Goal: Task Accomplishment & Management: Manage account settings

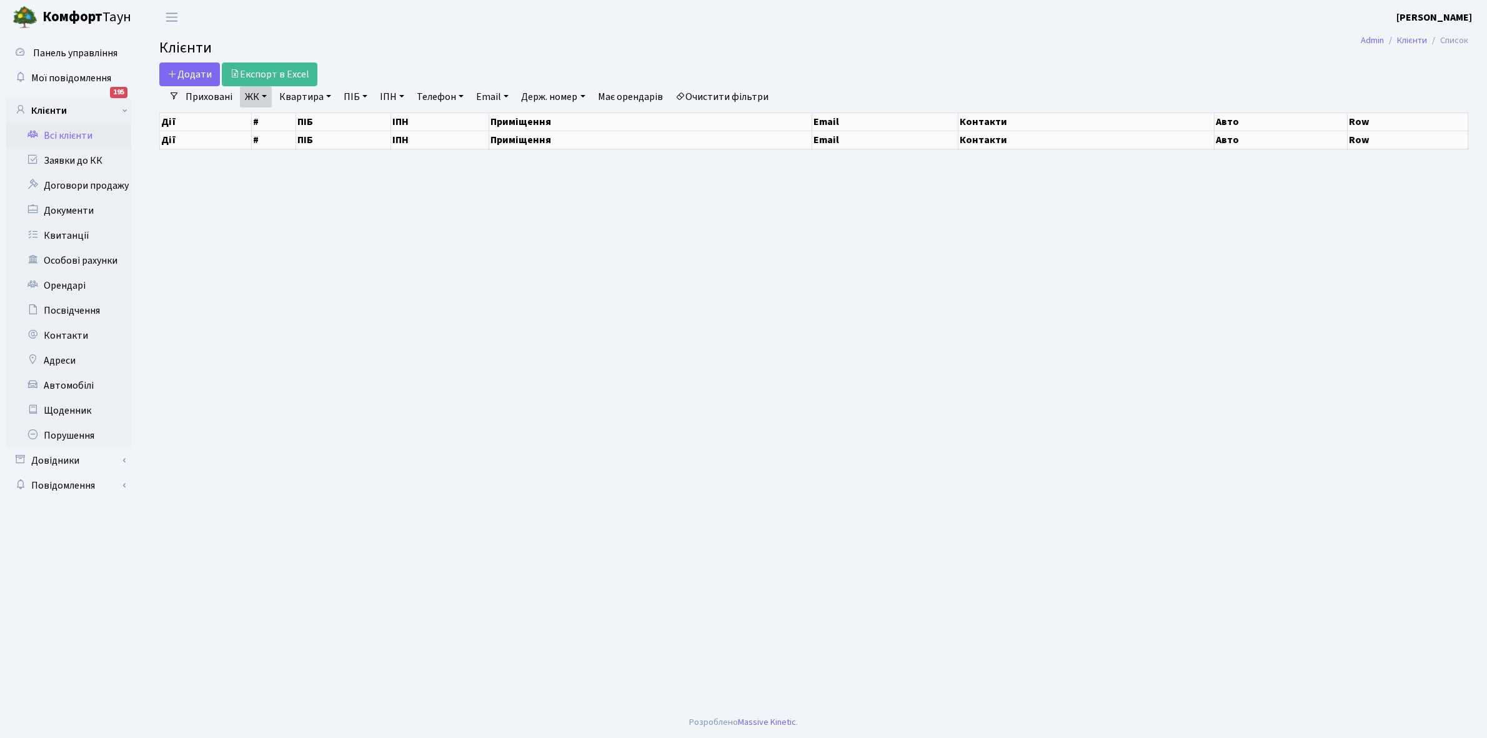
select select "25"
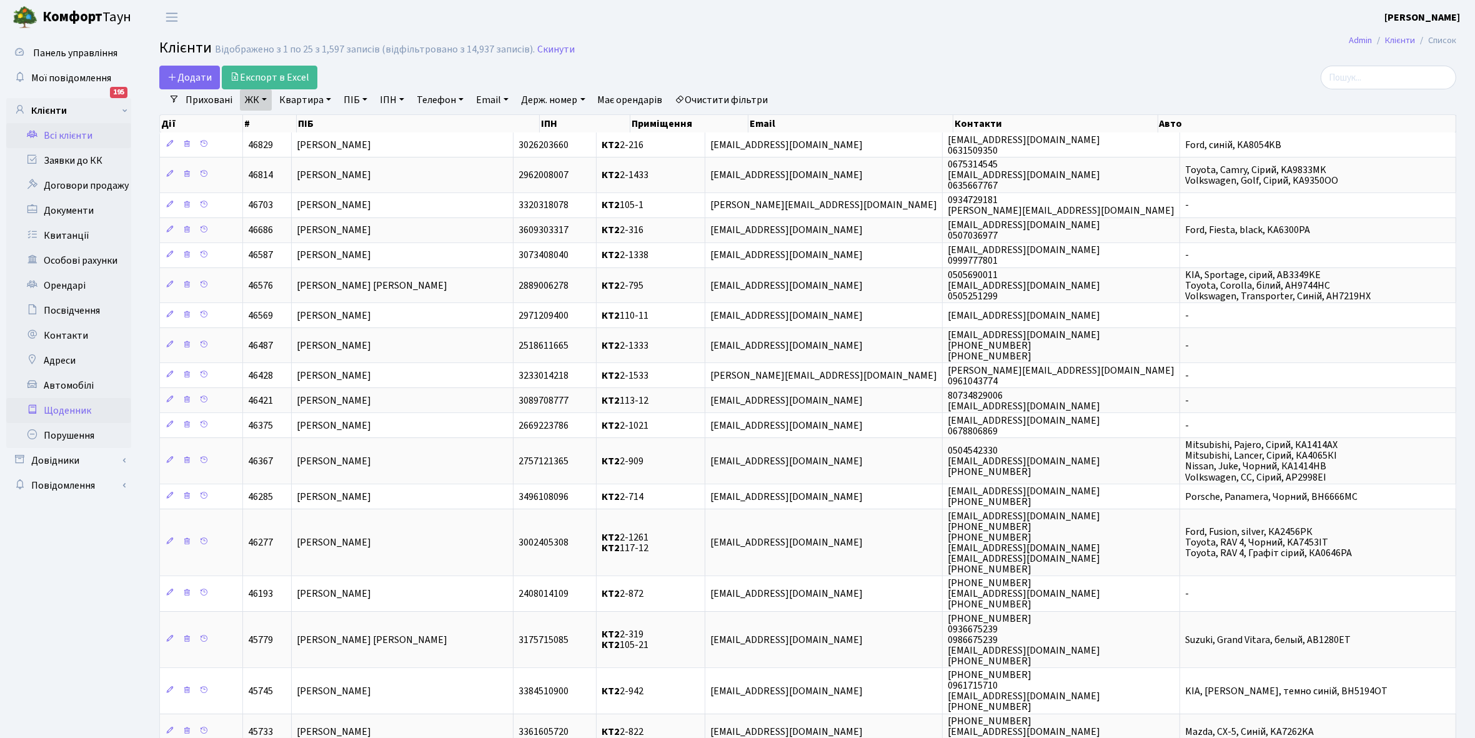
click at [72, 413] on link "Щоденник" at bounding box center [68, 410] width 125 height 25
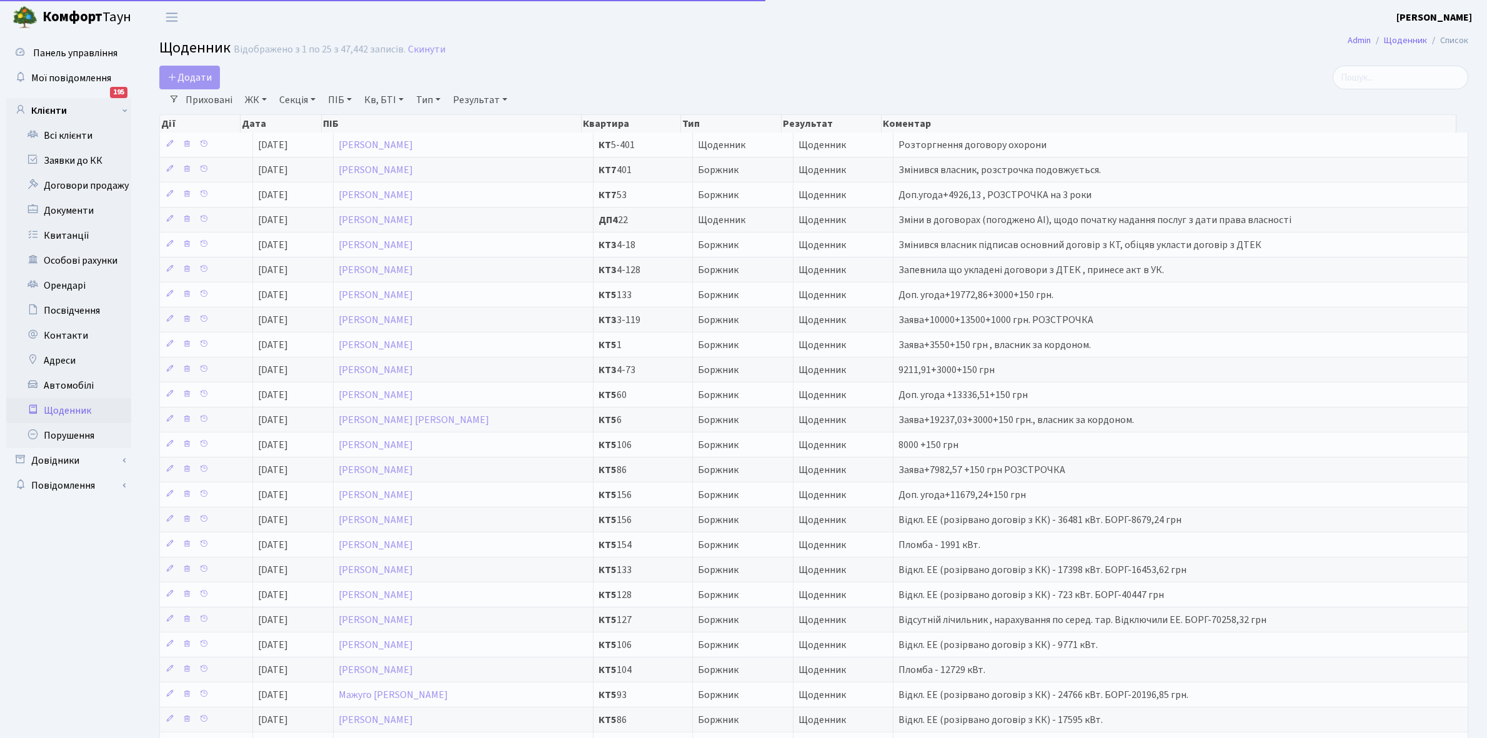
select select "25"
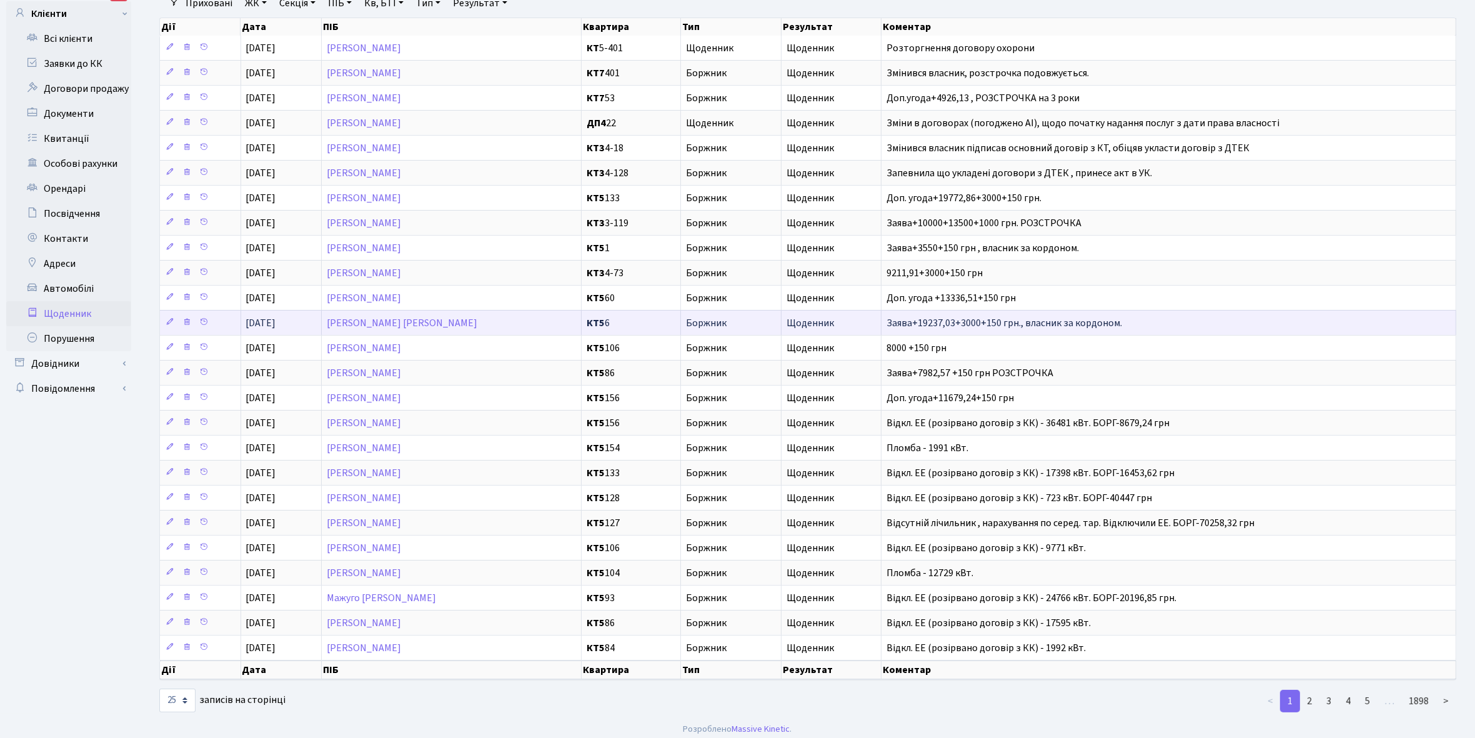
scroll to position [116, 0]
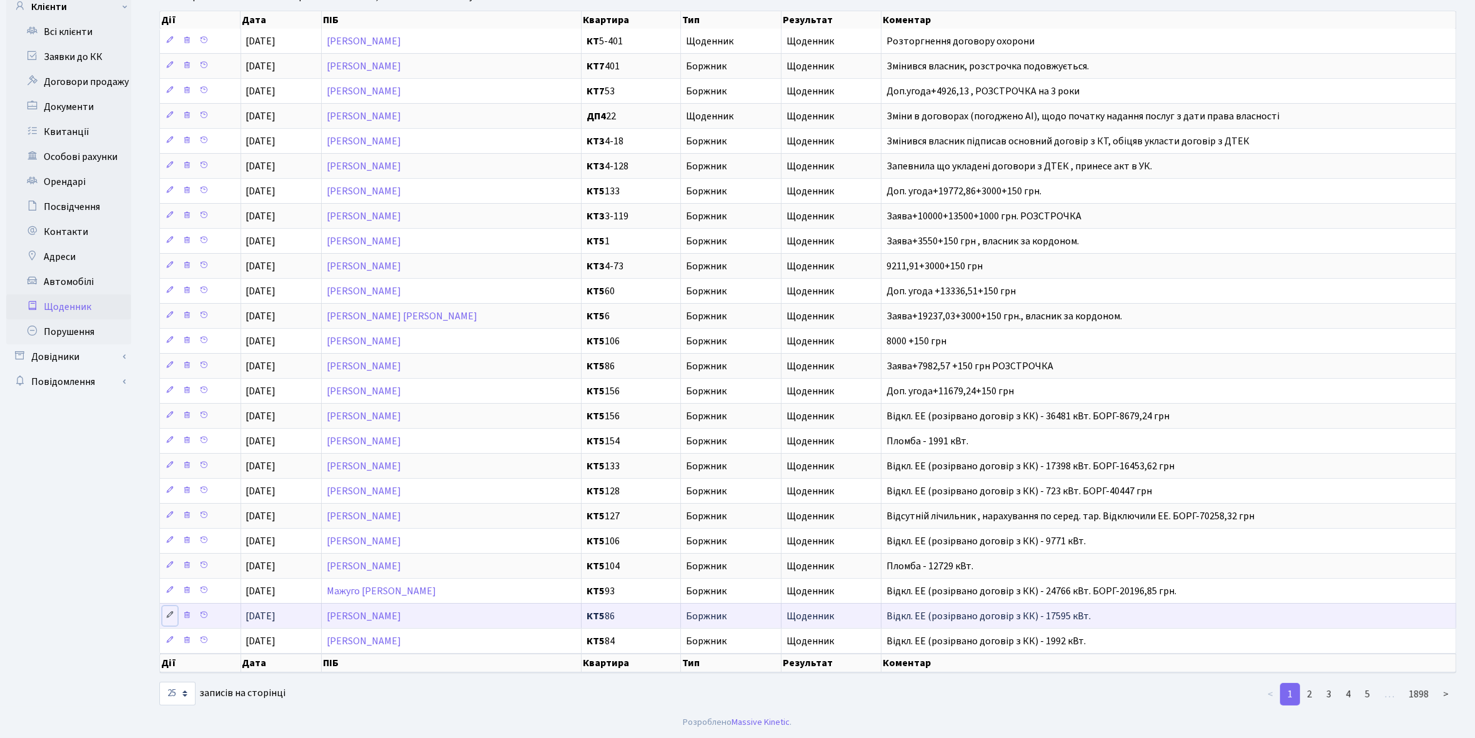
click at [167, 614] on icon at bounding box center [170, 614] width 9 height 9
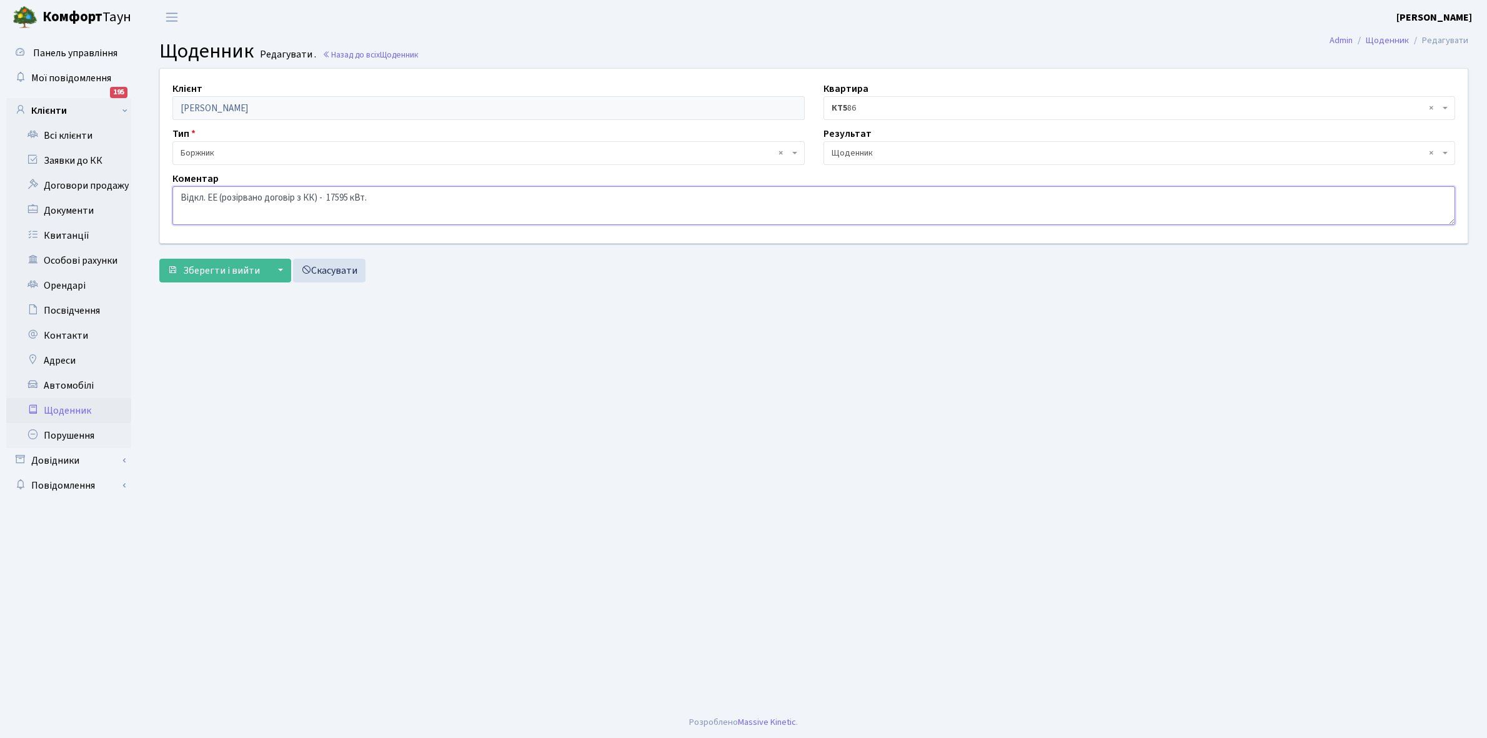
drag, startPoint x: 177, startPoint y: 194, endPoint x: 442, endPoint y: 200, distance: 265.0
click at [442, 200] on textarea "Відкл. ЕЕ (розірвано договір з КК) - 17595 кВт." at bounding box center [813, 205] width 1283 height 39
click at [59, 407] on link "Щоденник" at bounding box center [68, 410] width 125 height 25
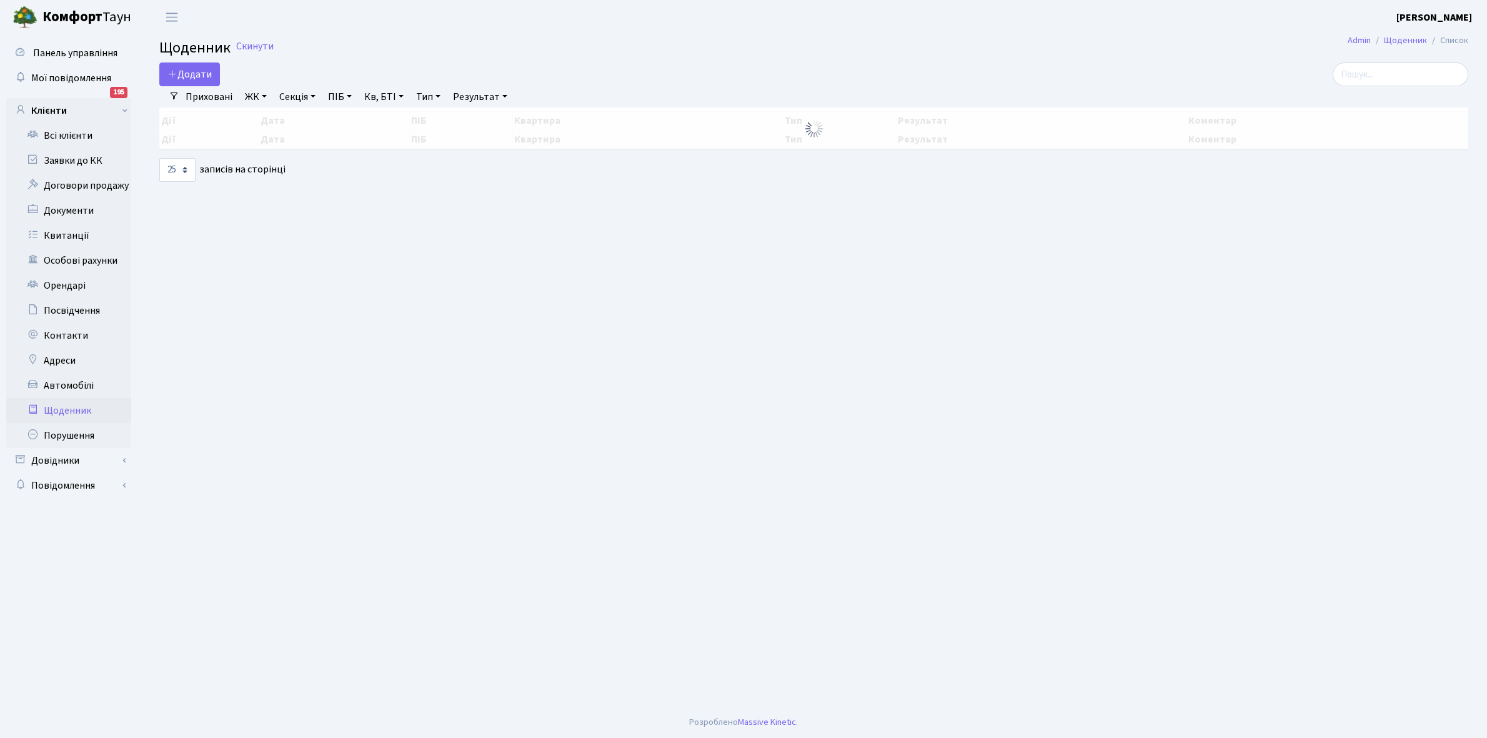
select select "25"
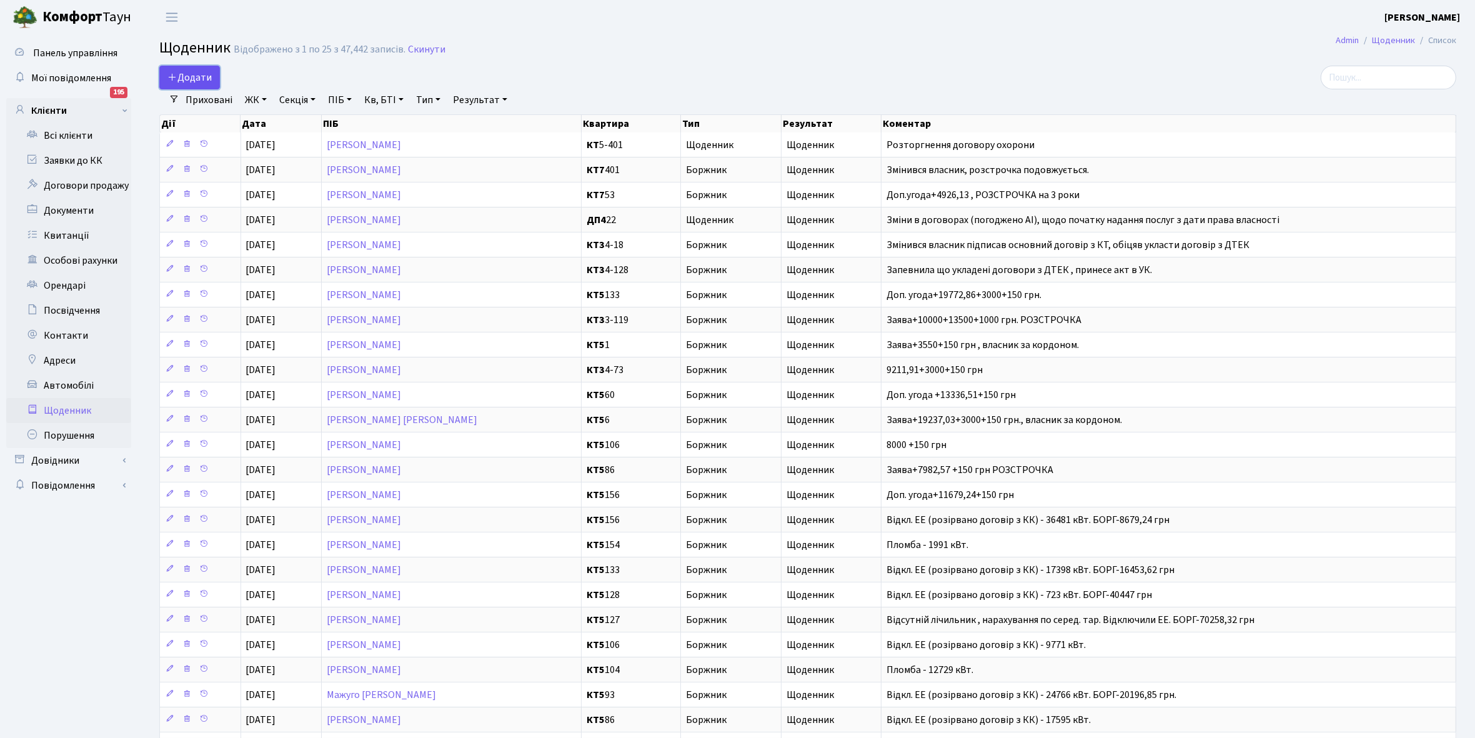
click at [188, 74] on span "Додати" at bounding box center [189, 78] width 44 height 14
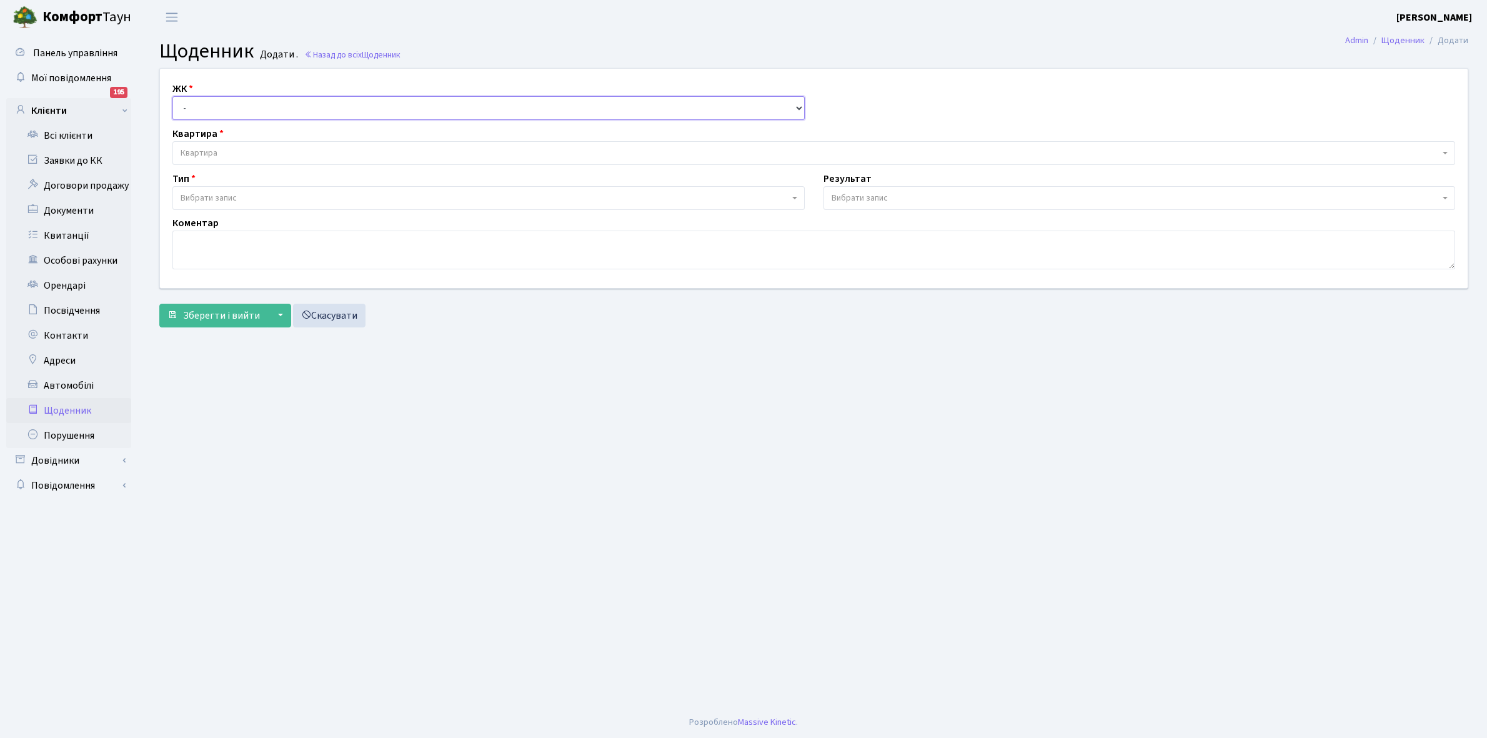
click at [202, 102] on select "- КТ, вул. Регенераторна, 4 КТ2, просп. Соборності, 17 КТ3, вул. Березнева, 16 …" at bounding box center [488, 108] width 632 height 24
select select "271"
click at [172, 96] on select "- КТ, вул. Регенераторна, 4 КТ2, просп. Соборності, 17 КТ3, вул. Березнева, 16 …" at bounding box center [488, 108] width 632 height 24
select select
click at [217, 144] on span "Квартира" at bounding box center [813, 153] width 1283 height 24
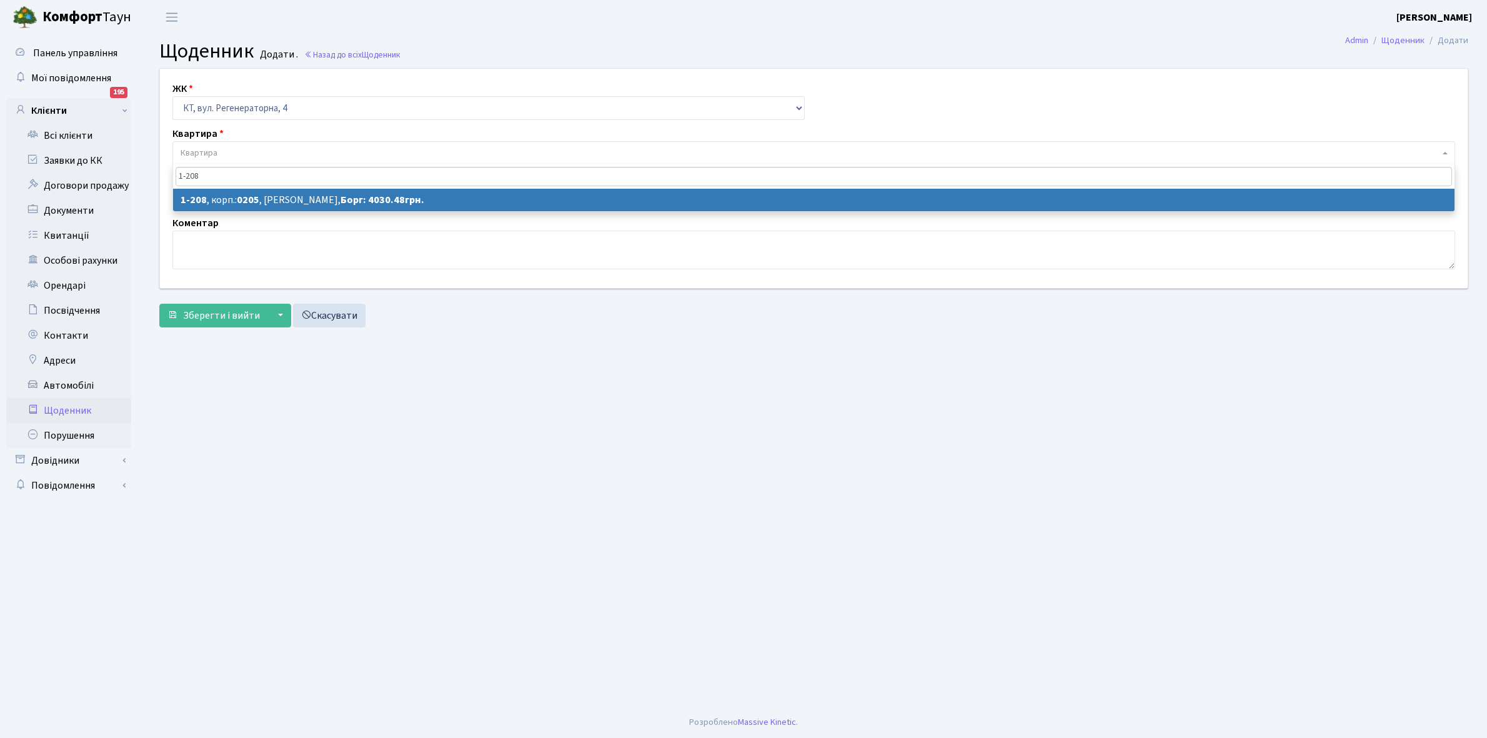
type input "1-208"
select select "208"
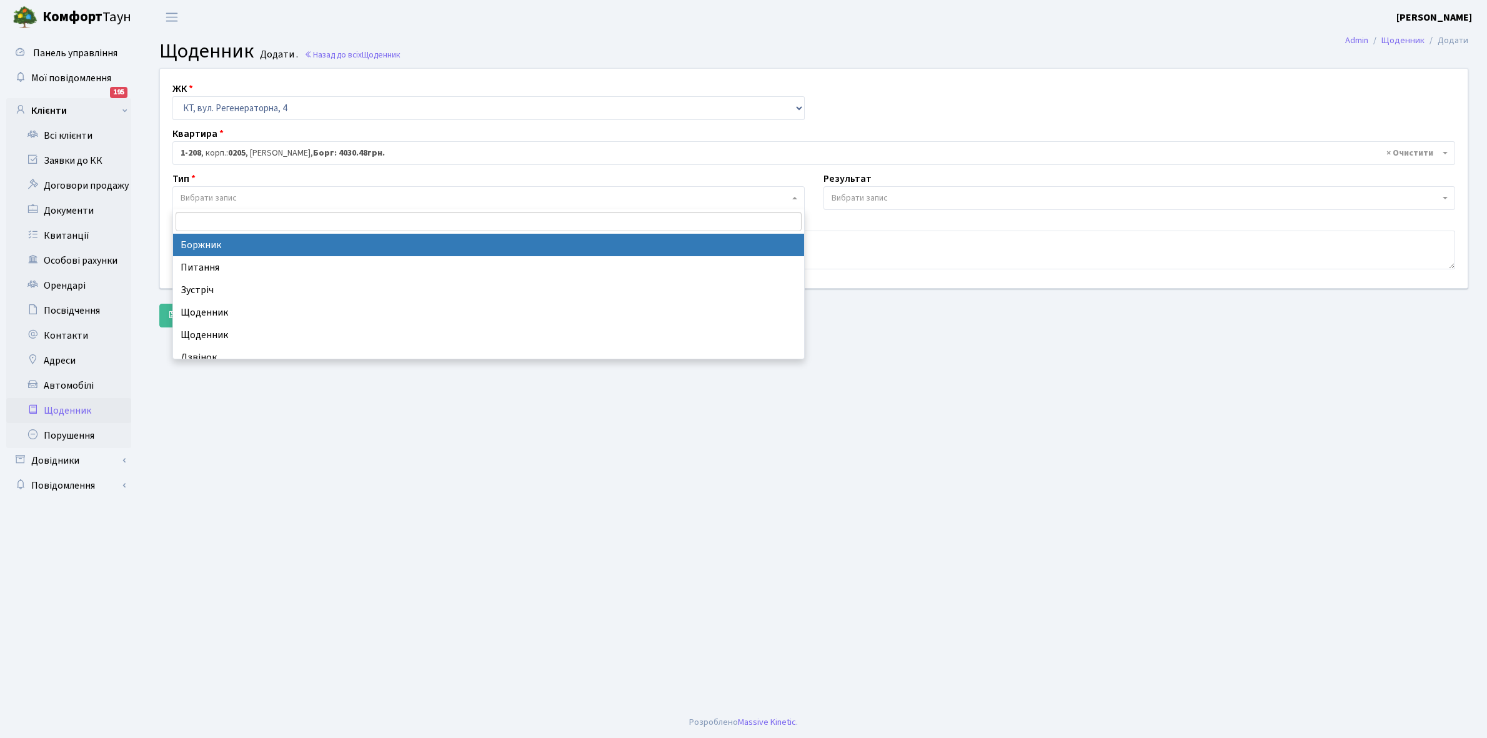
click at [230, 196] on span "Вибрати запис" at bounding box center [209, 198] width 56 height 12
select select "189"
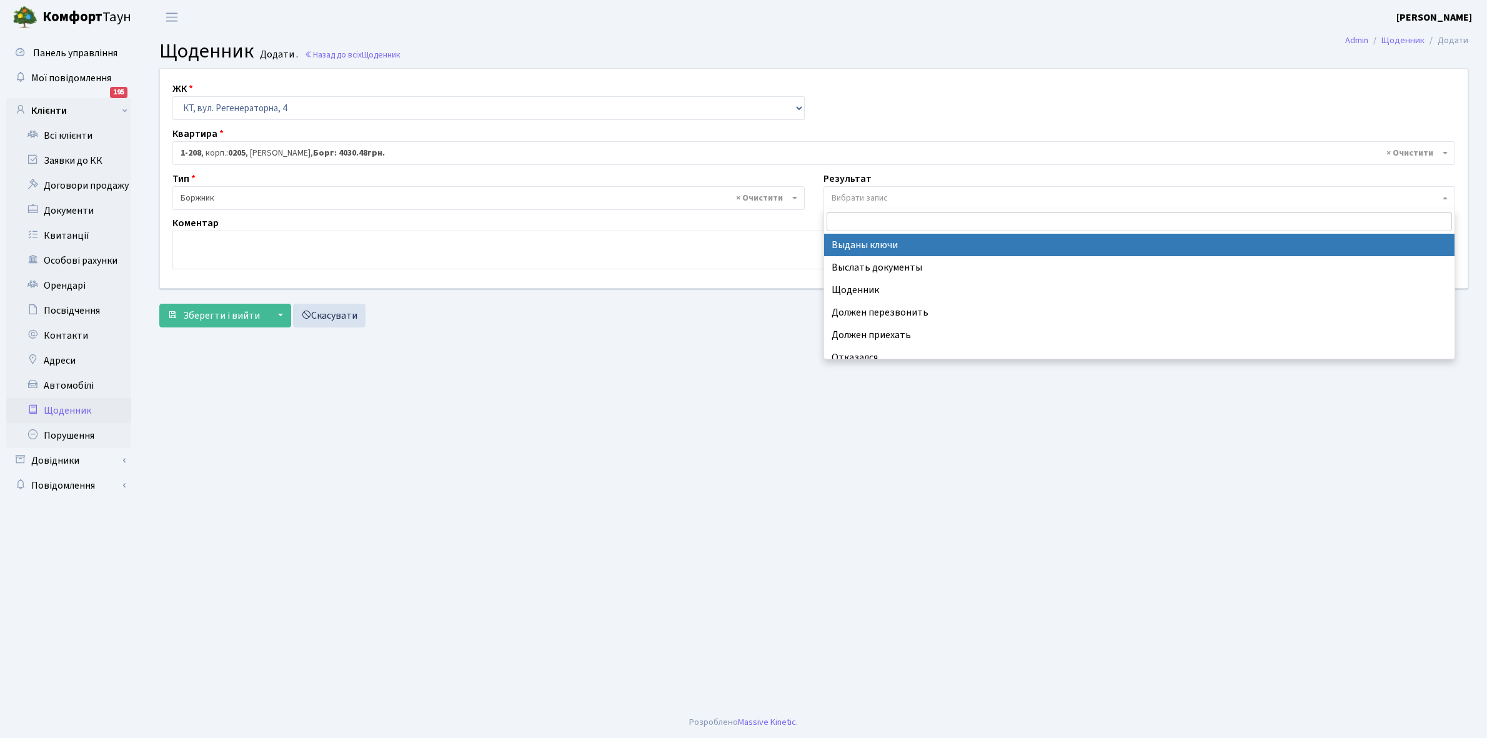
click at [898, 198] on span "Вибрати запис" at bounding box center [1136, 198] width 609 height 12
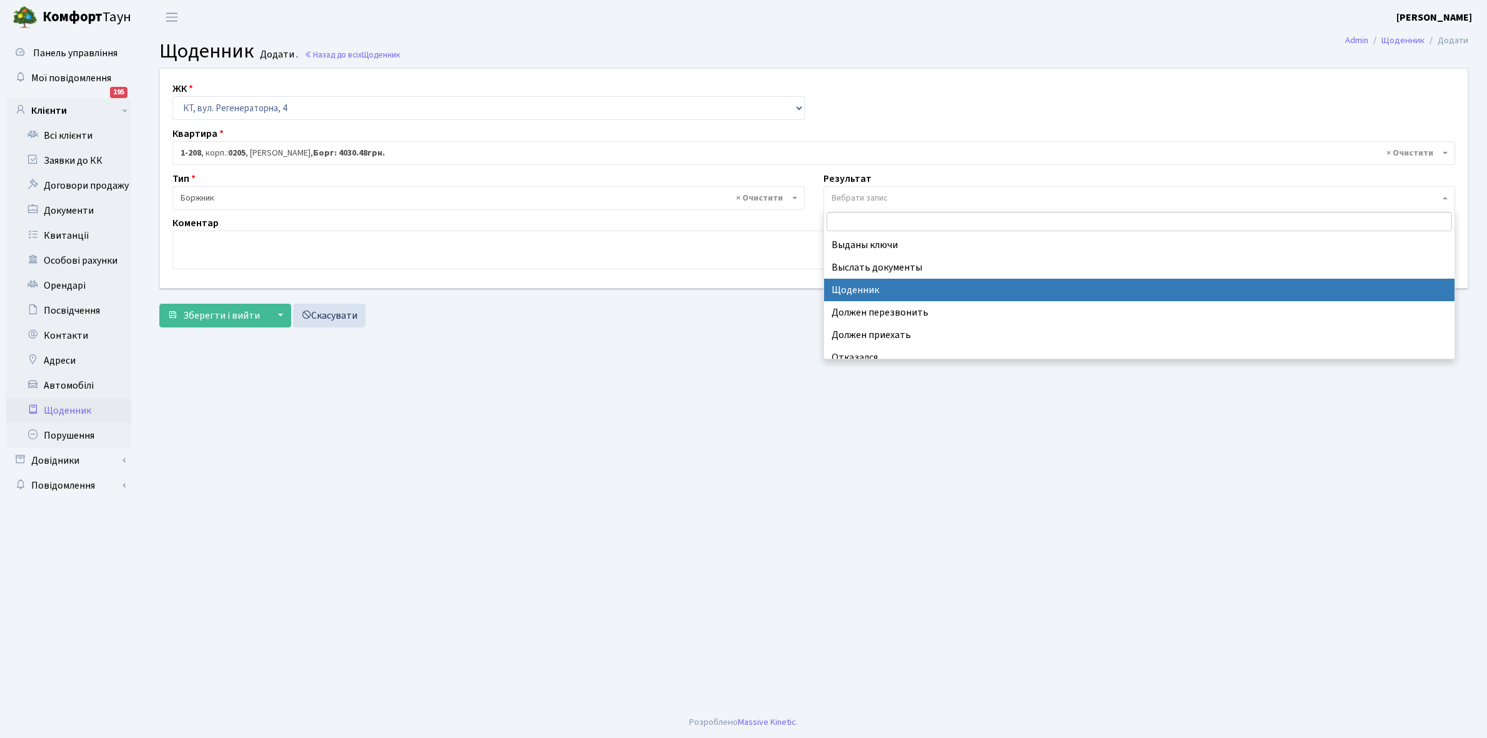
select select "14"
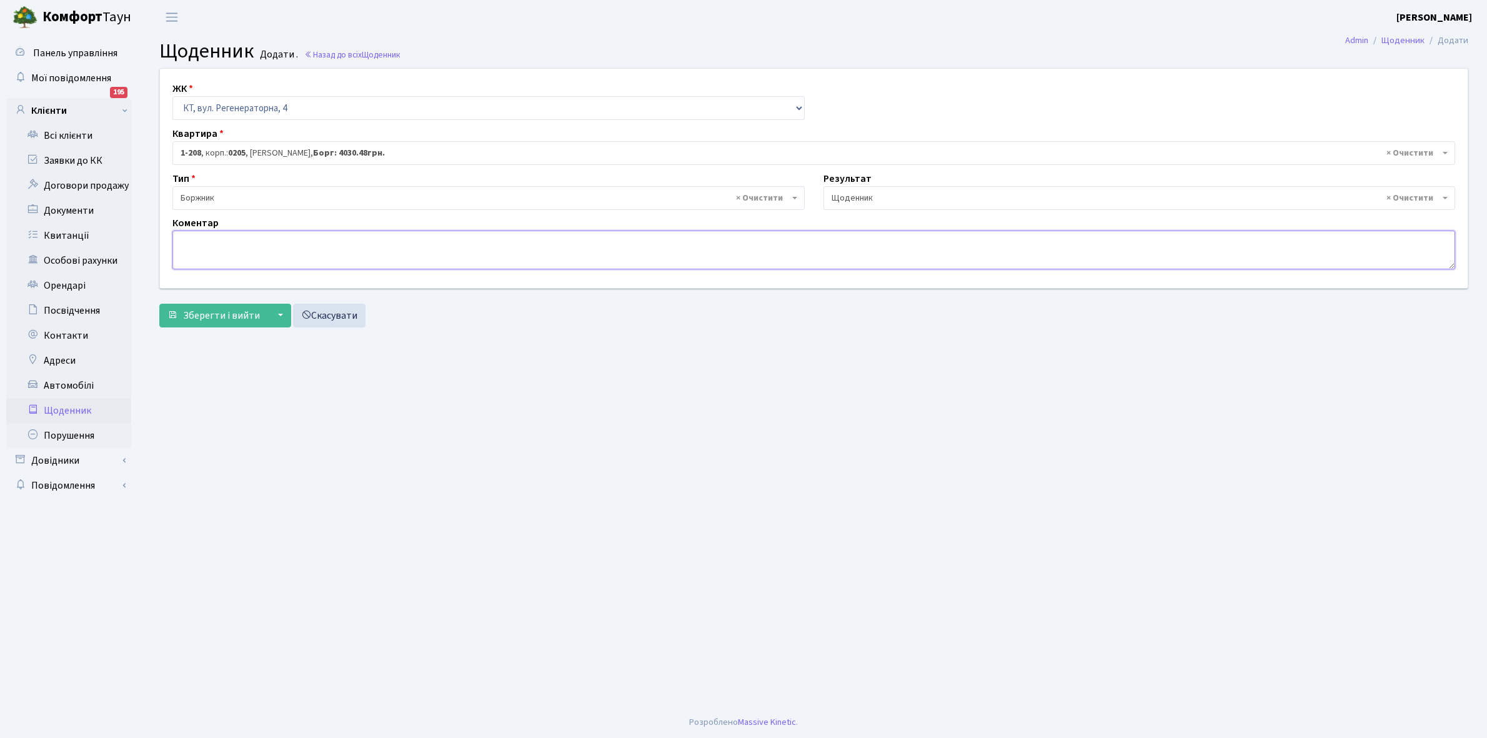
click at [191, 255] on textarea at bounding box center [813, 250] width 1283 height 39
paste textarea "Відкл. ЕЕ (розірвано договір з КК) - 17595 кВт."
click at [351, 239] on textarea "Відкл. ЕЕ (розірвано договір з КК) - 17595 кВт." at bounding box center [813, 250] width 1283 height 39
type textarea "Відкл. ЕЕ (розірвано договір з КК) - кВт."
click at [220, 316] on span "Зберегти і вийти" at bounding box center [221, 316] width 77 height 14
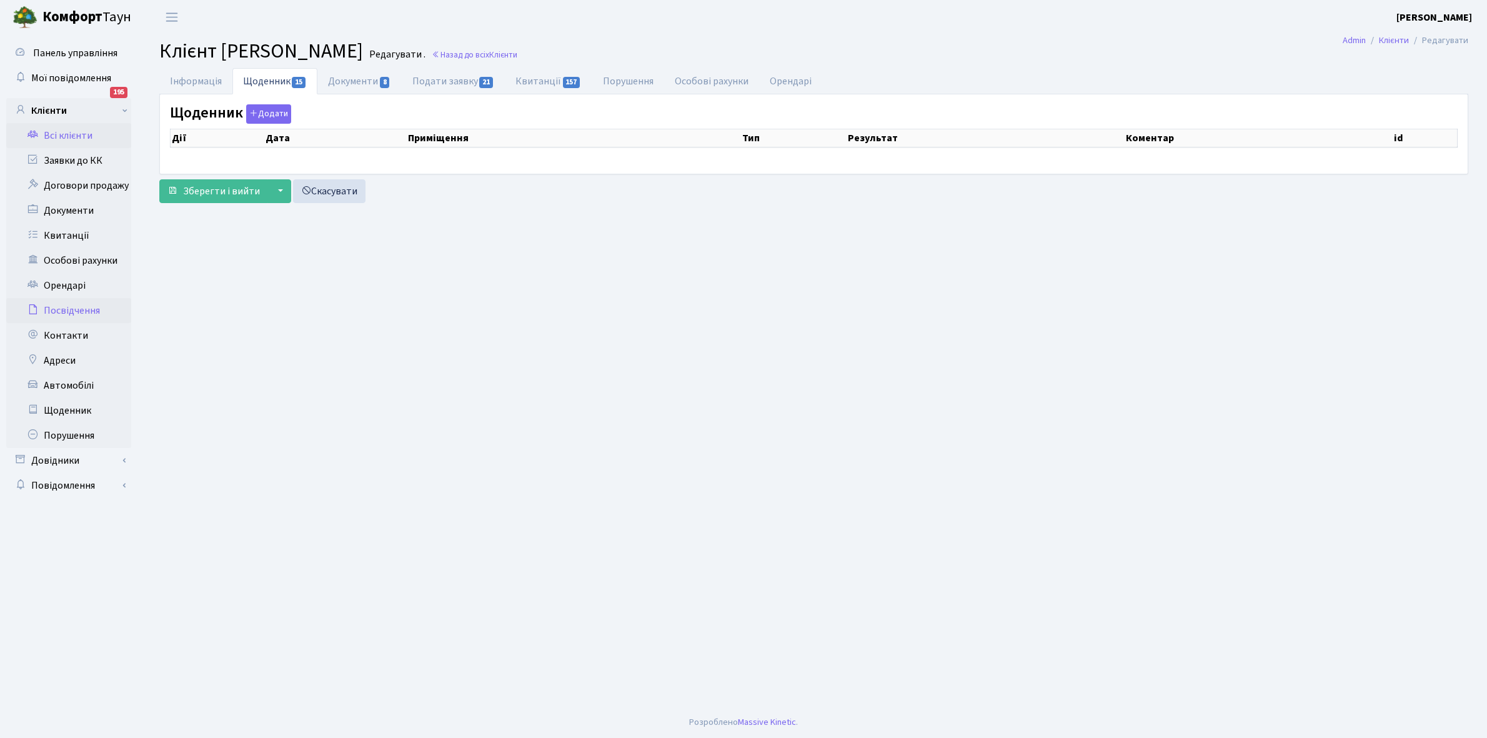
select select "25"
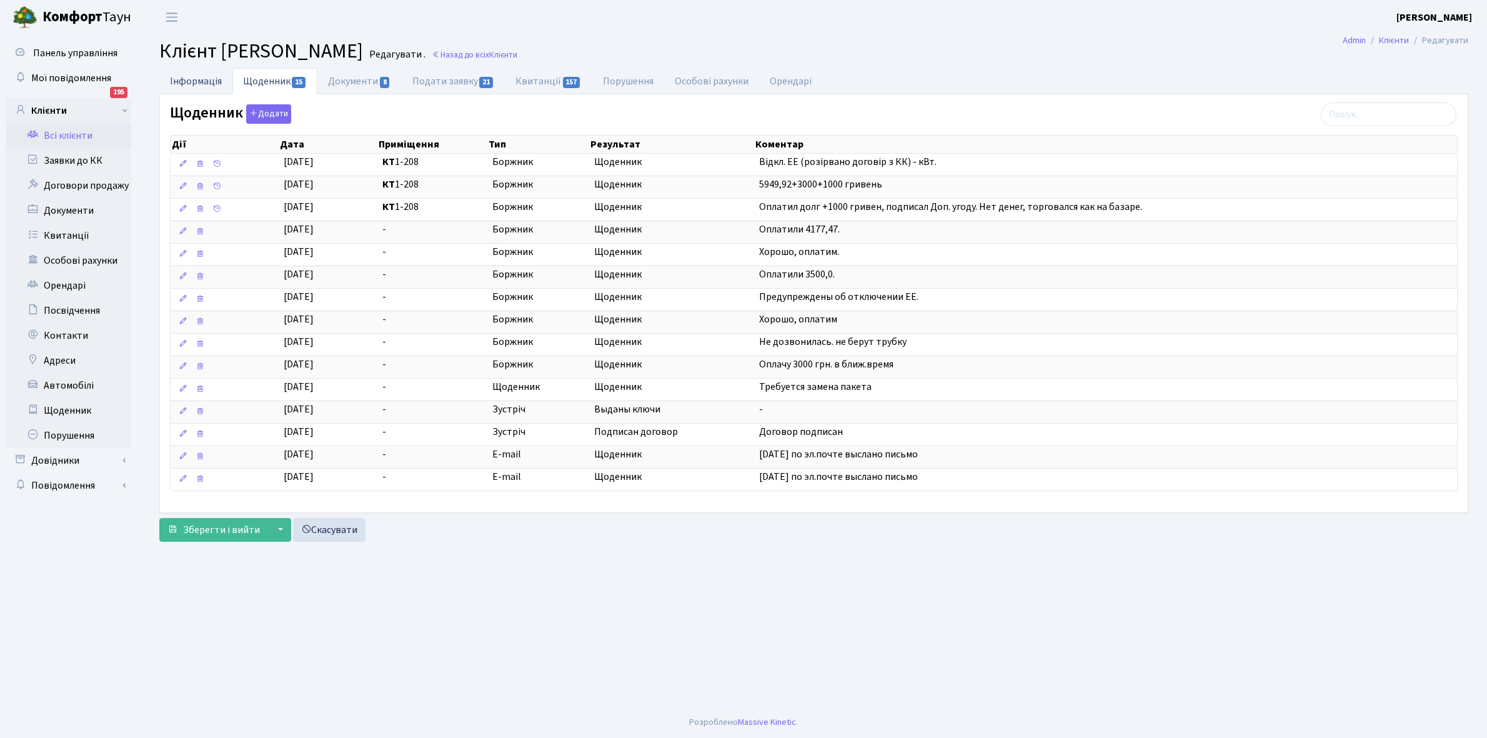
click at [182, 78] on link "Інформація" at bounding box center [195, 81] width 73 height 26
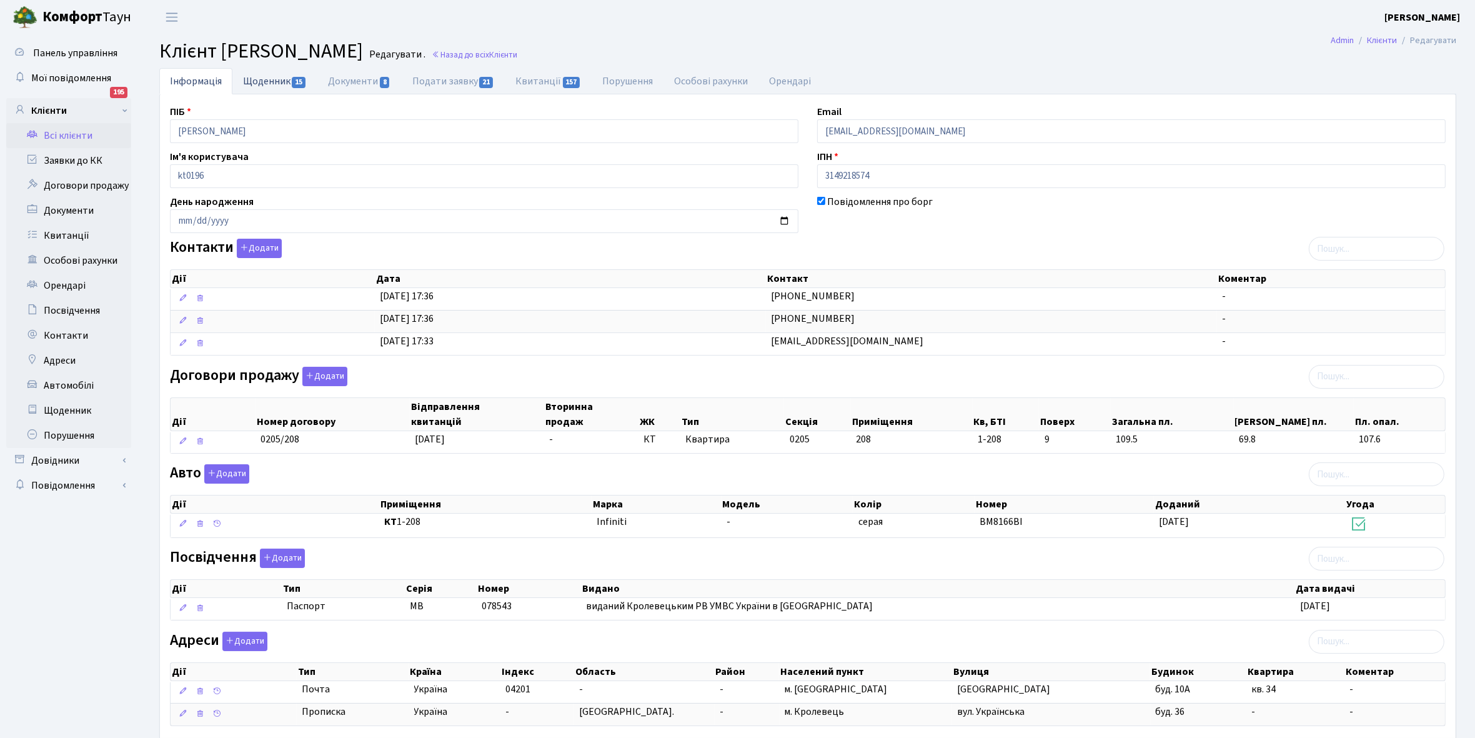
click at [264, 78] on link "Щоденник 15" at bounding box center [274, 81] width 85 height 26
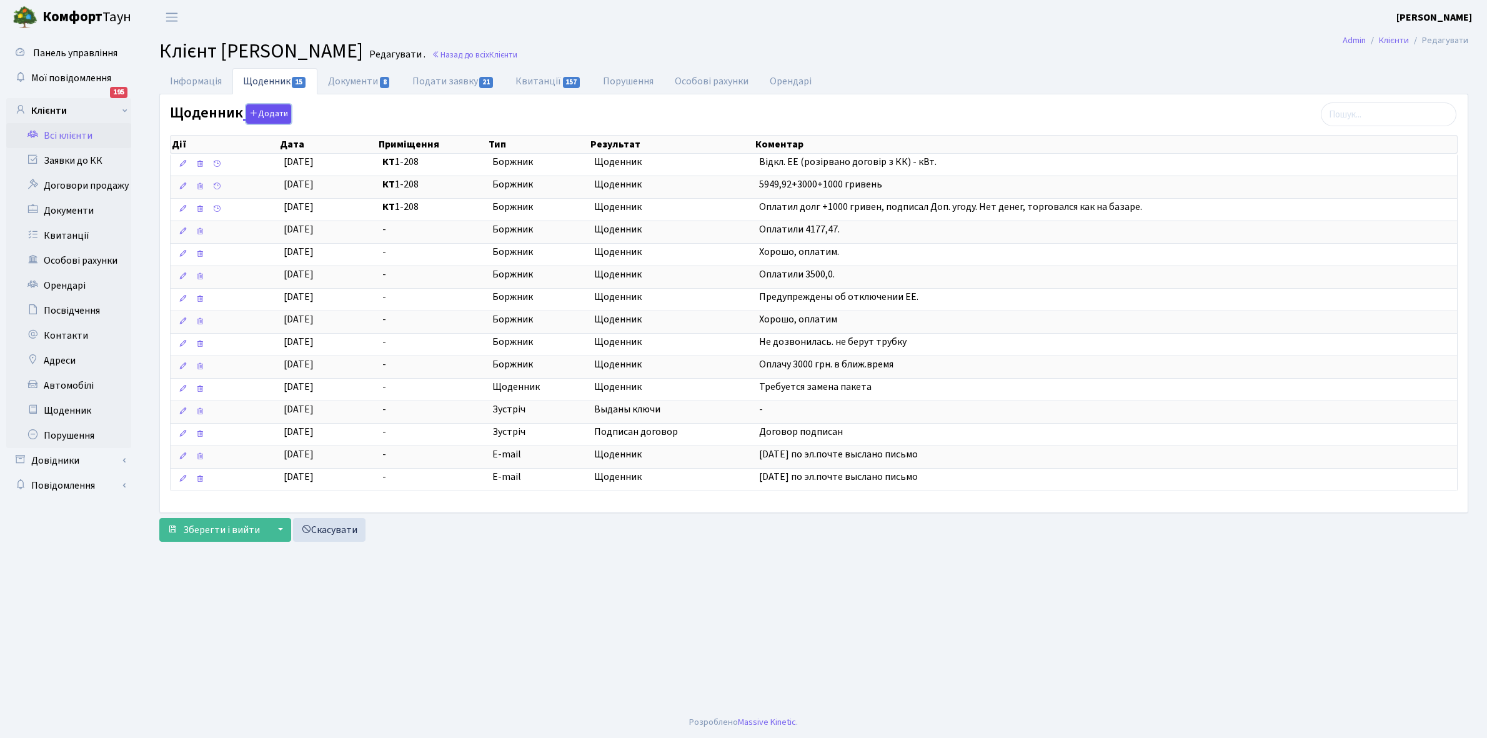
click at [270, 116] on button "Додати" at bounding box center [268, 113] width 45 height 19
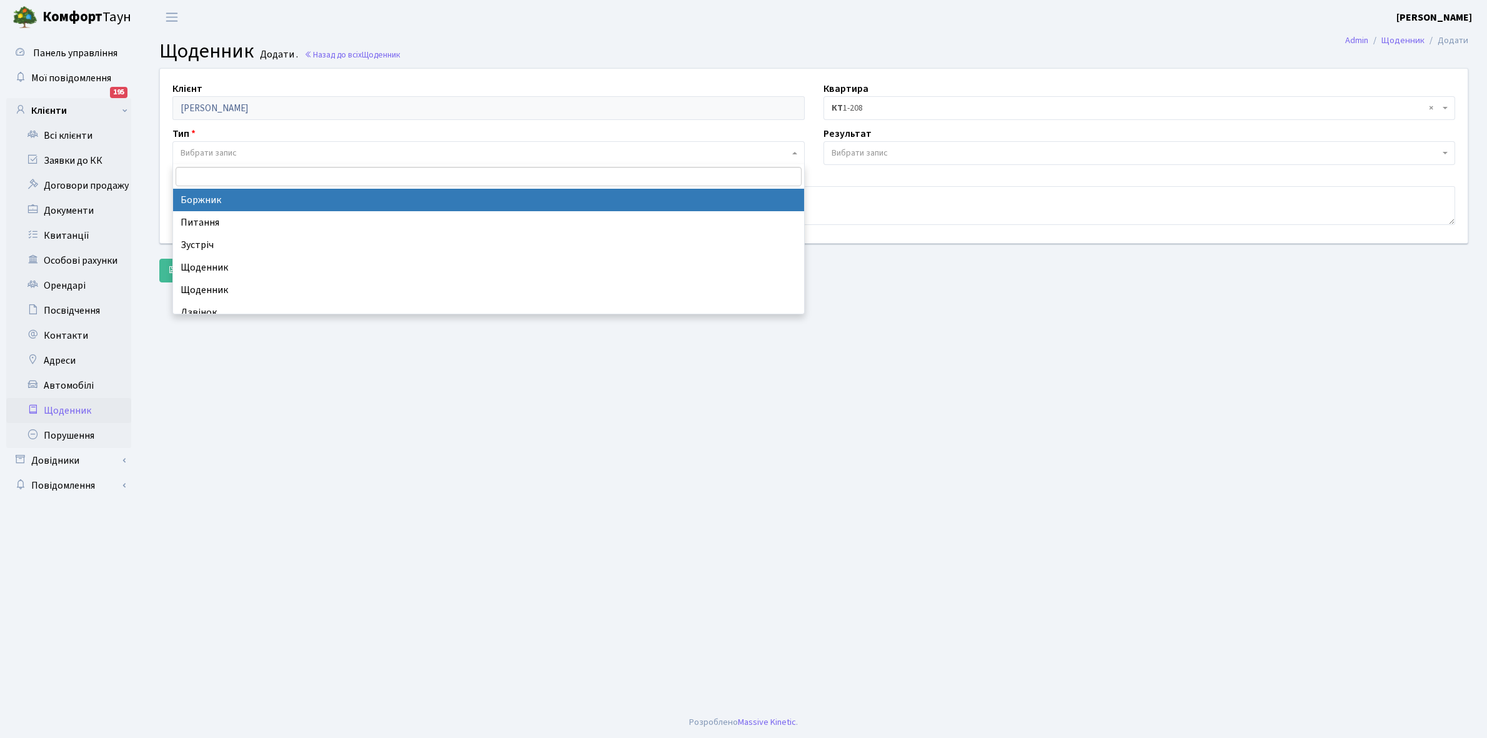
click at [231, 144] on span "Вибрати запис" at bounding box center [488, 153] width 632 height 24
select select "189"
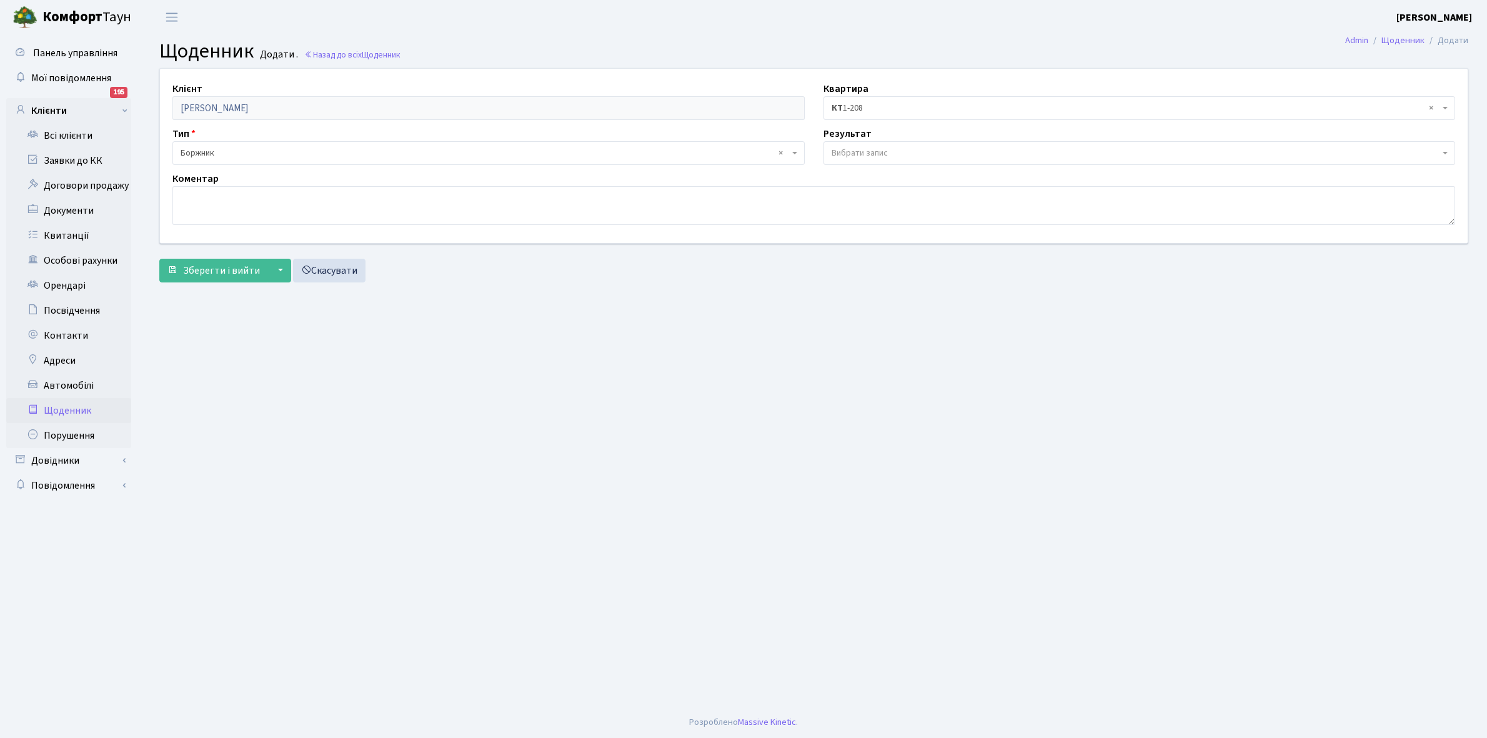
click at [832, 154] on span "Вибрати запис" at bounding box center [860, 153] width 56 height 12
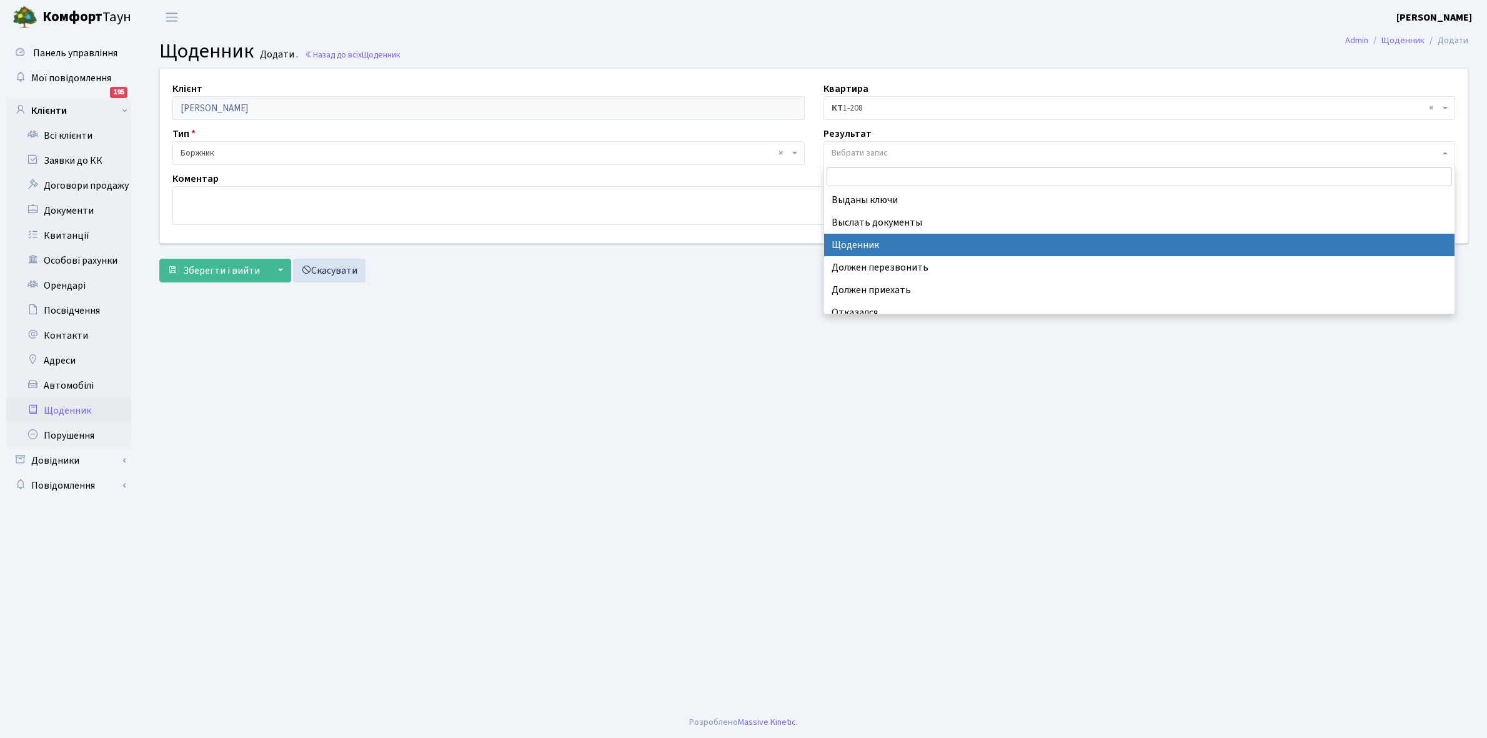
select select "14"
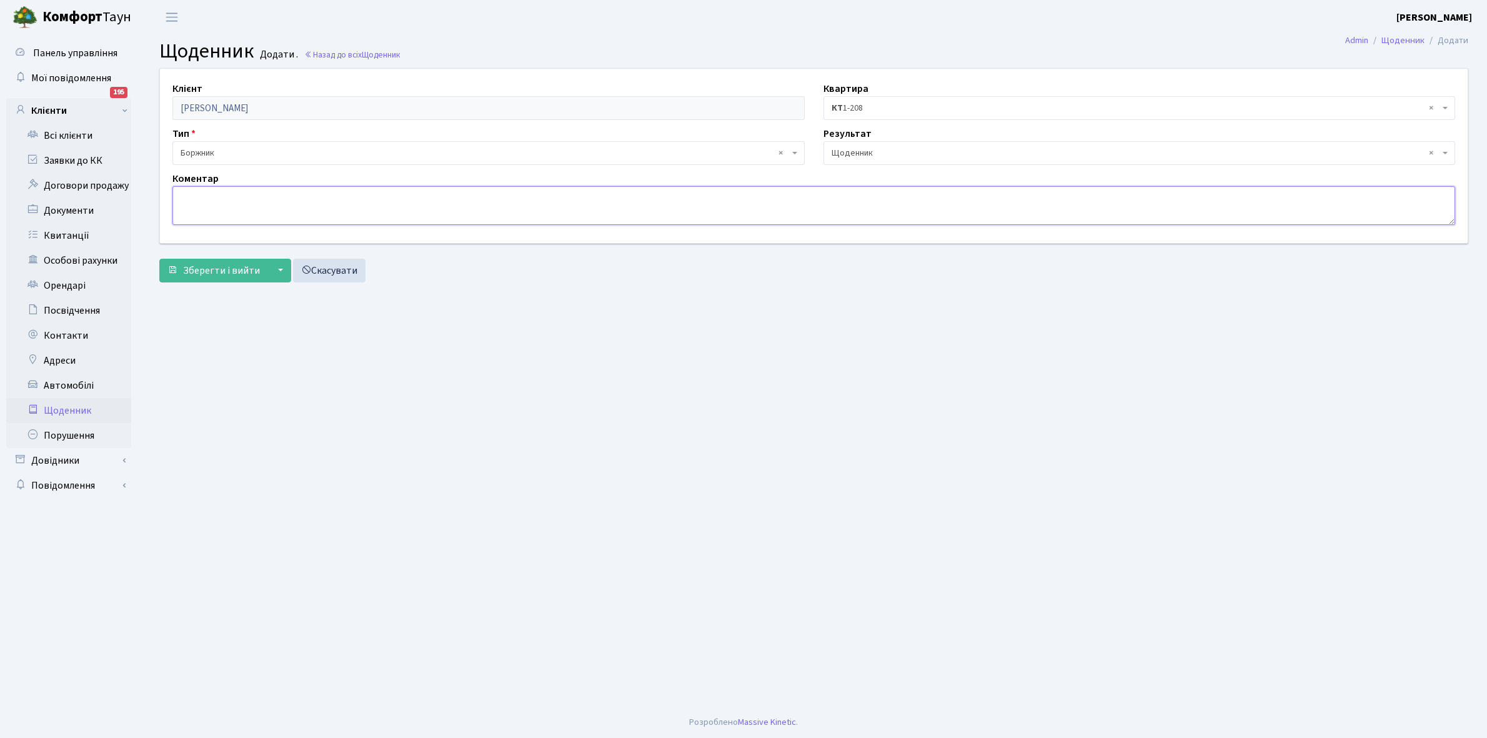
click at [196, 211] on textarea at bounding box center [813, 205] width 1283 height 39
type textarea "7000+1000 грн , уклав договір з ДТЕК але забув про договір з YASNO/"
click at [229, 267] on span "Зберегти і вийти" at bounding box center [221, 271] width 77 height 14
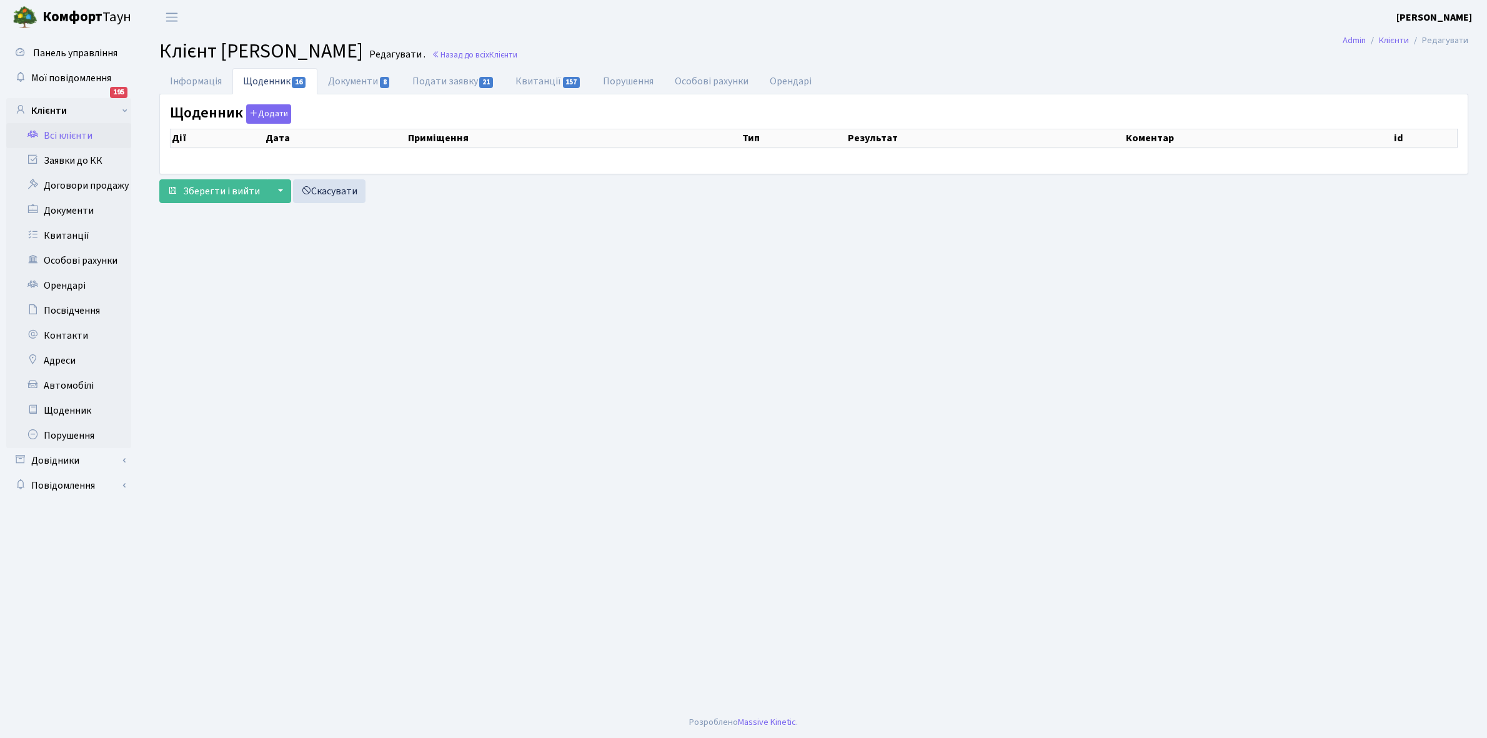
select select "25"
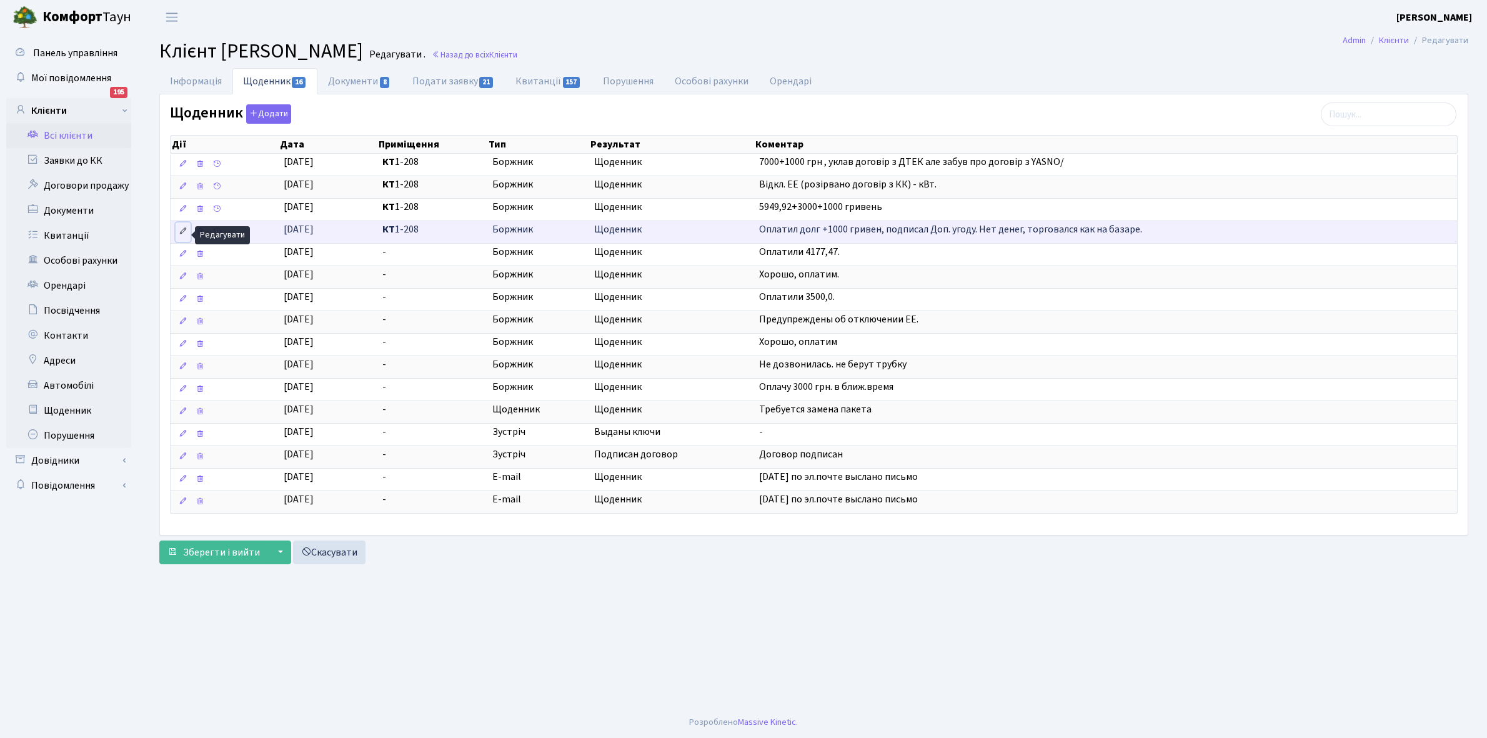
click at [179, 232] on icon at bounding box center [183, 231] width 9 height 9
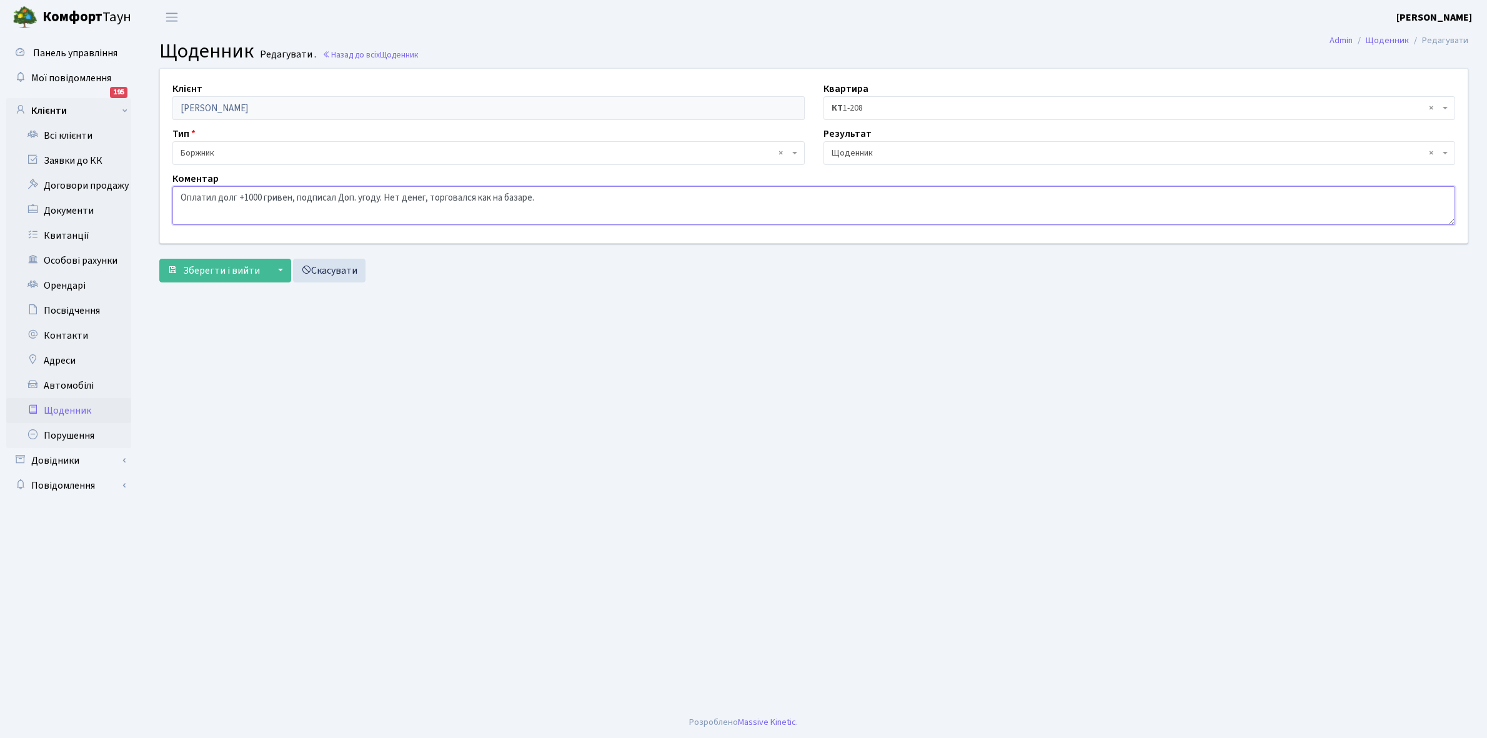
click at [214, 197] on textarea "Оплатил долг +1000 гривен, подписал Доп. угоду. Нет денег, торговался как на ба…" at bounding box center [813, 205] width 1283 height 39
click at [253, 197] on textarea "Оплатил долг +1000 гривен, подписал Доп. угоду. Нет денег, торговался как на ба…" at bounding box center [813, 205] width 1283 height 39
click at [397, 195] on textarea "Оплатил долг +1000 гривен, подписал Доп. угоду. Нет денег, торговался как на ба…" at bounding box center [813, 205] width 1283 height 39
click at [276, 195] on textarea "Оплатил долг +1000 гривен, подписал Доп. угоду. Нет денег, торговался как на ба…" at bounding box center [813, 205] width 1283 height 39
click at [307, 195] on textarea "Оплатил долг +1000 гривен, подписал Доп. угоду. Нет денег, торговался как на ба…" at bounding box center [813, 205] width 1283 height 39
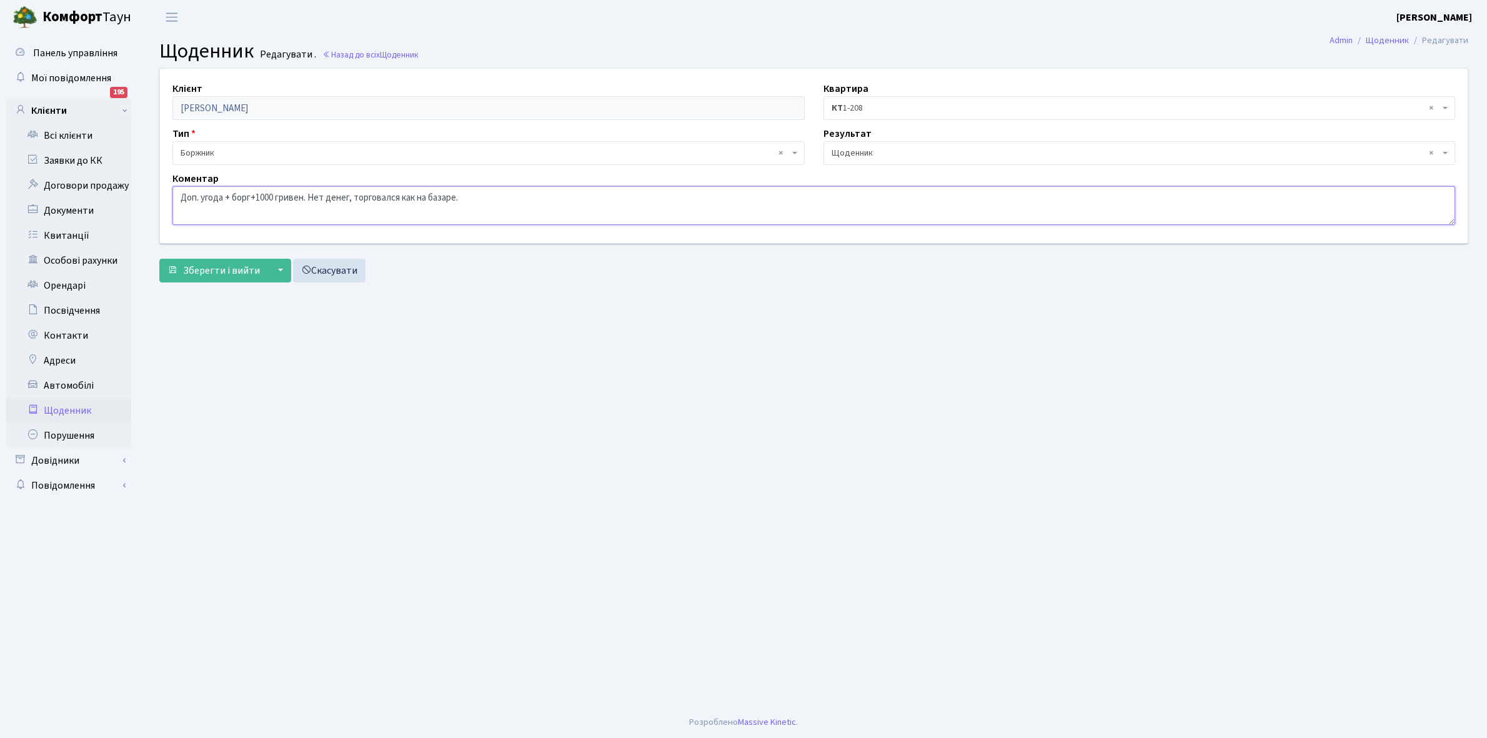
click at [276, 194] on textarea "Оплатил долг +1000 гривен, подписал Доп. угоду. Нет денег, торговался как на ба…" at bounding box center [813, 205] width 1283 height 39
type textarea "Доп. угода + борг+150 гривен. Нет денег, торговался как на базаре."
click at [223, 269] on span "Зберегти і вийти" at bounding box center [221, 271] width 77 height 14
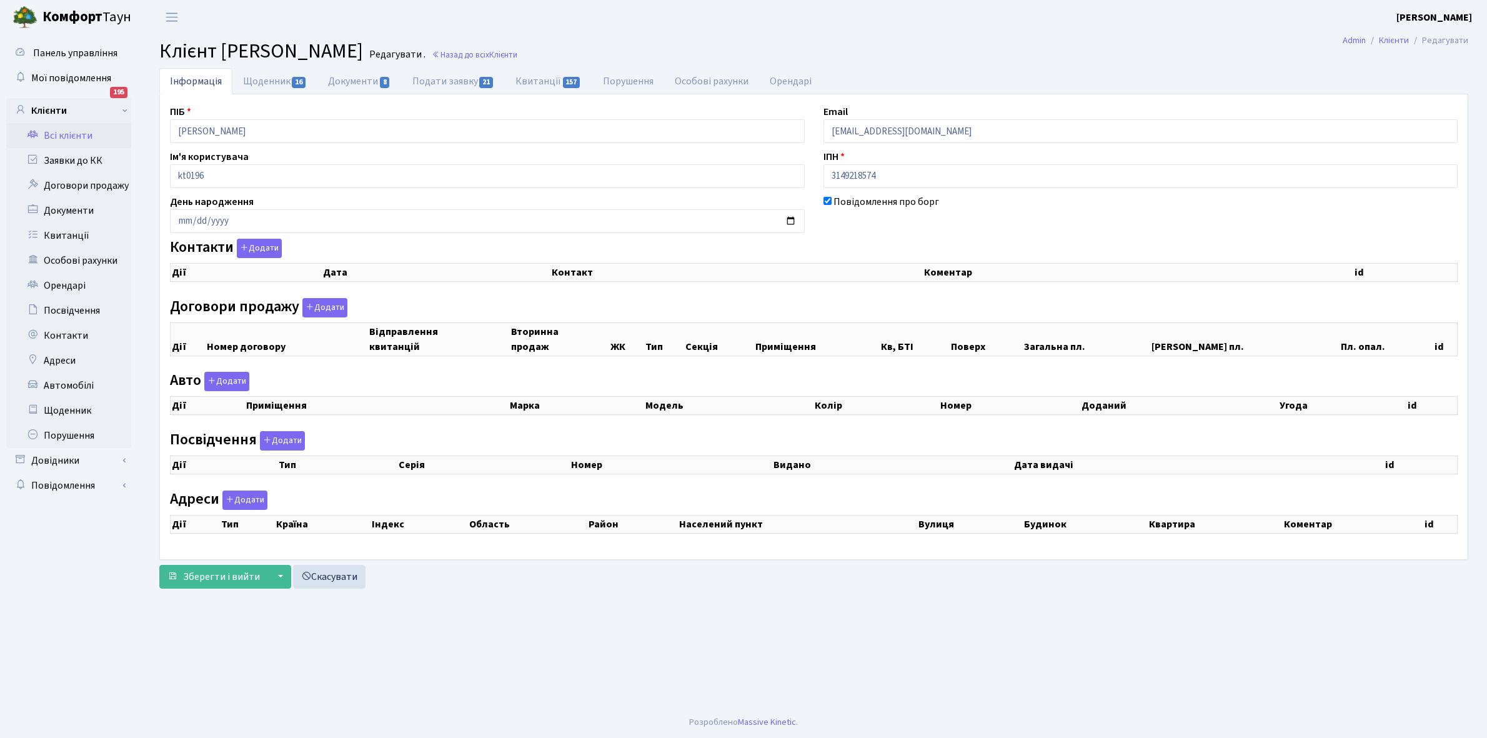
checkbox input "true"
select select "25"
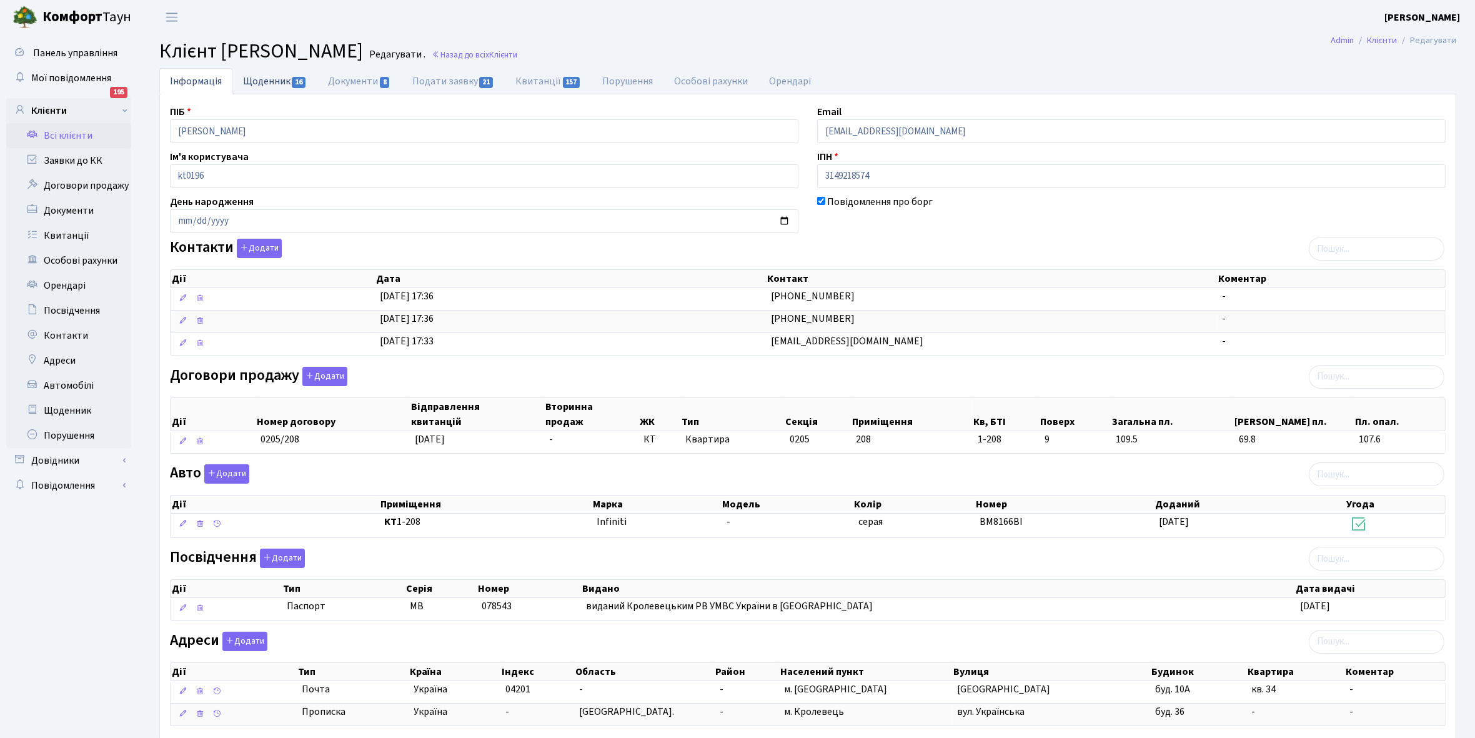
click at [271, 76] on link "Щоденник 16" at bounding box center [274, 81] width 85 height 26
select select "25"
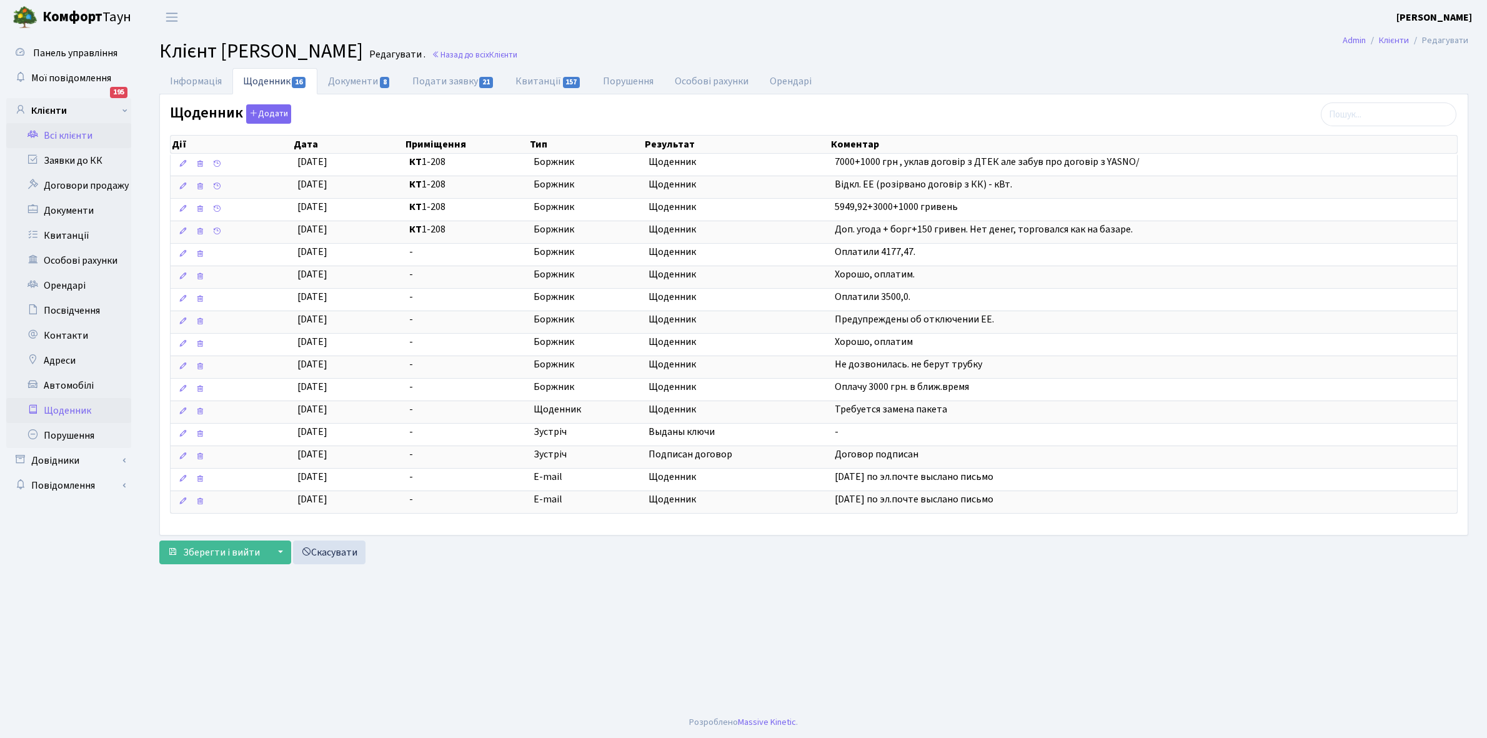
click at [57, 407] on link "Щоденник" at bounding box center [68, 410] width 125 height 25
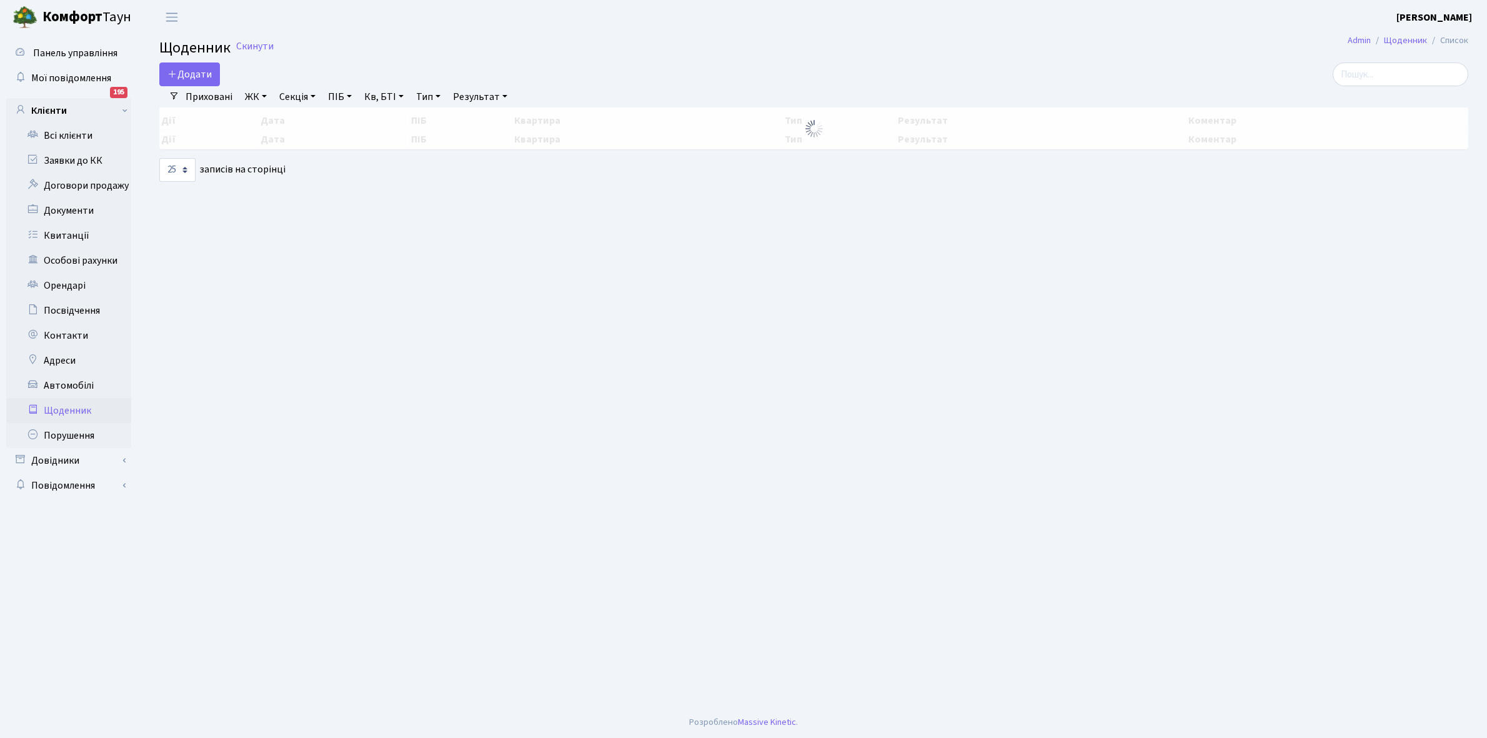
select select "25"
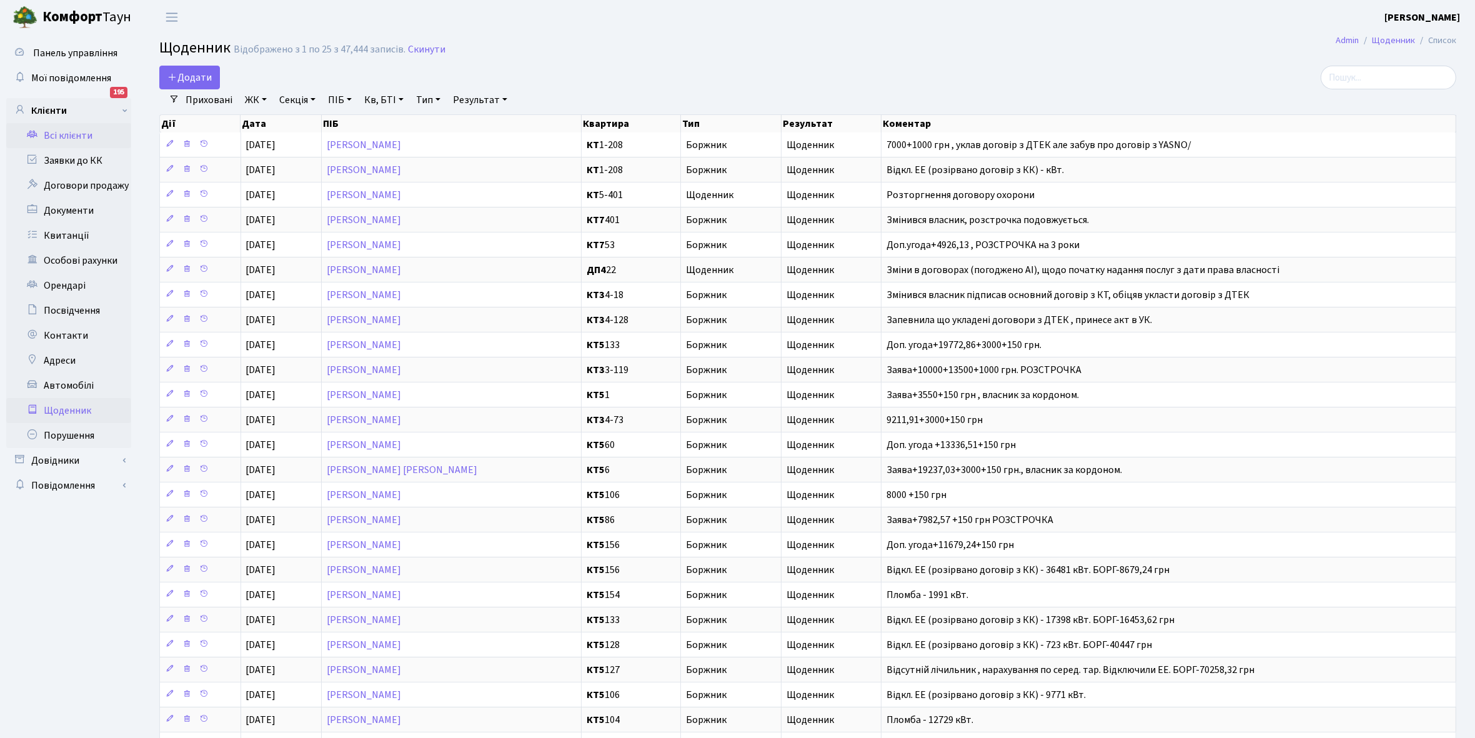
click at [66, 136] on link "Всі клієнти" at bounding box center [68, 135] width 125 height 25
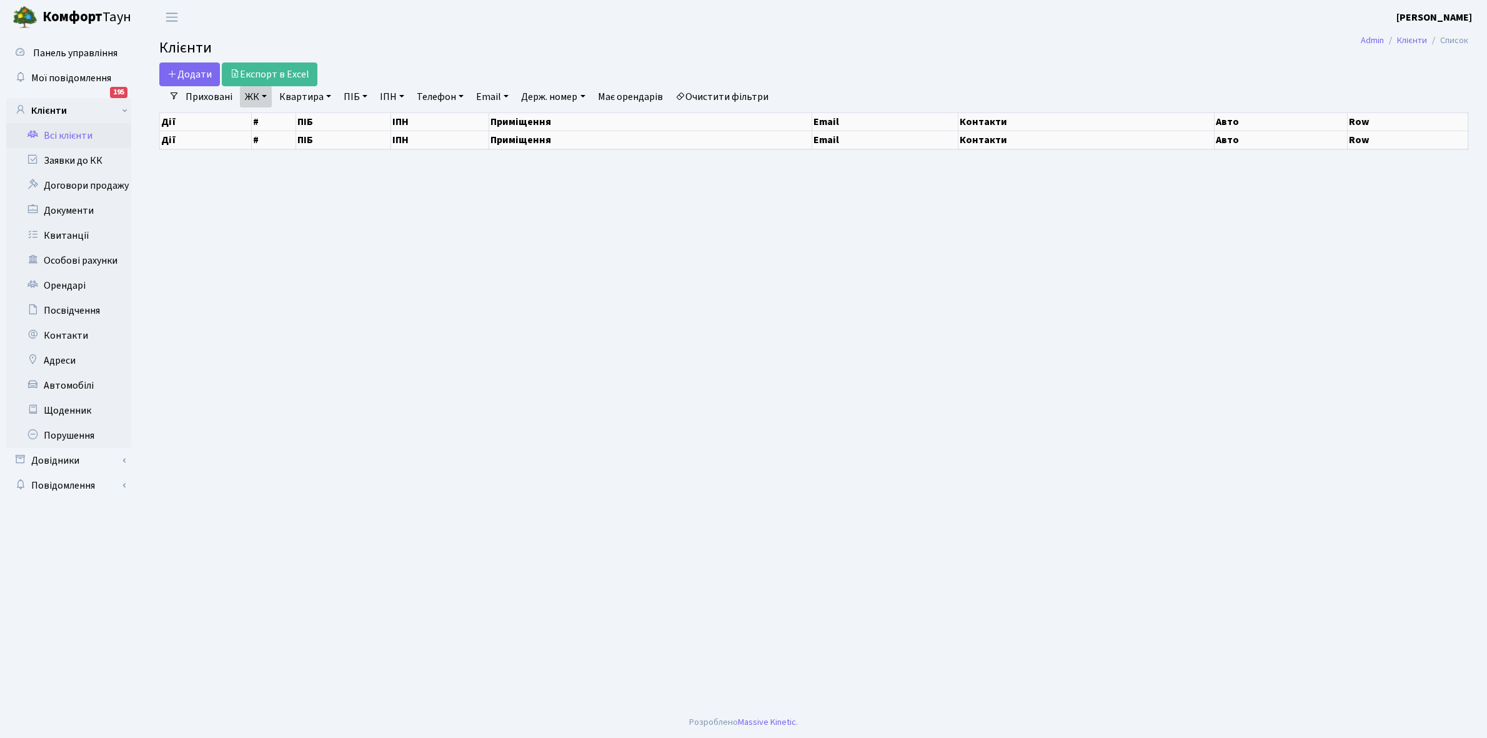
select select "25"
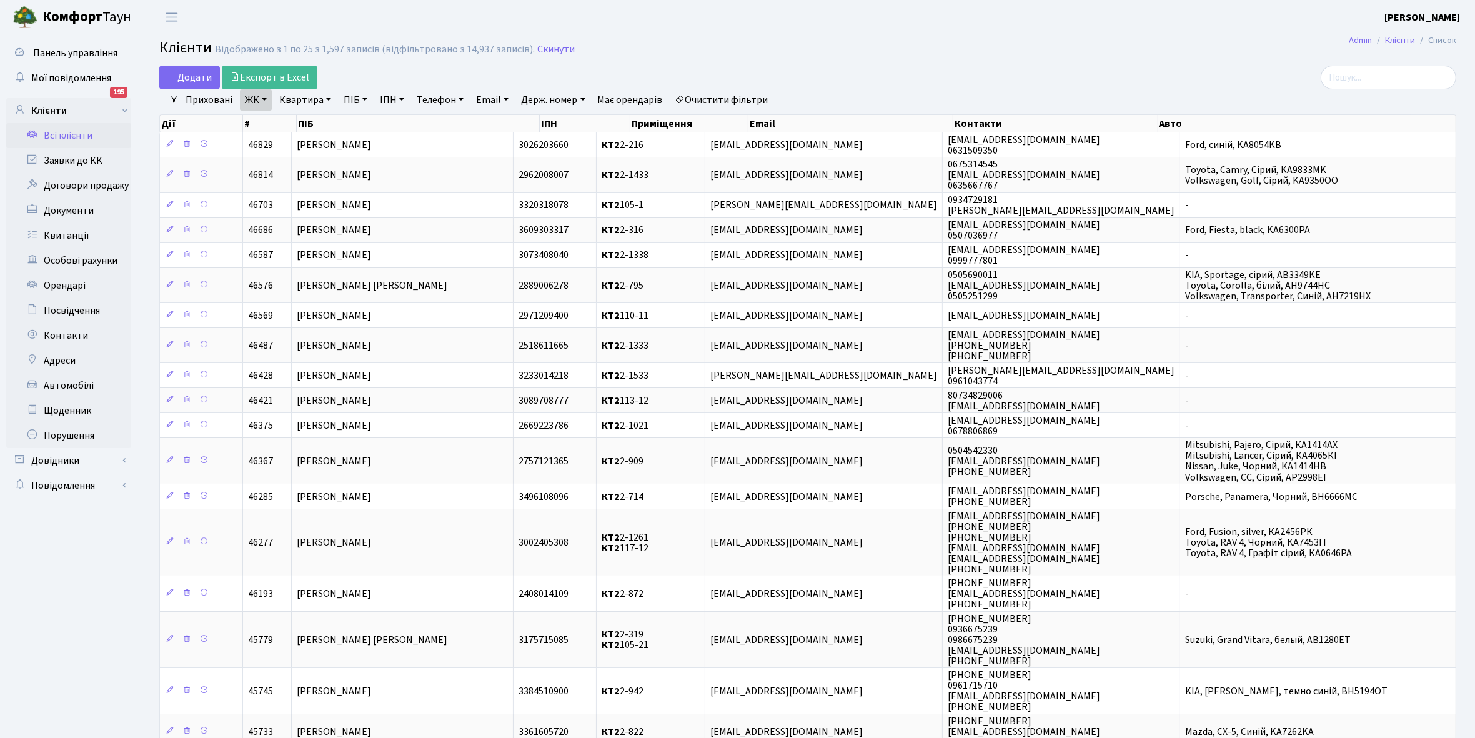
click at [263, 97] on link "ЖК" at bounding box center [256, 99] width 32 height 21
click at [842, 32] on header "Комфорт Таун Кладко Т. Мій обліковий запис Вийти" at bounding box center [737, 17] width 1475 height 34
click at [59, 407] on link "Щоденник" at bounding box center [68, 410] width 125 height 25
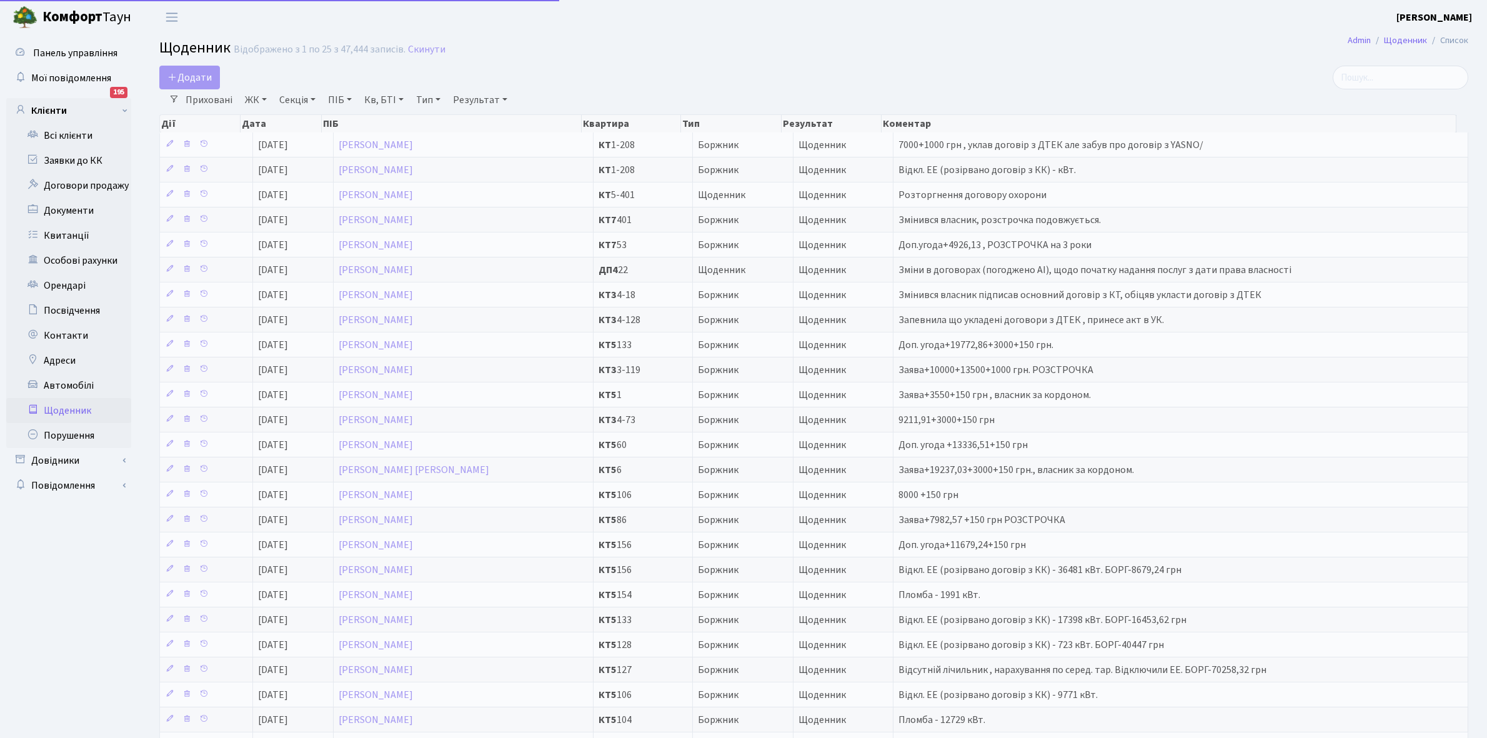
select select "25"
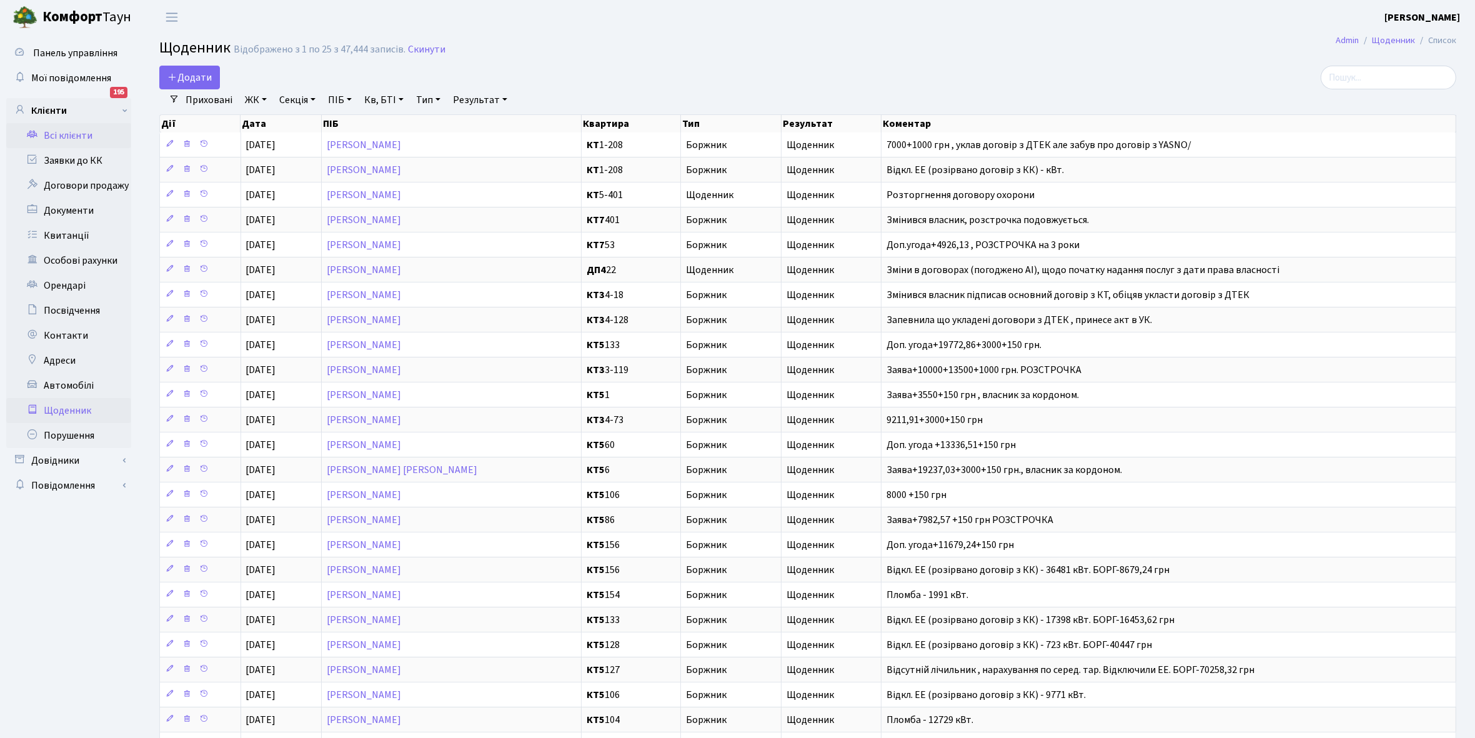
click at [72, 132] on link "Всі клієнти" at bounding box center [68, 135] width 125 height 25
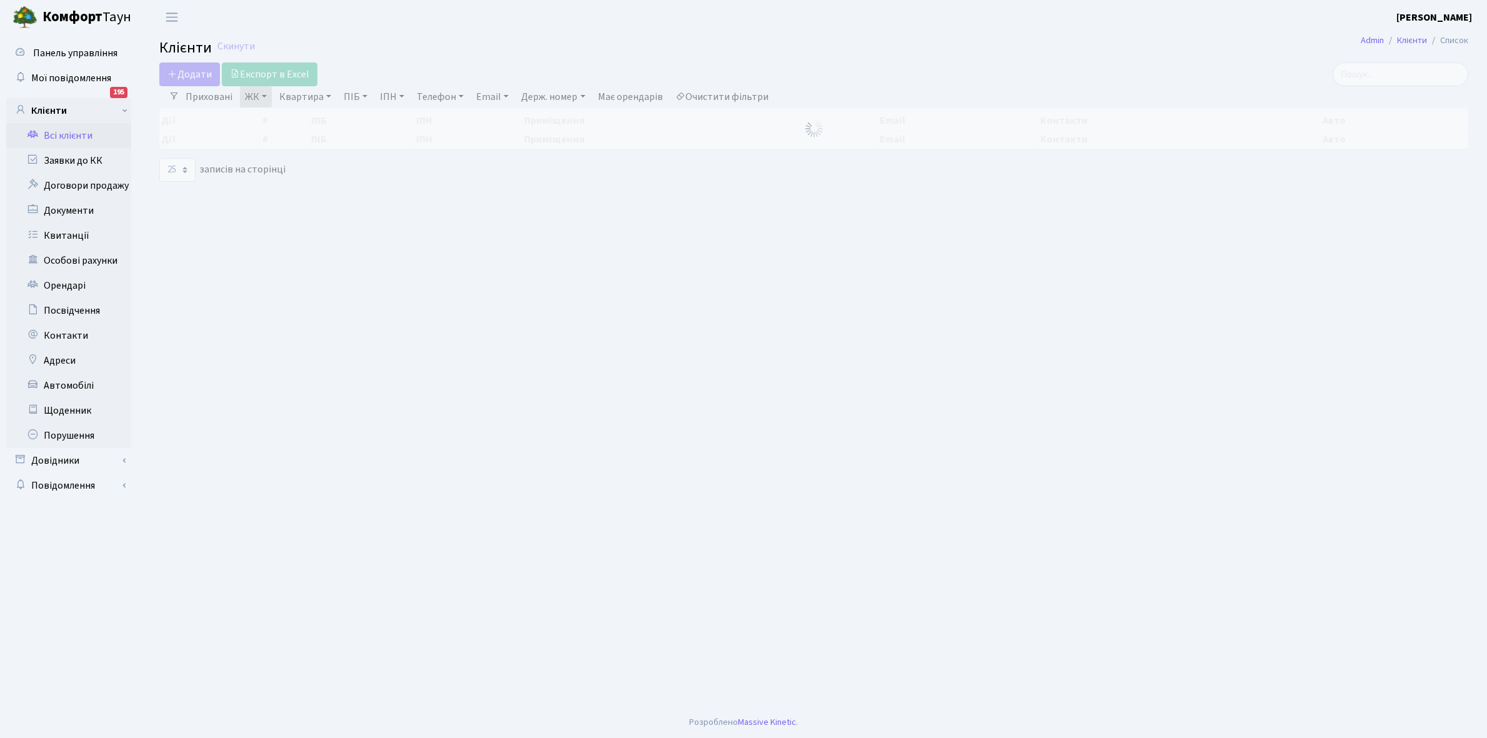
select select "25"
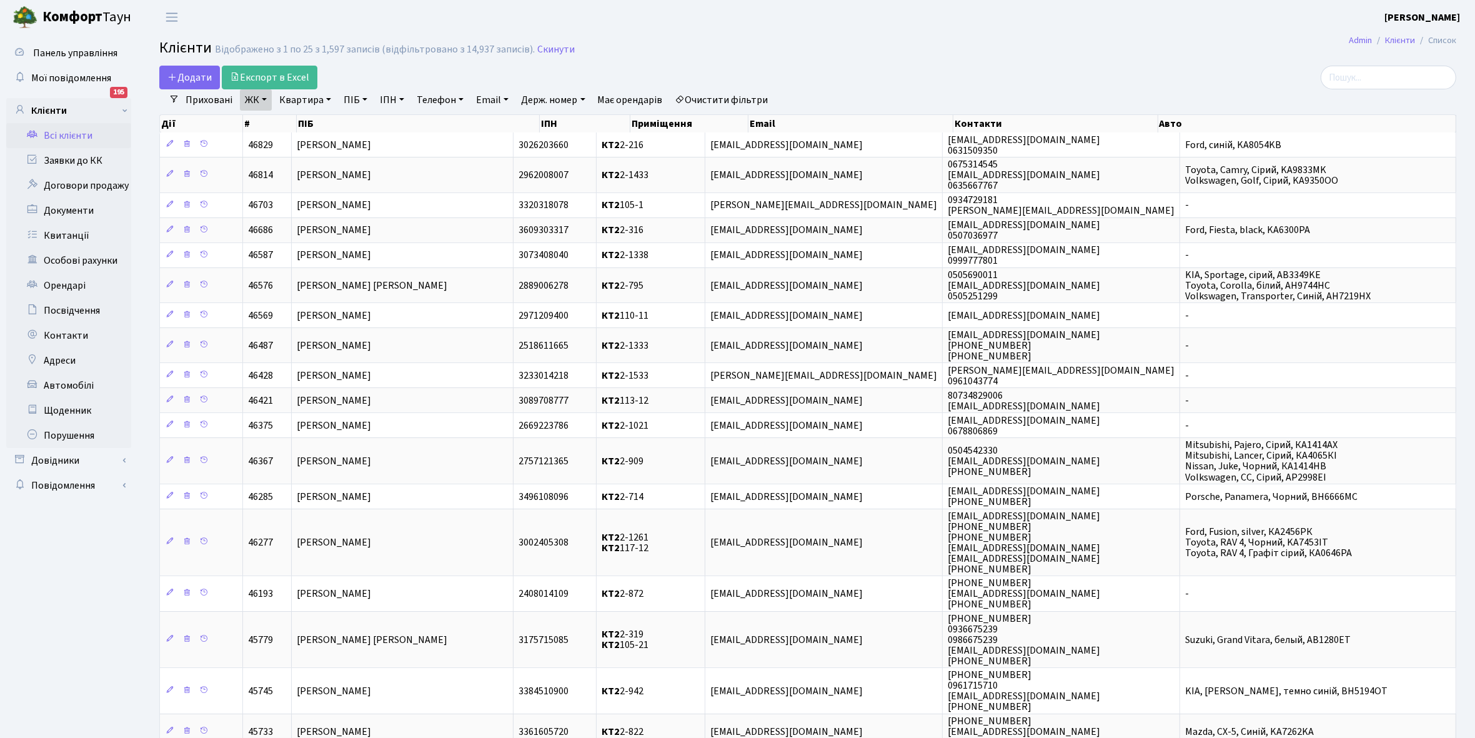
click at [747, 103] on link "Очистити фільтри" at bounding box center [721, 99] width 103 height 21
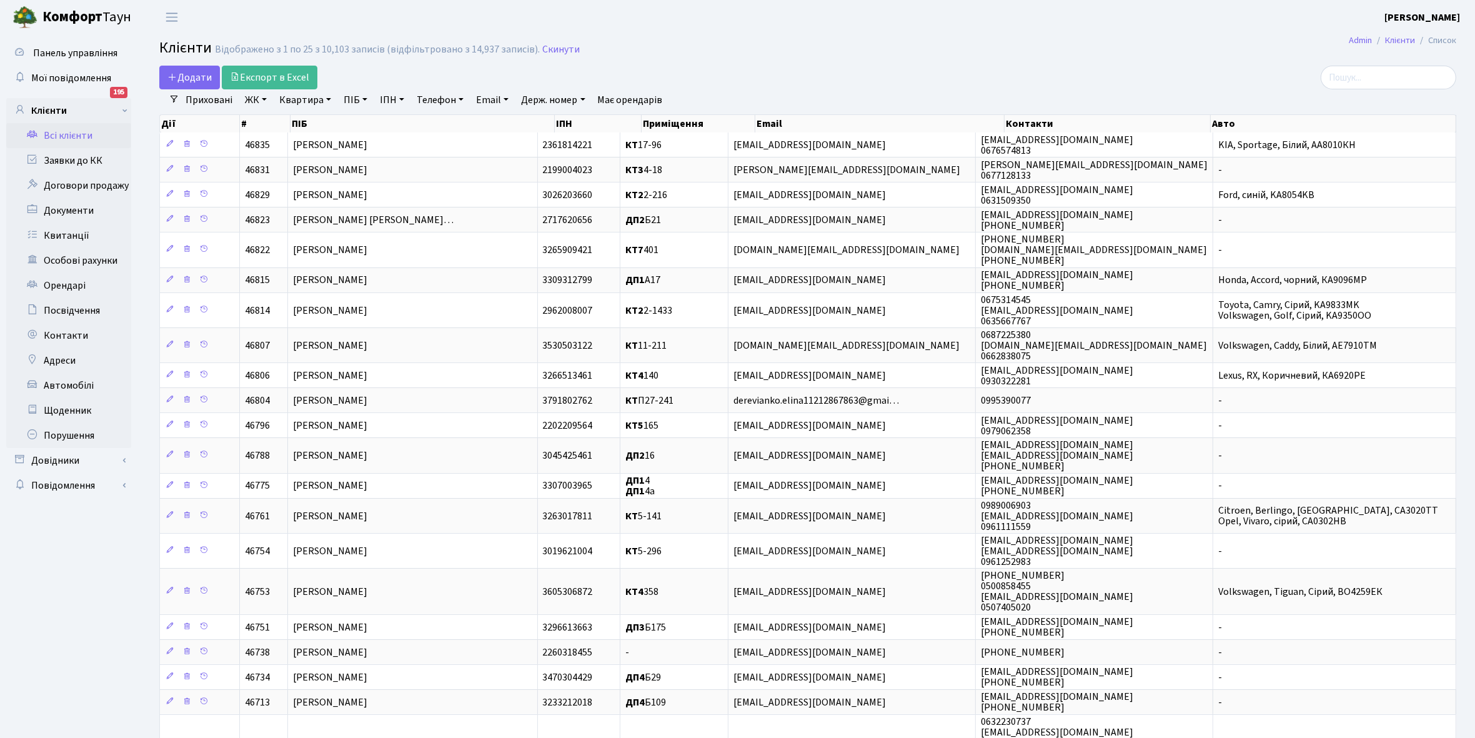
click at [266, 100] on link "ЖК" at bounding box center [256, 99] width 32 height 21
click at [300, 141] on li "КТ, вул. Регенераторна, 4" at bounding box center [317, 143] width 151 height 22
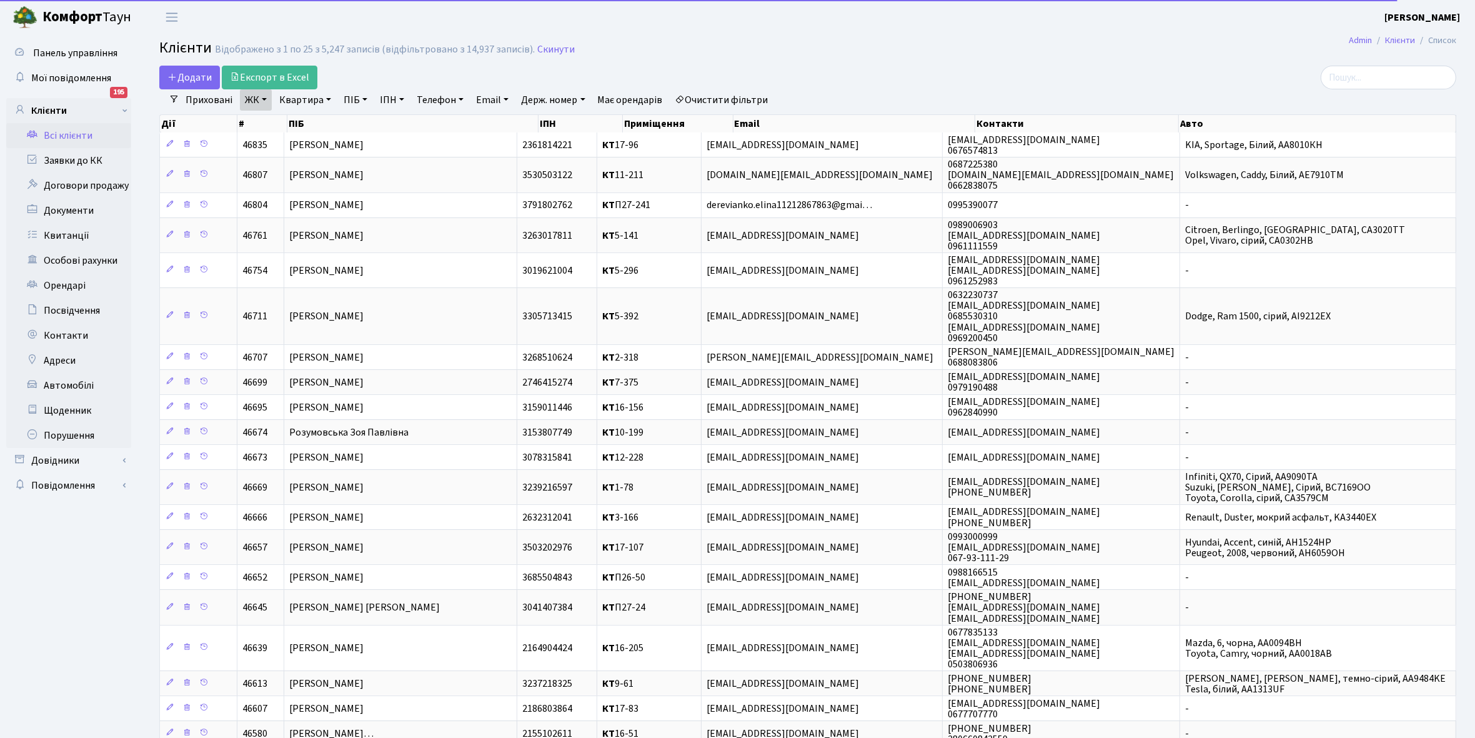
click at [329, 99] on link "Квартира" at bounding box center [305, 99] width 62 height 21
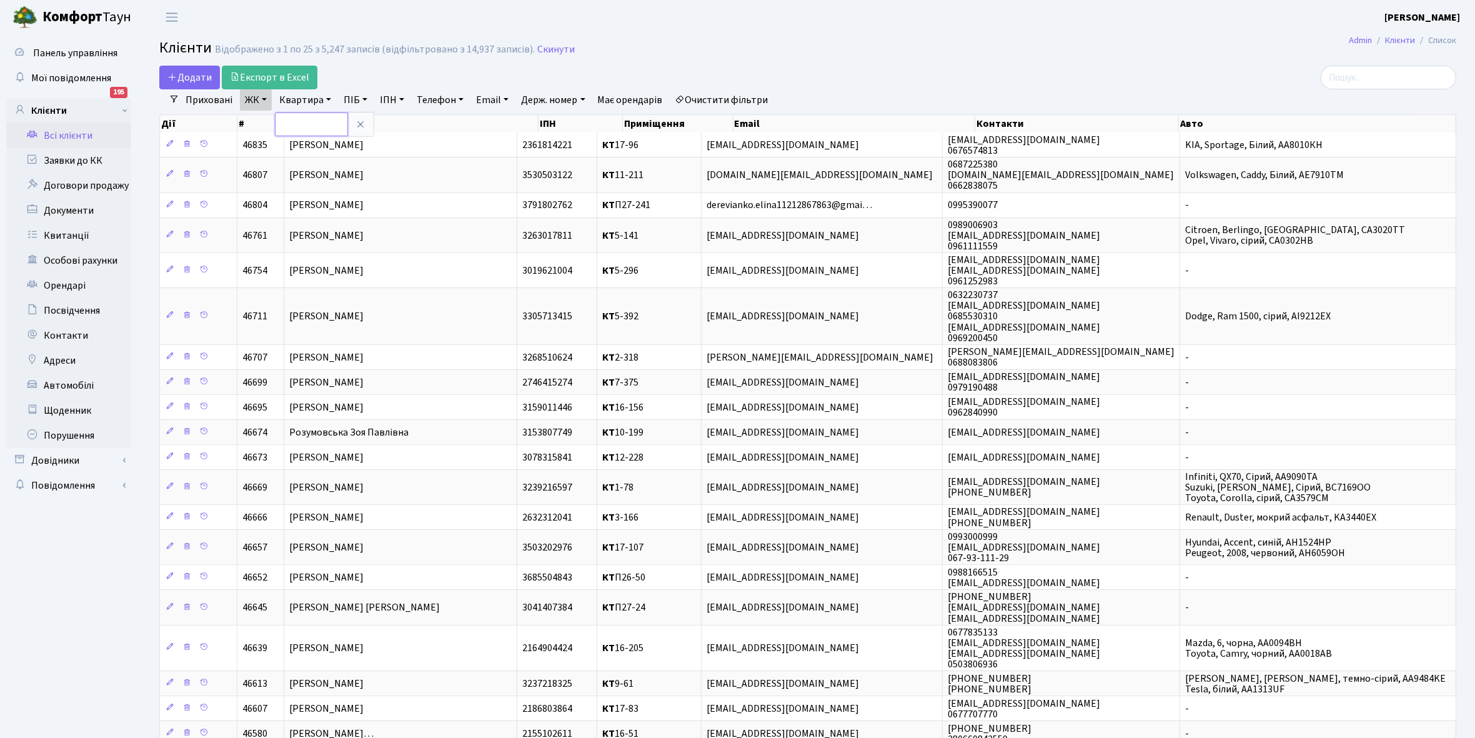
click at [316, 117] on input "text" at bounding box center [311, 124] width 73 height 24
type input "1-64"
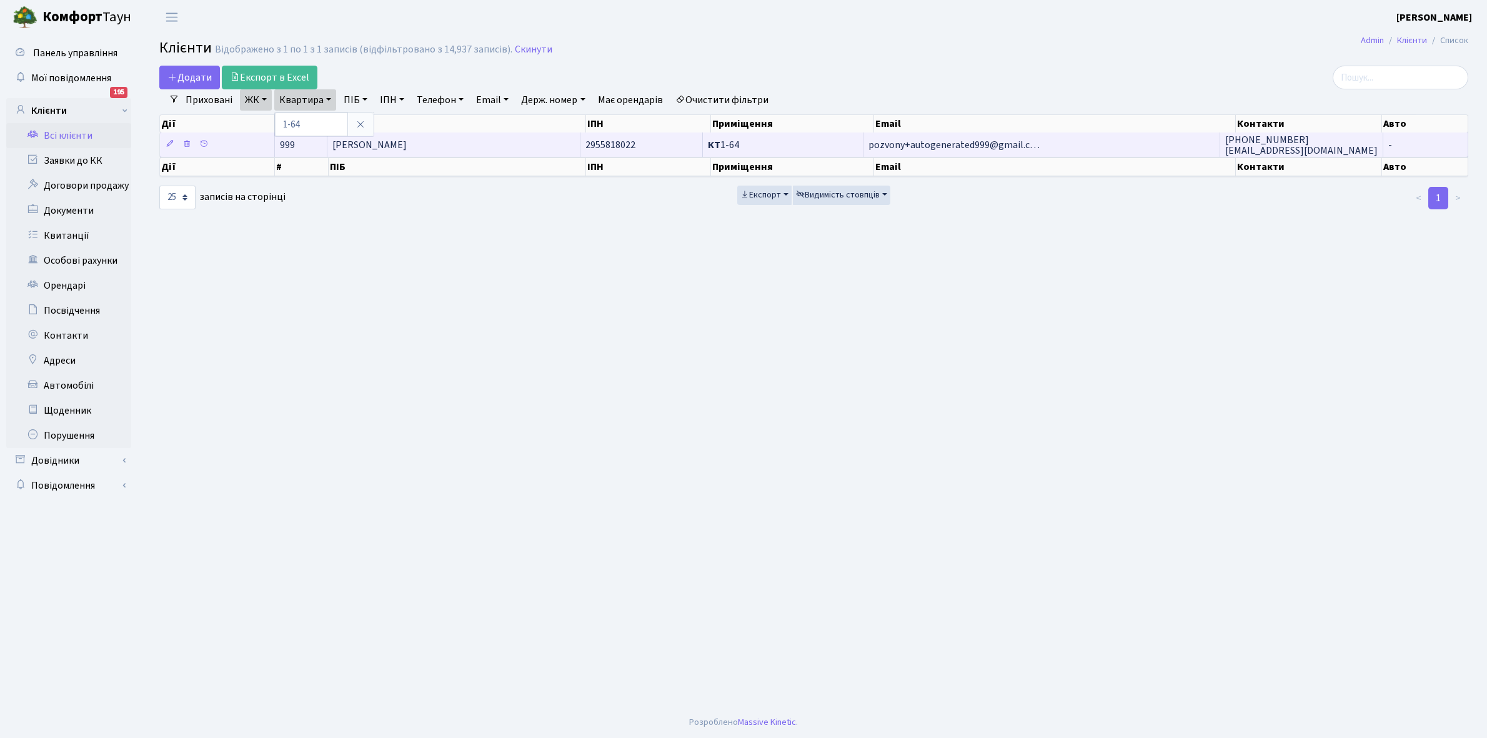
click at [495, 142] on td "[PERSON_NAME]" at bounding box center [453, 144] width 252 height 24
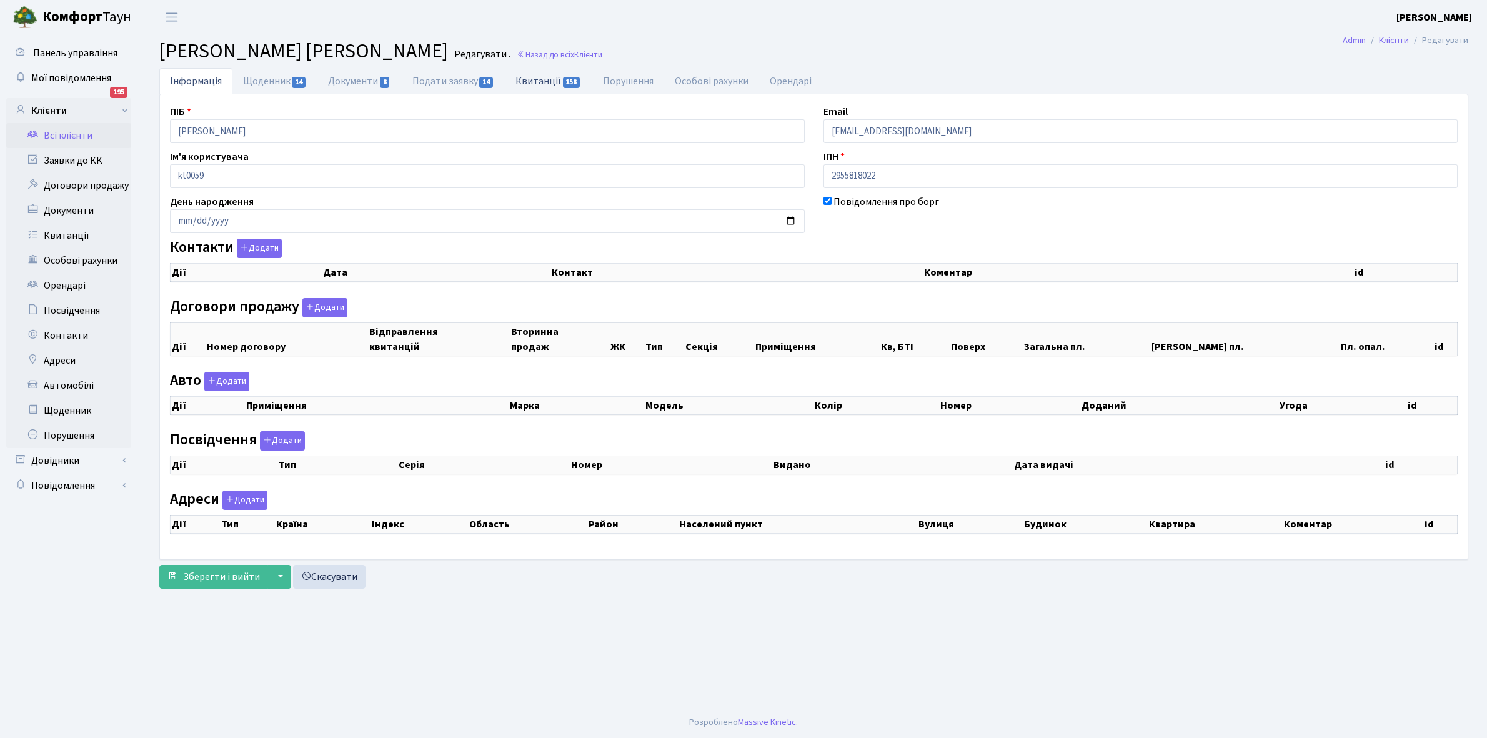
checkbox input "true"
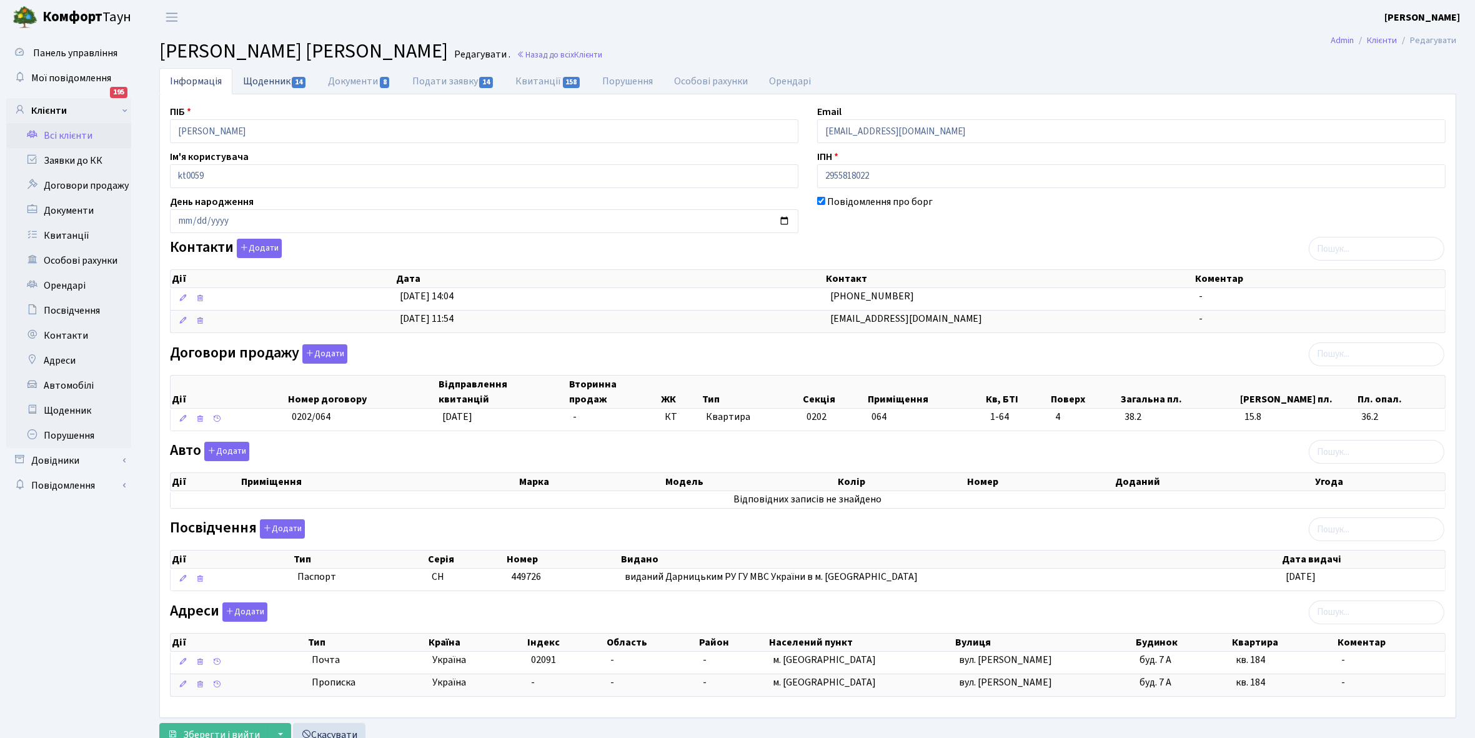
click at [270, 79] on link "Щоденник 14" at bounding box center [274, 81] width 85 height 26
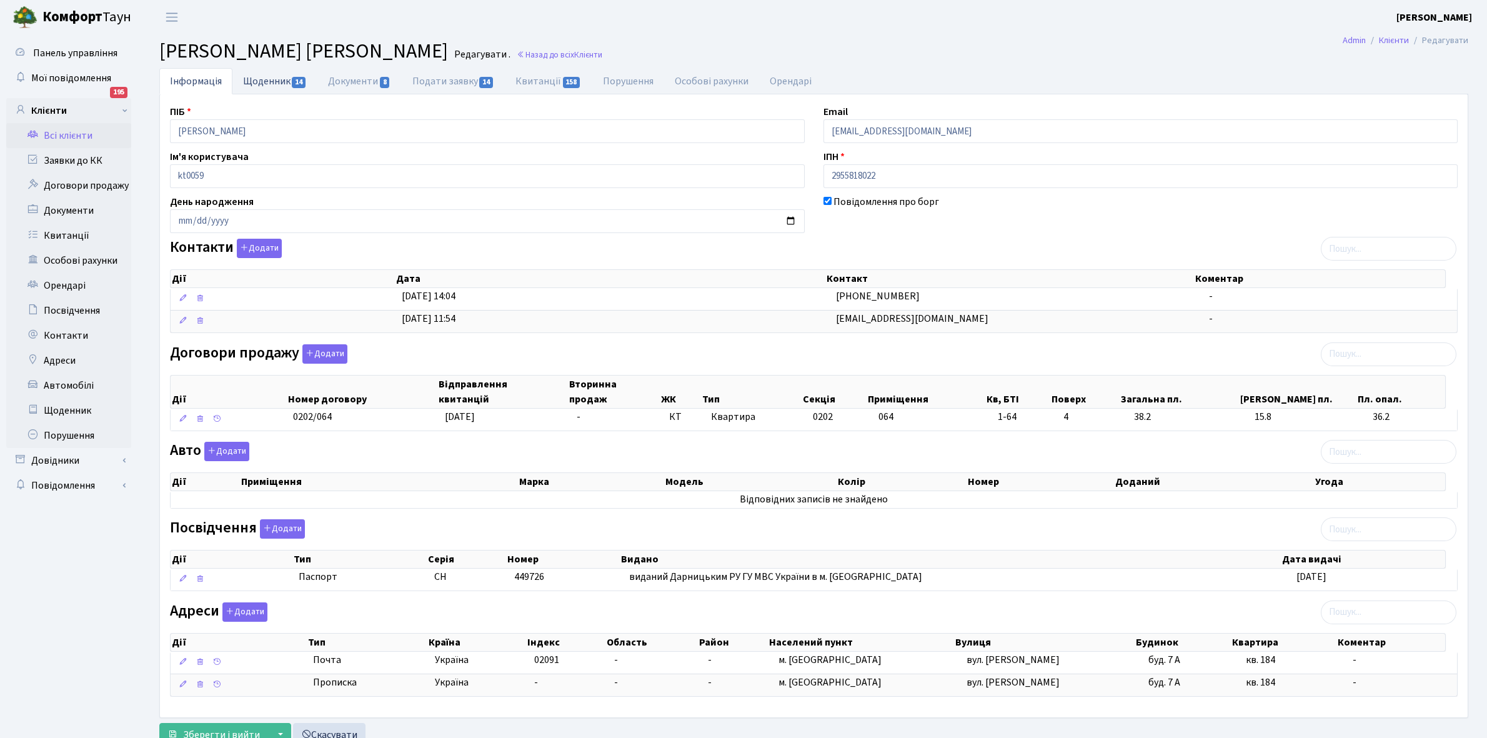
select select "25"
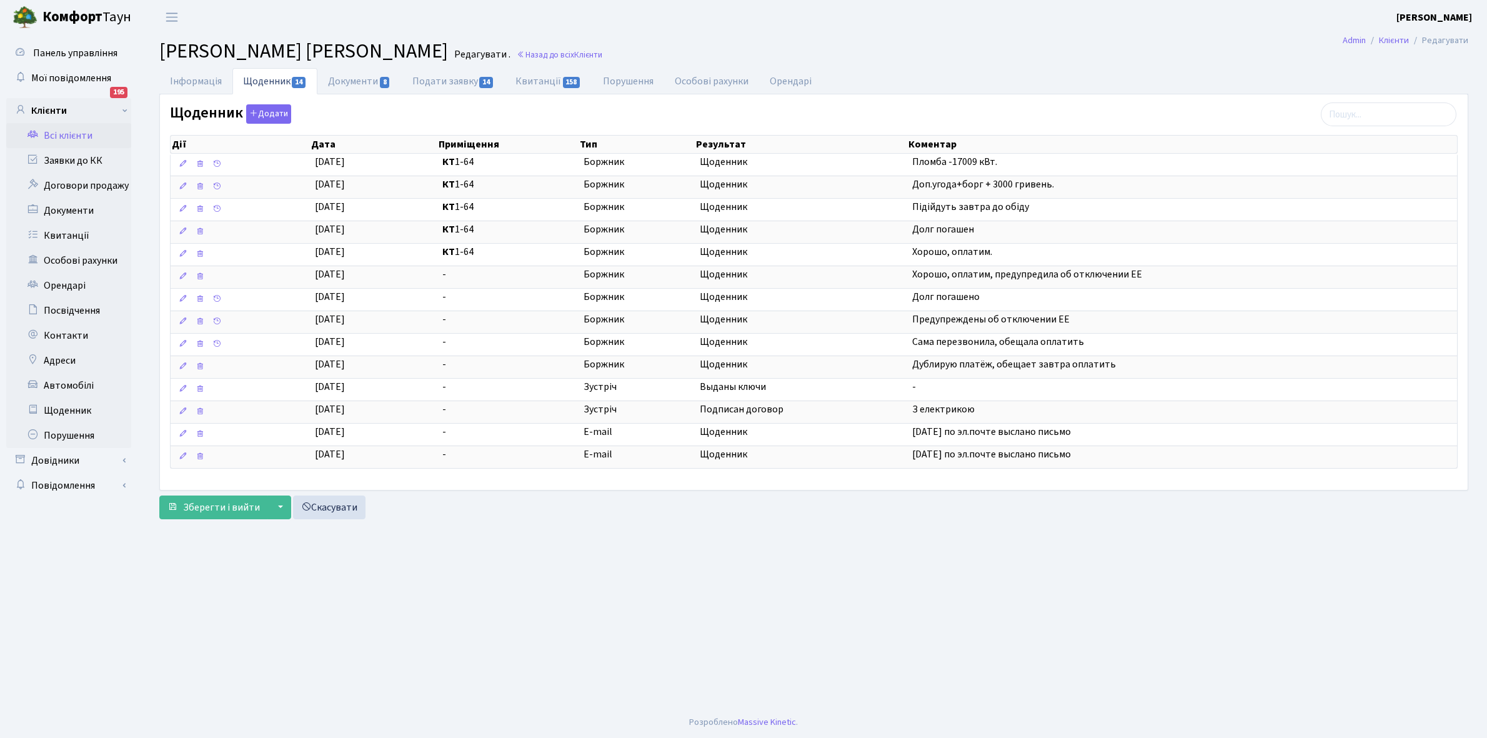
click at [71, 134] on link "Всі клієнти" at bounding box center [68, 135] width 125 height 25
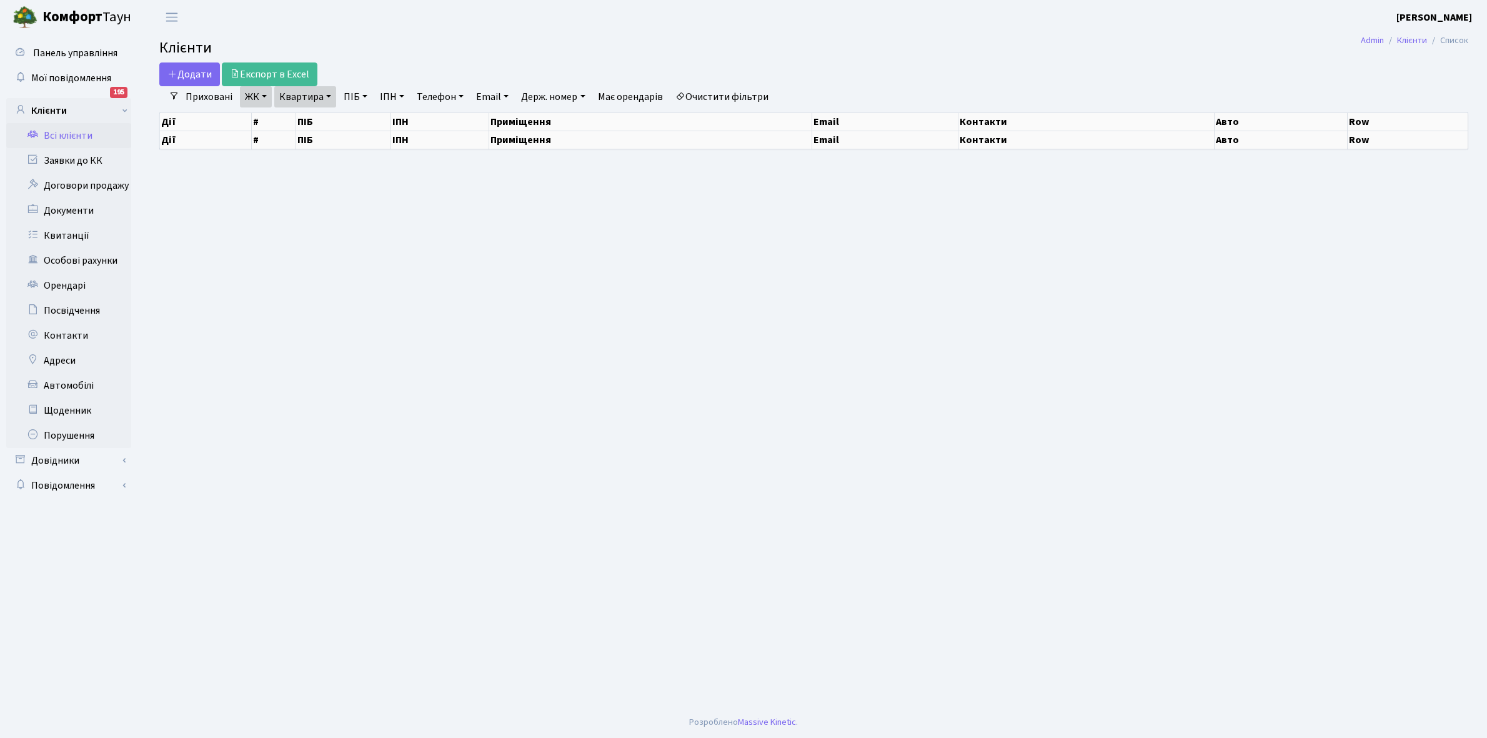
select select "25"
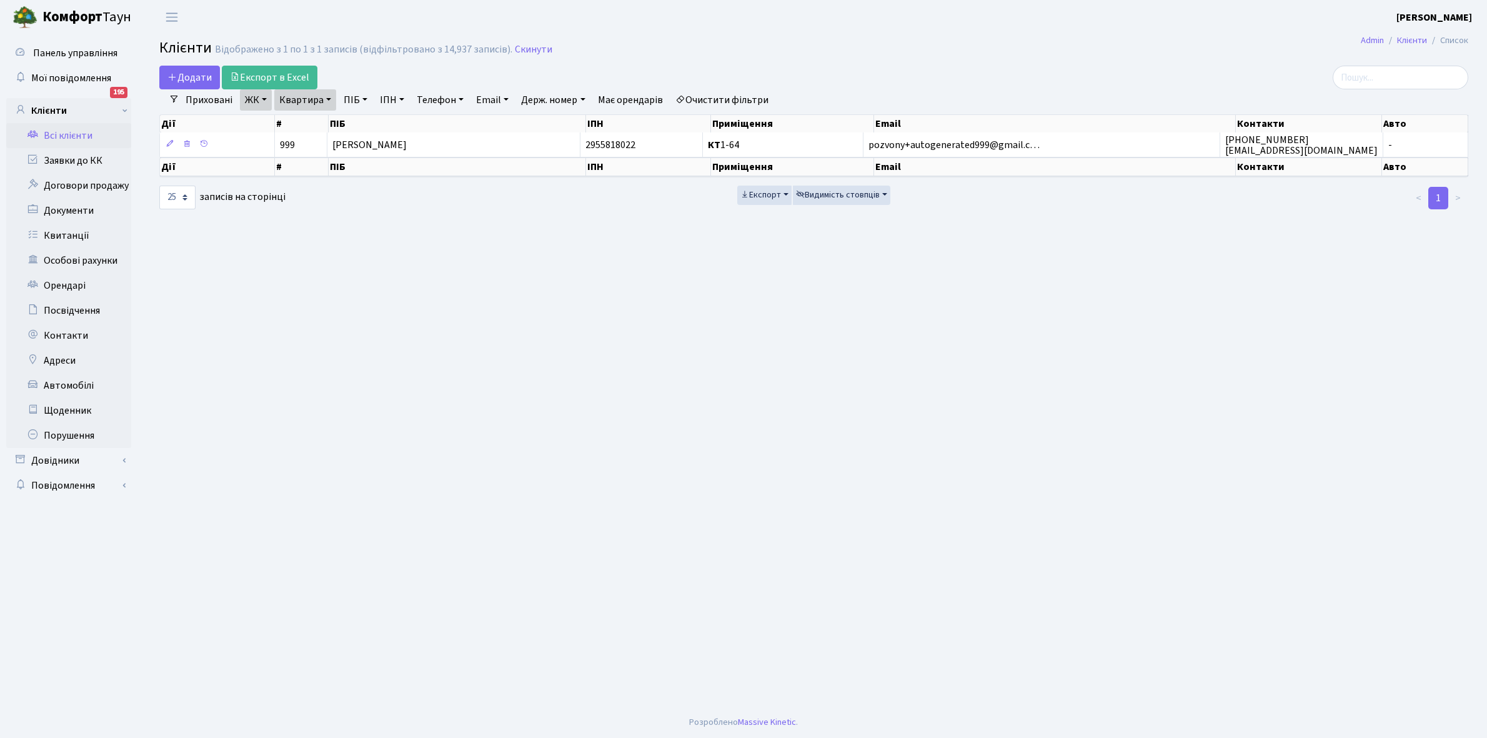
click at [328, 98] on link "Квартира" at bounding box center [305, 99] width 62 height 21
click at [319, 120] on input "1-64" at bounding box center [311, 124] width 73 height 24
type input "1-231"
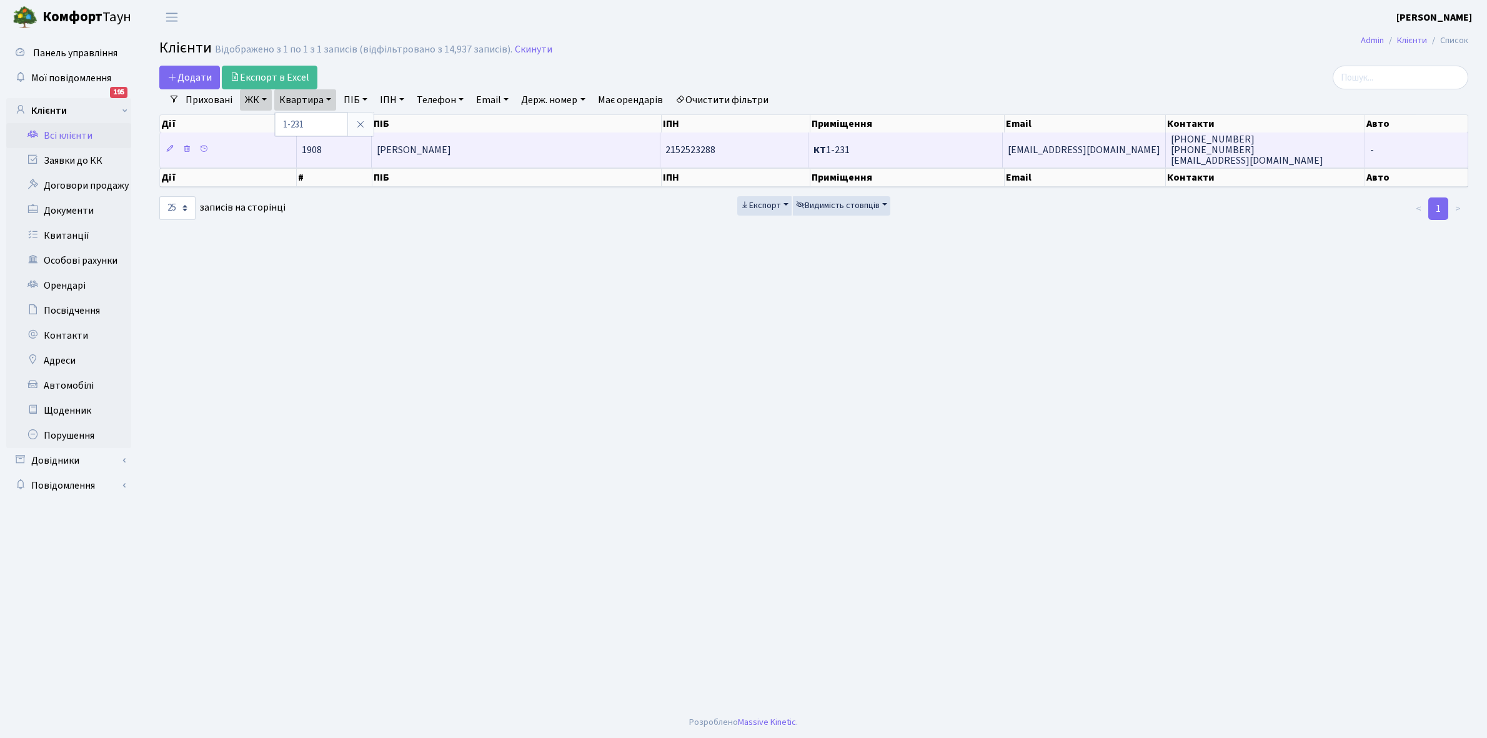
click at [551, 153] on td "Мкртічян [PERSON_NAME]" at bounding box center [516, 149] width 289 height 34
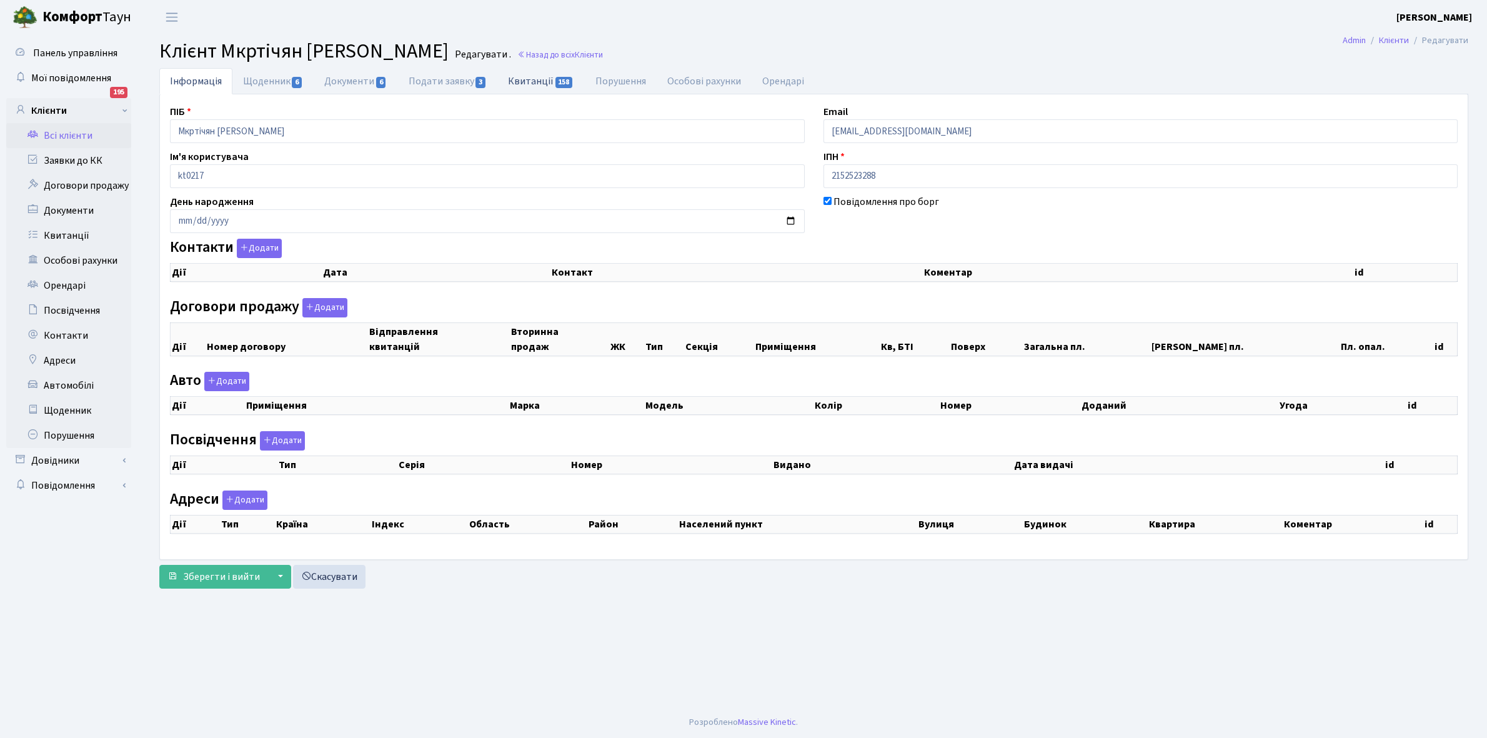
checkbox input "true"
select select "25"
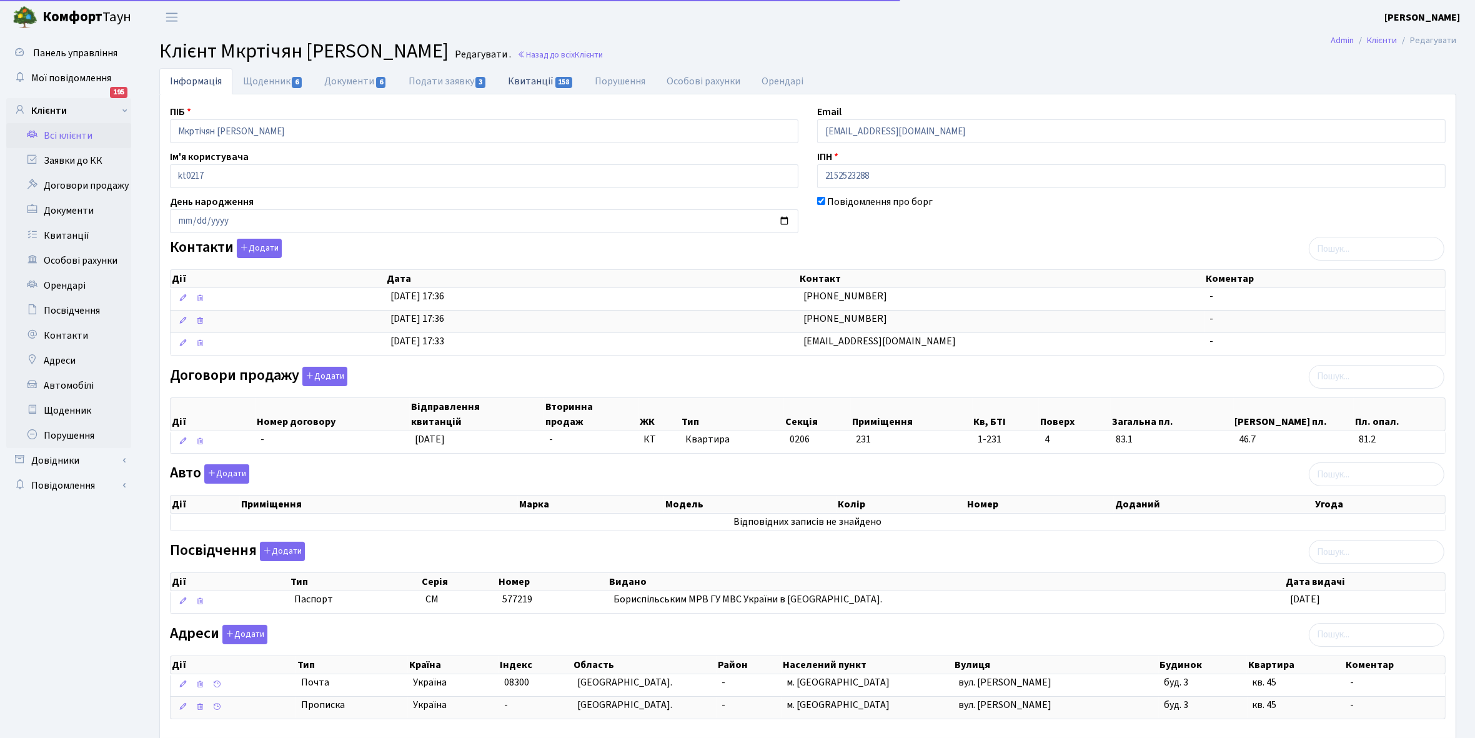
click at [526, 82] on link "Квитанції 158" at bounding box center [540, 81] width 87 height 26
select select "25"
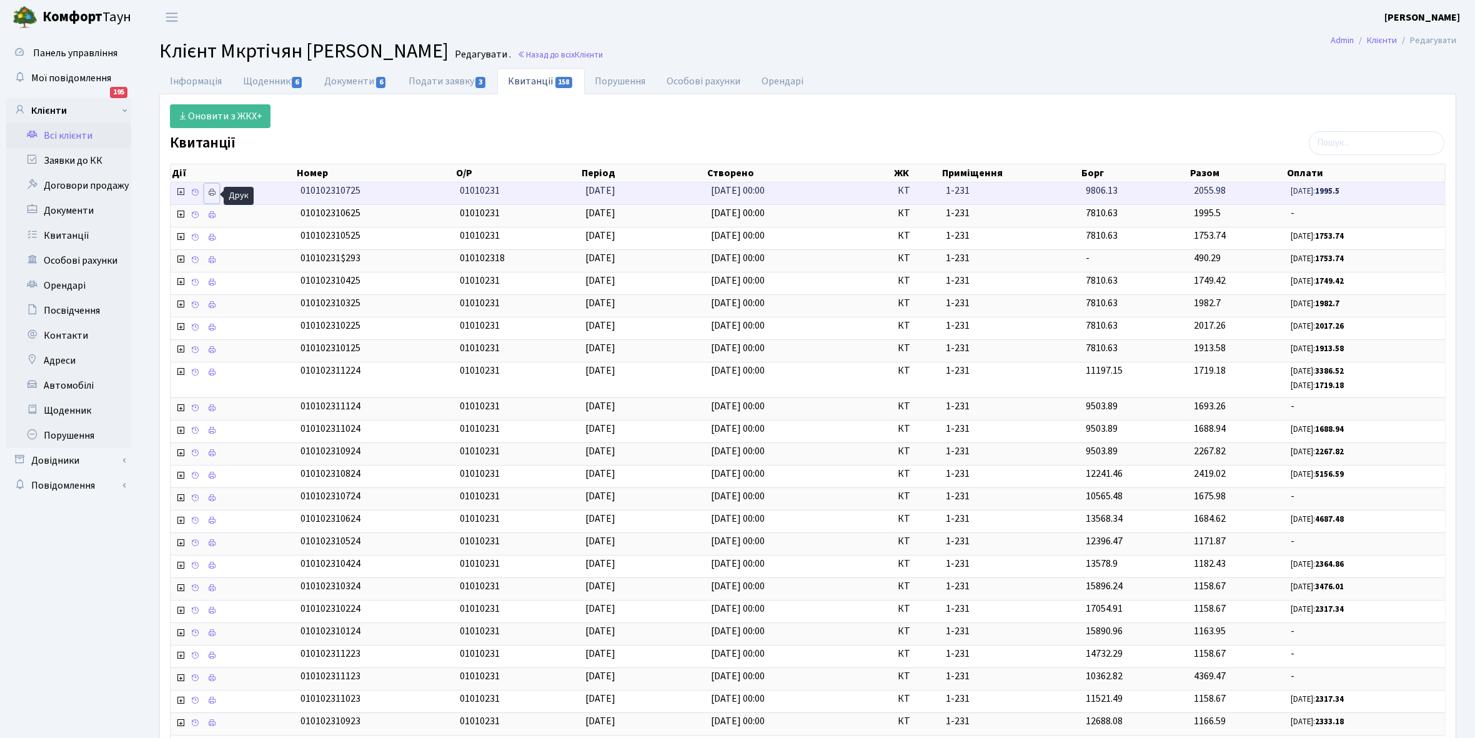
click at [214, 197] on link at bounding box center [211, 193] width 15 height 19
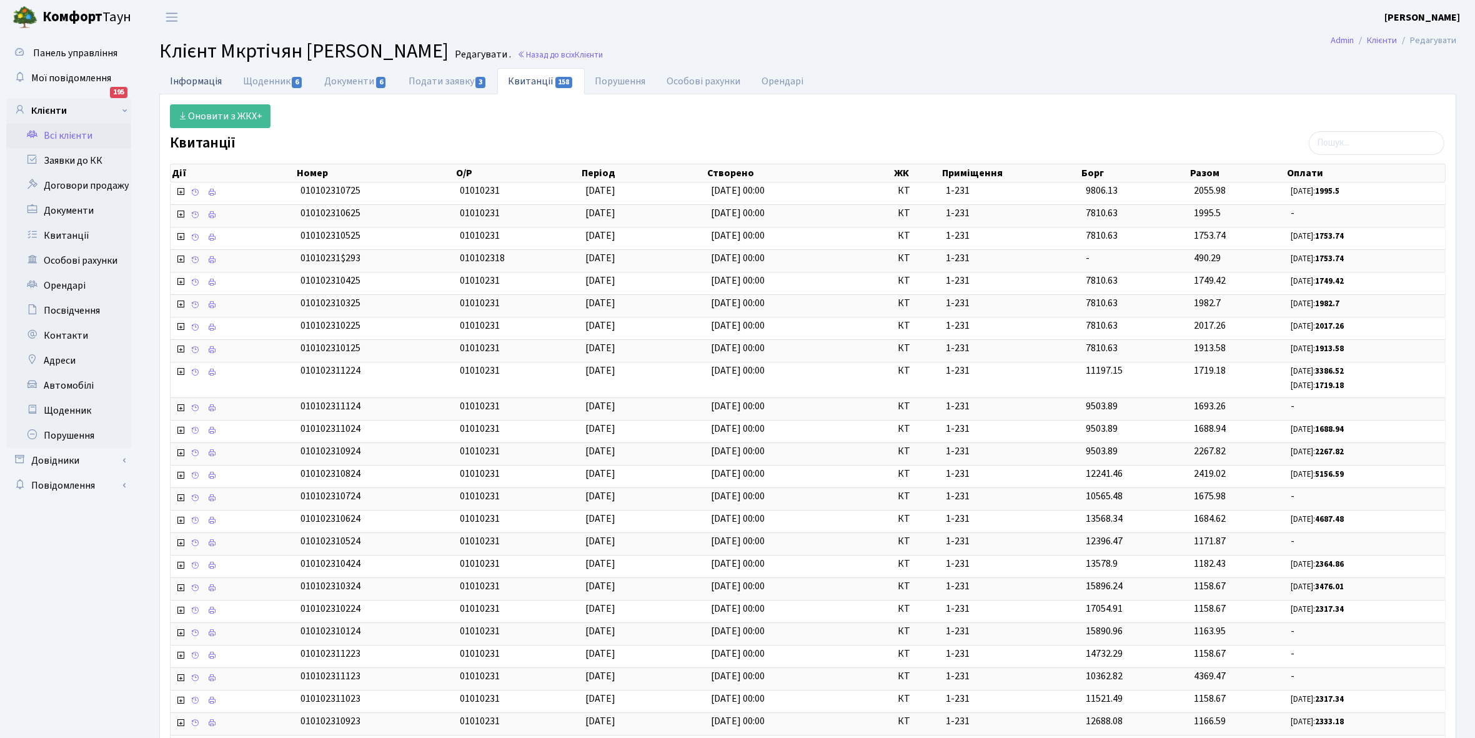
click at [189, 82] on link "Інформація" at bounding box center [195, 81] width 73 height 26
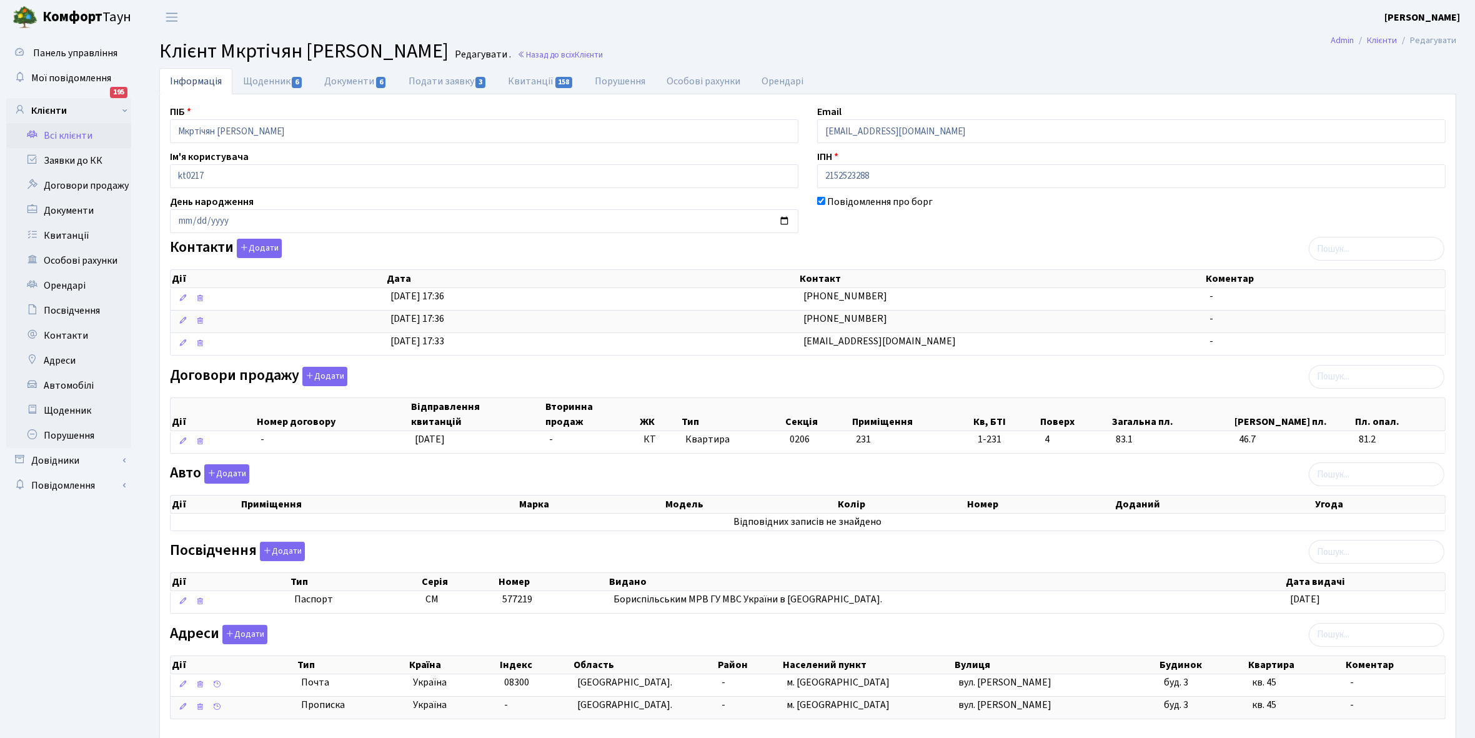
click at [69, 130] on link "Всі клієнти" at bounding box center [68, 135] width 125 height 25
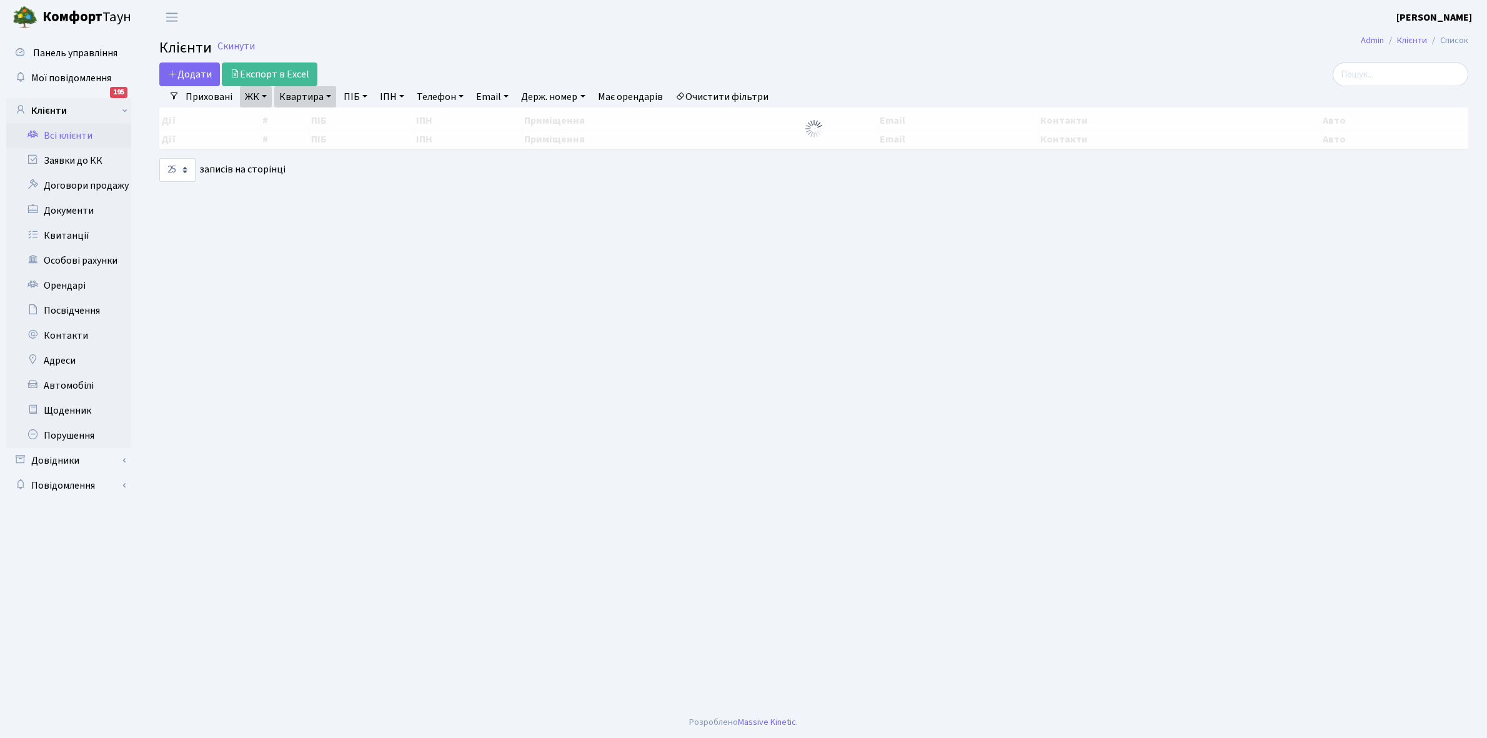
select select "25"
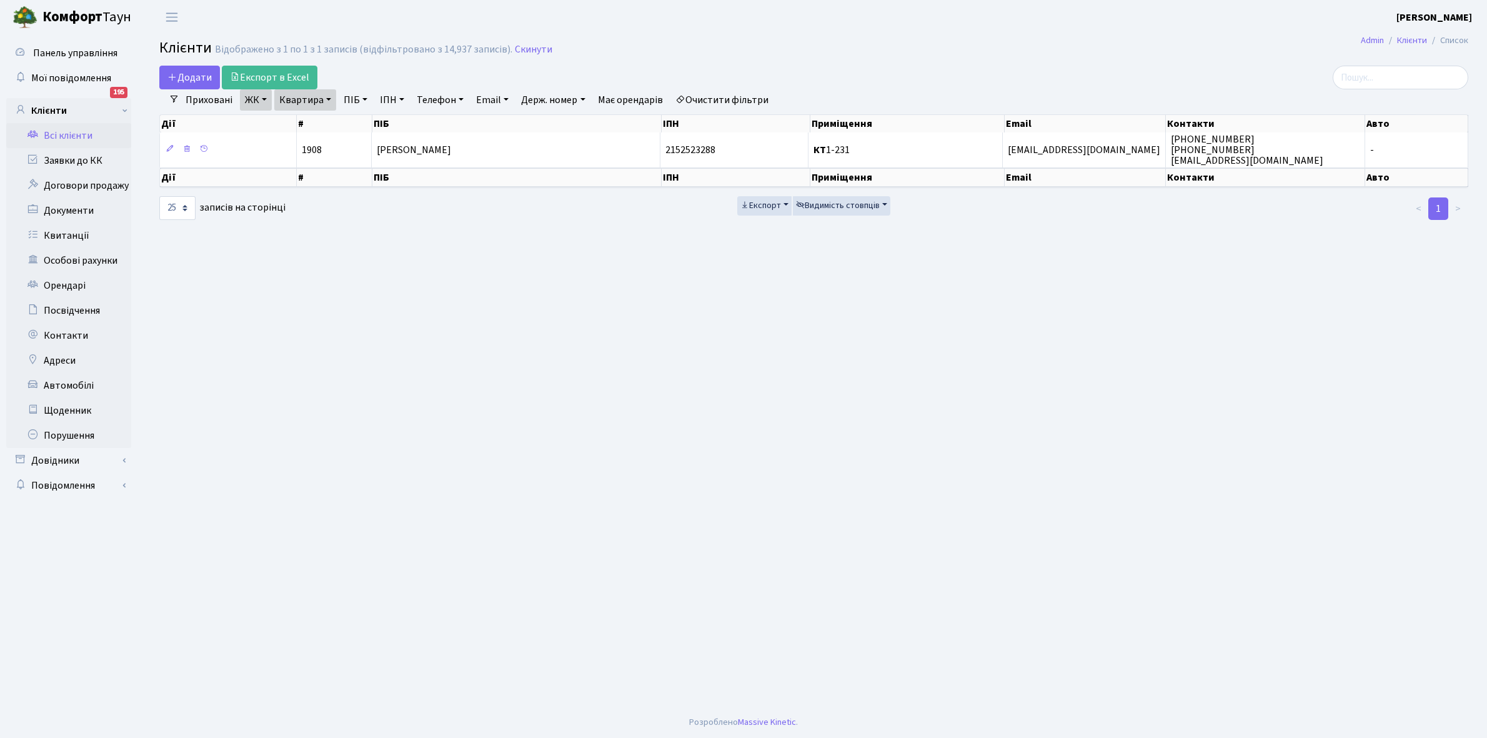
click at [327, 98] on link "Квартира" at bounding box center [305, 99] width 62 height 21
click at [322, 123] on input "1-231" at bounding box center [311, 124] width 73 height 24
type input "1-64"
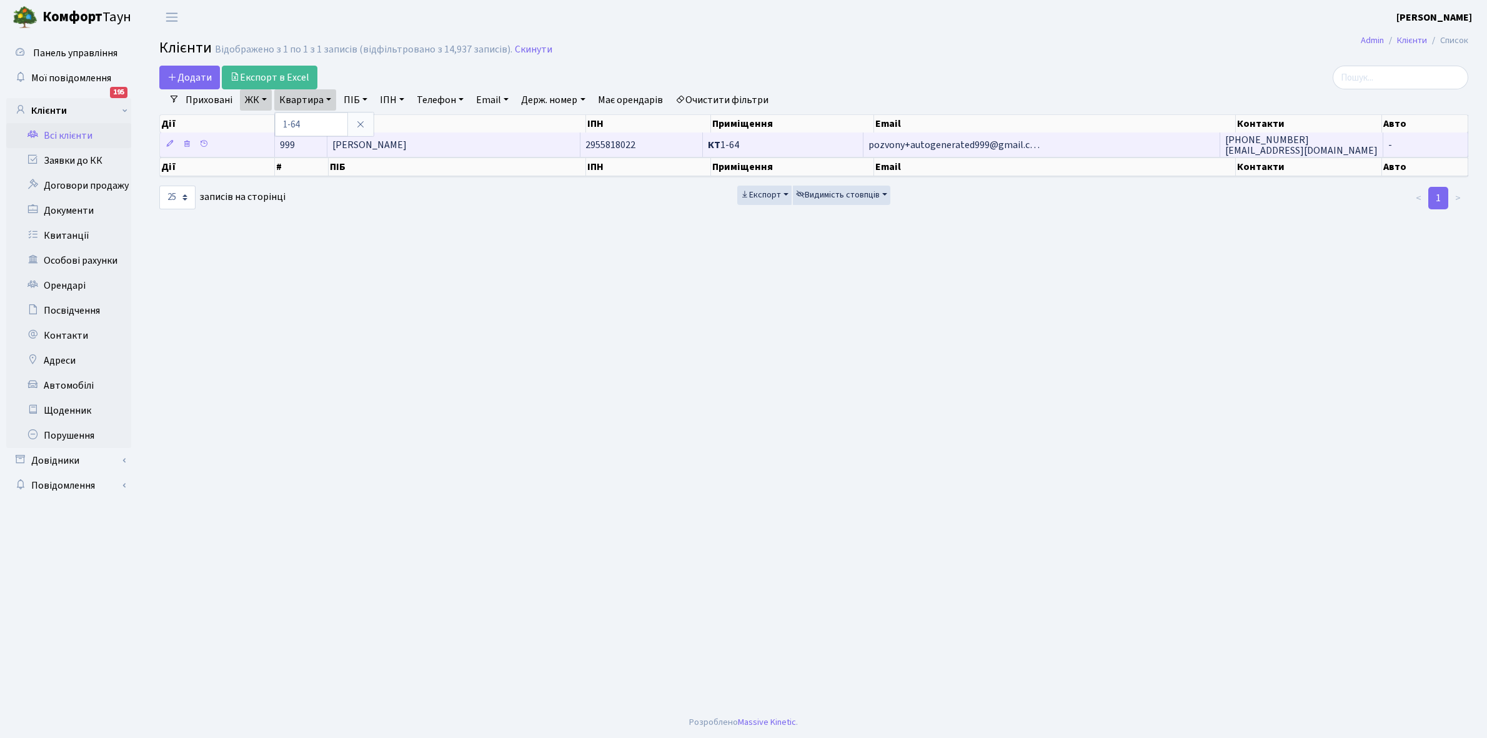
click at [509, 147] on td "[PERSON_NAME]" at bounding box center [453, 144] width 252 height 24
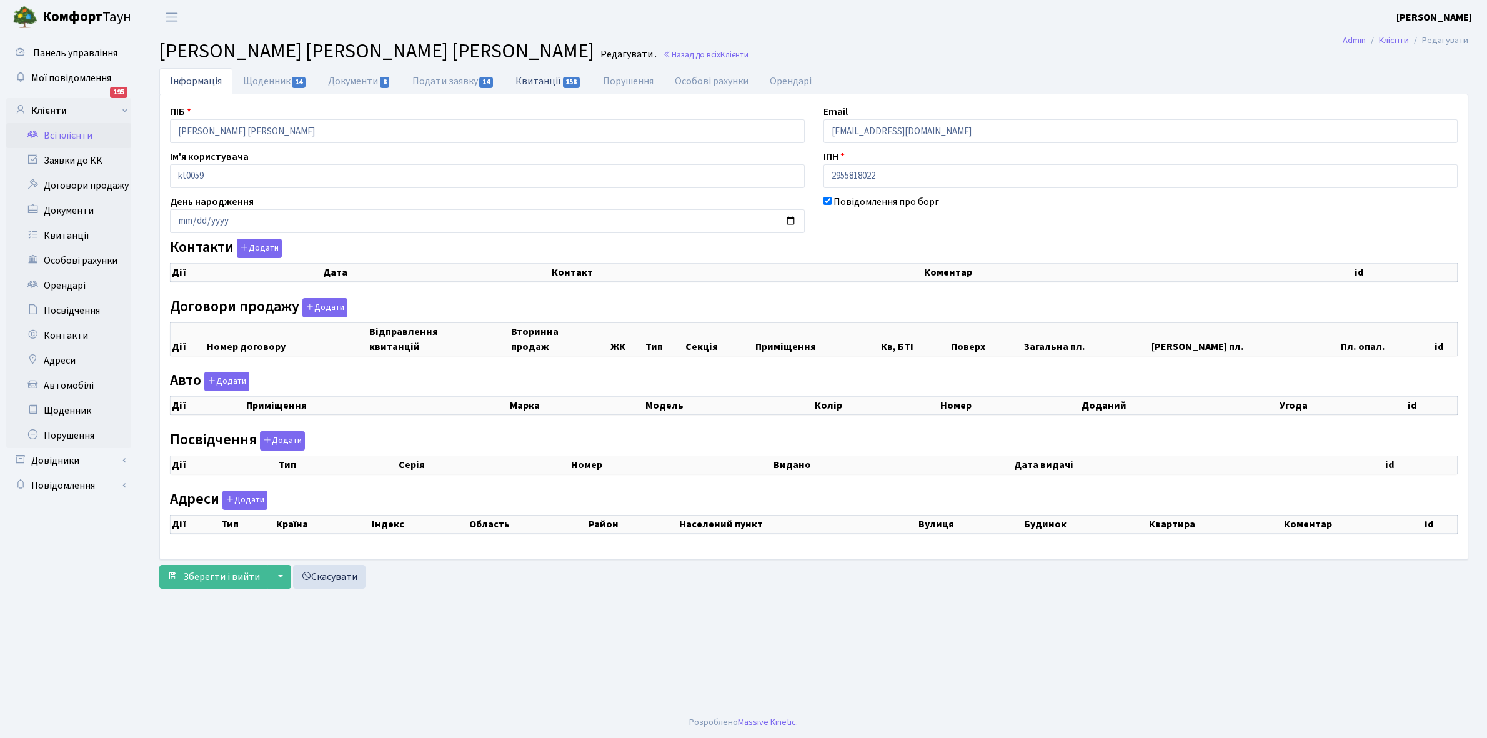
checkbox input "true"
select select "25"
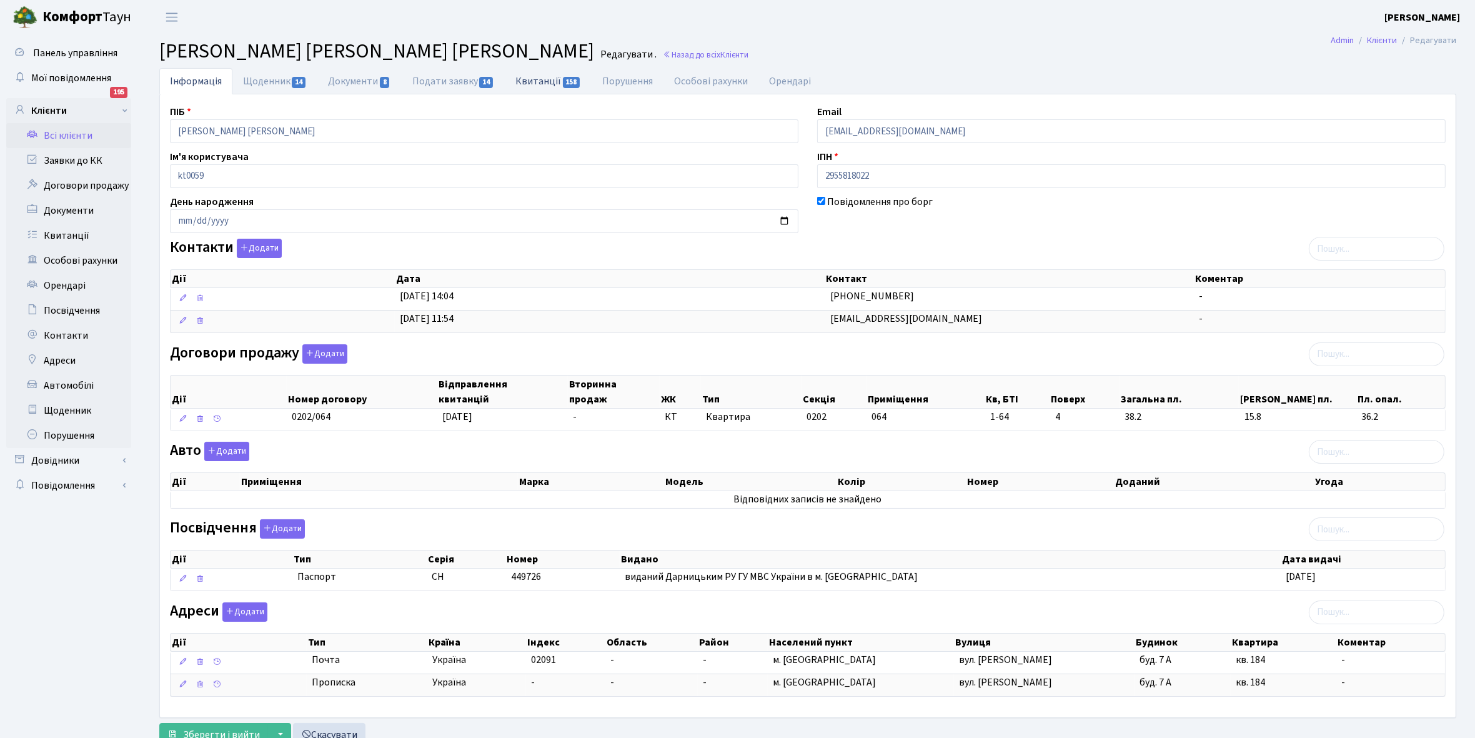
click at [536, 79] on link "Квитанції 158" at bounding box center [548, 81] width 87 height 26
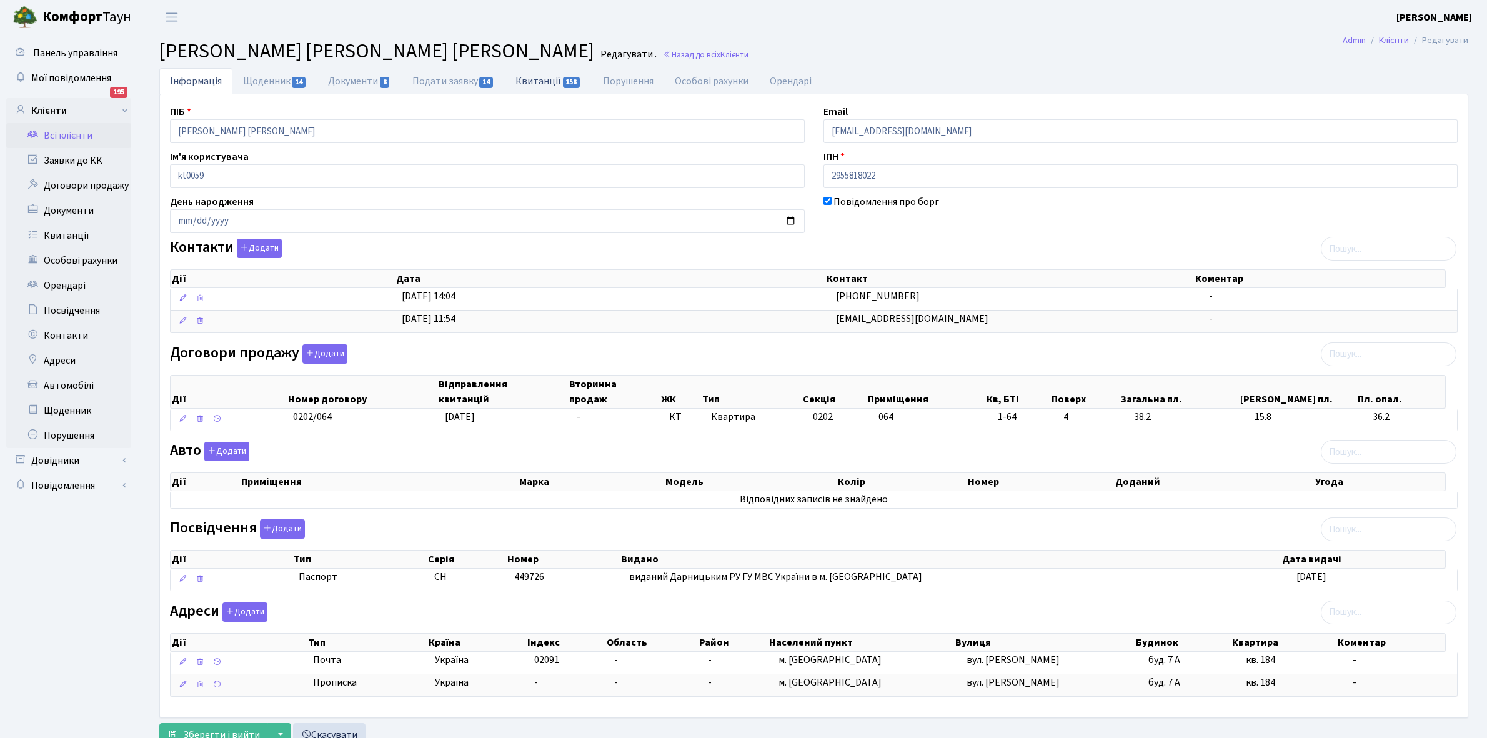
select select "25"
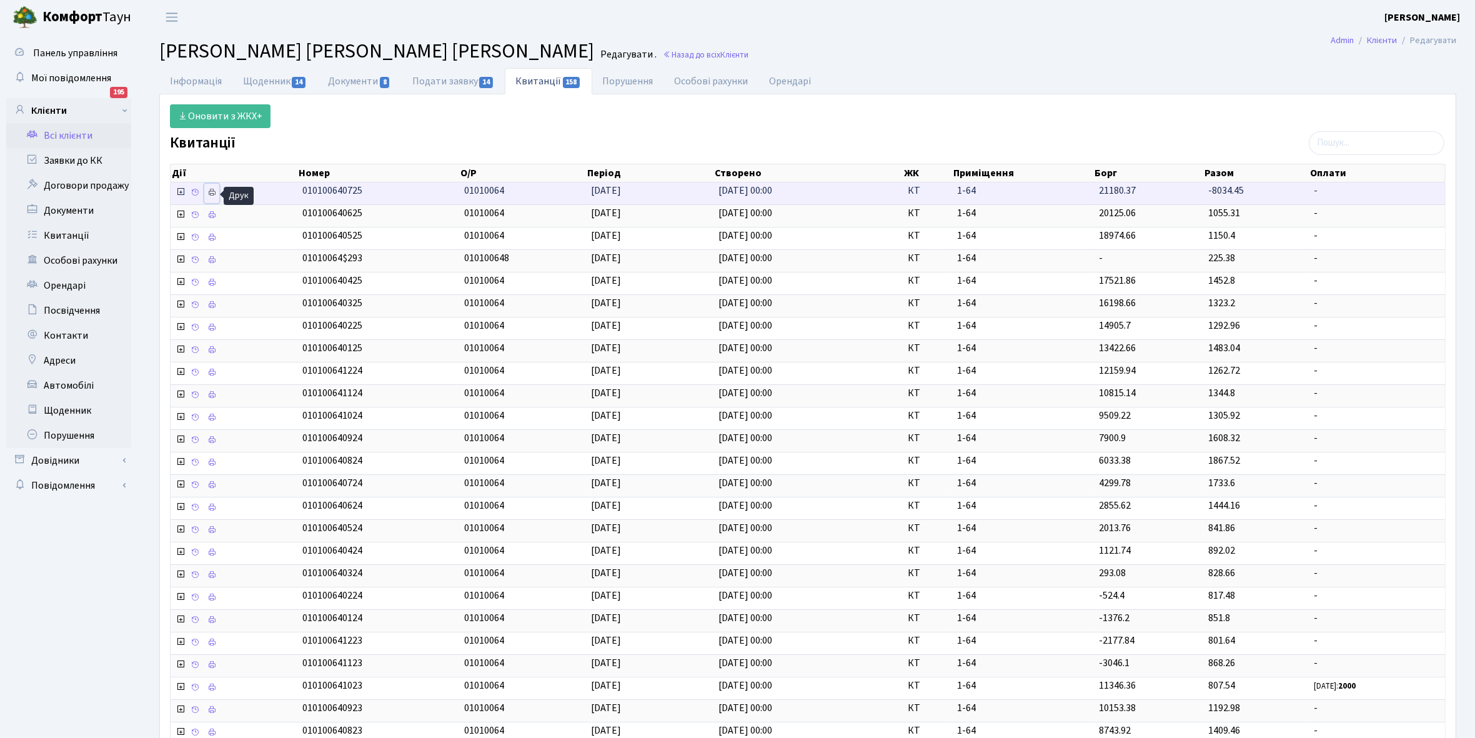
click at [213, 192] on icon at bounding box center [211, 192] width 9 height 9
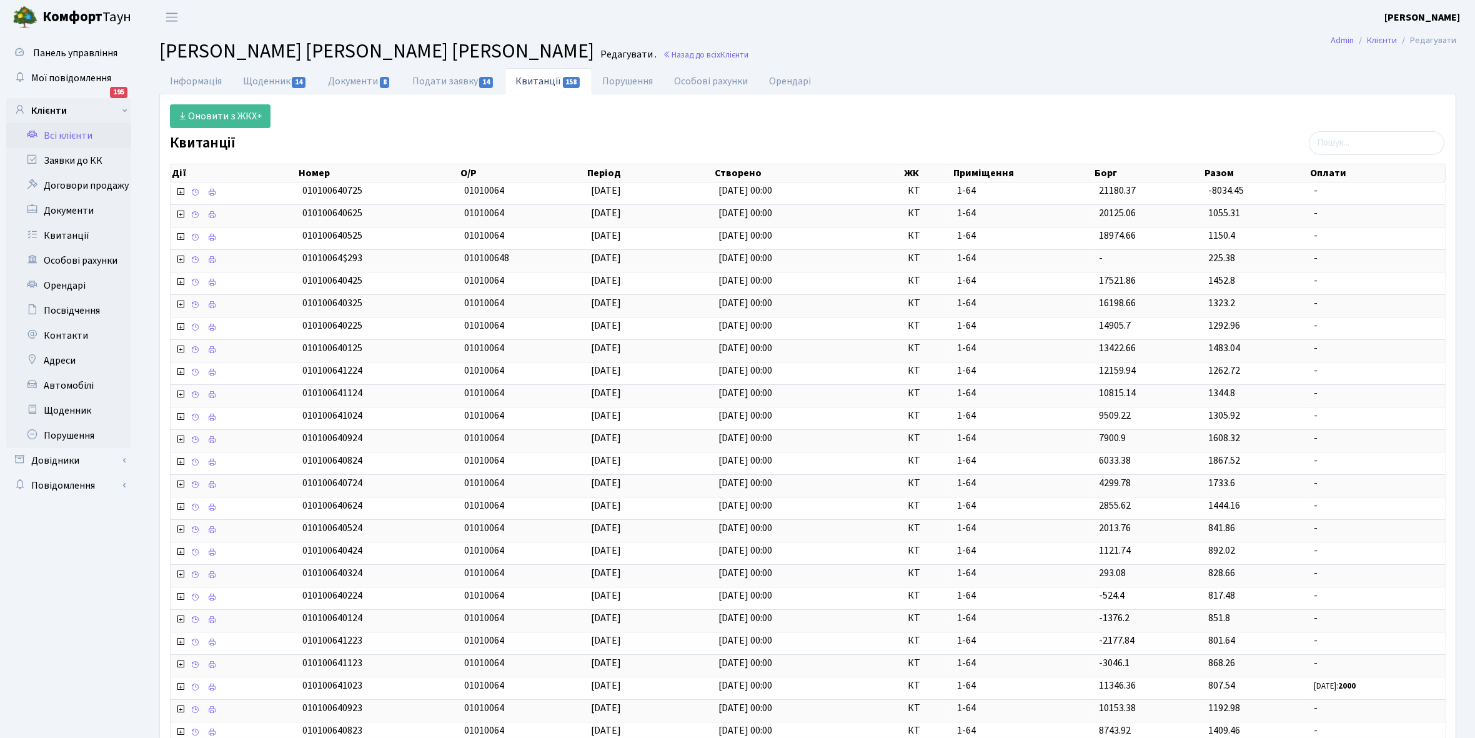
click at [72, 134] on link "Всі клієнти" at bounding box center [68, 135] width 125 height 25
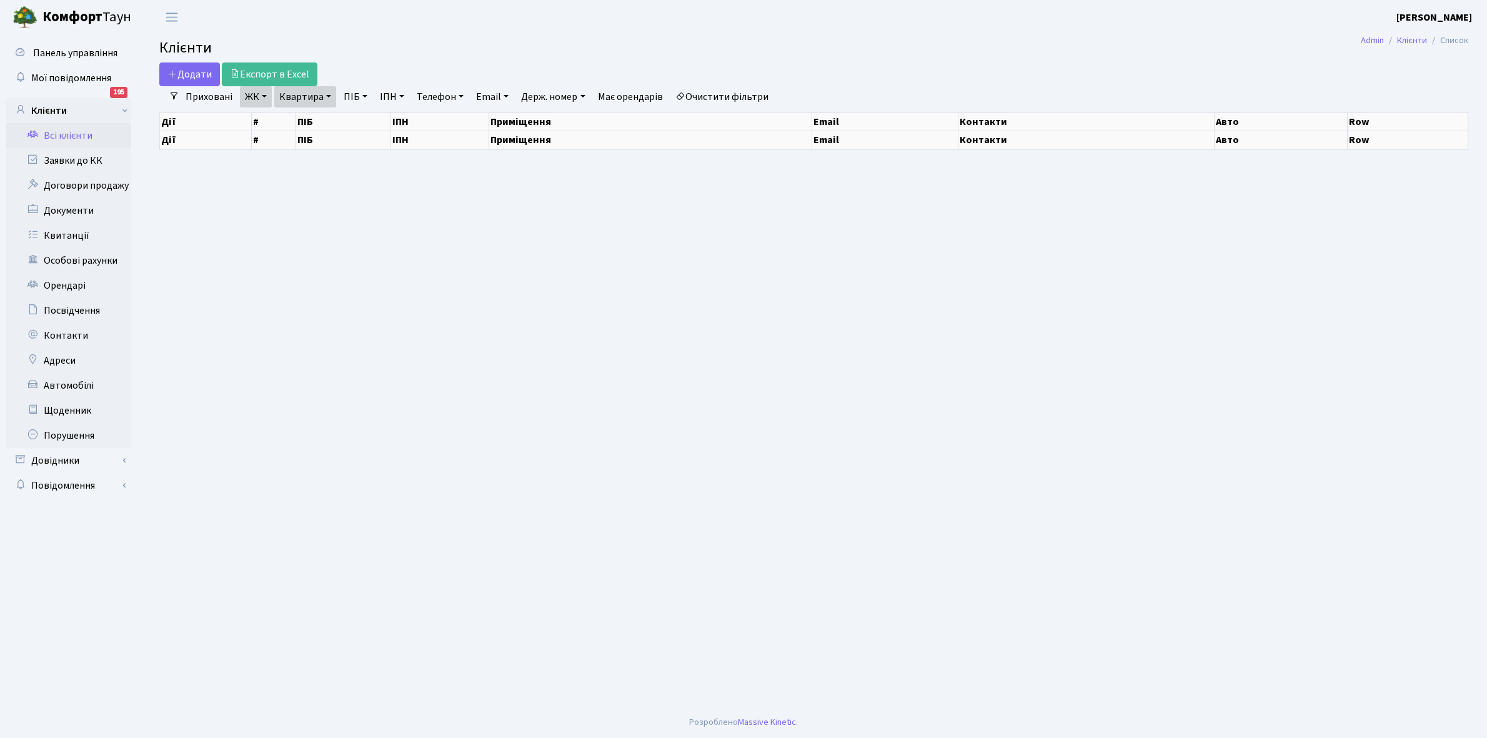
select select "25"
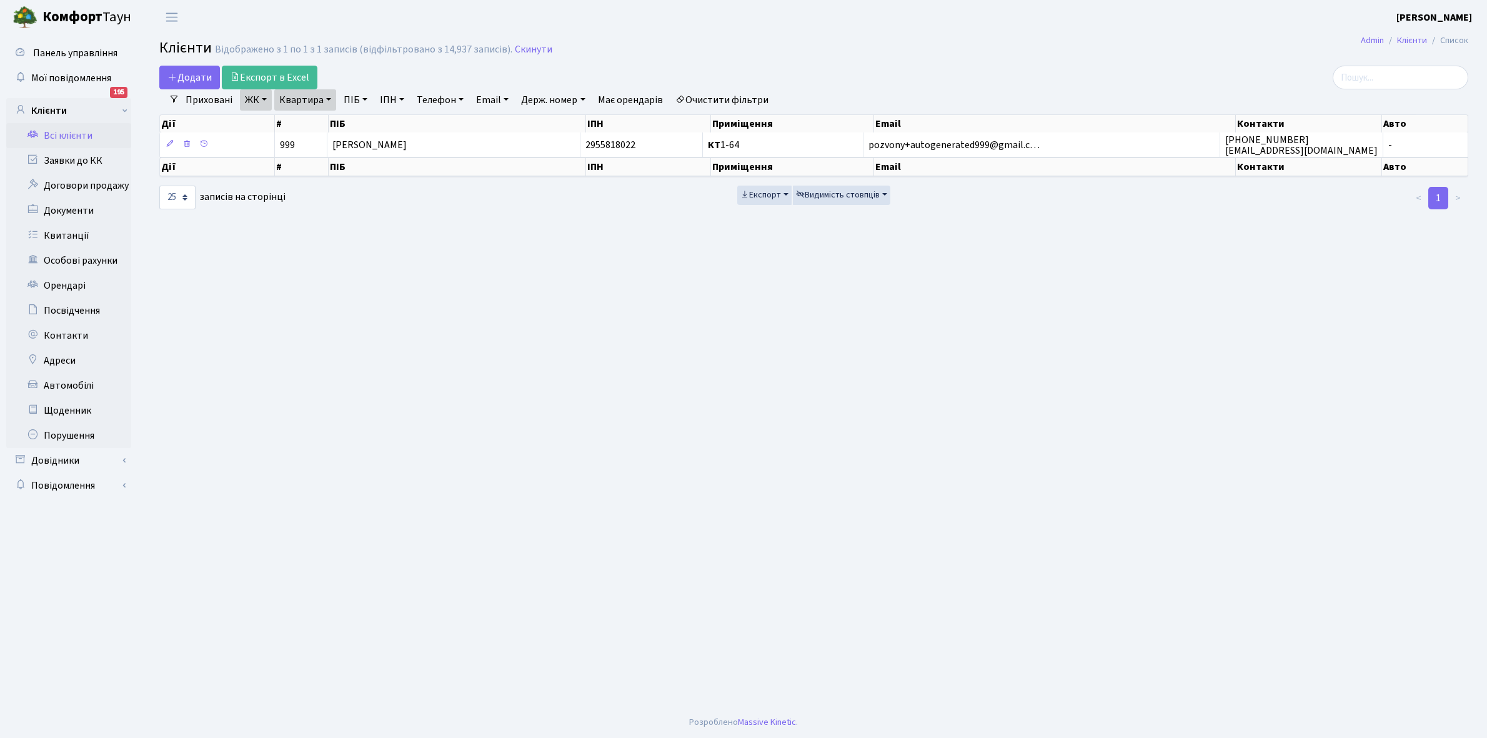
click at [329, 98] on link "Квартира" at bounding box center [305, 99] width 62 height 21
click at [314, 122] on input "1-64" at bounding box center [311, 124] width 73 height 24
type input "1-348"
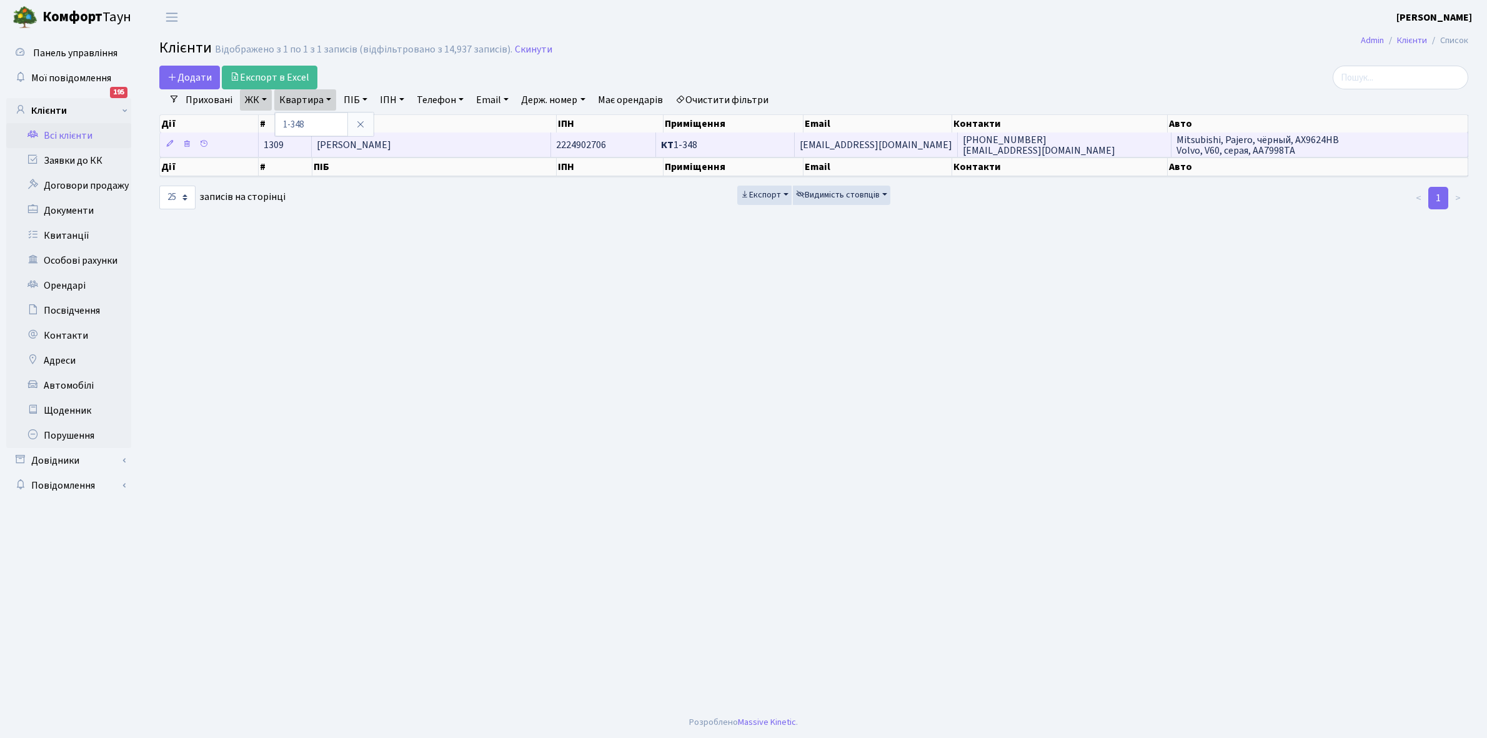
click at [473, 153] on td "[PERSON_NAME]" at bounding box center [431, 144] width 239 height 24
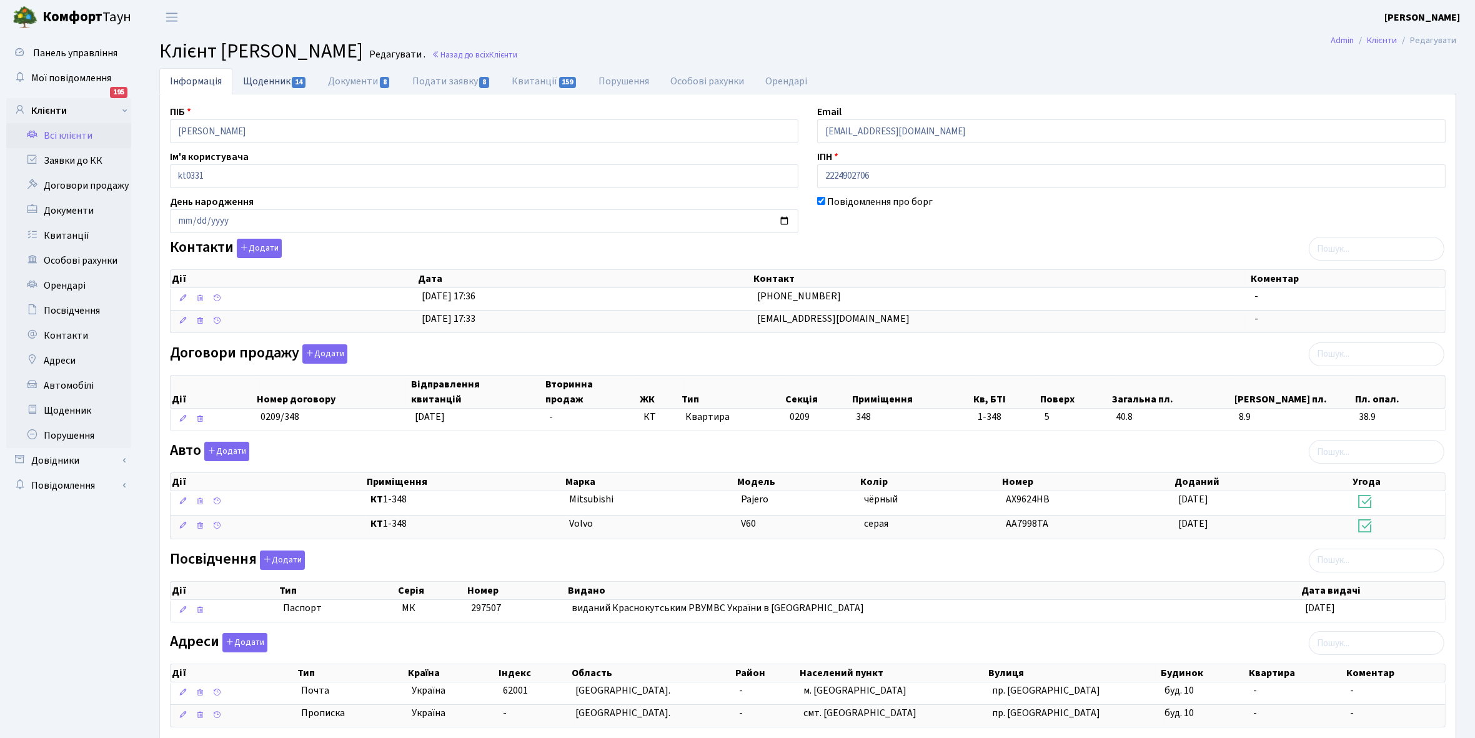
click at [258, 76] on link "Щоденник 14" at bounding box center [274, 81] width 85 height 26
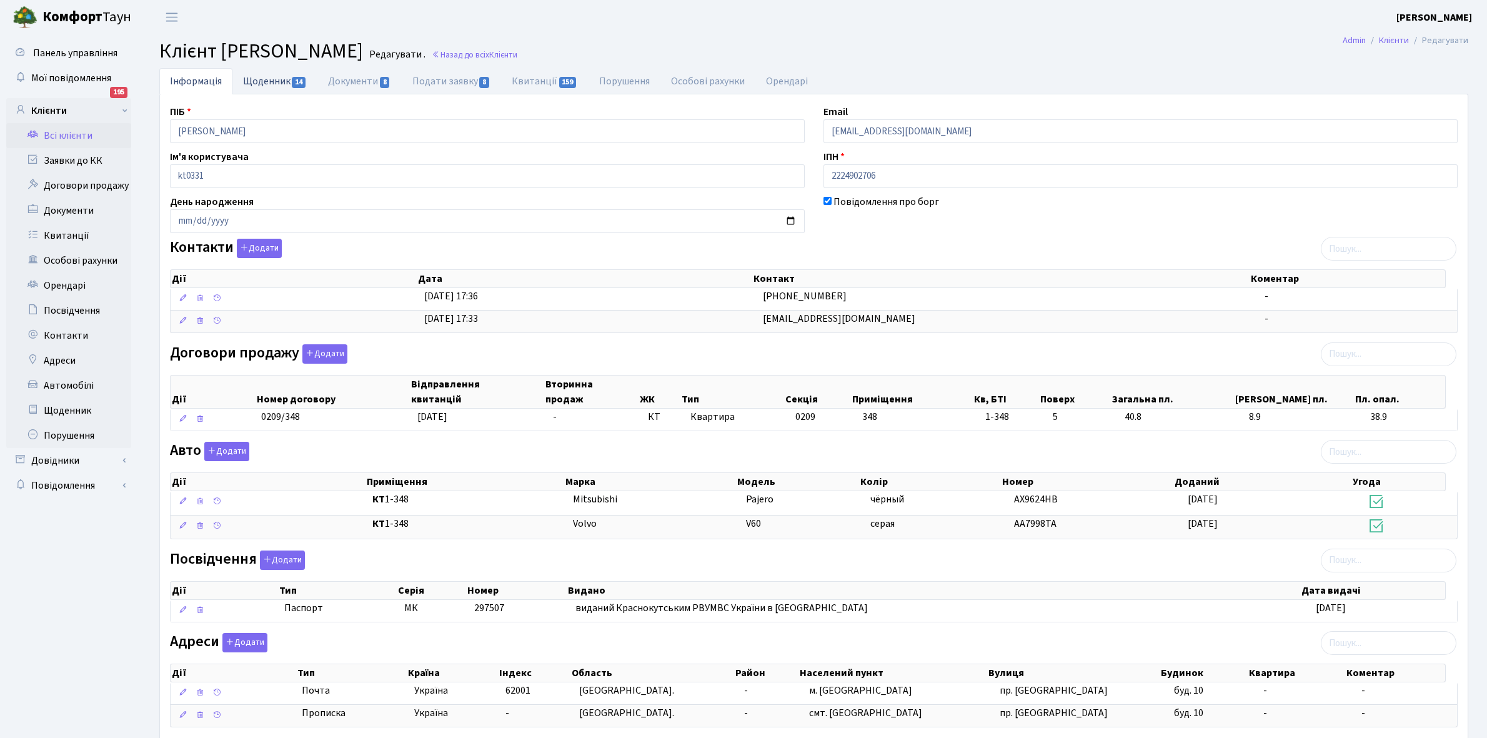
select select "25"
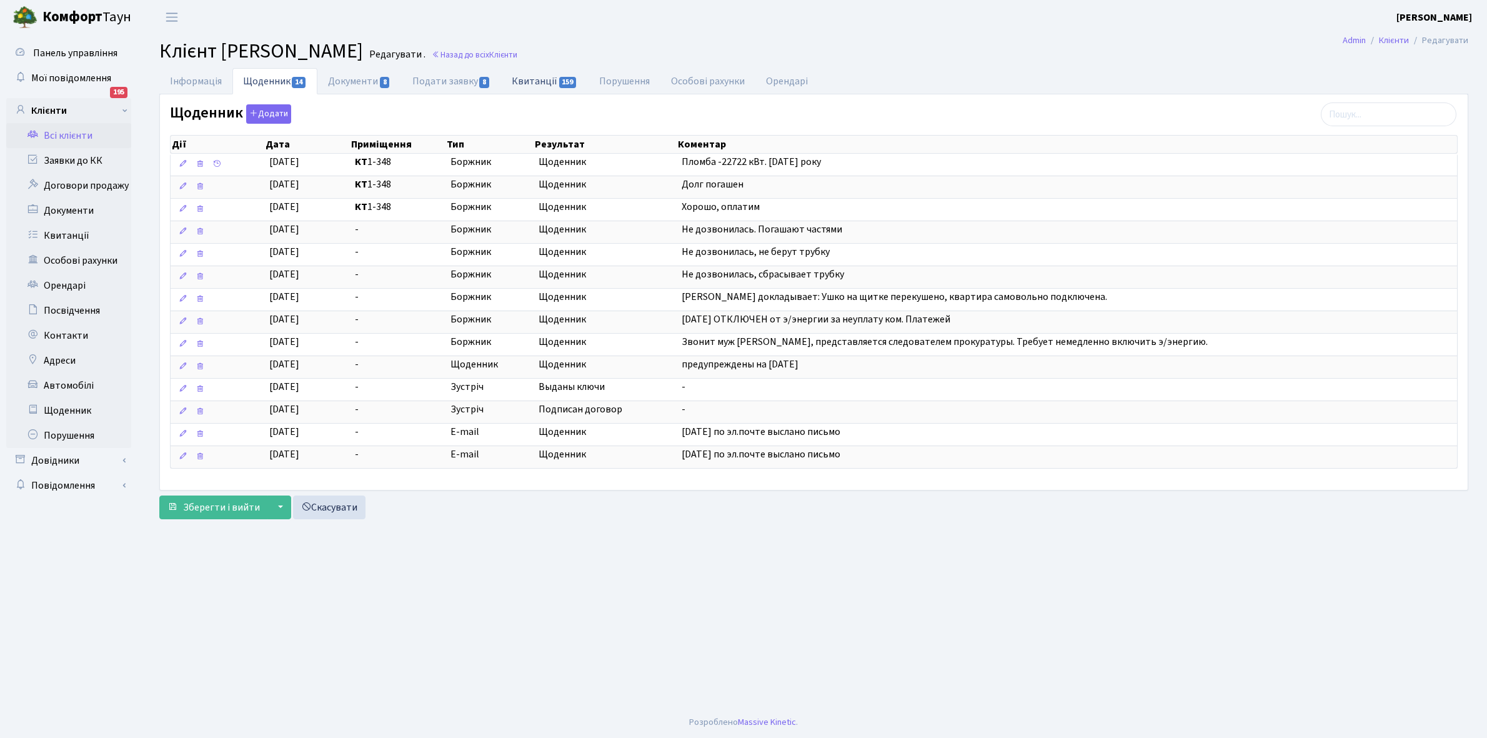
click at [535, 82] on link "Квитанції 159" at bounding box center [544, 81] width 87 height 26
select select "25"
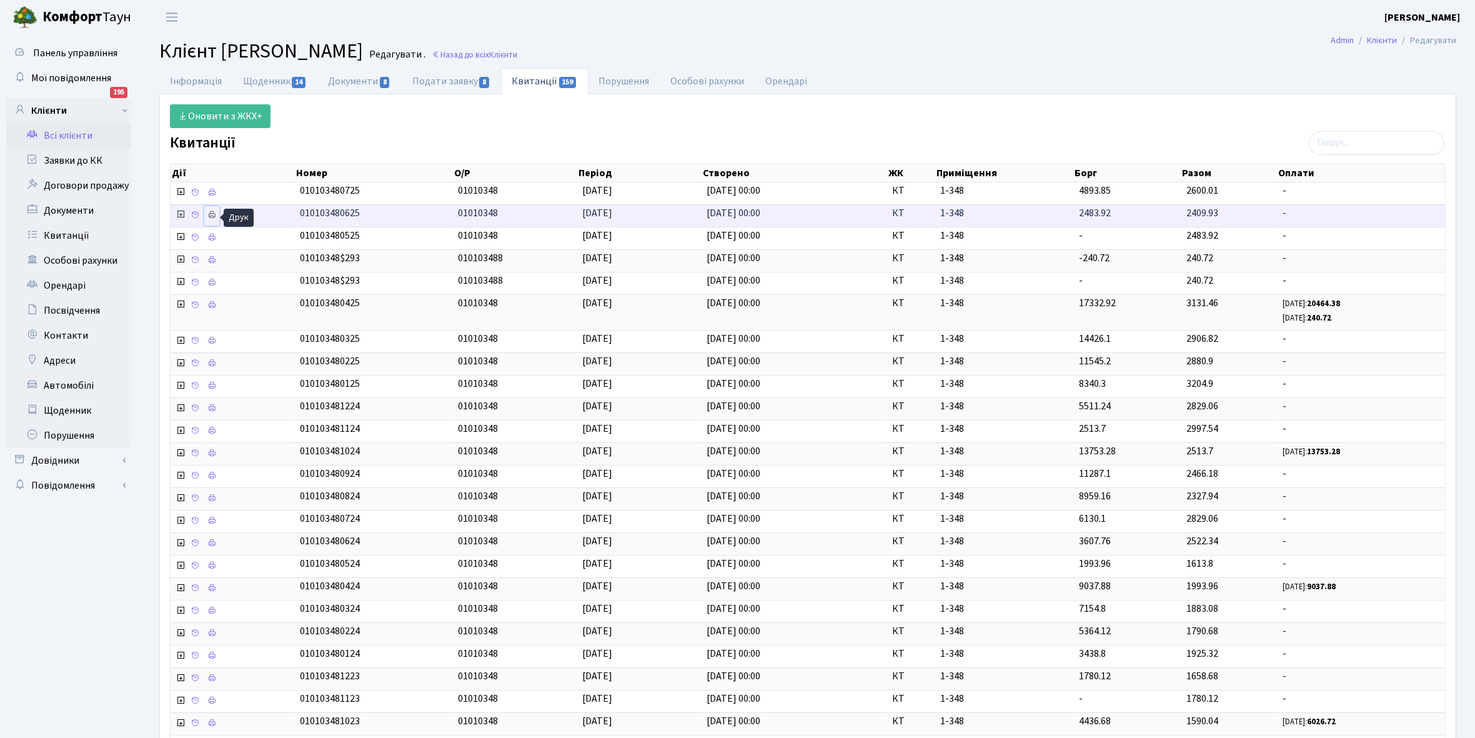
click at [210, 216] on icon at bounding box center [211, 215] width 9 height 9
click at [188, 82] on link "Інформація" at bounding box center [195, 81] width 73 height 26
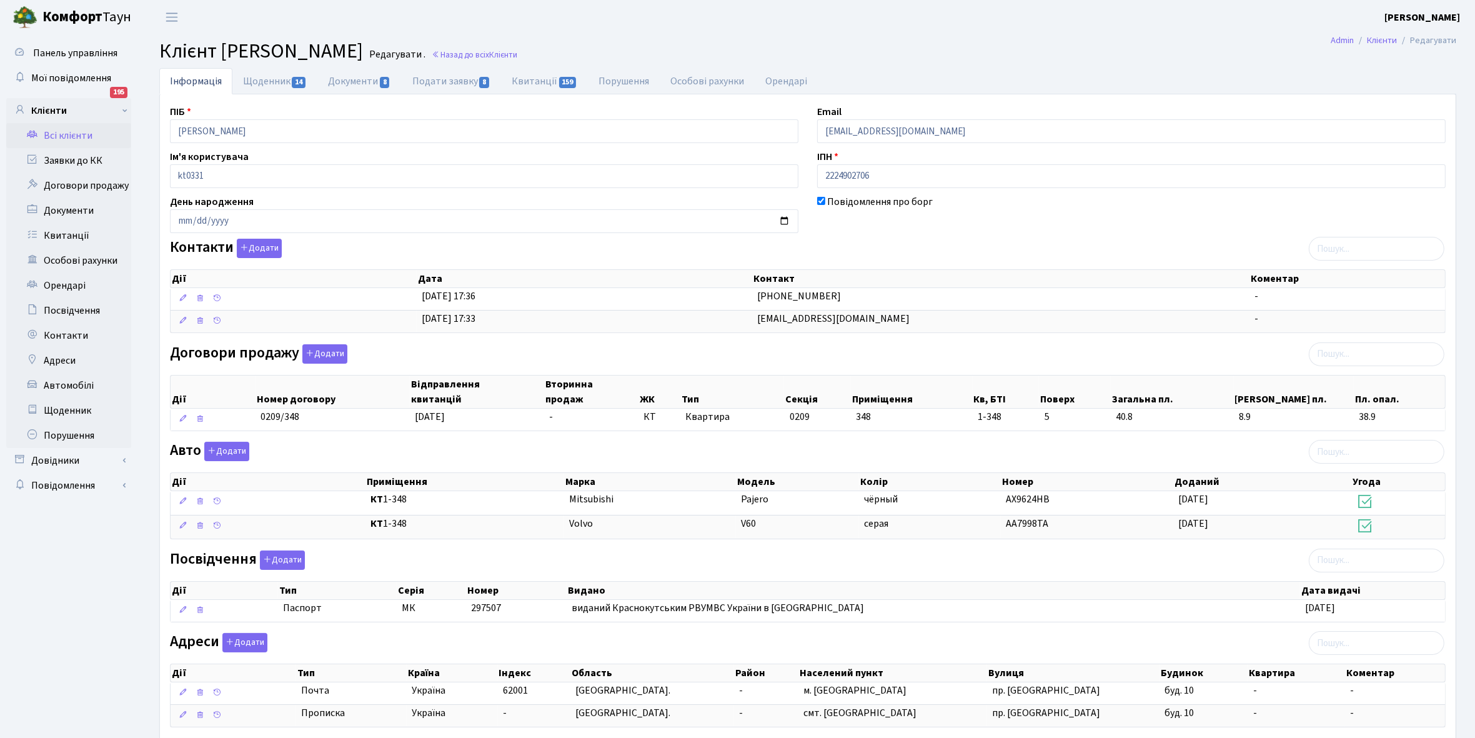
click at [67, 133] on link "Всі клієнти" at bounding box center [68, 135] width 125 height 25
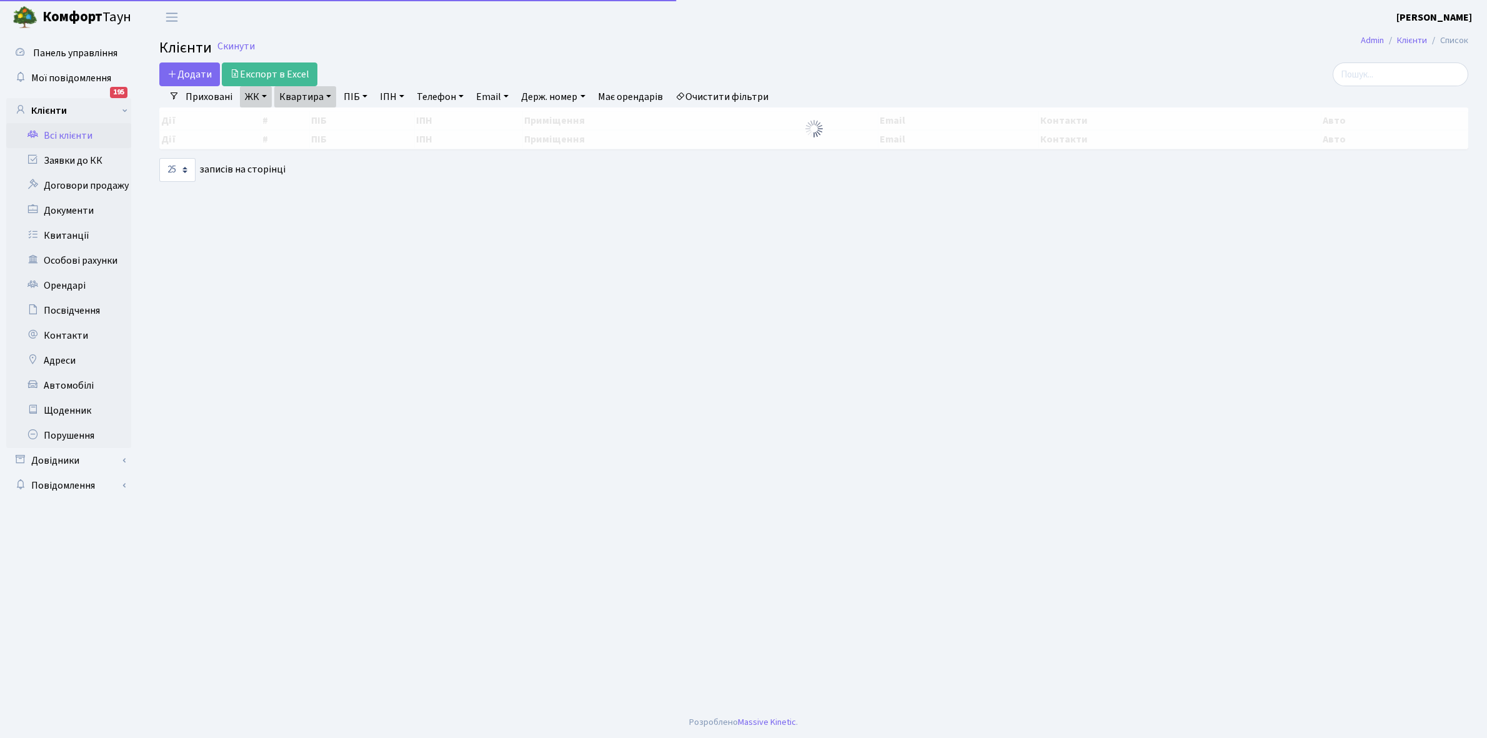
select select "25"
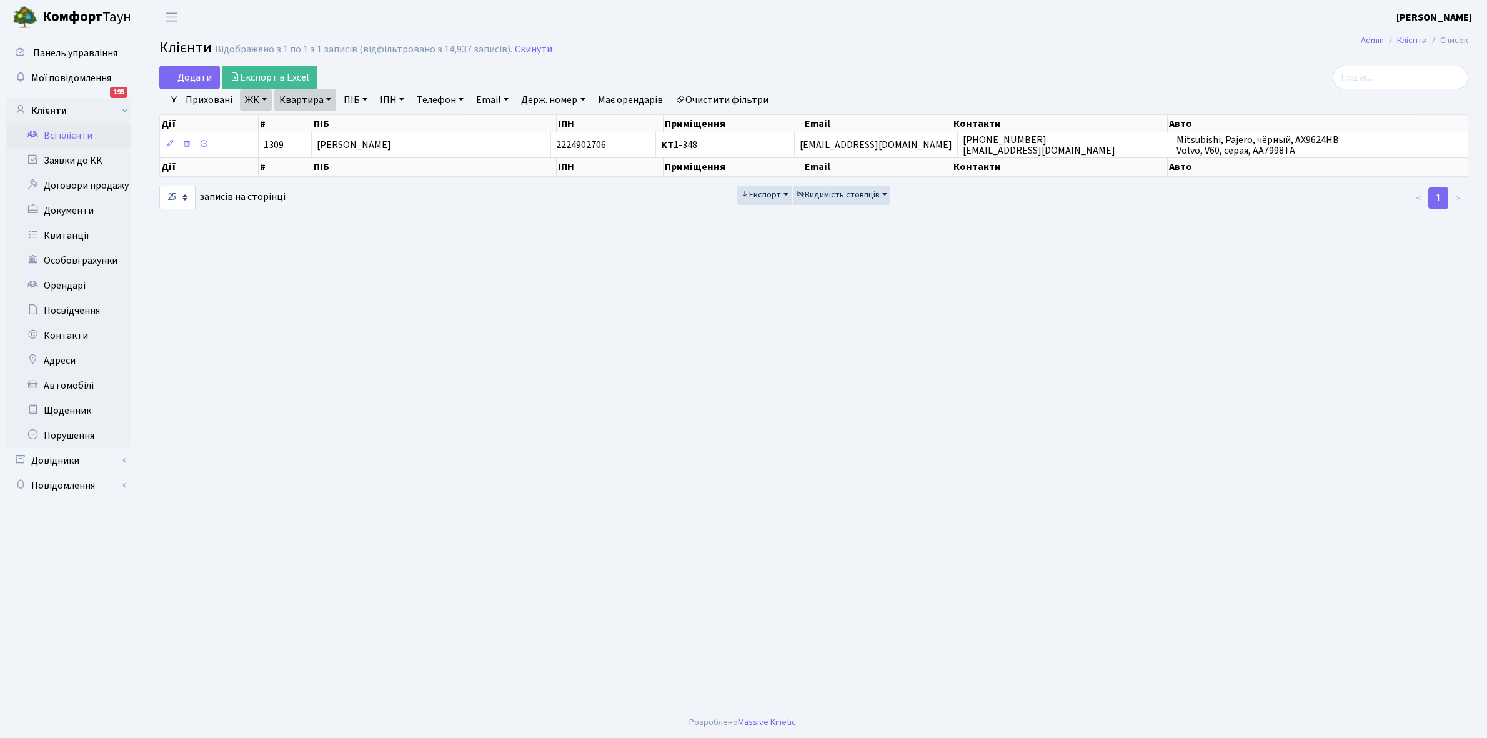
click at [329, 97] on link "Квартира" at bounding box center [305, 99] width 62 height 21
click at [319, 119] on input "1-348" at bounding box center [311, 124] width 73 height 24
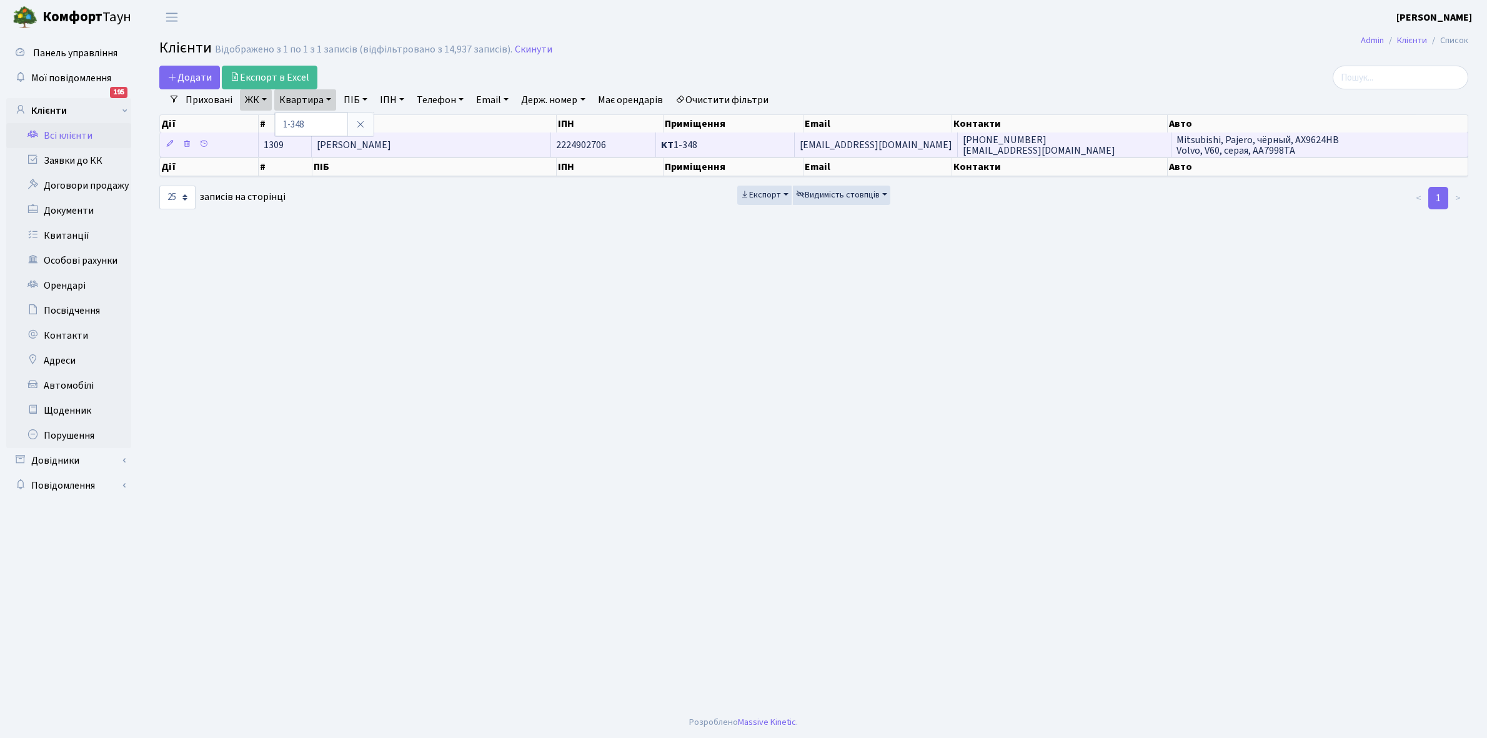
click at [476, 151] on td "Різніченко Тетяна Вікторівна" at bounding box center [431, 144] width 239 height 24
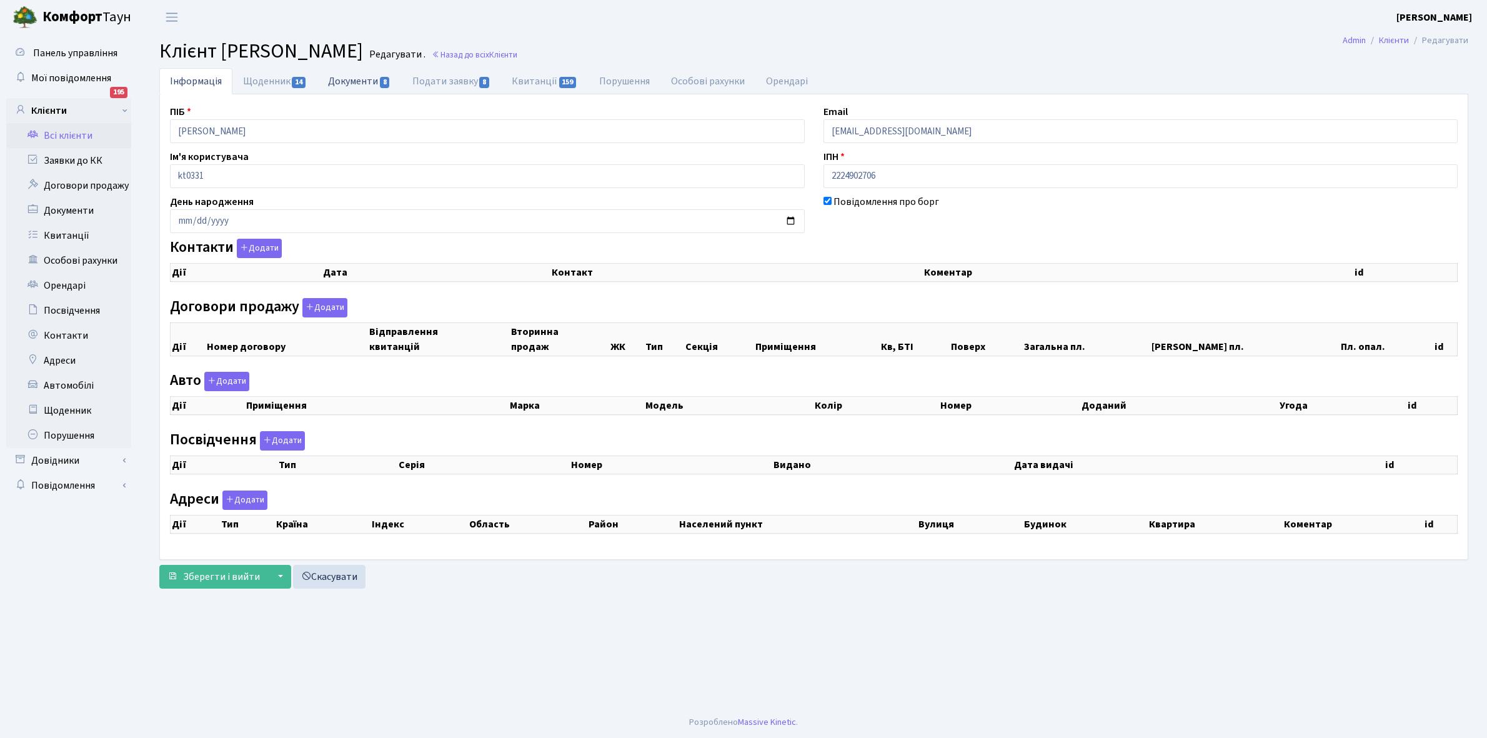
checkbox input "true"
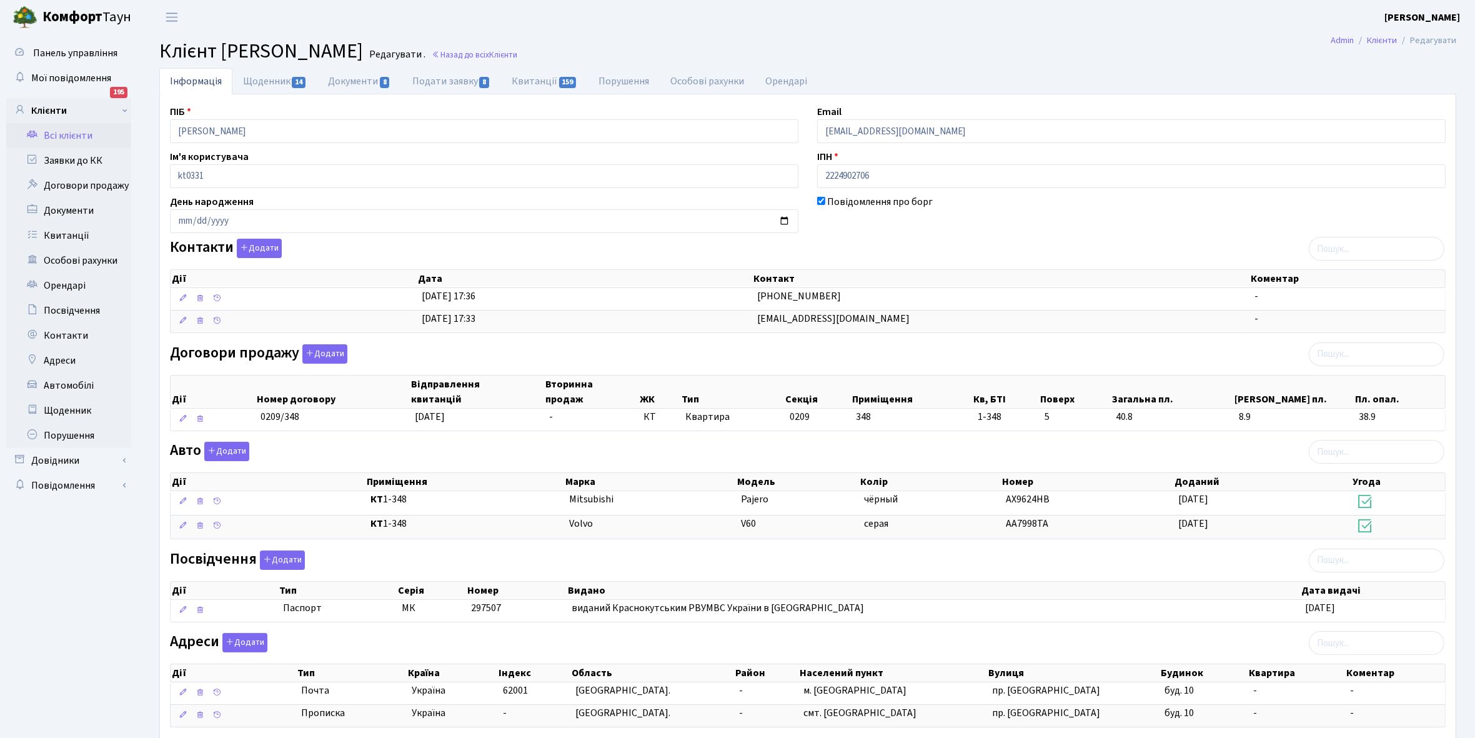
click at [76, 129] on link "Всі клієнти" at bounding box center [68, 135] width 125 height 25
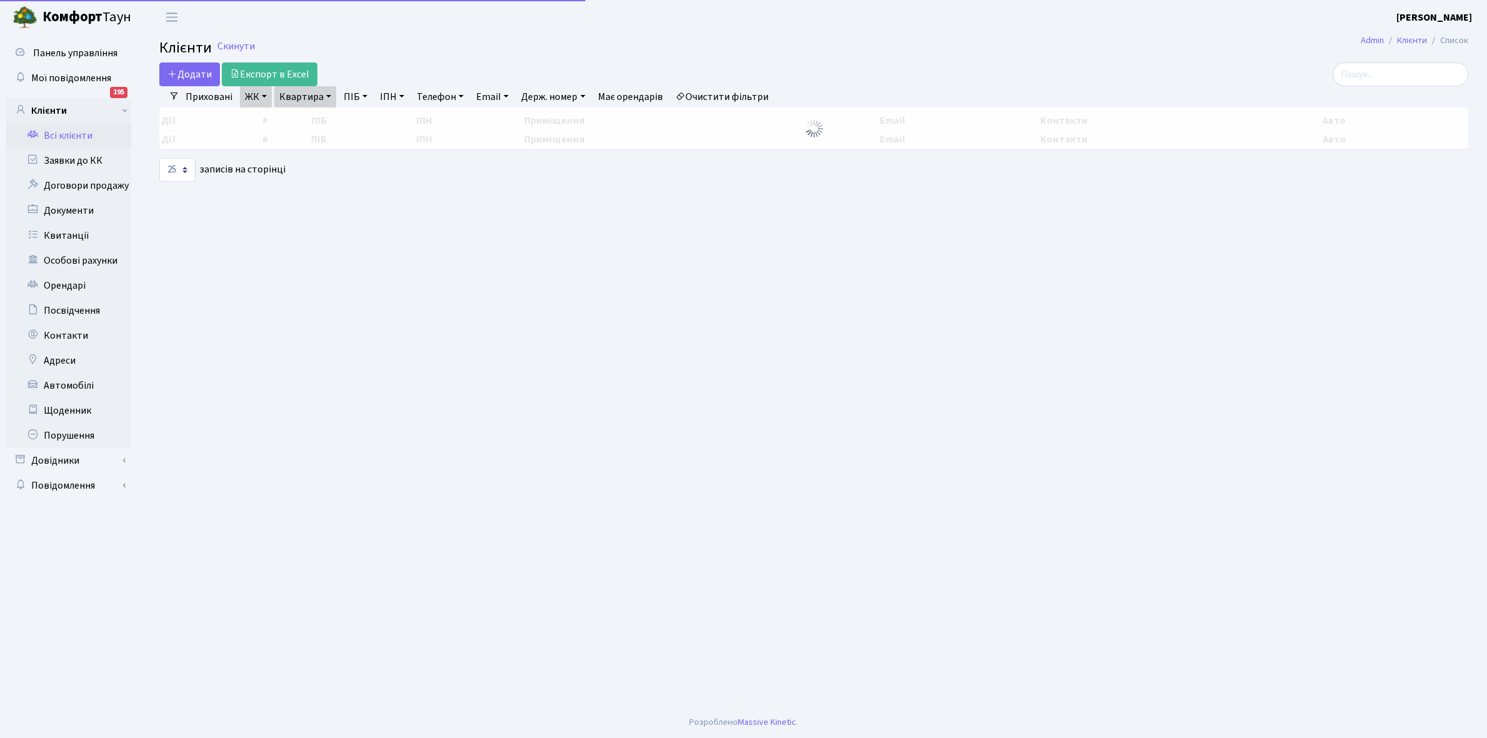
select select "25"
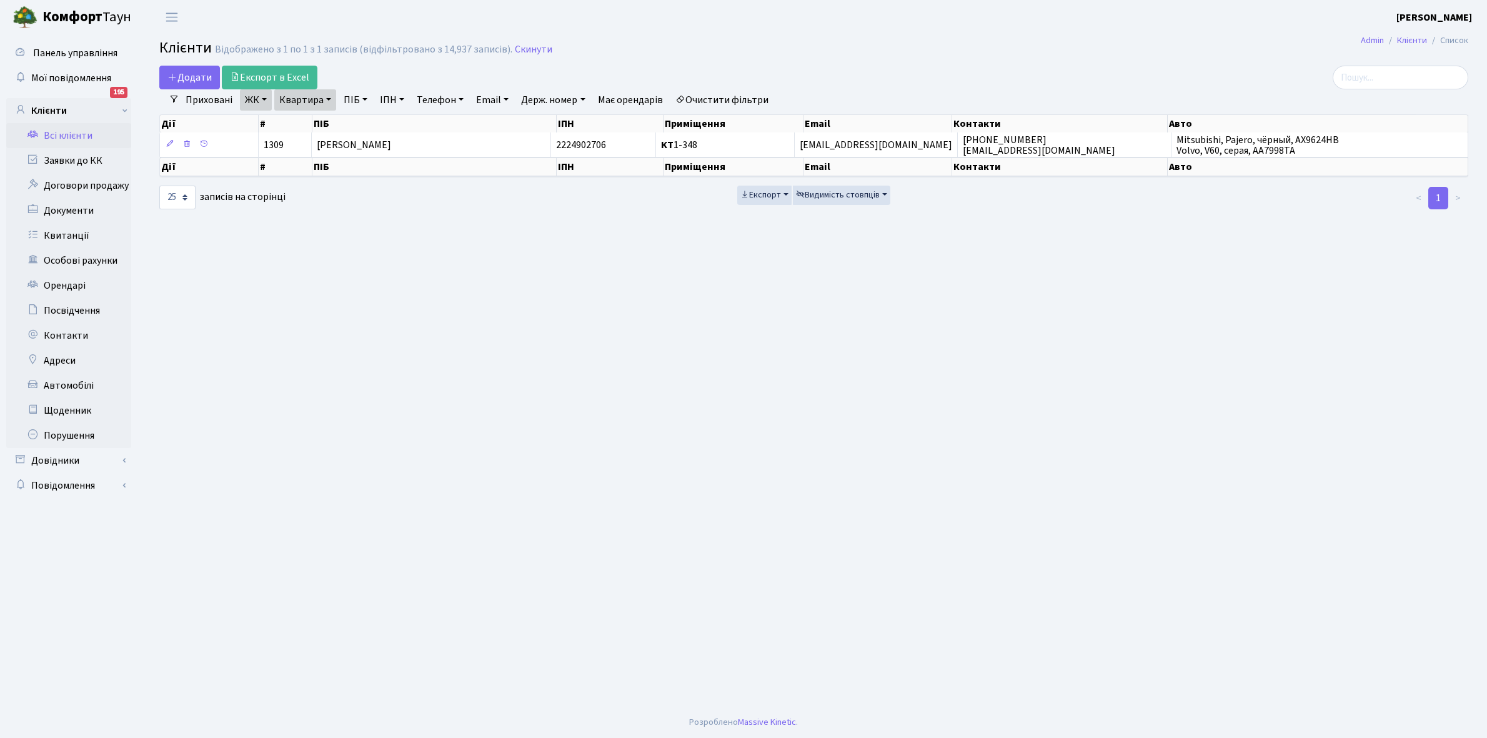
click at [330, 99] on link "Квартира" at bounding box center [305, 99] width 62 height 21
click at [324, 114] on input "1-348" at bounding box center [311, 124] width 73 height 24
type input "1-231"
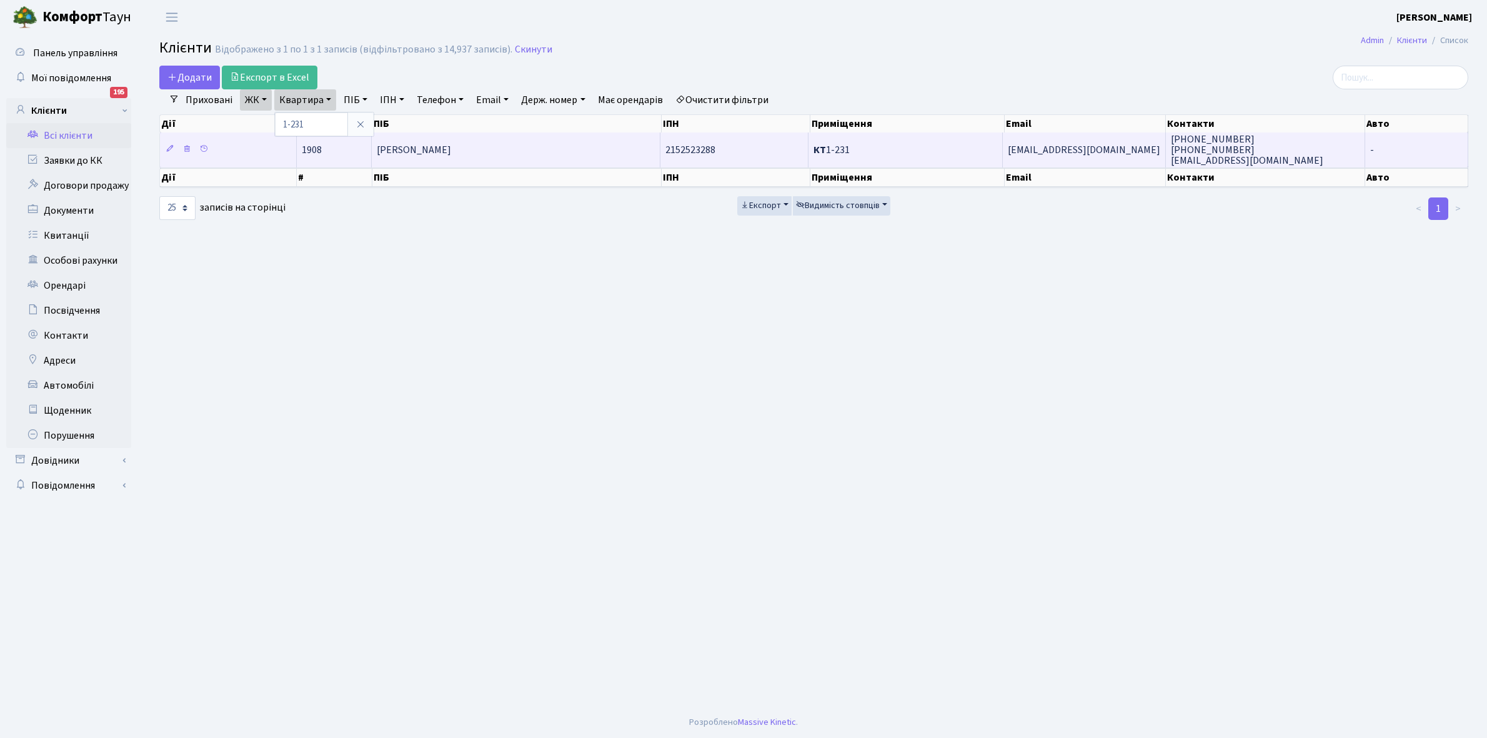
click at [528, 150] on td "[PERSON_NAME]" at bounding box center [516, 149] width 289 height 34
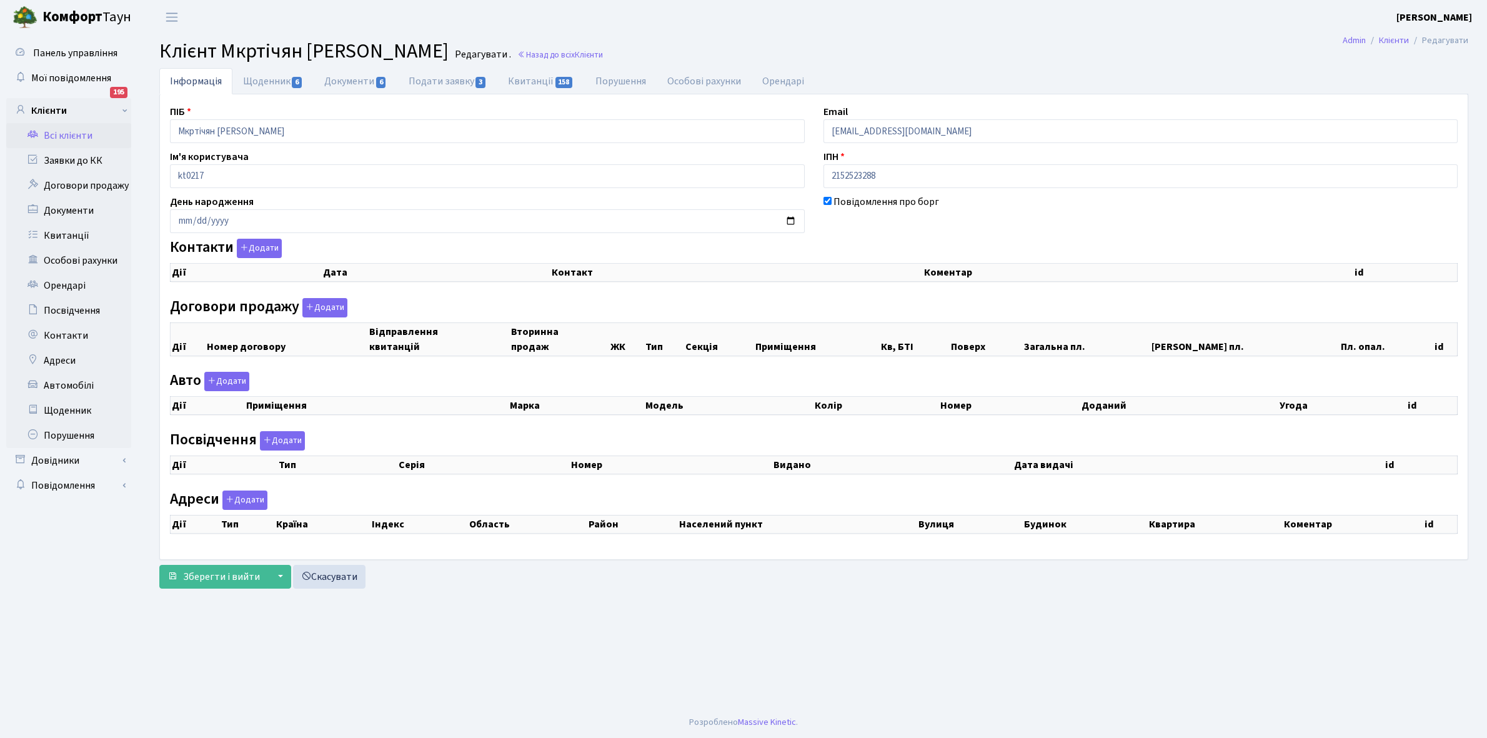
select select "25"
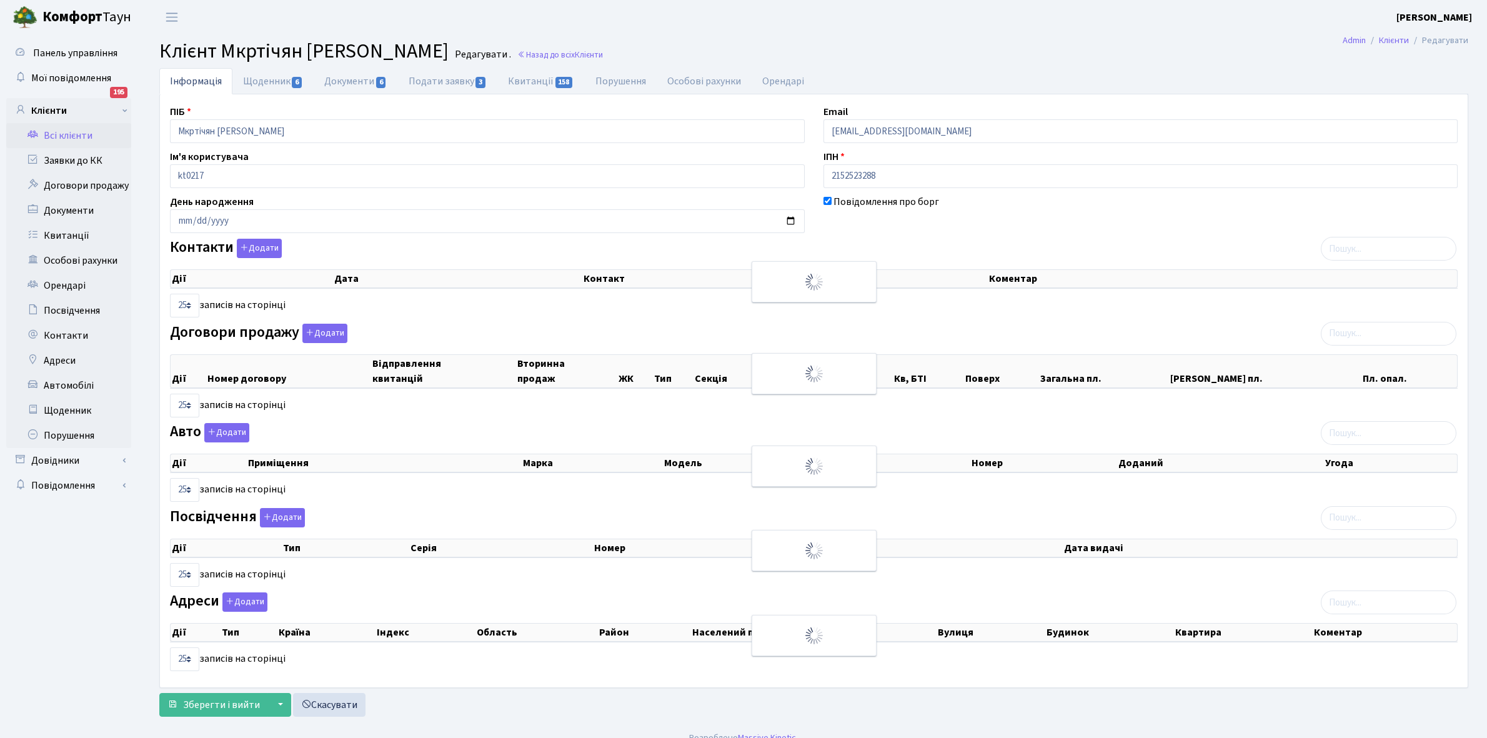
checkbox input "true"
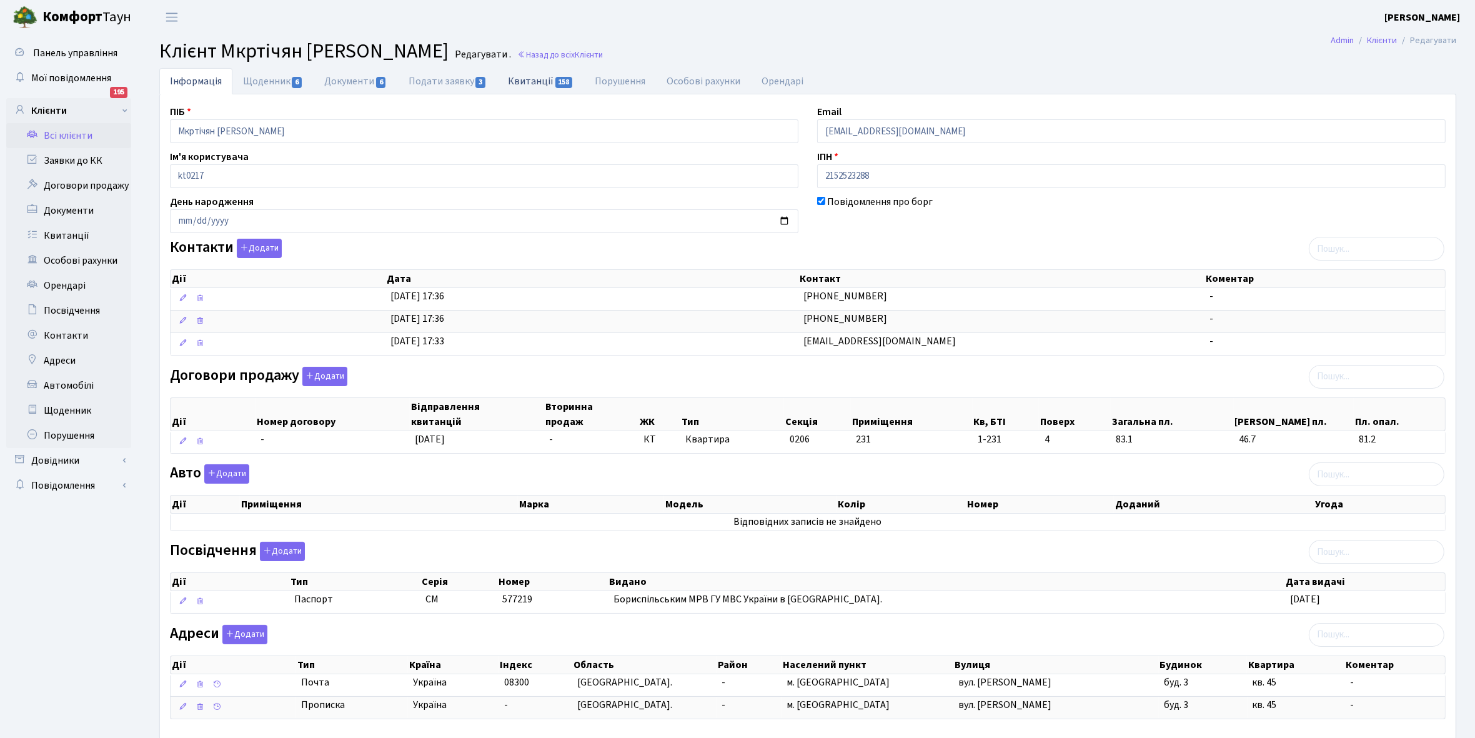
click at [525, 76] on link "Квитанції 158" at bounding box center [540, 81] width 87 height 26
select select "25"
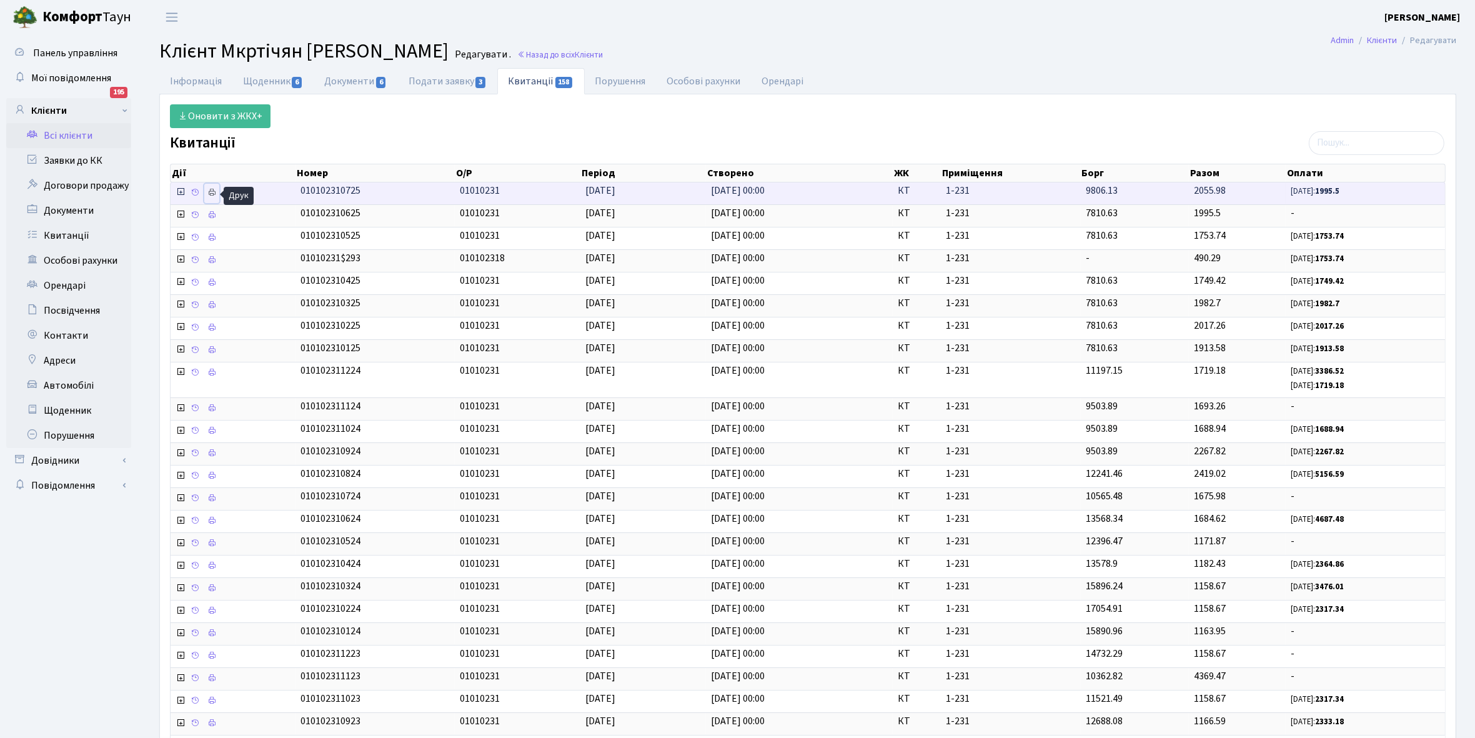
click at [213, 189] on icon at bounding box center [211, 192] width 9 height 9
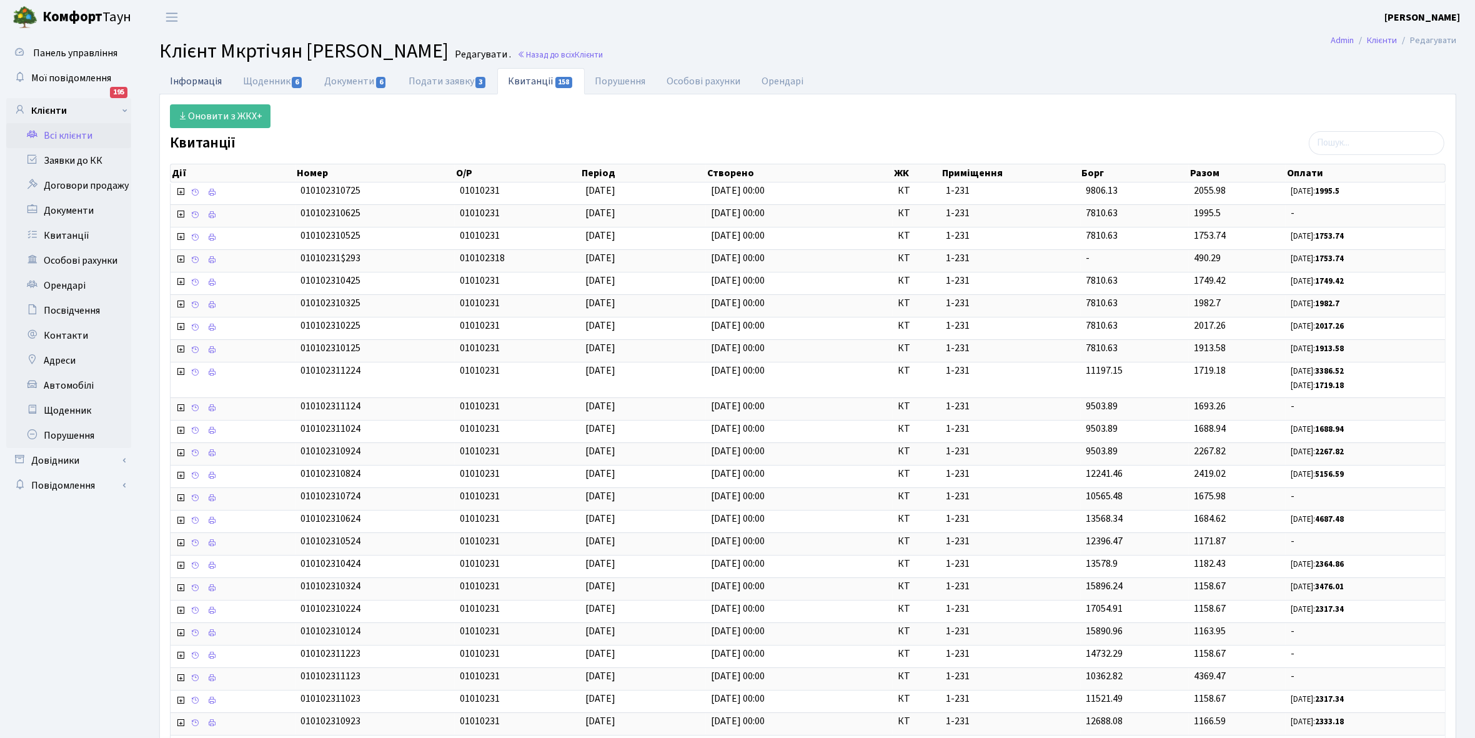
click at [191, 79] on link "Інформація" at bounding box center [195, 81] width 73 height 26
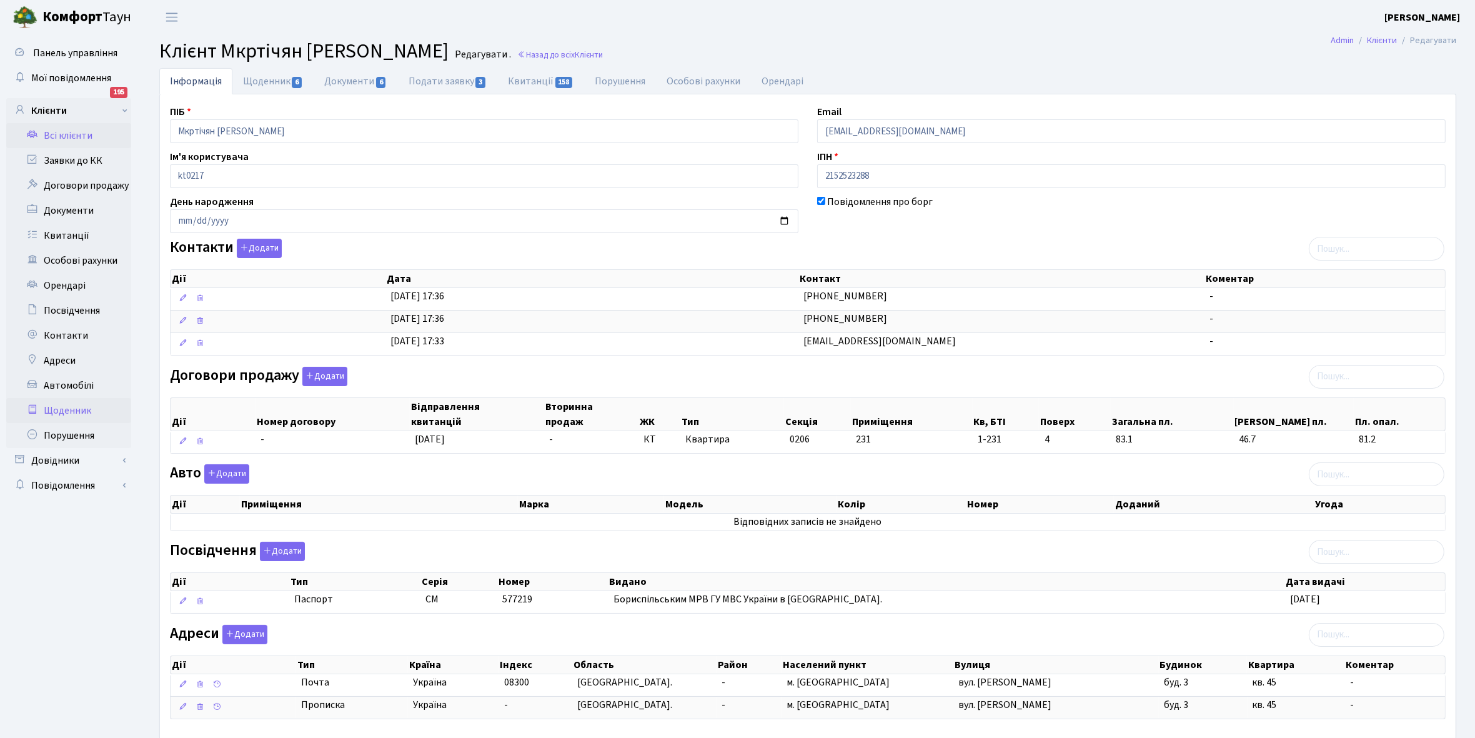
click at [67, 409] on link "Щоденник" at bounding box center [68, 410] width 125 height 25
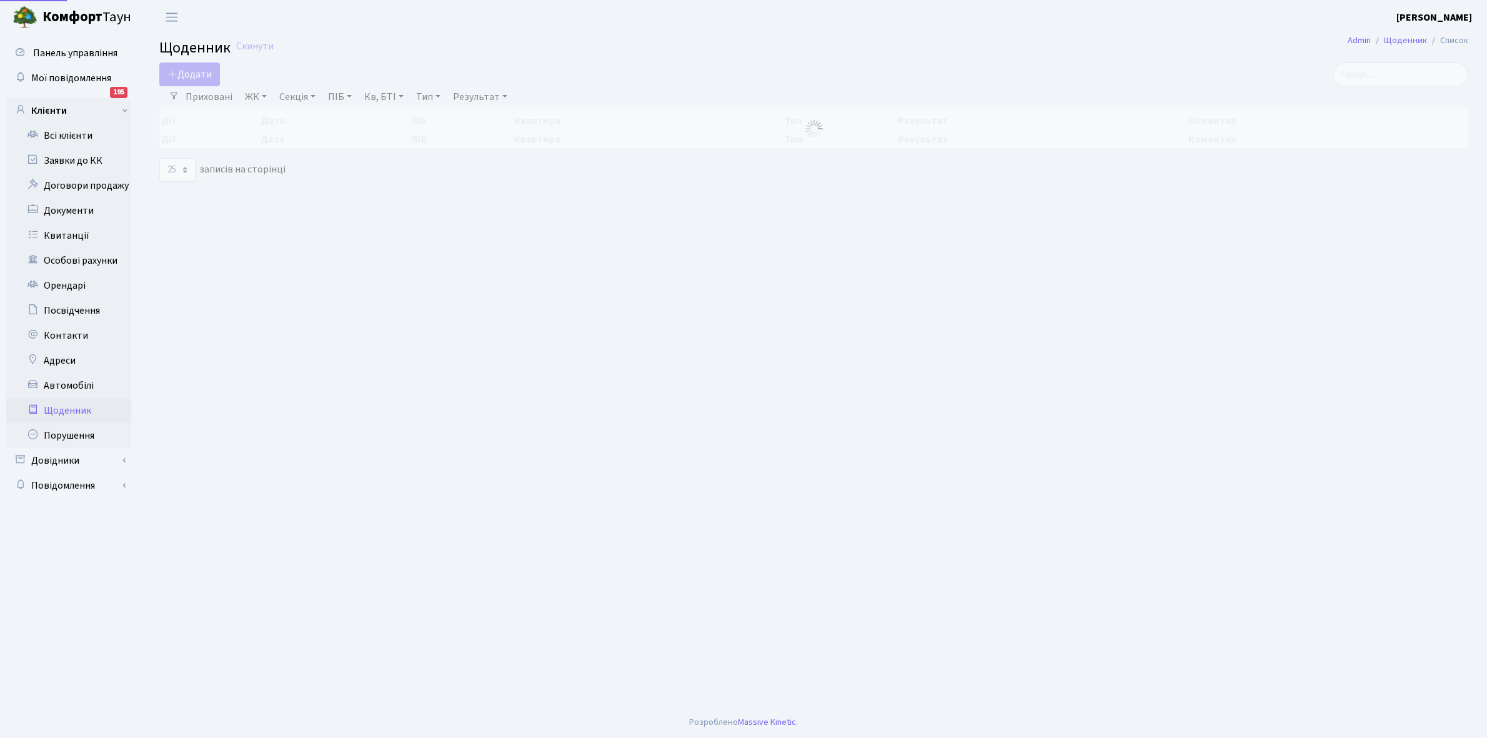
select select "25"
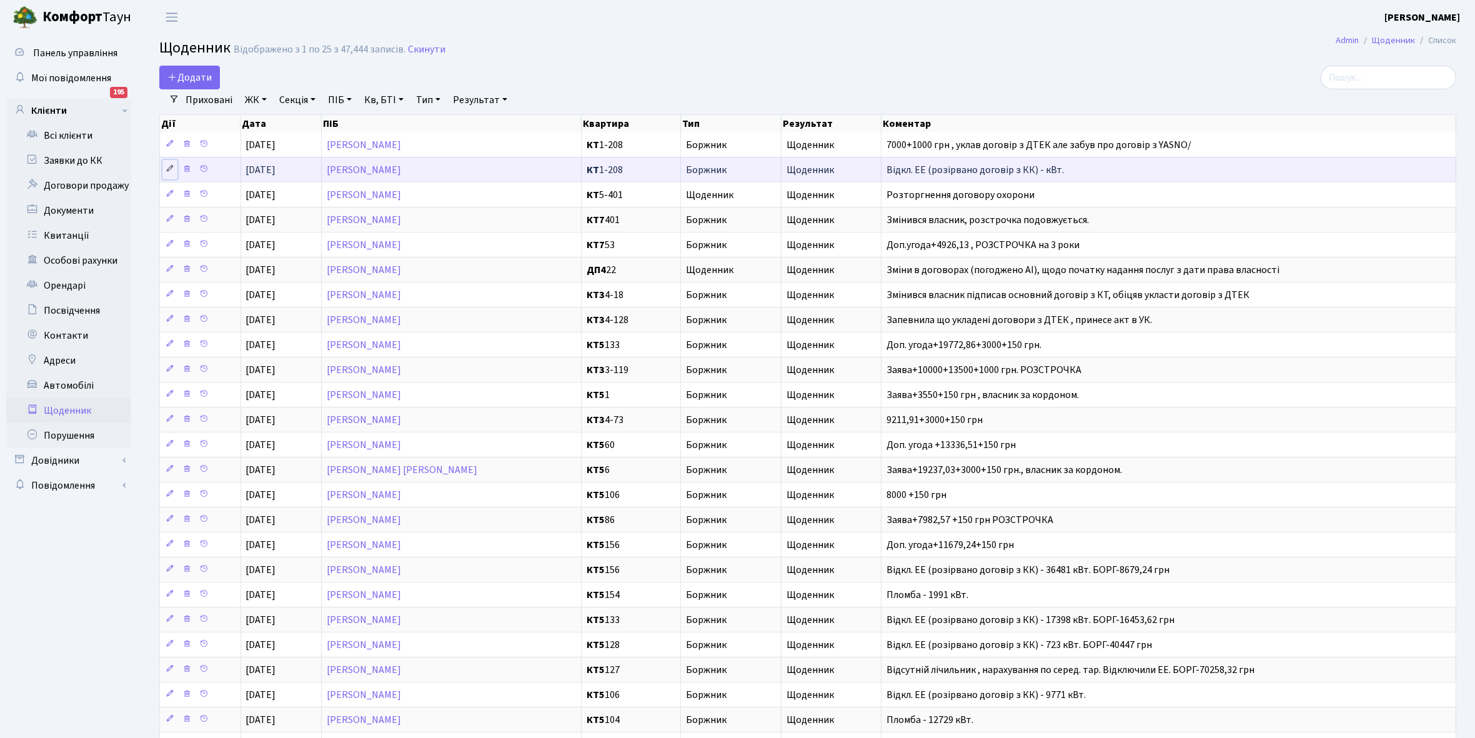
click at [170, 170] on icon at bounding box center [170, 168] width 9 height 9
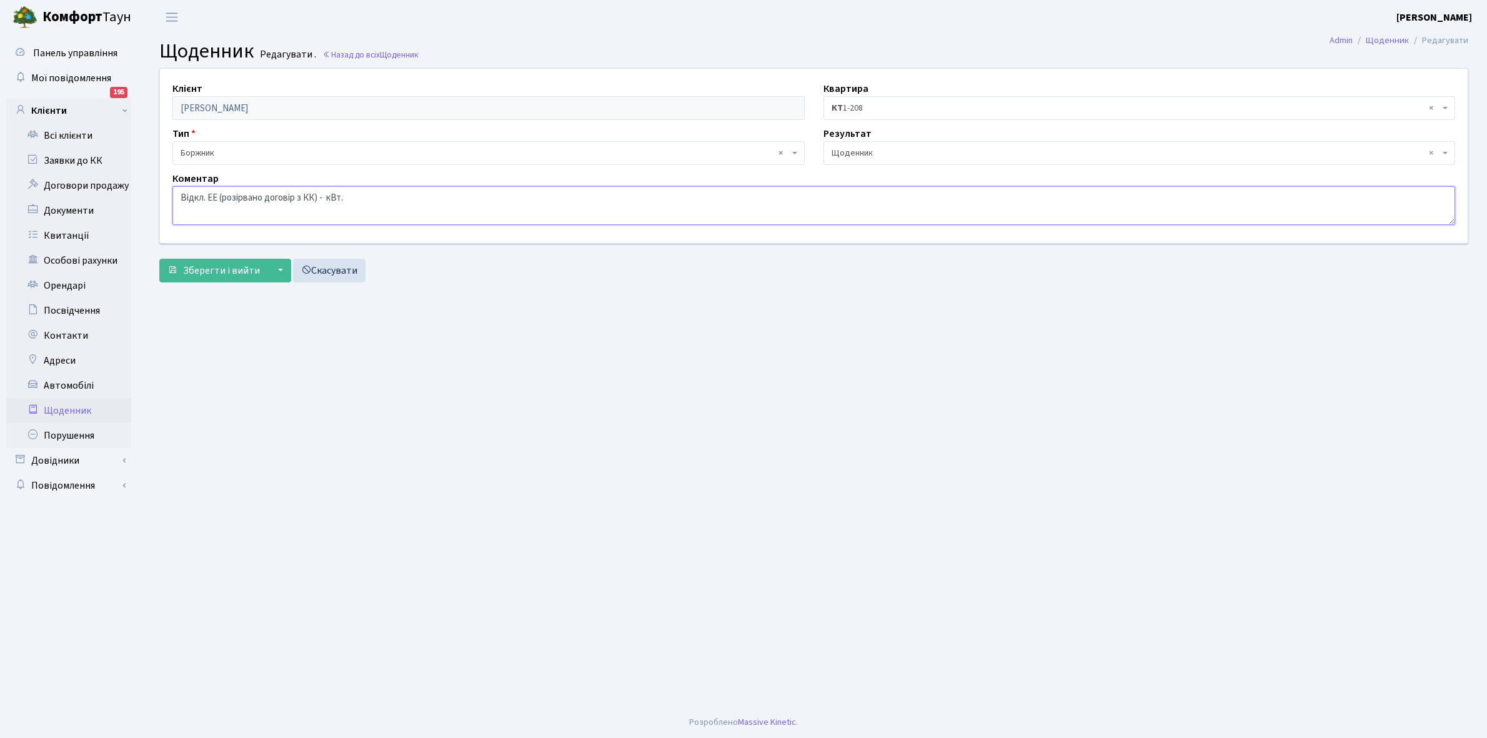
click at [325, 197] on textarea "Відкл. ЕЕ (розірвано договір з КК) - кВт." at bounding box center [813, 205] width 1283 height 39
type textarea "Відкл. ЕЕ (розірвано договір з КК) - 22584 кВт."
click at [217, 272] on span "Зберегти і вийти" at bounding box center [221, 271] width 77 height 14
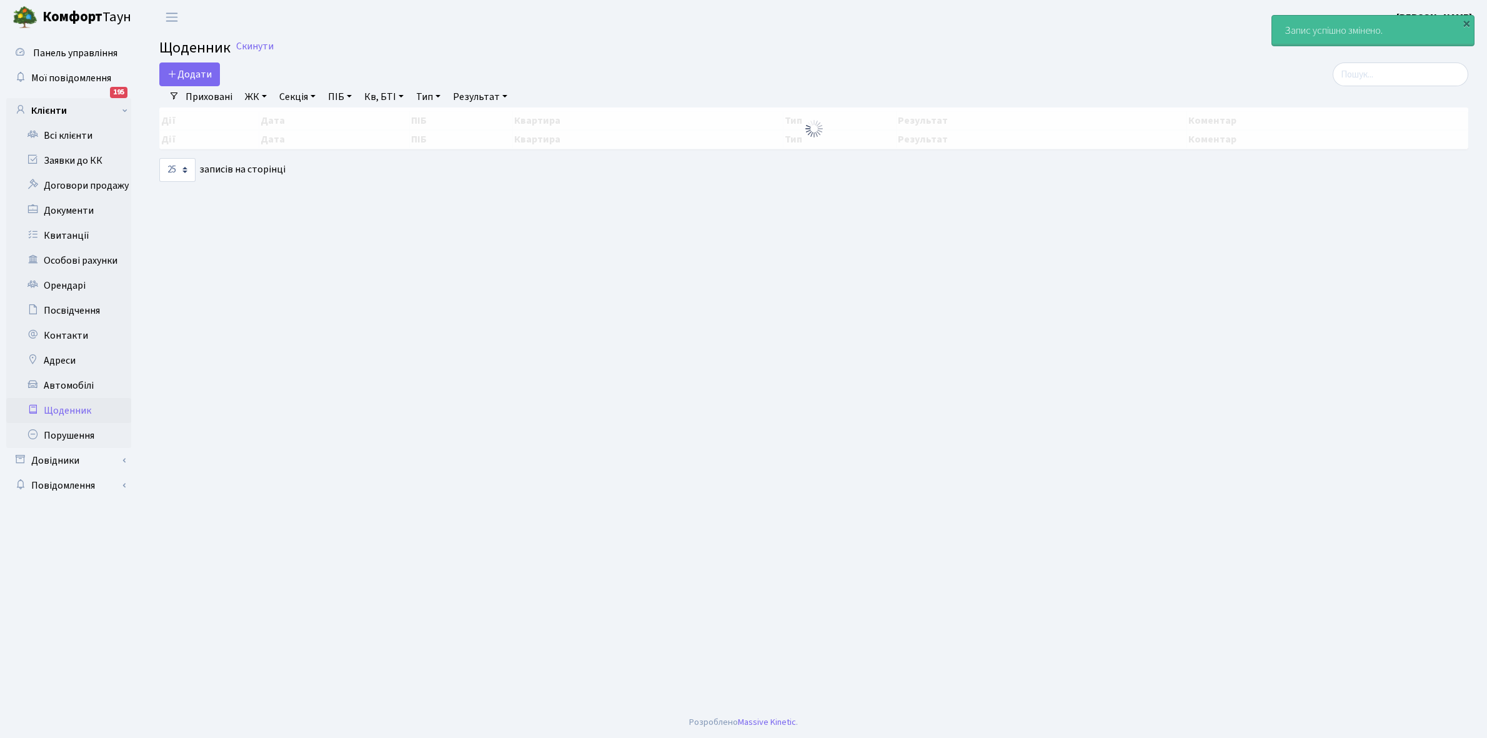
select select "25"
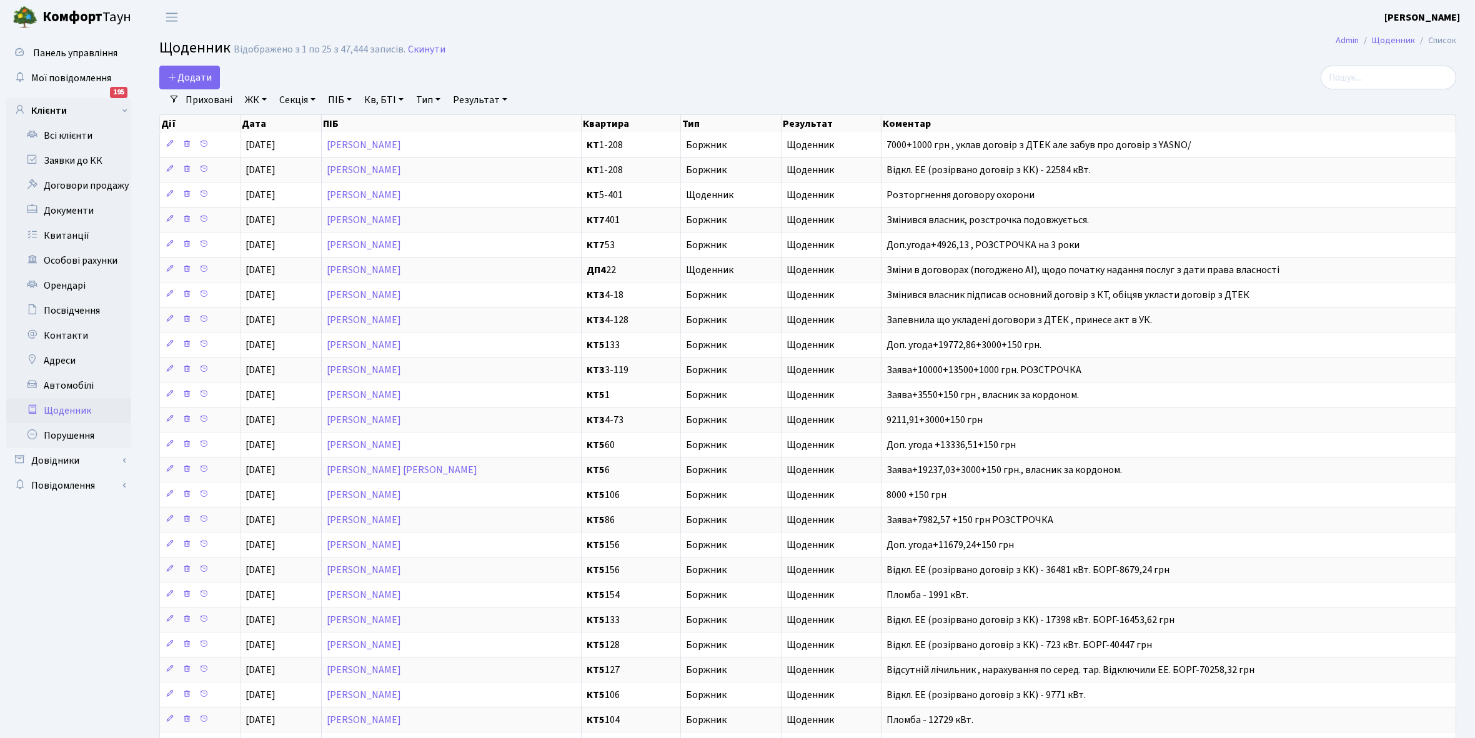
click at [69, 407] on link "Щоденник" at bounding box center [68, 410] width 125 height 25
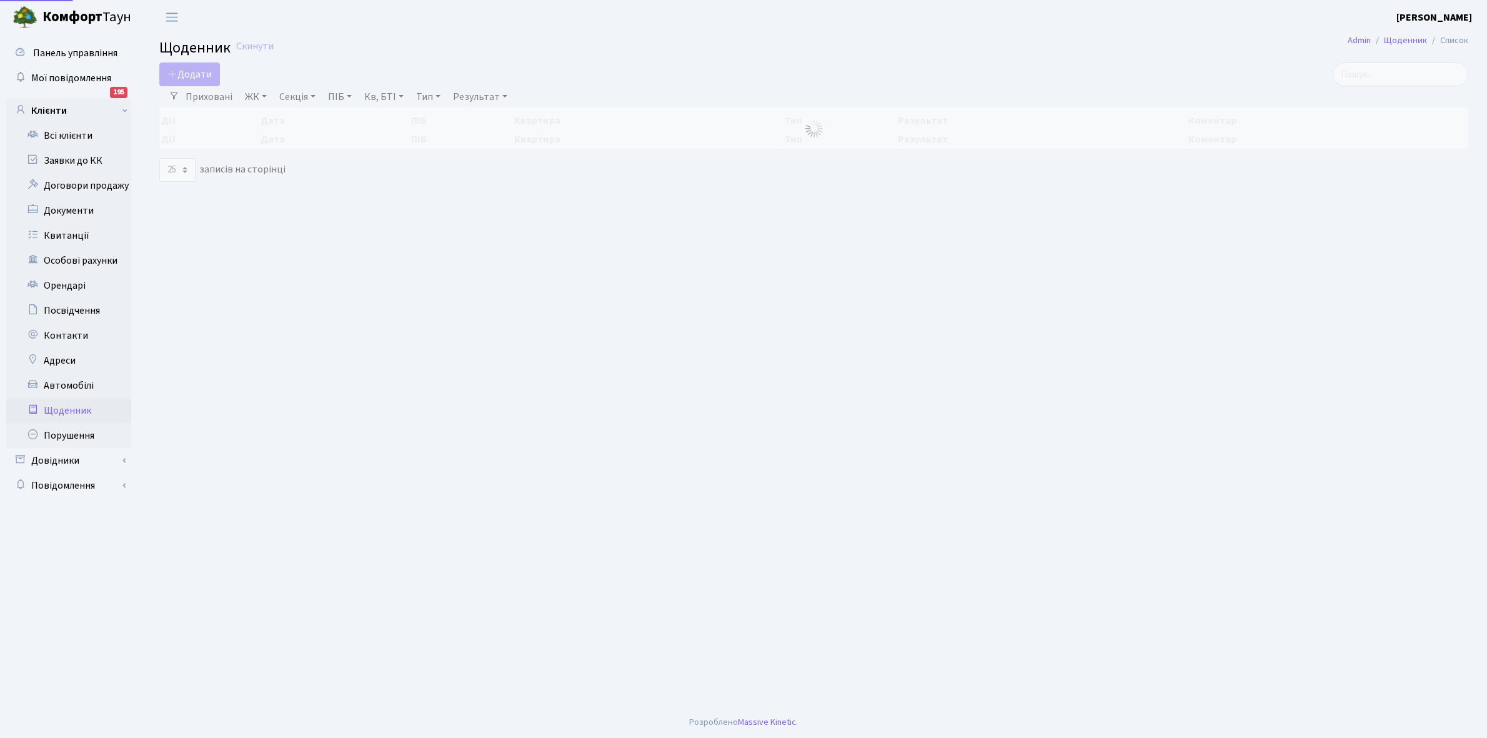
select select "25"
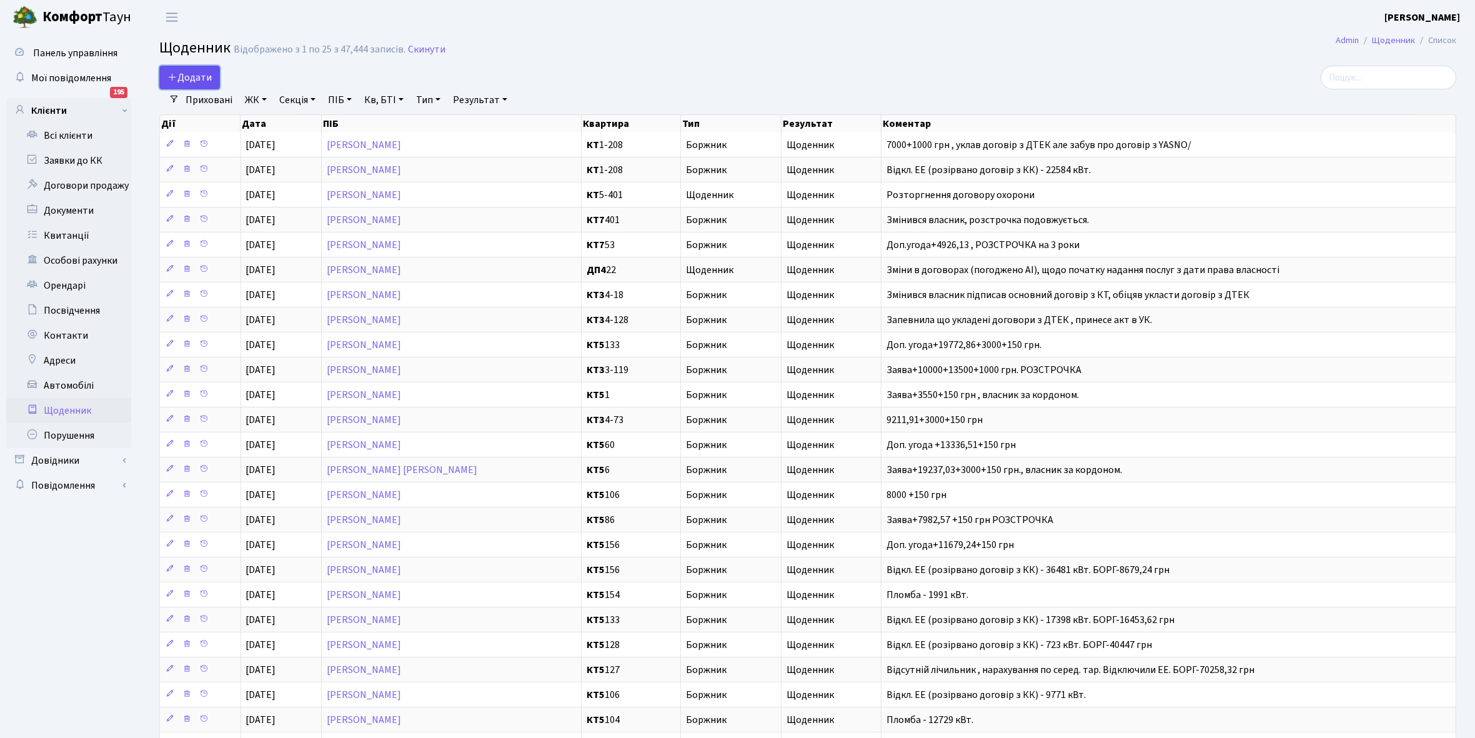
click at [191, 77] on span "Додати" at bounding box center [189, 78] width 44 height 14
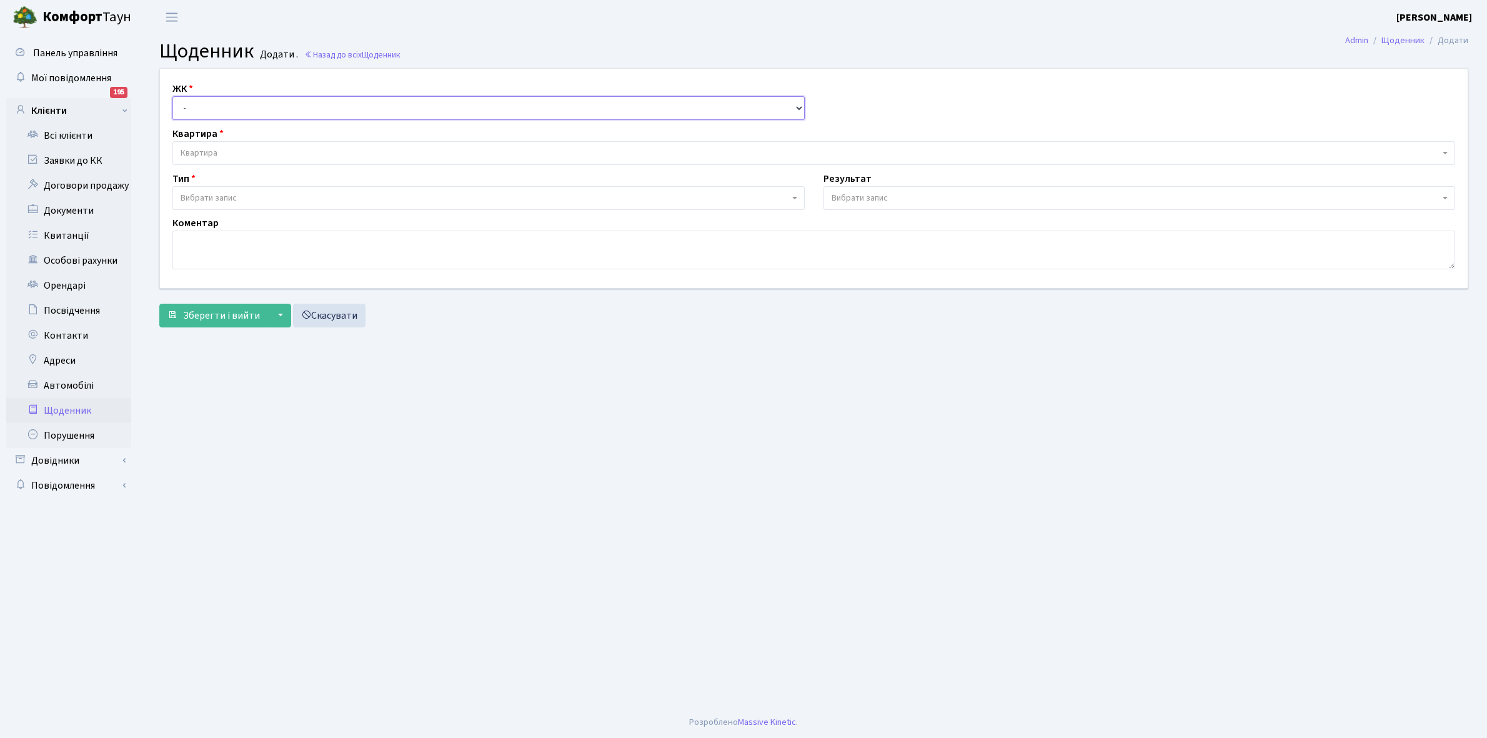
click at [201, 106] on select "- КТ, вул. Регенераторна, 4 КТ2, просп. [STREET_ADDRESS] [STREET_ADDRESS] [PERS…" at bounding box center [488, 108] width 632 height 24
select select "271"
click at [172, 96] on select "- КТ, вул. Регенераторна, 4 КТ2, просп. [STREET_ADDRESS] [STREET_ADDRESS] [PERS…" at bounding box center [488, 108] width 632 height 24
select select
click at [230, 144] on span "Квартира" at bounding box center [813, 153] width 1283 height 24
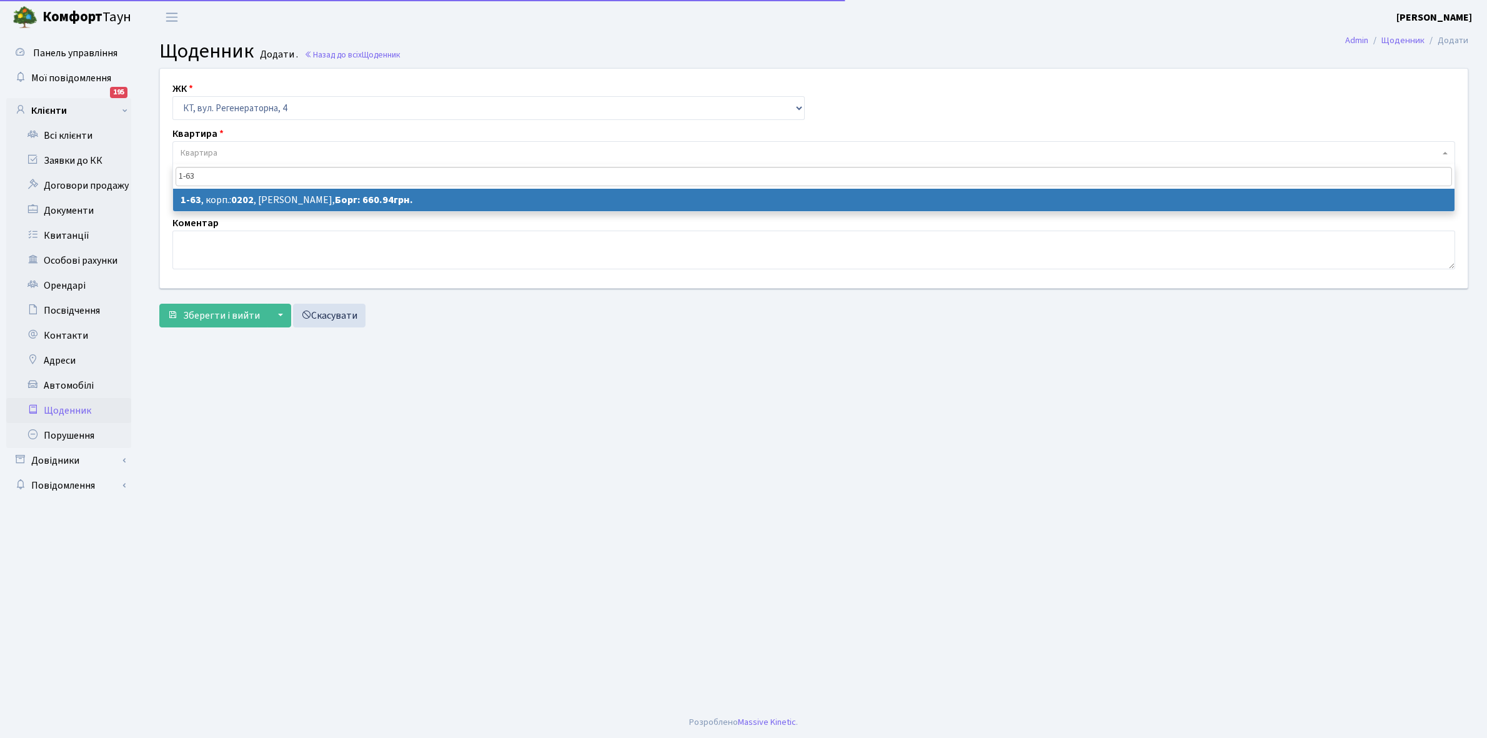
type input "1-63"
select select "63"
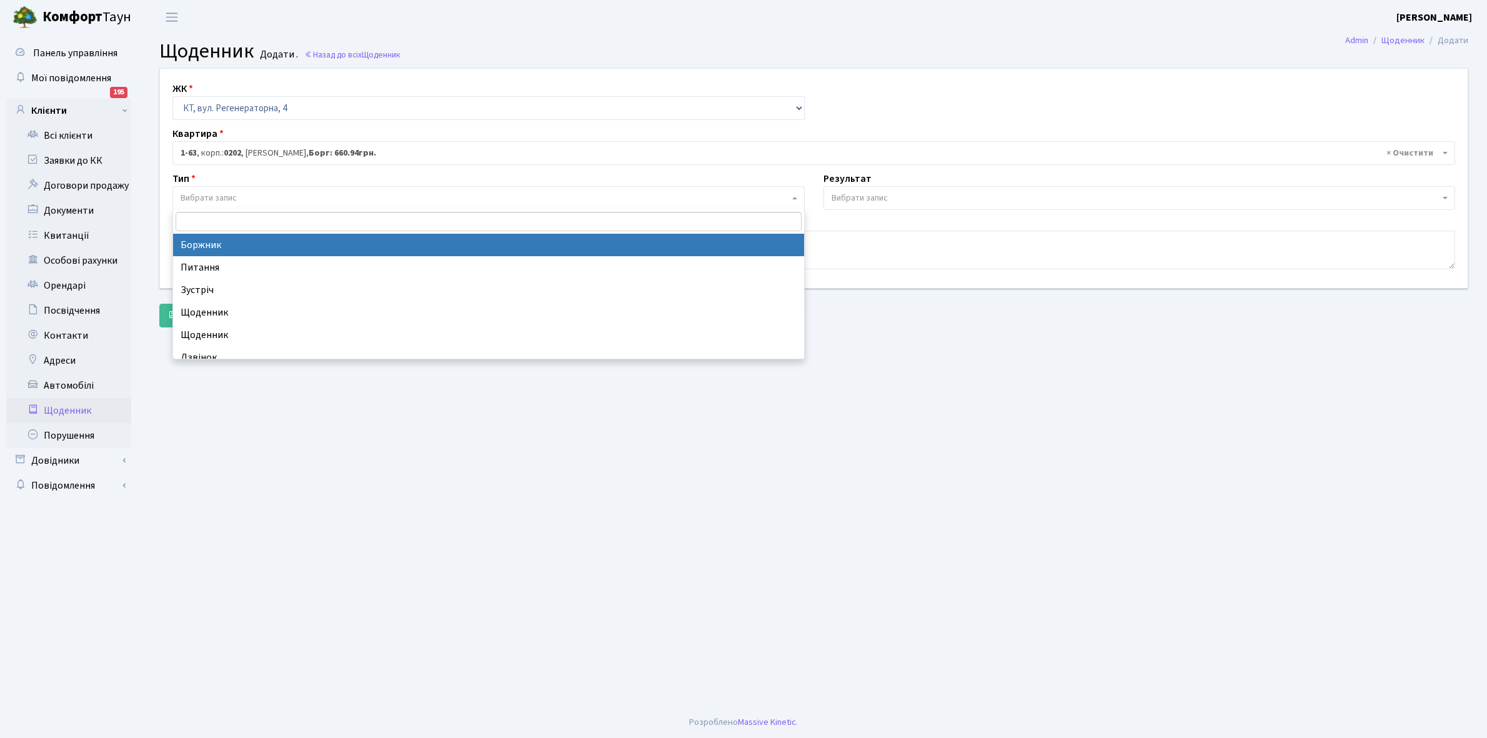
click at [229, 192] on span "Вибрати запис" at bounding box center [209, 198] width 56 height 12
select select "189"
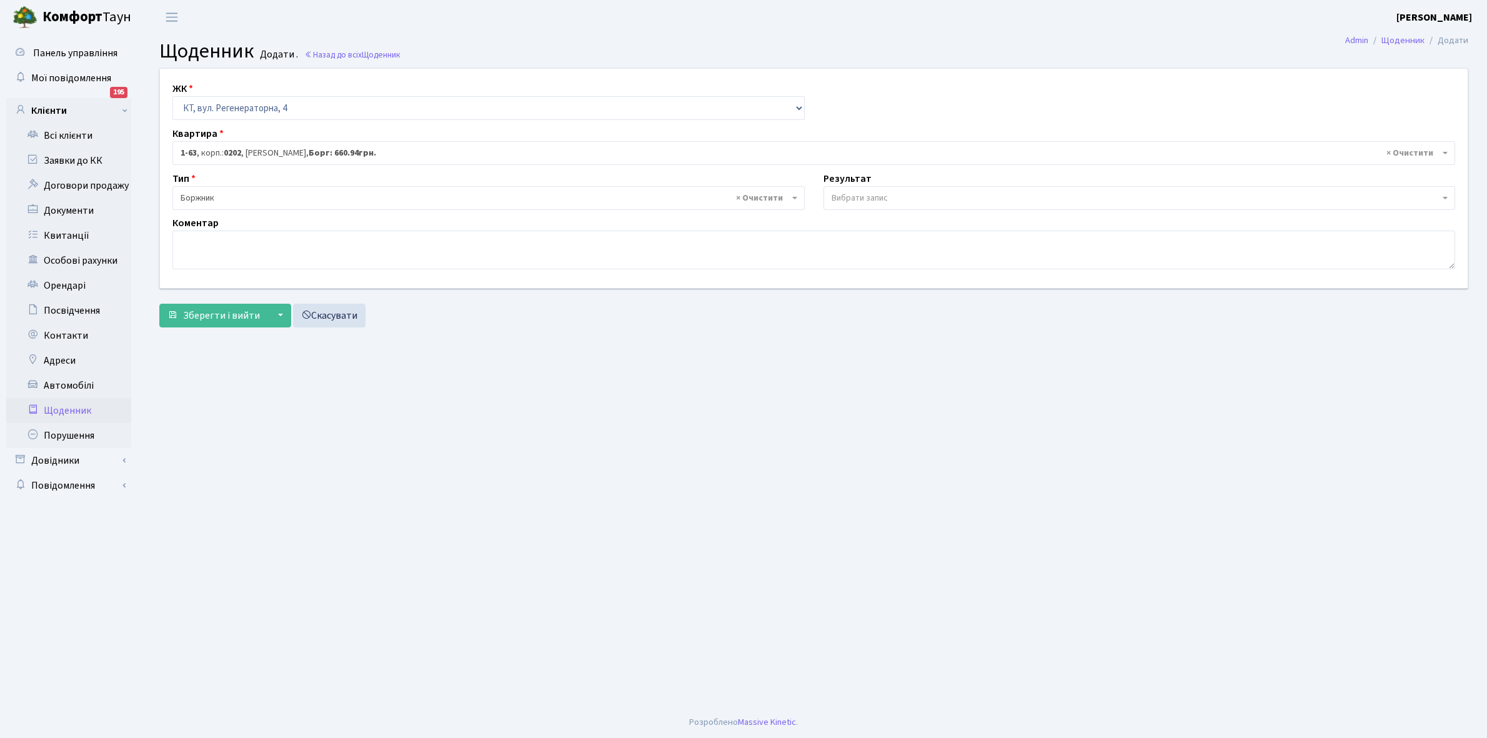
click at [865, 199] on span "Вибрати запис" at bounding box center [860, 198] width 56 height 12
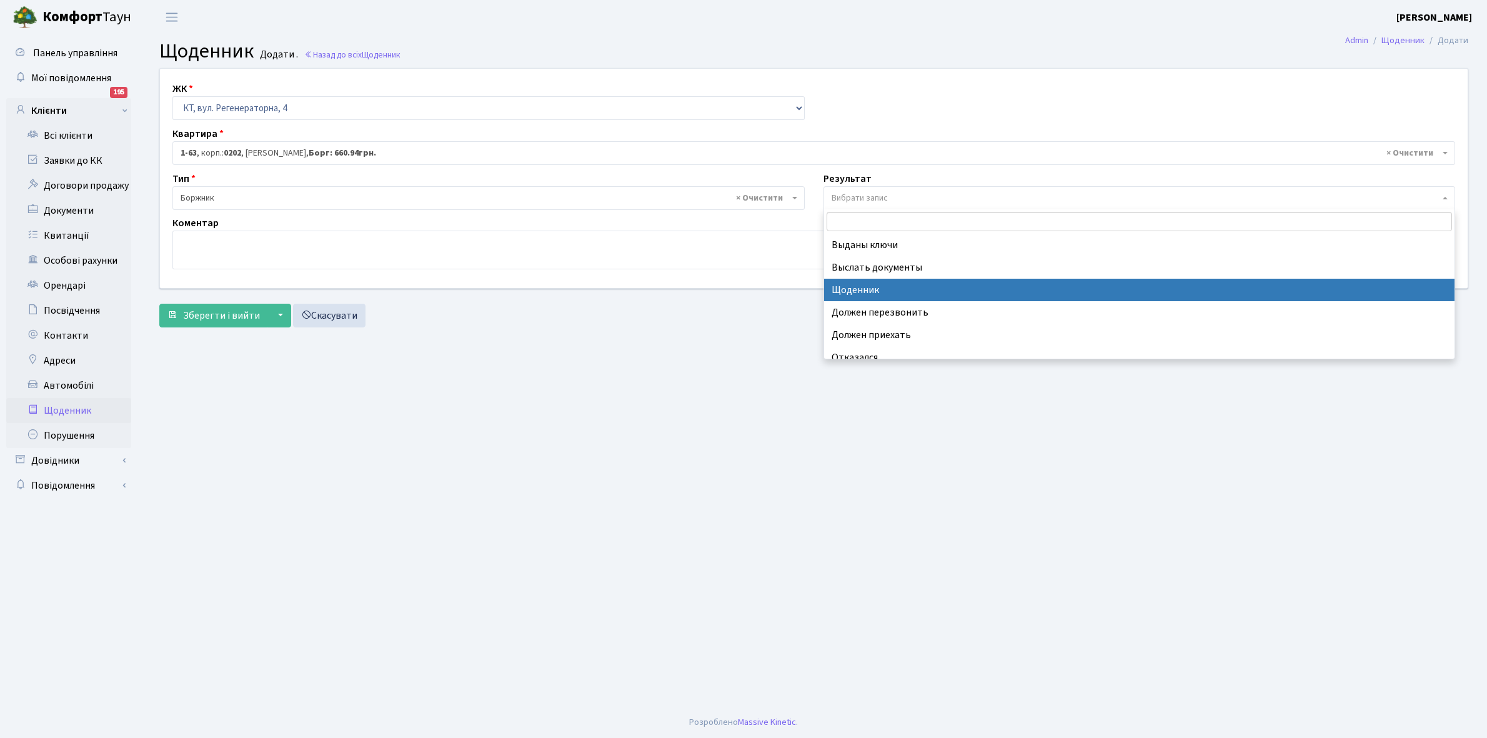
select select "14"
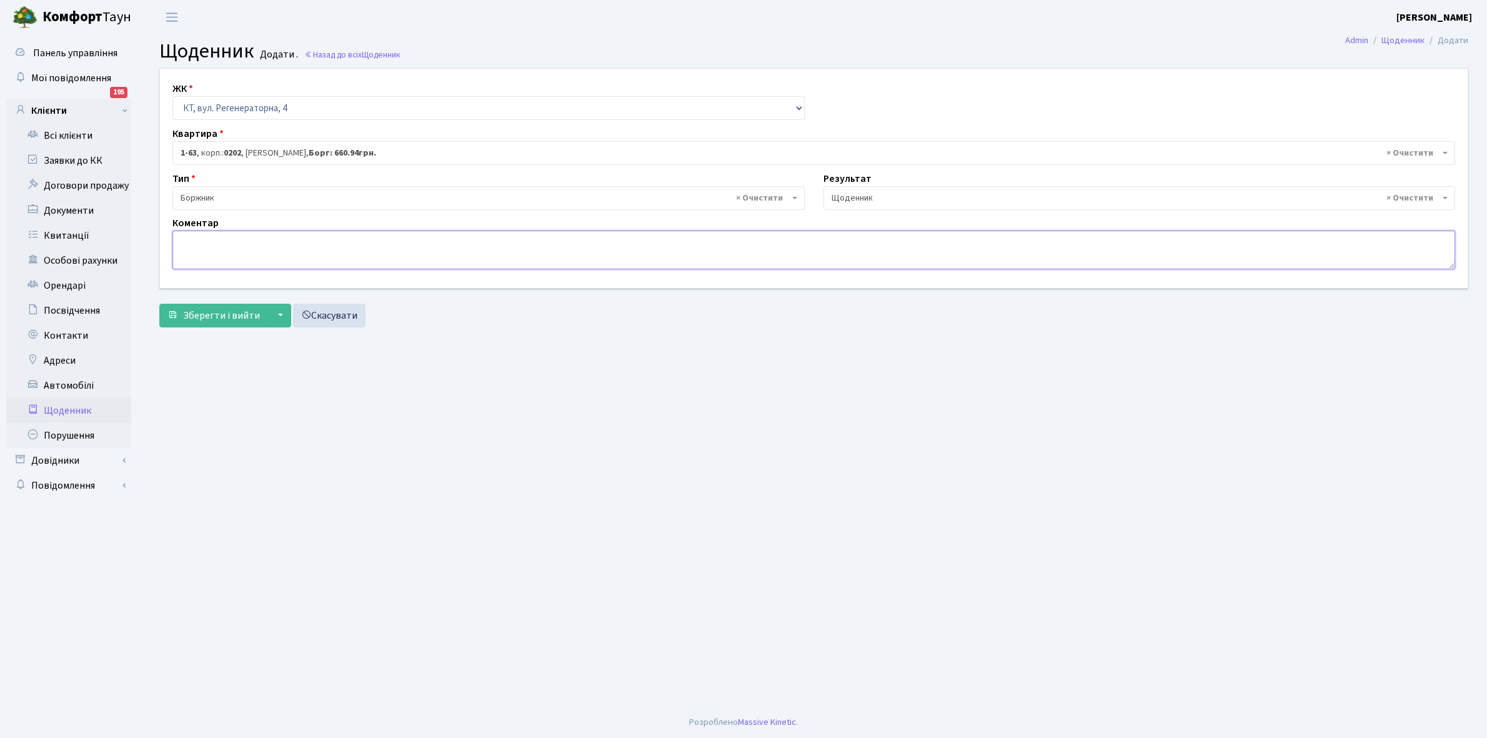
click at [181, 252] on textarea at bounding box center [813, 250] width 1283 height 39
paste textarea "Відкл. ЕЕ (розірвано договір з КК) - 17595 кВт."
click at [352, 239] on textarea "Відкл. ЕЕ (розірвано договір з КК) - 17595 кВт." at bounding box center [813, 250] width 1283 height 39
type textarea "Відкл. ЕЕ (розірвано договір з КК) - 14820 кВт."
click at [212, 309] on span "Зберегти і вийти" at bounding box center [221, 316] width 77 height 14
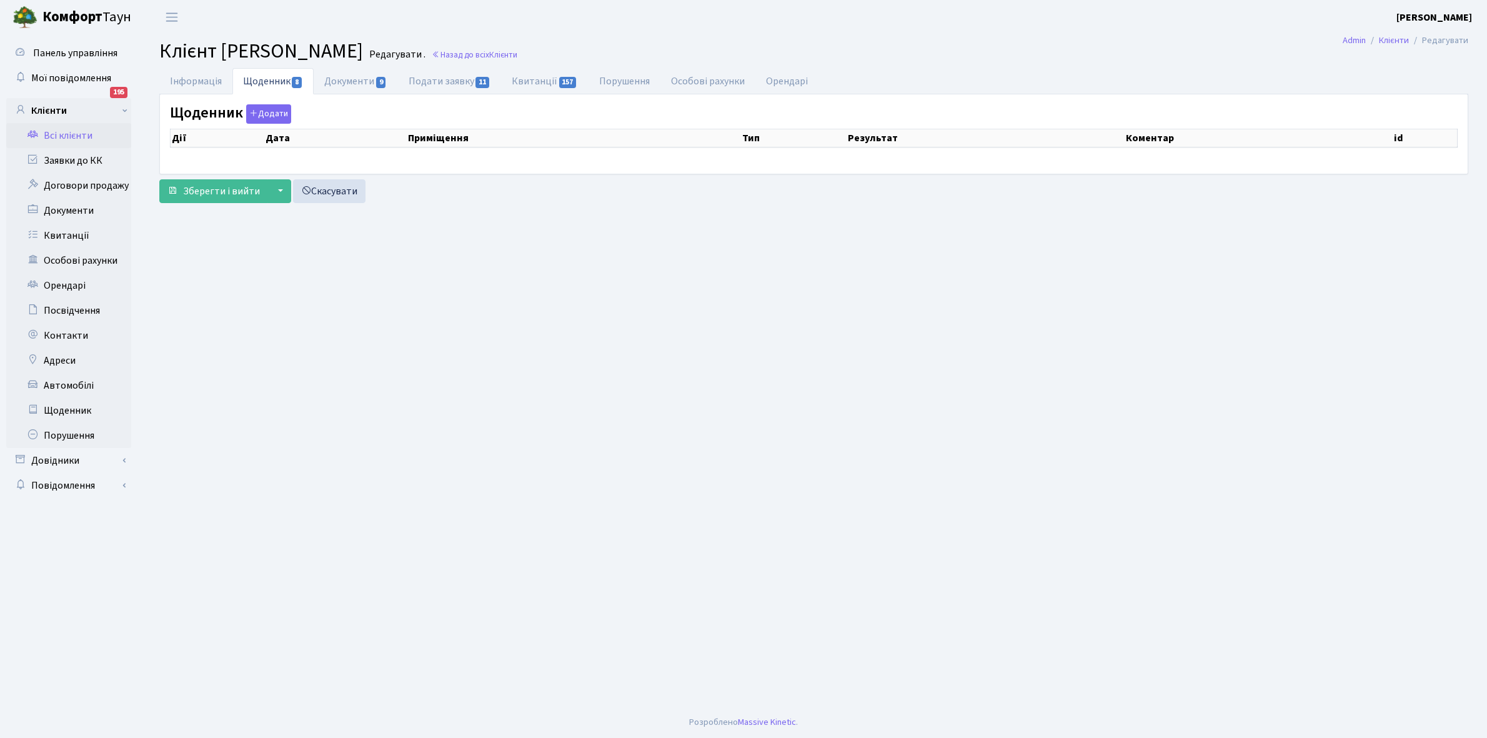
select select "25"
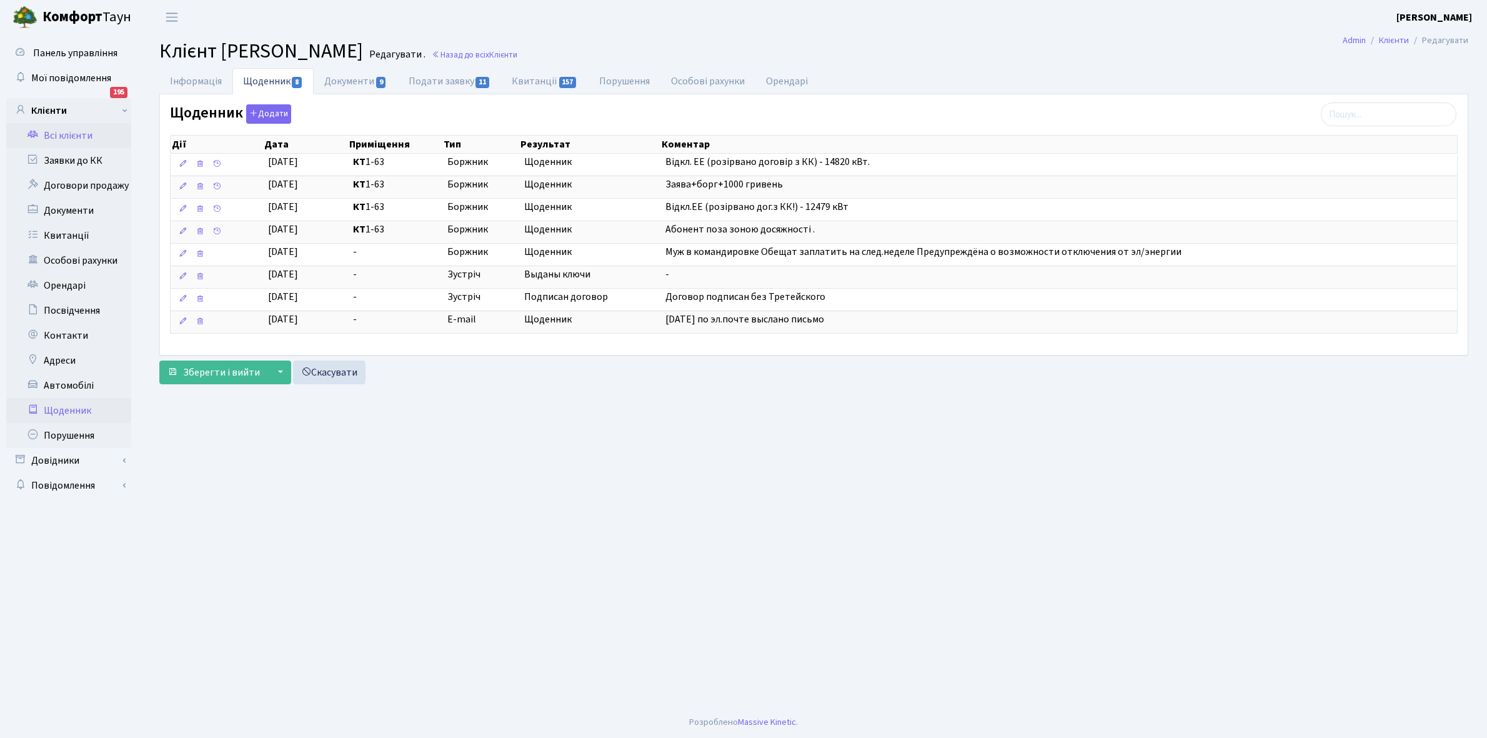
click at [66, 411] on link "Щоденник" at bounding box center [68, 410] width 125 height 25
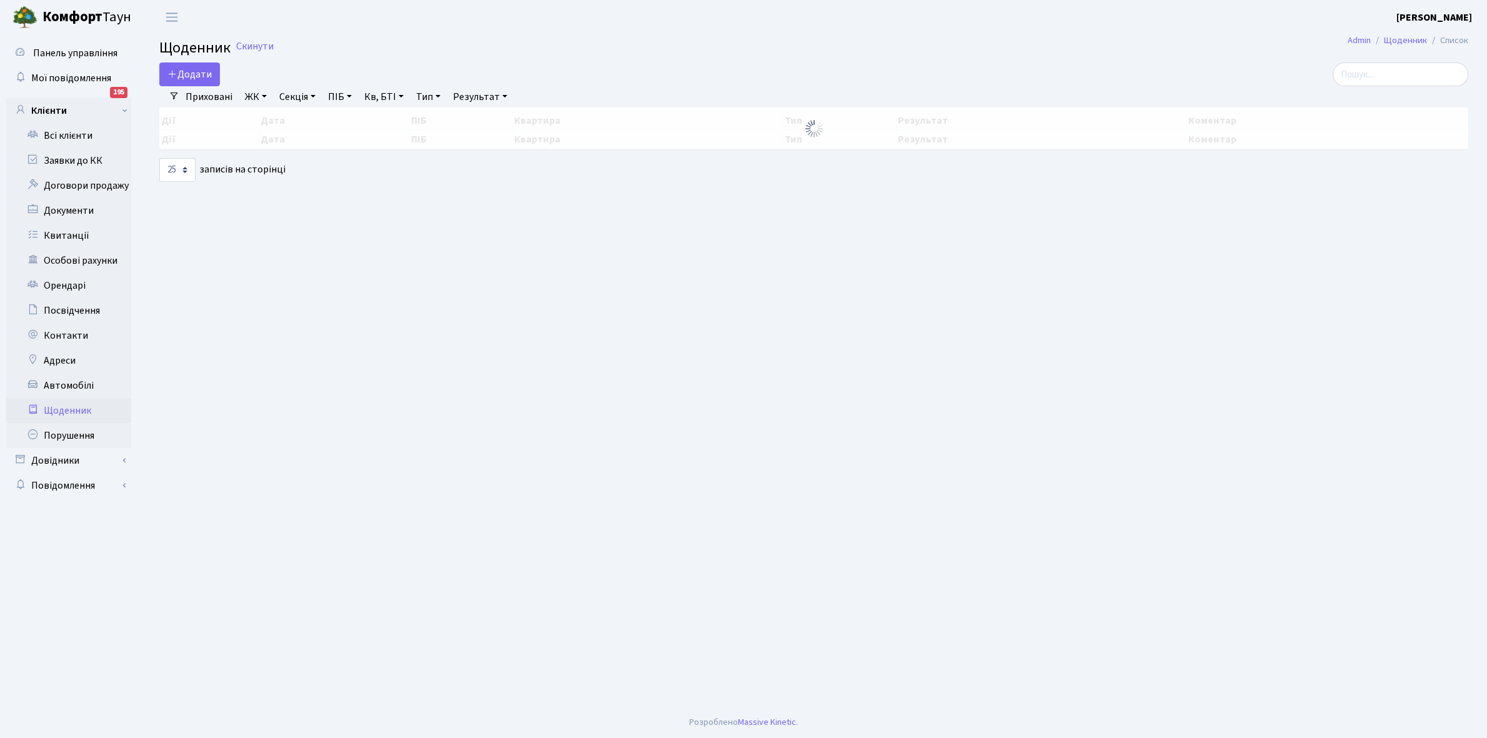
select select "25"
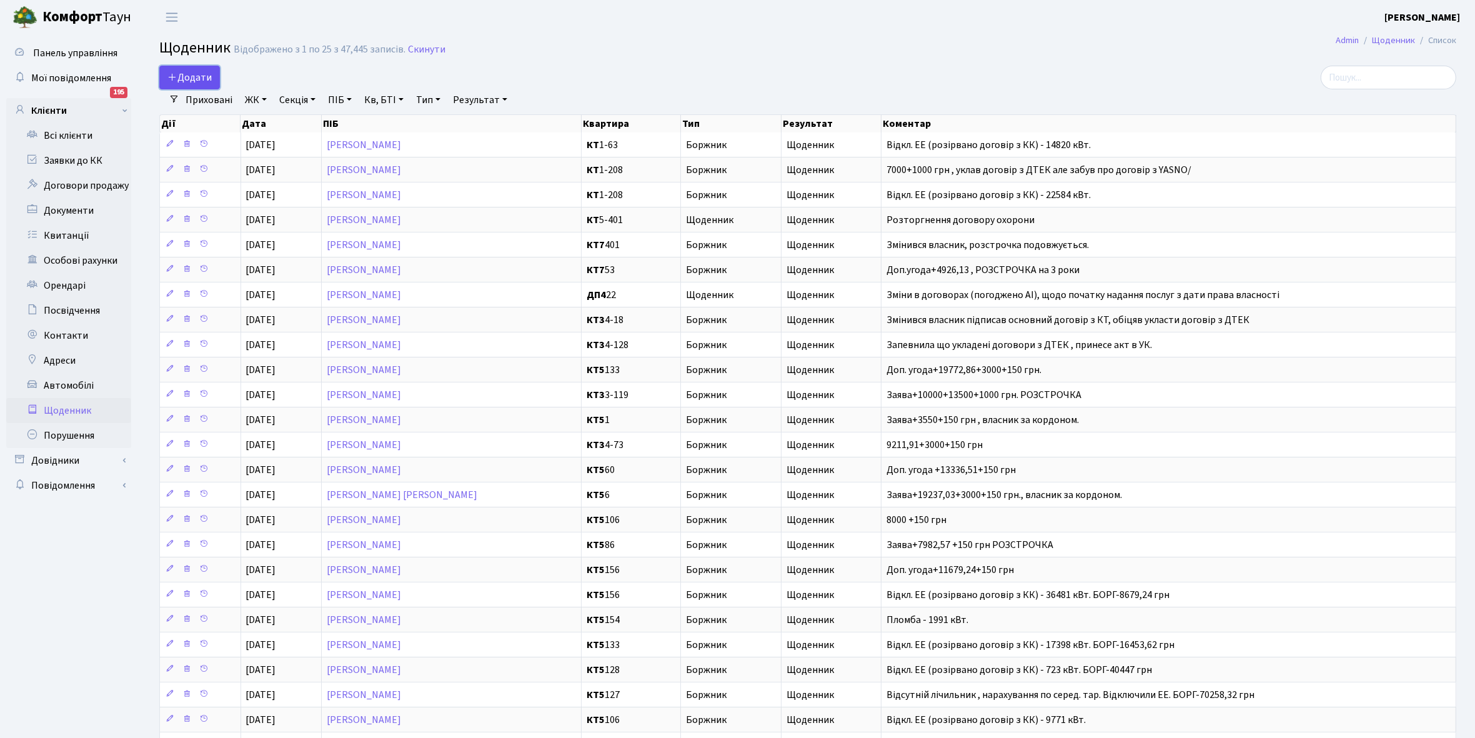
click at [201, 74] on span "Додати" at bounding box center [189, 78] width 44 height 14
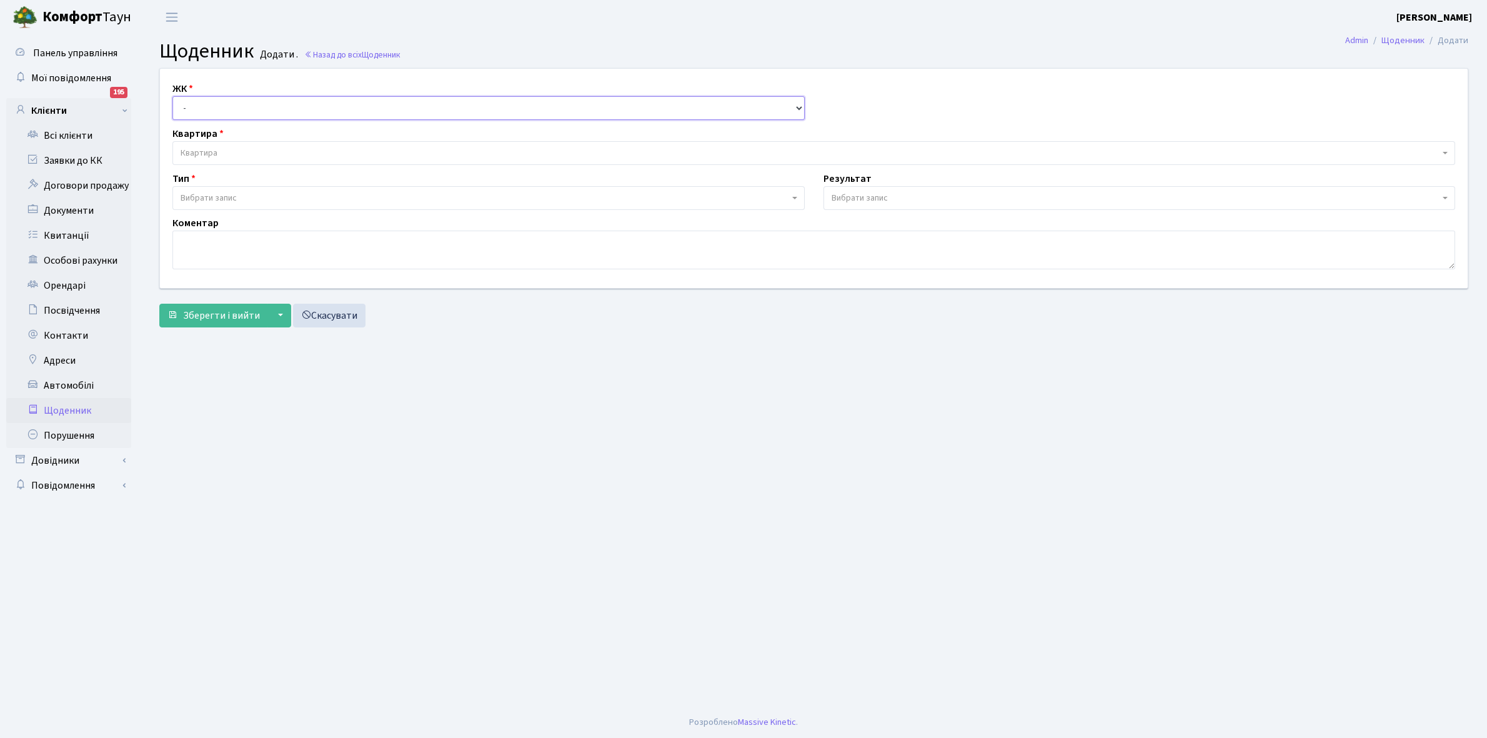
click at [197, 104] on select "- КТ, вул. Регенераторна, 4 КТ2, просп. [STREET_ADDRESS] [STREET_ADDRESS] [PERS…" at bounding box center [488, 108] width 632 height 24
select select "271"
click at [172, 96] on select "- КТ, вул. Регенераторна, 4 КТ2, просп. [STREET_ADDRESS] [STREET_ADDRESS] [PERS…" at bounding box center [488, 108] width 632 height 24
select select
click at [225, 148] on span "Квартира" at bounding box center [810, 153] width 1259 height 12
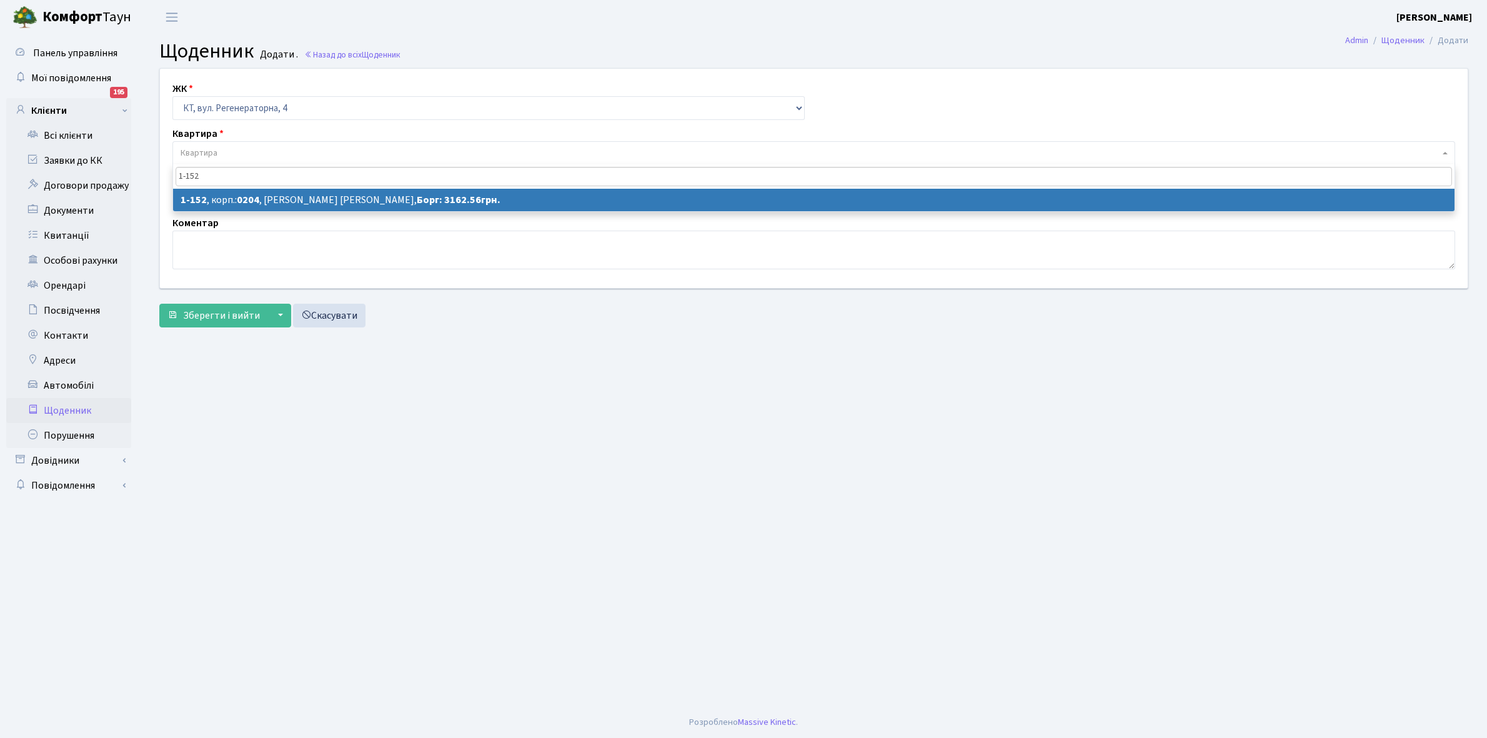
type input "1-152"
select select "152"
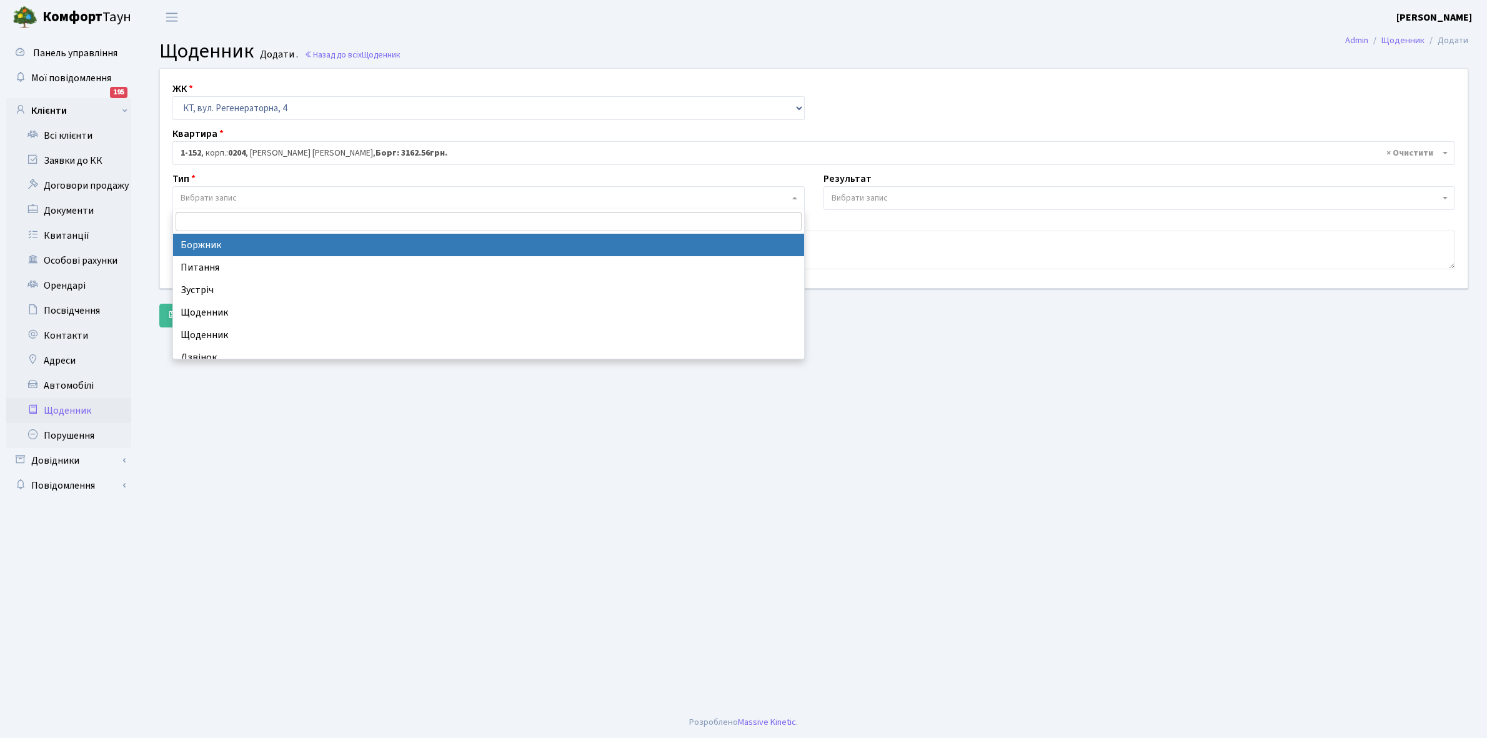
click at [220, 201] on span "Вибрати запис" at bounding box center [209, 198] width 56 height 12
select select "189"
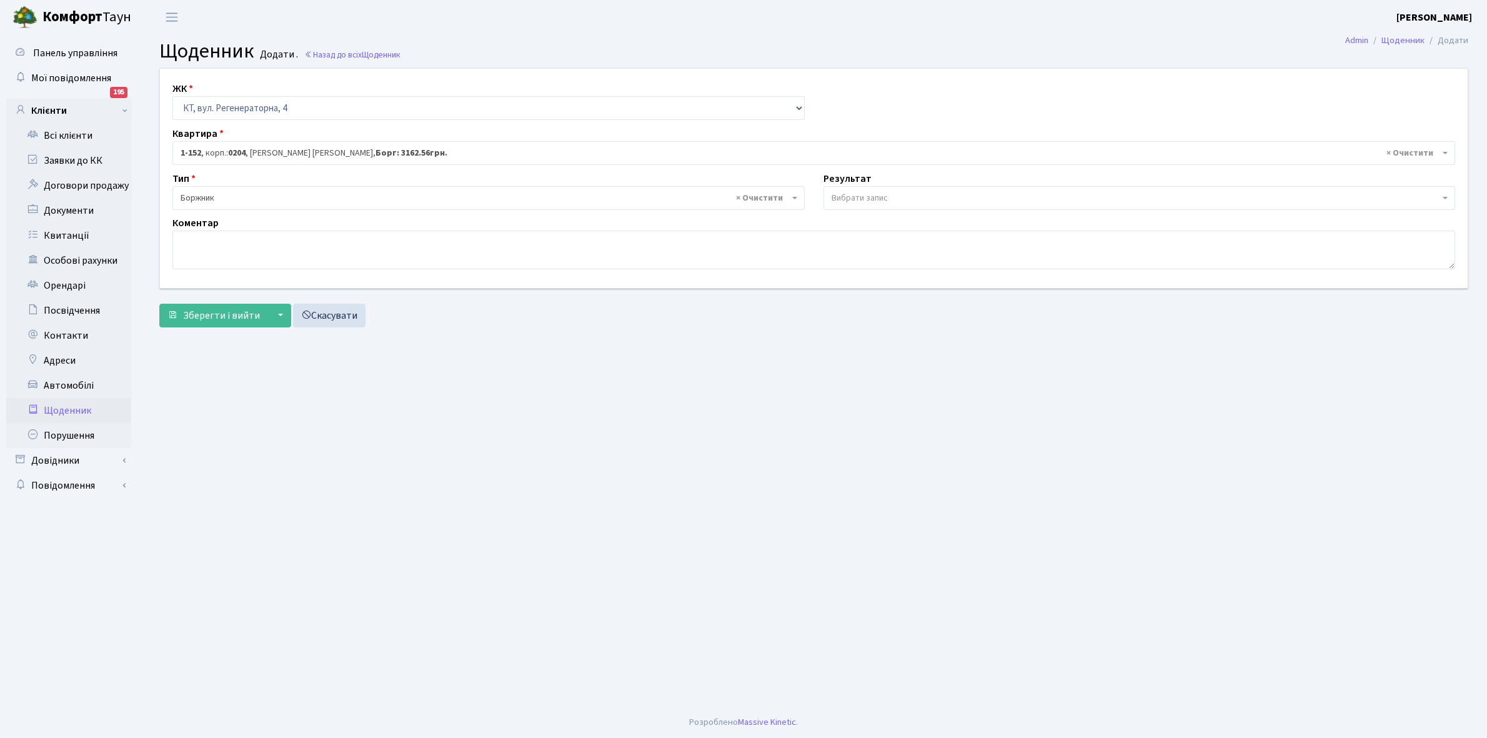
click at [848, 197] on span "Вибрати запис" at bounding box center [860, 198] width 56 height 12
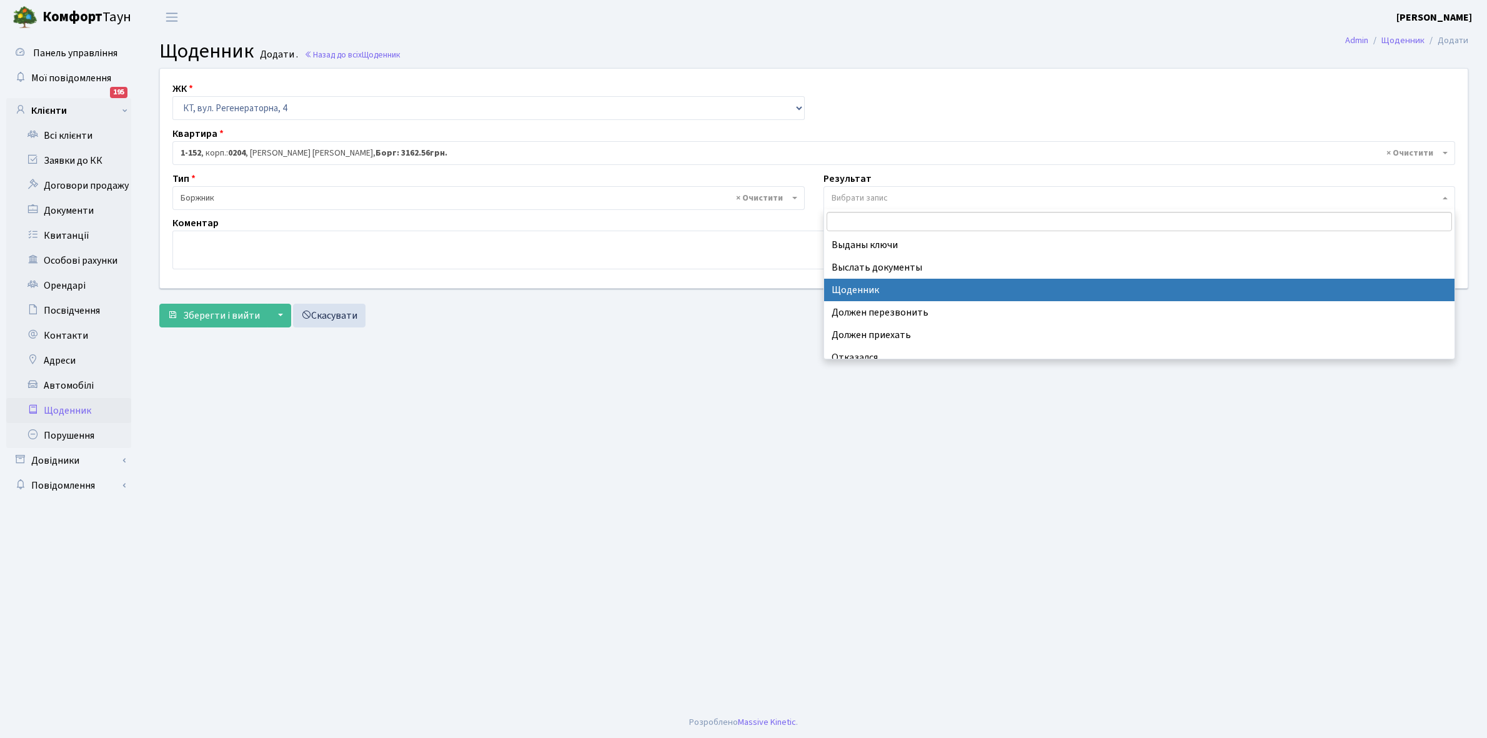
select select "14"
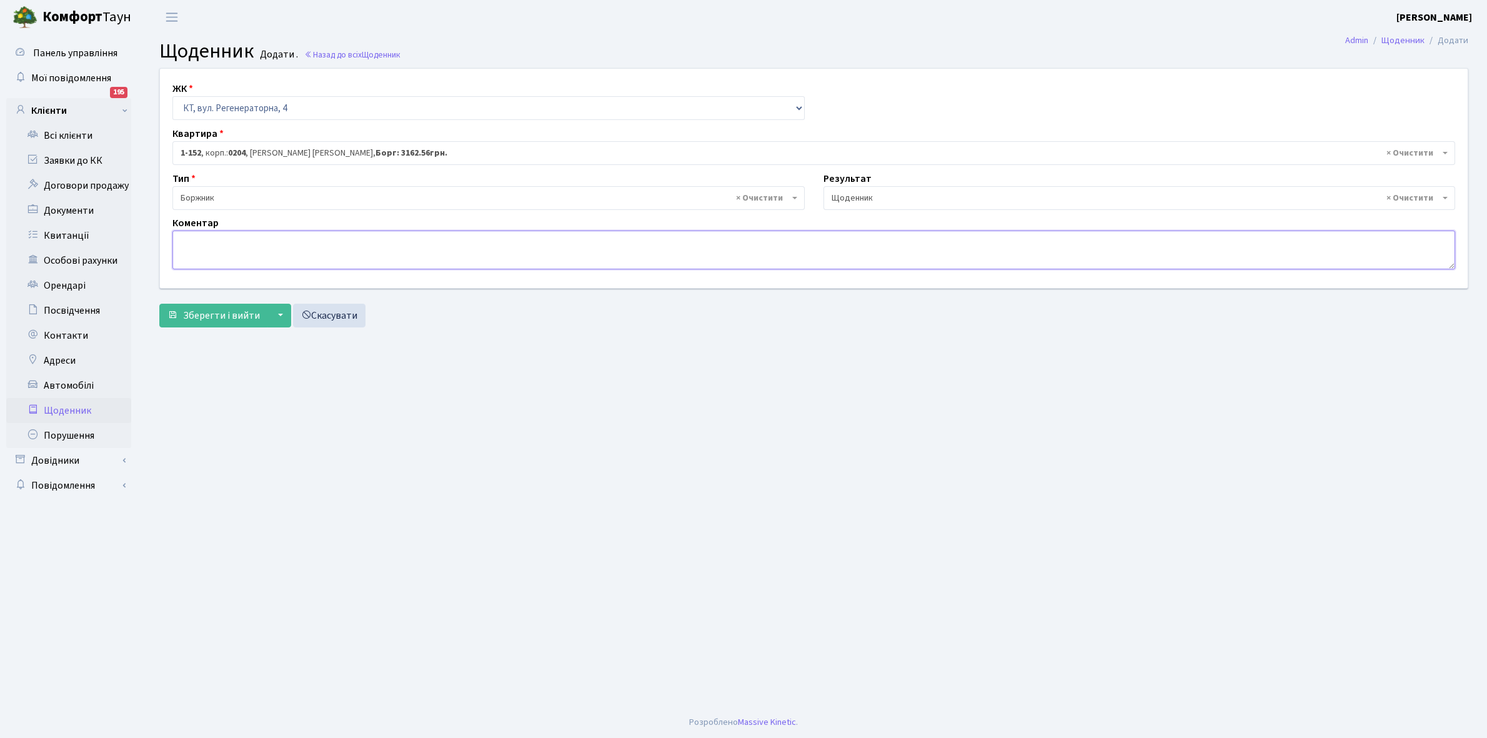
click at [189, 244] on textarea at bounding box center [813, 250] width 1283 height 39
type textarea "G"
type textarea "Пломба- 32475 кВт ."
click at [209, 310] on span "Зберегти і вийти" at bounding box center [221, 316] width 77 height 14
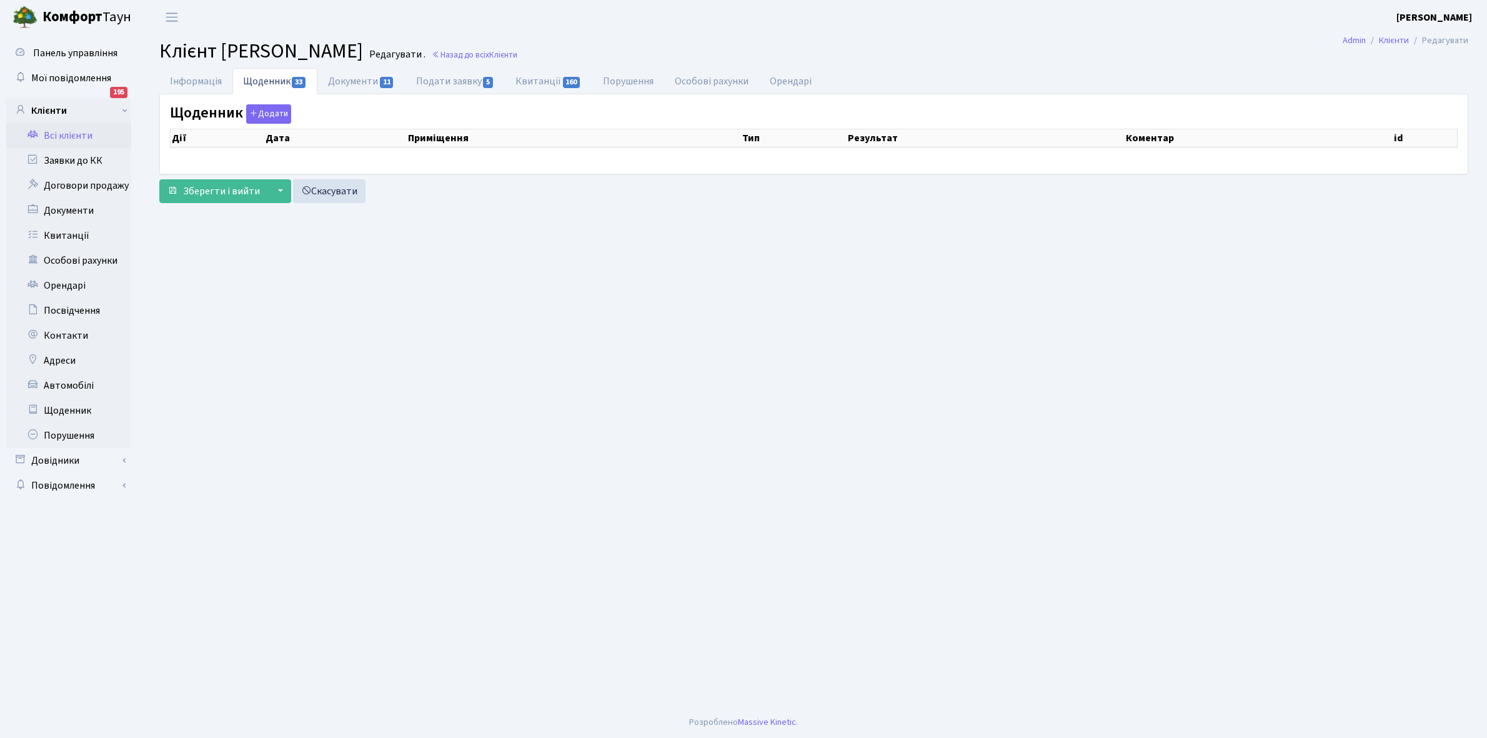
select select "25"
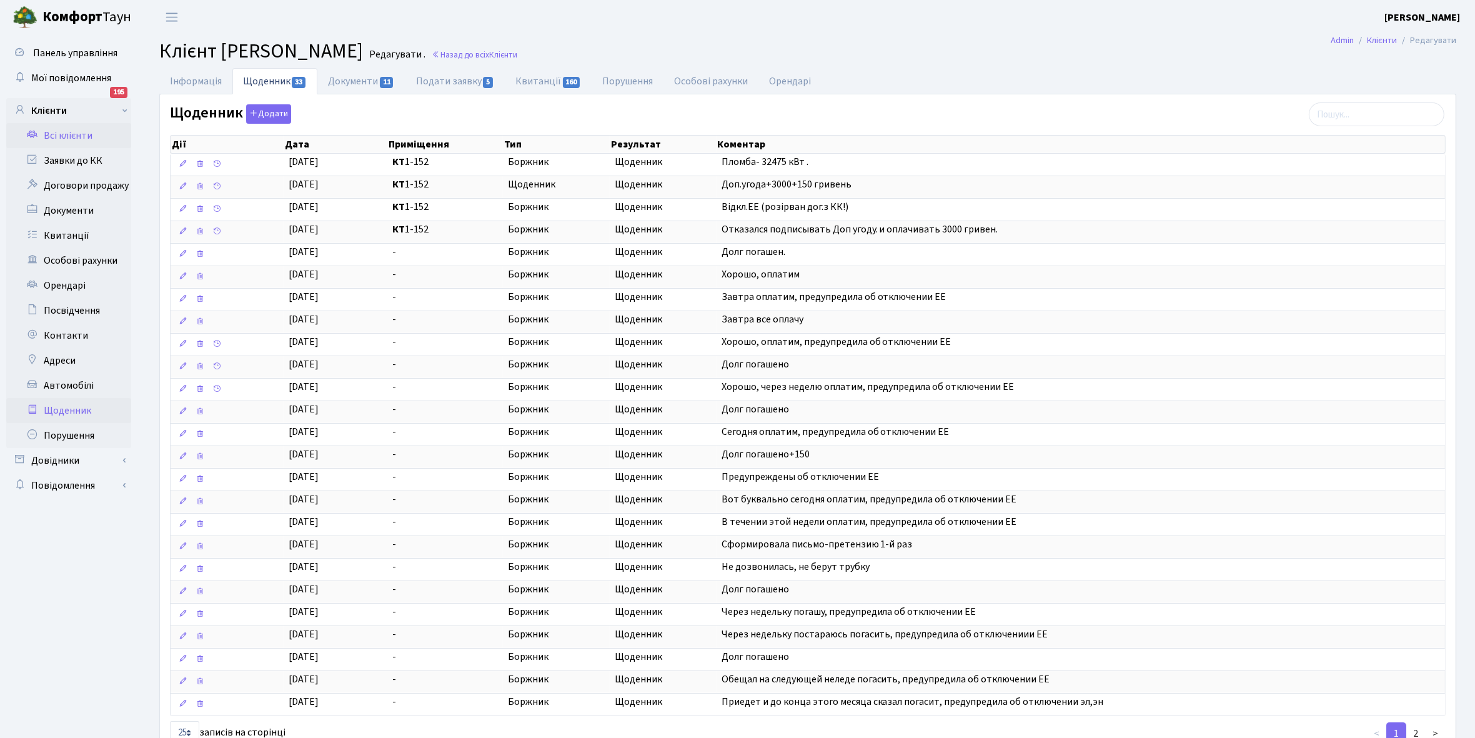
click at [74, 410] on link "Щоденник" at bounding box center [68, 410] width 125 height 25
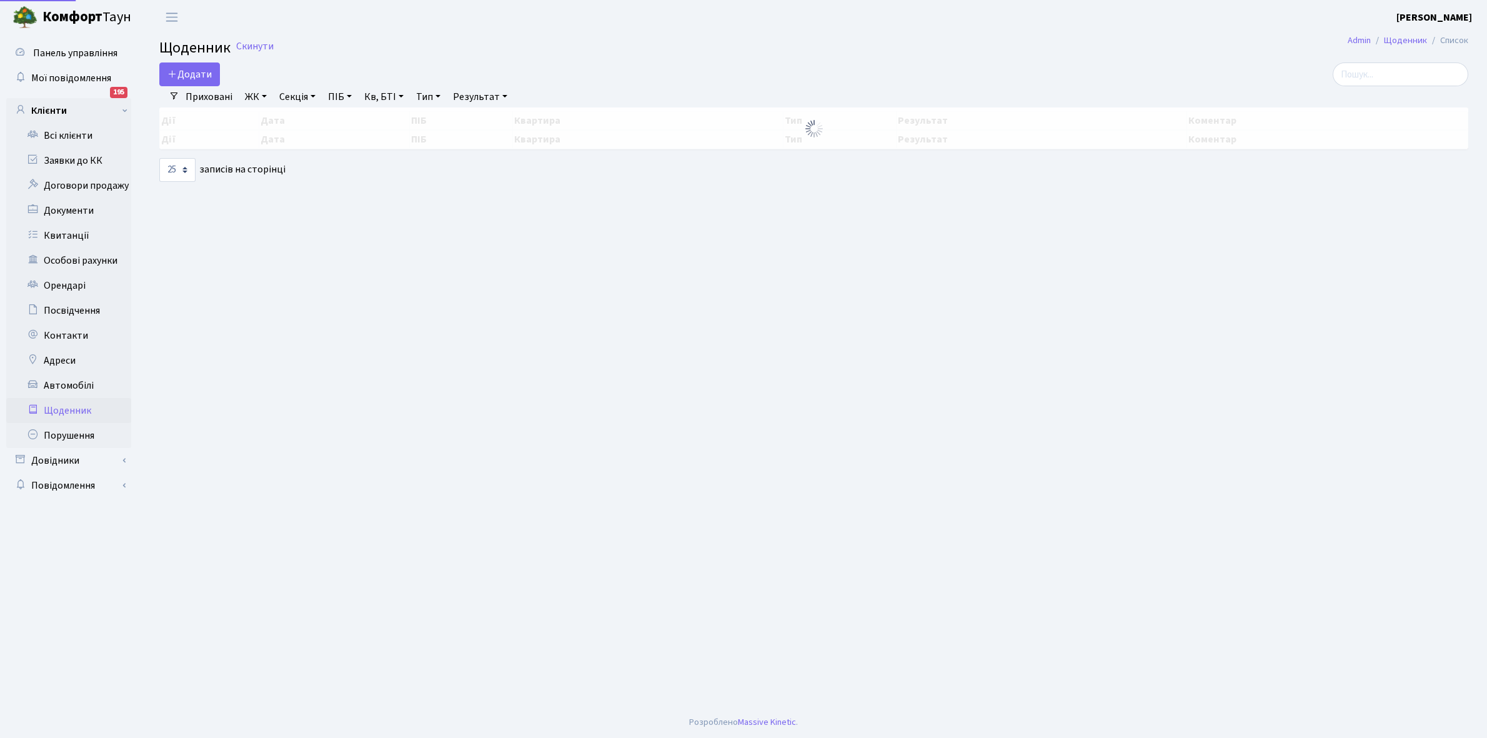
select select "25"
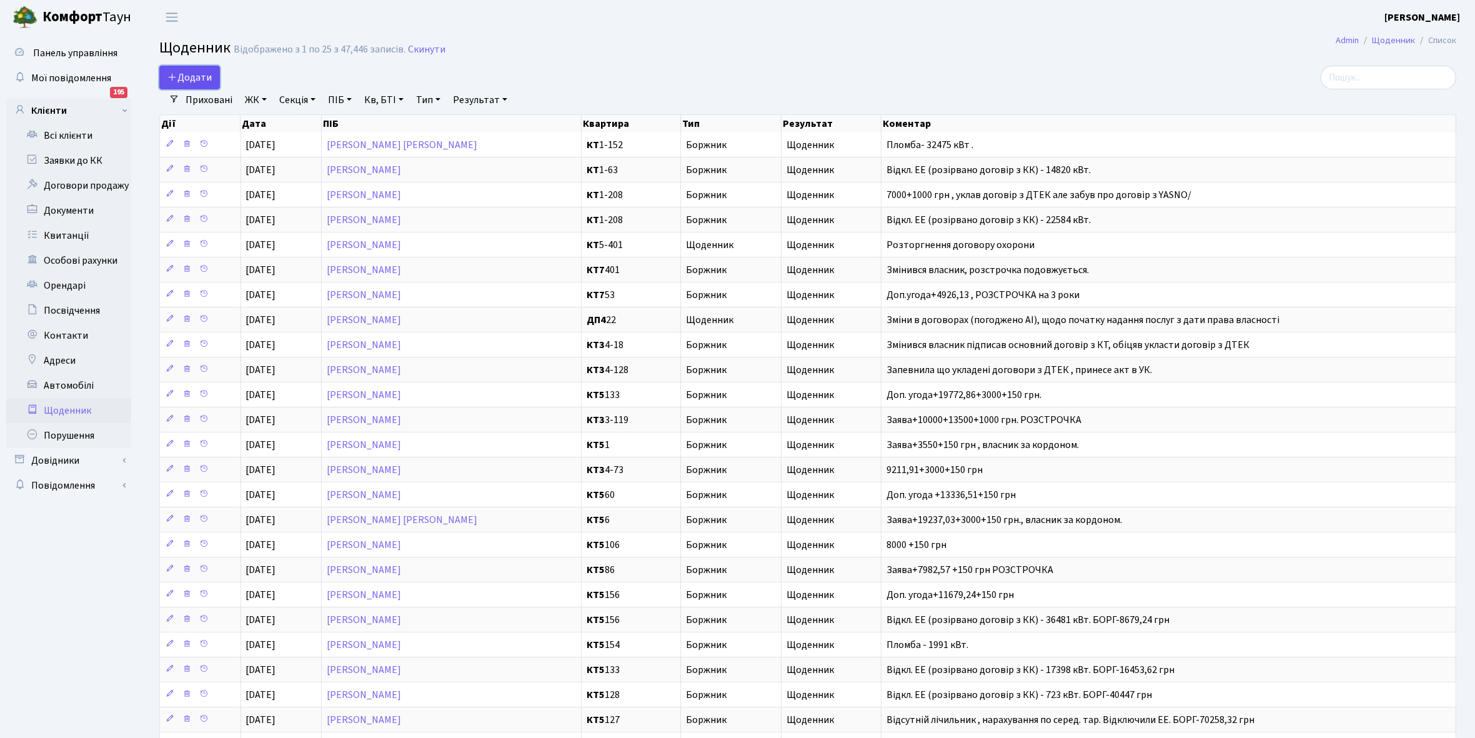
click at [186, 76] on span "Додати" at bounding box center [189, 78] width 44 height 14
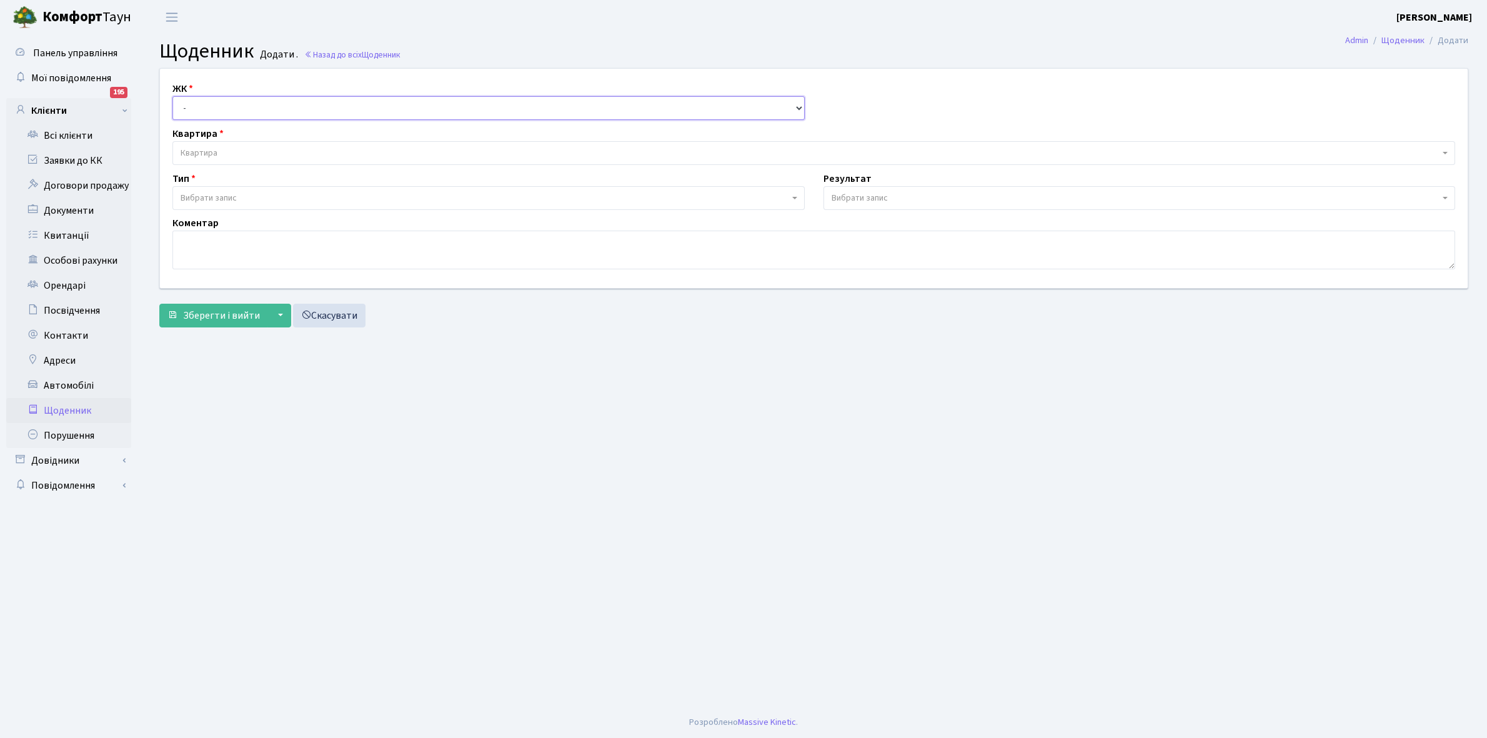
click at [204, 104] on select "- КТ, вул. Регенераторна, 4 КТ2, просп. [STREET_ADDRESS] [STREET_ADDRESS] [PERS…" at bounding box center [488, 108] width 632 height 24
select select "271"
click at [172, 96] on select "- КТ, вул. Регенераторна, 4 КТ2, просп. [STREET_ADDRESS] [STREET_ADDRESS] [PERS…" at bounding box center [488, 108] width 632 height 24
select select
click at [219, 148] on span "Квартира" at bounding box center [810, 153] width 1259 height 12
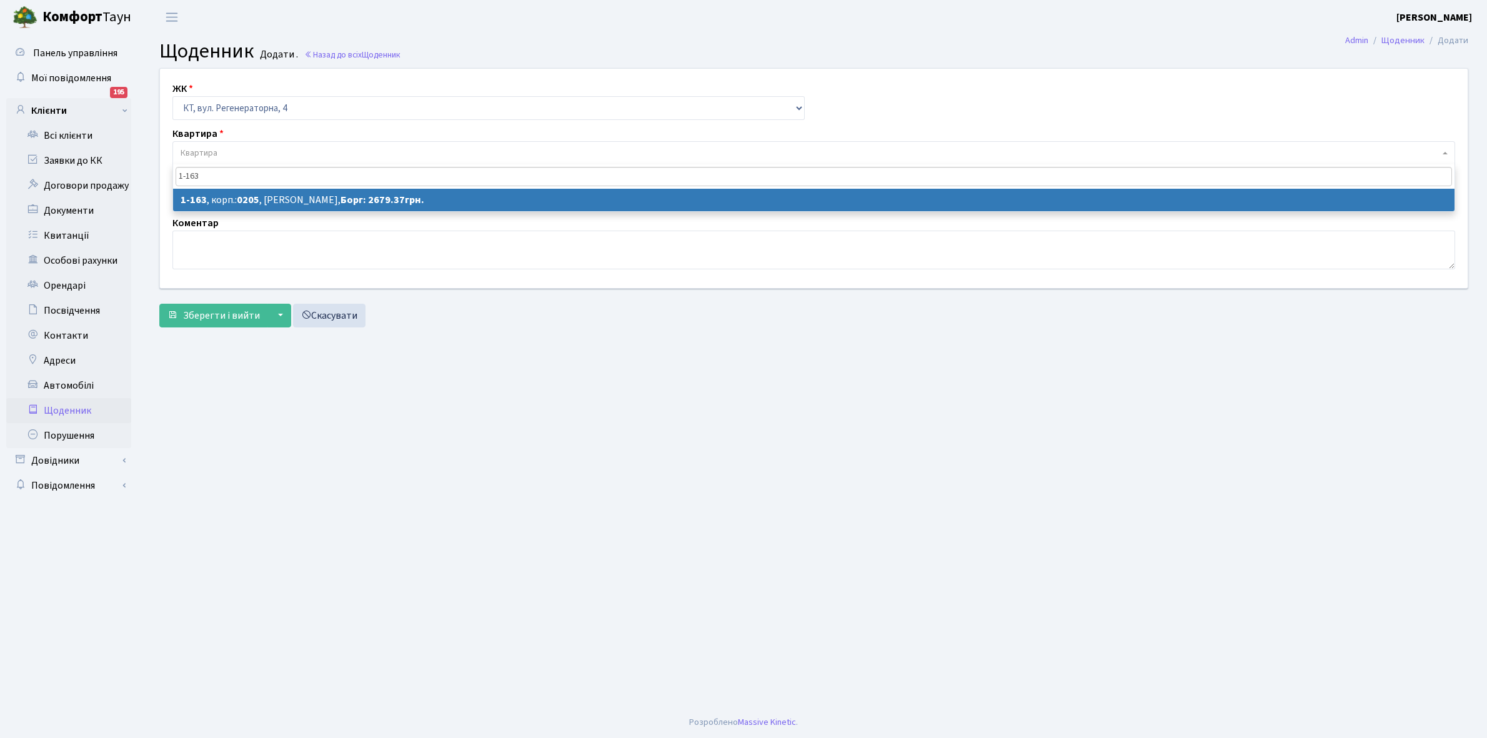
type input "1-163"
select select "163"
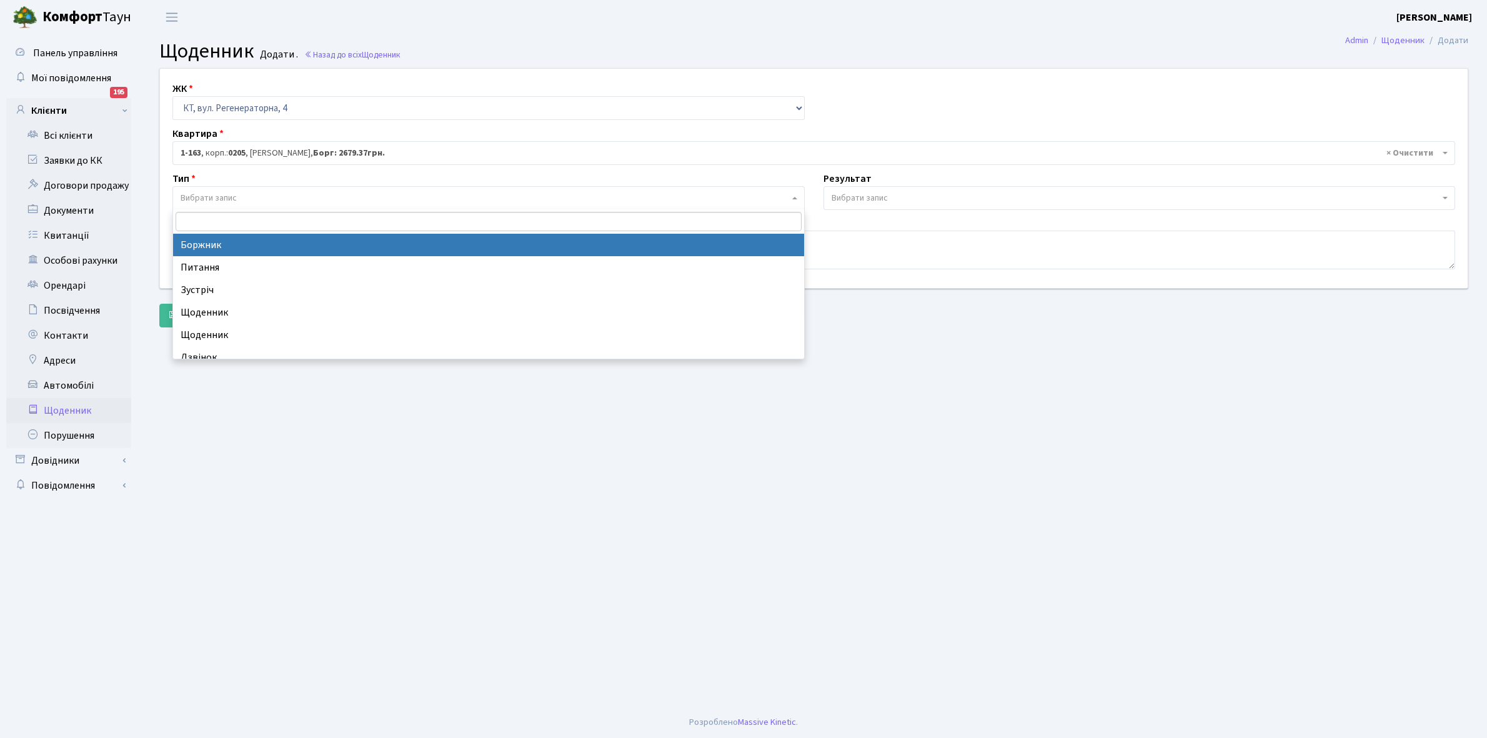
click at [246, 198] on span "Вибрати запис" at bounding box center [485, 198] width 609 height 12
select select "189"
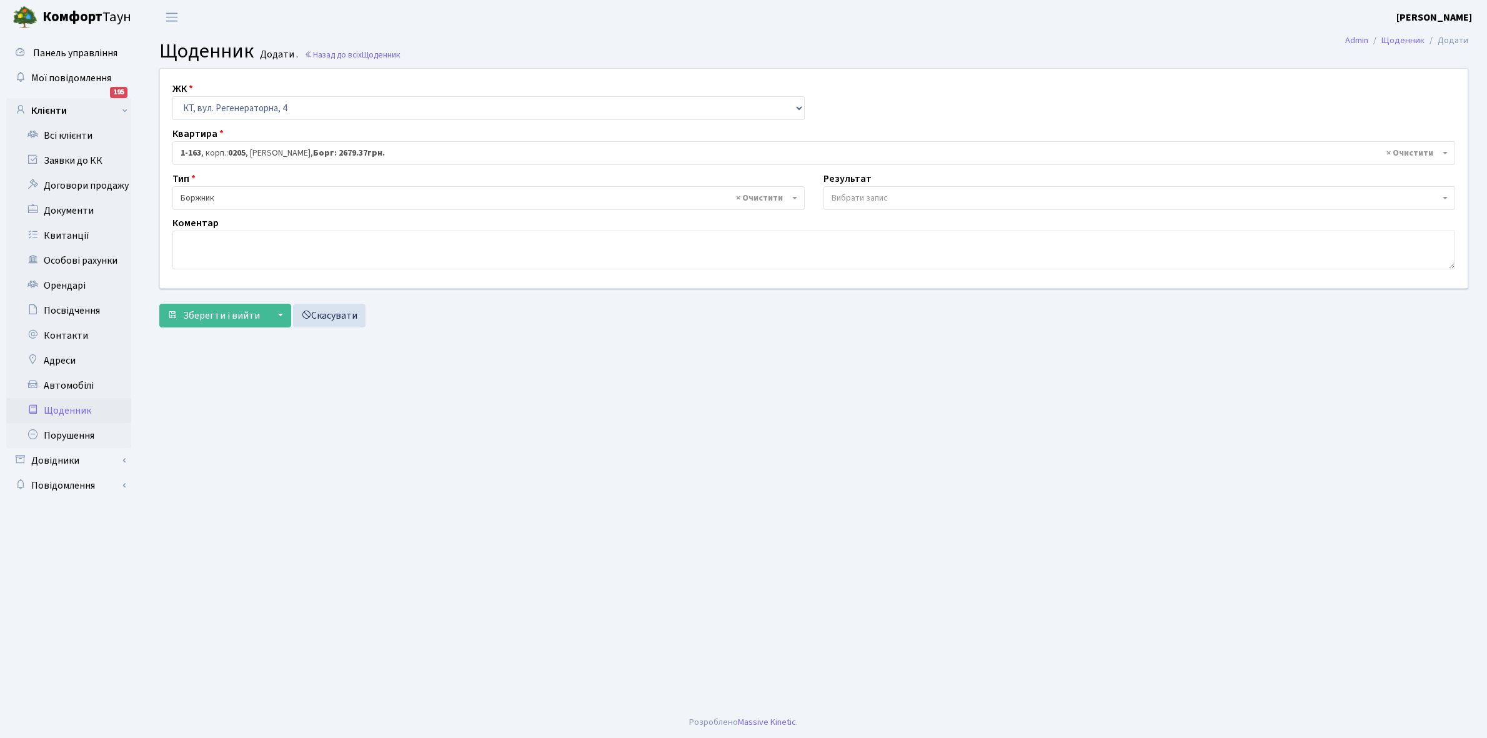
click at [858, 202] on span "Вибрати запис" at bounding box center [860, 198] width 56 height 12
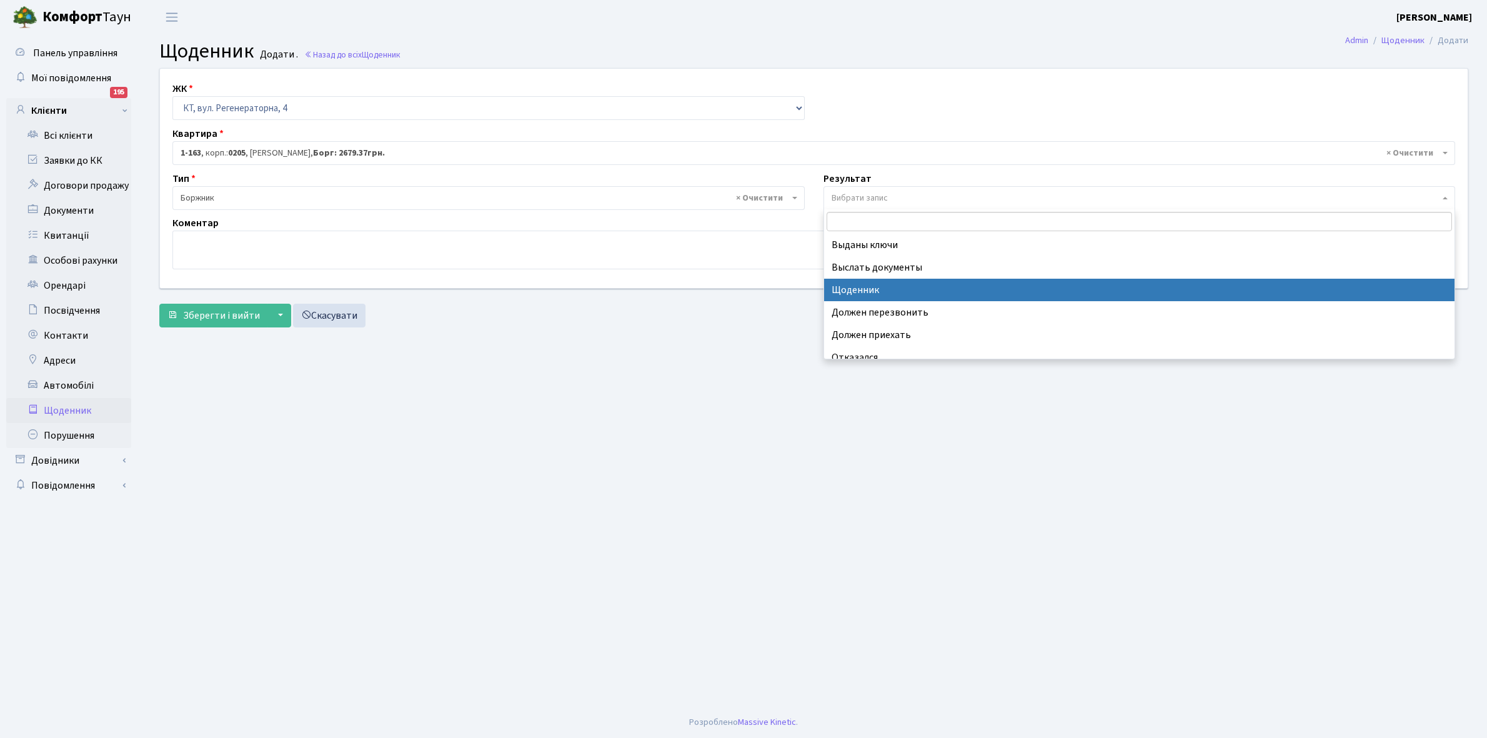
select select "14"
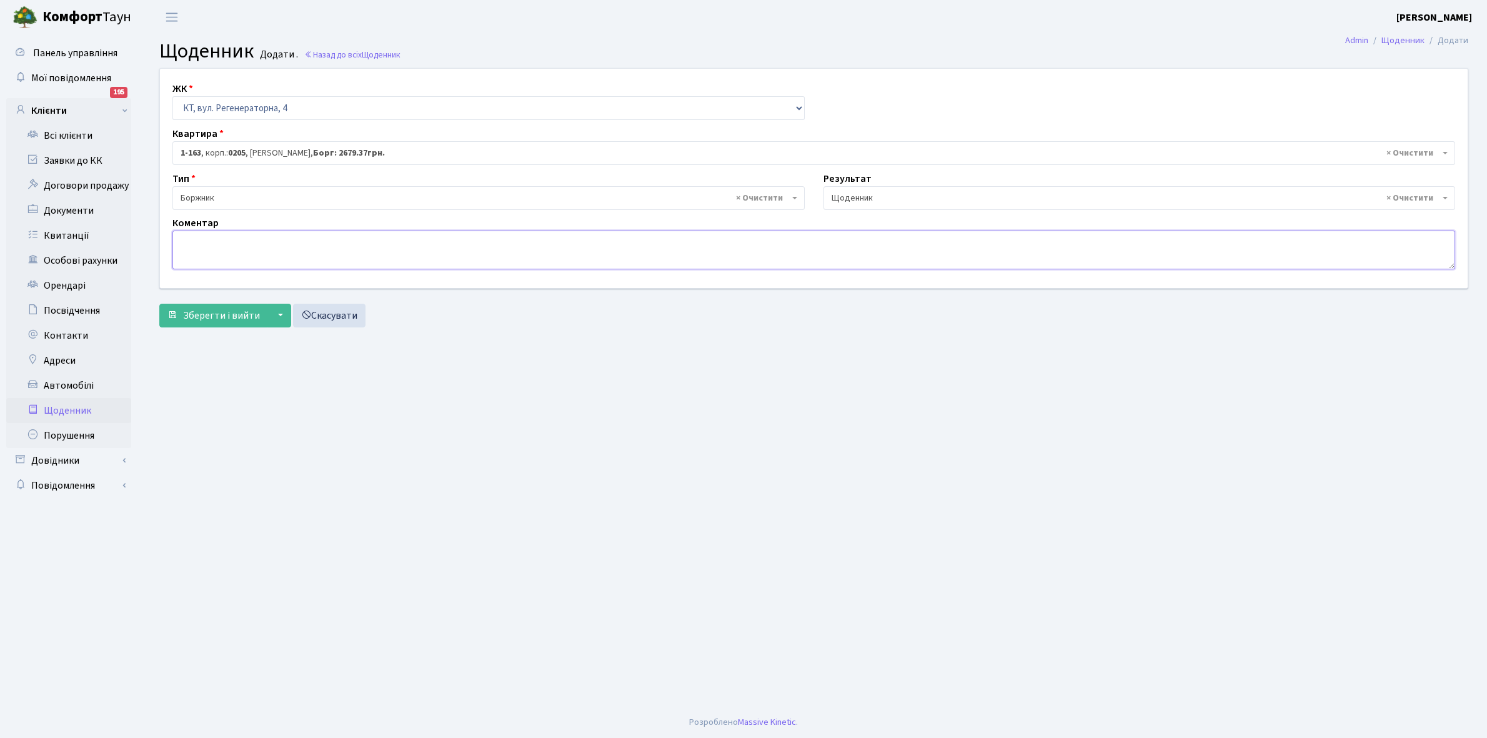
click at [186, 253] on textarea at bounding box center [813, 250] width 1283 height 39
paste textarea "Відкл. ЕЕ (розірвано договір з КК) - 17595 кВт."
click at [351, 237] on textarea "Відкл. ЕЕ (розірвано договір з КК) - 17595 кВт." at bounding box center [813, 250] width 1283 height 39
type textarea "Відкл. ЕЕ (розірвано договір з КК) - 25266 кВт."
click at [231, 319] on span "Зберегти і вийти" at bounding box center [221, 316] width 77 height 14
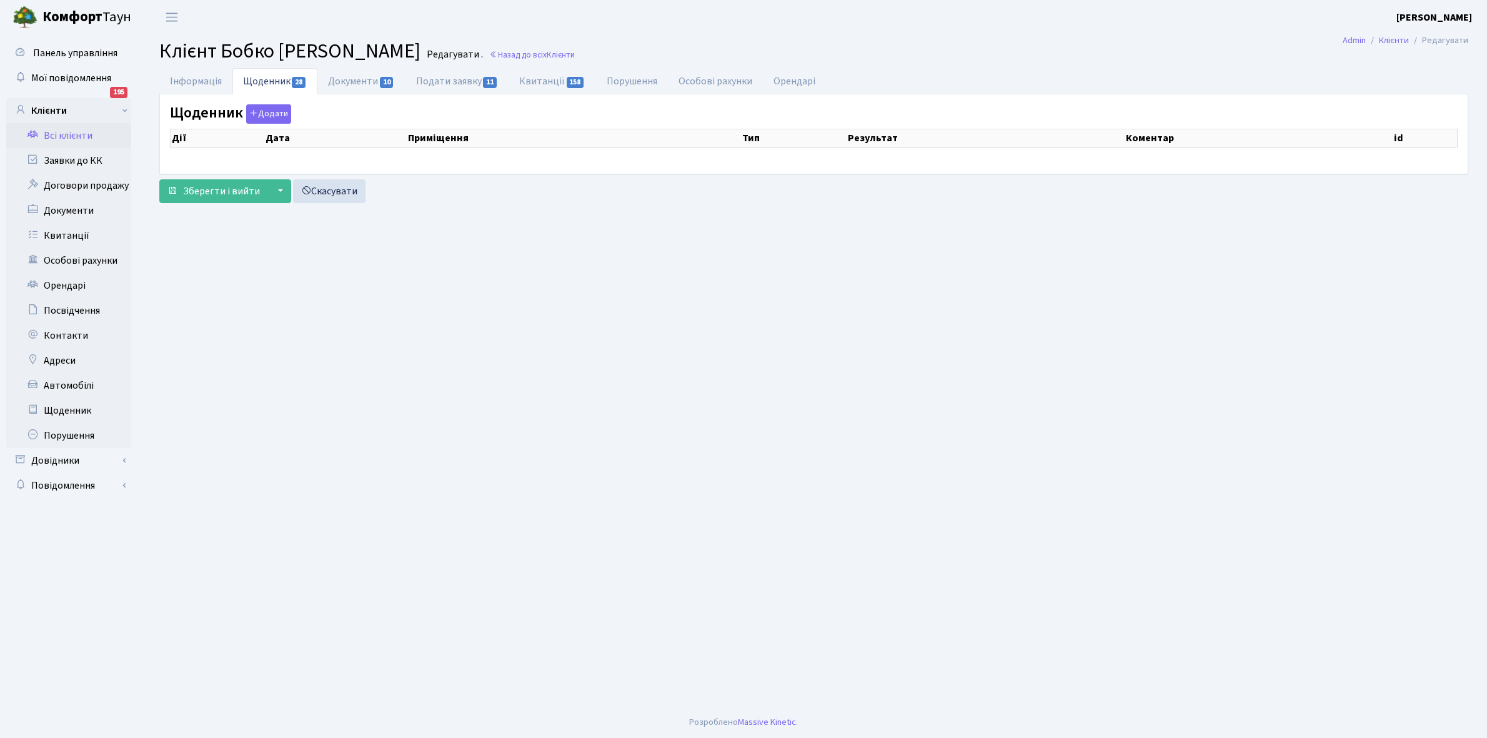
select select "25"
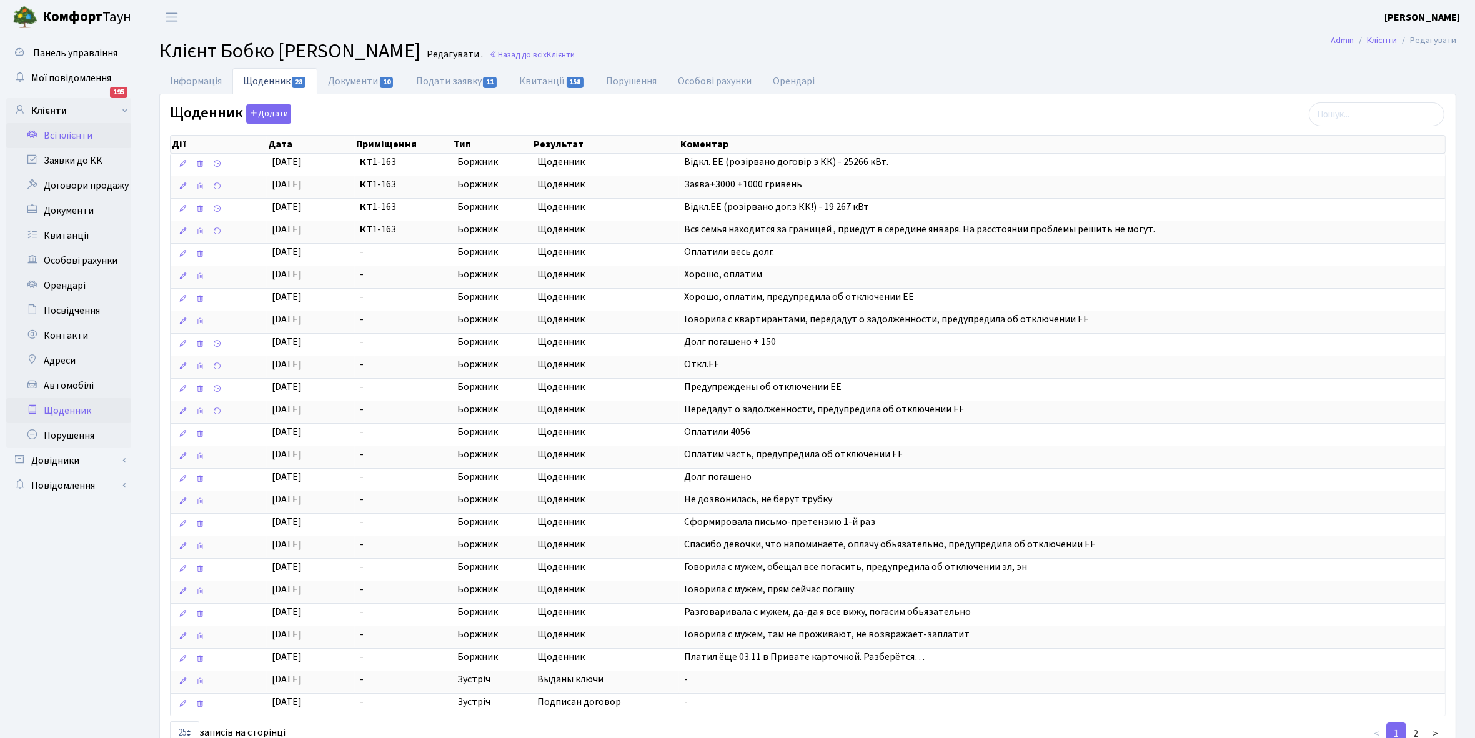
click at [61, 407] on link "Щоденник" at bounding box center [68, 410] width 125 height 25
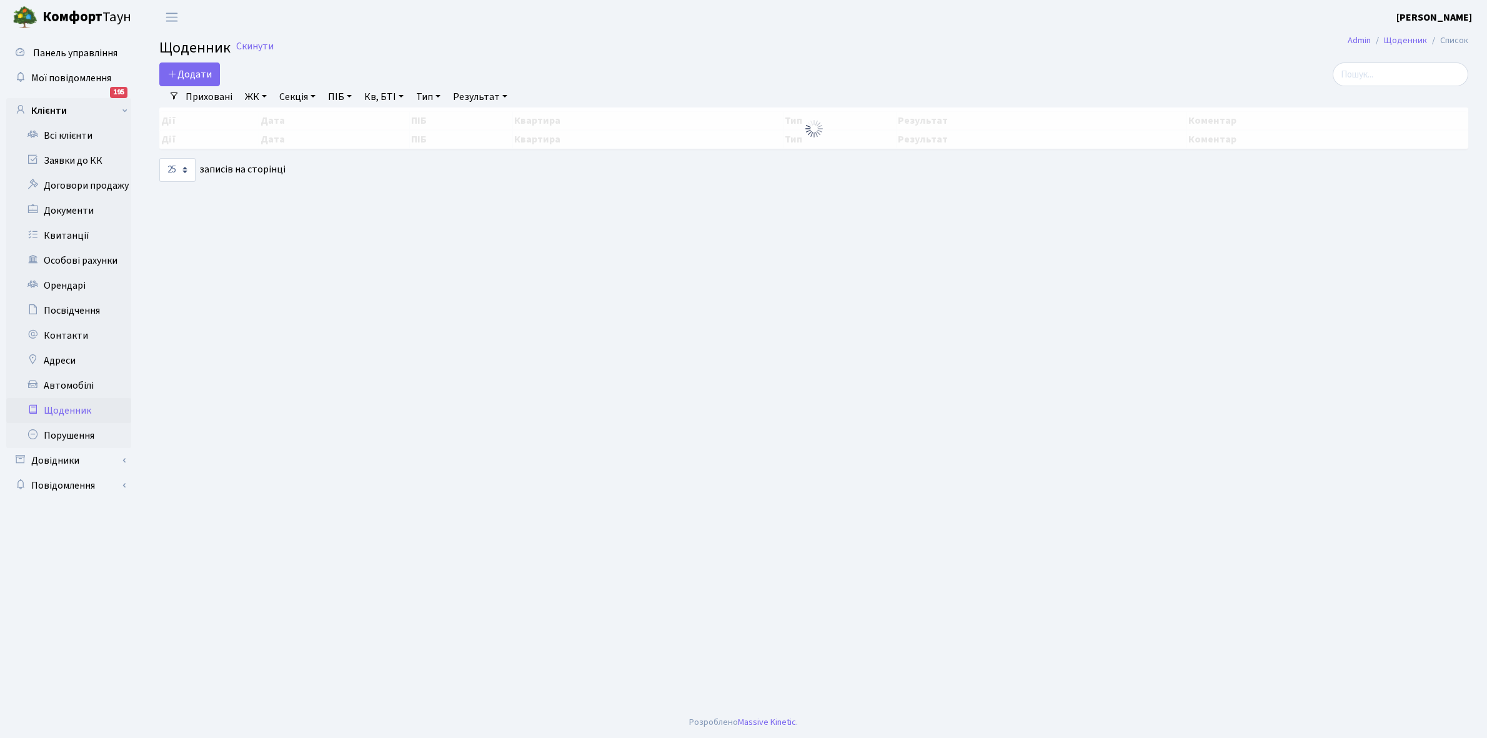
select select "25"
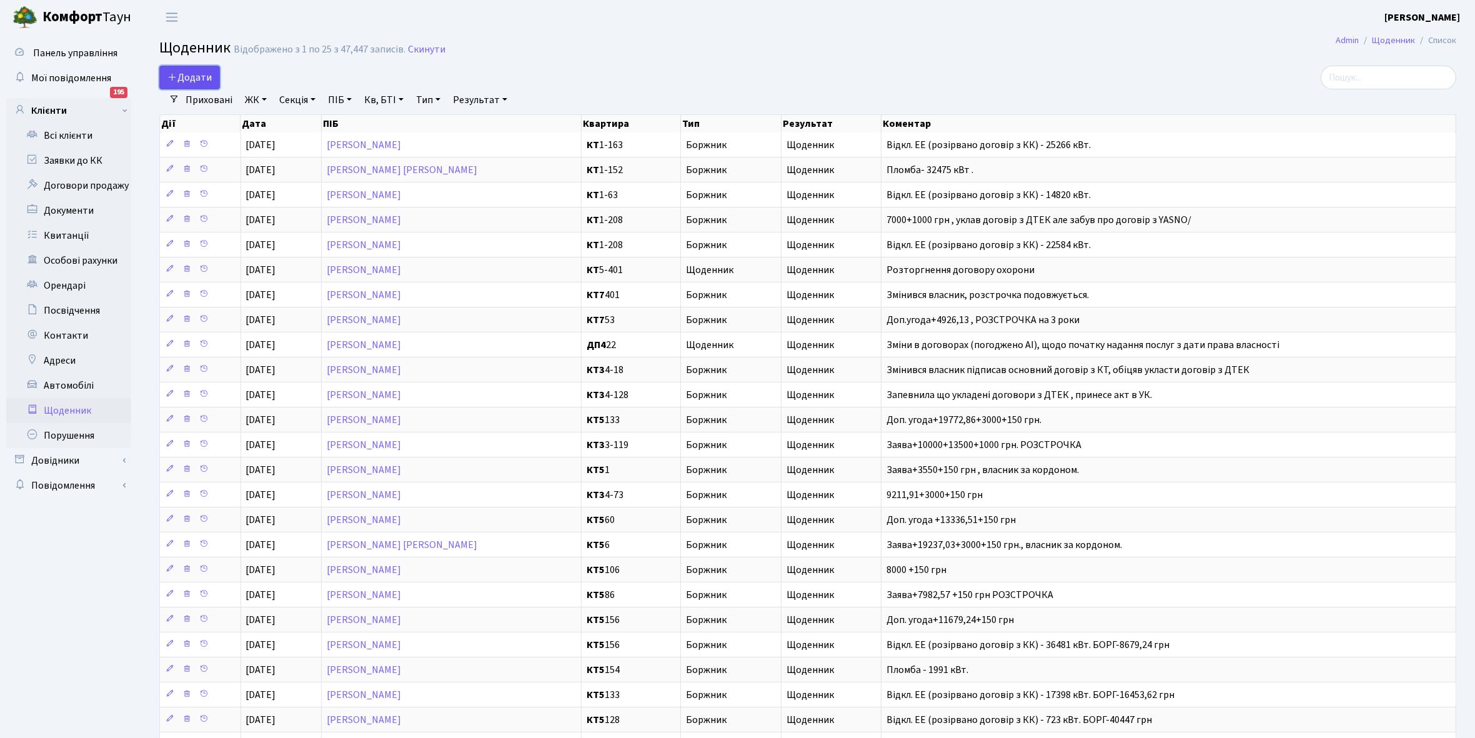
click at [189, 77] on span "Додати" at bounding box center [189, 78] width 44 height 14
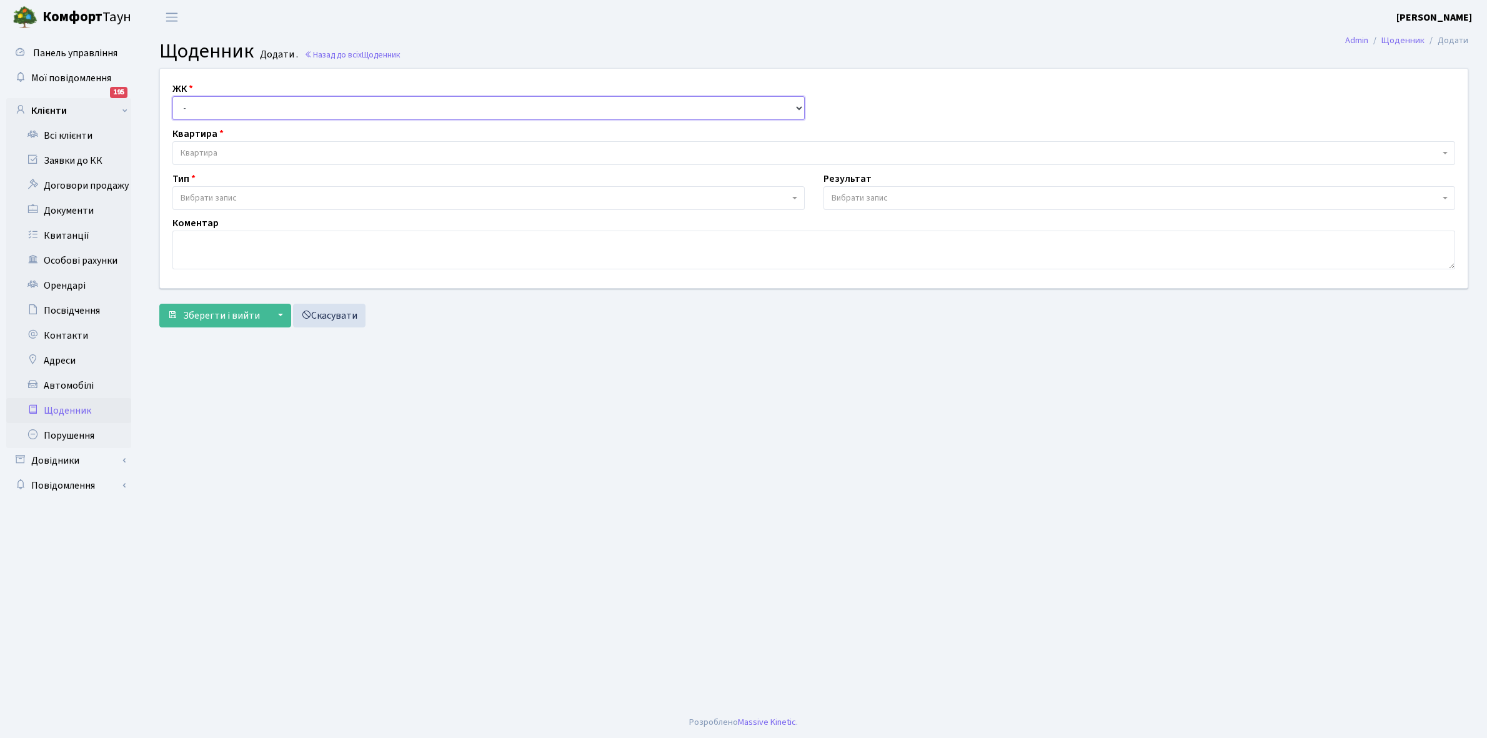
click at [211, 109] on select "- КТ, вул. Регенераторна, 4 КТ2, просп. Соборності, 17 КТ3, вул. Березнева, 16 …" at bounding box center [488, 108] width 632 height 24
select select "271"
click at [172, 96] on select "- КТ, вул. Регенераторна, 4 КТ2, просп. [STREET_ADDRESS] [STREET_ADDRESS] [PERS…" at bounding box center [488, 108] width 632 height 24
select select
click at [217, 149] on span "Квартира" at bounding box center [199, 153] width 37 height 12
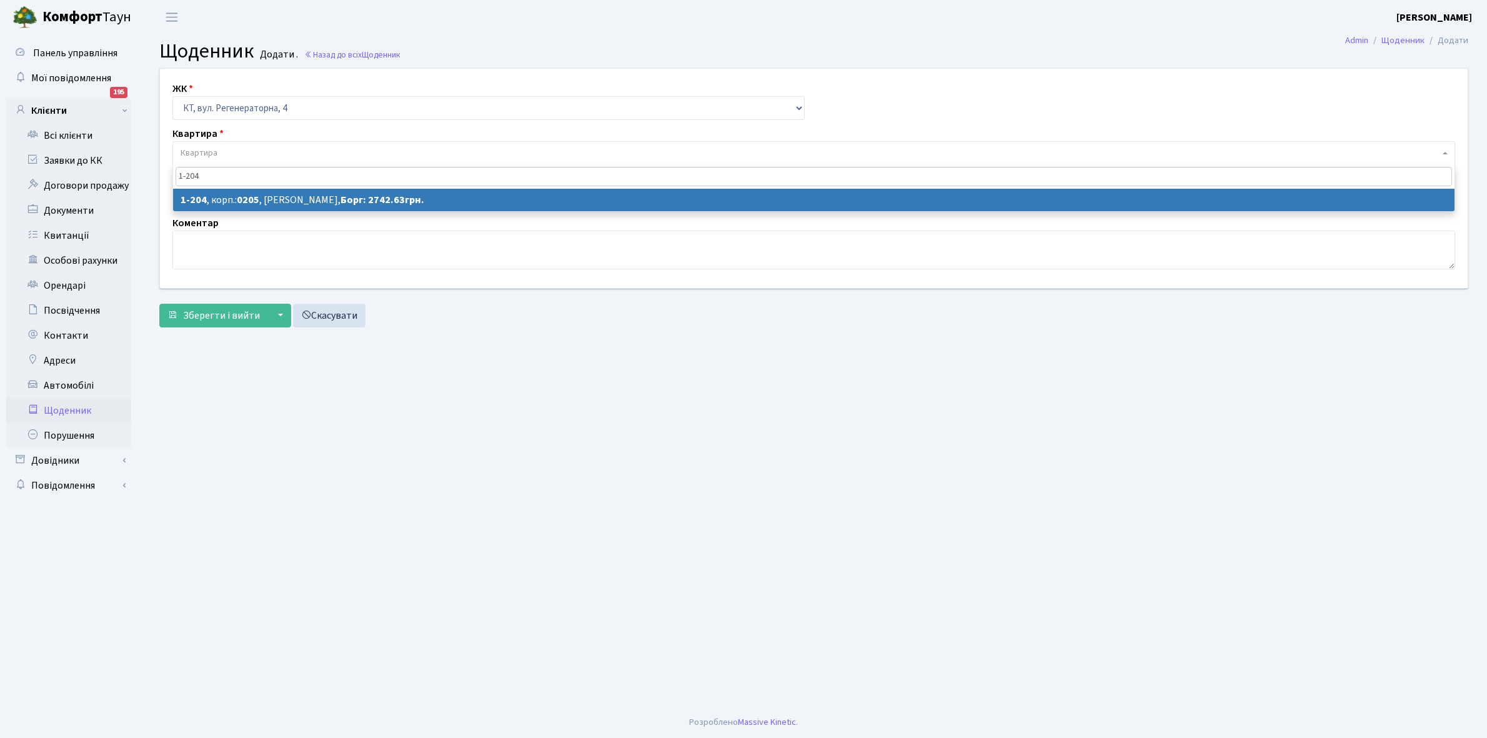
type input "1-204"
select select "204"
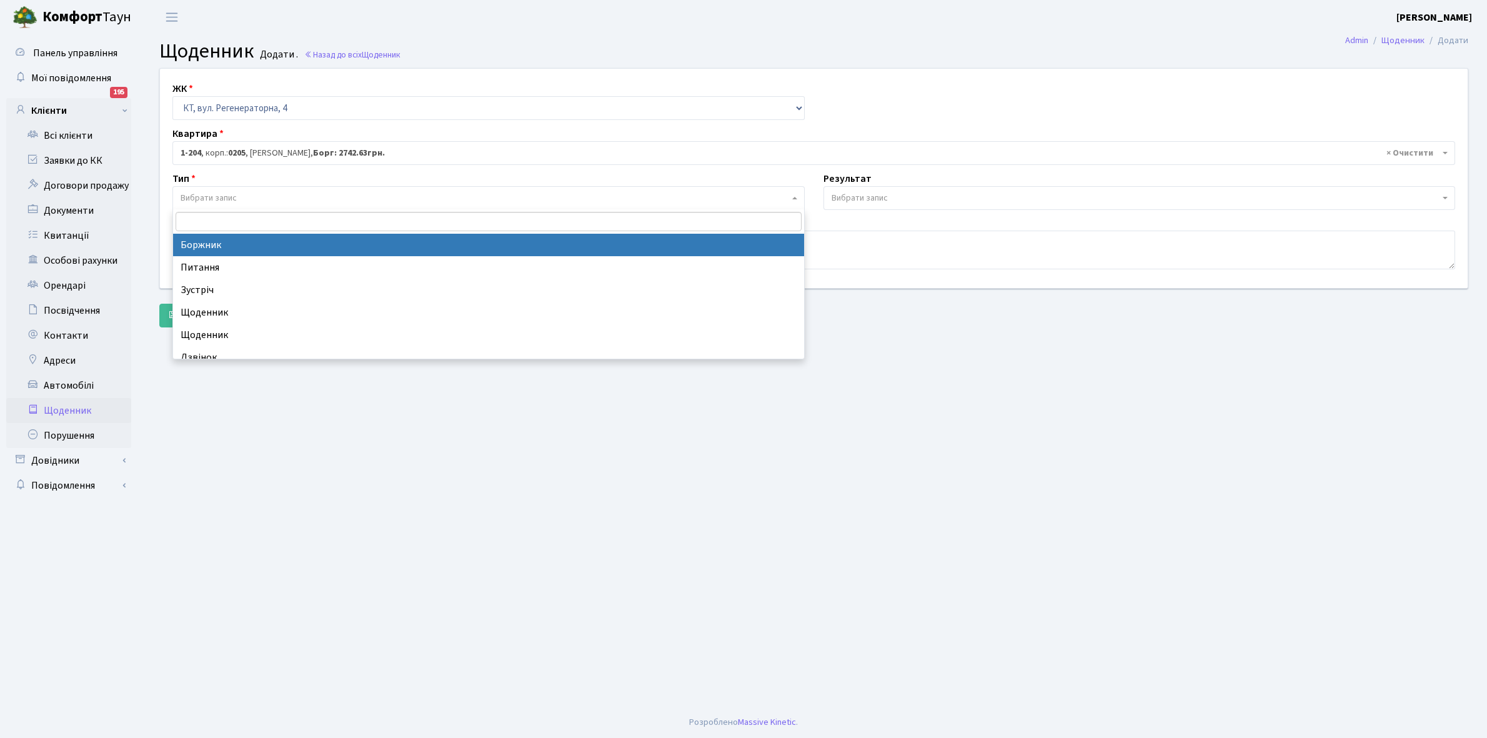
click at [285, 197] on span "Вибрати запис" at bounding box center [485, 198] width 609 height 12
select select "189"
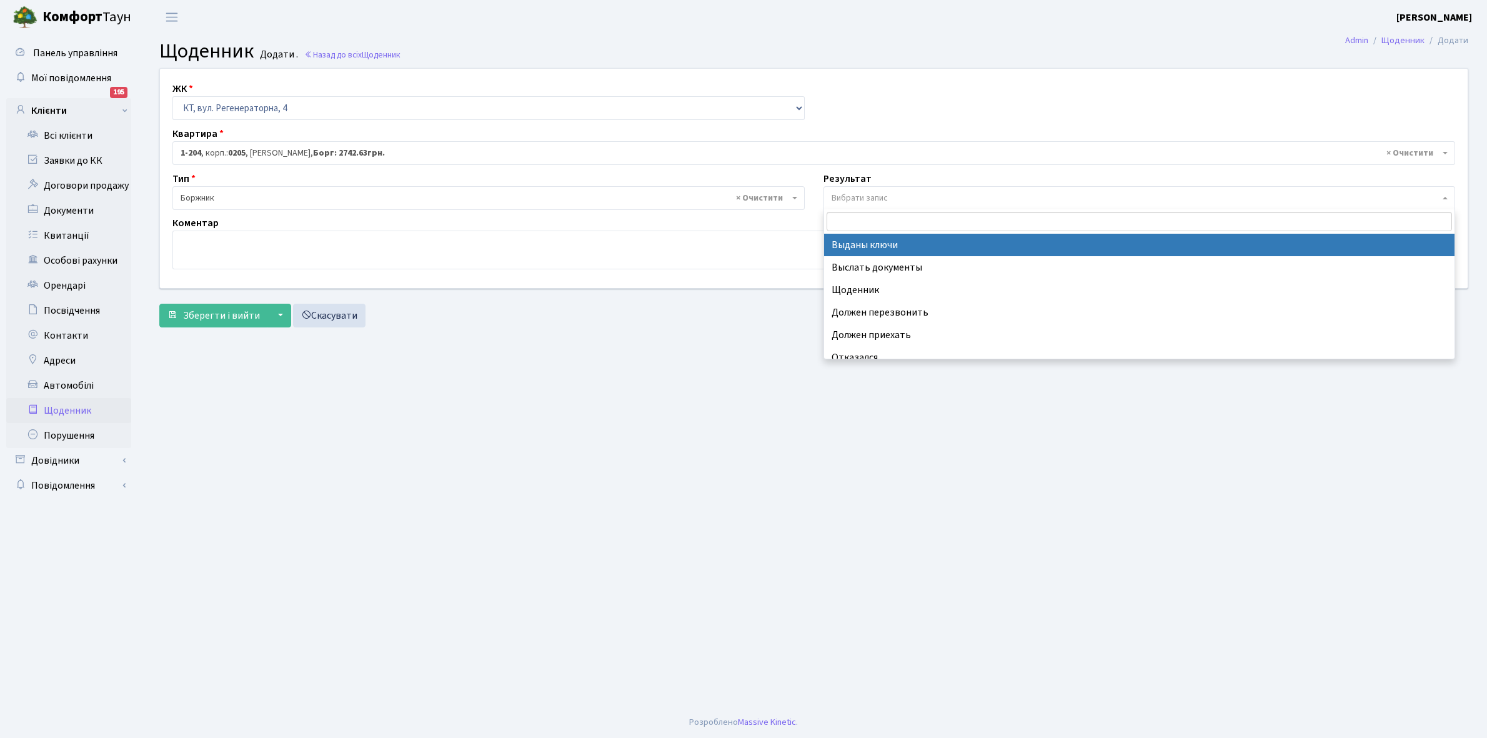
click at [885, 197] on span "Вибрати запис" at bounding box center [860, 198] width 56 height 12
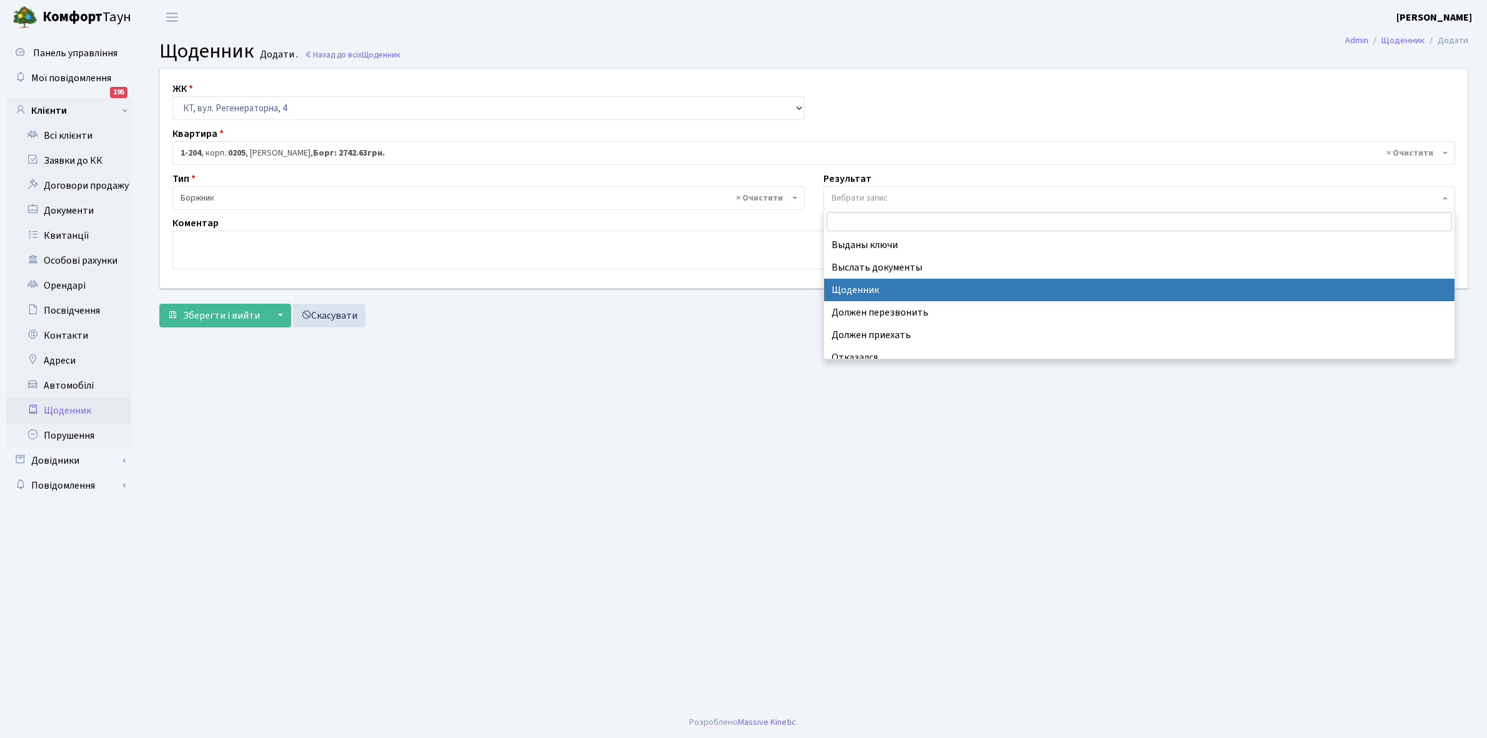
select select "14"
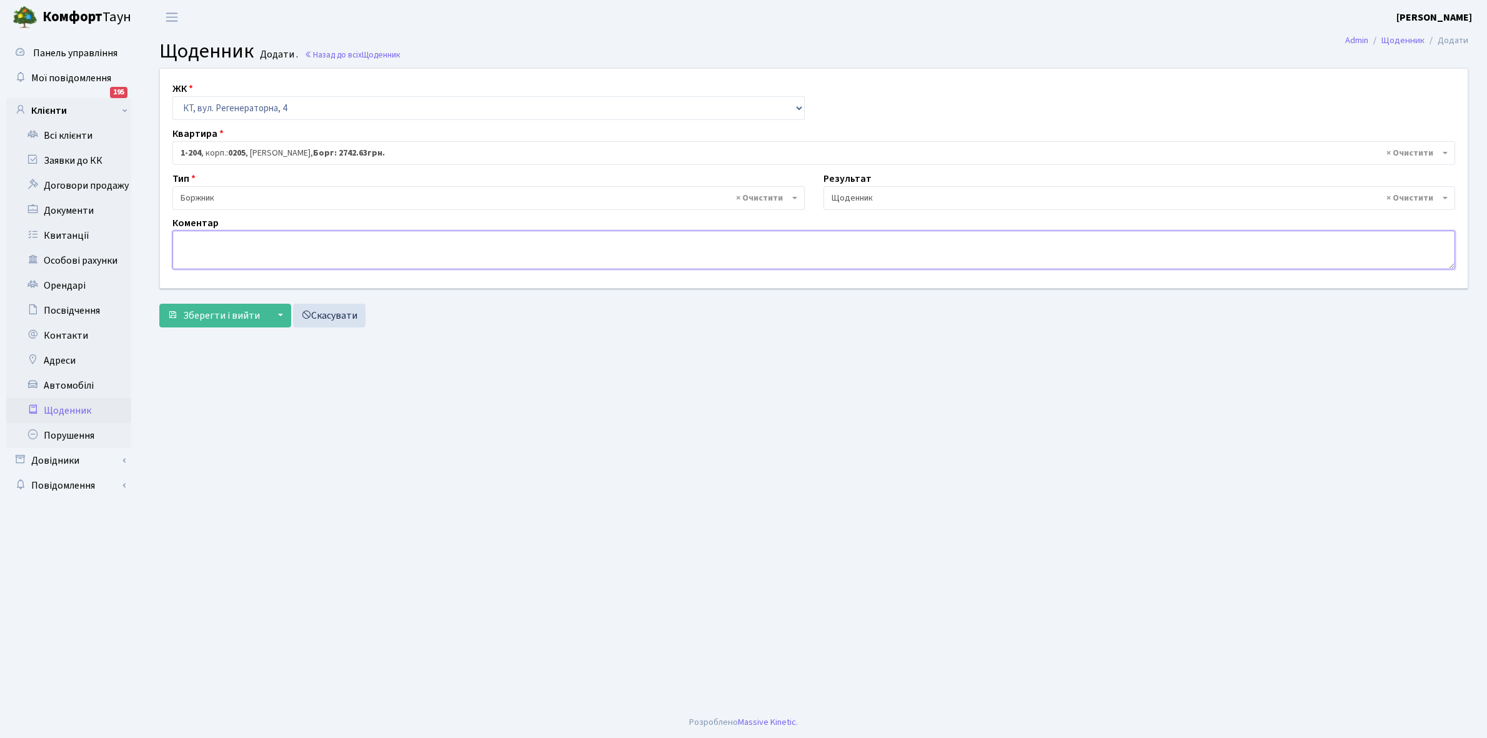
click at [191, 251] on textarea at bounding box center [813, 250] width 1283 height 39
type textarea "Пломба-19777 кВт."
click at [205, 309] on span "Зберегти і вийти" at bounding box center [221, 316] width 77 height 14
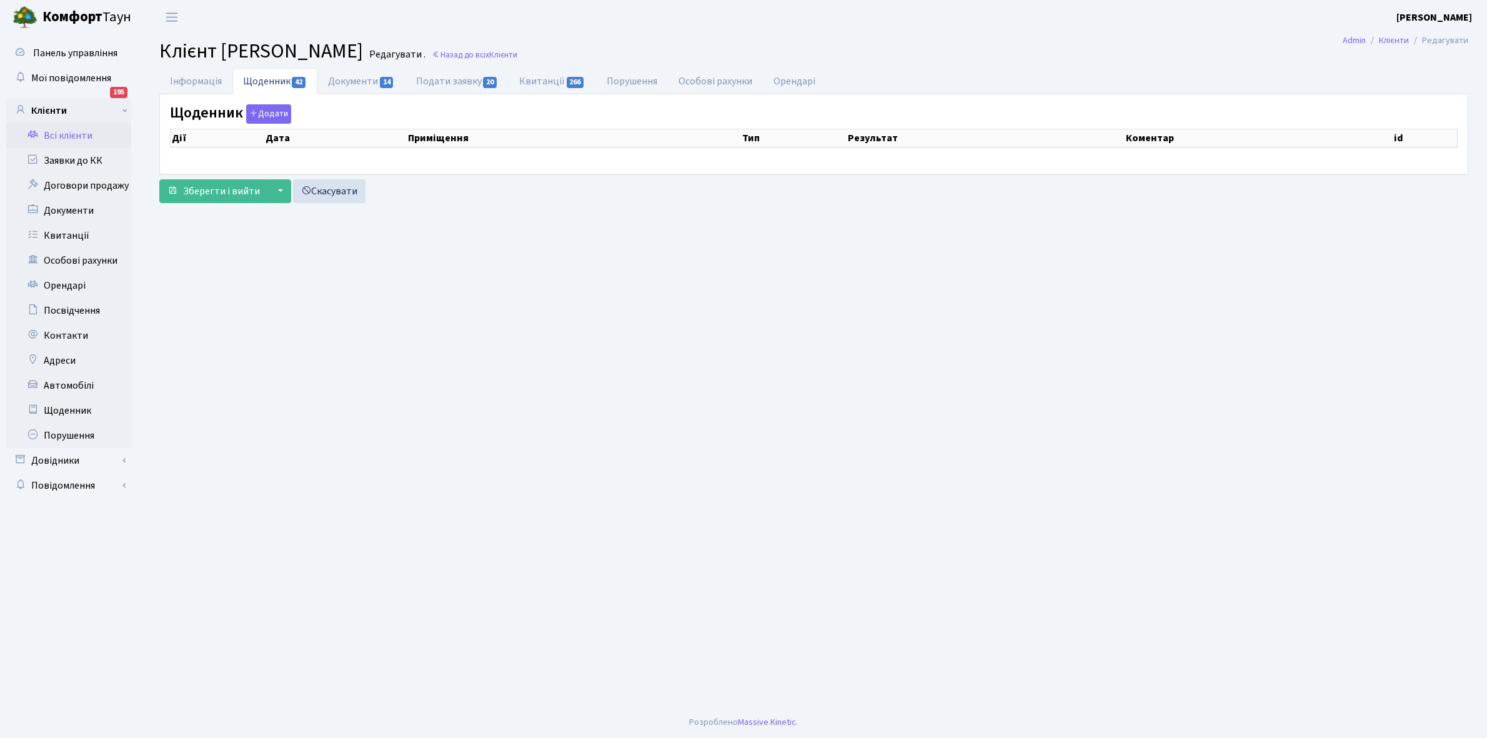
select select "25"
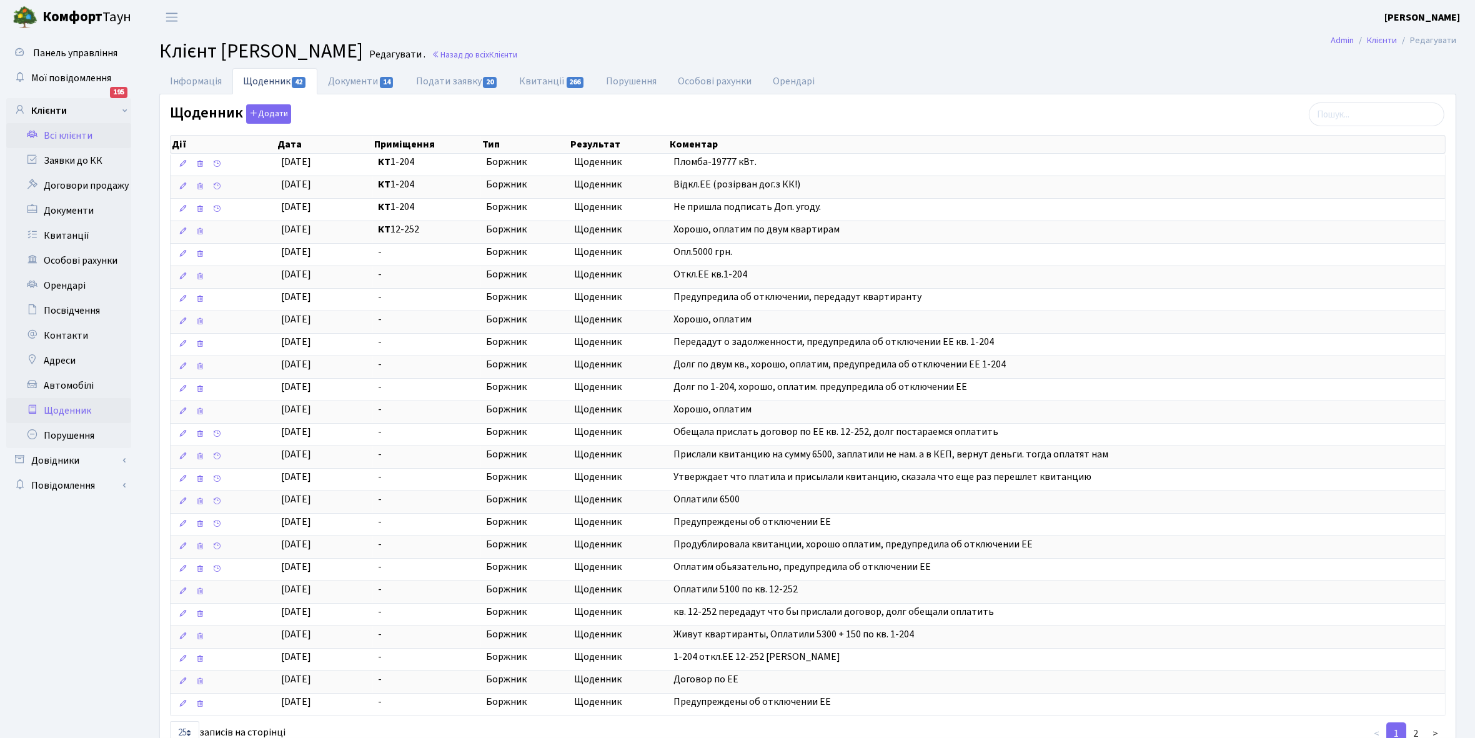
click at [74, 405] on link "Щоденник" at bounding box center [68, 410] width 125 height 25
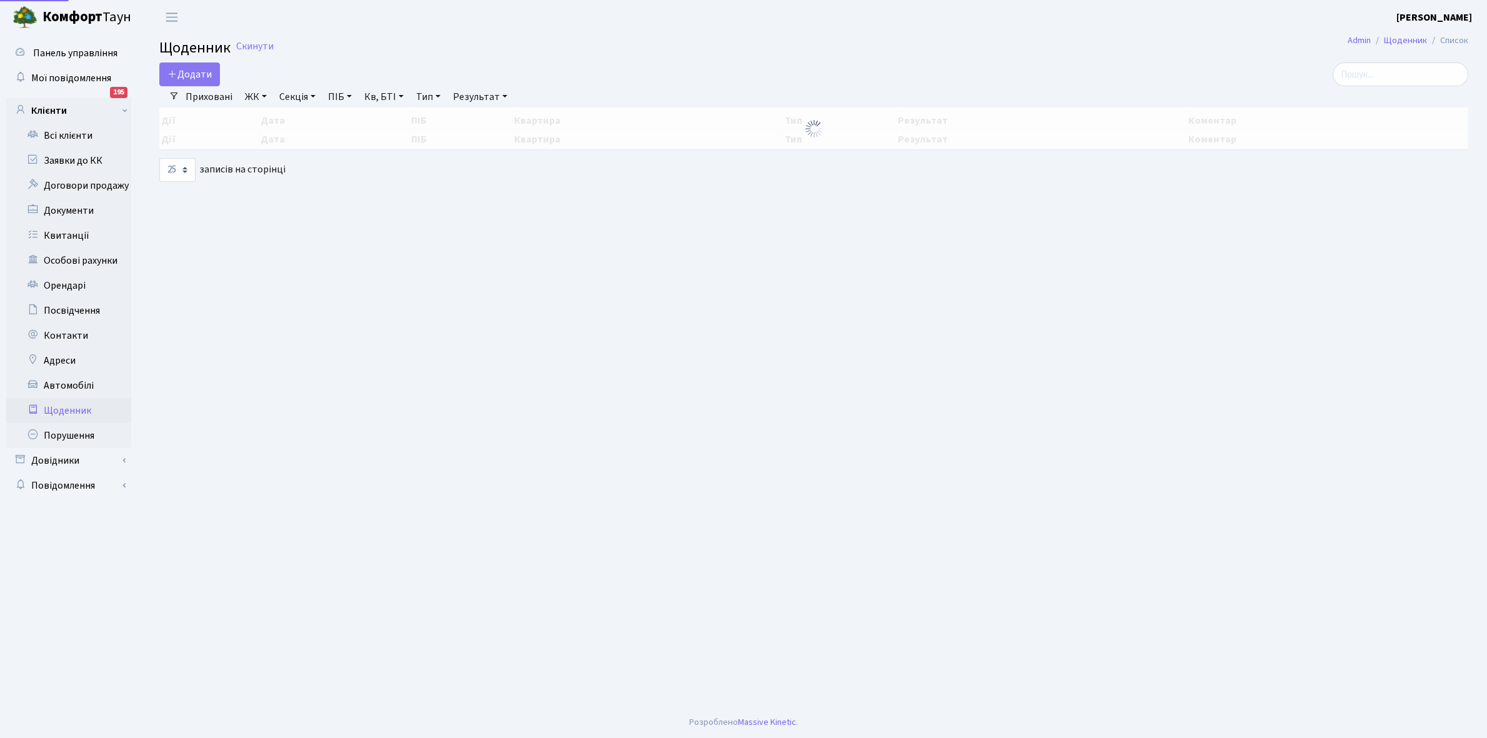
select select "25"
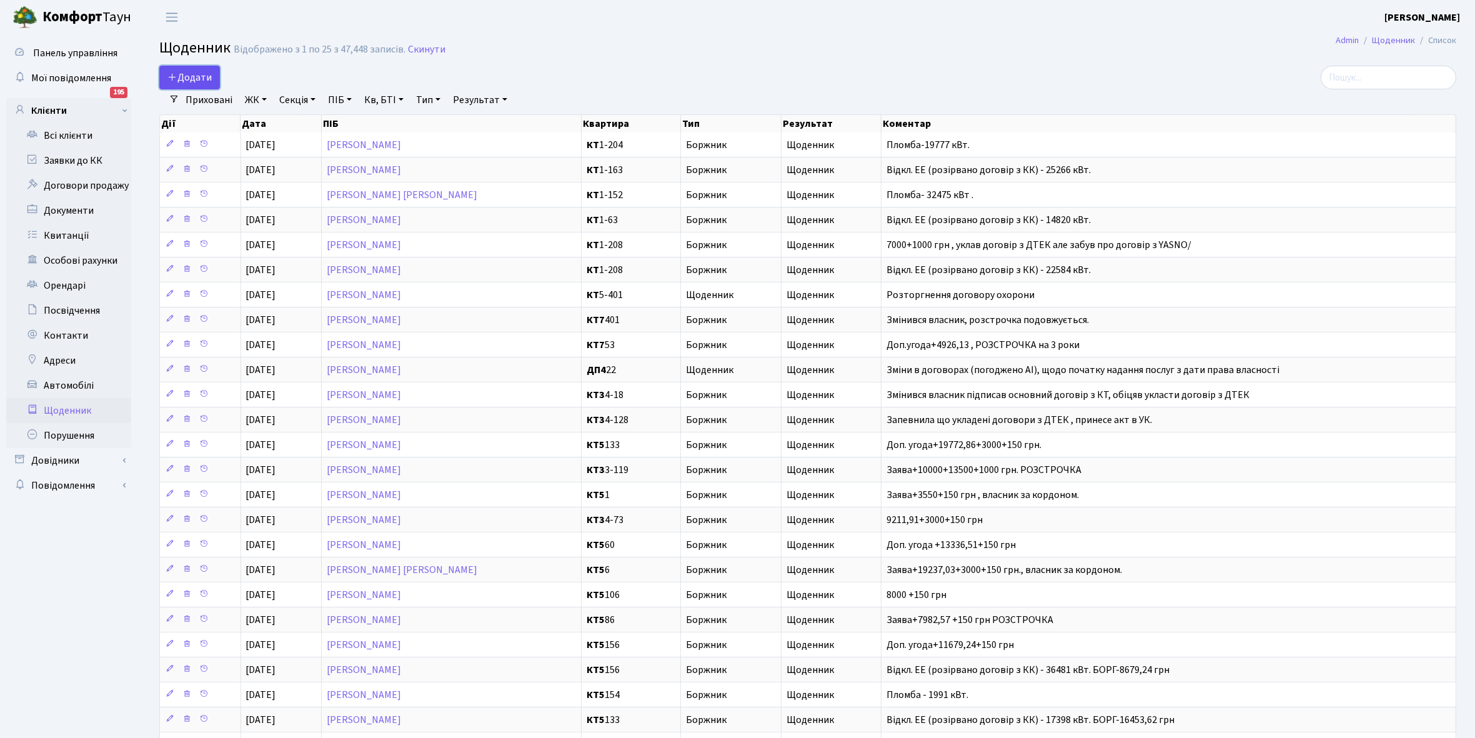
click at [182, 78] on span "Додати" at bounding box center [189, 78] width 44 height 14
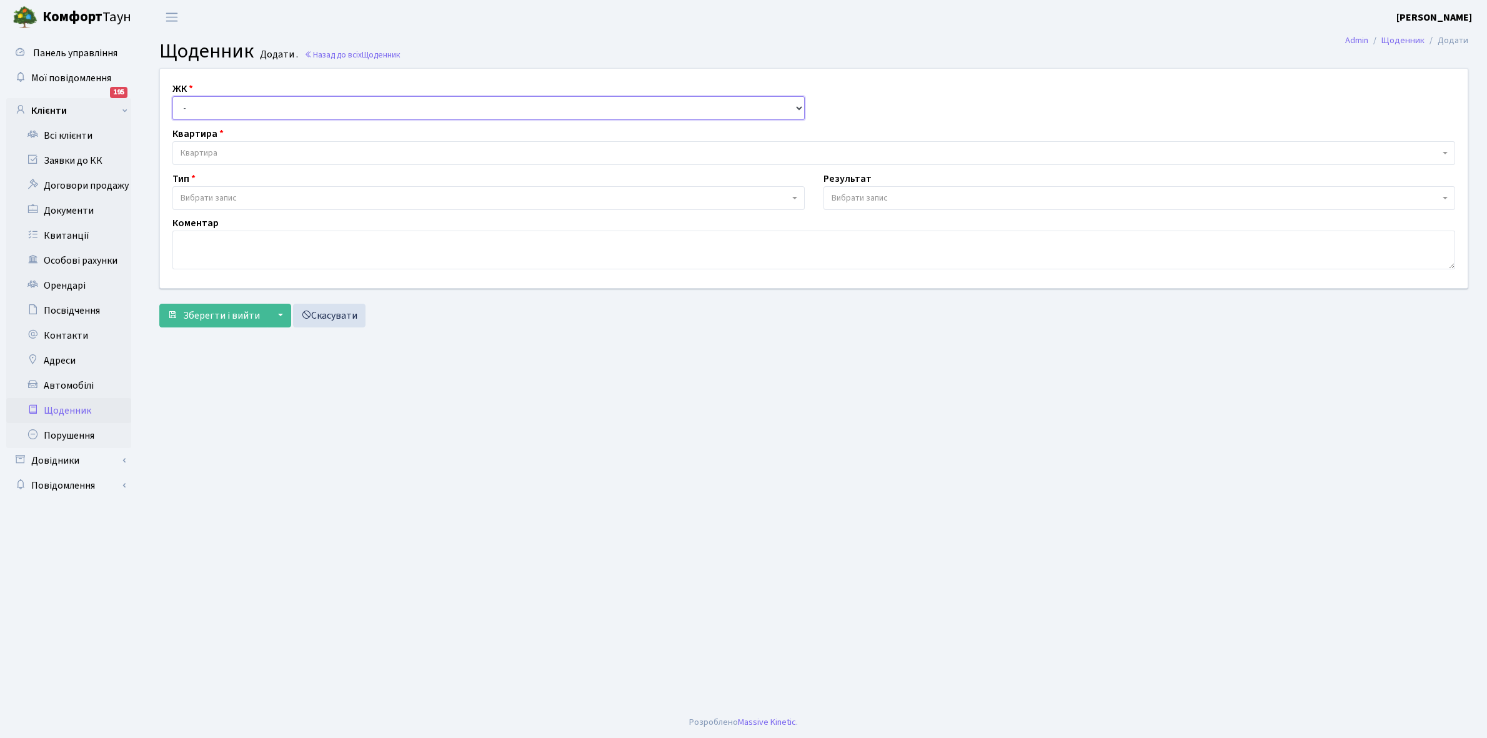
click at [201, 109] on select "- КТ, вул. Регенераторна, 4 КТ2, просп. [STREET_ADDRESS] [STREET_ADDRESS] [PERS…" at bounding box center [488, 108] width 632 height 24
select select "271"
click at [172, 96] on select "- КТ, вул. Регенераторна, 4 КТ2, просп. [STREET_ADDRESS] [STREET_ADDRESS] [PERS…" at bounding box center [488, 108] width 632 height 24
select select
click at [246, 144] on span "Квартира" at bounding box center [813, 153] width 1283 height 24
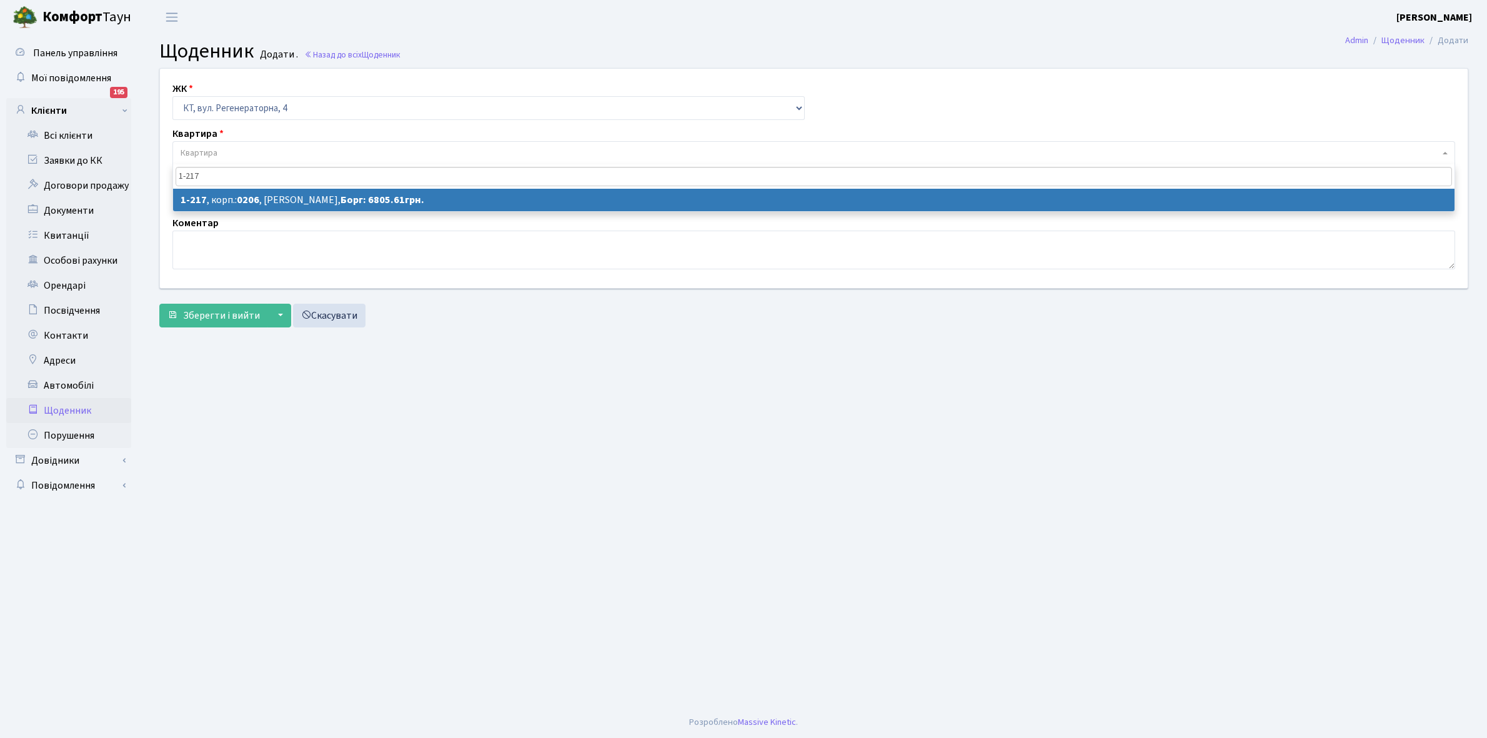
type input "1-217"
select select "217"
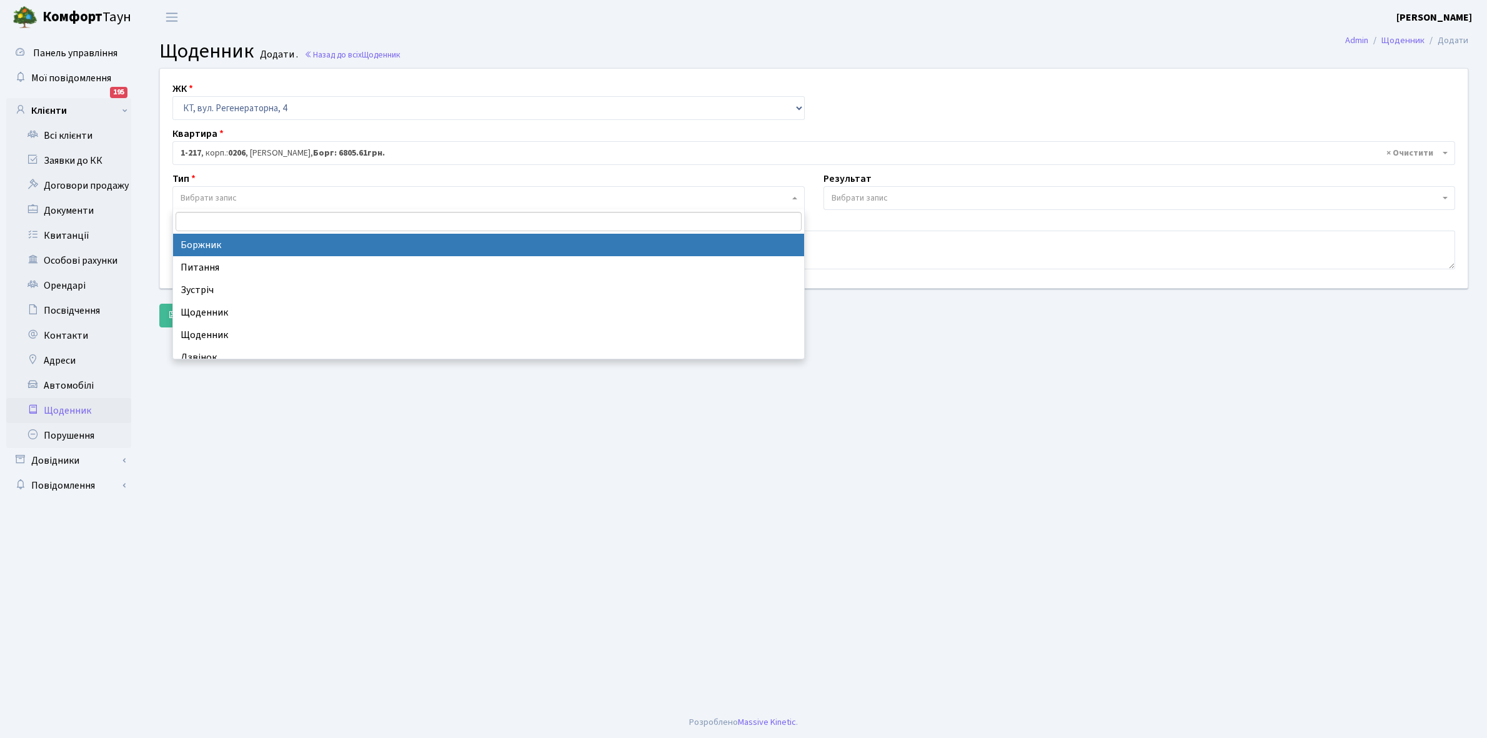
click at [308, 194] on span "Вибрати запис" at bounding box center [485, 198] width 609 height 12
select select "189"
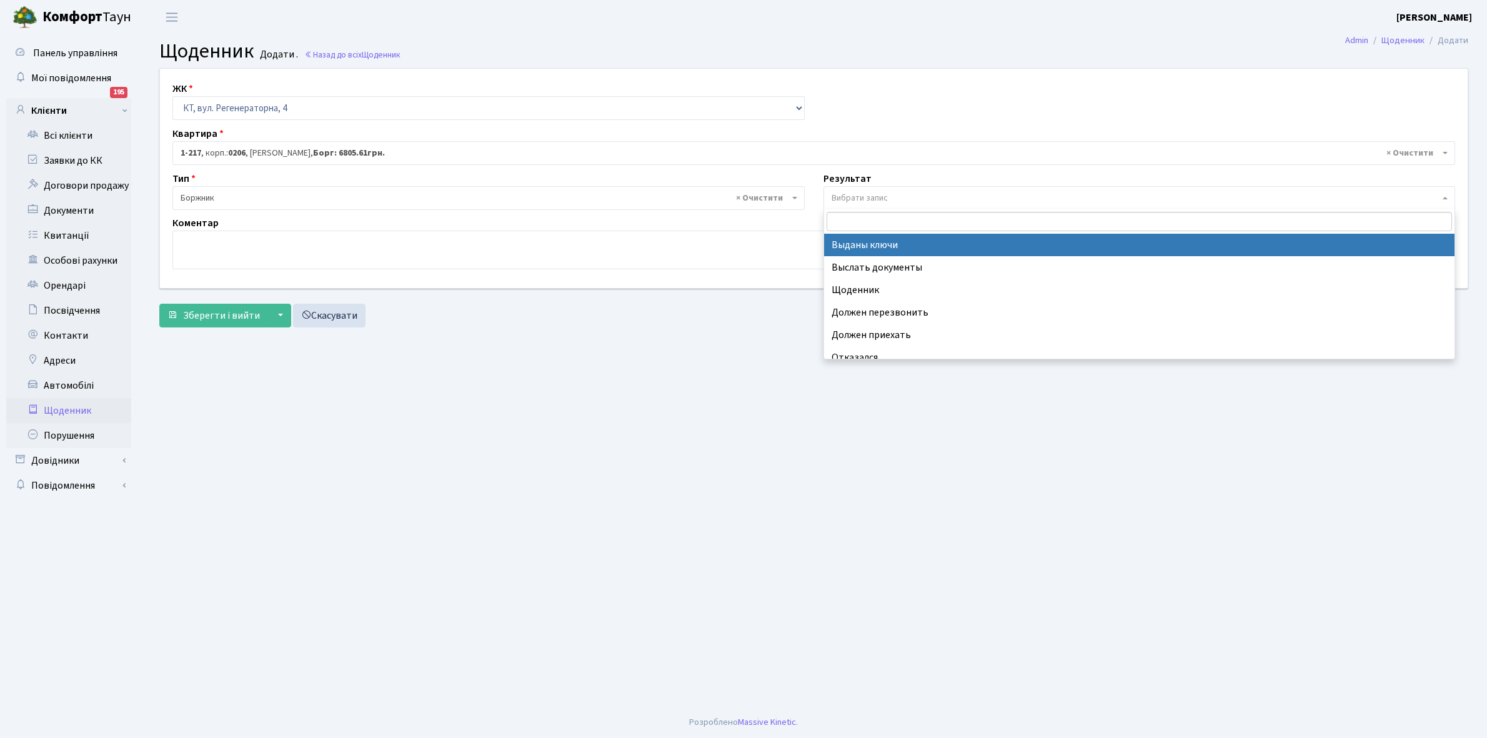
click at [888, 195] on span "Вибрати запис" at bounding box center [860, 198] width 56 height 12
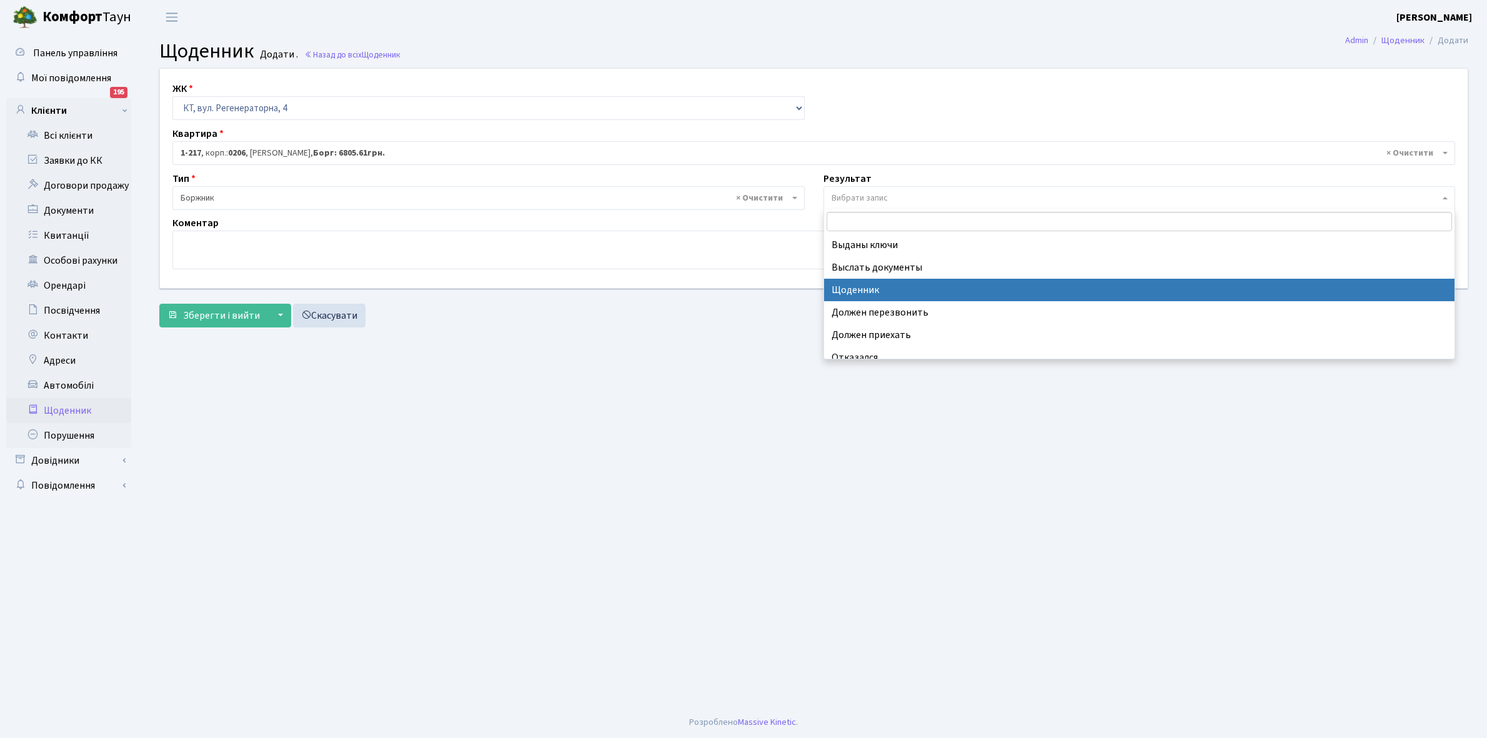
select select "14"
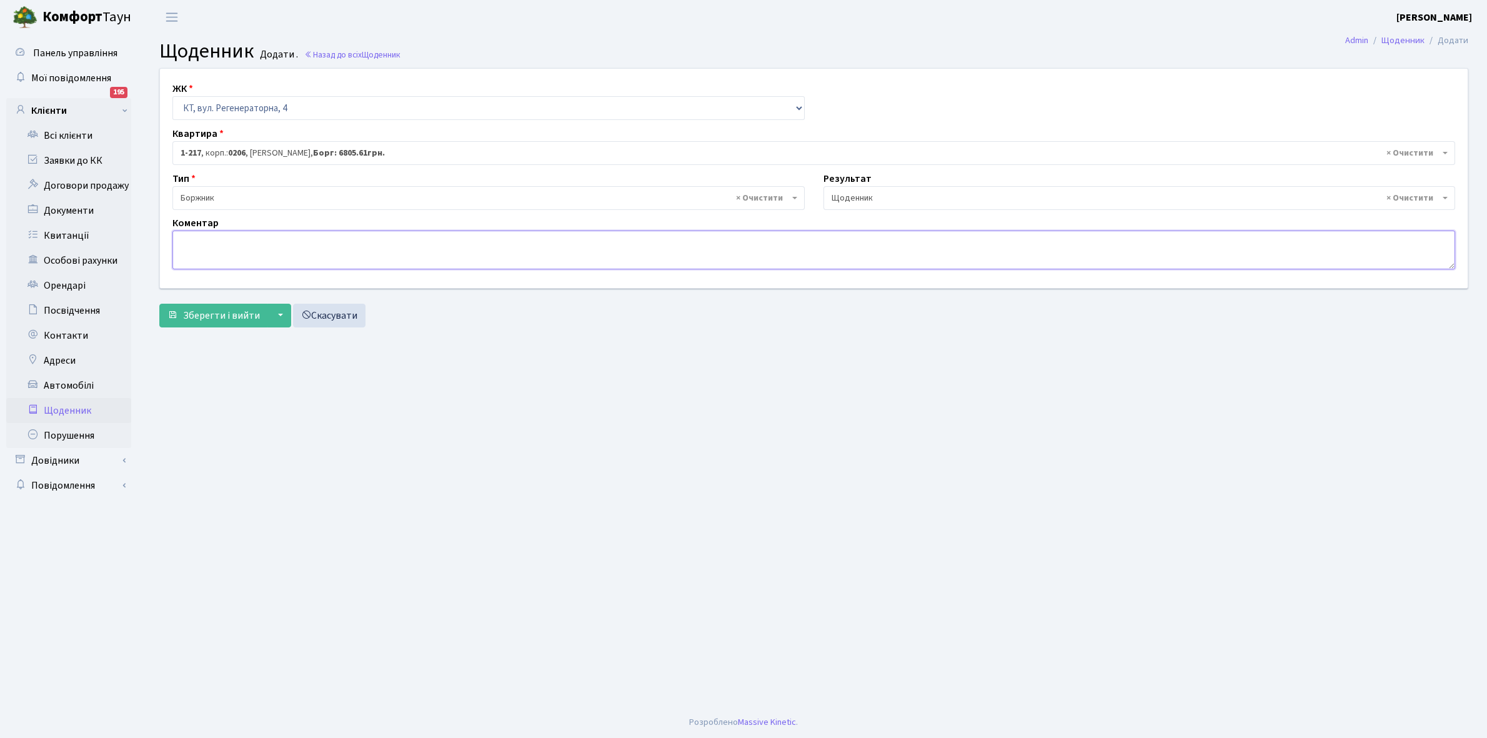
click at [197, 244] on textarea at bounding box center [813, 250] width 1283 height 39
type textarea "Пломба -10795 кВт."
click at [214, 316] on span "Зберегти і вийти" at bounding box center [221, 316] width 77 height 14
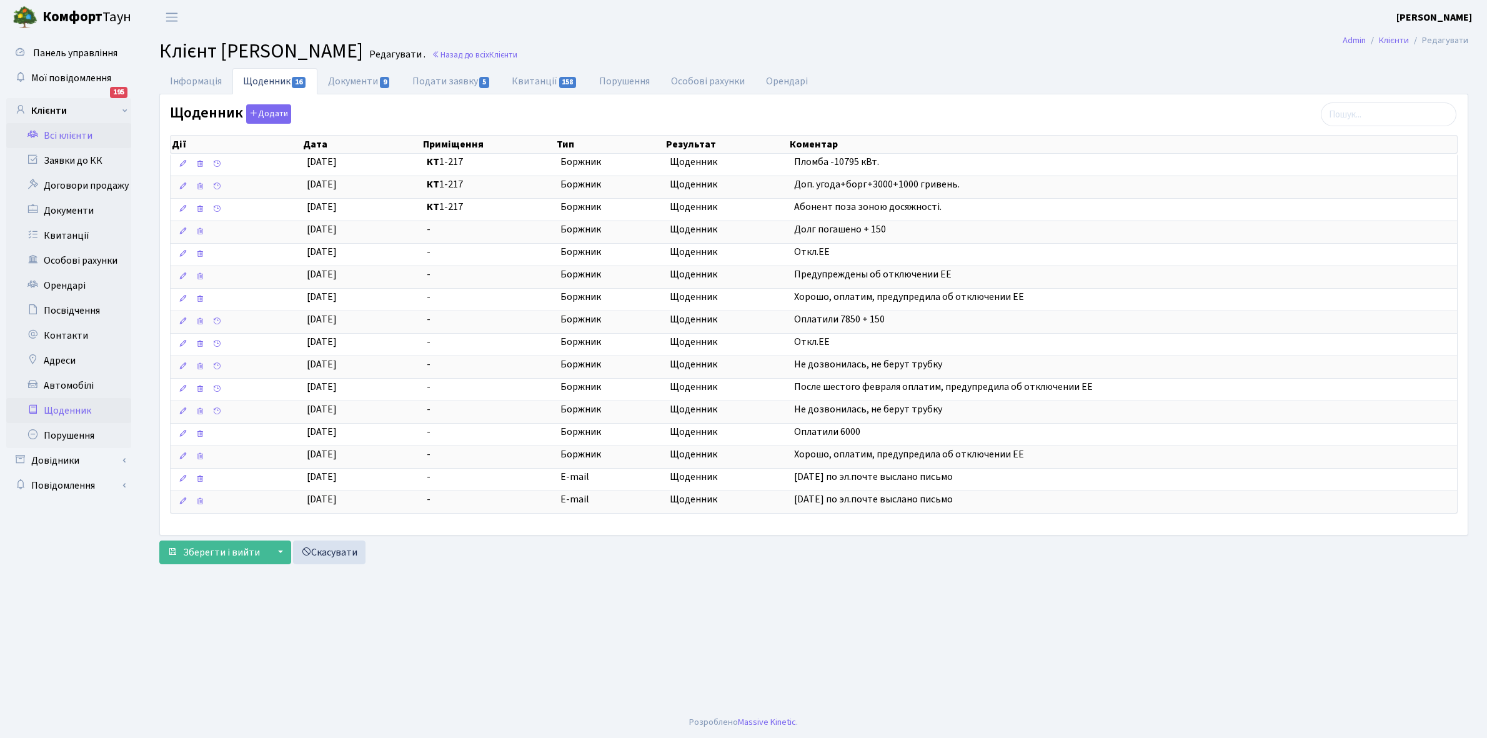
click at [63, 408] on link "Щоденник" at bounding box center [68, 410] width 125 height 25
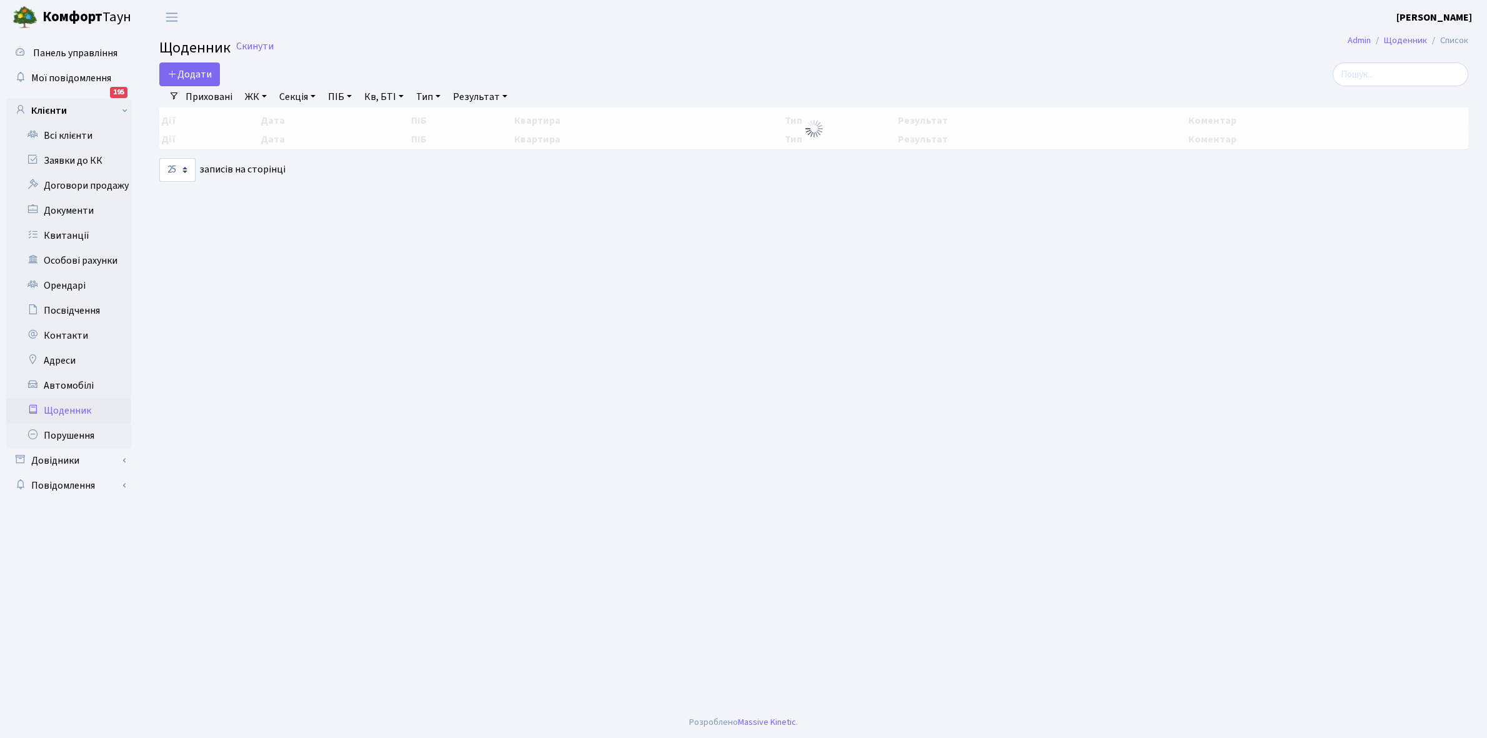
select select "25"
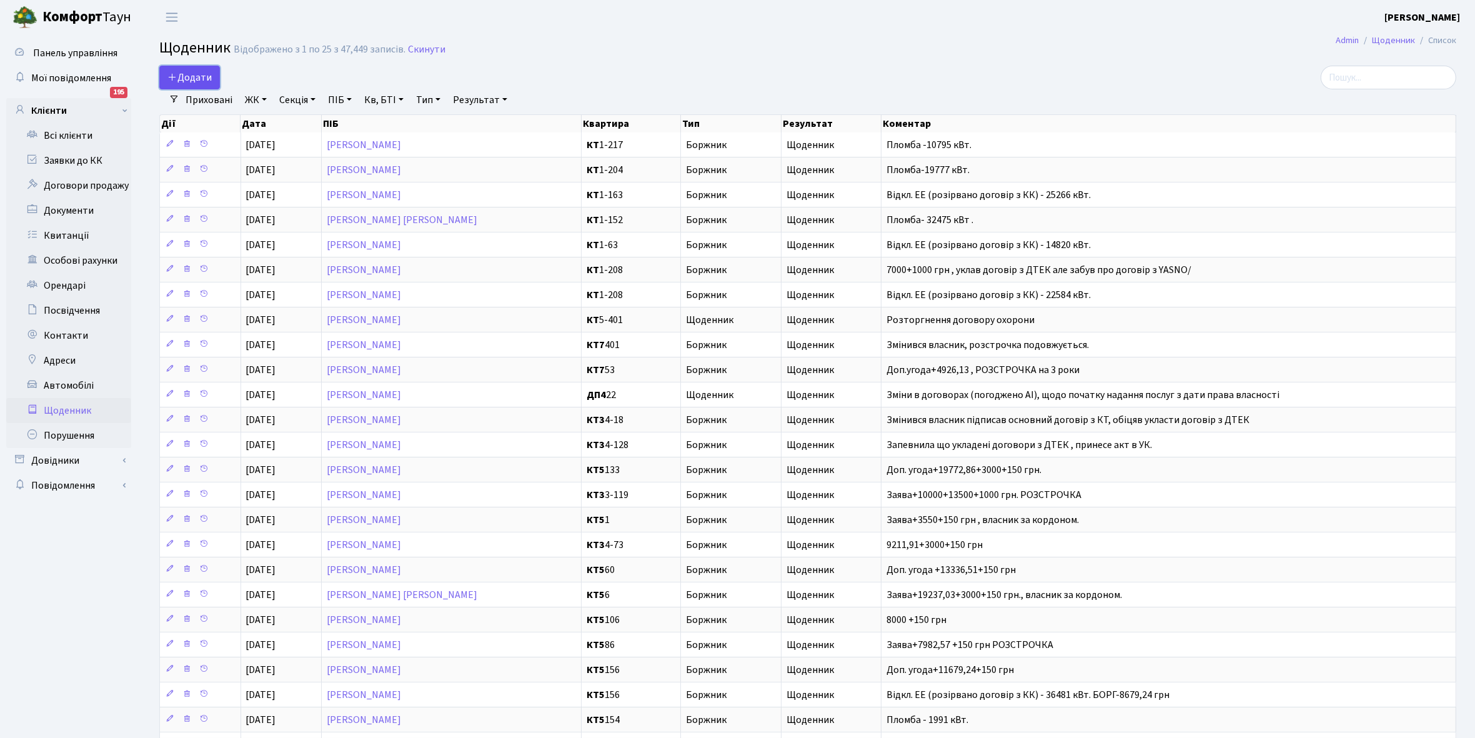
click at [187, 77] on span "Додати" at bounding box center [189, 78] width 44 height 14
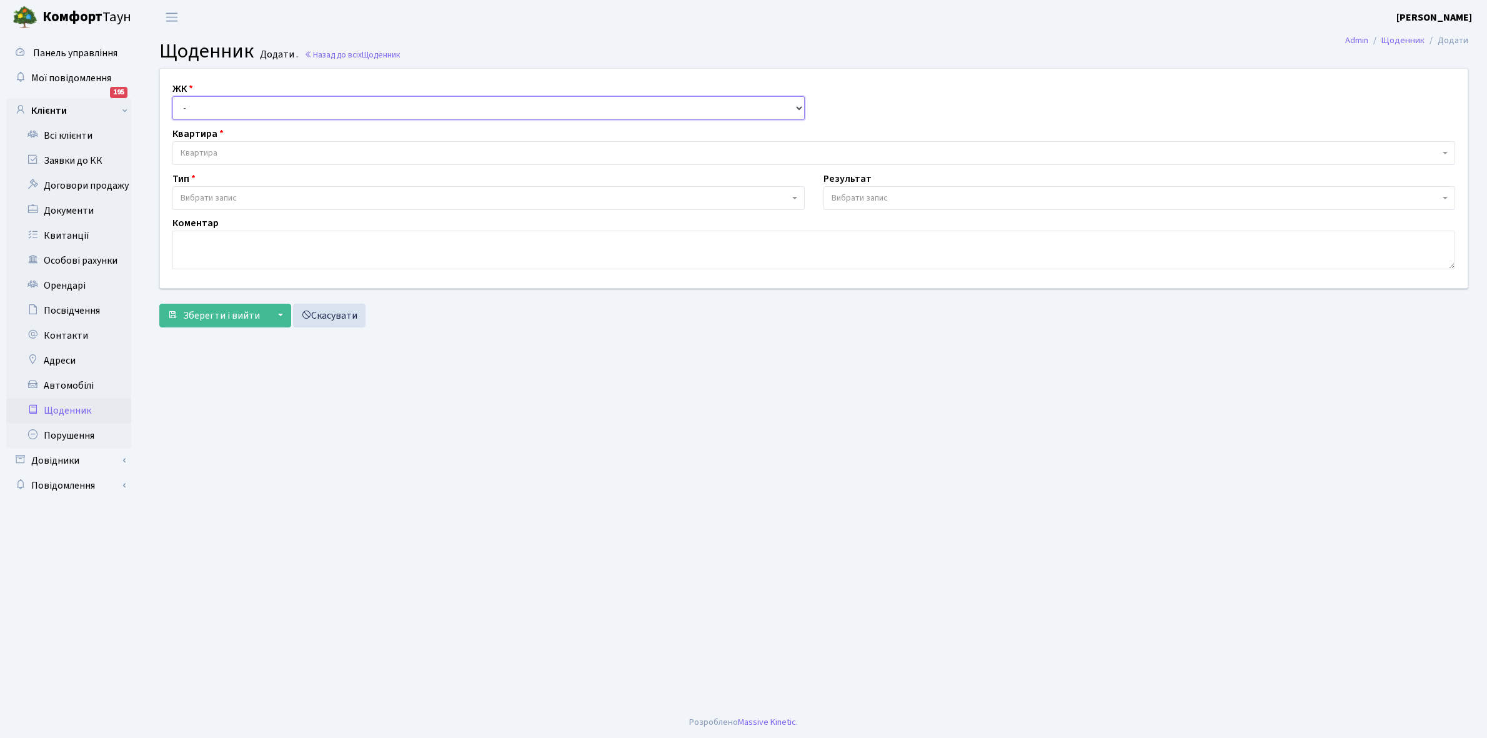
click at [210, 101] on select "- КТ, вул. Регенераторна, 4 КТ2, просп. [STREET_ADDRESS] [STREET_ADDRESS] [PERS…" at bounding box center [488, 108] width 632 height 24
select select "271"
click at [172, 96] on select "- КТ, вул. Регенераторна, 4 КТ2, просп. [STREET_ADDRESS] [STREET_ADDRESS] [PERS…" at bounding box center [488, 108] width 632 height 24
select select
click at [229, 147] on span "Квартира" at bounding box center [810, 153] width 1259 height 12
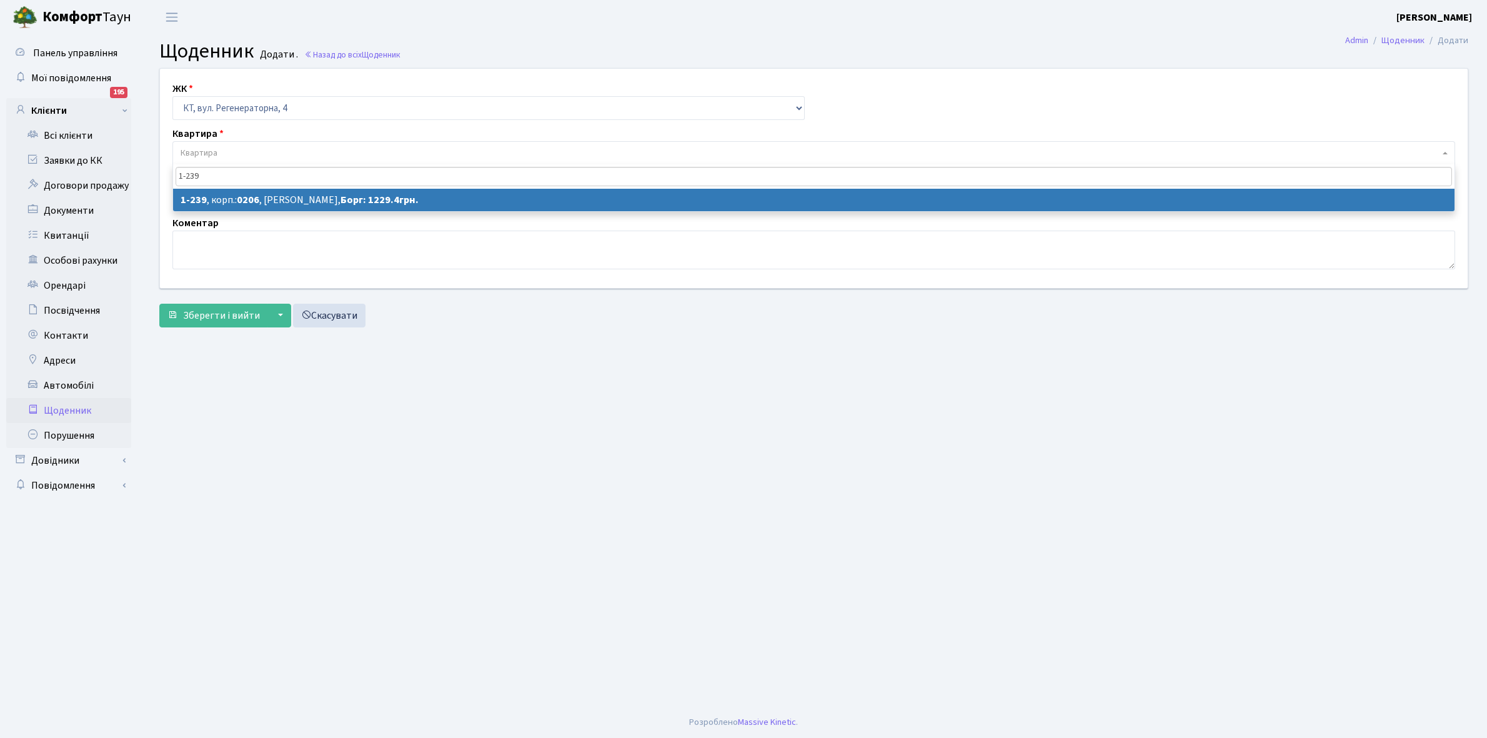
type input "1-239"
select select "239"
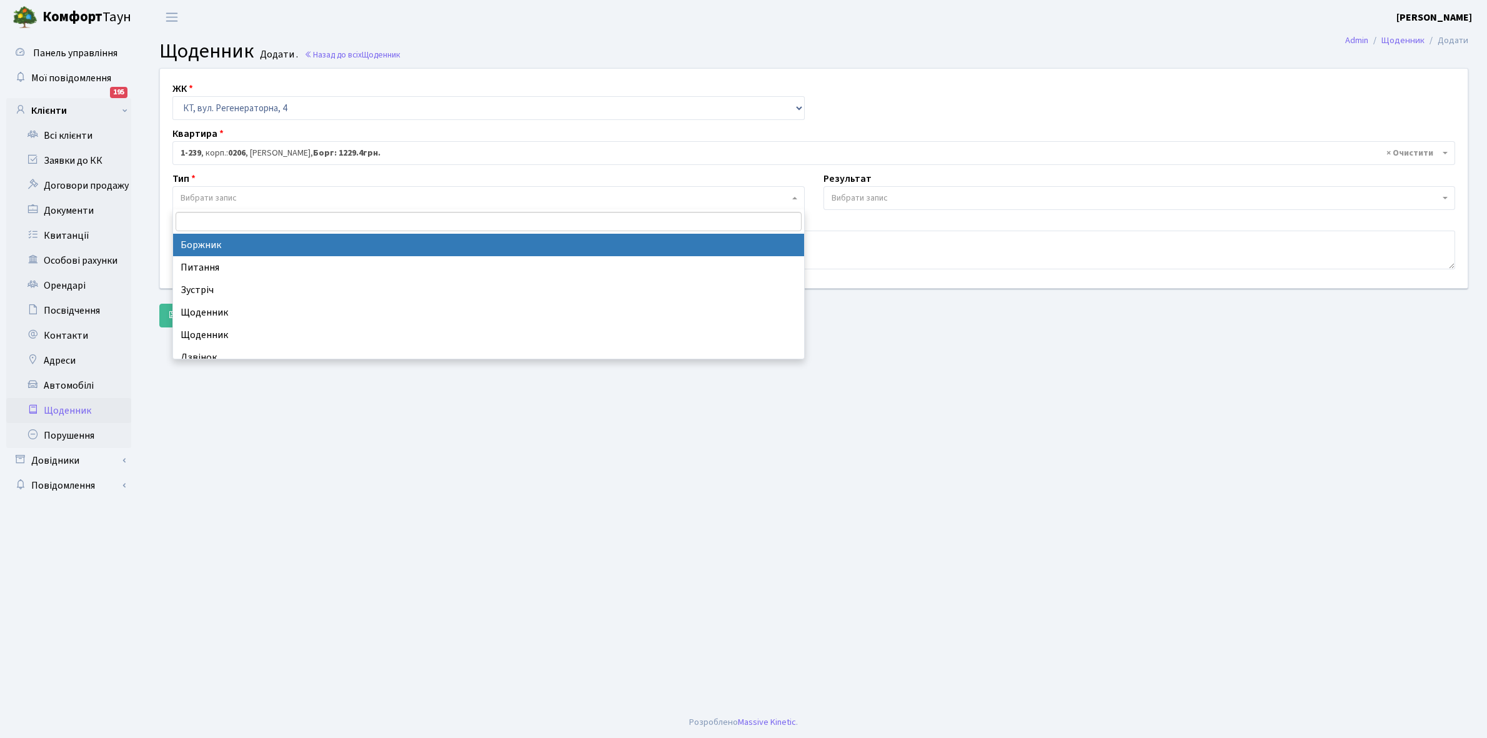
click at [279, 192] on span "Вибрати запис" at bounding box center [485, 198] width 609 height 12
select select "189"
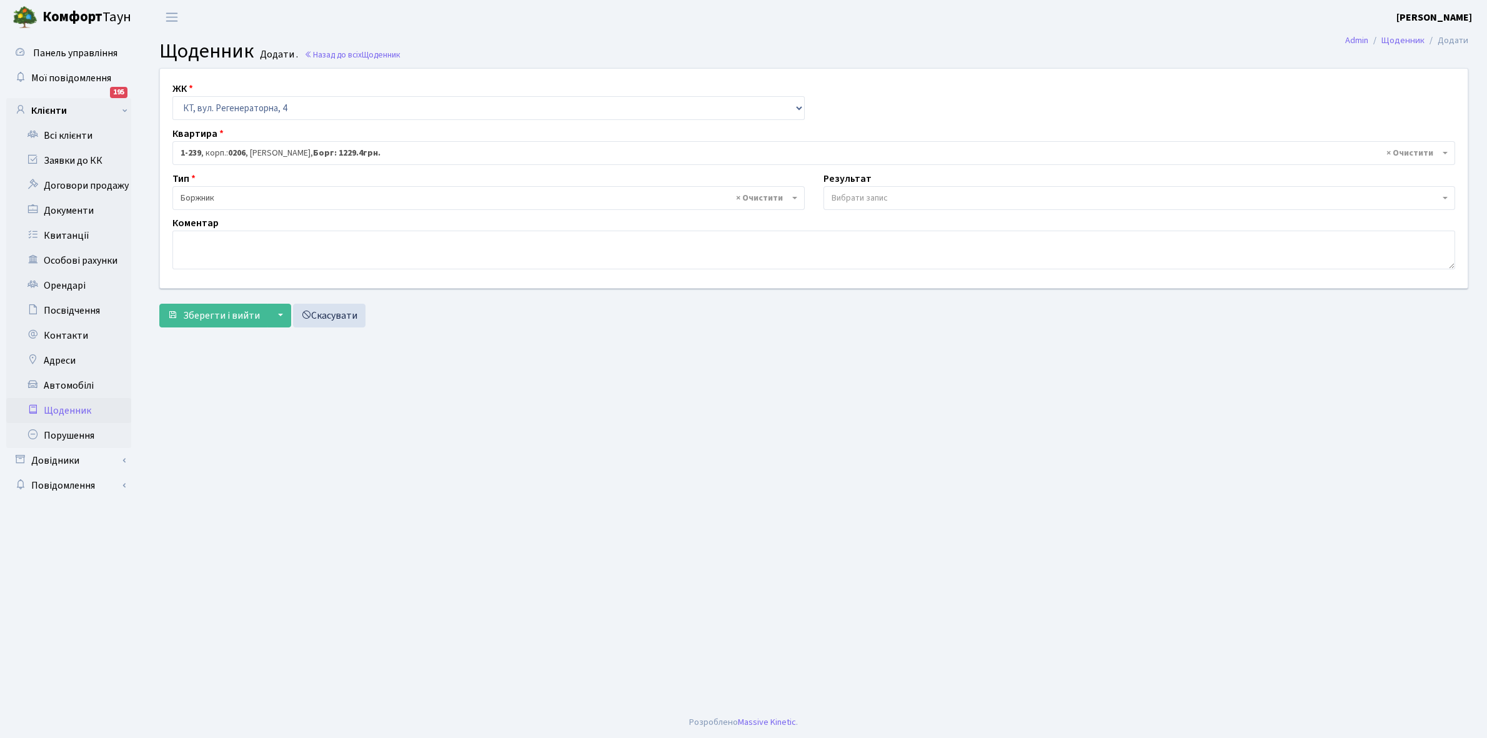
click at [882, 198] on span "Вибрати запис" at bounding box center [860, 198] width 56 height 12
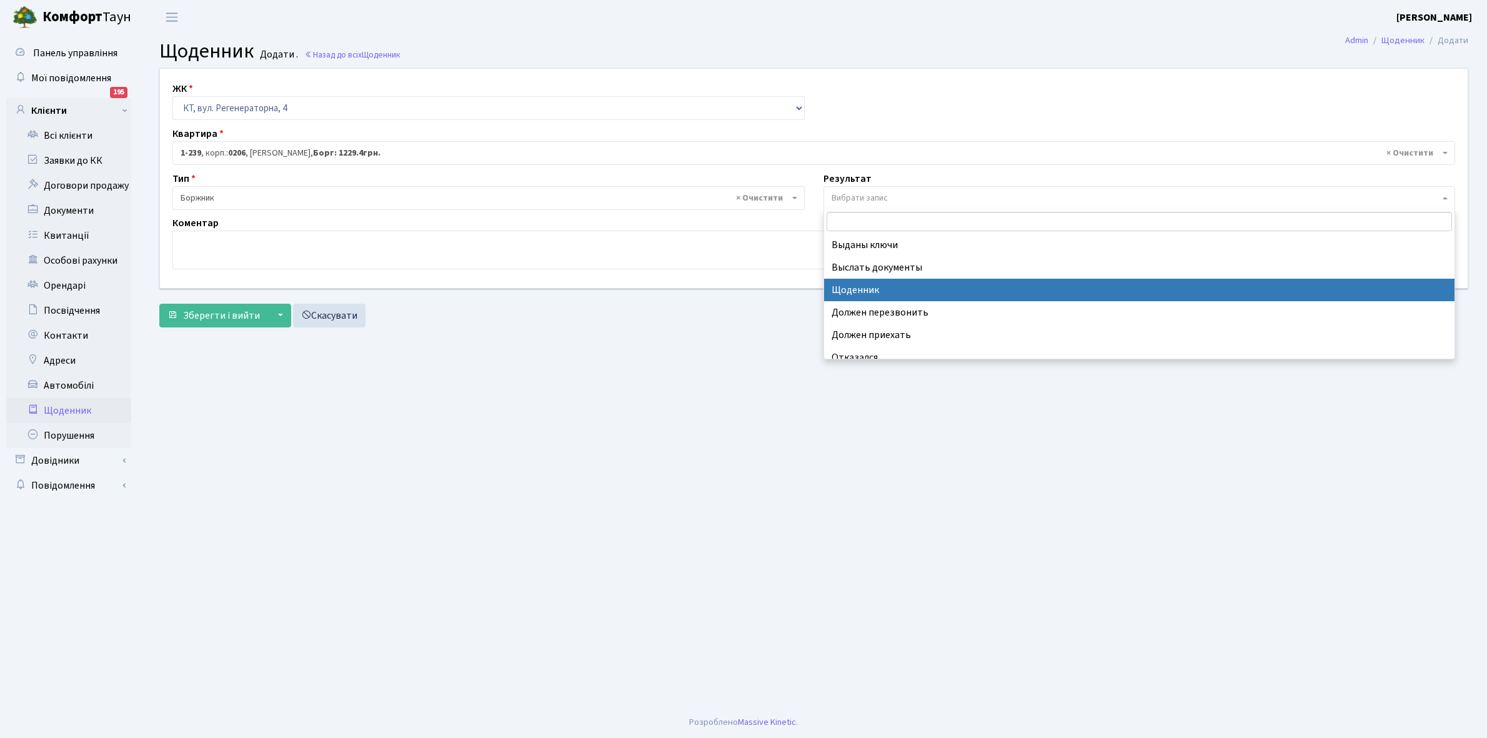
select select "14"
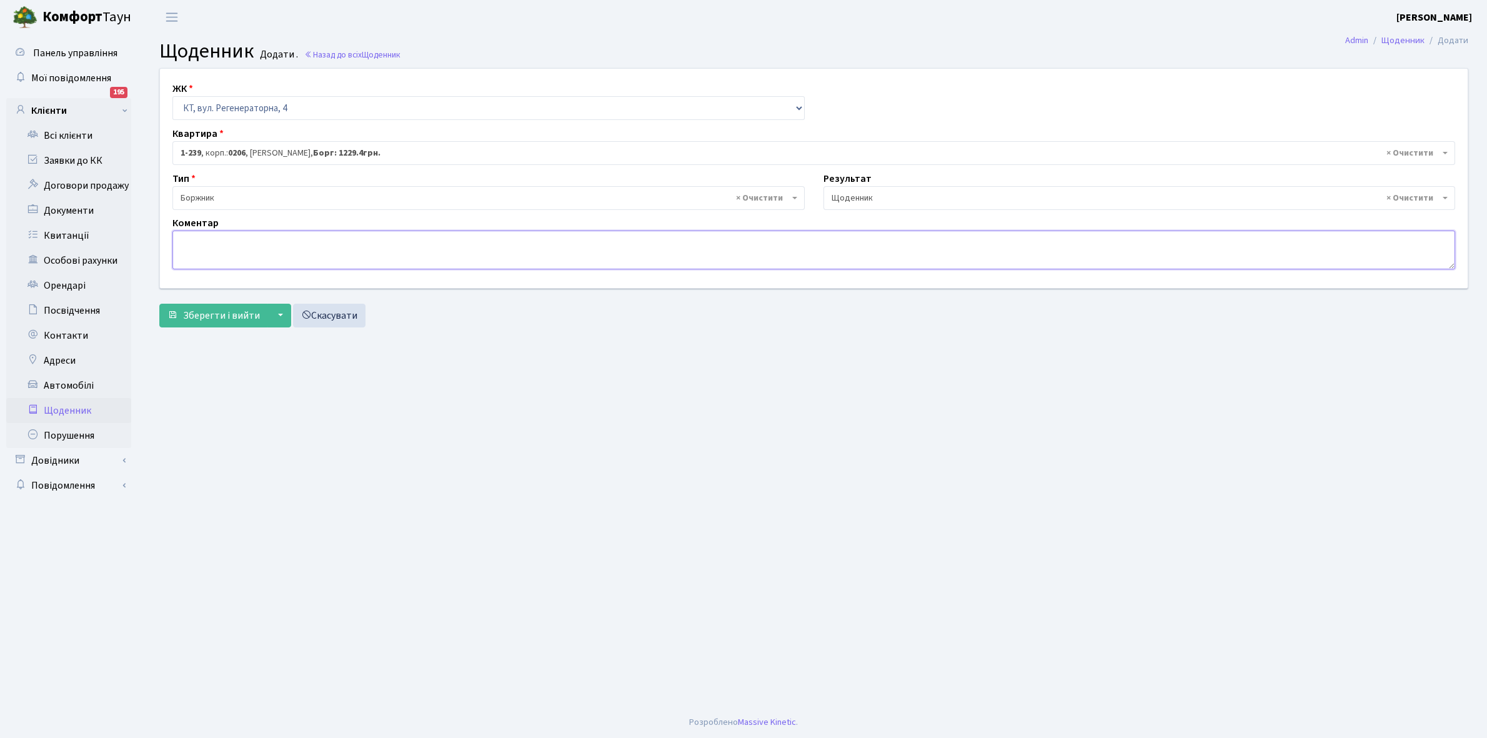
click at [188, 257] on textarea at bounding box center [813, 250] width 1283 height 39
paste textarea "Відкл. ЕЕ (розірвано договір з КК) - 17595 кВт."
click at [351, 239] on textarea "Відкл. ЕЕ (розірвано договір з КК) - 17595 кВт." at bounding box center [813, 250] width 1283 height 39
type textarea "Відкл. ЕЕ (розірвано договір з КК) - 3838 кВт."
click at [242, 320] on span "Зберегти і вийти" at bounding box center [221, 316] width 77 height 14
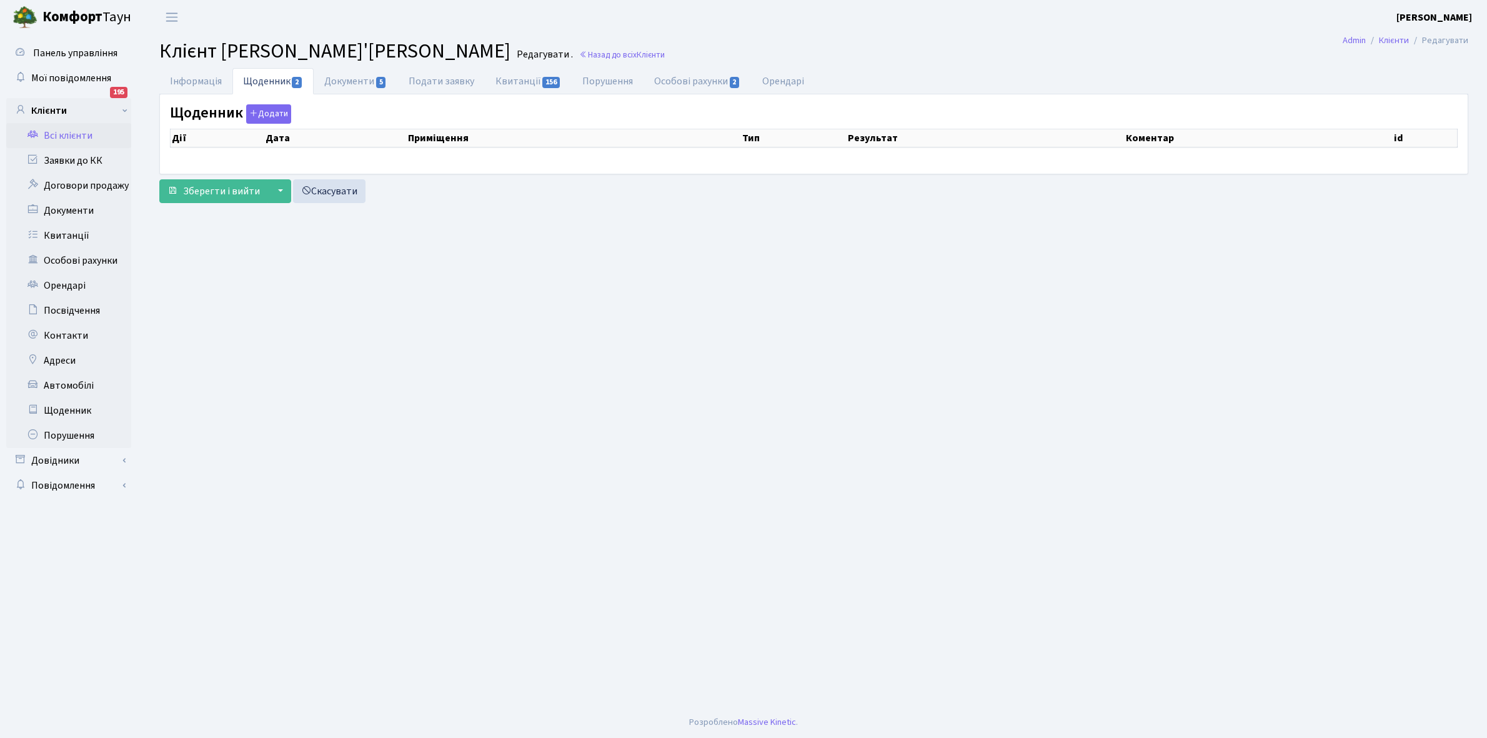
select select "25"
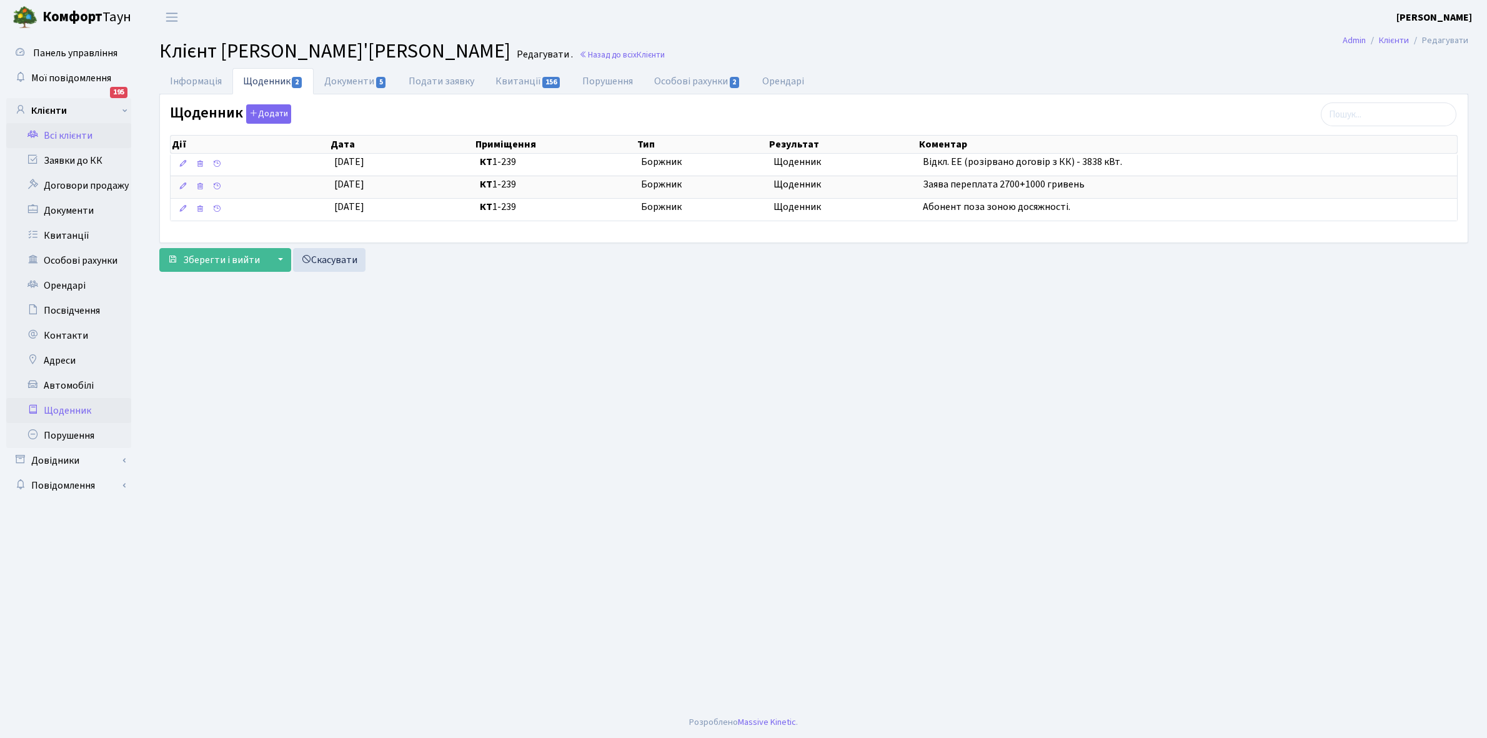
click at [69, 410] on link "Щоденник" at bounding box center [68, 410] width 125 height 25
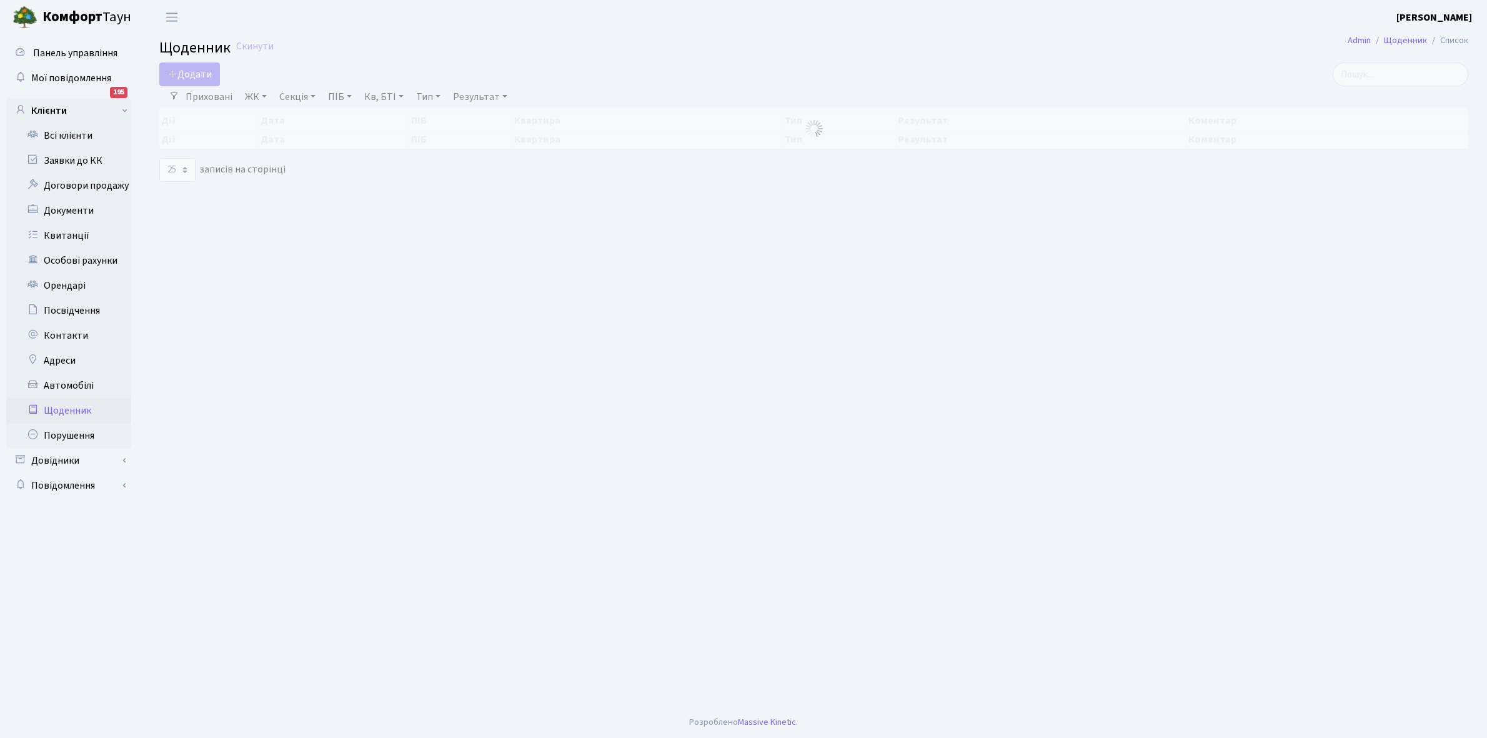
select select "25"
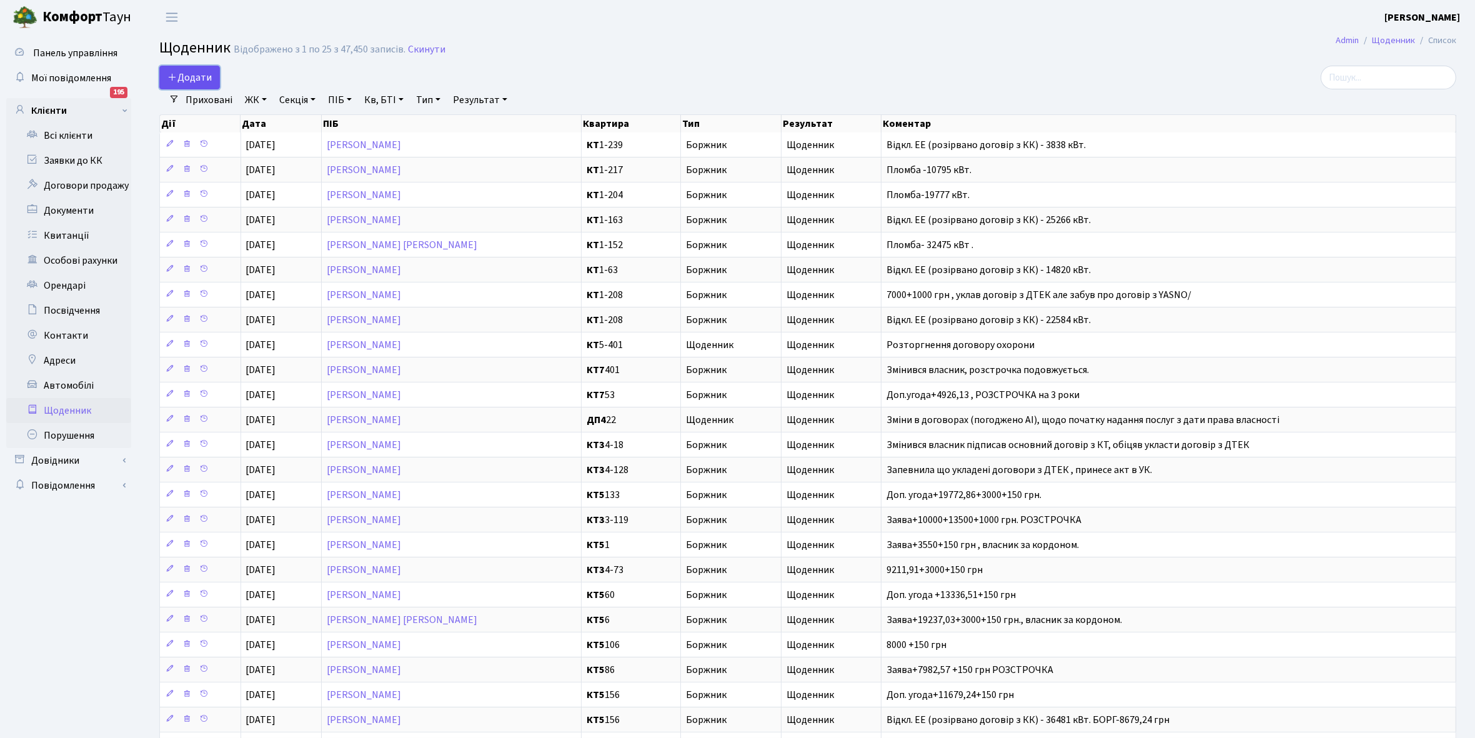
click at [194, 74] on span "Додати" at bounding box center [189, 78] width 44 height 14
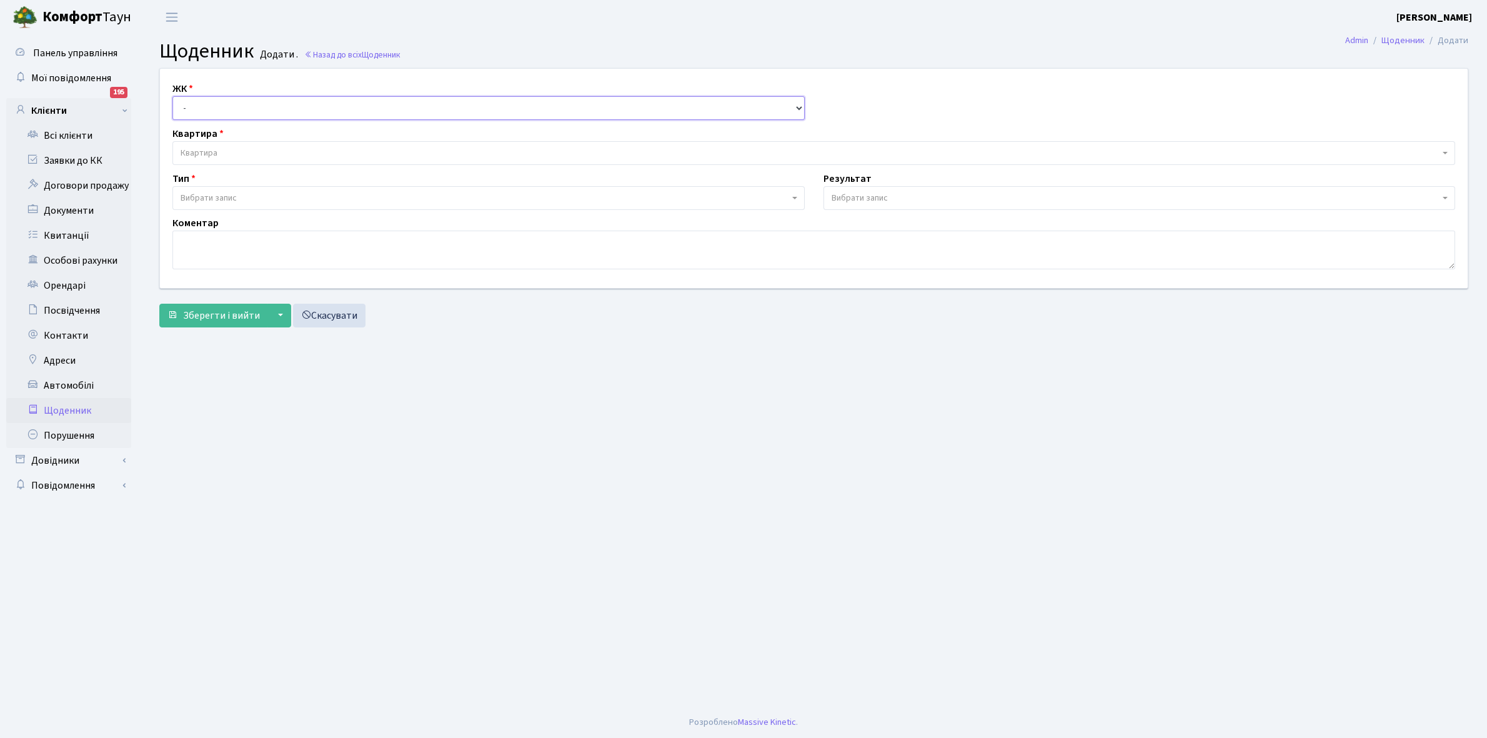
click at [207, 107] on select "- КТ, вул. Регенераторна, 4 КТ2, просп. [STREET_ADDRESS] [STREET_ADDRESS] [PERS…" at bounding box center [488, 108] width 632 height 24
select select "271"
click at [172, 96] on select "- КТ, вул. Регенераторна, 4 КТ2, просп. [STREET_ADDRESS] [STREET_ADDRESS] [PERS…" at bounding box center [488, 108] width 632 height 24
select select
click at [217, 147] on span "Квартира" at bounding box center [199, 153] width 37 height 12
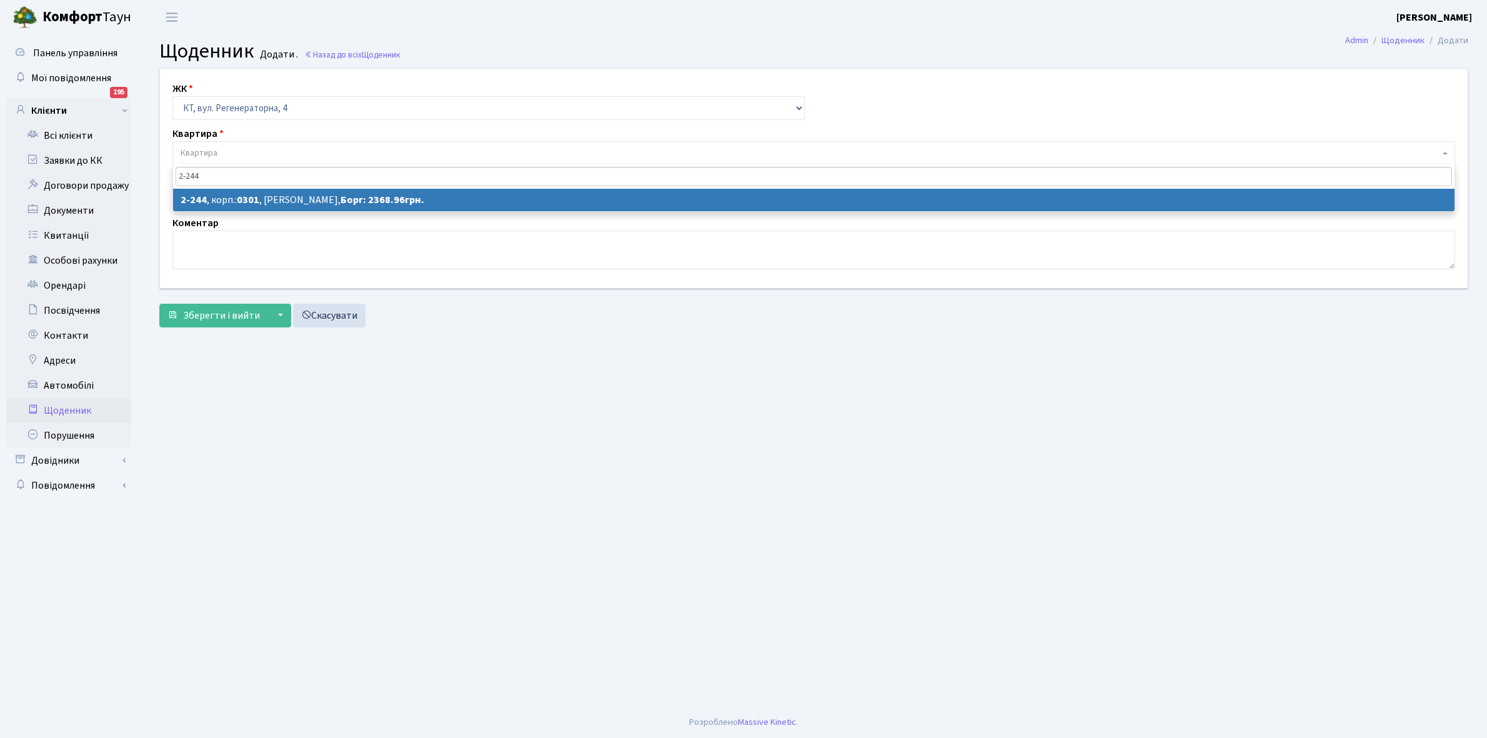
type input "2-244"
select select "509"
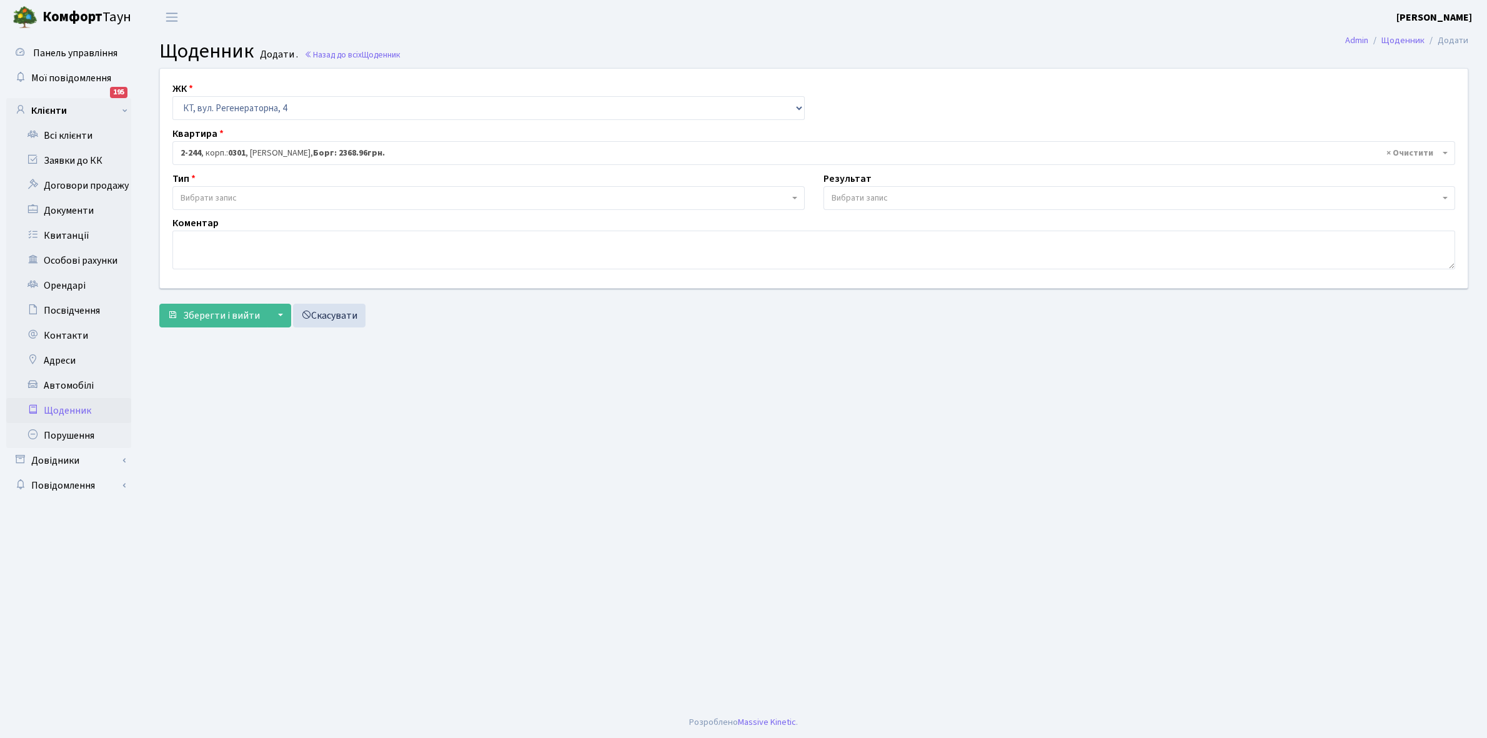
click at [264, 199] on span "Вибрати запис" at bounding box center [485, 198] width 609 height 12
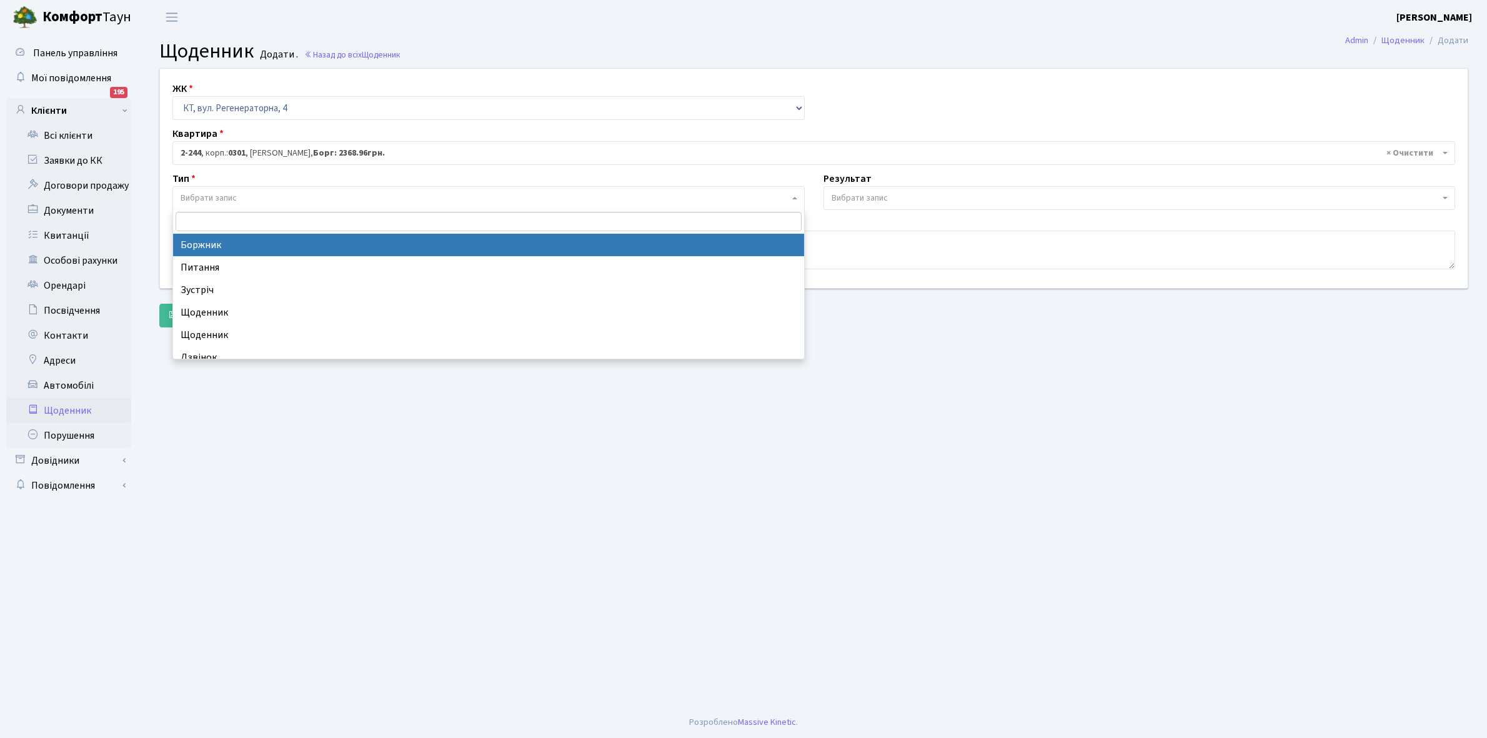
select select "189"
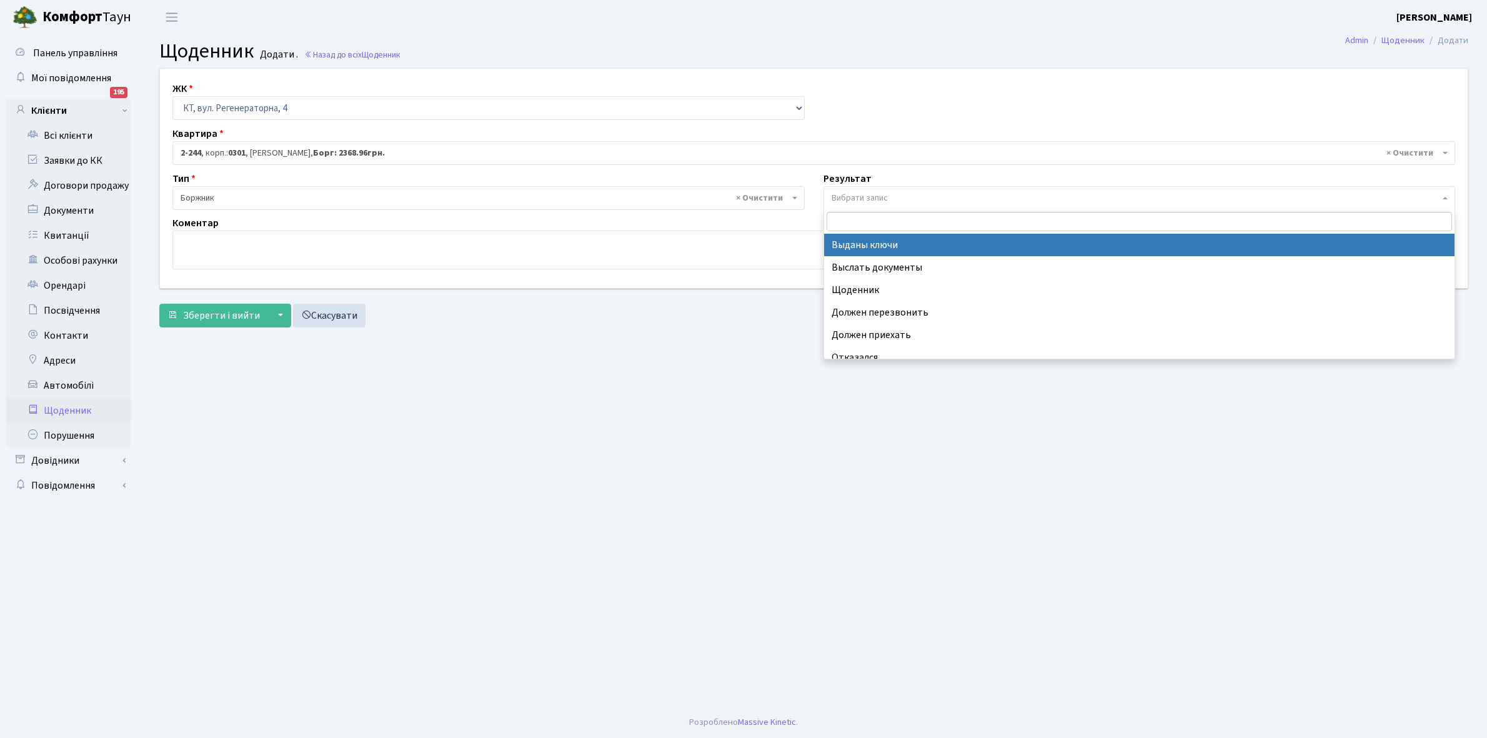
click at [889, 192] on span "Вибрати запис" at bounding box center [1136, 198] width 609 height 12
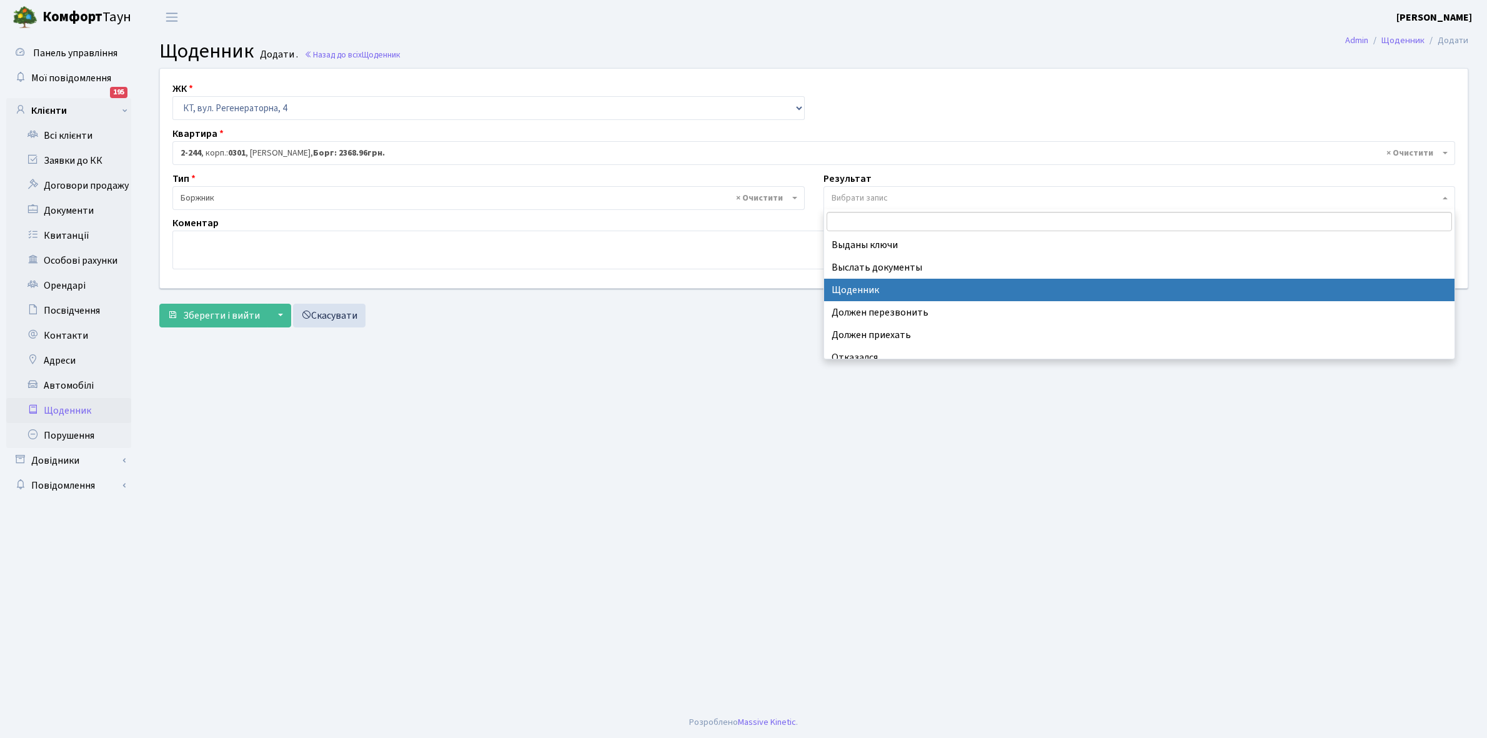
select select "14"
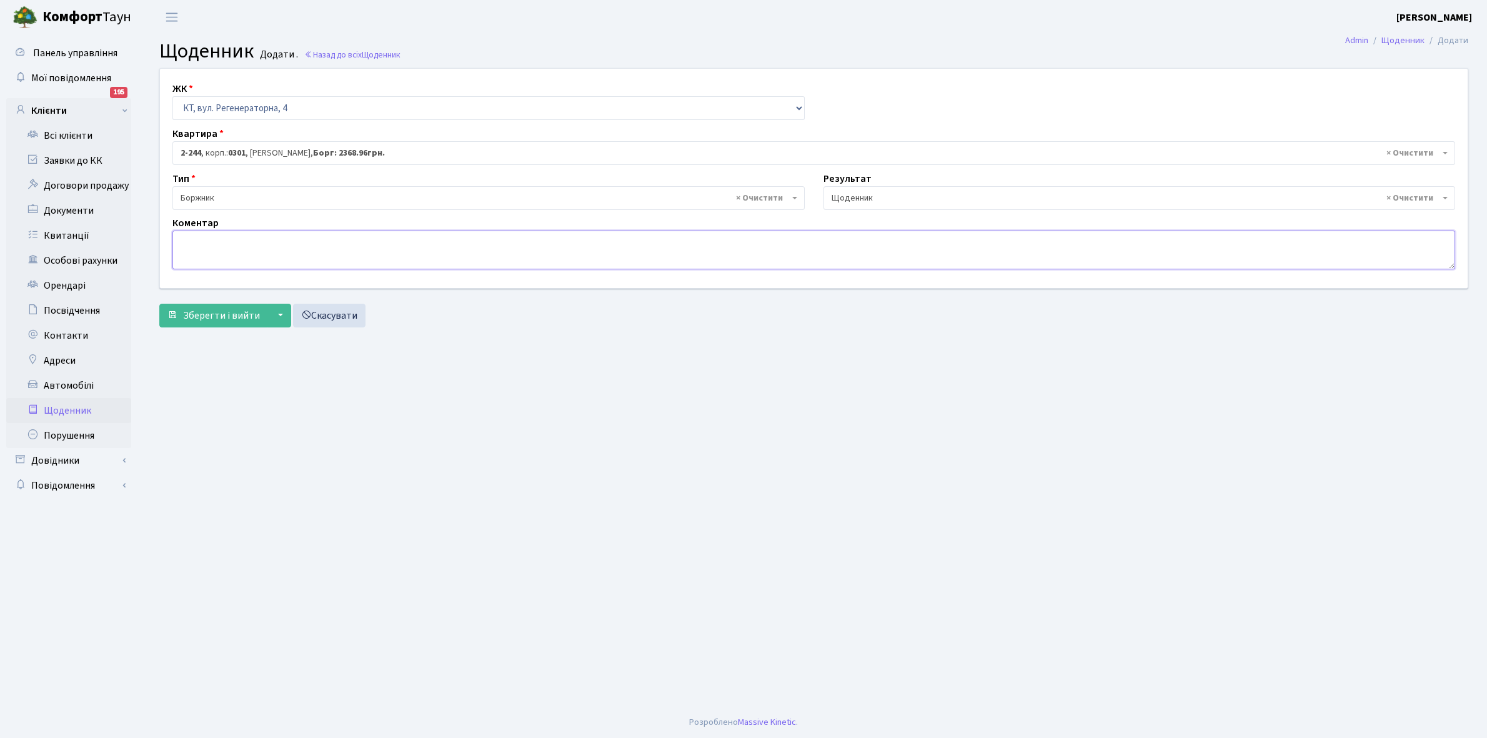
drag, startPoint x: 214, startPoint y: 247, endPoint x: 216, endPoint y: 238, distance: 8.9
click at [213, 247] on textarea at bounding box center [813, 250] width 1283 height 39
type textarea "Пломба -10674 кВт."
click at [203, 307] on button "Зберегти і вийти" at bounding box center [213, 316] width 109 height 24
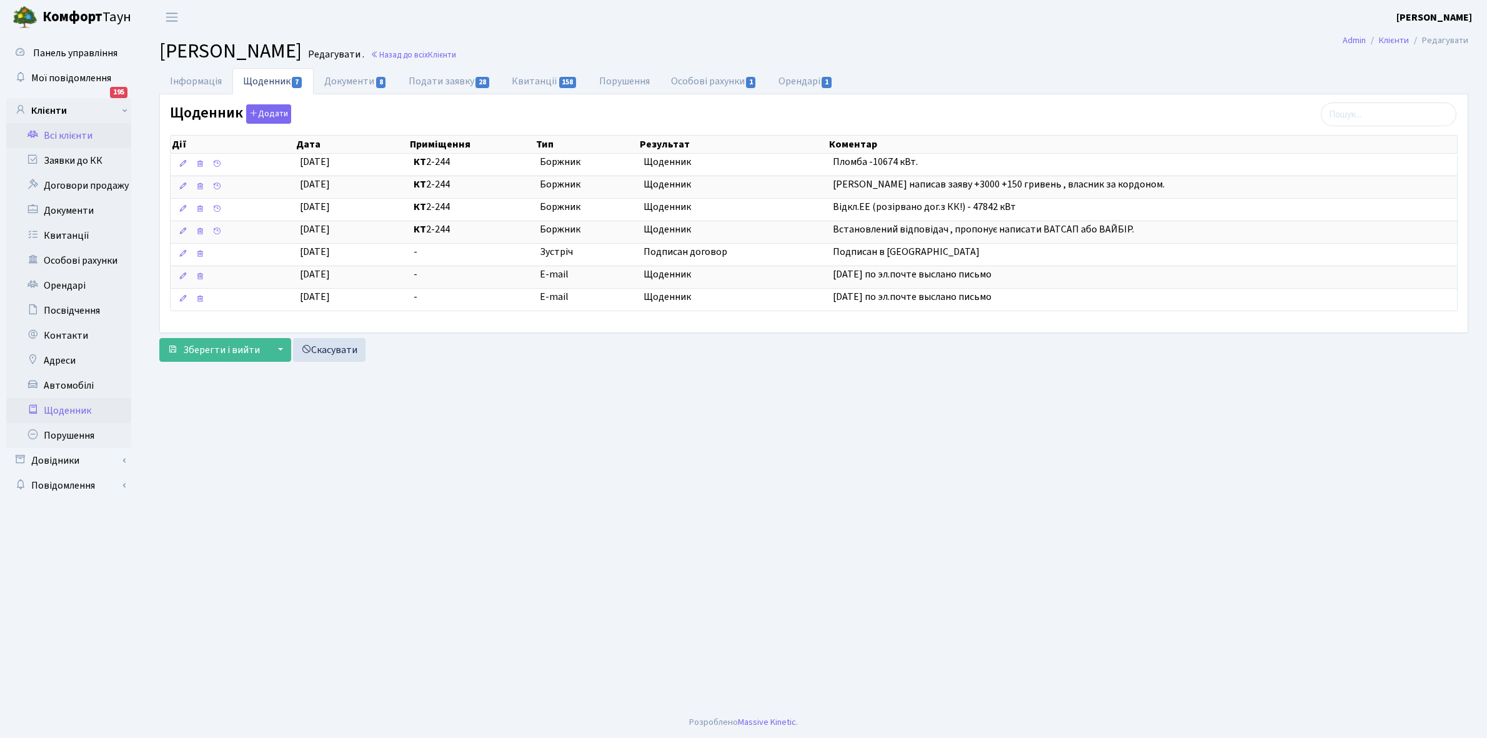
click at [70, 411] on link "Щоденник" at bounding box center [68, 410] width 125 height 25
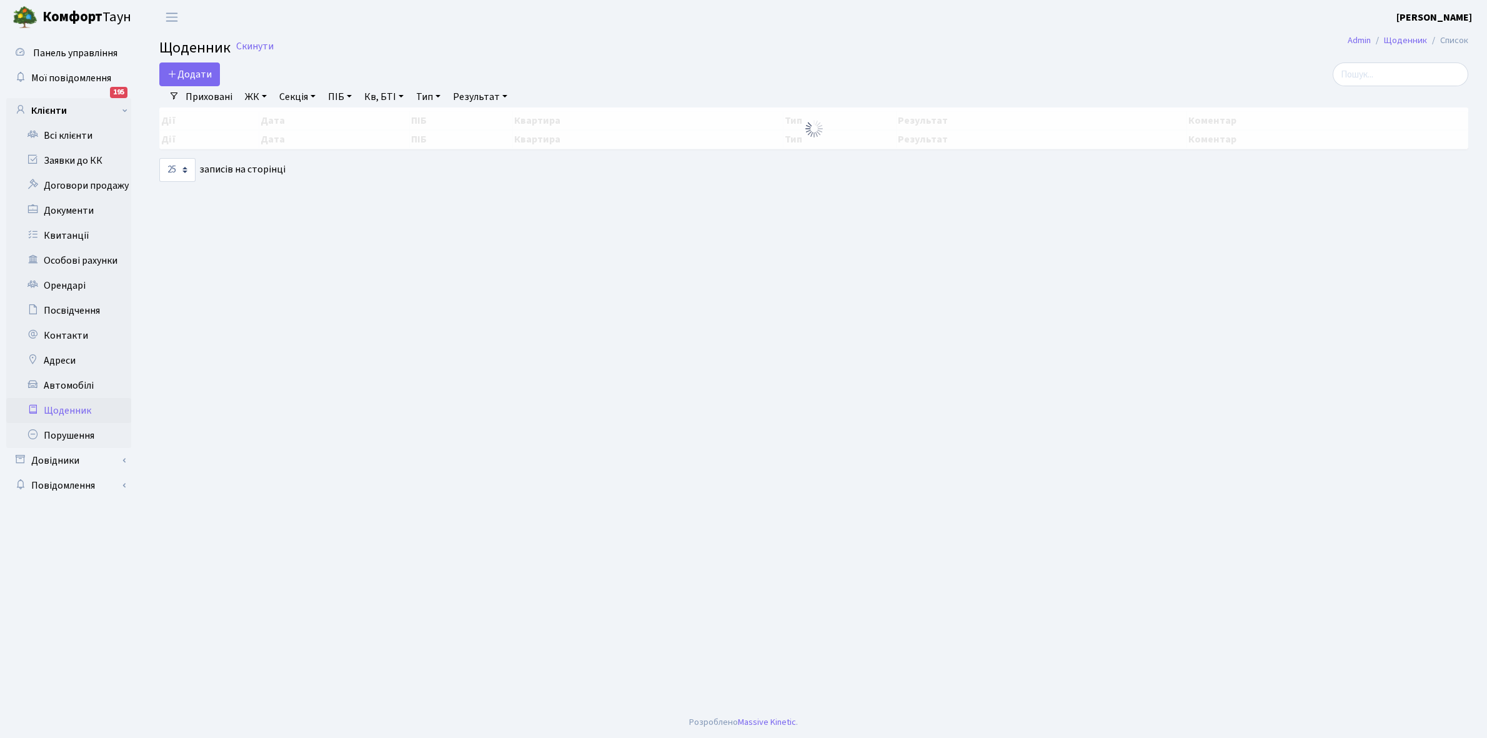
select select "25"
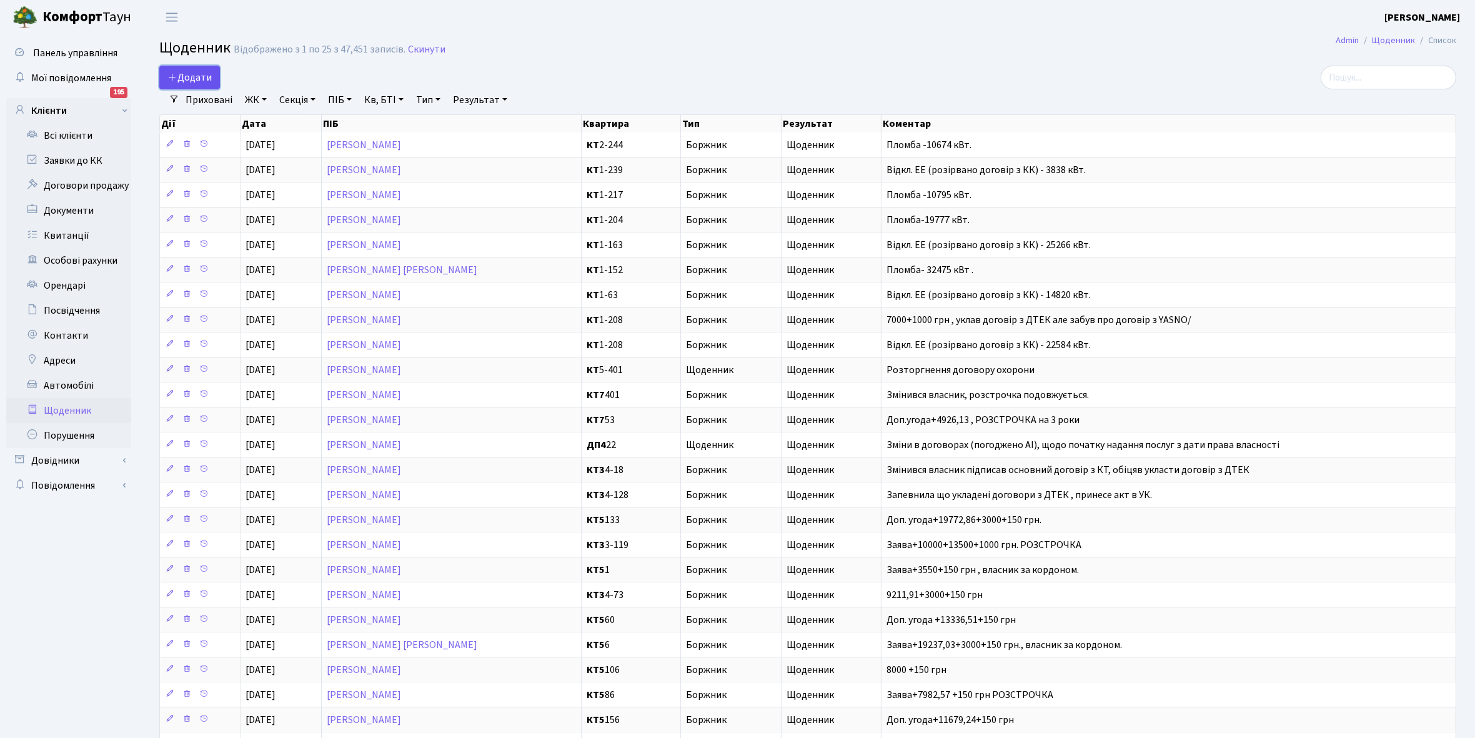
click at [194, 78] on span "Додати" at bounding box center [189, 78] width 44 height 14
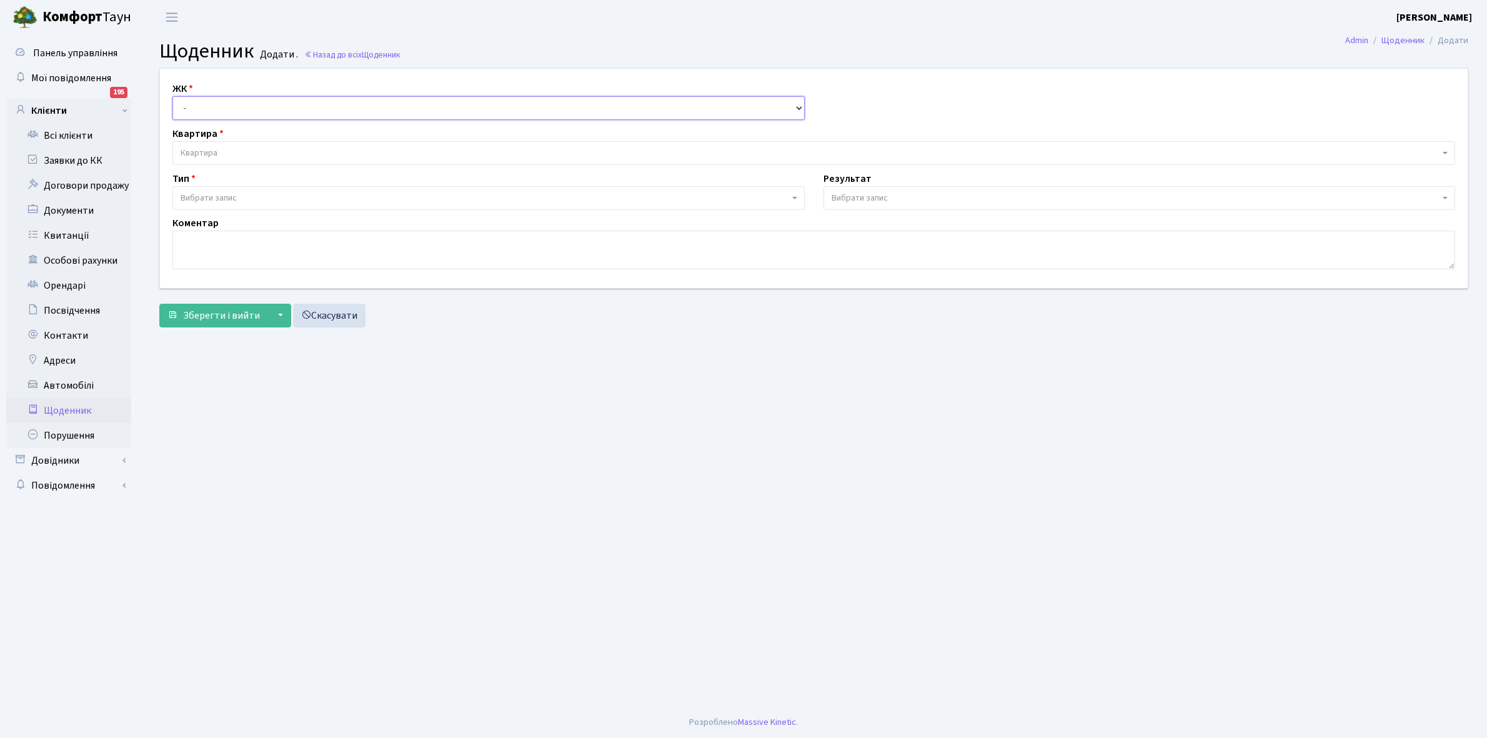
click at [204, 103] on select "- КТ, вул. Регенераторна, 4 КТ2, просп. [STREET_ADDRESS] [STREET_ADDRESS] [PERS…" at bounding box center [488, 108] width 632 height 24
select select "271"
click at [172, 96] on select "- КТ, вул. Регенераторна, 4 КТ2, просп. [STREET_ADDRESS] [STREET_ADDRESS] [PERS…" at bounding box center [488, 108] width 632 height 24
select select
click at [237, 147] on span "Квартира" at bounding box center [810, 153] width 1259 height 12
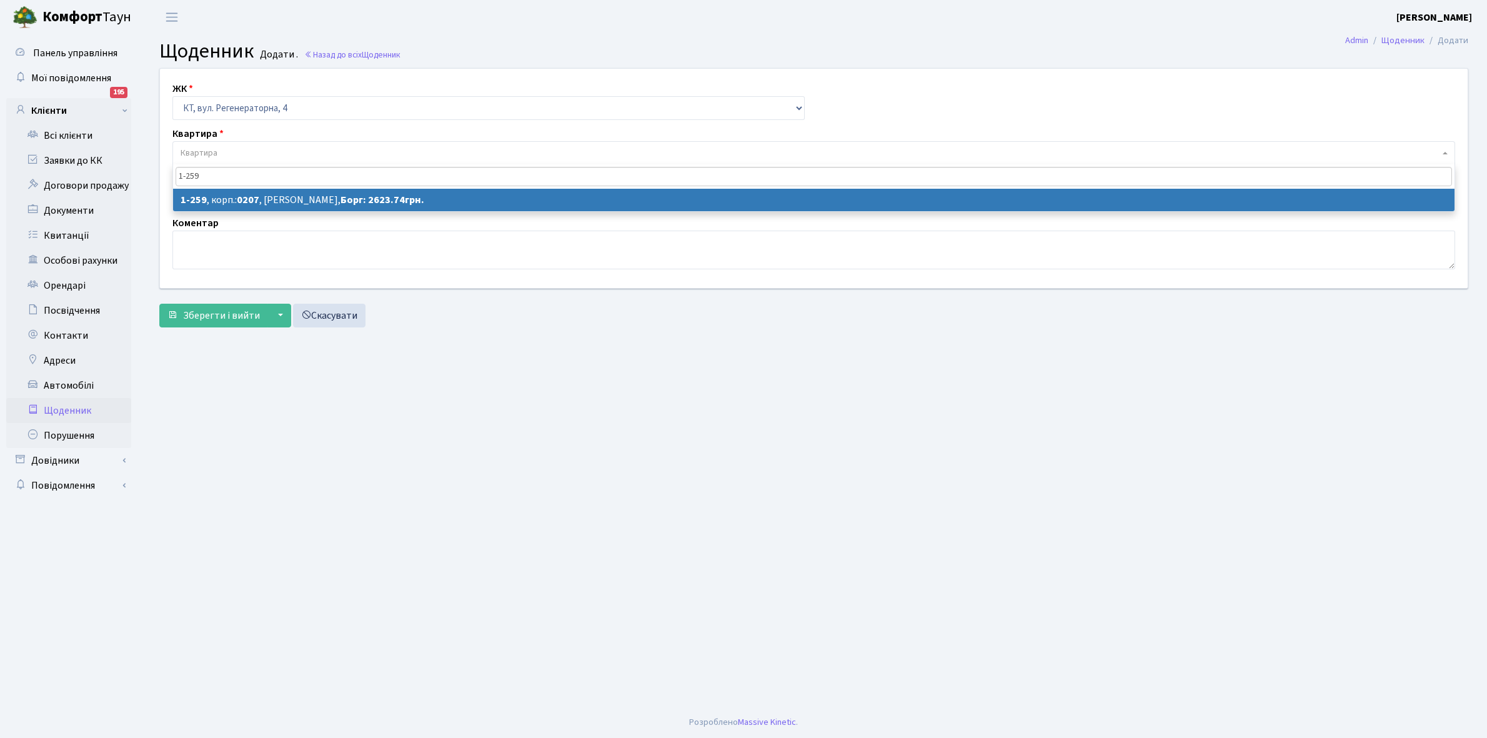
type input "1-259"
select select "259"
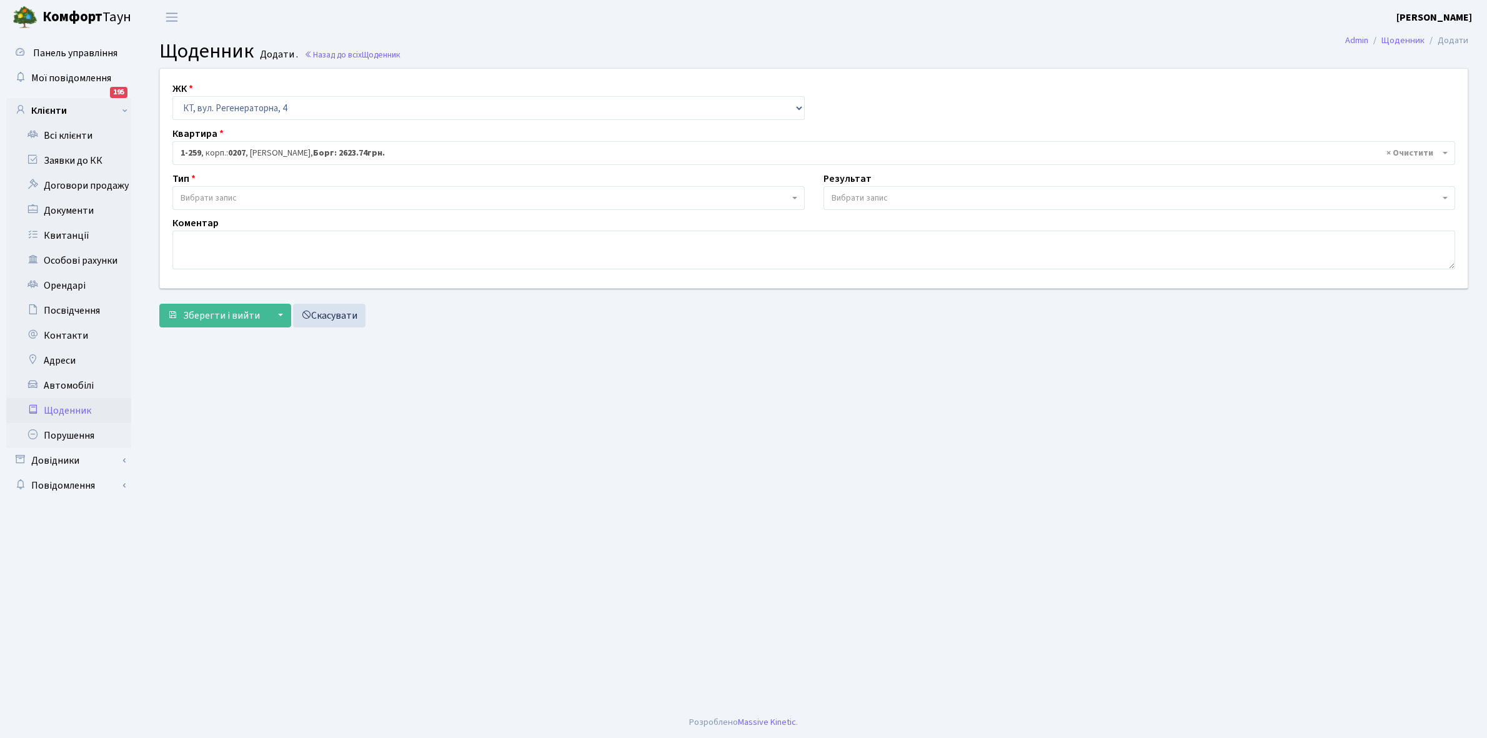
click at [294, 191] on span "Вибрати запис" at bounding box center [488, 198] width 632 height 24
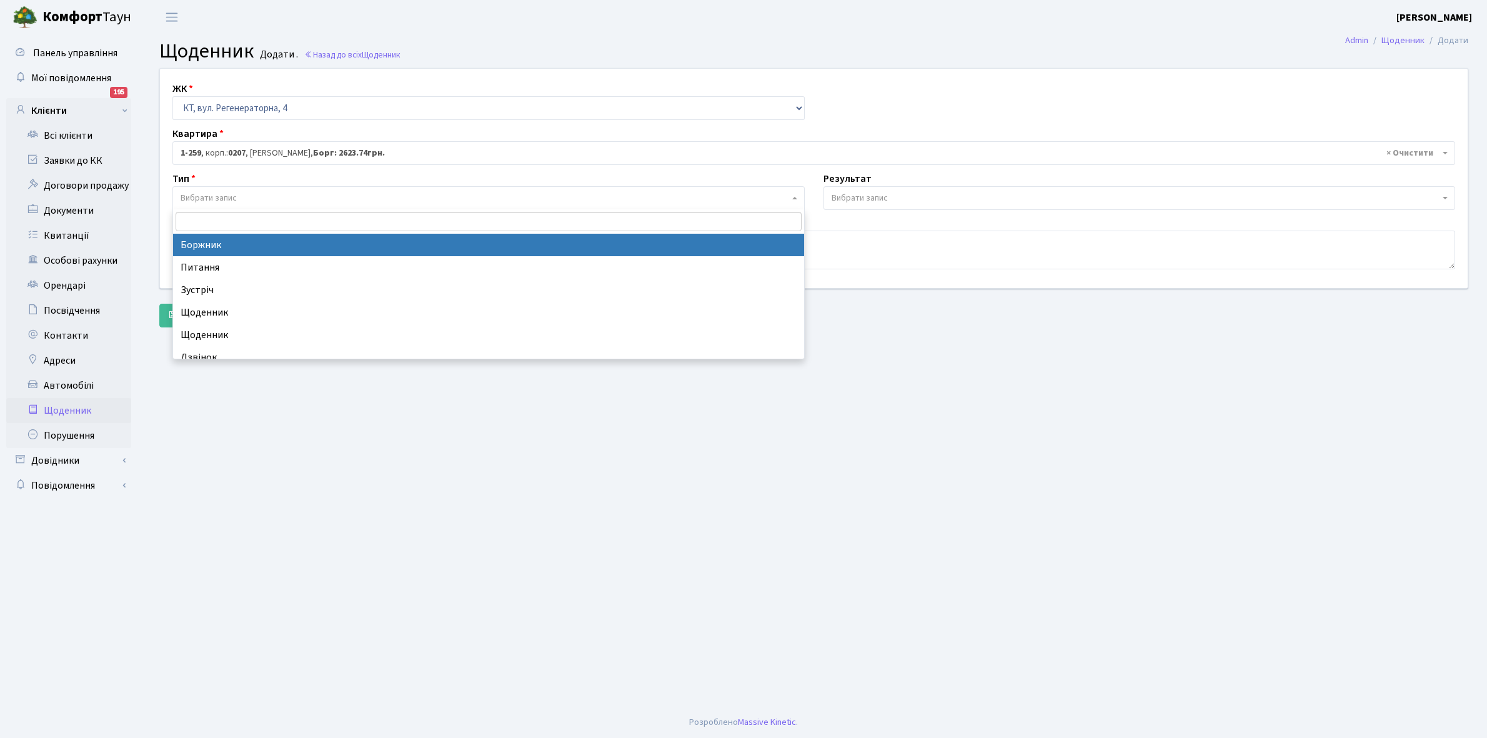
select select "189"
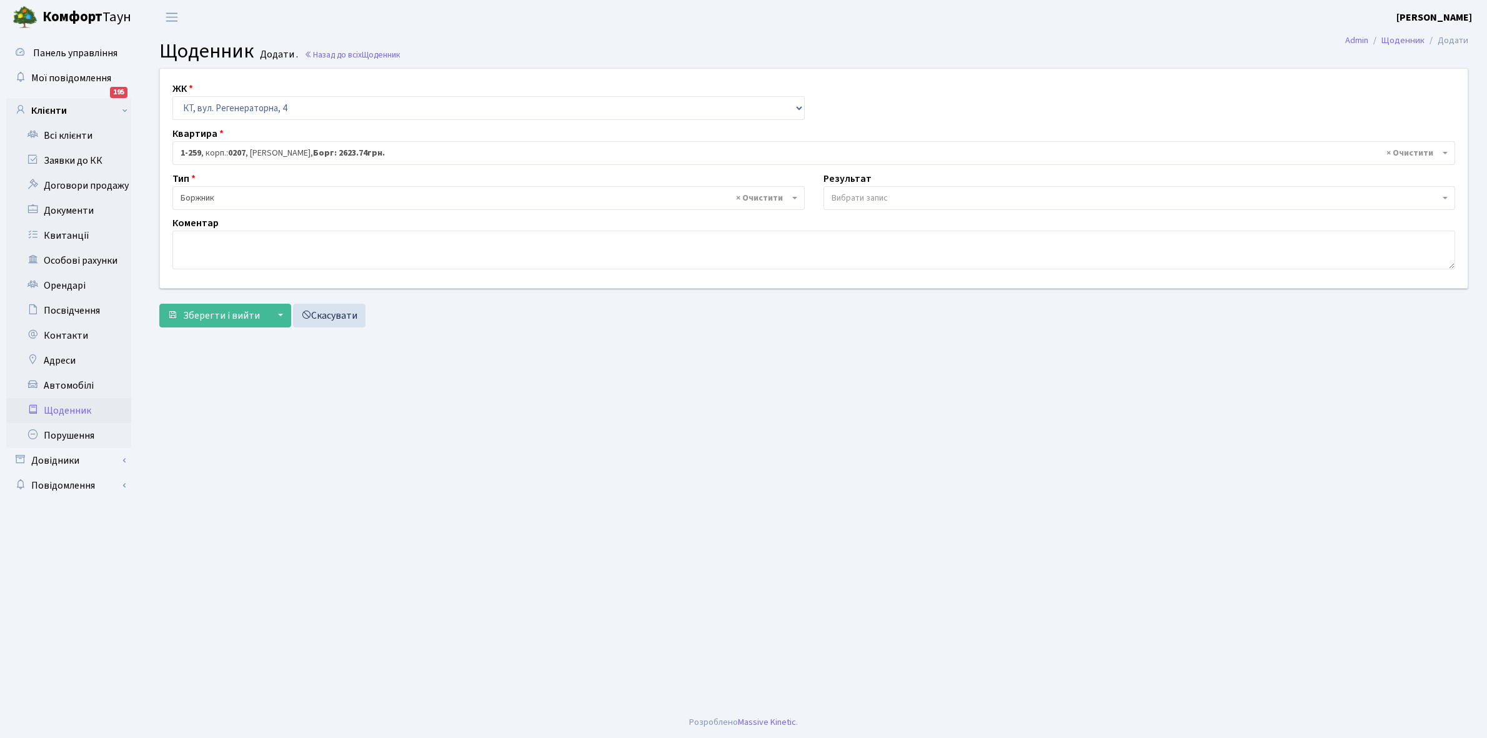
click at [895, 196] on span "Вибрати запис" at bounding box center [1136, 198] width 609 height 12
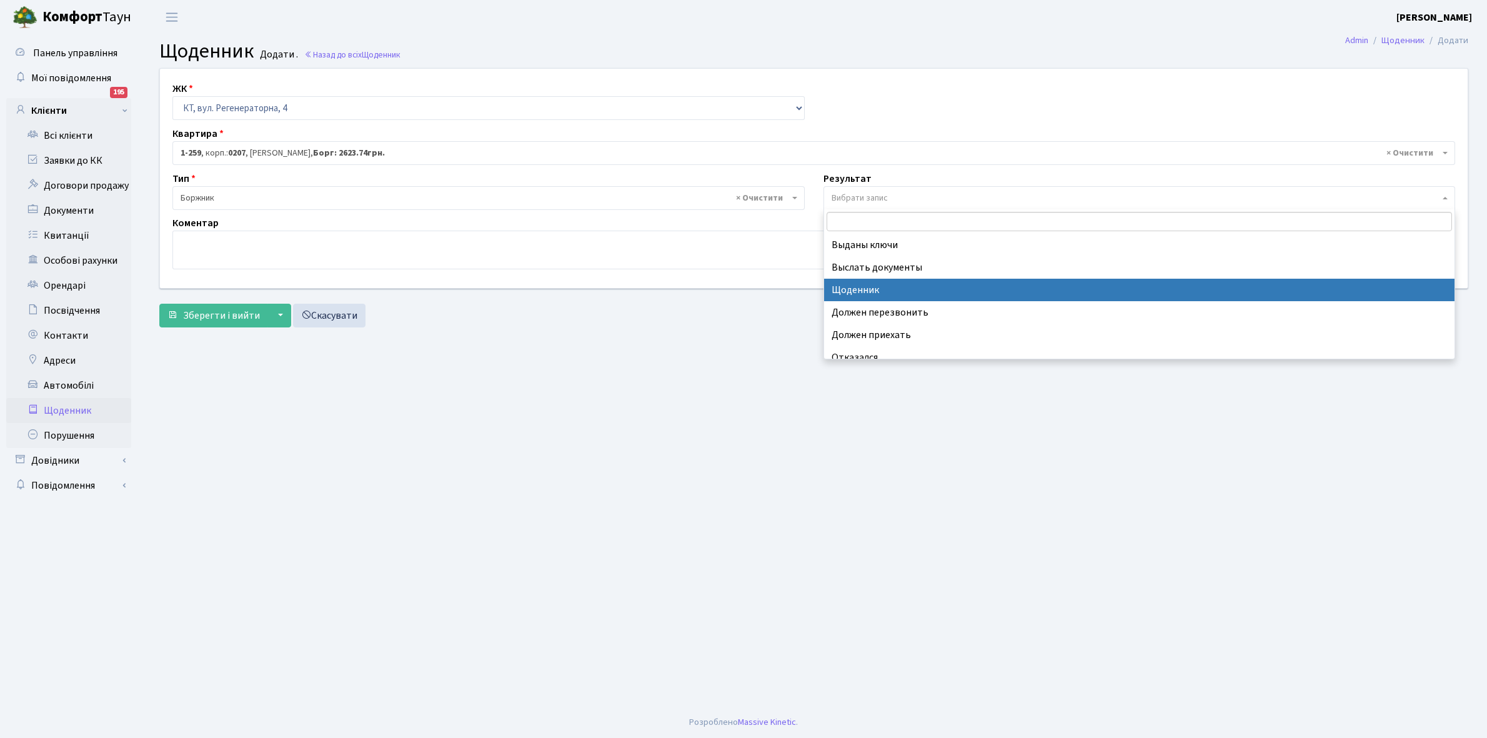
select select "14"
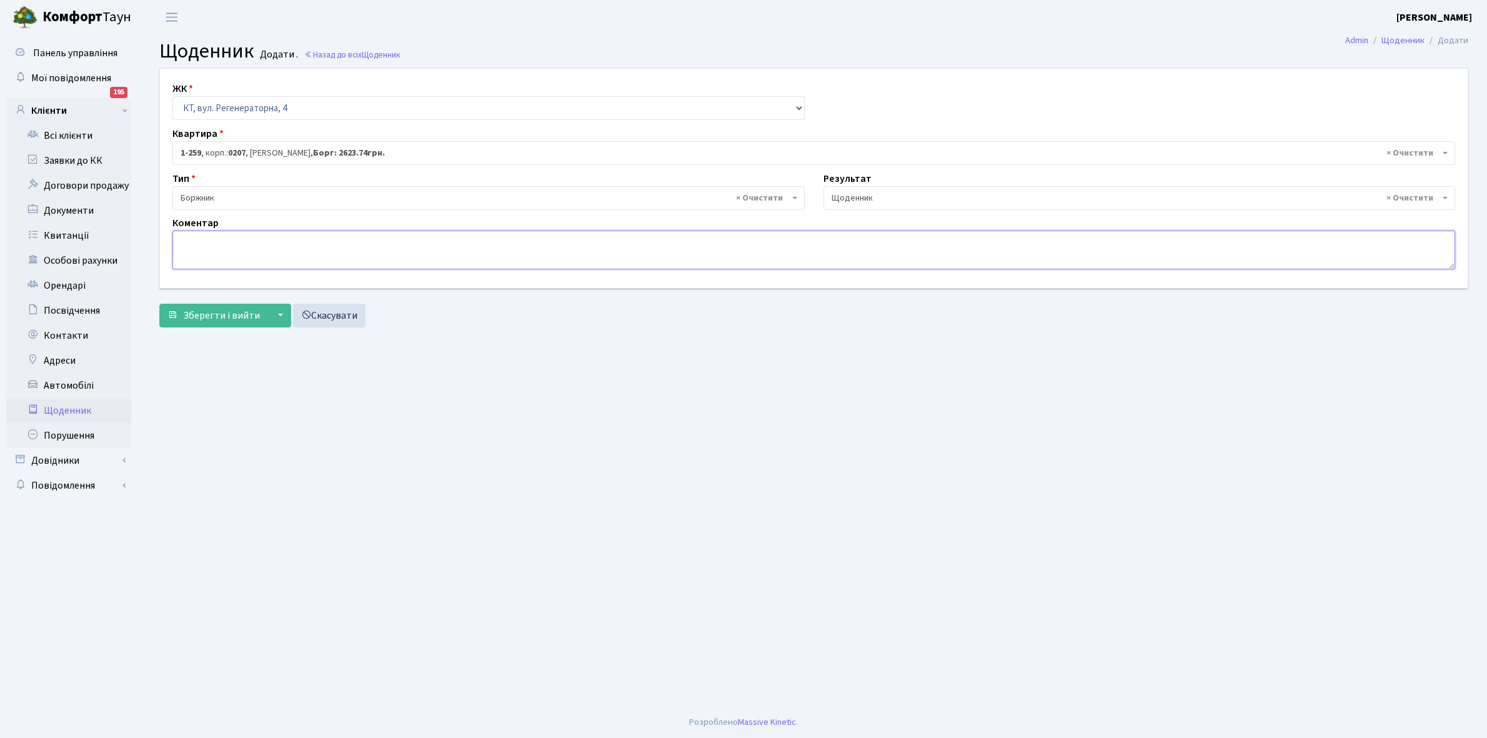
click at [187, 250] on textarea at bounding box center [813, 250] width 1283 height 39
paste textarea "Відкл. ЕЕ (розірвано договір з КК) - 17595 кВт."
click at [349, 239] on textarea "Відкл. ЕЕ (розірвано договір з КК) - 17595 кВт." at bounding box center [813, 250] width 1283 height 39
type textarea "Відкл. ЕЕ (розірвано договір з КК) - 37166 кВт."
click at [222, 316] on span "Зберегти і вийти" at bounding box center [221, 316] width 77 height 14
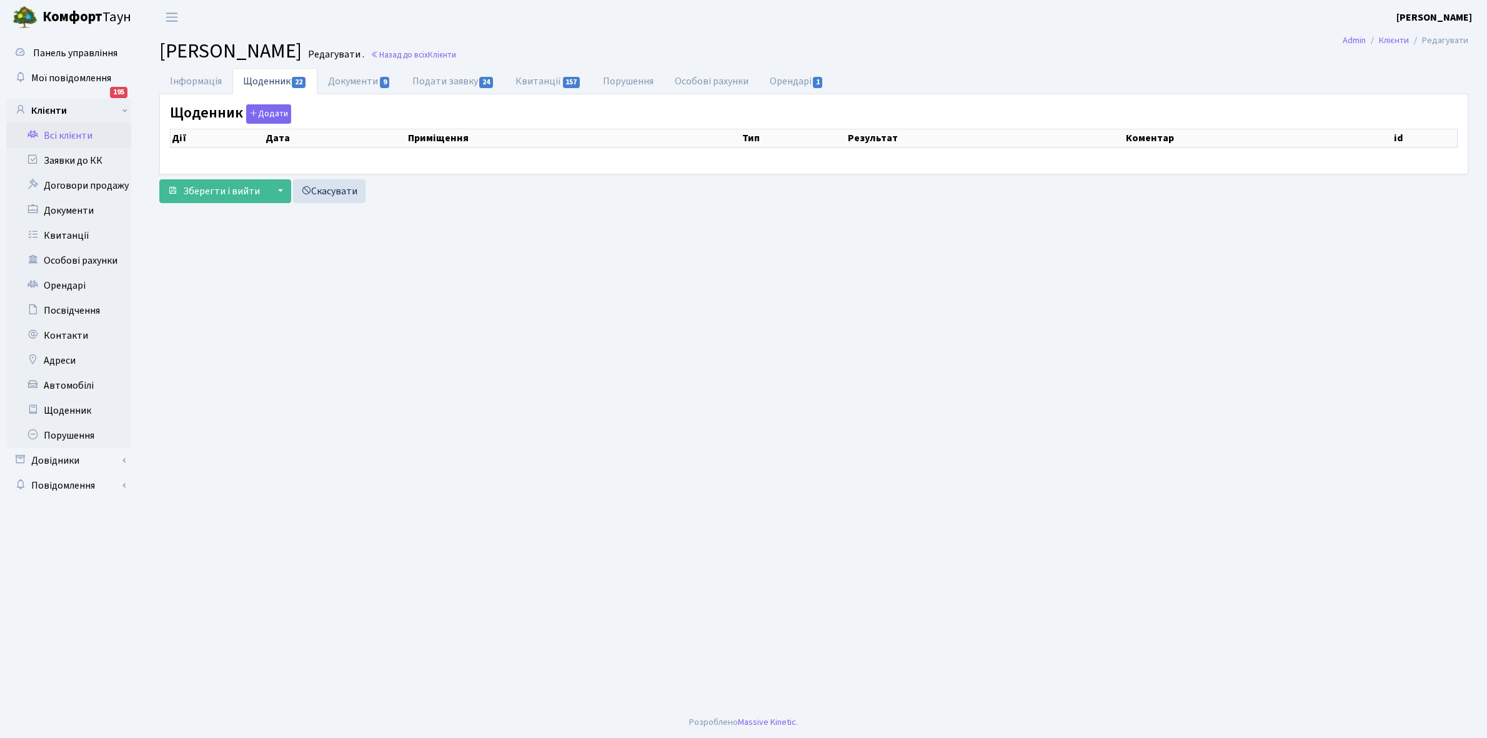
select select "25"
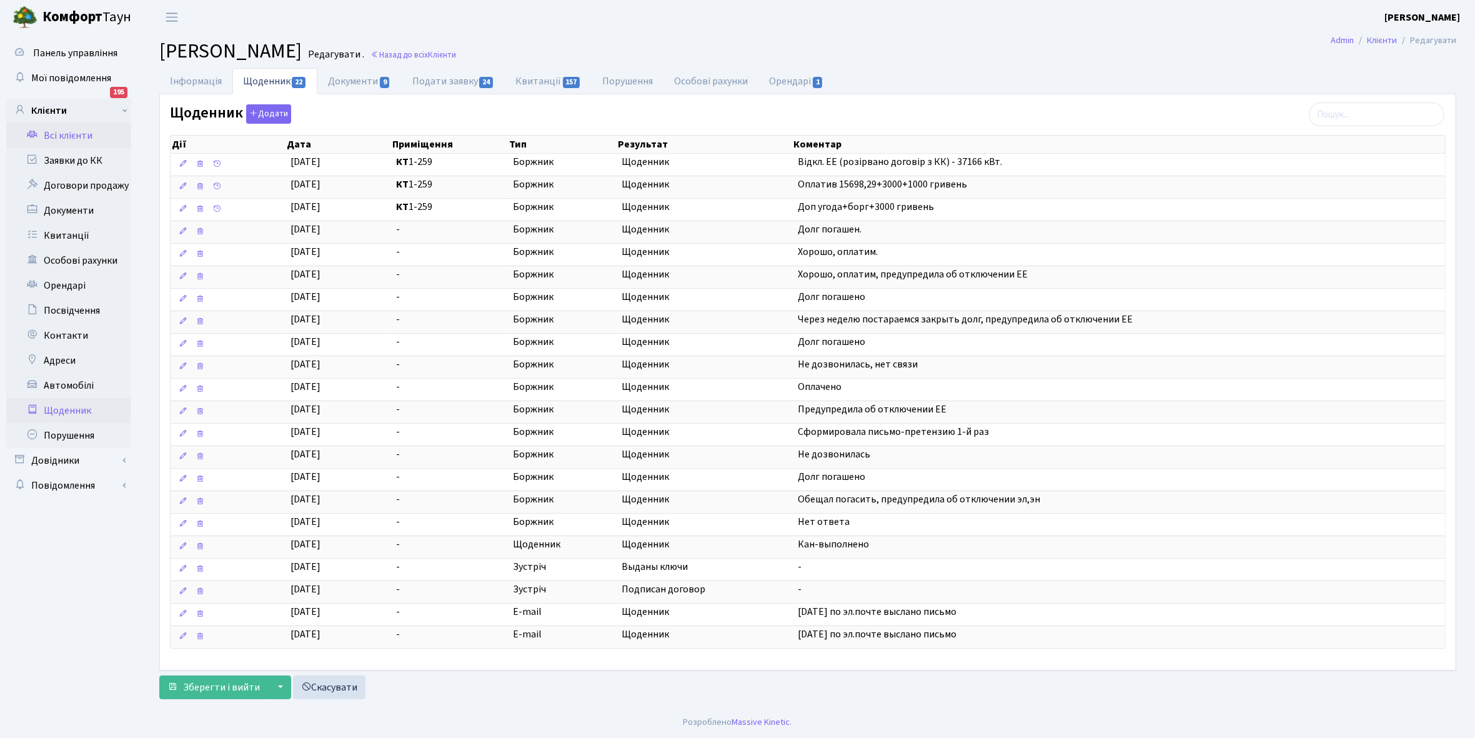
click at [74, 412] on link "Щоденник" at bounding box center [68, 410] width 125 height 25
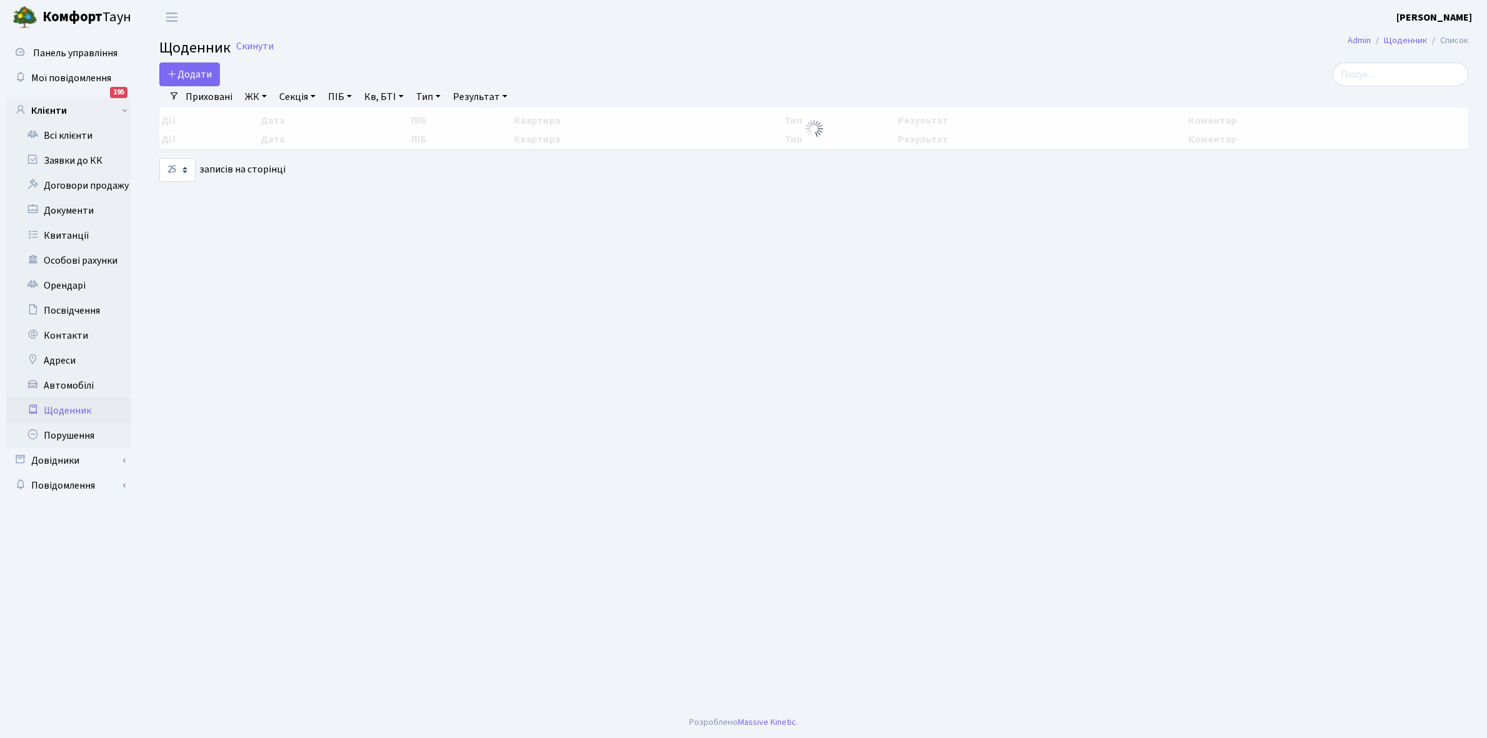
select select "25"
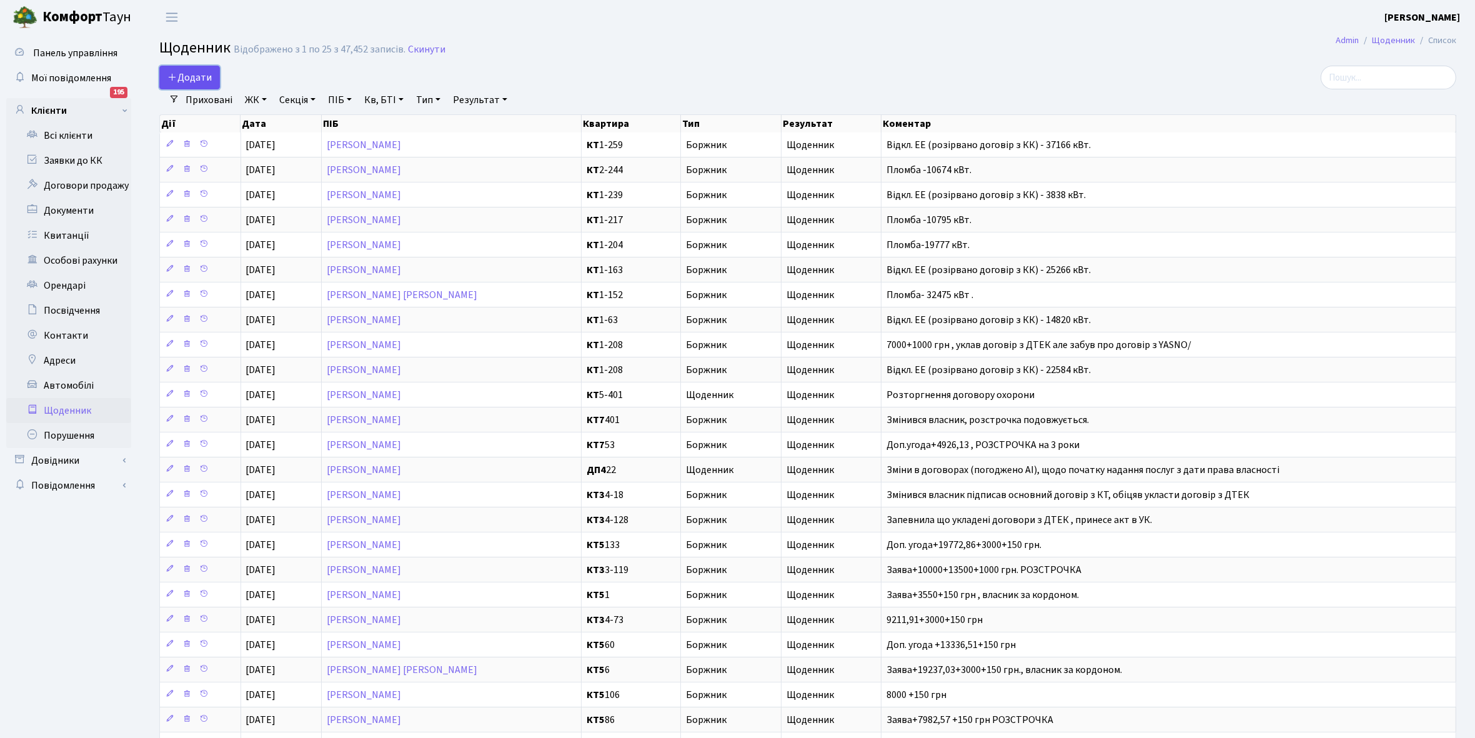
click at [195, 73] on span "Додати" at bounding box center [189, 78] width 44 height 14
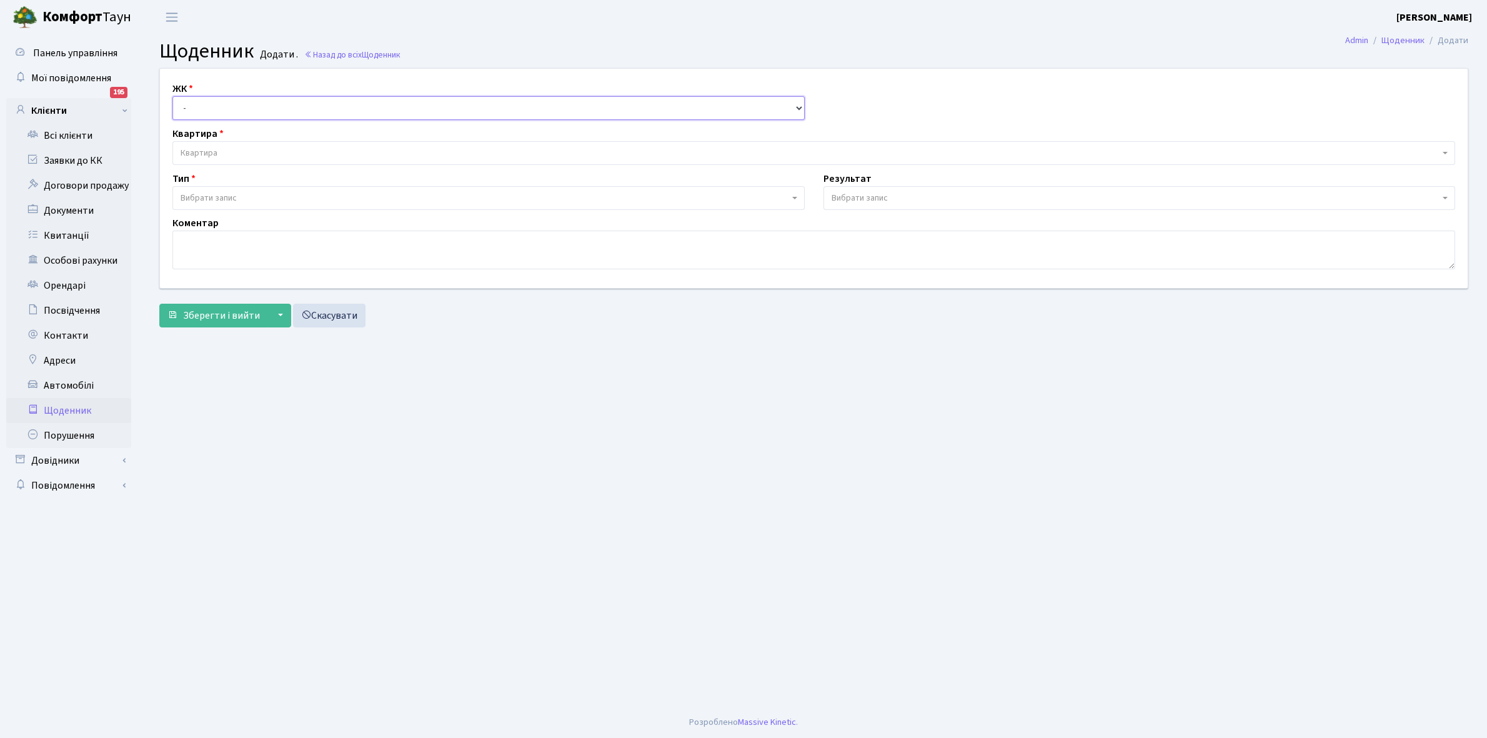
click at [213, 101] on select "- КТ, вул. Регенераторна, 4 КТ2, просп. Соборності, 17 КТ3, вул. Березнева, 16 …" at bounding box center [488, 108] width 632 height 24
select select "271"
click at [172, 96] on select "- КТ, вул. Регенераторна, 4 КТ2, просп. [STREET_ADDRESS] [STREET_ADDRESS] [PERS…" at bounding box center [488, 108] width 632 height 24
select select
click at [211, 150] on span "Квартира" at bounding box center [199, 153] width 37 height 12
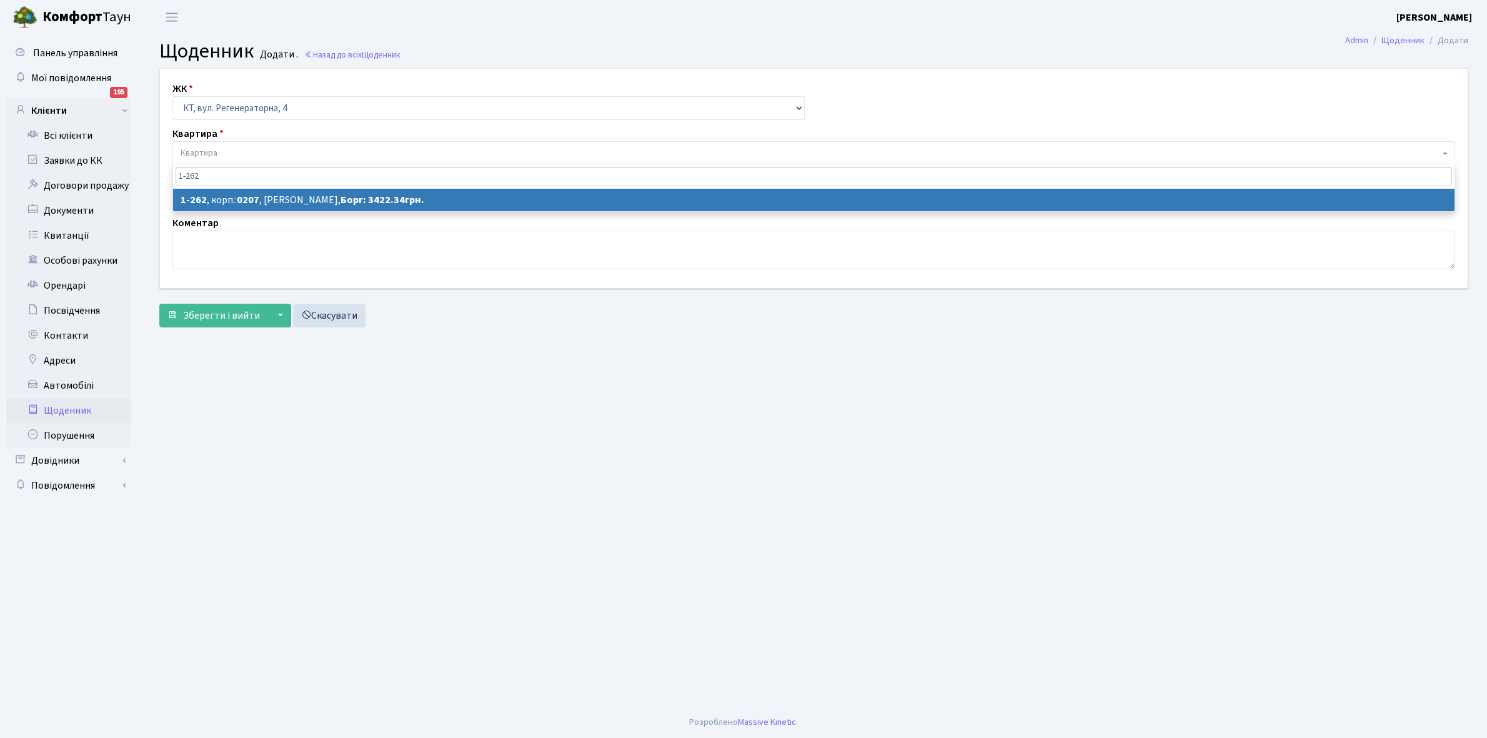
type input "1-262"
select select "262"
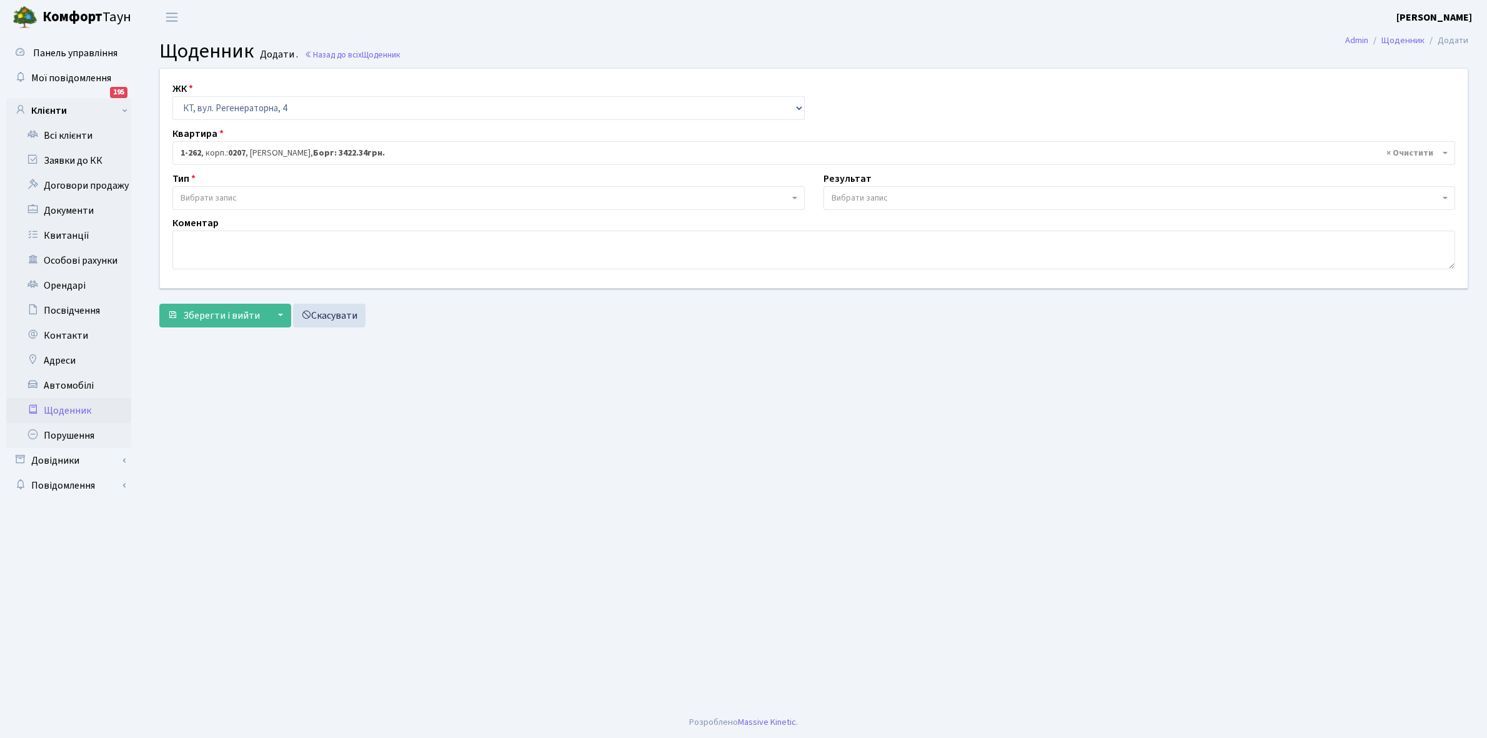
click at [269, 202] on span "Вибрати запис" at bounding box center [485, 198] width 609 height 12
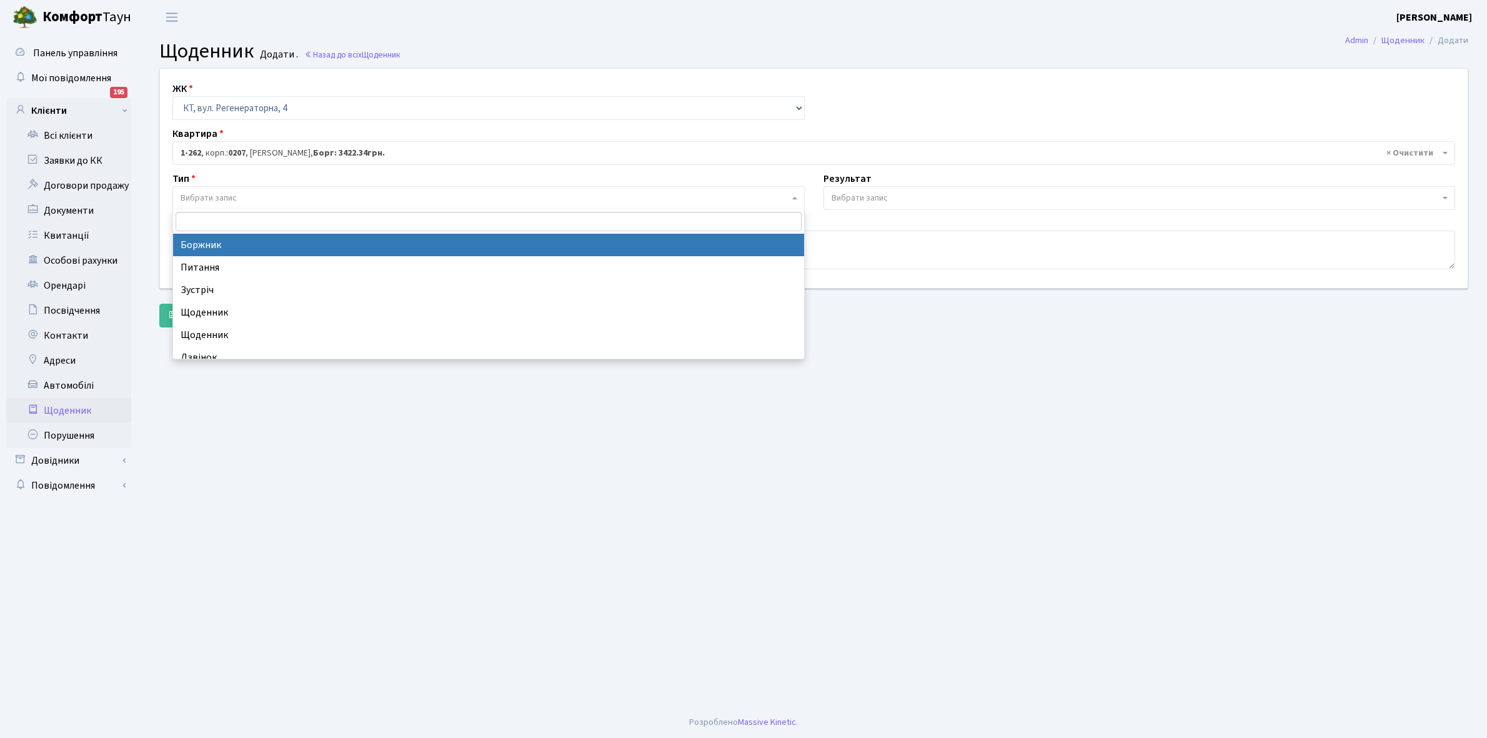
select select "189"
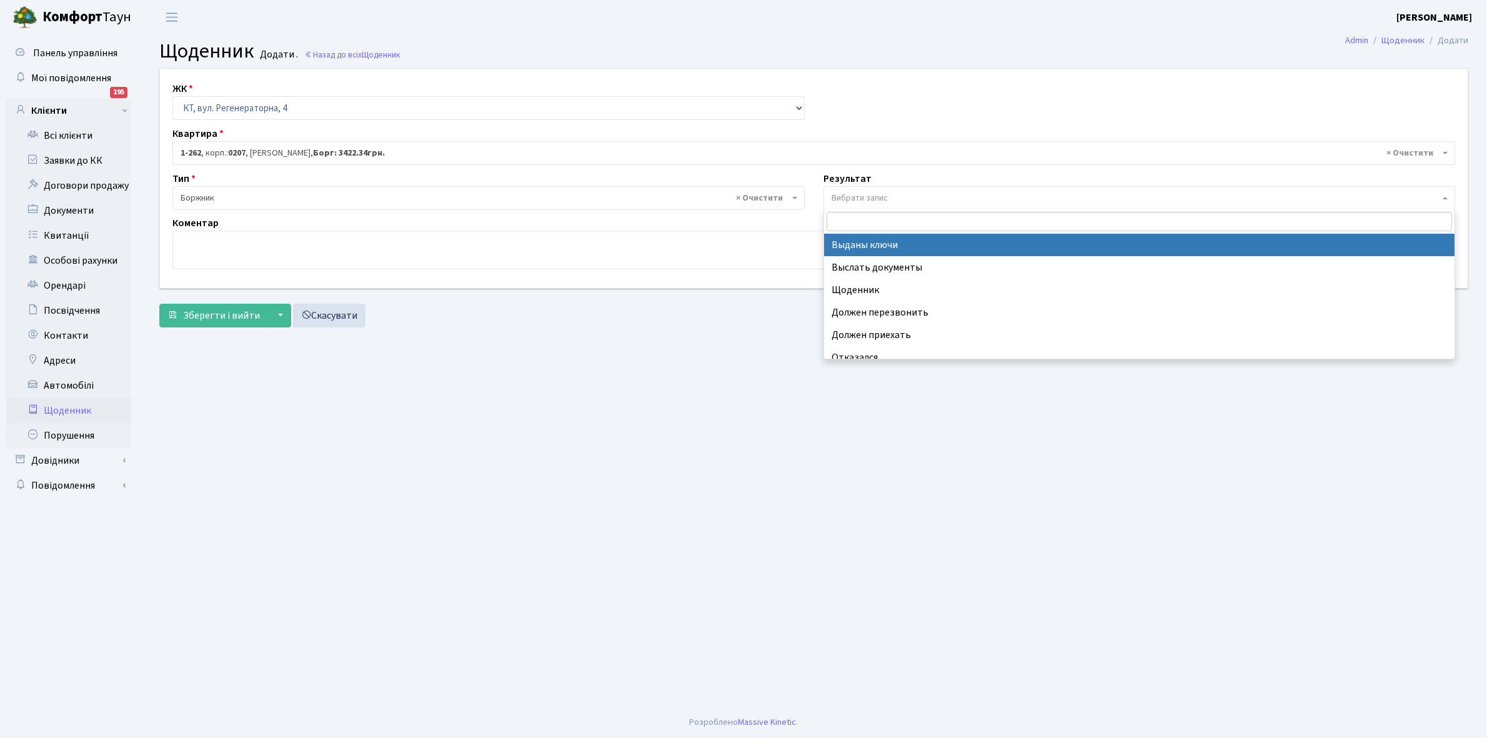
click at [906, 192] on span "Вибрати запис" at bounding box center [1136, 198] width 609 height 12
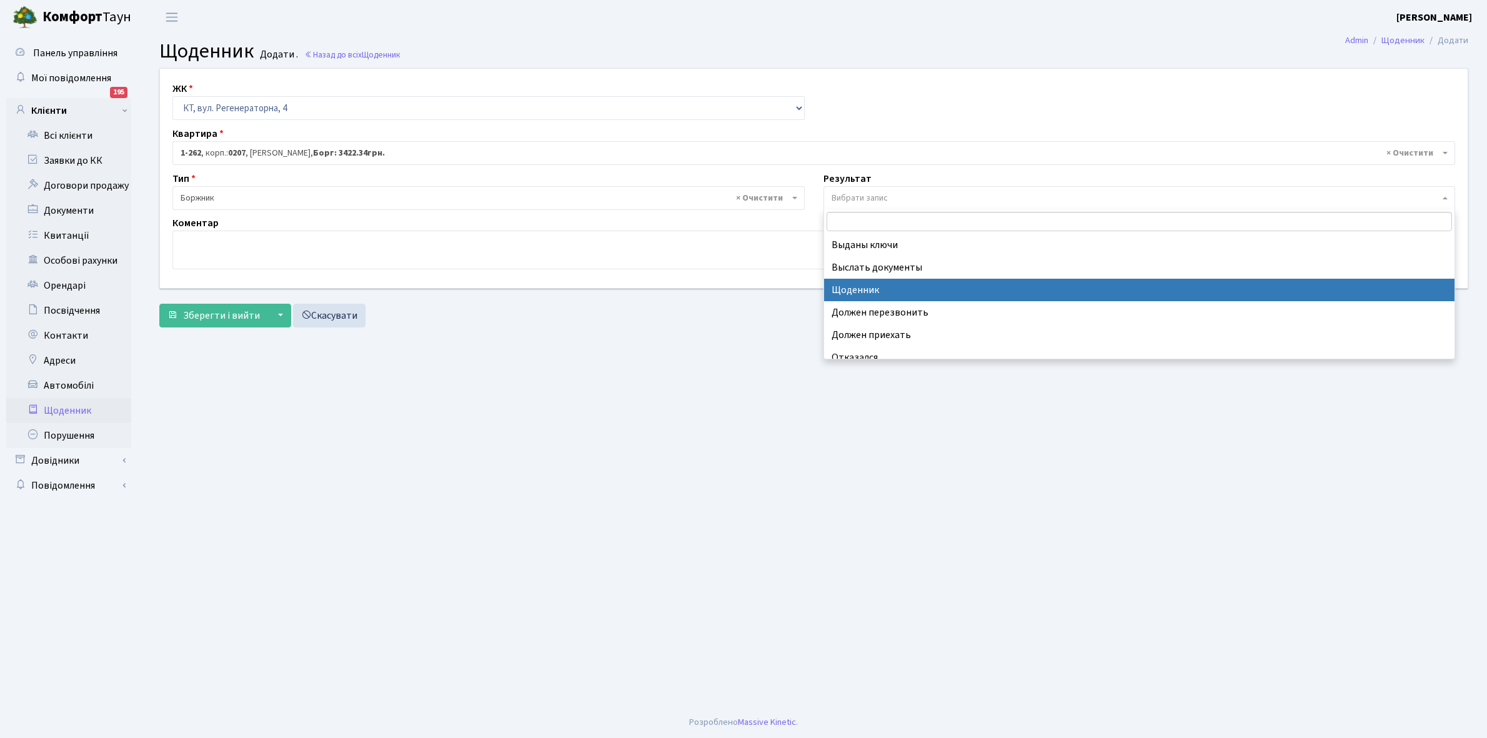
select select "14"
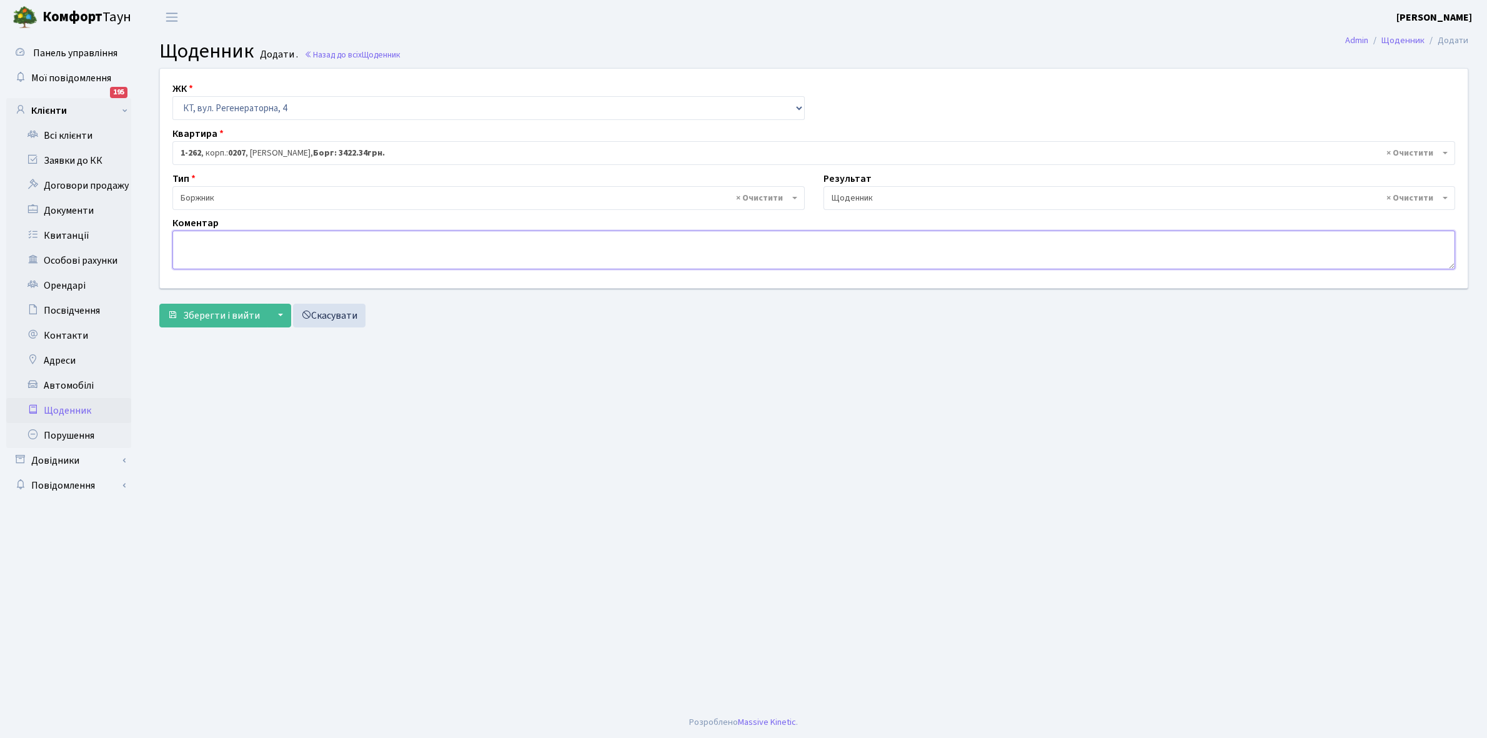
click at [196, 247] on textarea at bounding box center [813, 250] width 1283 height 39
type textarea "Пломба-49904 кВт"
click at [232, 314] on span "Зберегти і вийти" at bounding box center [221, 316] width 77 height 14
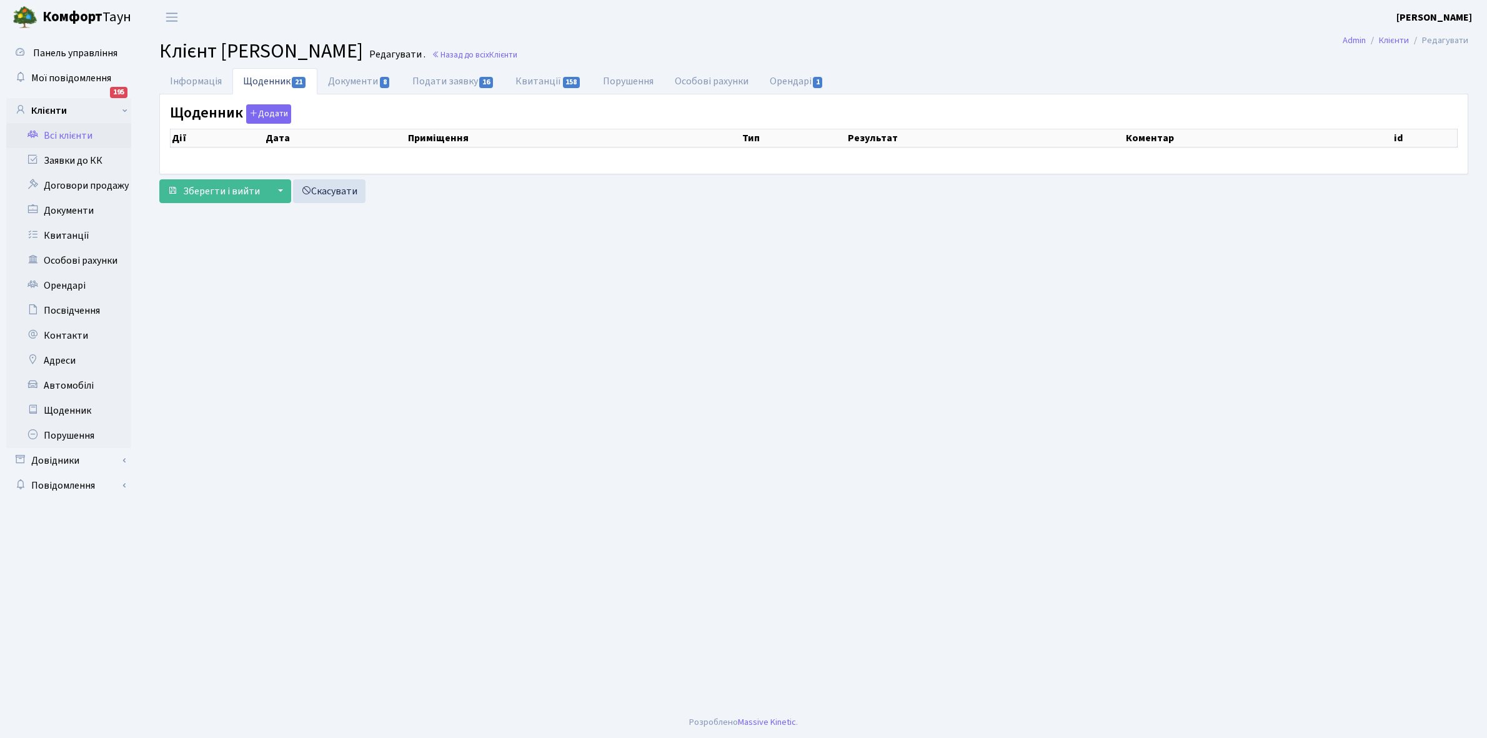
select select "25"
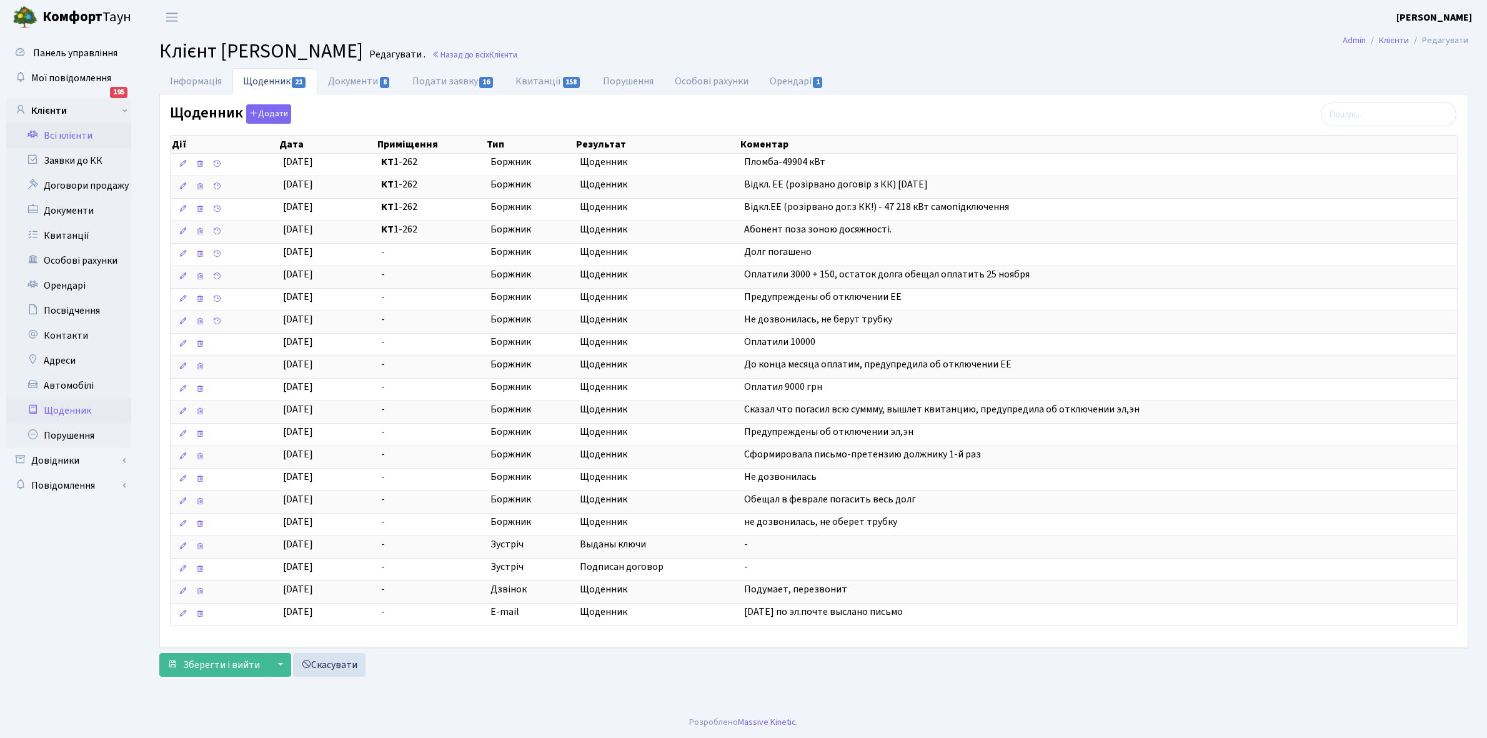
click at [70, 408] on link "Щоденник" at bounding box center [68, 410] width 125 height 25
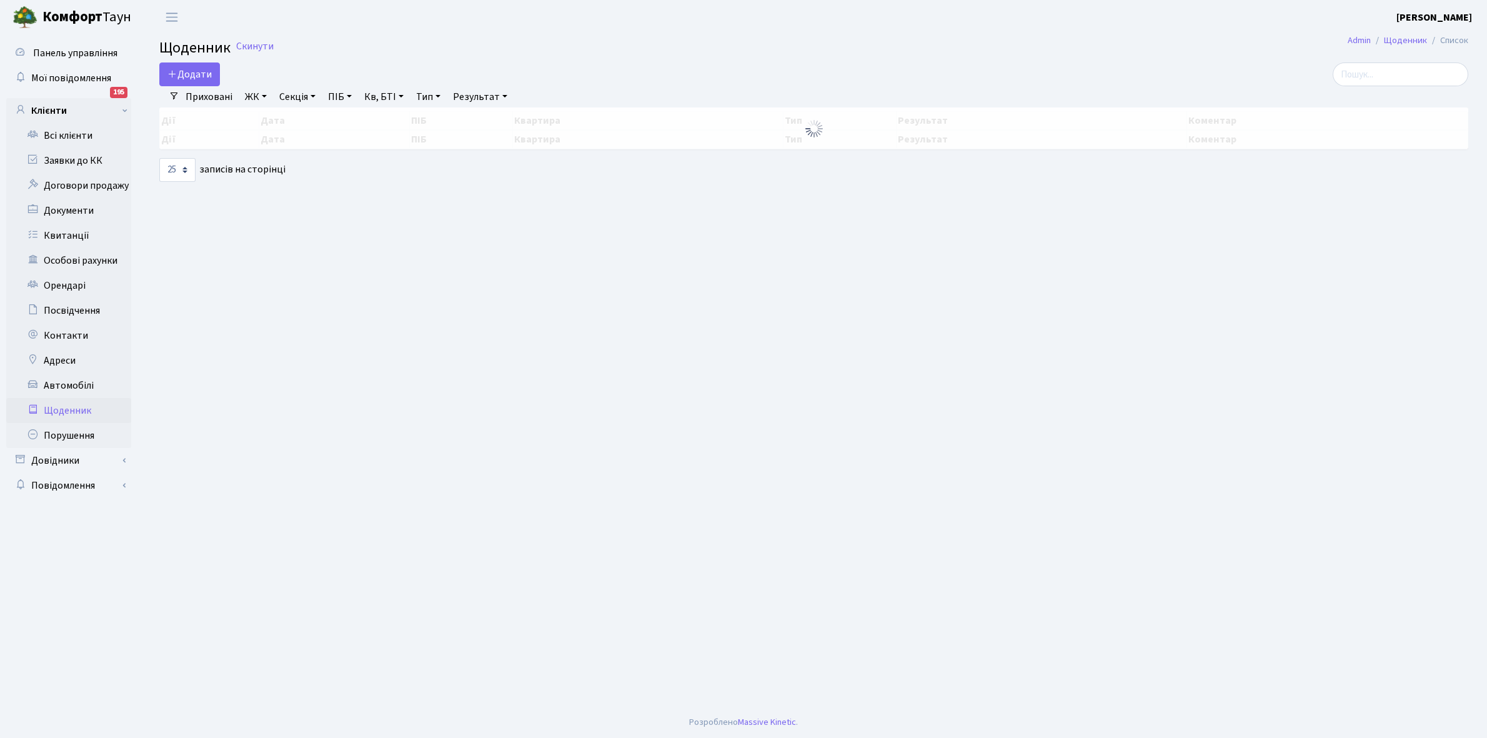
select select "25"
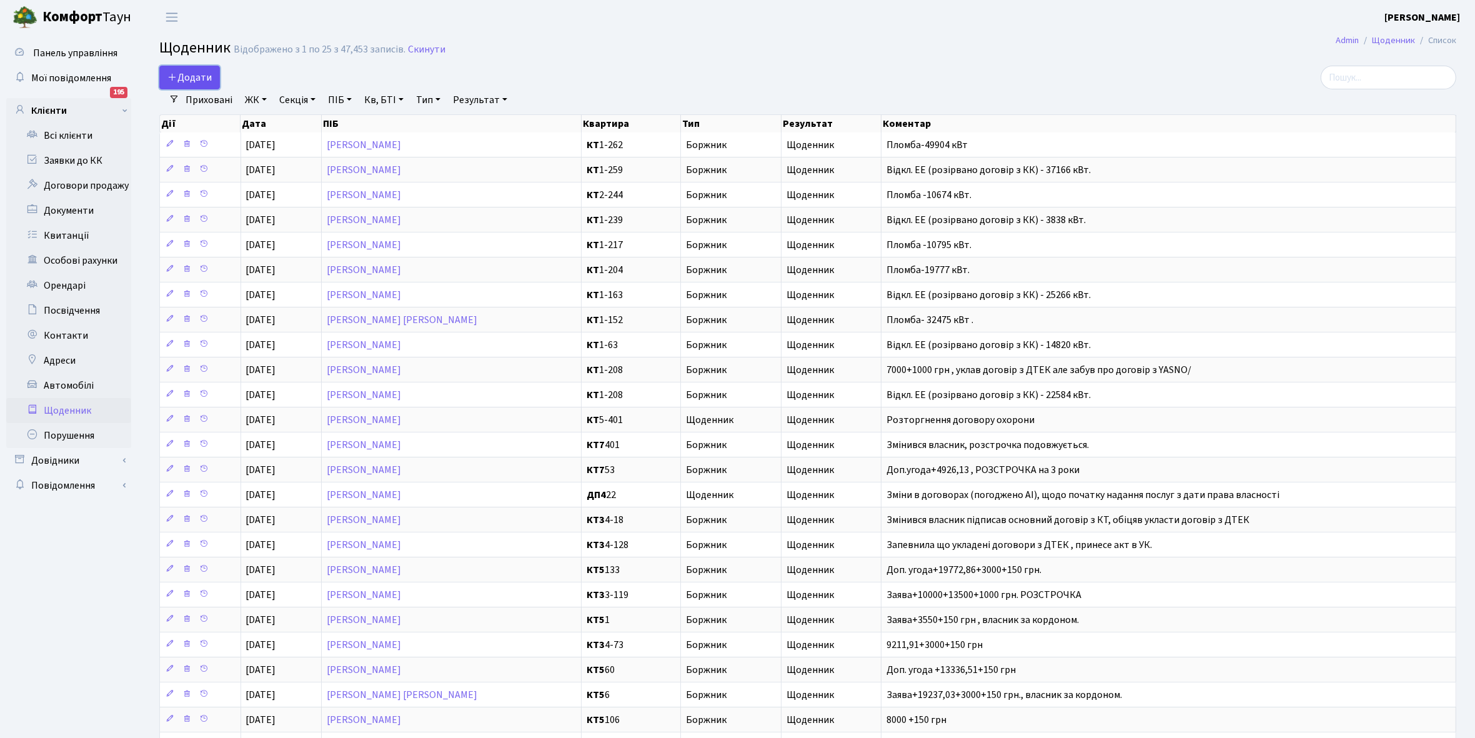
click at [187, 78] on span "Додати" at bounding box center [189, 78] width 44 height 14
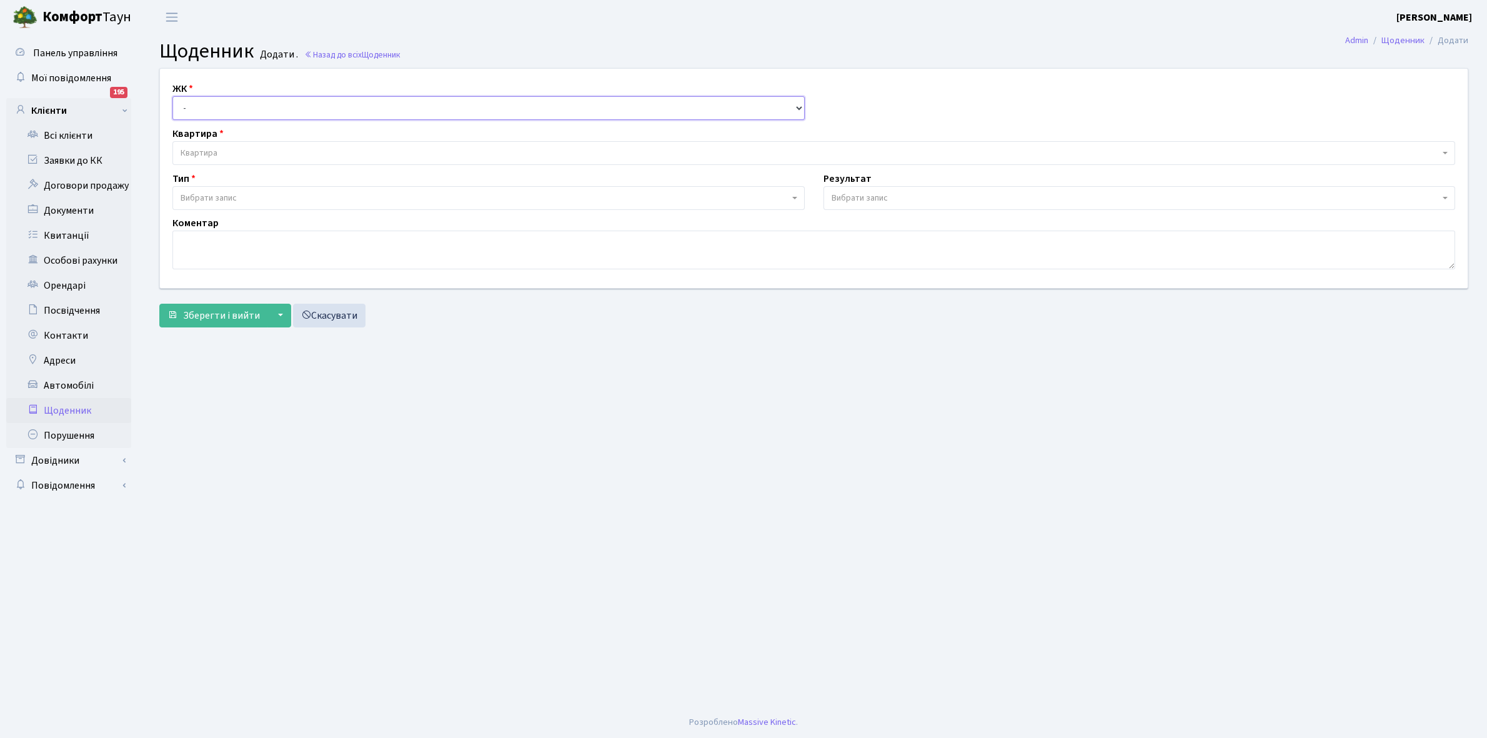
click at [227, 99] on select "- КТ, вул. Регенераторна, 4 КТ2, просп. Соборності, 17 КТ3, вул. Березнева, 16 …" at bounding box center [488, 108] width 632 height 24
select select "271"
click at [172, 96] on select "- КТ, вул. Регенераторна, 4 КТ2, просп. [STREET_ADDRESS] [STREET_ADDRESS] [PERS…" at bounding box center [488, 108] width 632 height 24
select select
click at [222, 144] on span "Квартира" at bounding box center [813, 153] width 1283 height 24
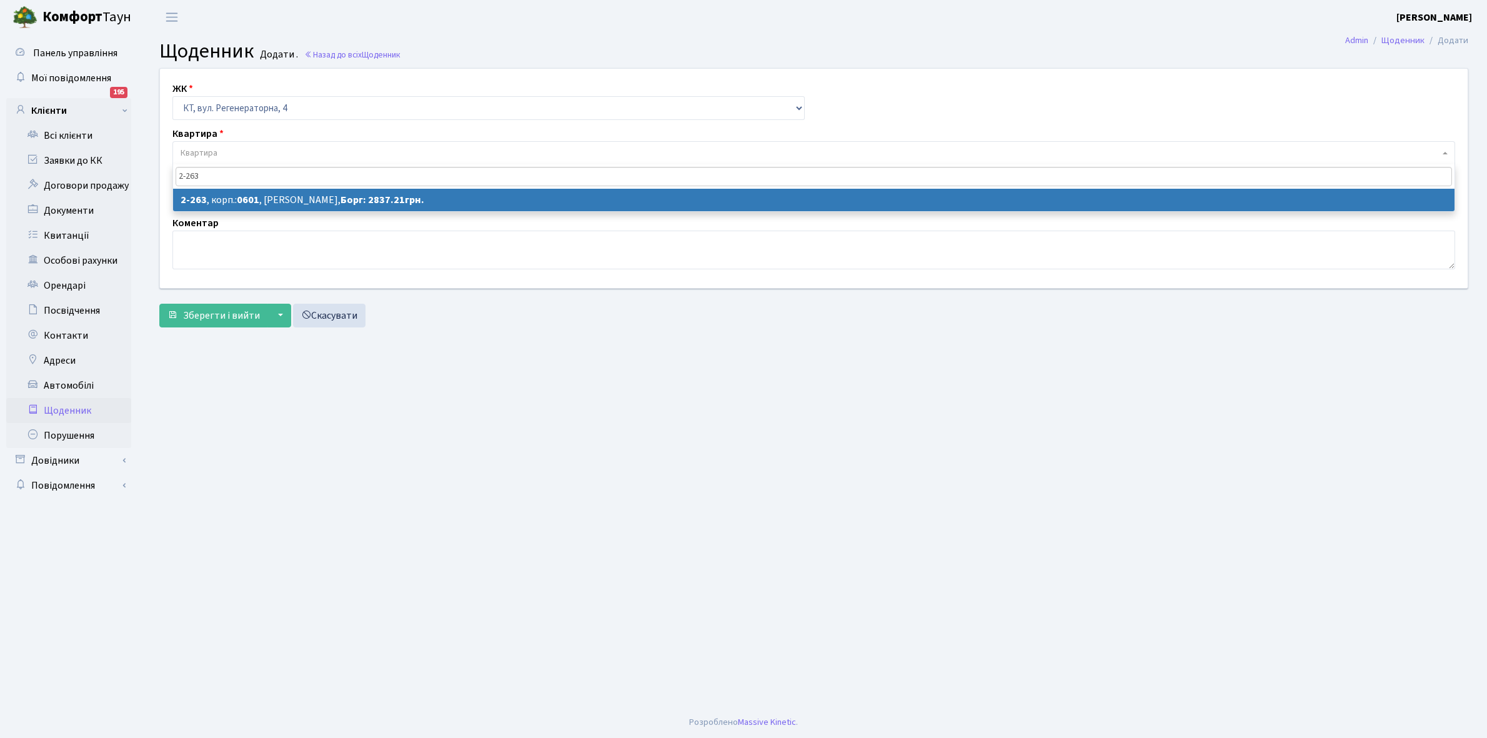
type input "2-263"
select select "1277"
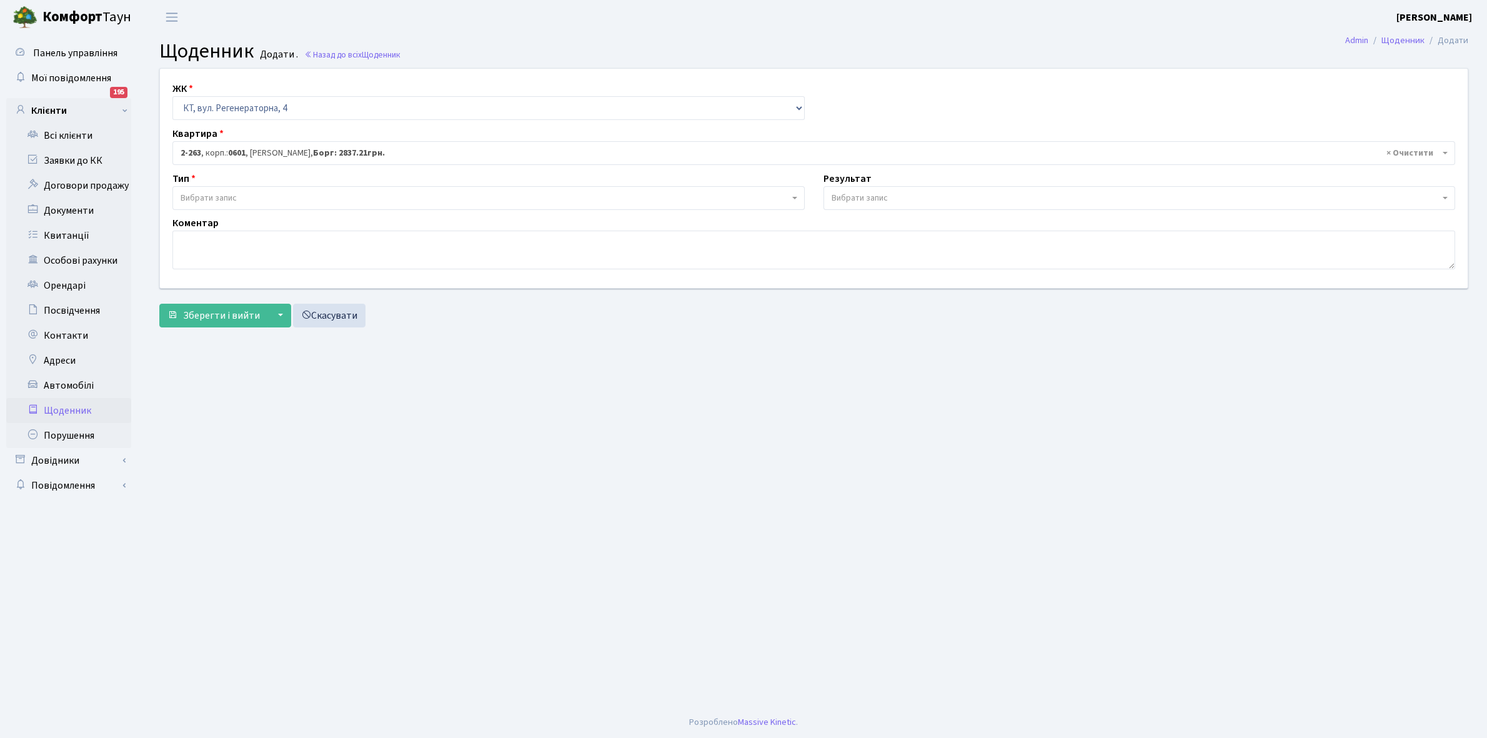
click at [257, 199] on span "Вибрати запис" at bounding box center [485, 198] width 609 height 12
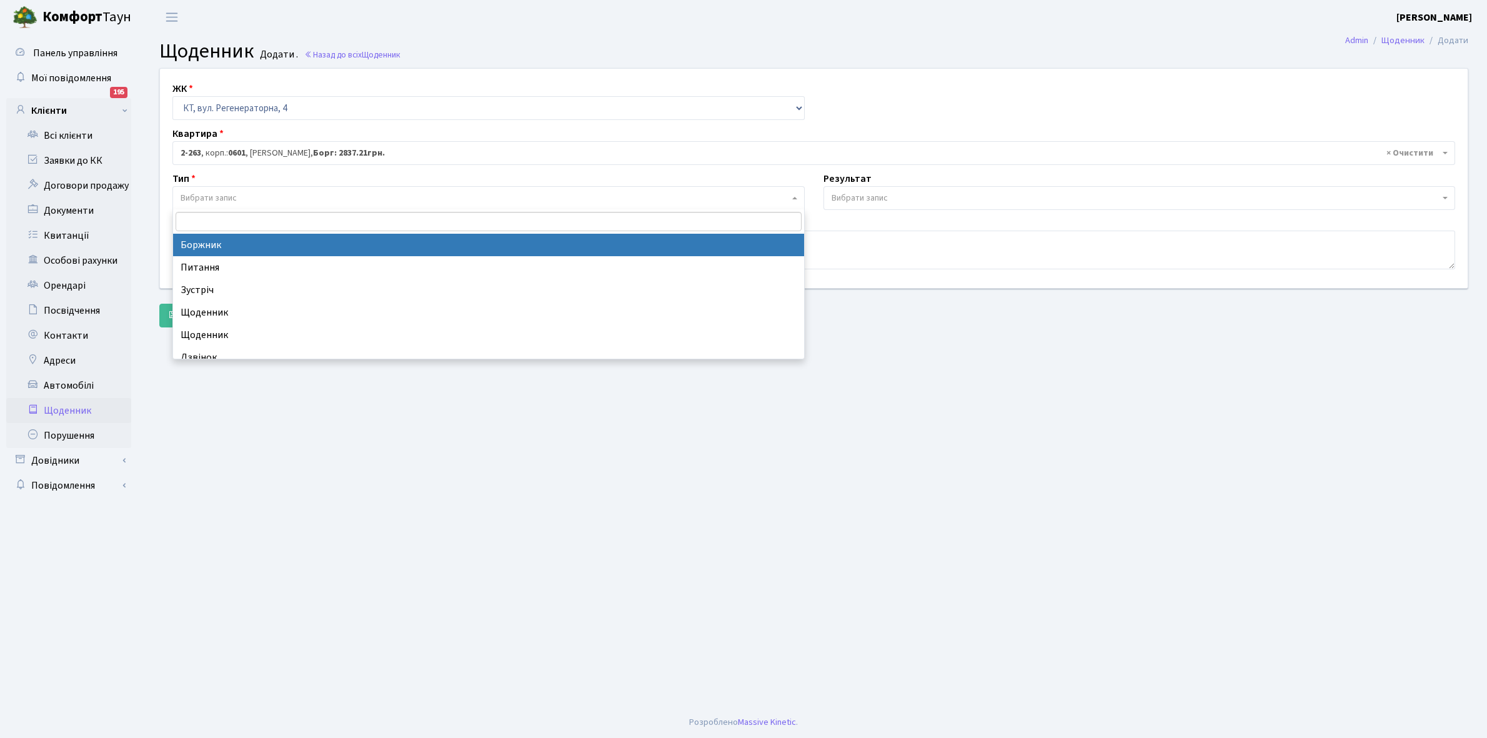
select select "189"
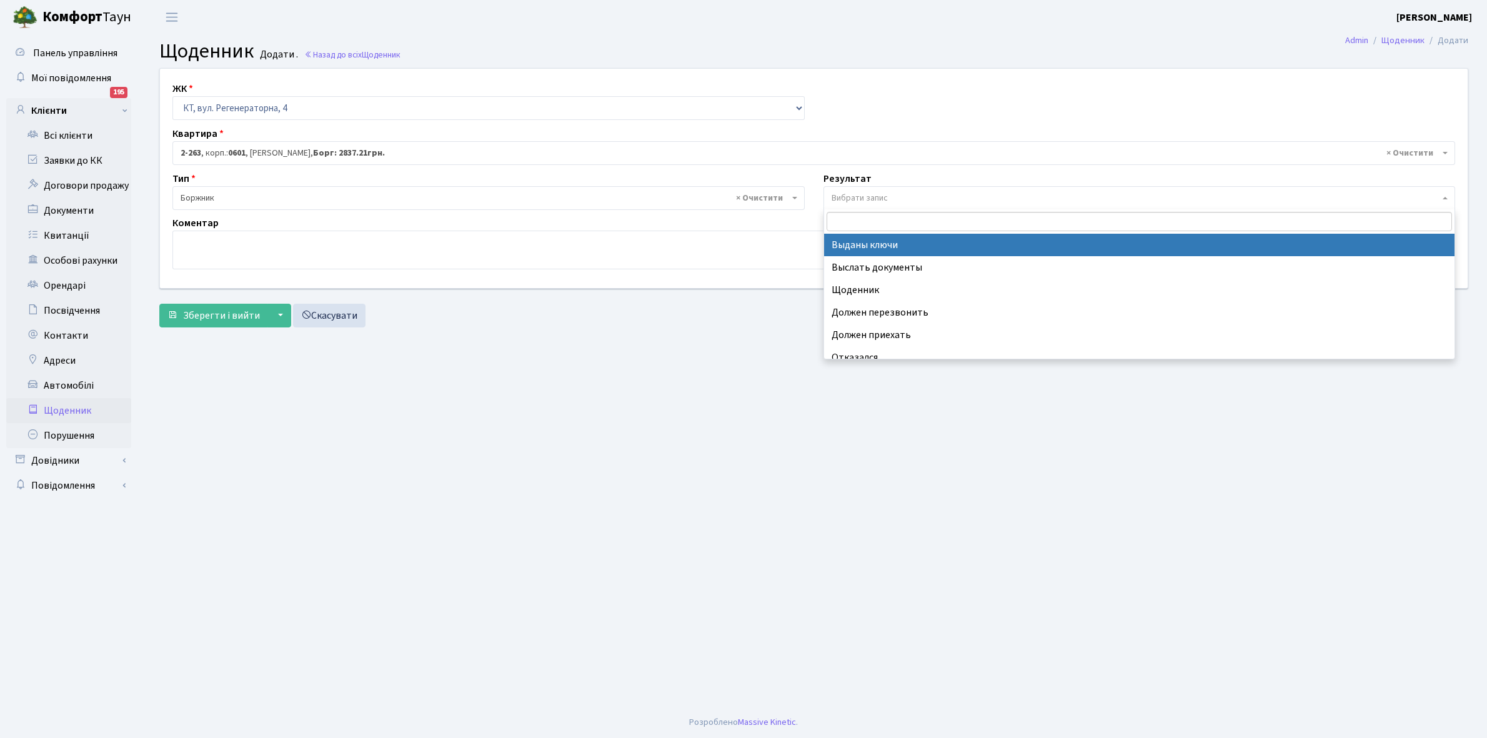
click at [867, 194] on span "Вибрати запис" at bounding box center [860, 198] width 56 height 12
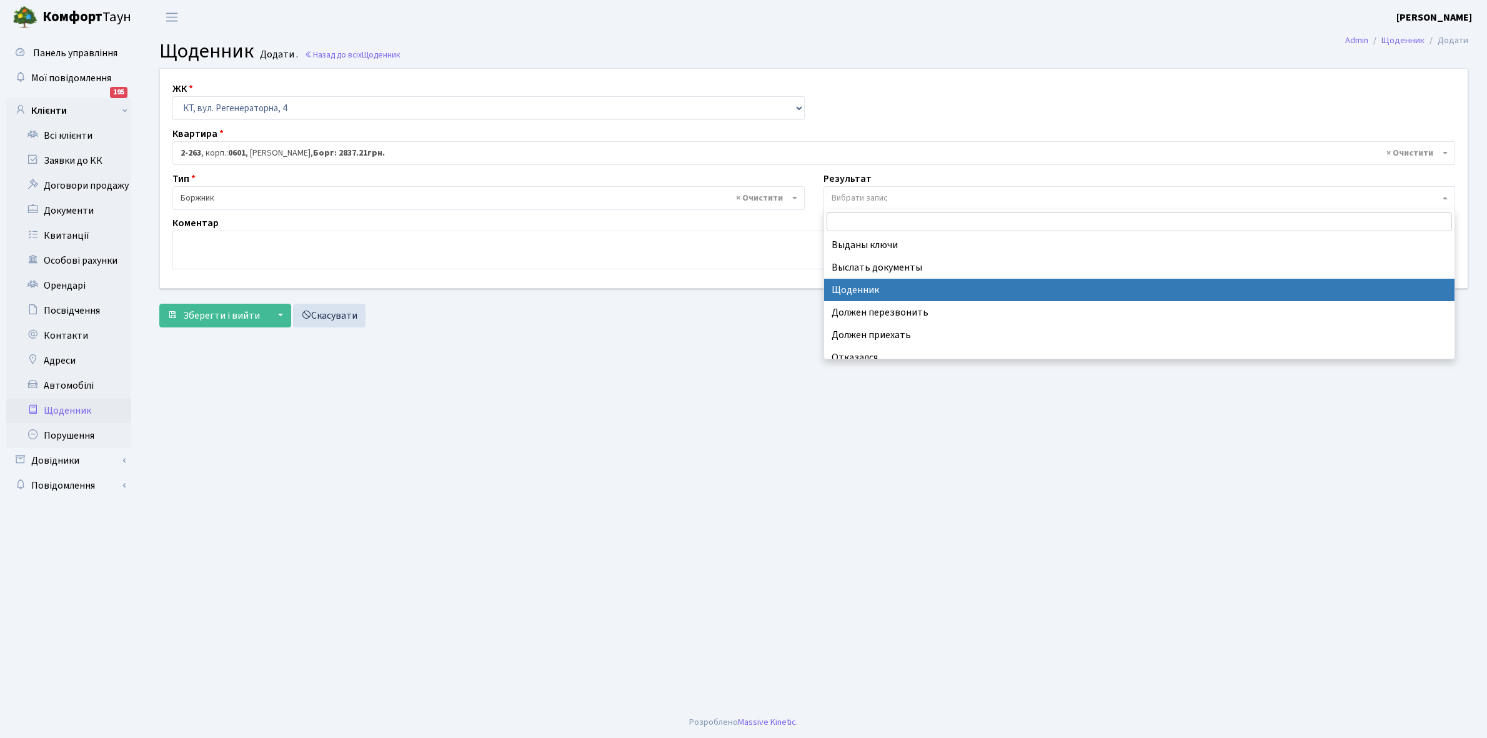
select select "14"
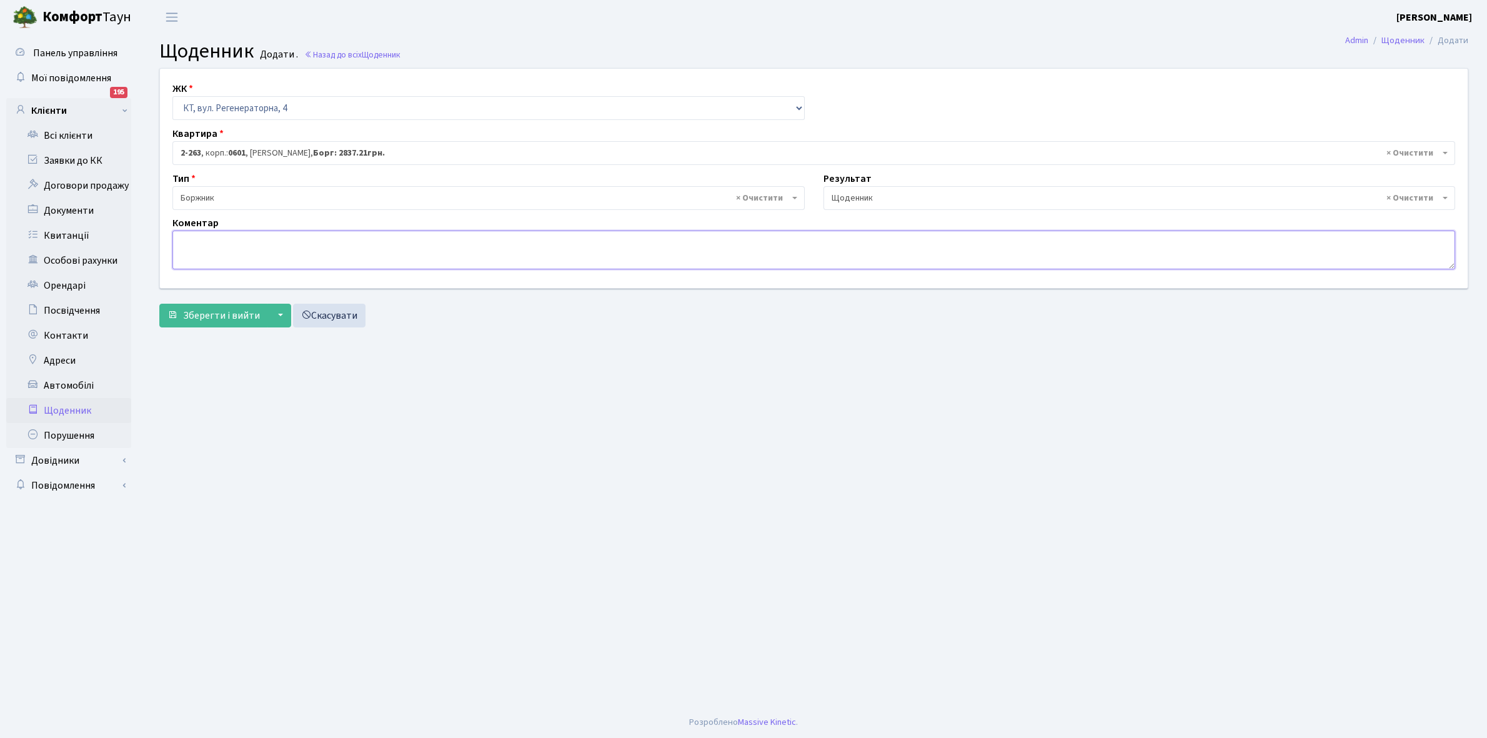
click at [197, 251] on textarea at bounding box center [813, 250] width 1283 height 39
type textarea "Відключена ЕЕ"
click at [229, 314] on span "Зберегти і вийти" at bounding box center [221, 316] width 77 height 14
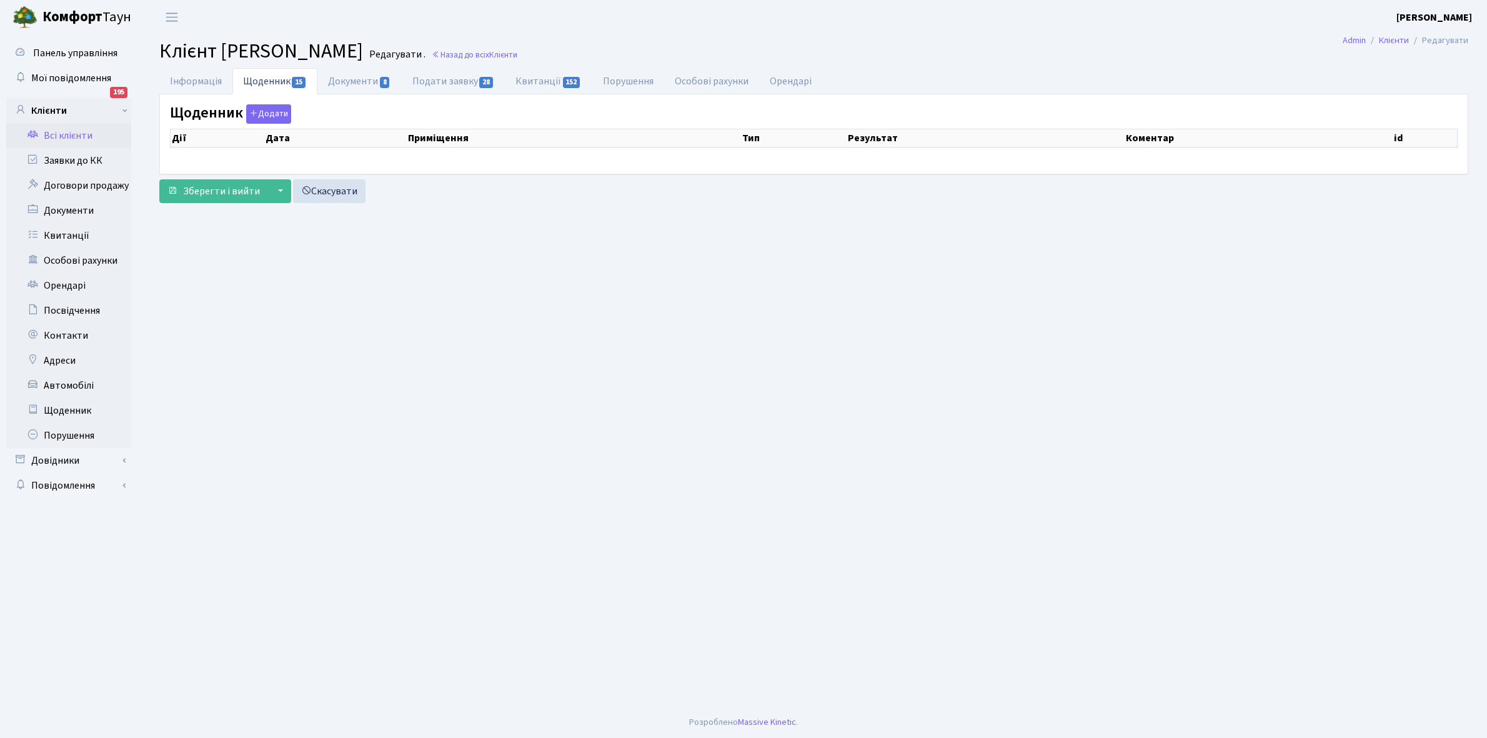
select select "25"
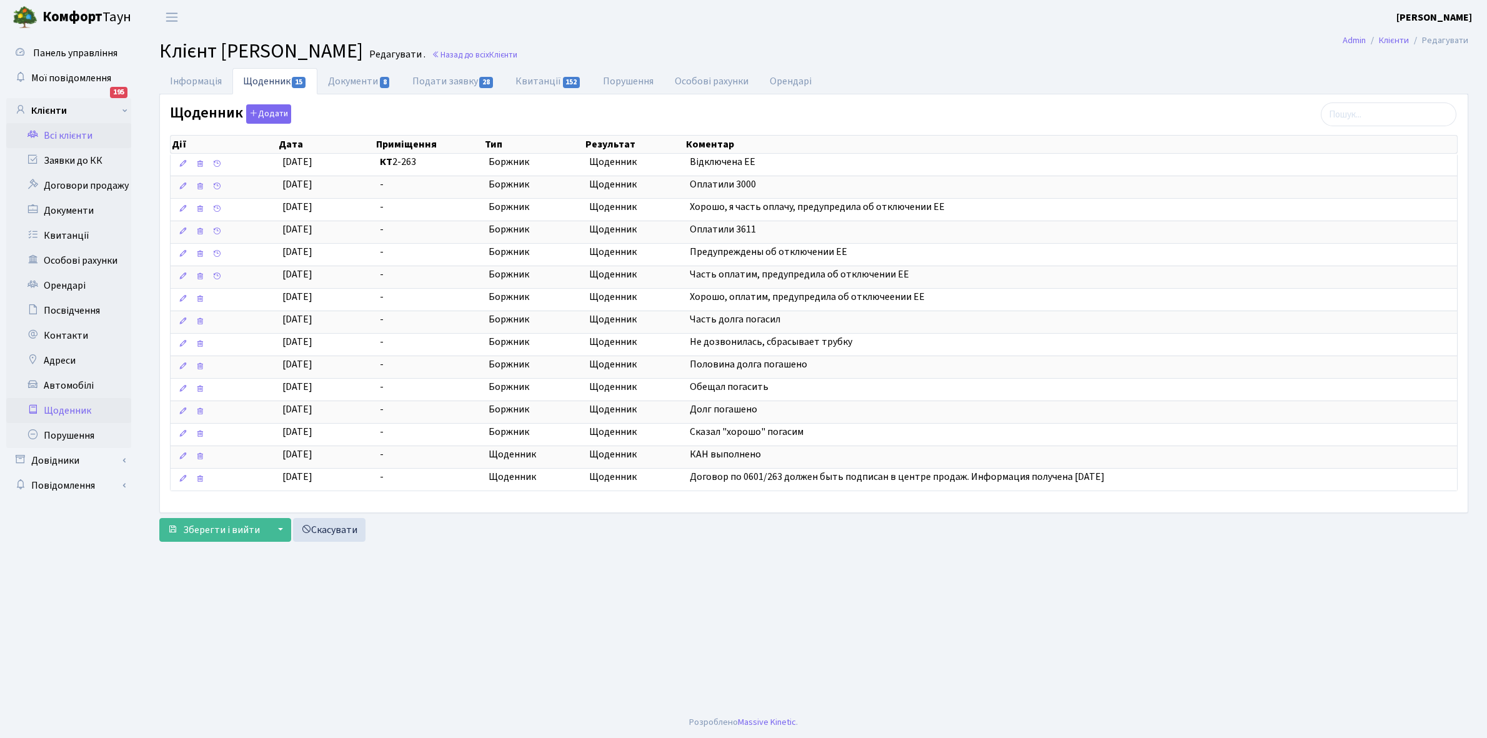
click at [64, 408] on link "Щоденник" at bounding box center [68, 410] width 125 height 25
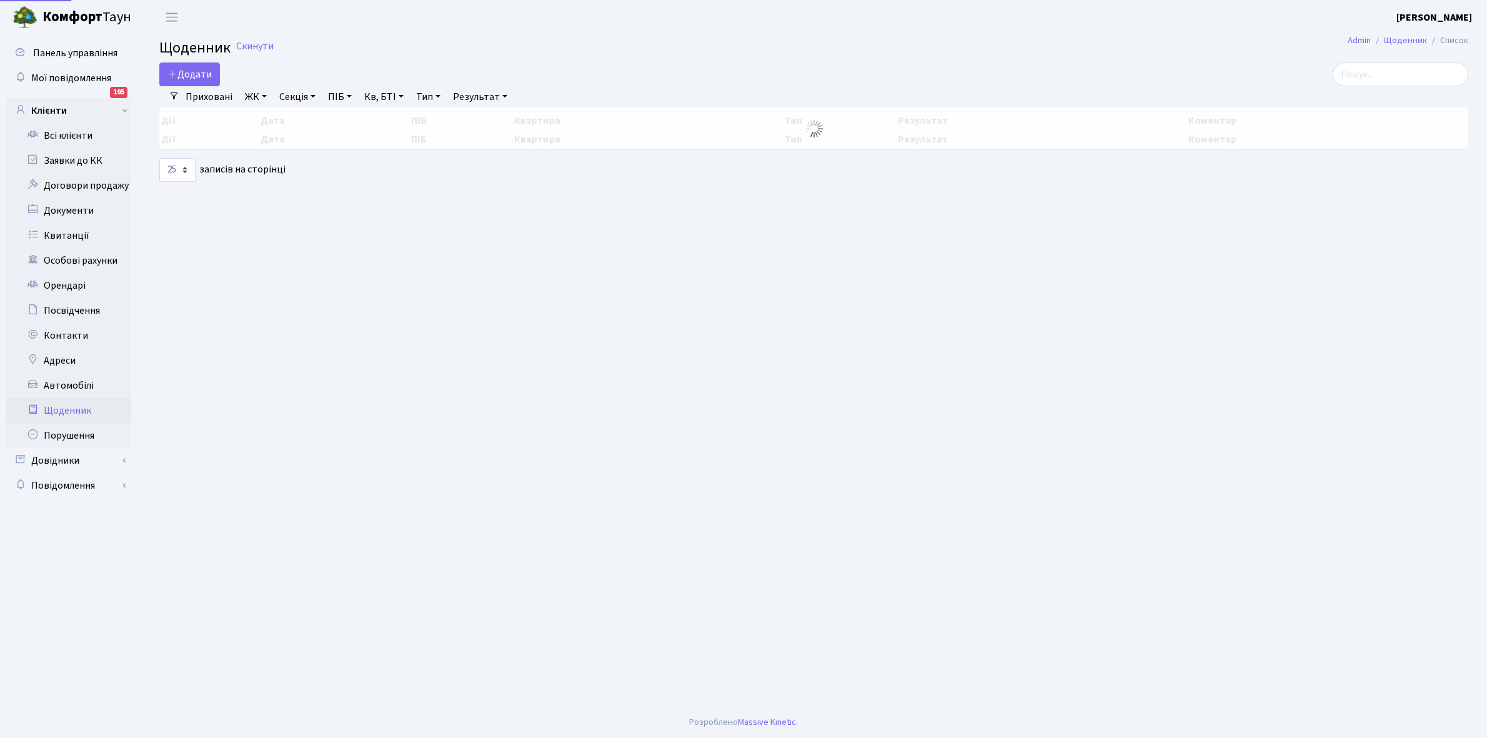
select select "25"
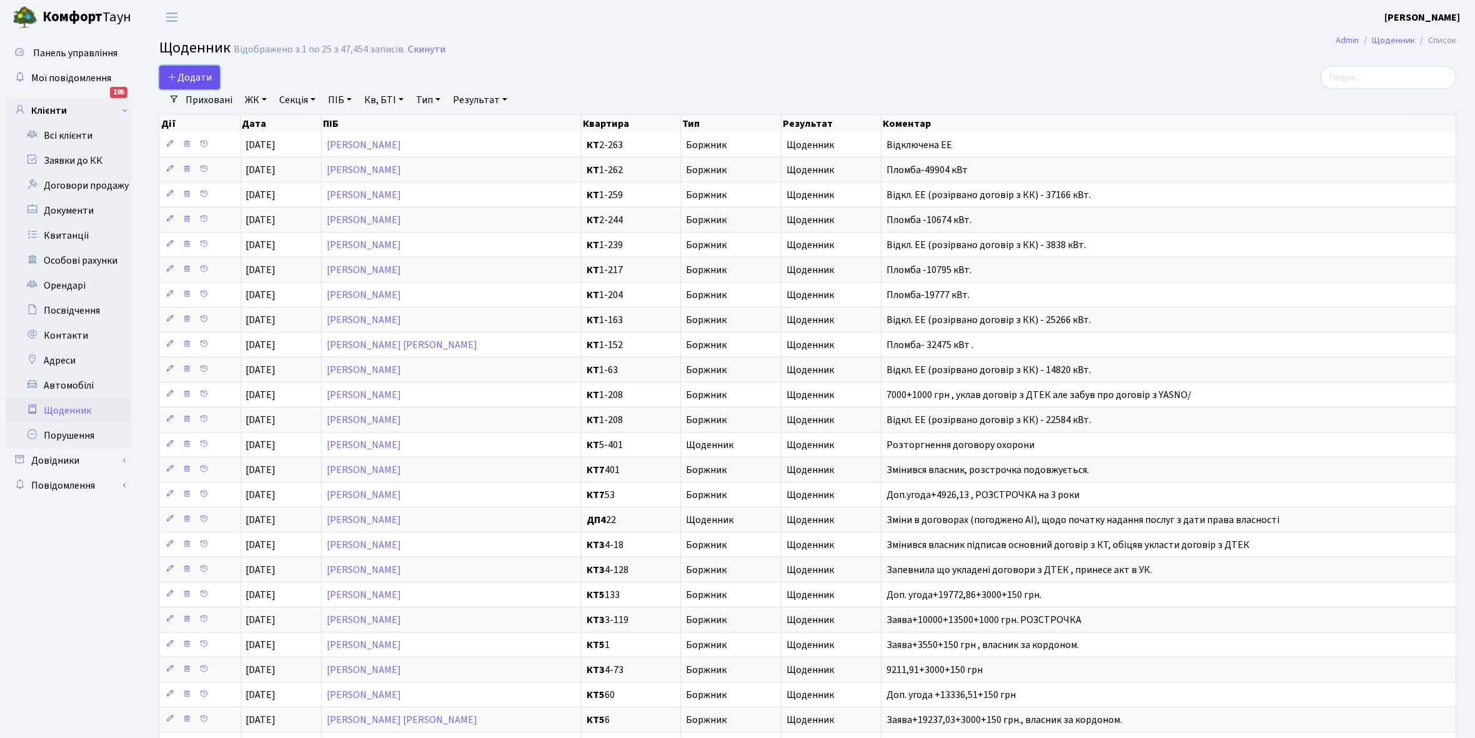
click at [194, 75] on span "Додати" at bounding box center [189, 78] width 44 height 14
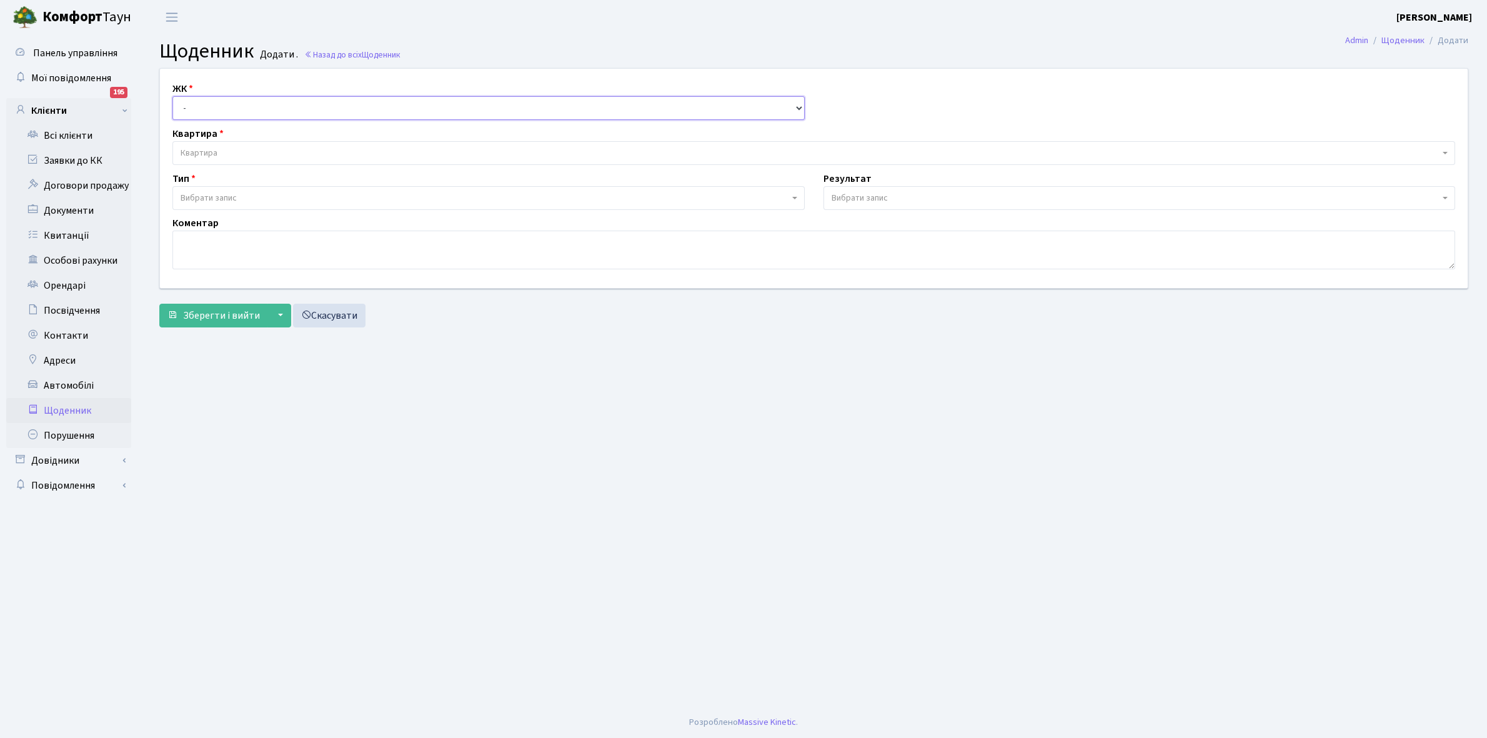
click at [207, 106] on select "- КТ, вул. Регенераторна, 4 КТ2, просп. [STREET_ADDRESS] [STREET_ADDRESS] [PERS…" at bounding box center [488, 108] width 632 height 24
select select "271"
click at [172, 96] on select "- КТ, вул. Регенераторна, 4 КТ2, просп. [STREET_ADDRESS] [STREET_ADDRESS] [PERS…" at bounding box center [488, 108] width 632 height 24
select select
click at [220, 147] on span "Квартира" at bounding box center [810, 153] width 1259 height 12
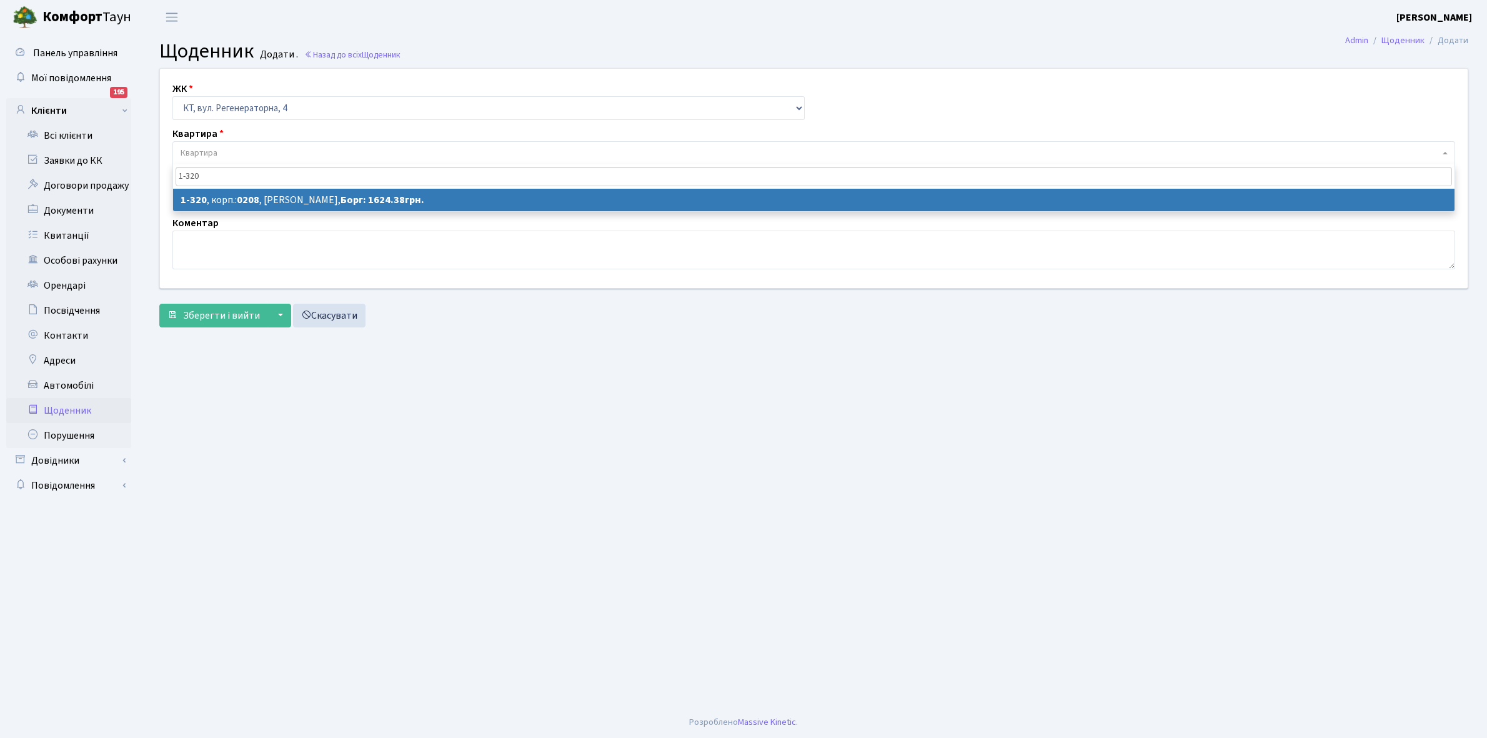
type input "1-320"
select select "320"
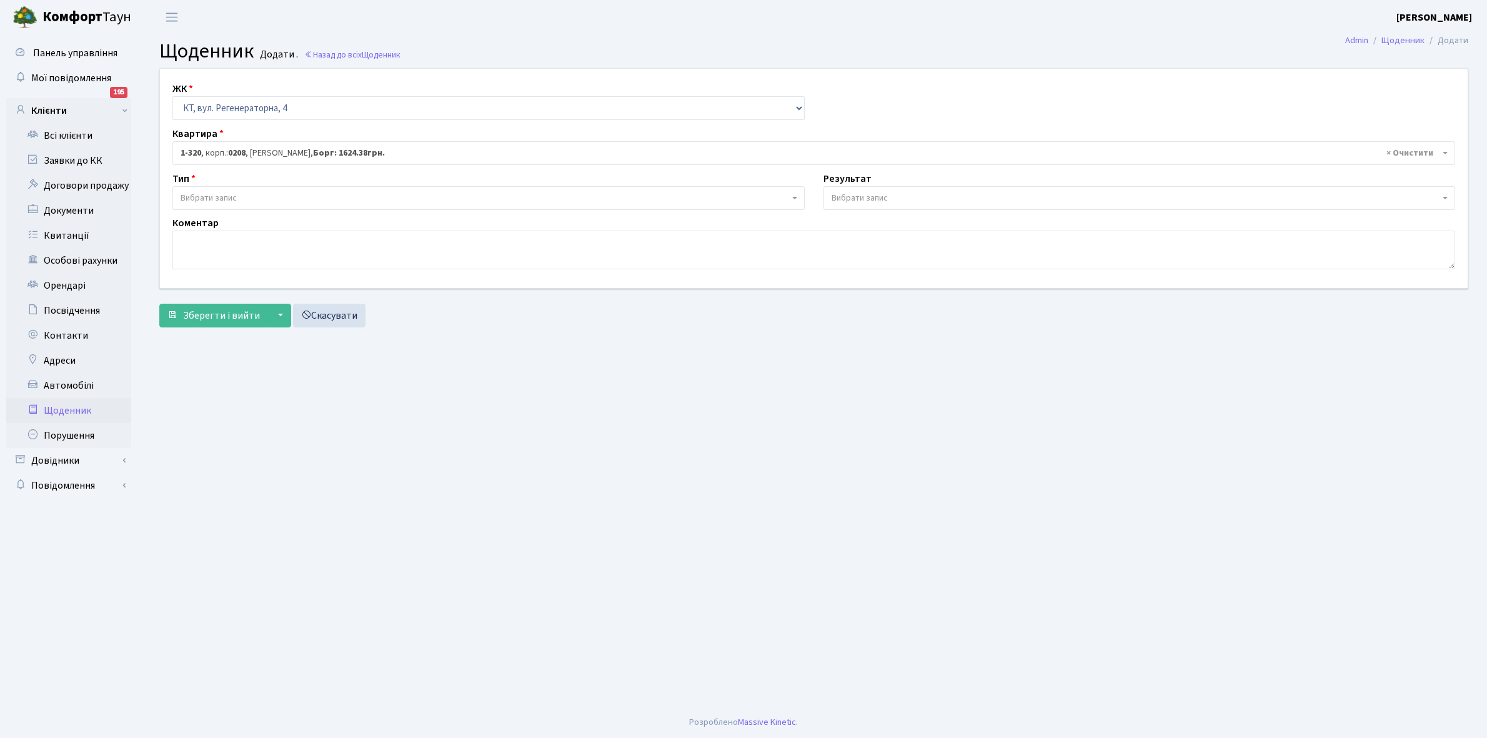
click at [226, 194] on span "Вибрати запис" at bounding box center [209, 198] width 56 height 12
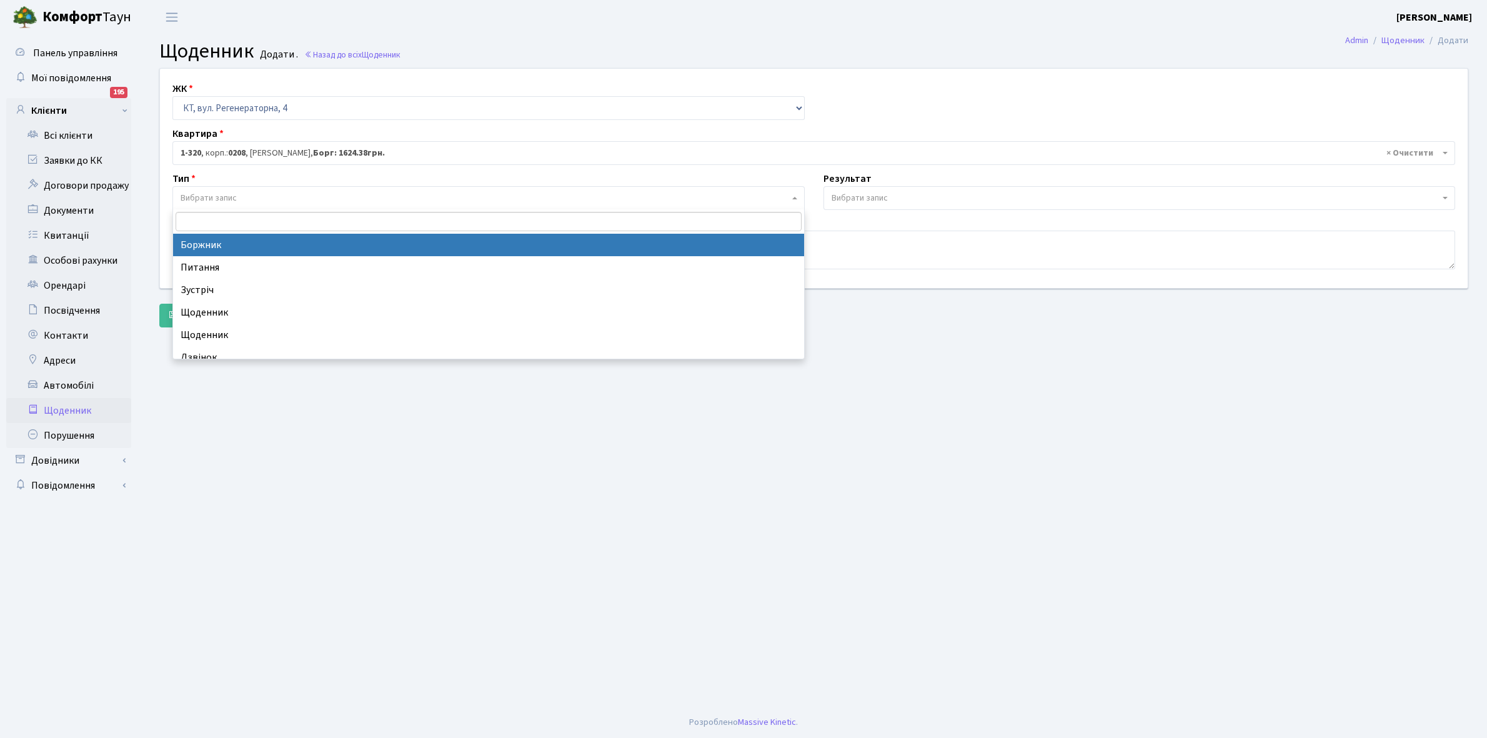
select select "189"
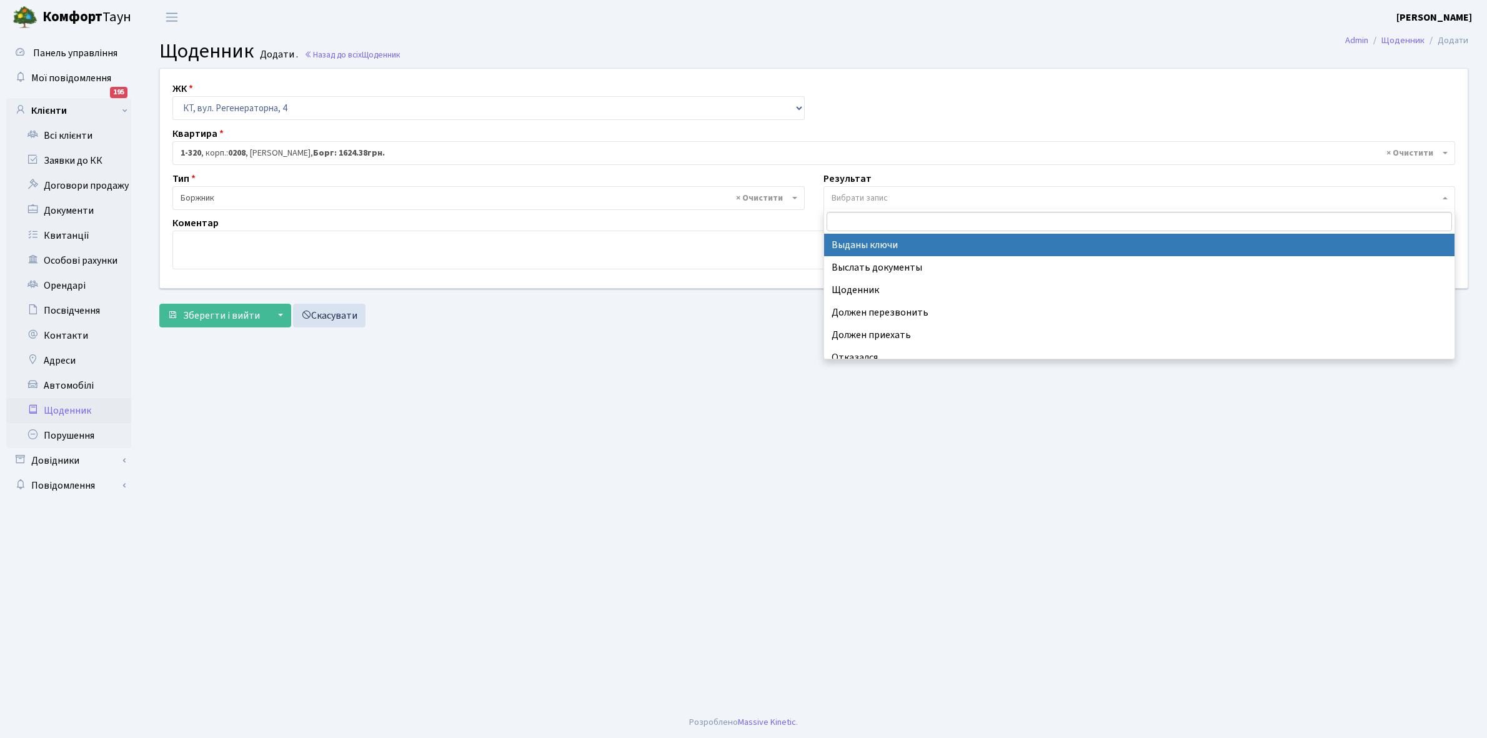
click at [907, 197] on span "Вибрати запис" at bounding box center [1136, 198] width 609 height 12
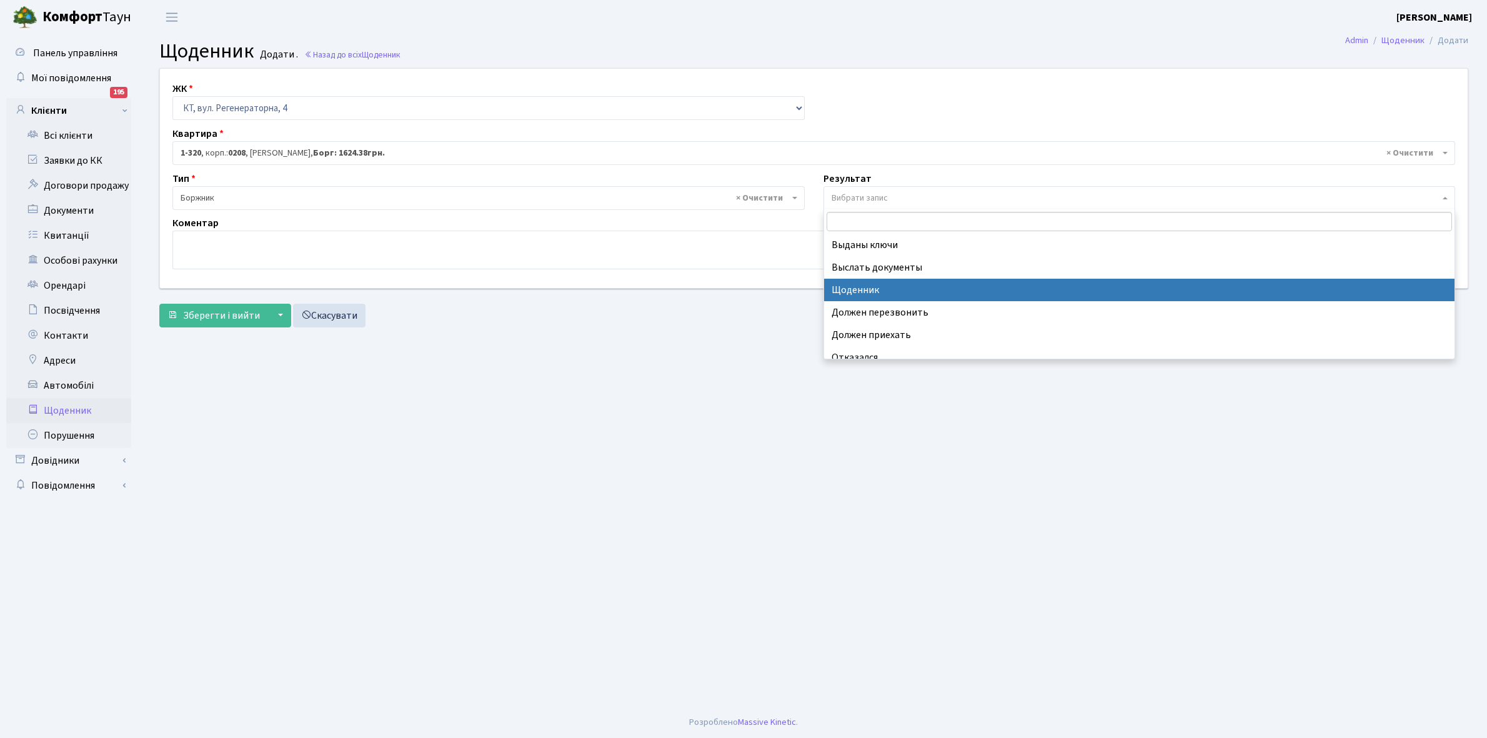
select select "14"
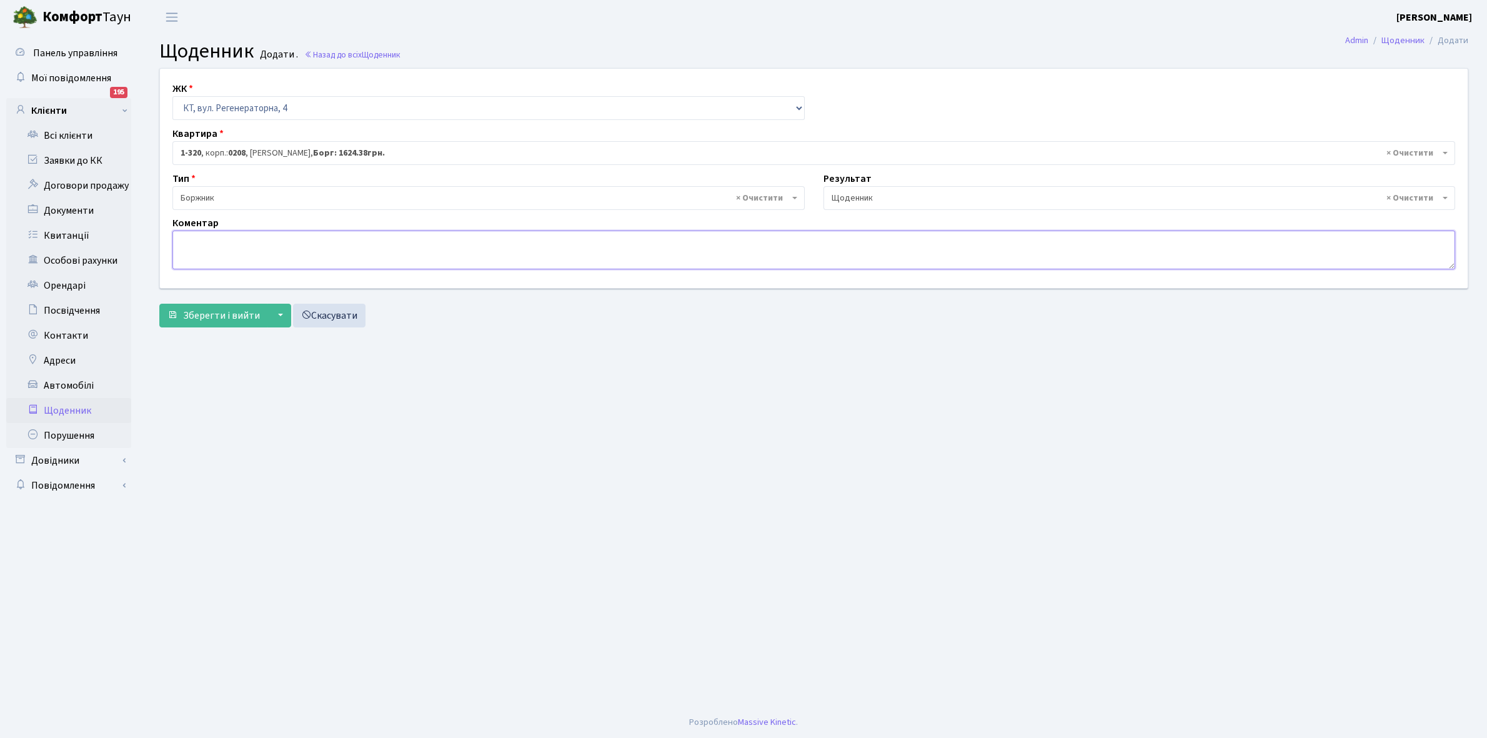
click at [203, 256] on textarea at bounding box center [813, 250] width 1283 height 39
paste textarea "Відкл. ЕЕ (розірвано договір з КК) - 17595 кВт."
click at [349, 244] on textarea "Відкл. ЕЕ (розірвано договір з КК) - 17595 кВт." at bounding box center [813, 250] width 1283 height 39
type textarea "Відкл. ЕЕ (розірвано договір з КК) - 5667 кВт."
click at [223, 310] on span "Зберегти і вийти" at bounding box center [221, 316] width 77 height 14
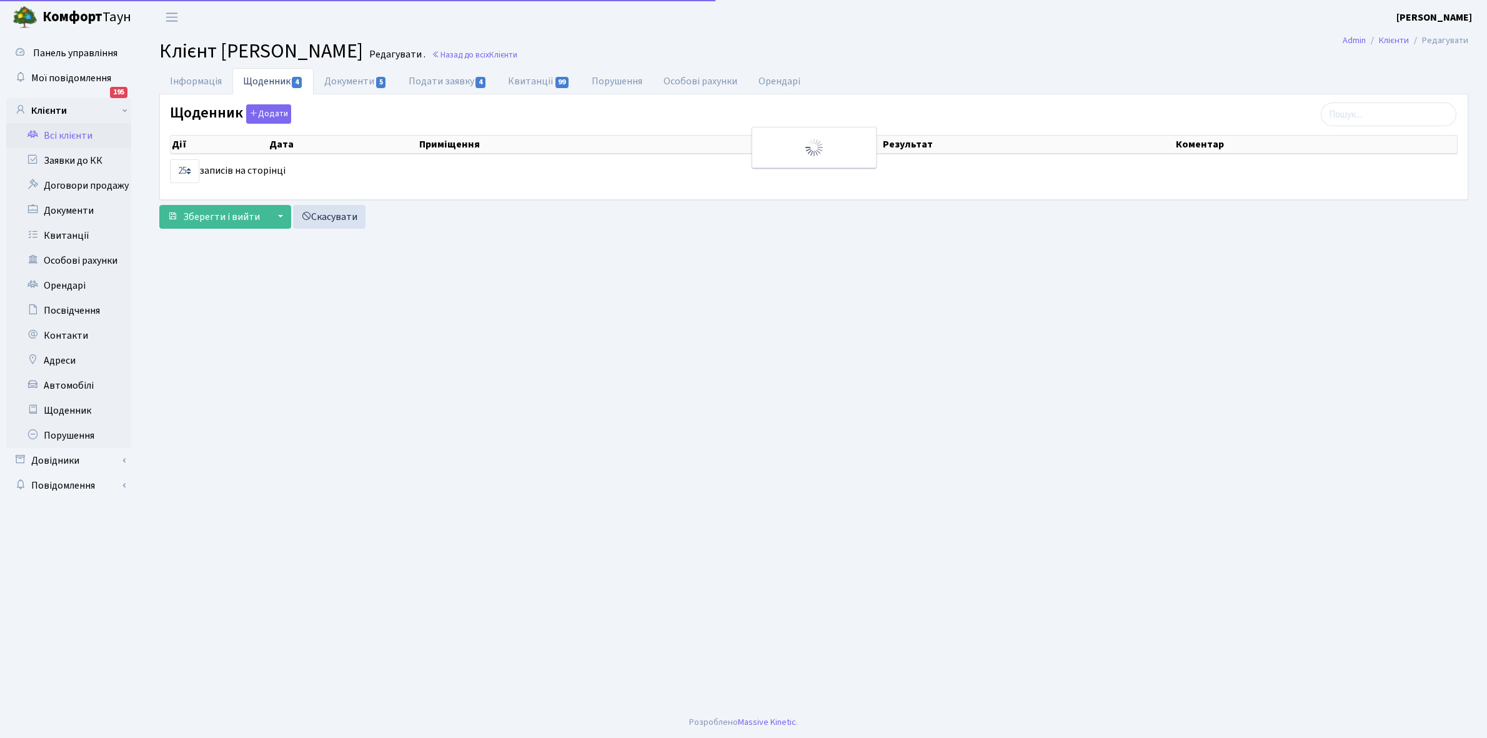
select select "25"
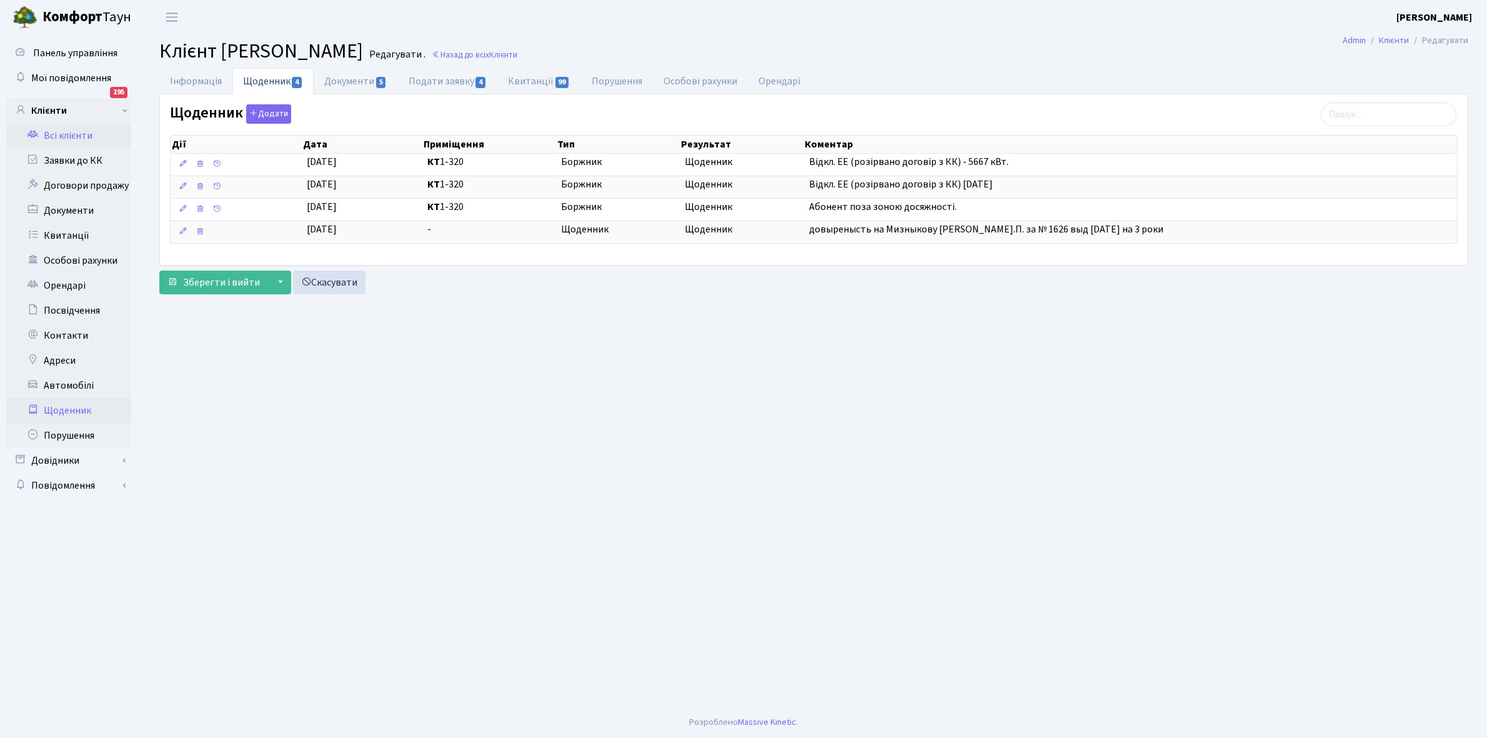
click at [55, 409] on link "Щоденник" at bounding box center [68, 410] width 125 height 25
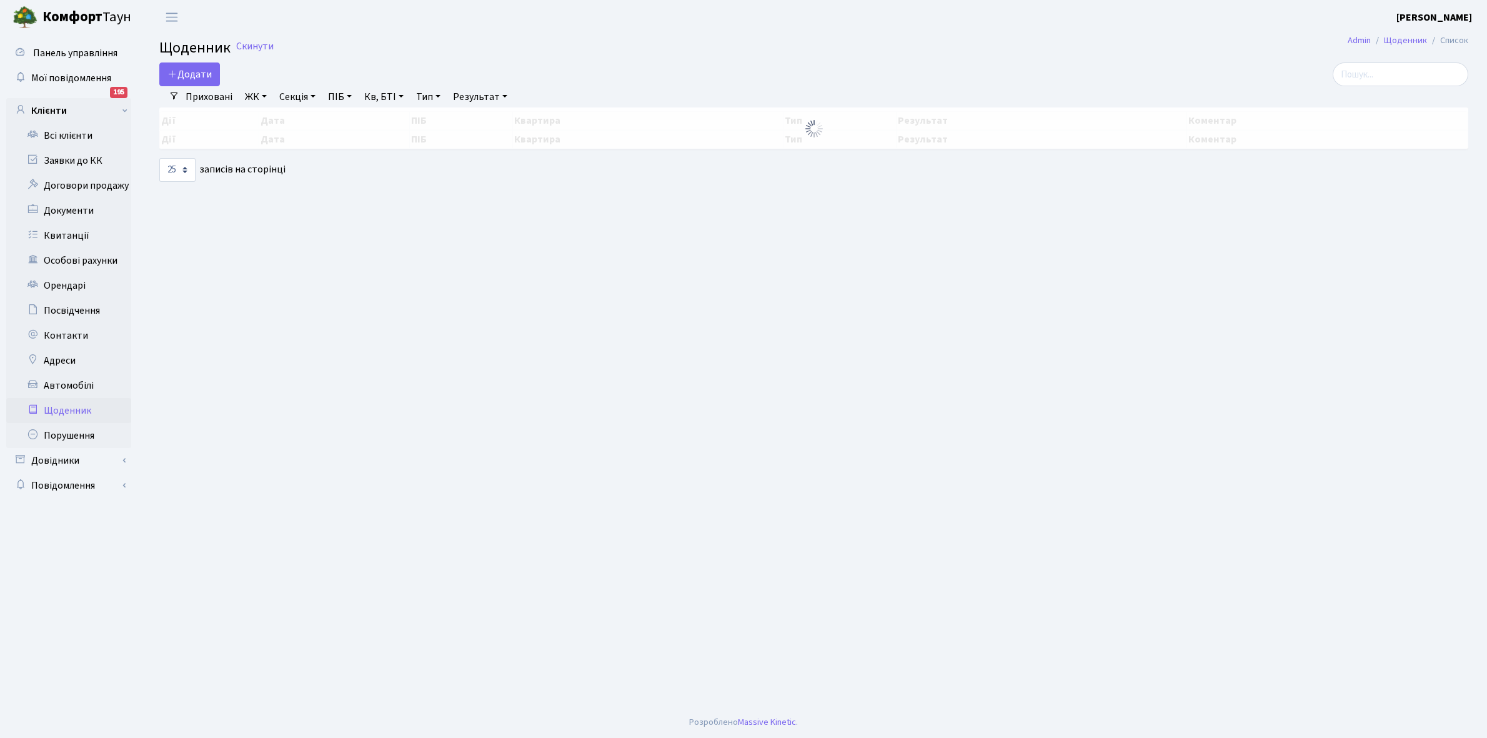
select select "25"
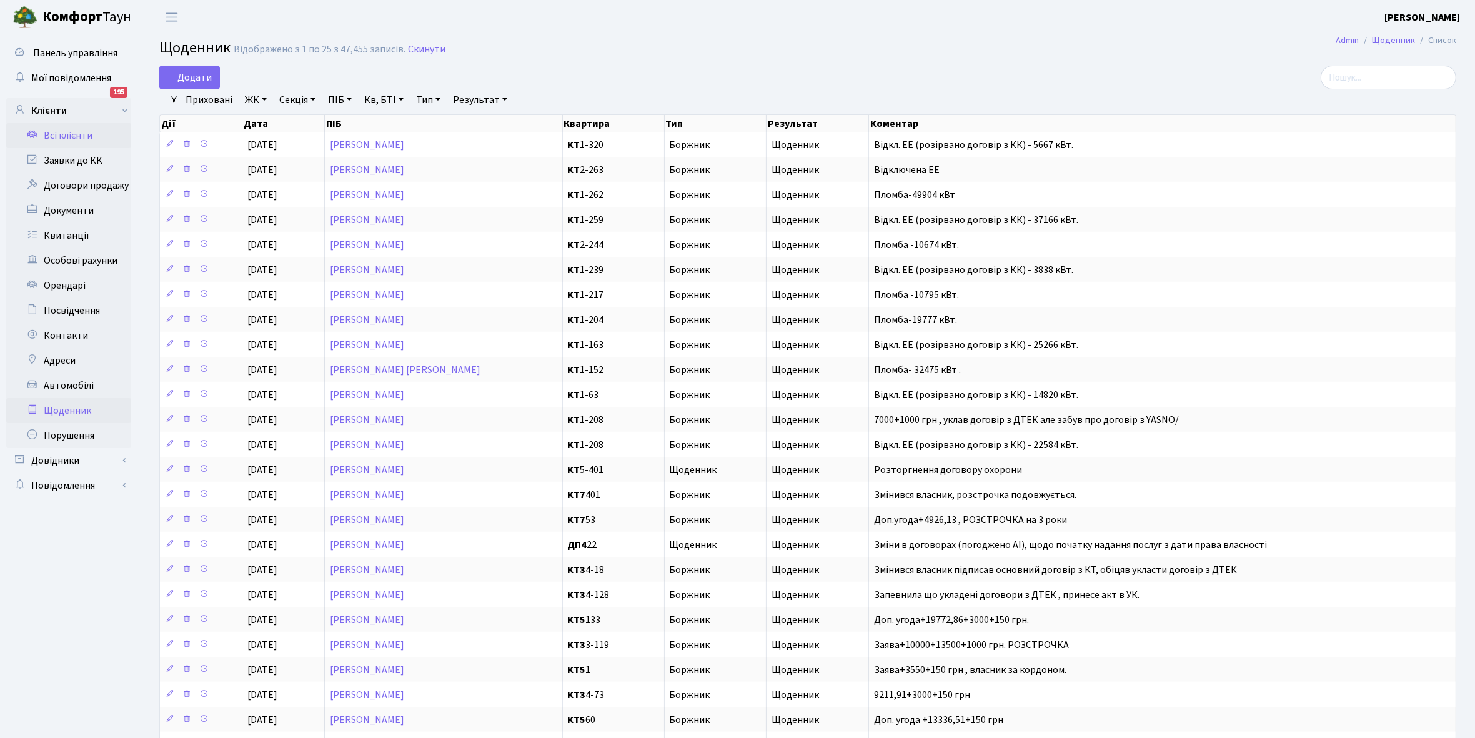
click at [76, 135] on link "Всі клієнти" at bounding box center [68, 135] width 125 height 25
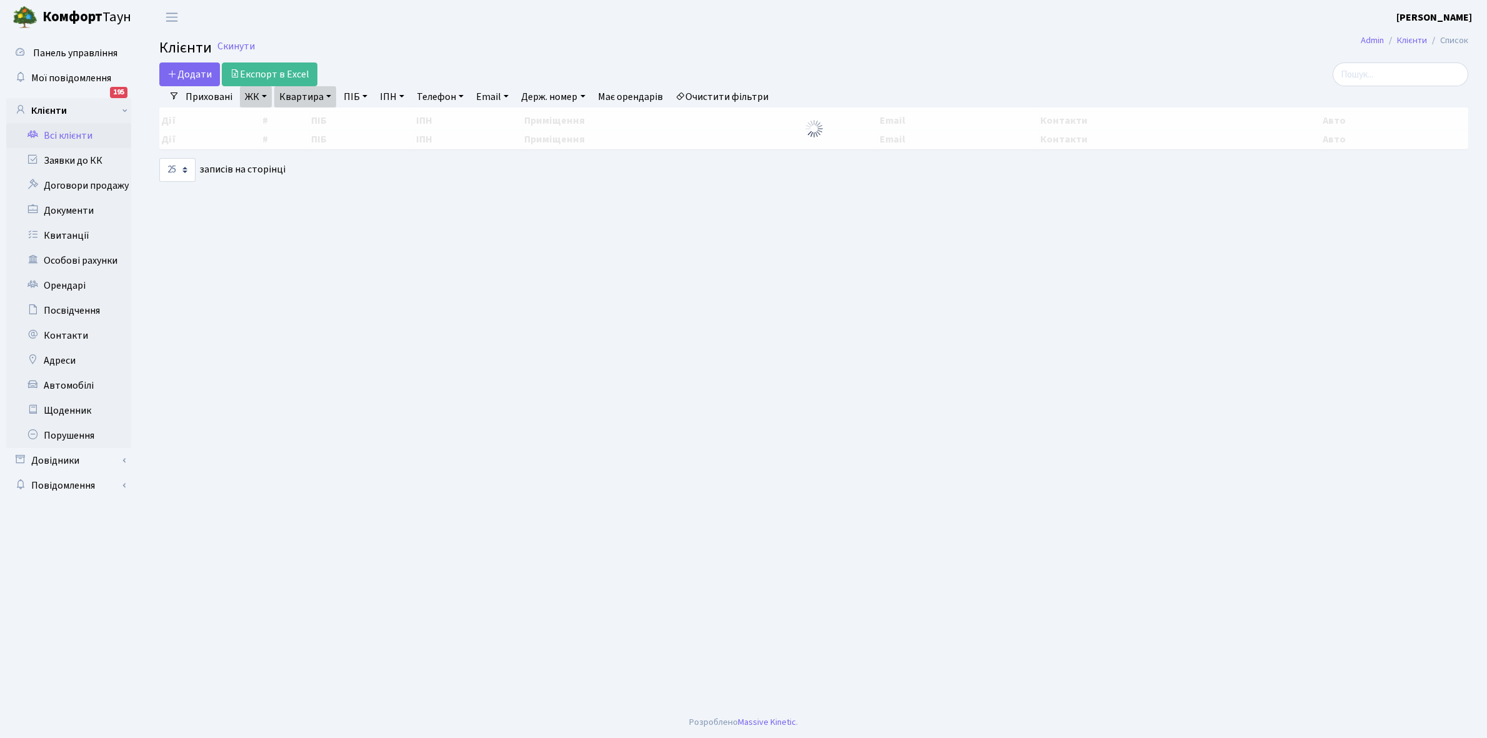
select select "25"
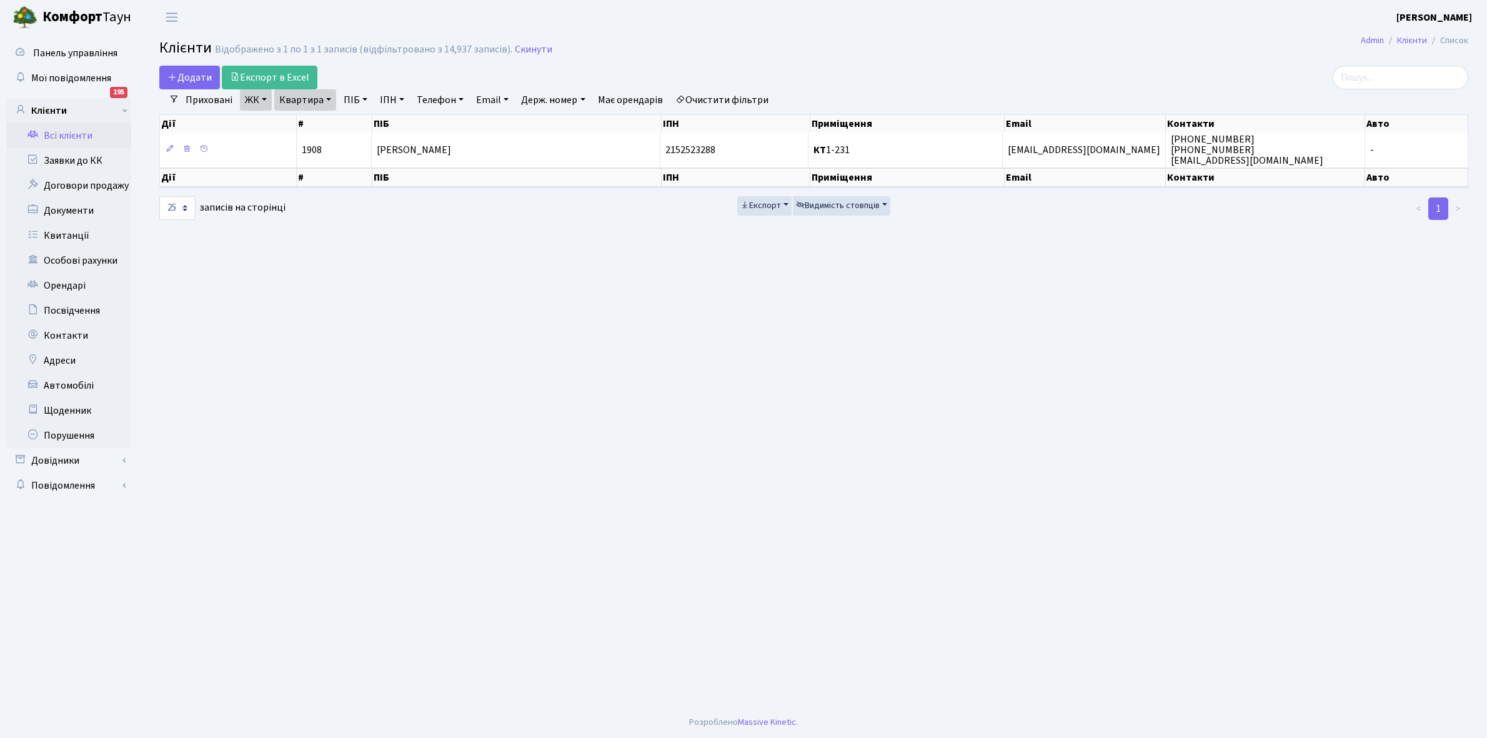
click at [328, 98] on link "Квартира" at bounding box center [305, 99] width 62 height 21
click at [334, 126] on input "1-231" at bounding box center [311, 124] width 73 height 24
type input "1-332"
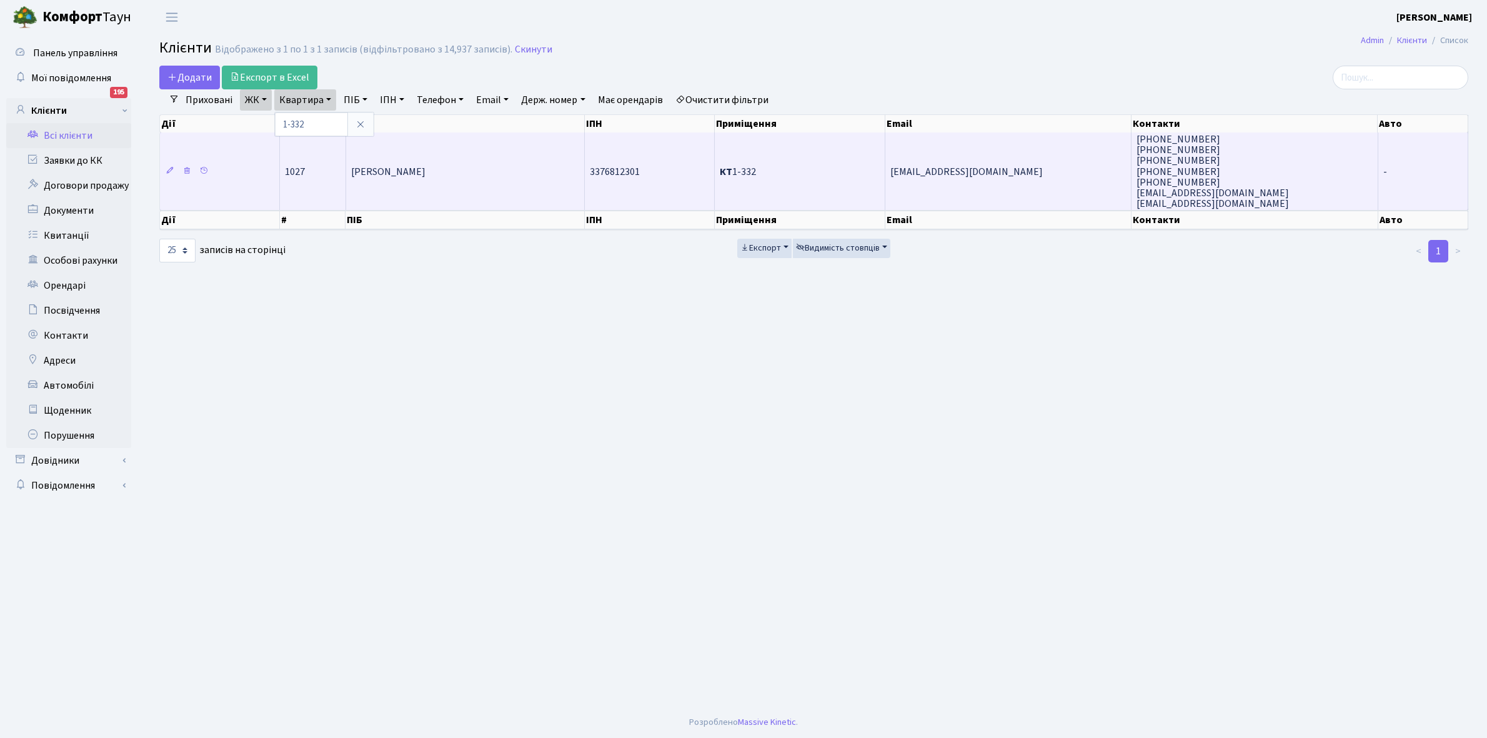
click at [532, 181] on td "[PERSON_NAME]" at bounding box center [465, 170] width 239 height 77
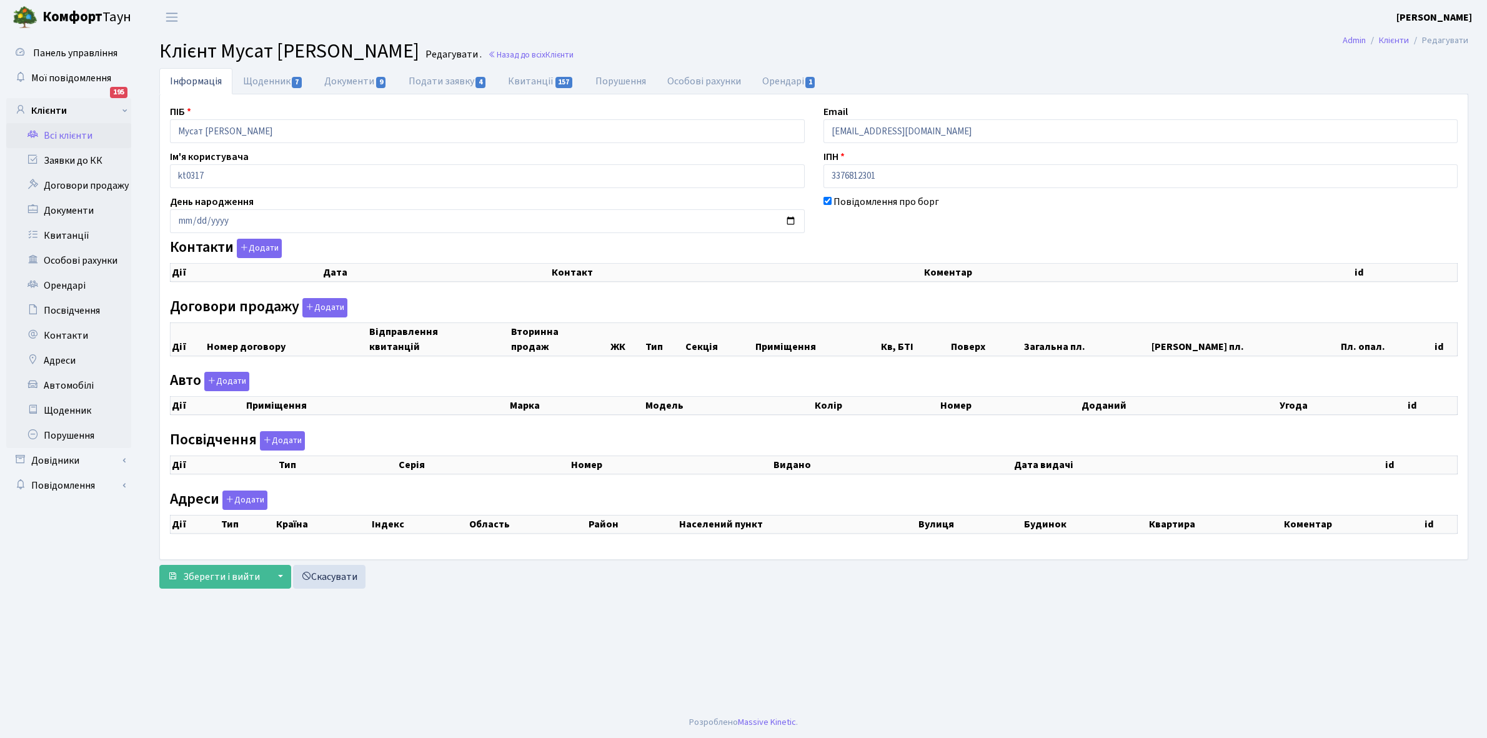
checkbox input "true"
select select "25"
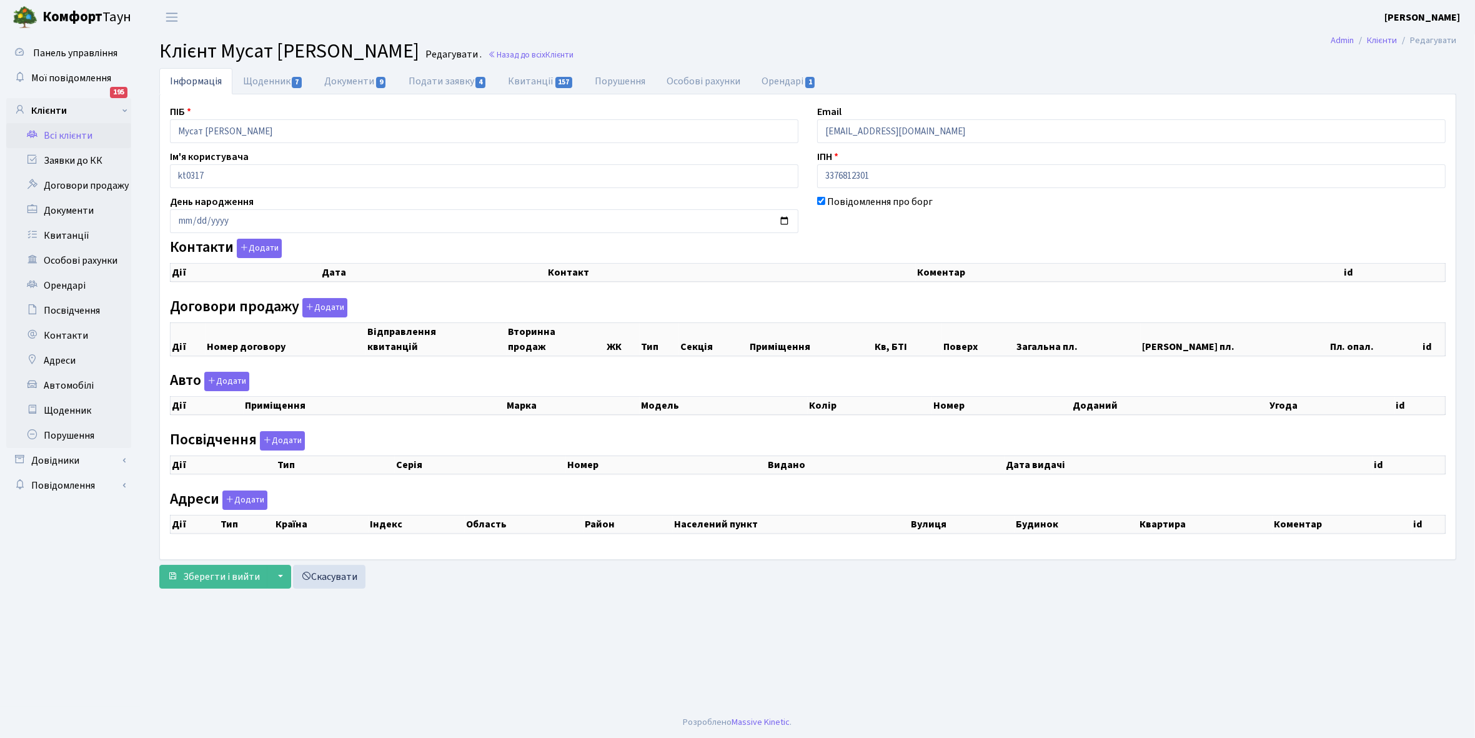
select select "25"
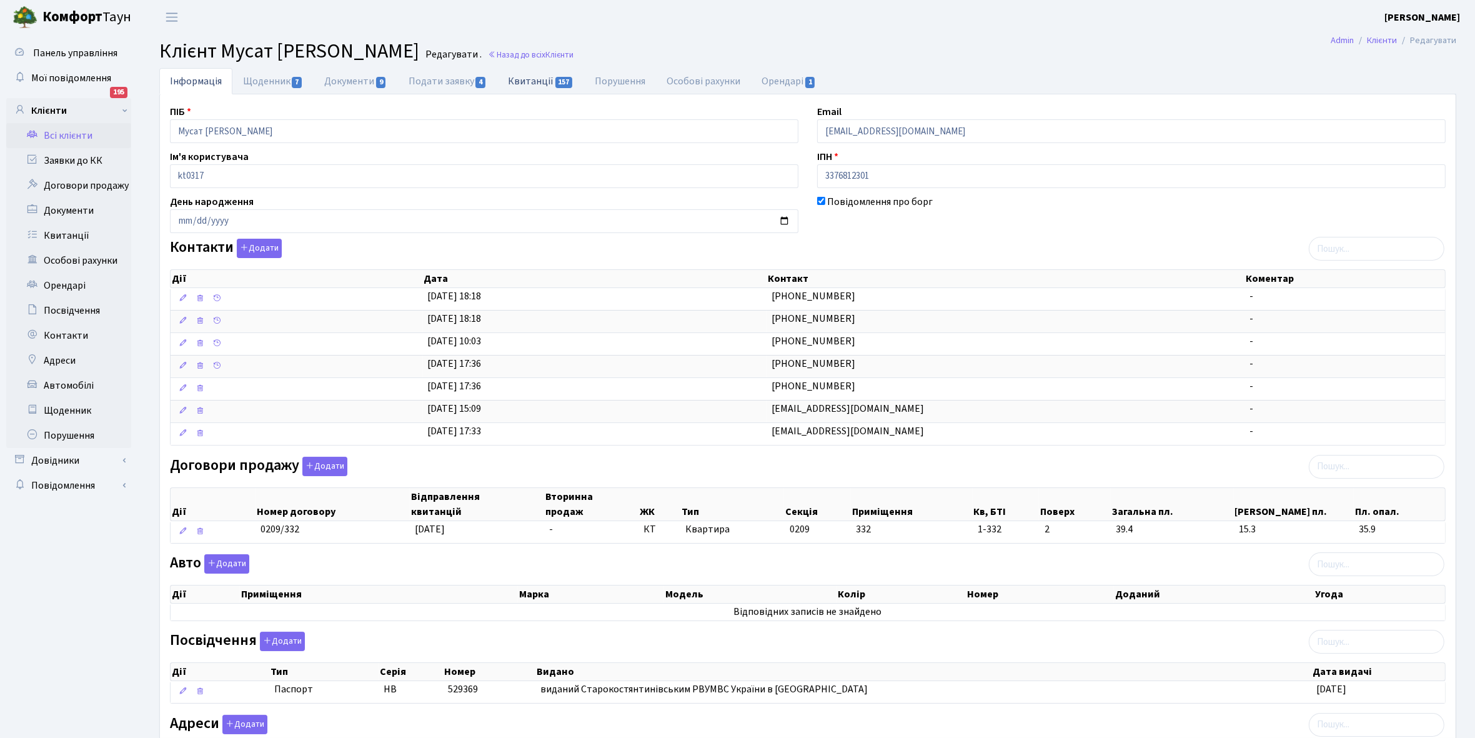
click at [530, 79] on link "Квитанції 157" at bounding box center [540, 81] width 87 height 26
select select "25"
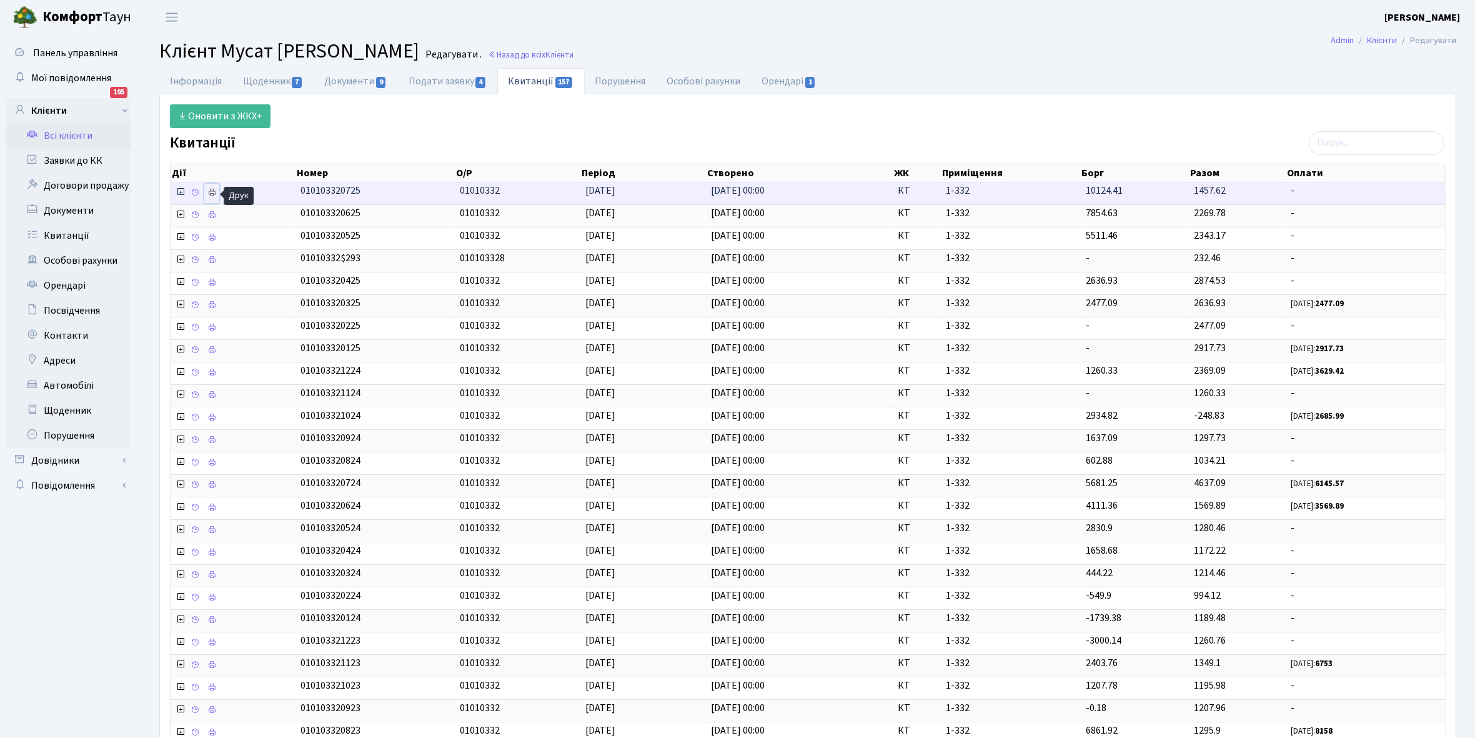
click at [211, 191] on icon at bounding box center [211, 192] width 9 height 9
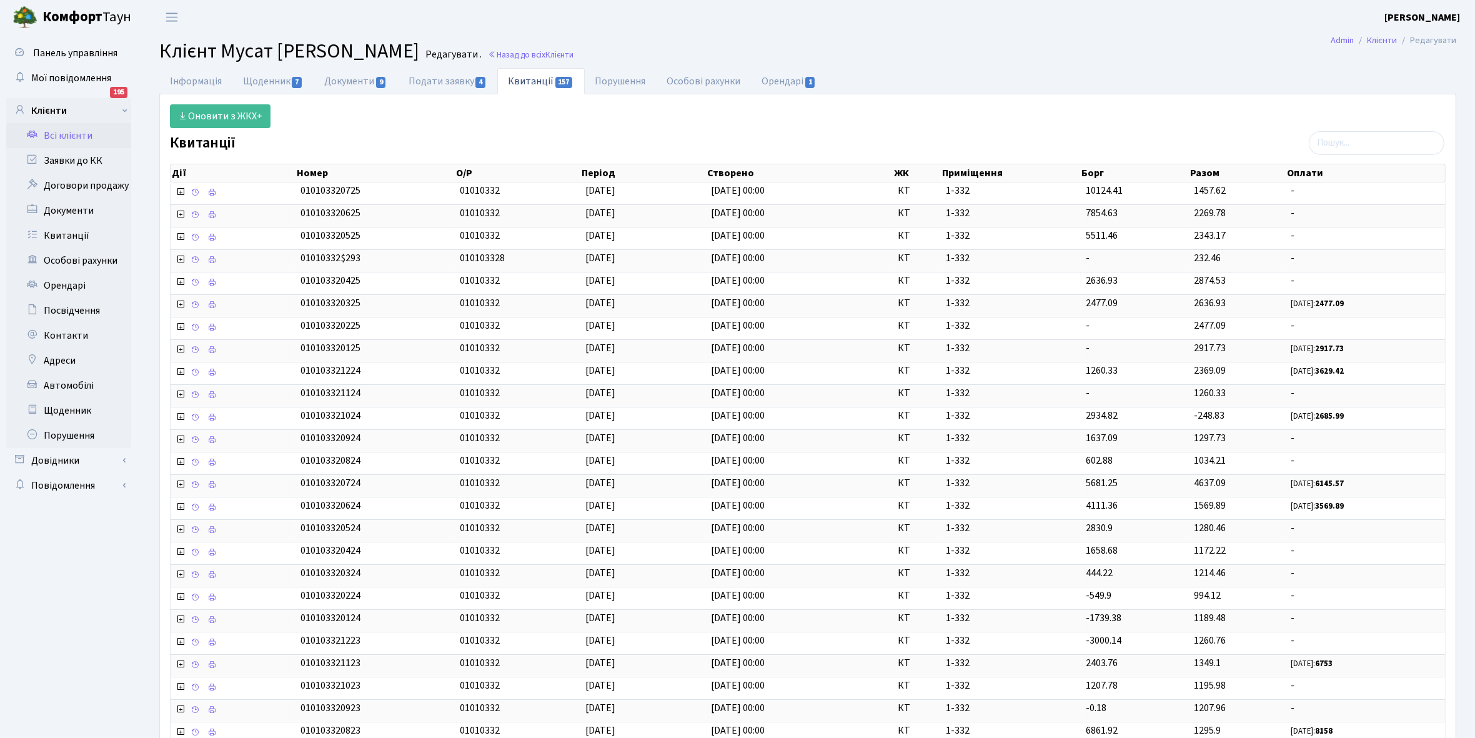
click at [73, 133] on link "Всі клієнти" at bounding box center [68, 135] width 125 height 25
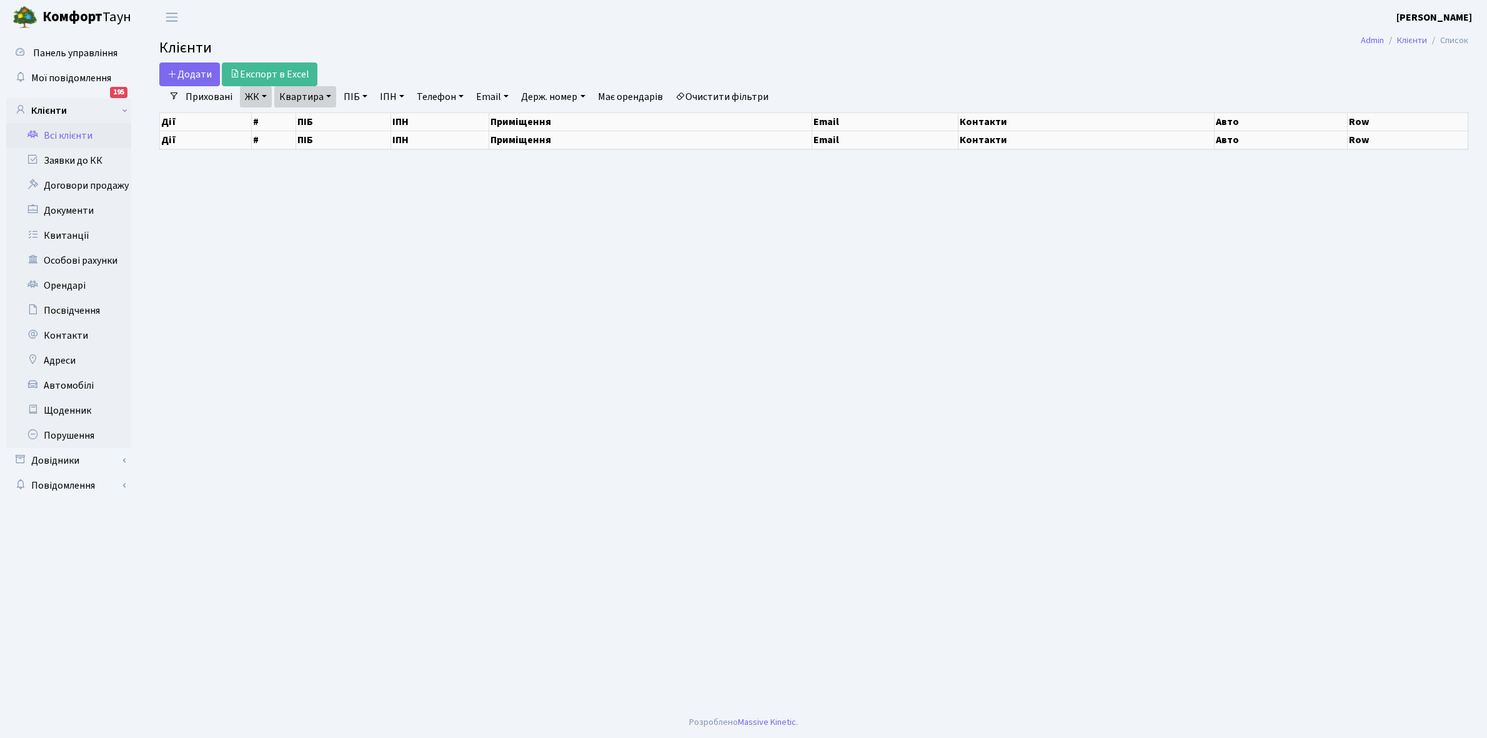
select select "25"
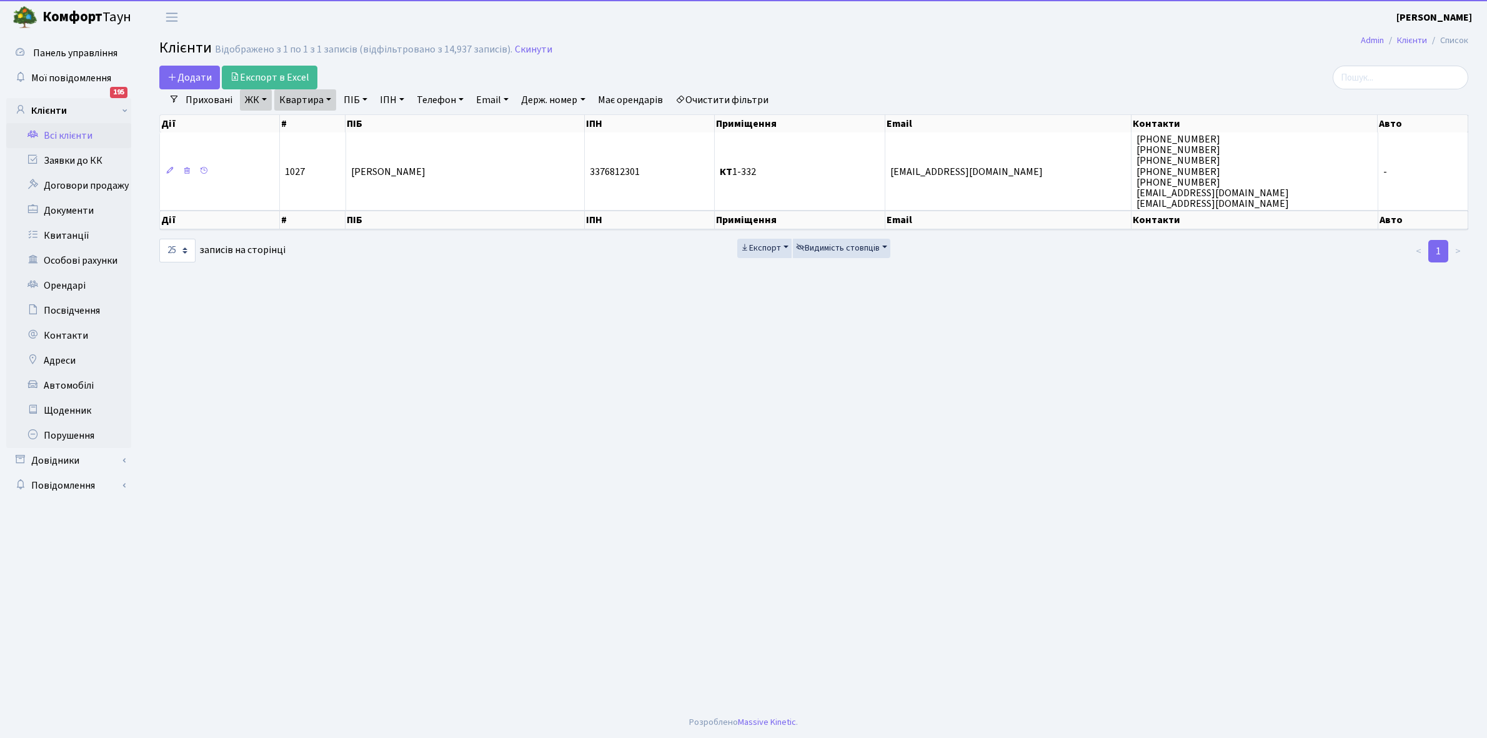
click at [327, 101] on link "Квартира" at bounding box center [305, 99] width 62 height 21
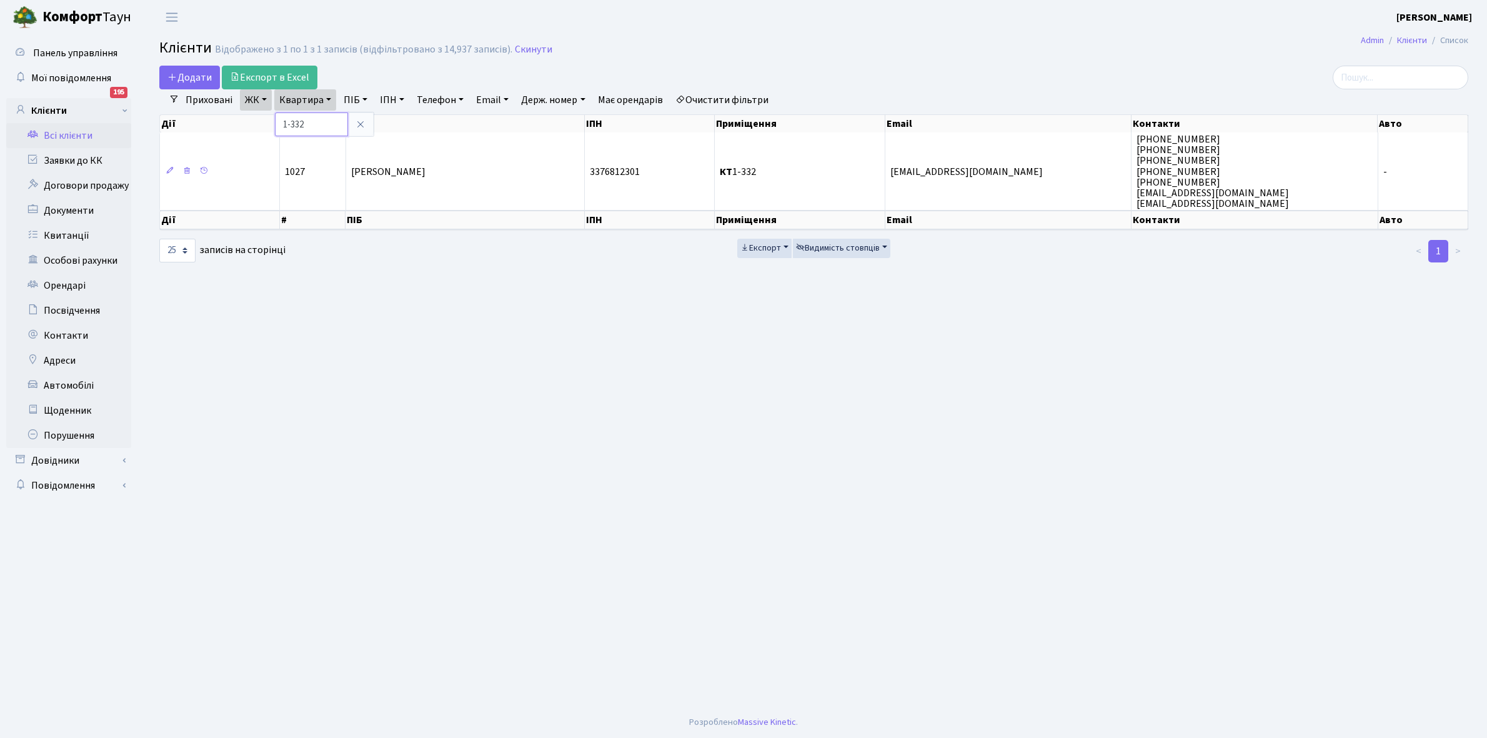
click at [321, 121] on input "1-332" at bounding box center [311, 124] width 73 height 24
type input "1-376"
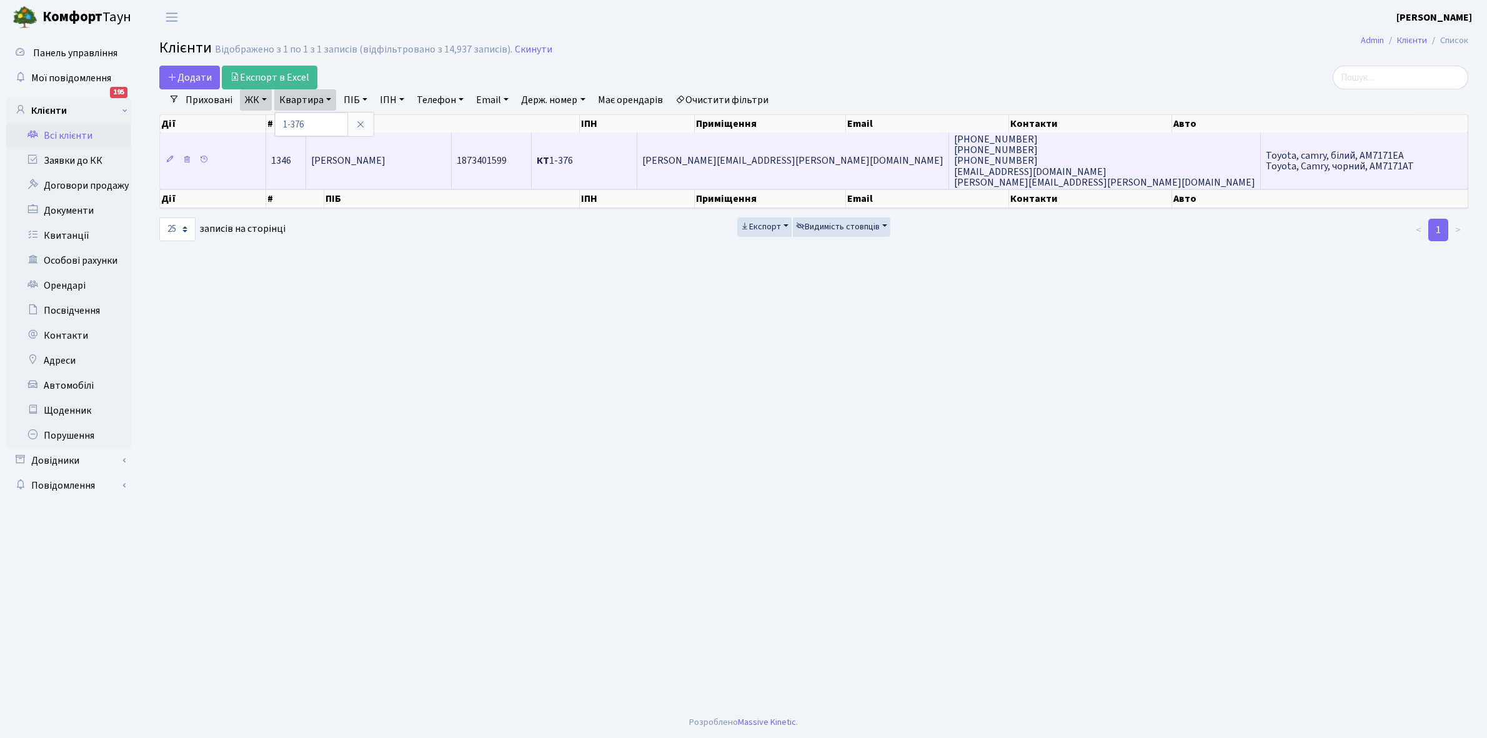
click at [385, 161] on span "Сидоров Сергій Васильович" at bounding box center [348, 161] width 74 height 14
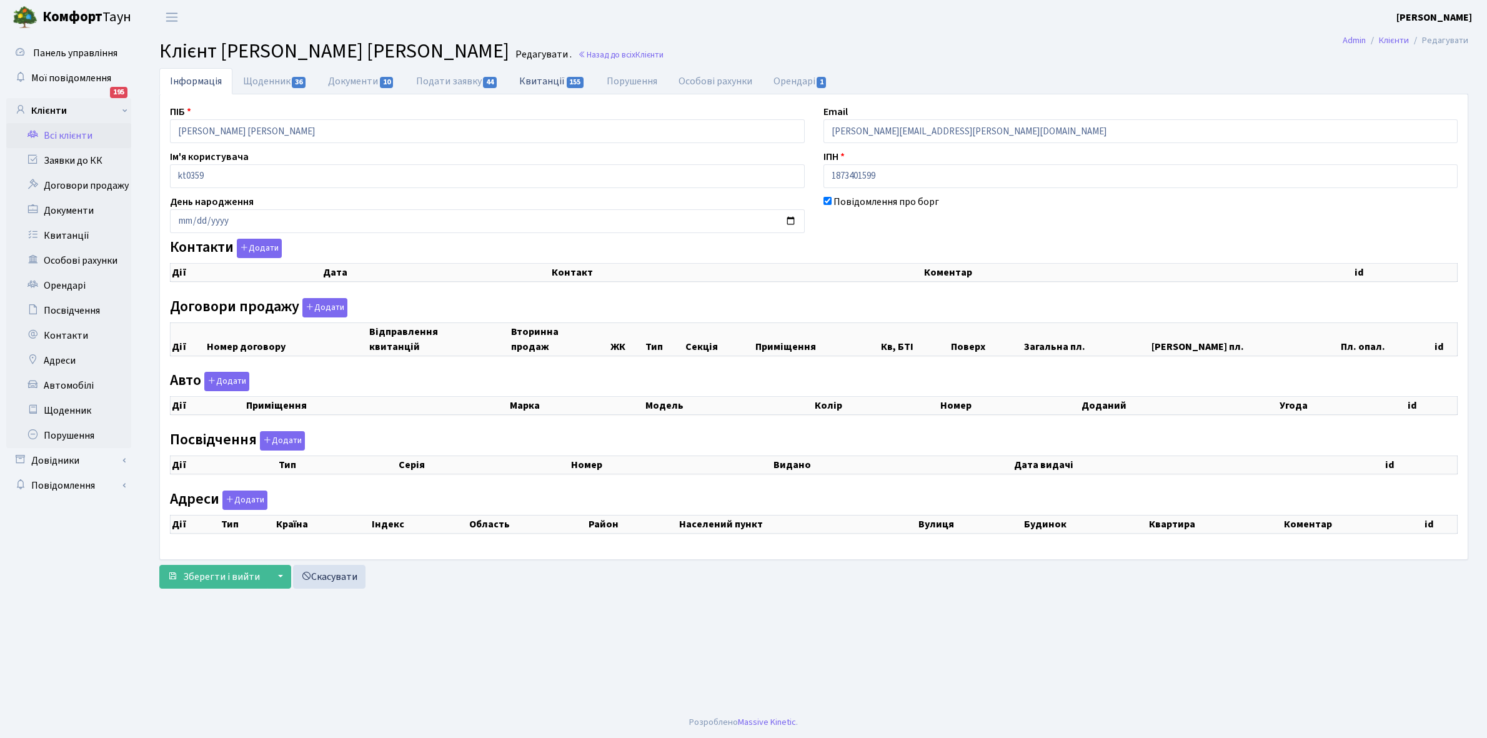
checkbox input "true"
select select "25"
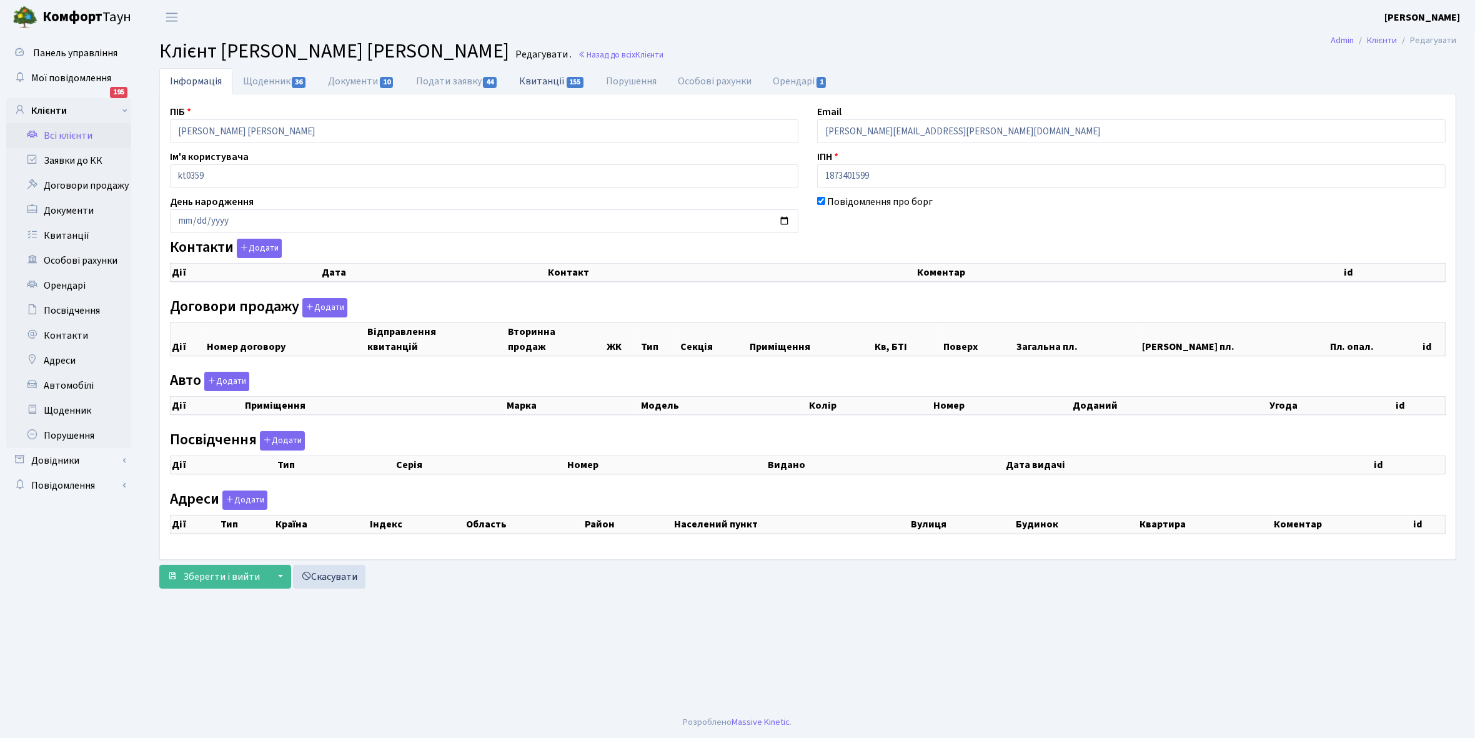
select select "25"
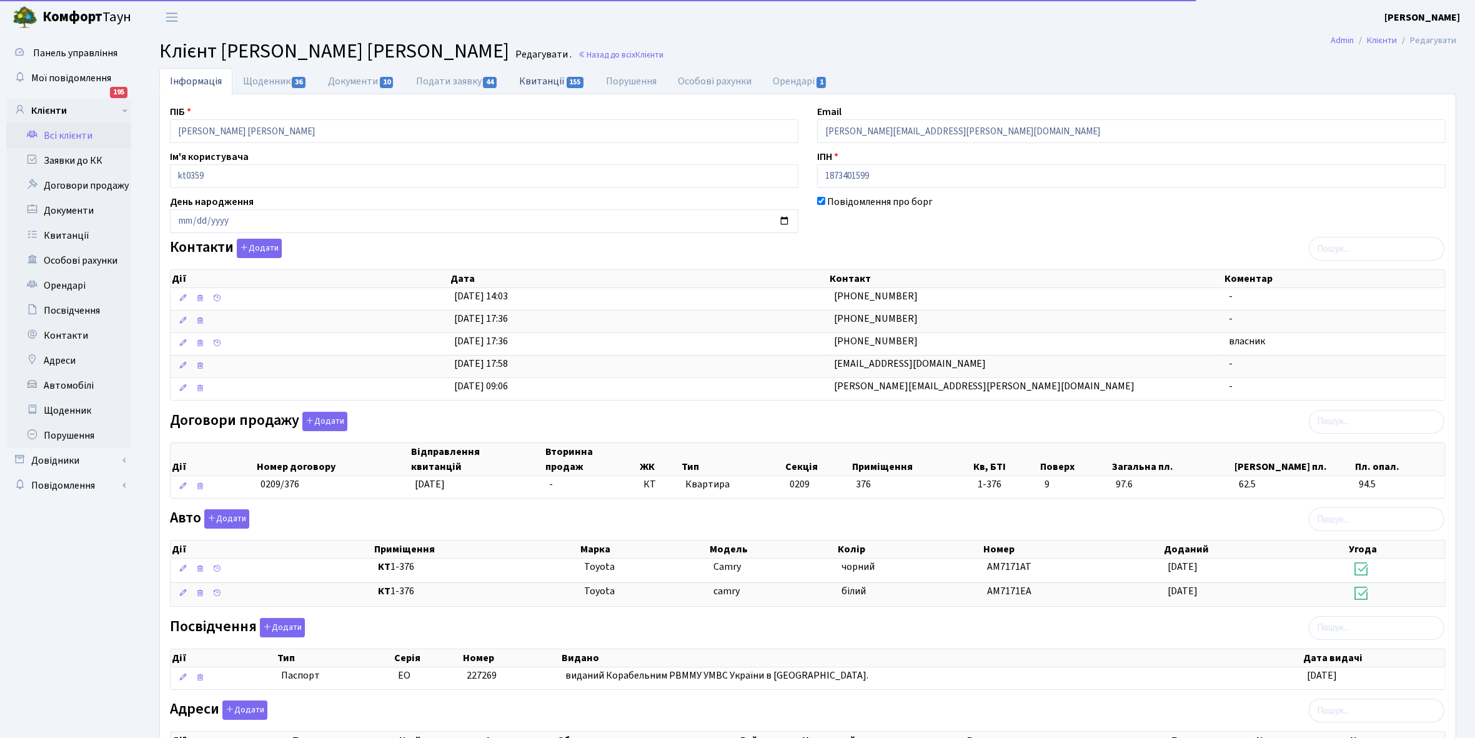
click at [540, 79] on link "Квитанції 155" at bounding box center [552, 81] width 87 height 26
select select "25"
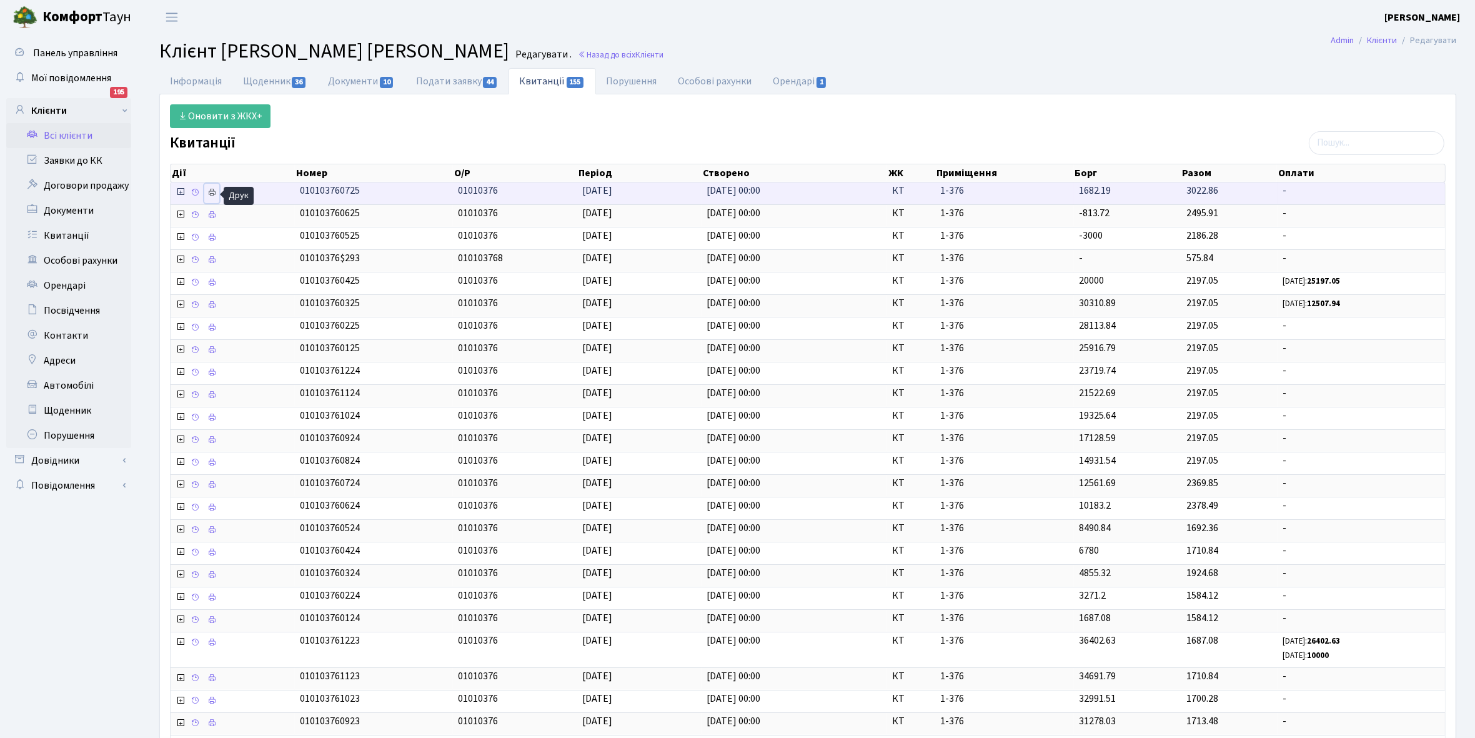
click at [210, 194] on icon at bounding box center [211, 192] width 9 height 9
click at [269, 82] on link "Щоденник 36" at bounding box center [274, 81] width 85 height 26
select select "25"
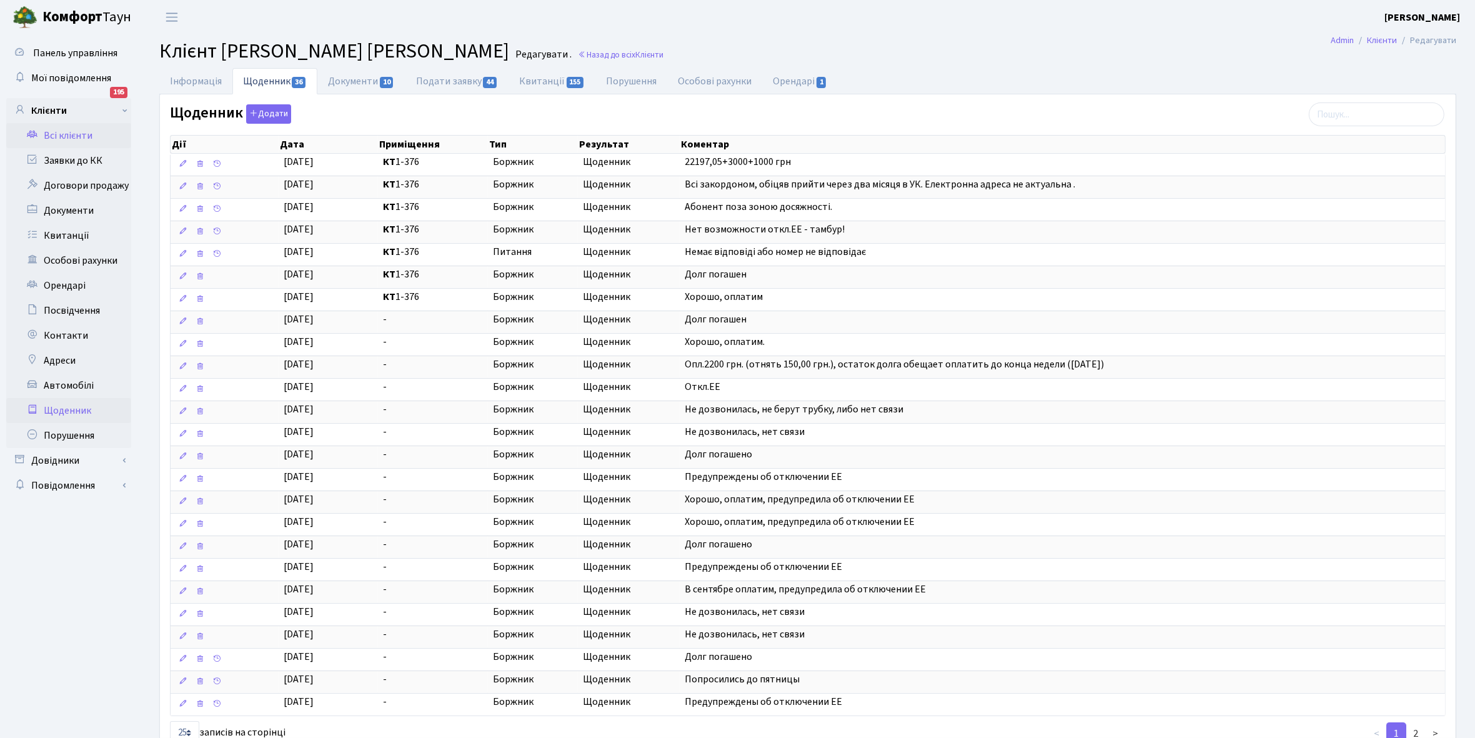
click at [67, 410] on link "Щоденник" at bounding box center [68, 410] width 125 height 25
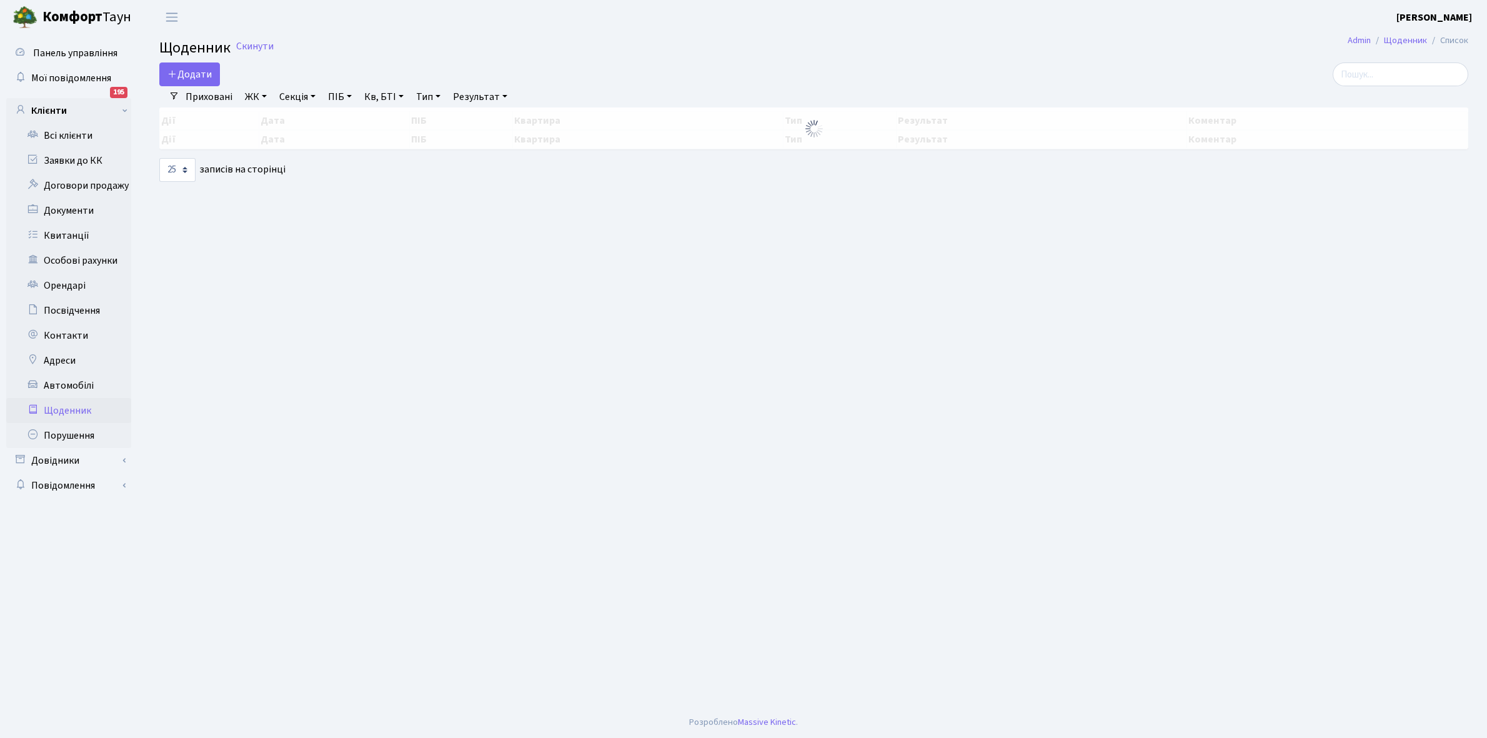
select select "25"
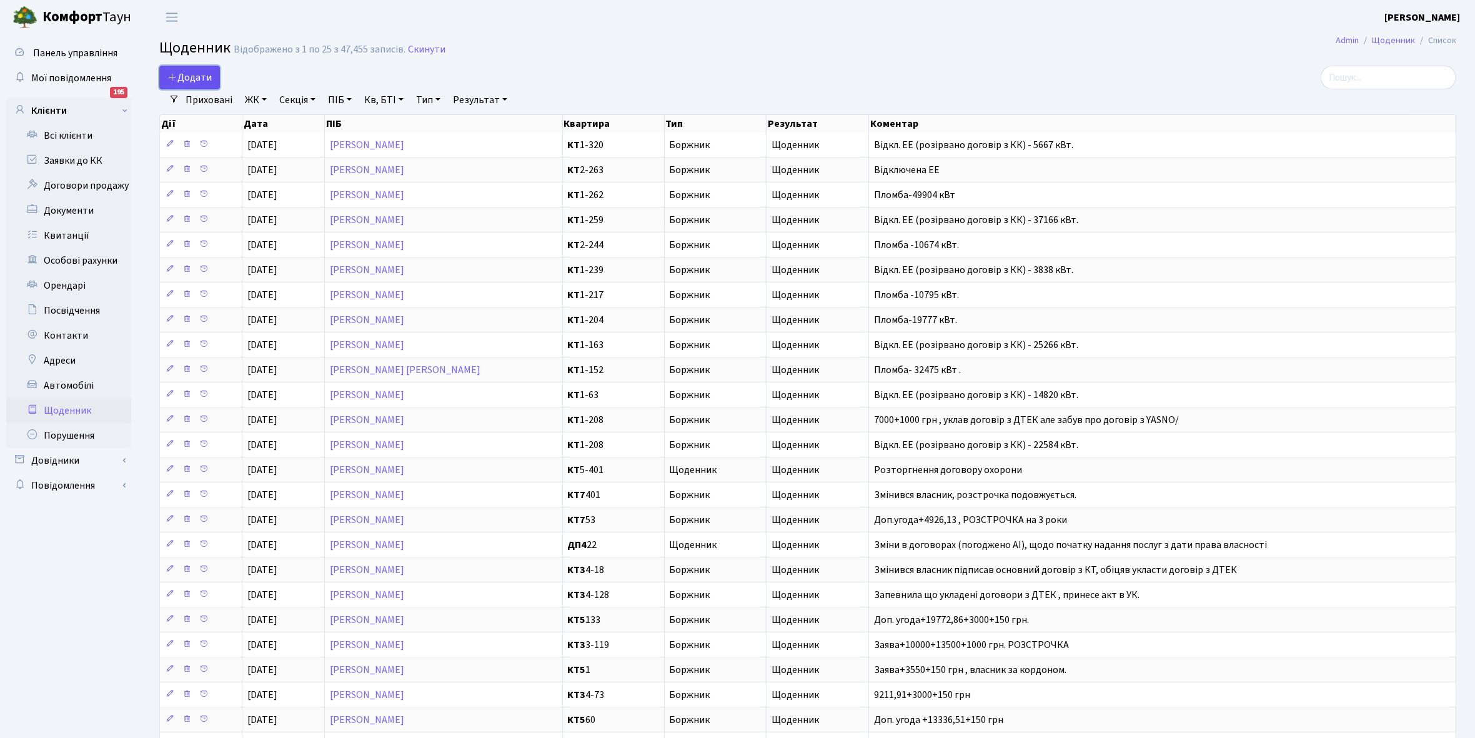
click at [197, 79] on span "Додати" at bounding box center [189, 78] width 44 height 14
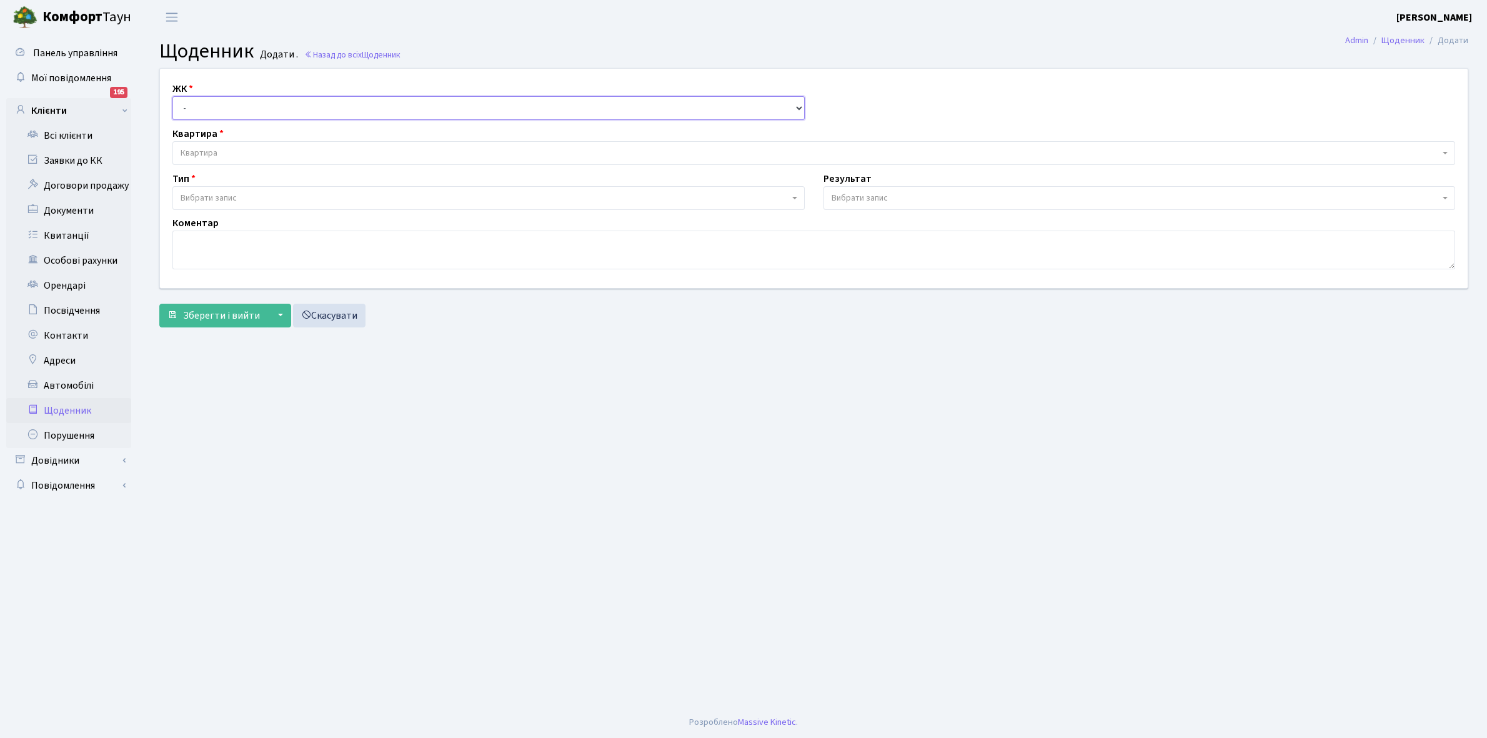
click at [194, 103] on select "- КТ, вул. Регенераторна, 4 КТ2, просп. [STREET_ADDRESS] [STREET_ADDRESS] [PERS…" at bounding box center [488, 108] width 632 height 24
select select "271"
click at [172, 96] on select "- КТ, вул. Регенераторна, 4 КТ2, просп. [STREET_ADDRESS] [STREET_ADDRESS] [PERS…" at bounding box center [488, 108] width 632 height 24
select select
click at [220, 154] on span "Квартира" at bounding box center [810, 153] width 1259 height 12
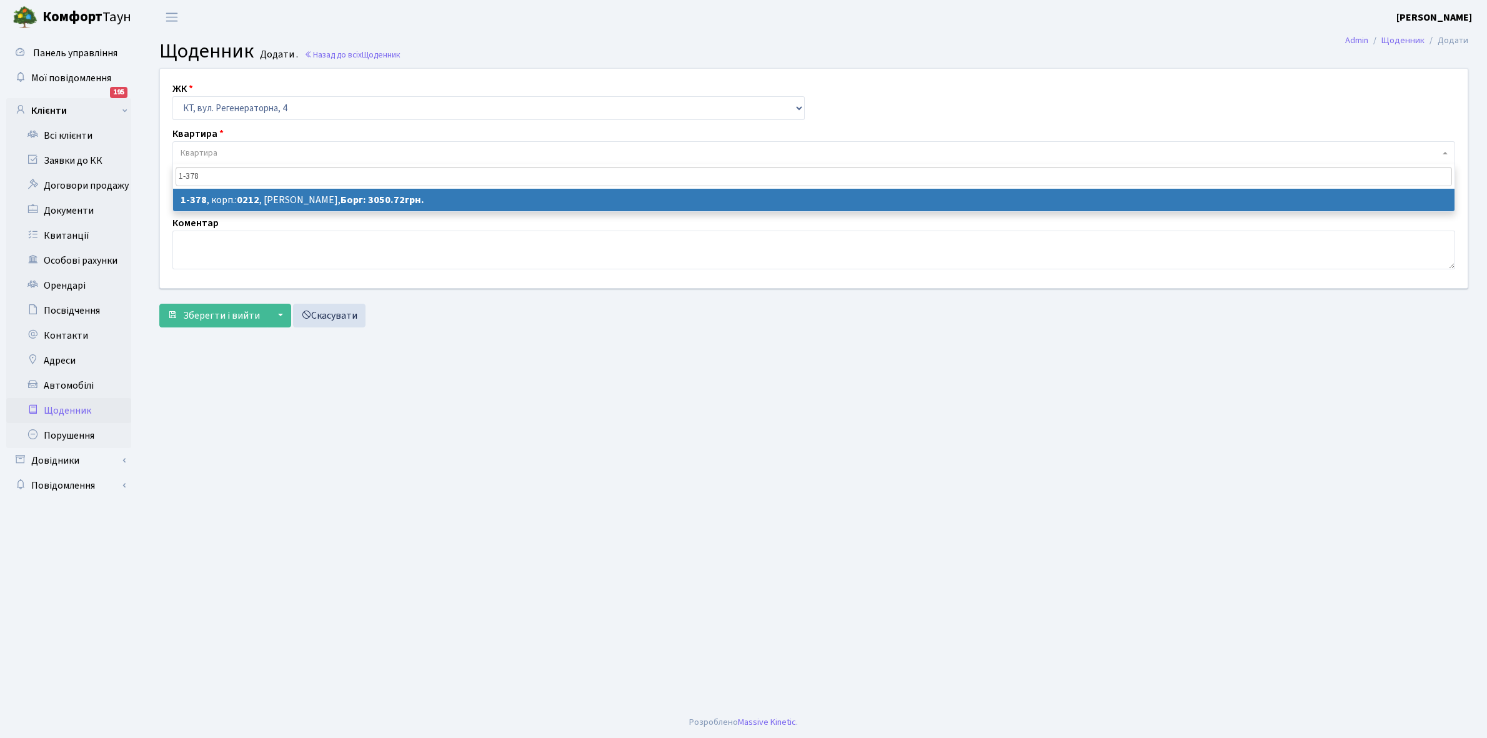
type input "1-378"
select select "430"
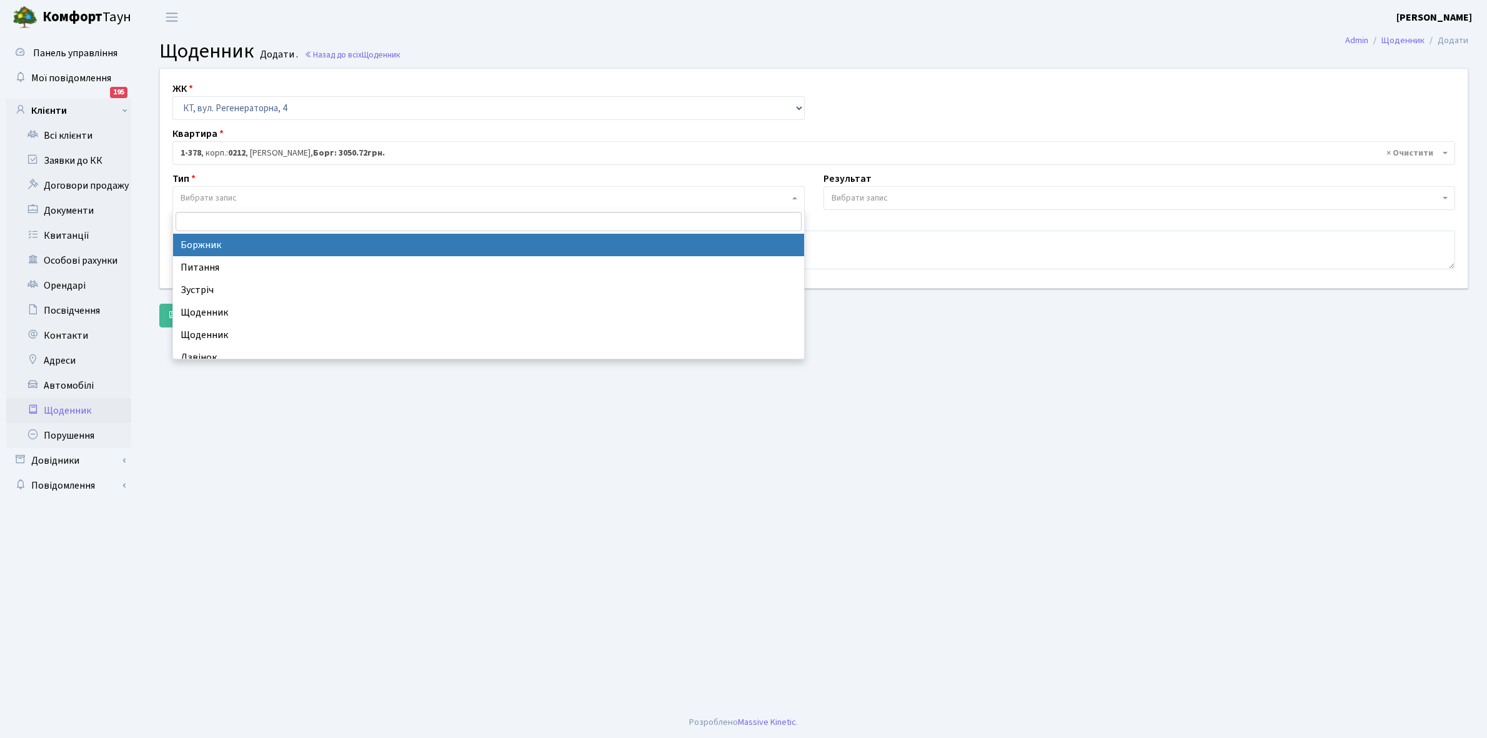
click at [239, 194] on span "Вибрати запис" at bounding box center [485, 198] width 609 height 12
select select "189"
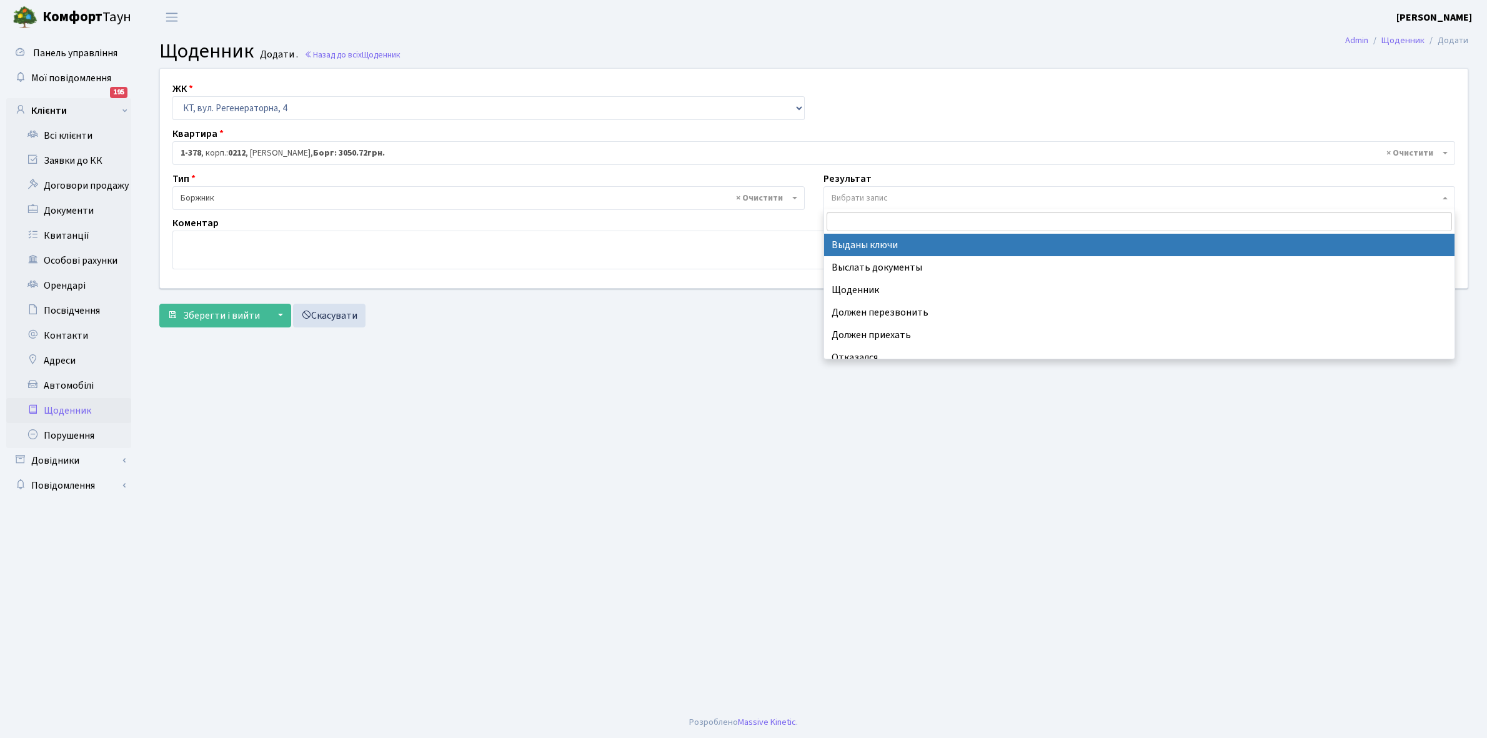
click at [867, 203] on span "Вибрати запис" at bounding box center [860, 198] width 56 height 12
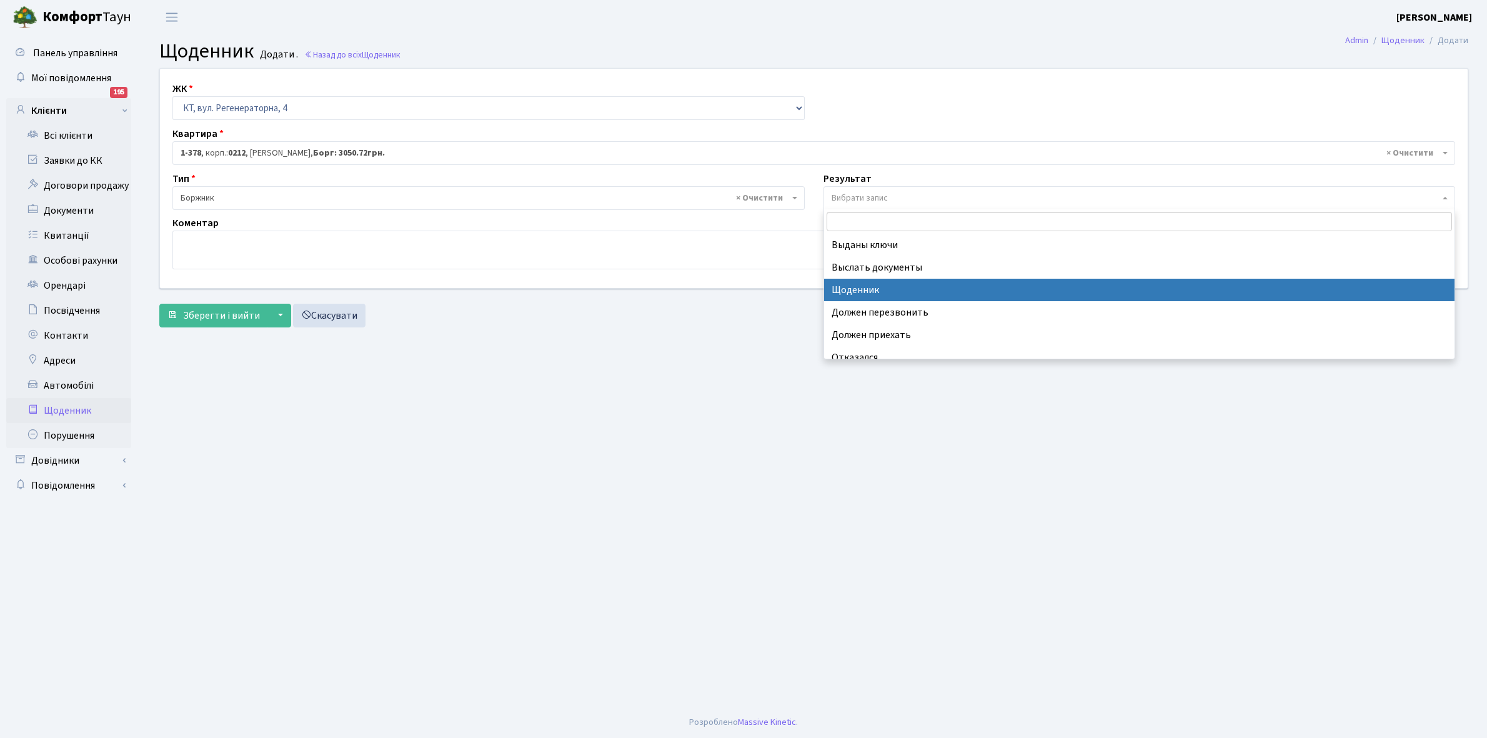
select select "14"
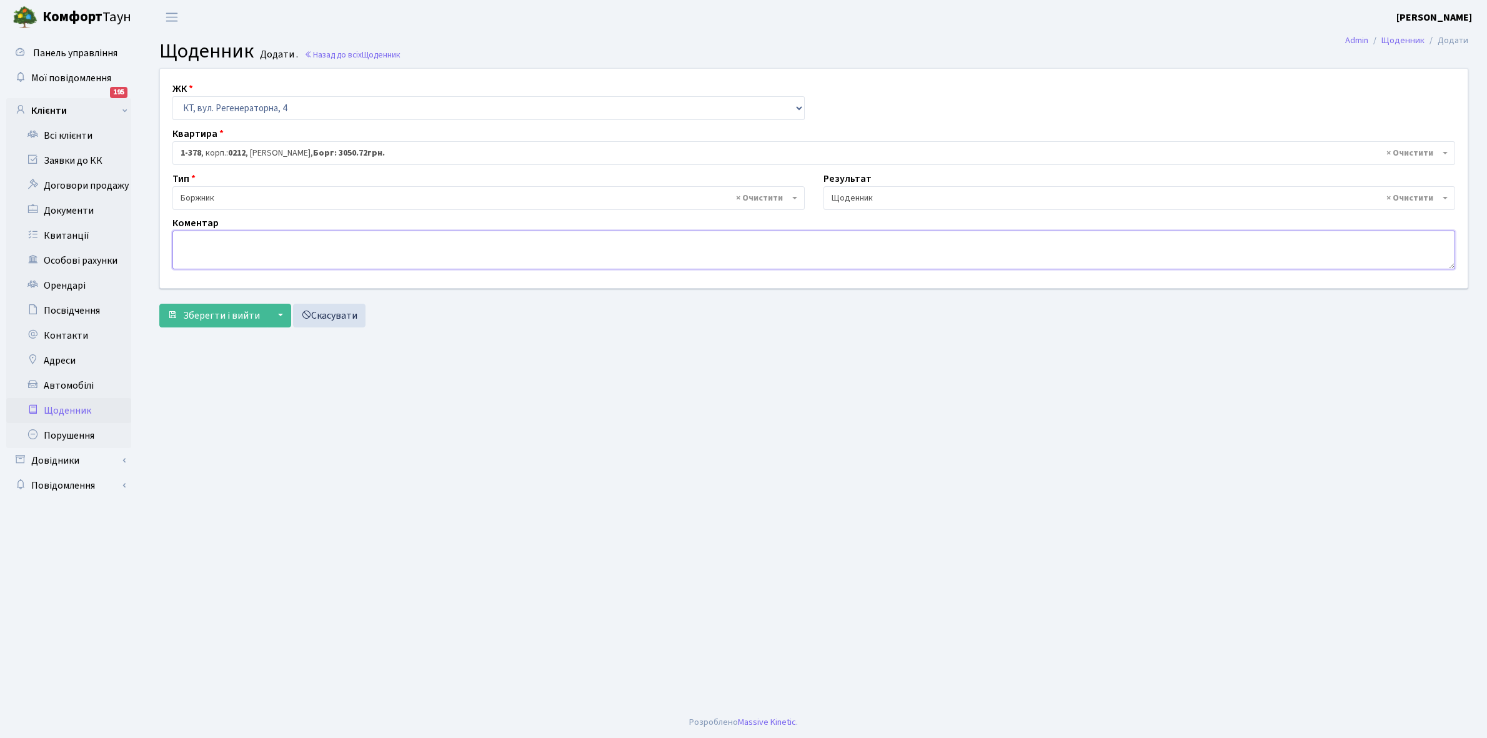
click at [186, 244] on textarea at bounding box center [813, 250] width 1283 height 39
paste textarea "Відкл. ЕЕ (розірвано договір з КК) - 17595 кВт."
click at [348, 239] on textarea "Відкл. ЕЕ (розірвано договір з КК) - 17595 кВт." at bounding box center [813, 250] width 1283 height 39
type textarea "Пломба -14018 кВт."
click at [210, 306] on button "Зберегти і вийти" at bounding box center [213, 316] width 109 height 24
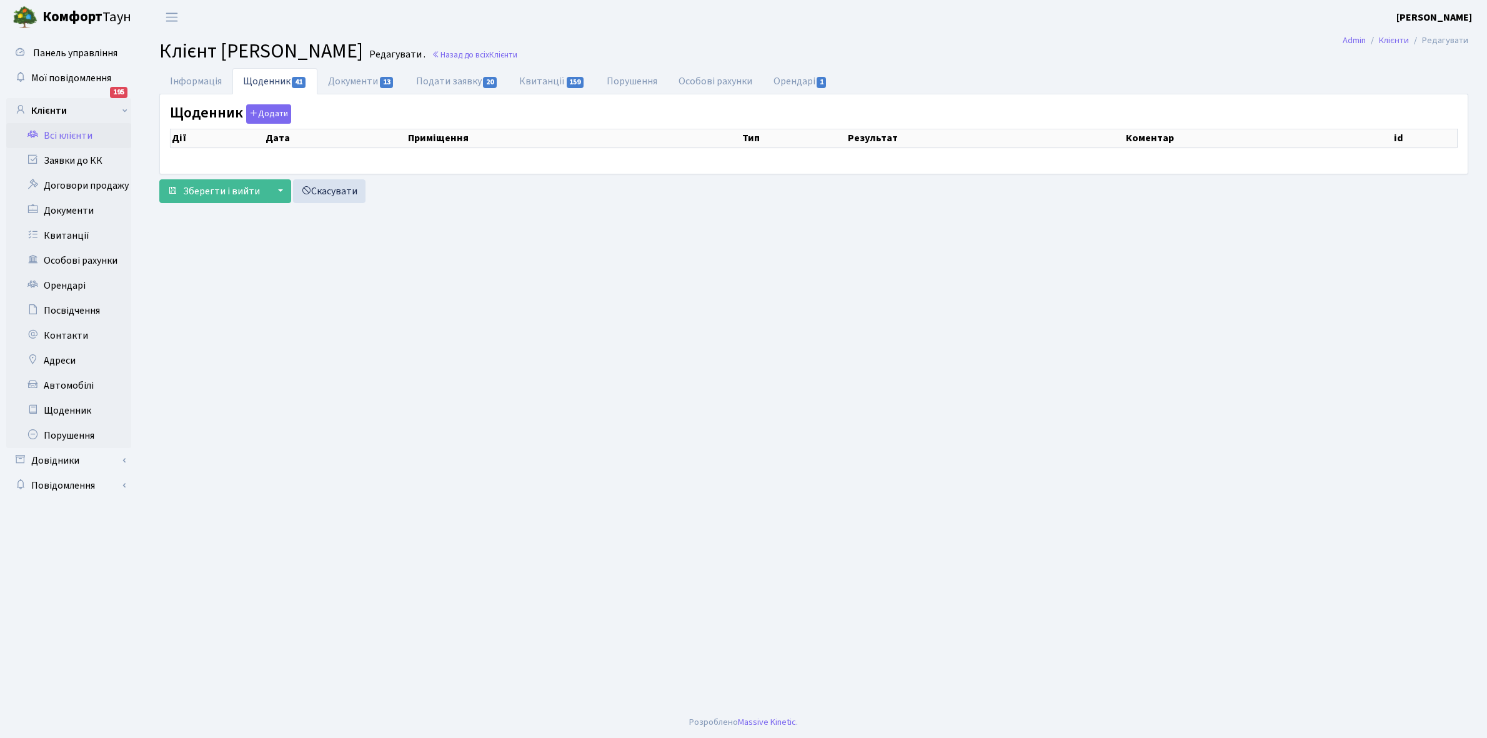
select select "25"
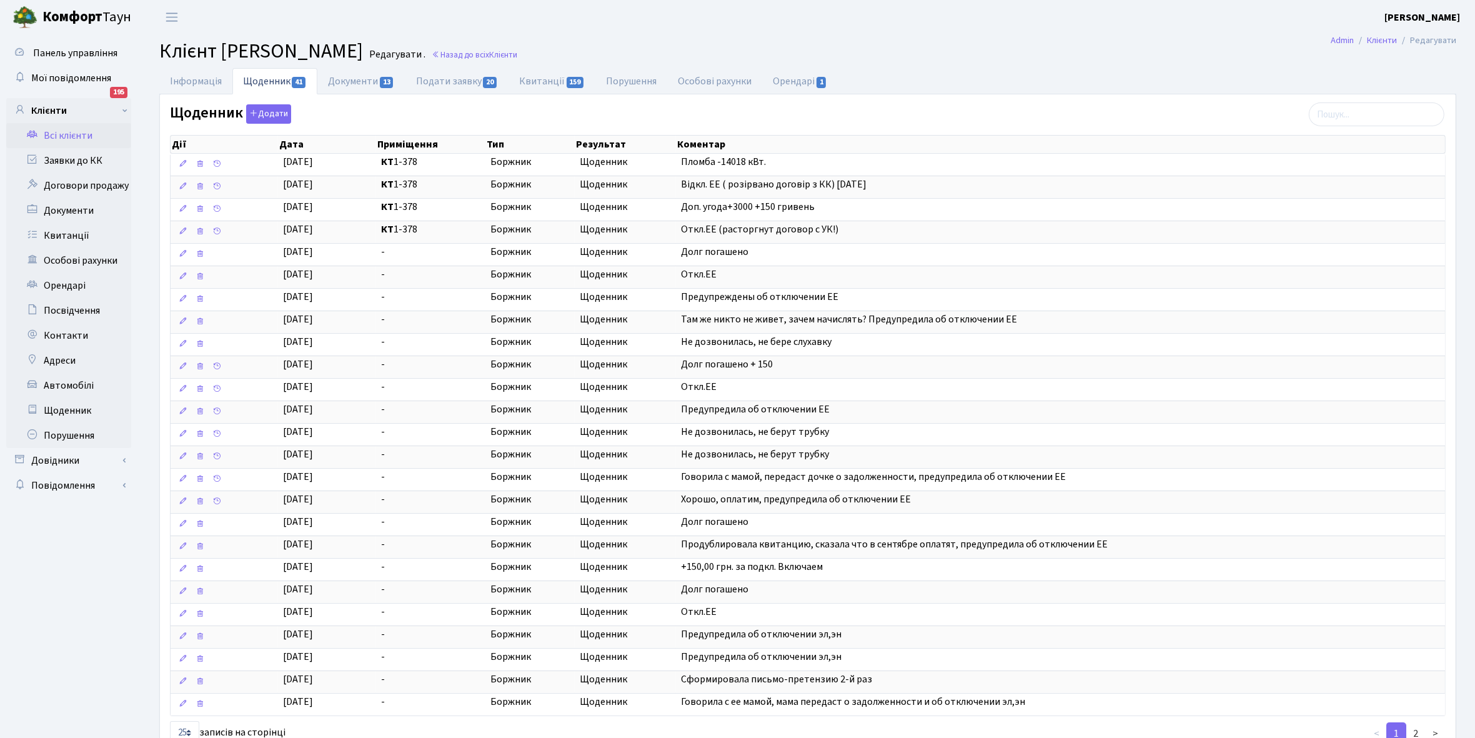
click at [83, 136] on link "Всі клієнти" at bounding box center [68, 135] width 125 height 25
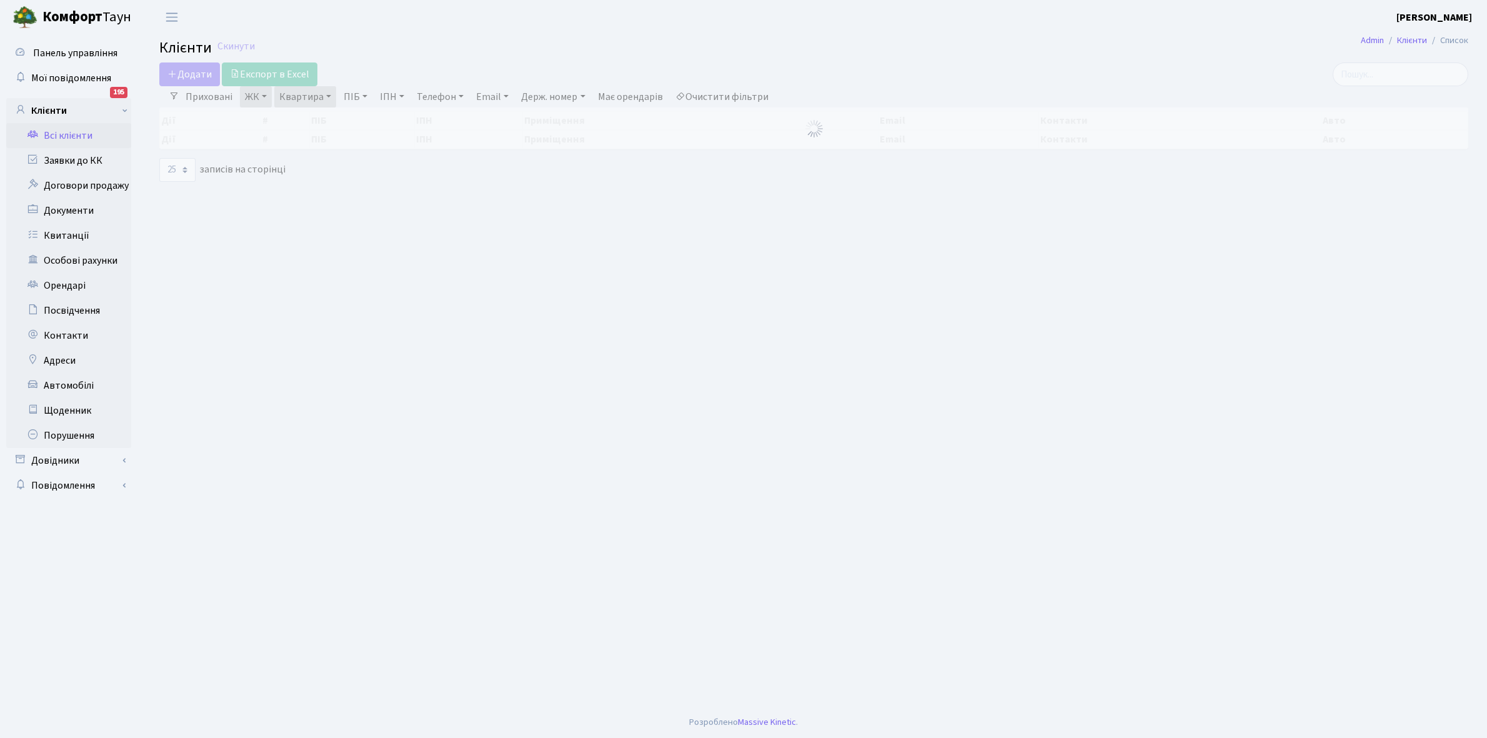
select select "25"
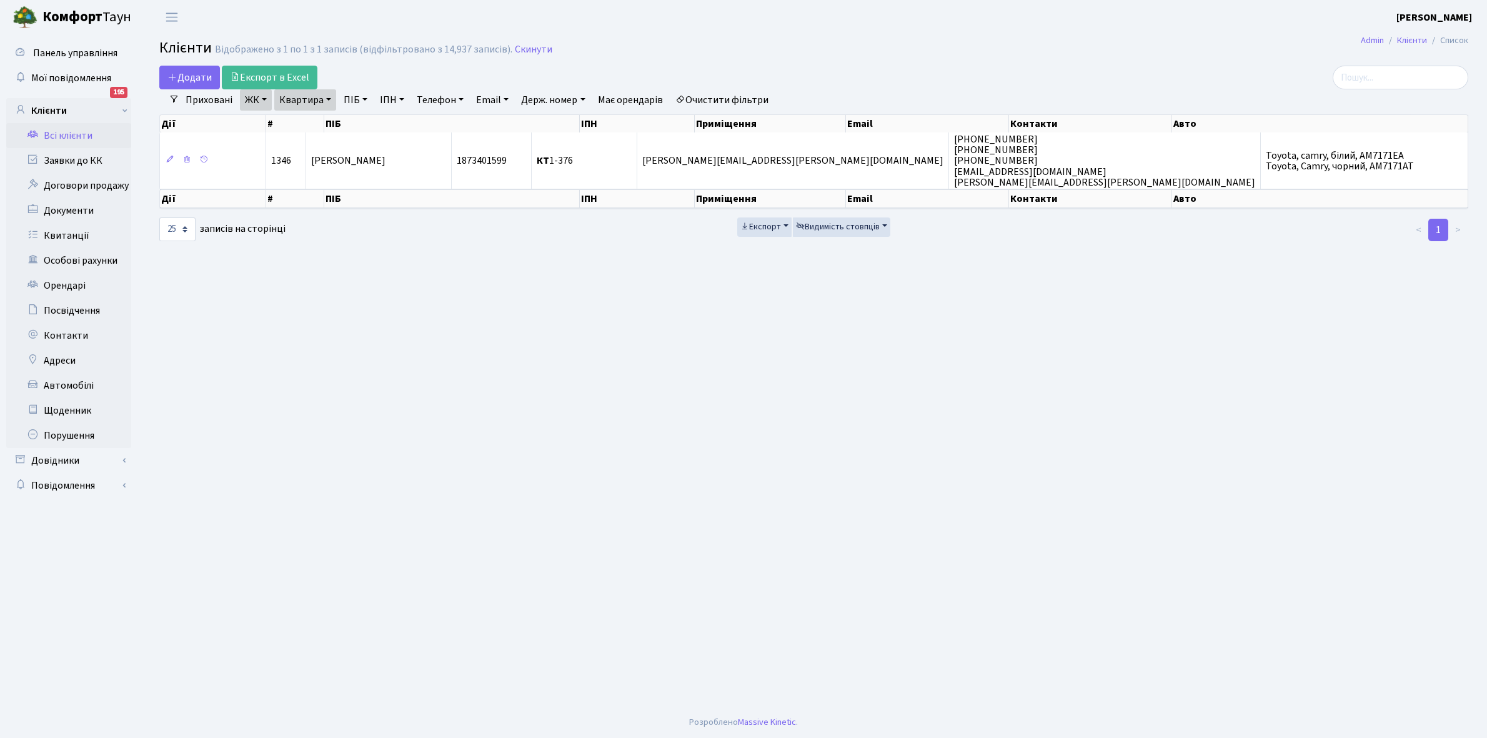
click at [327, 97] on link "Квартира" at bounding box center [305, 99] width 62 height 21
click at [325, 126] on input "1-376" at bounding box center [311, 124] width 73 height 24
type input "1-388"
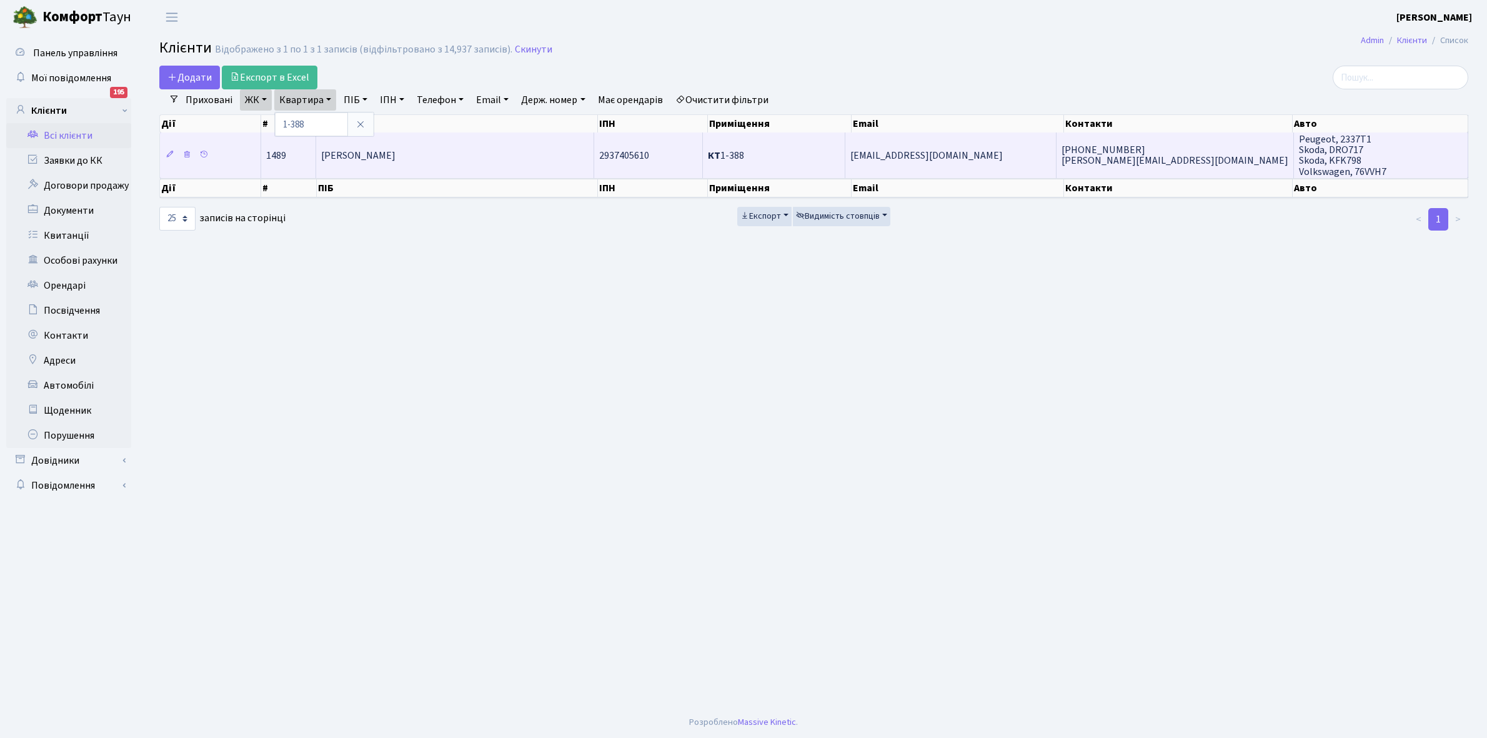
click at [395, 161] on span "[PERSON_NAME]" at bounding box center [358, 156] width 74 height 14
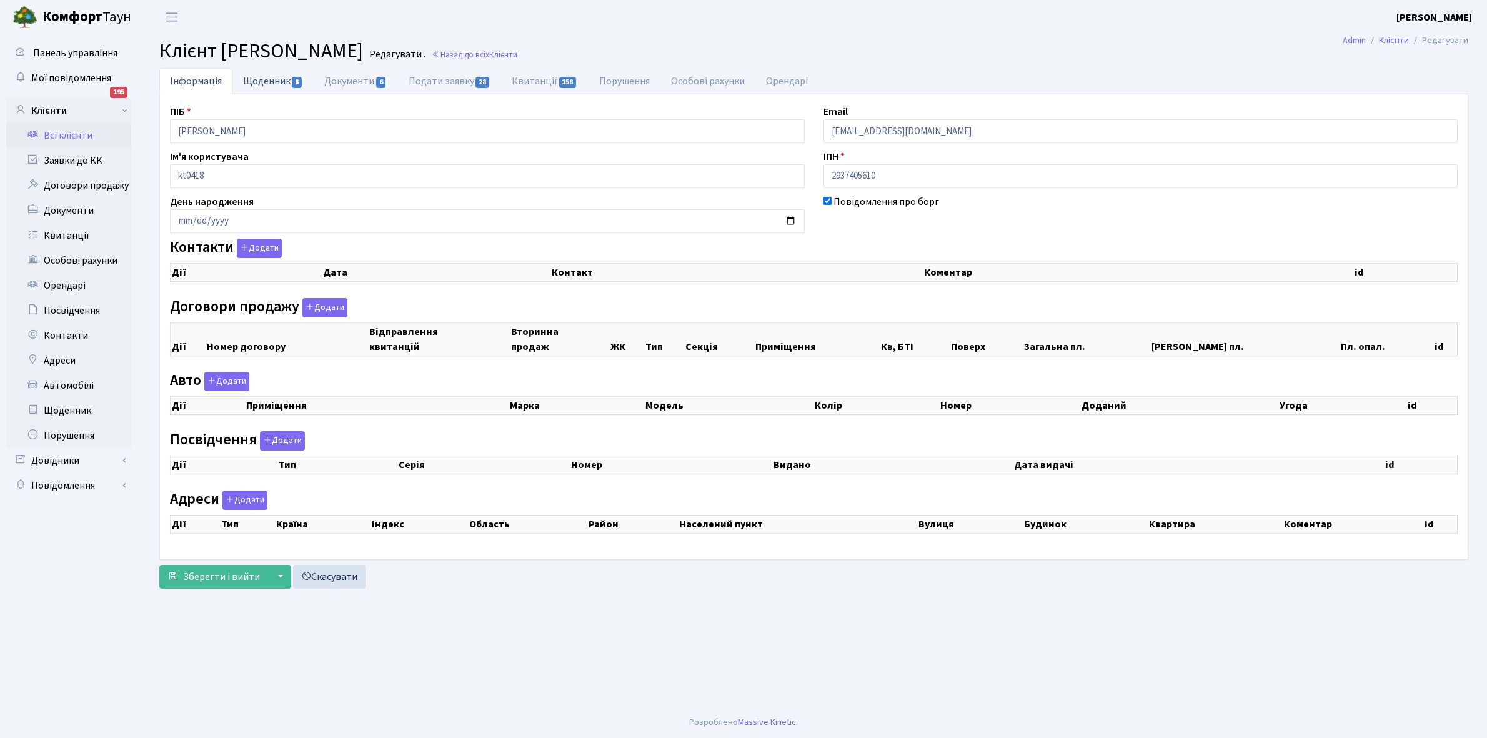
checkbox input "true"
select select "25"
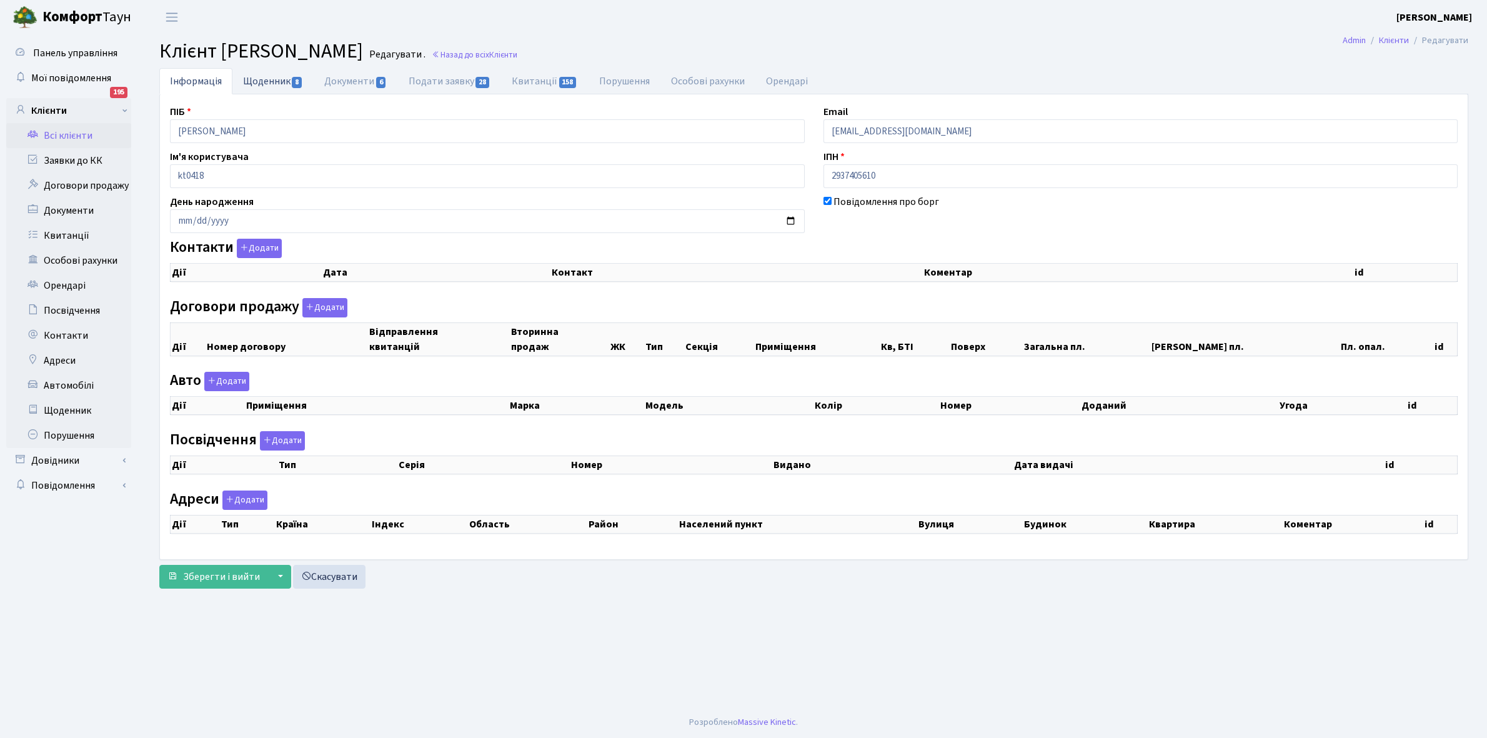
select select "25"
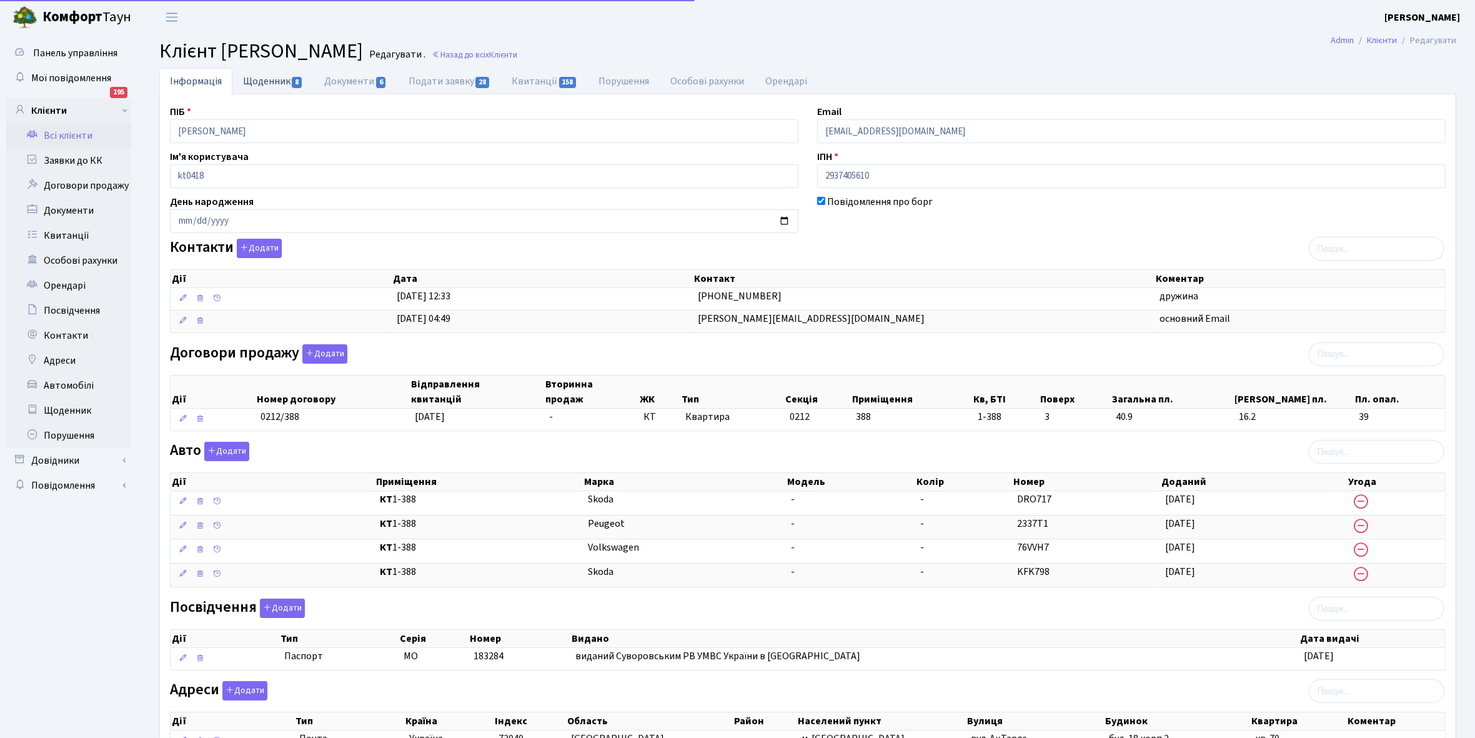
click at [259, 82] on link "Щоденник 8" at bounding box center [272, 81] width 81 height 26
select select "25"
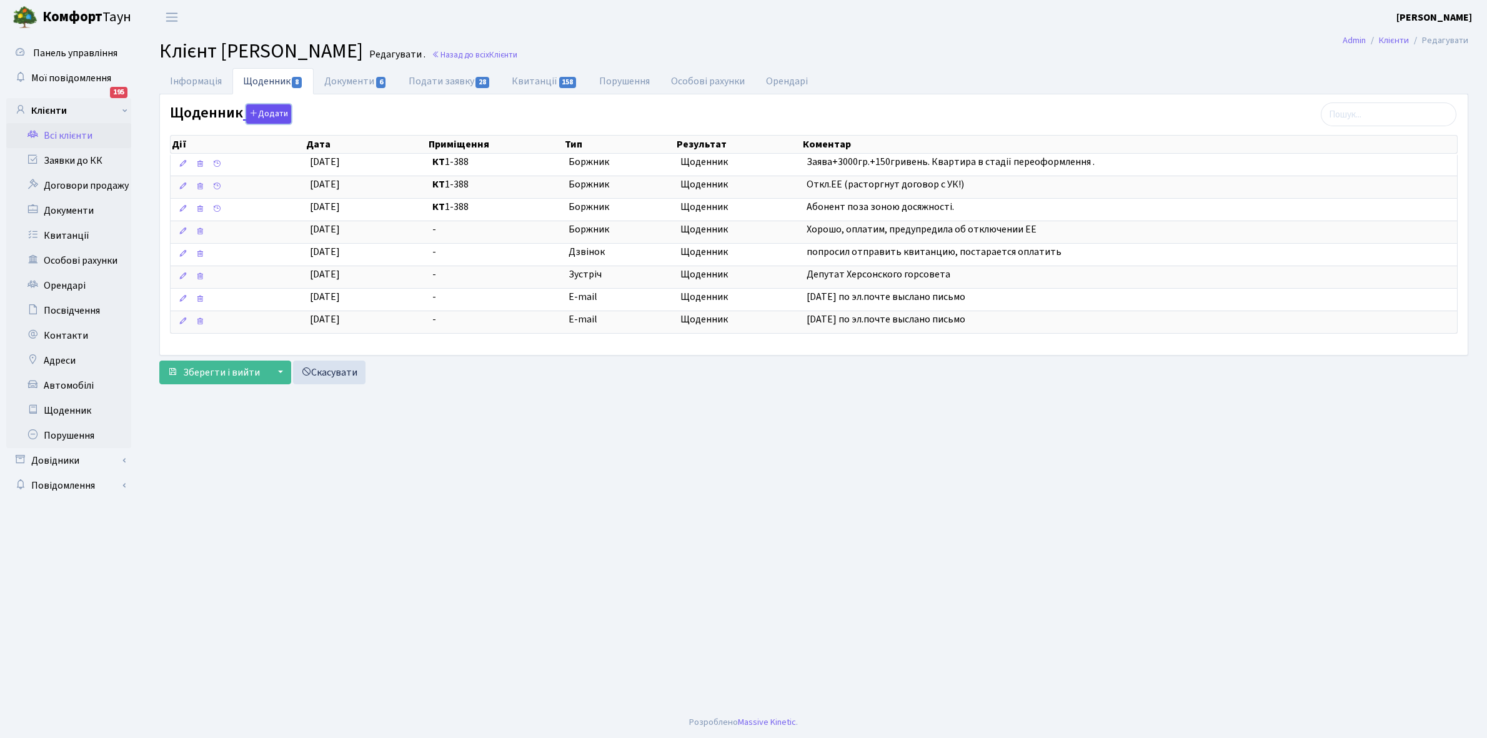
click at [263, 114] on button "Додати" at bounding box center [268, 113] width 45 height 19
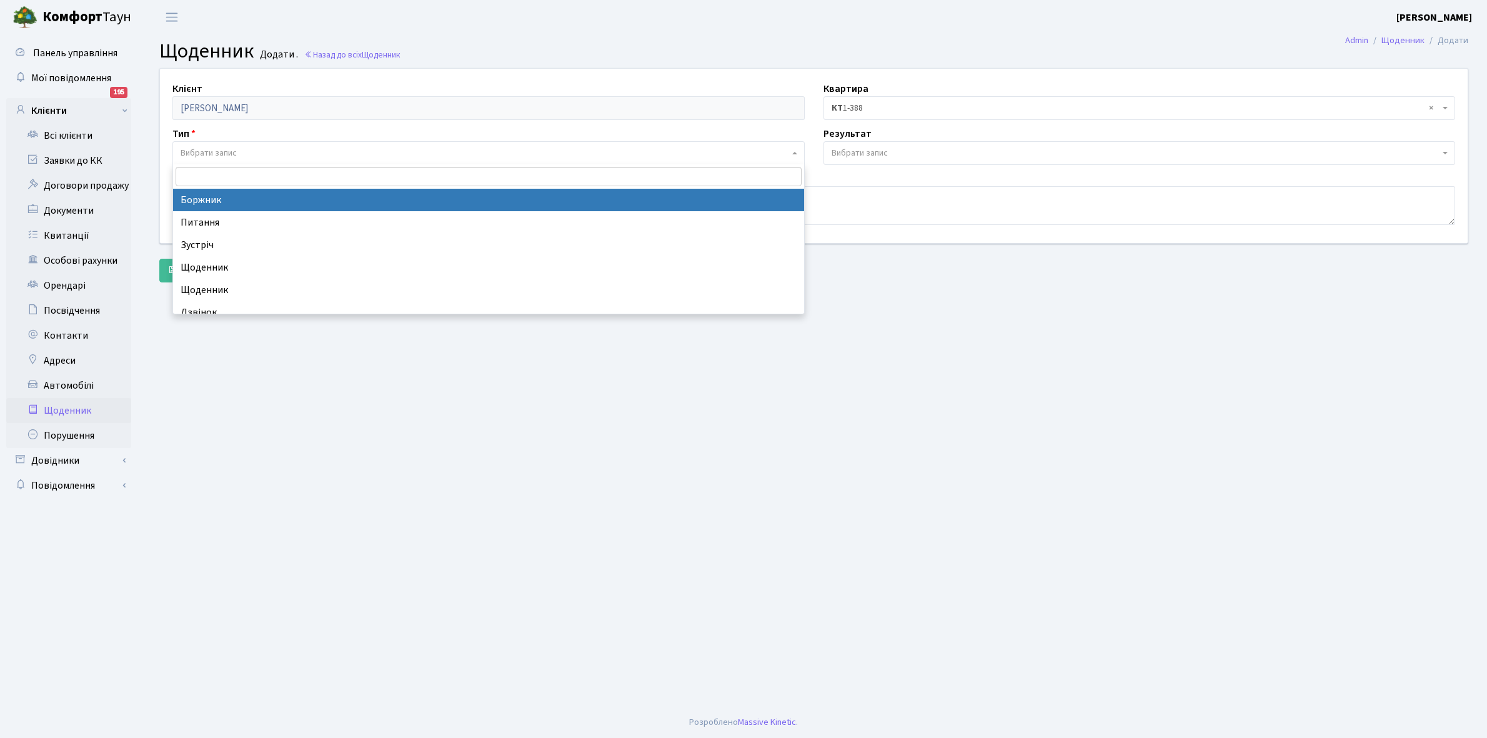
click at [222, 149] on span "Вибрати запис" at bounding box center [209, 153] width 56 height 12
select select "189"
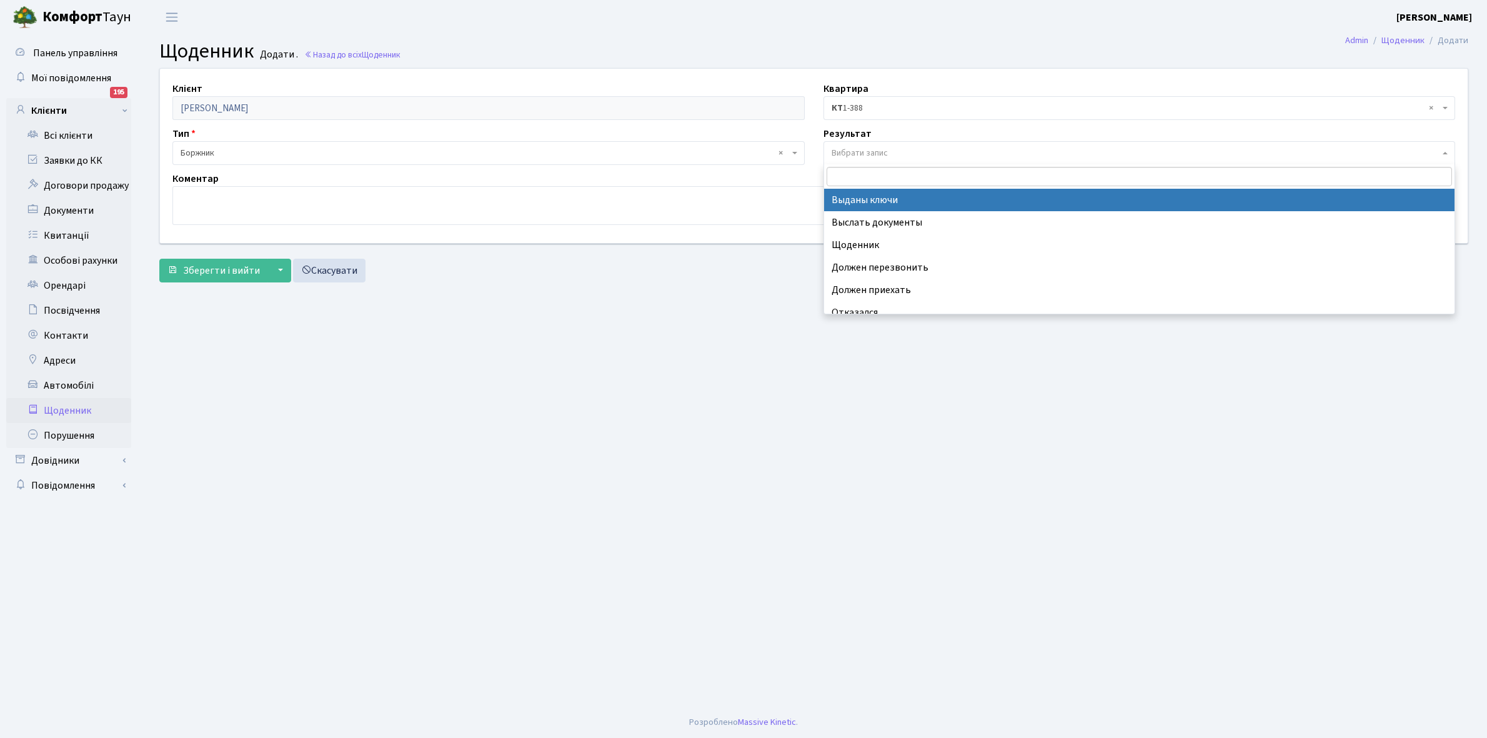
click at [886, 155] on span "Вибрати запис" at bounding box center [860, 153] width 56 height 12
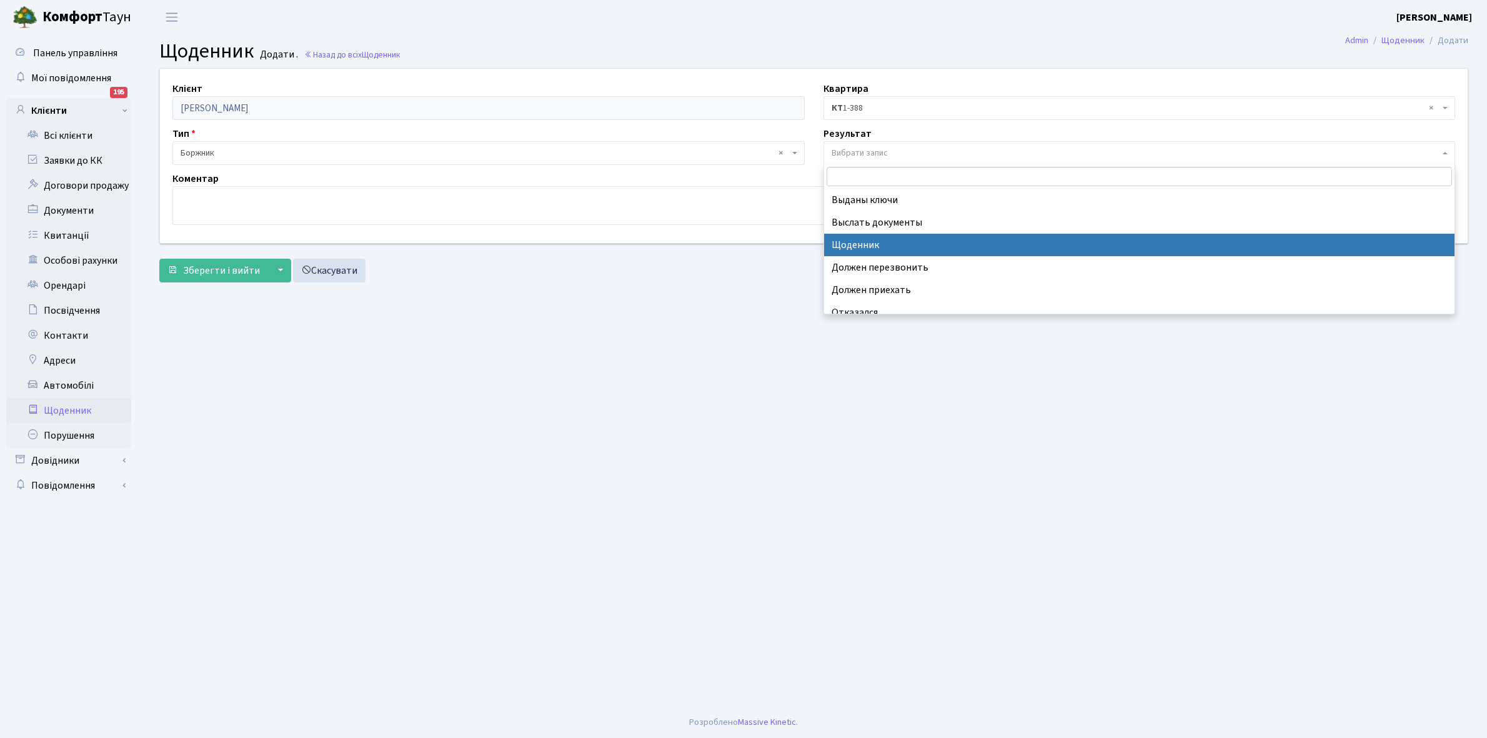
select select "14"
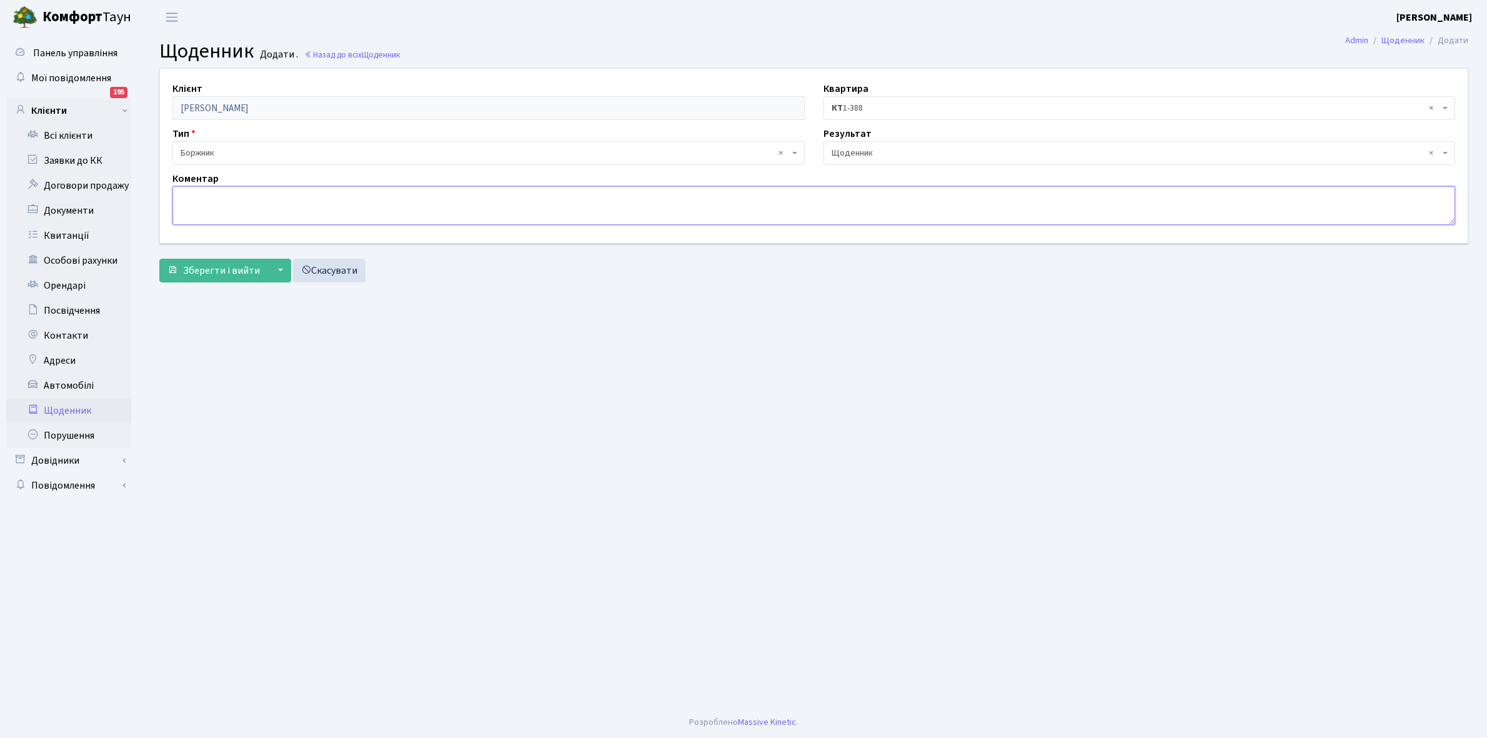
click at [187, 211] on textarea at bounding box center [813, 205] width 1283 height 39
type textarea "Не працює лічильник."
click at [207, 264] on span "Зберегти і вийти" at bounding box center [221, 271] width 77 height 14
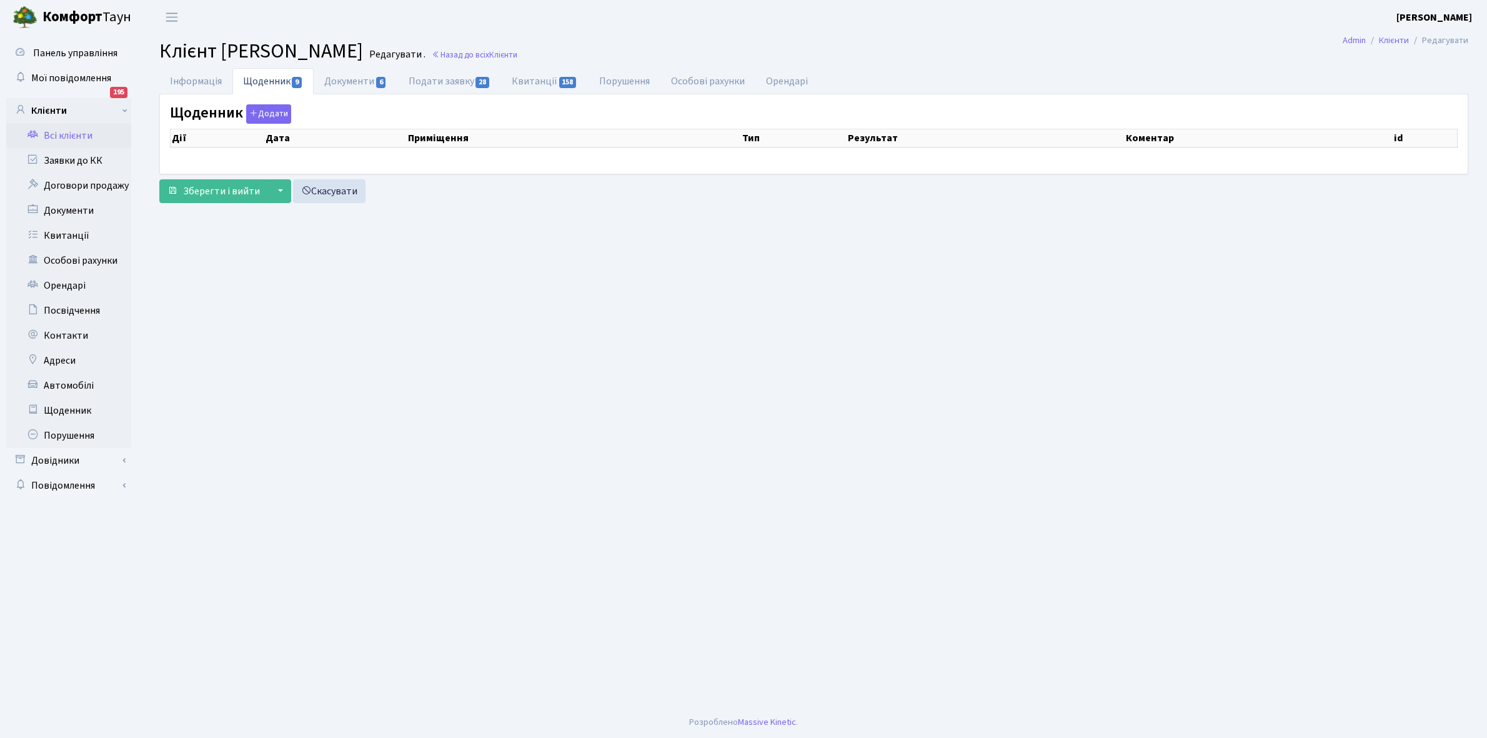
select select "25"
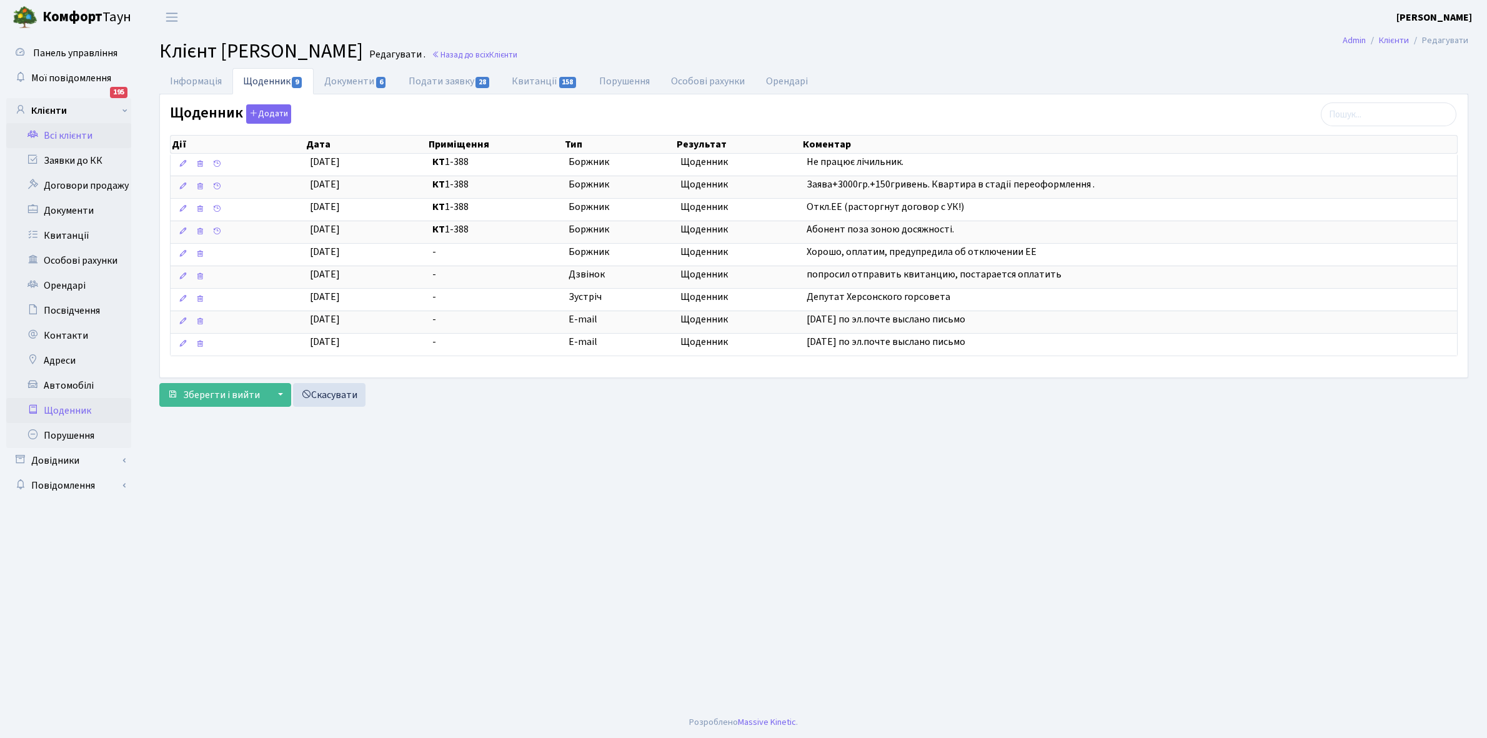
click at [76, 407] on link "Щоденник" at bounding box center [68, 410] width 125 height 25
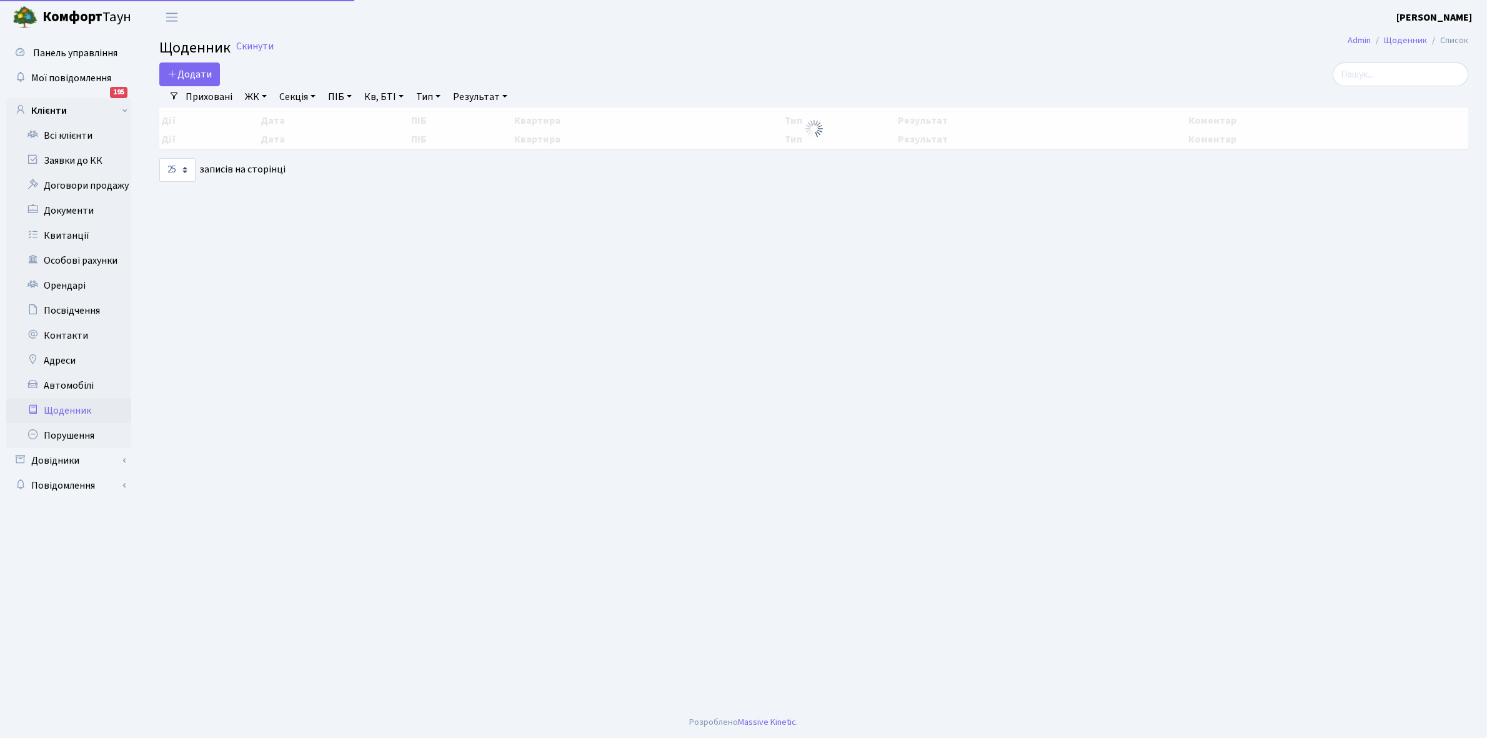
select select "25"
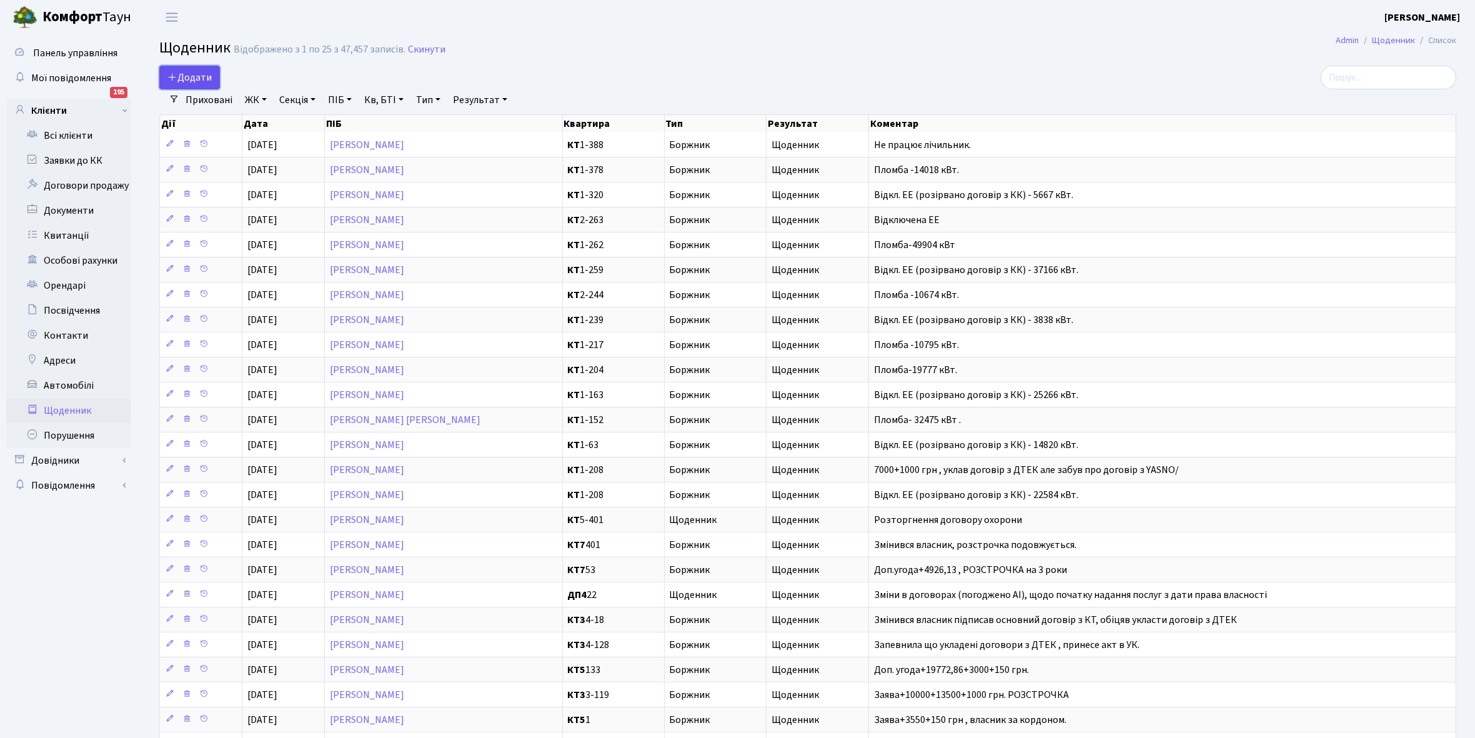
click at [196, 78] on span "Додати" at bounding box center [189, 78] width 44 height 14
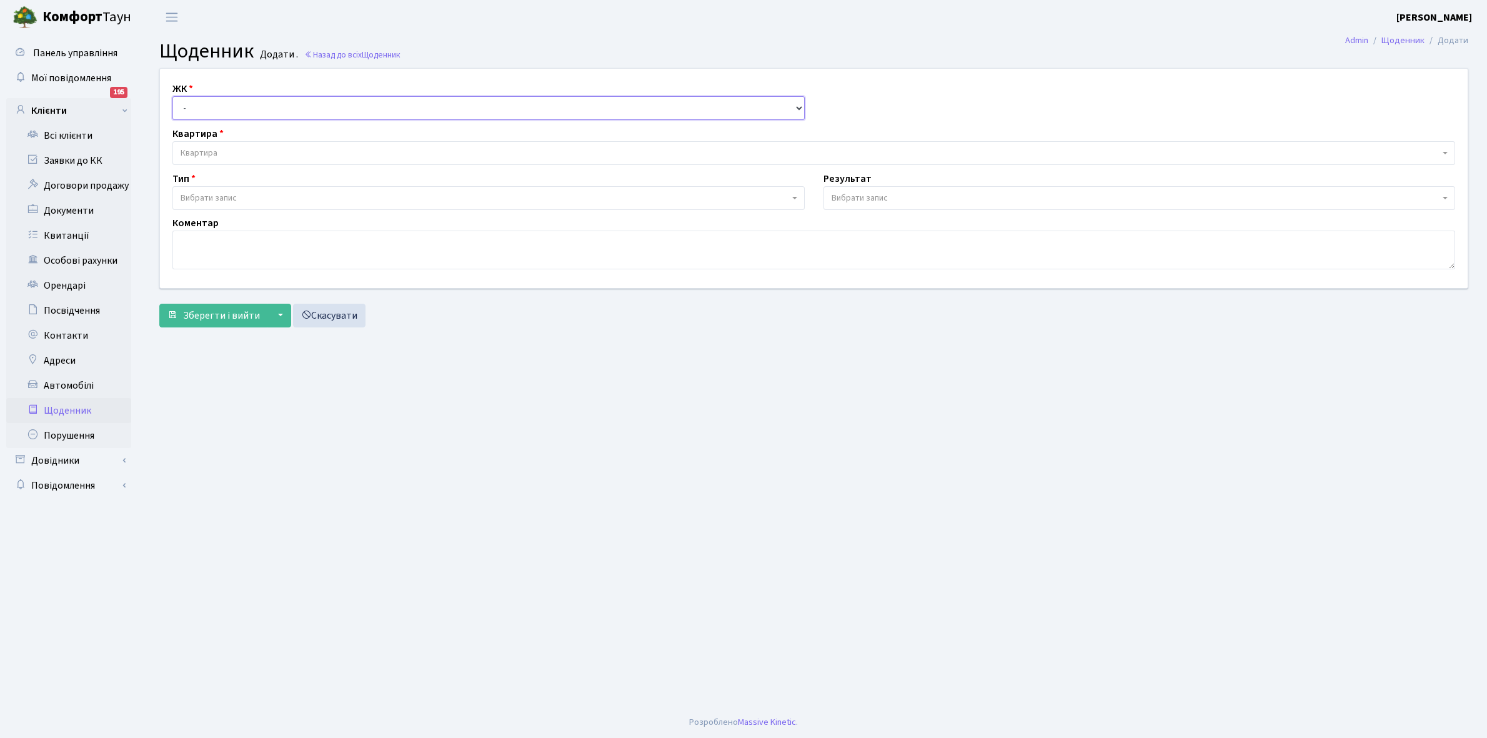
click at [198, 110] on select "- КТ, вул. Регенераторна, 4 КТ2, просп. [STREET_ADDRESS] [STREET_ADDRESS] [PERS…" at bounding box center [488, 108] width 632 height 24
select select "271"
click at [172, 96] on select "- КТ, вул. Регенераторна, 4 КТ2, просп. [STREET_ADDRESS] [STREET_ADDRESS] [PERS…" at bounding box center [488, 108] width 632 height 24
select select
click at [226, 141] on span "Квартира" at bounding box center [813, 153] width 1283 height 24
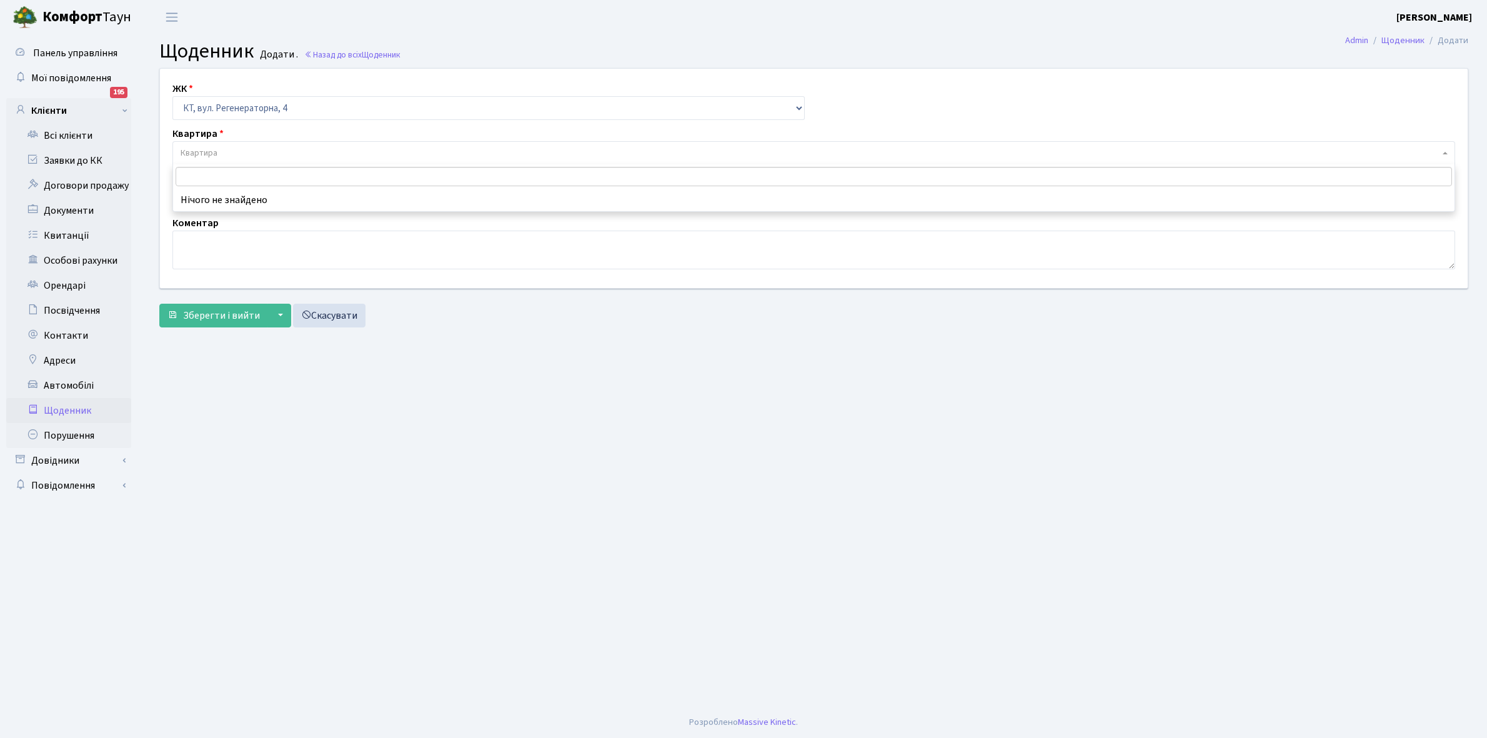
click at [201, 174] on input "search" at bounding box center [814, 176] width 1276 height 19
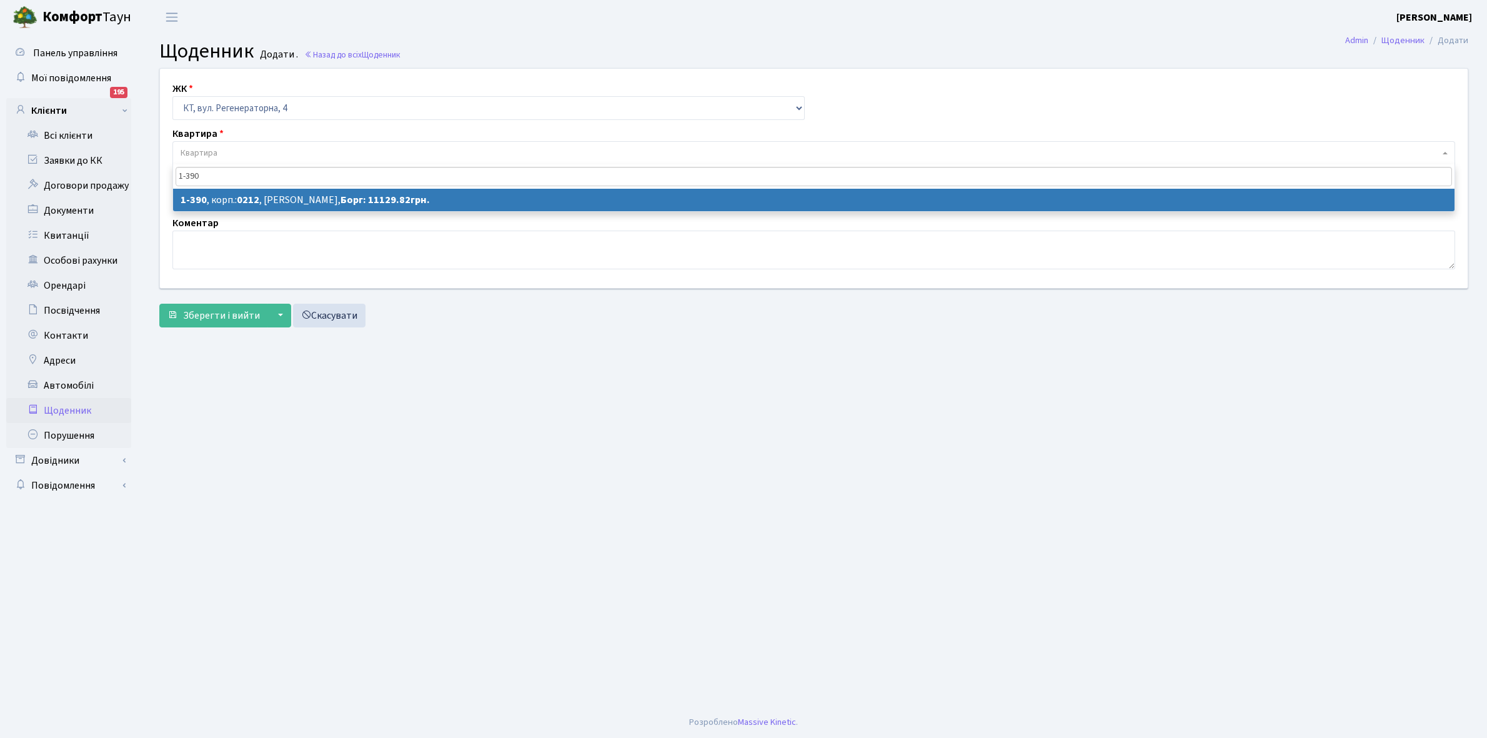
type input "1-390"
select select "442"
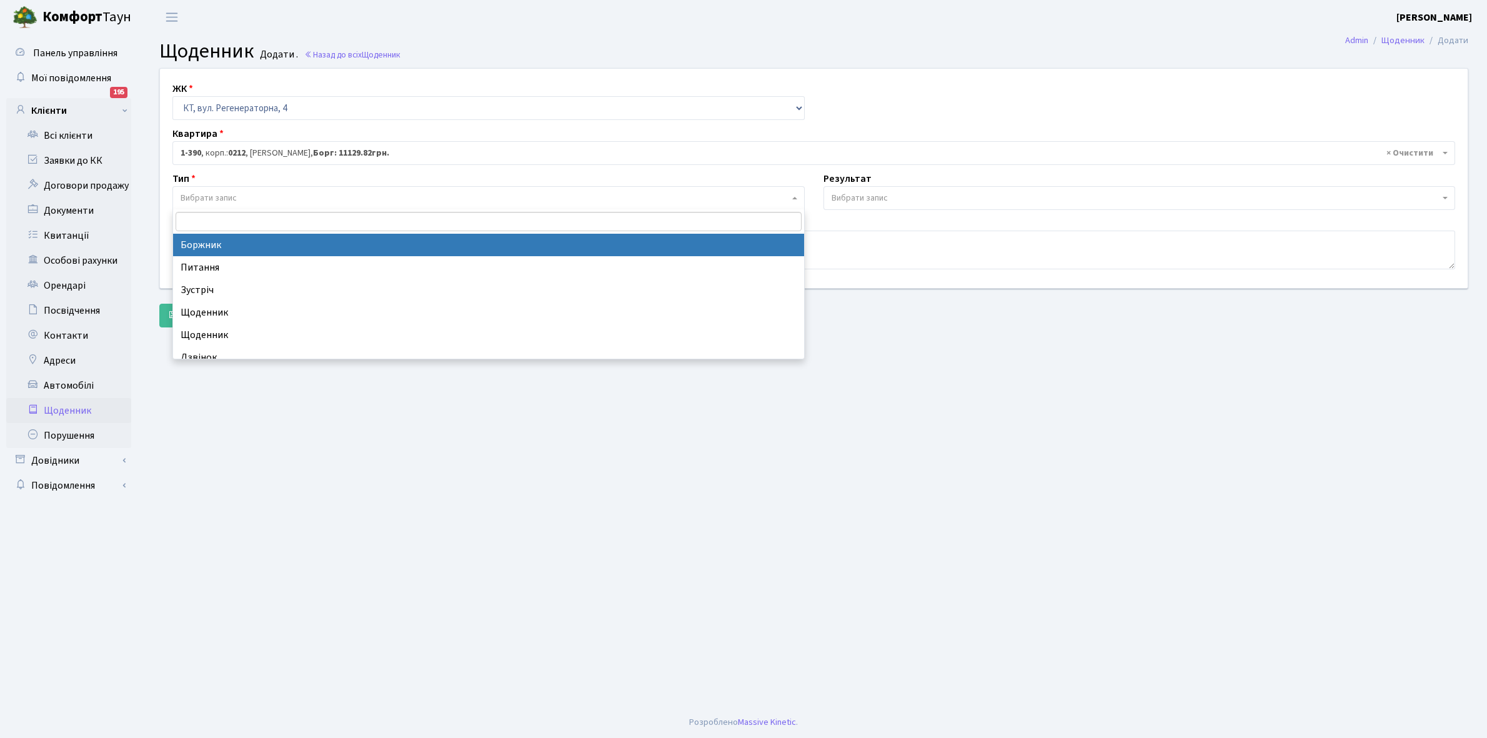
click at [259, 195] on span "Вибрати запис" at bounding box center [485, 198] width 609 height 12
select select "189"
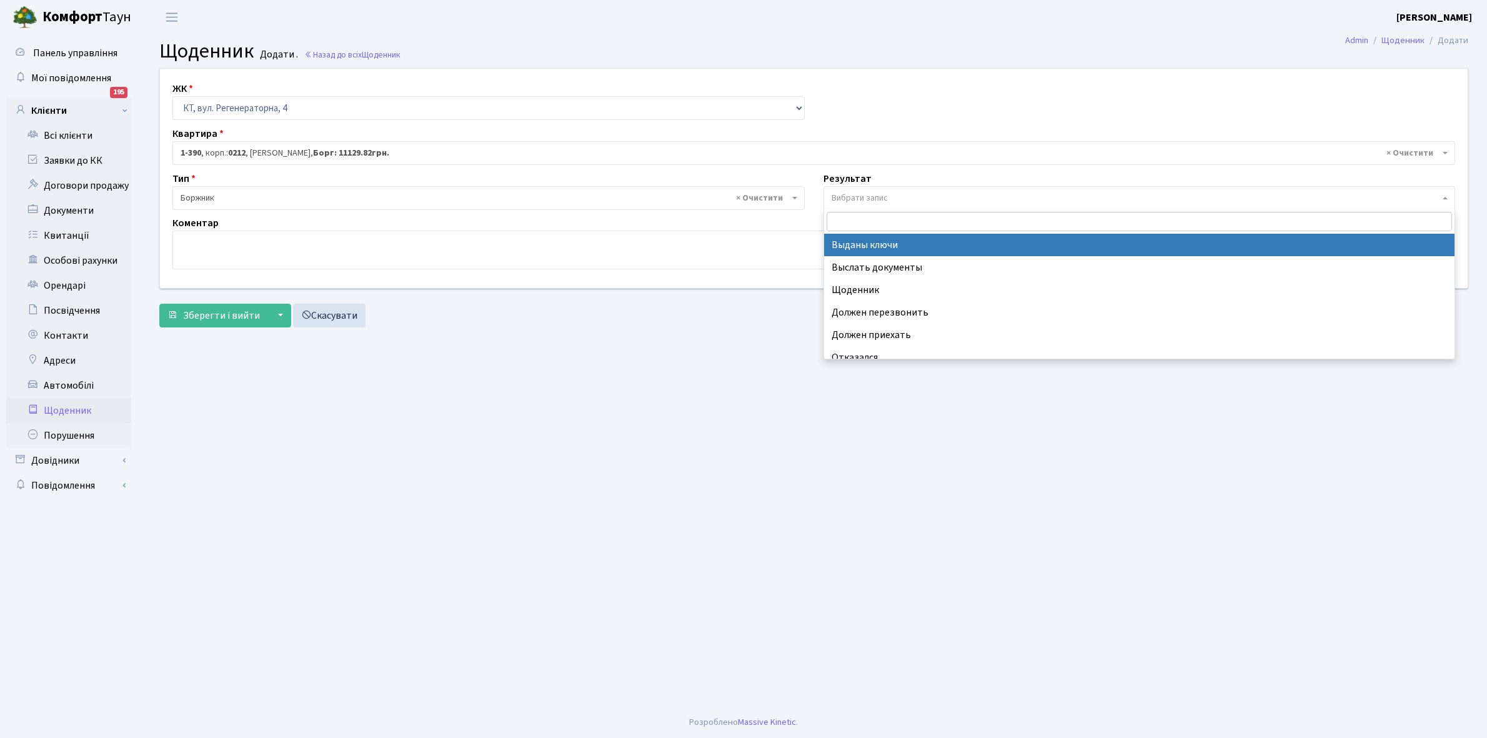
click at [883, 199] on span "Вибрати запис" at bounding box center [860, 198] width 56 height 12
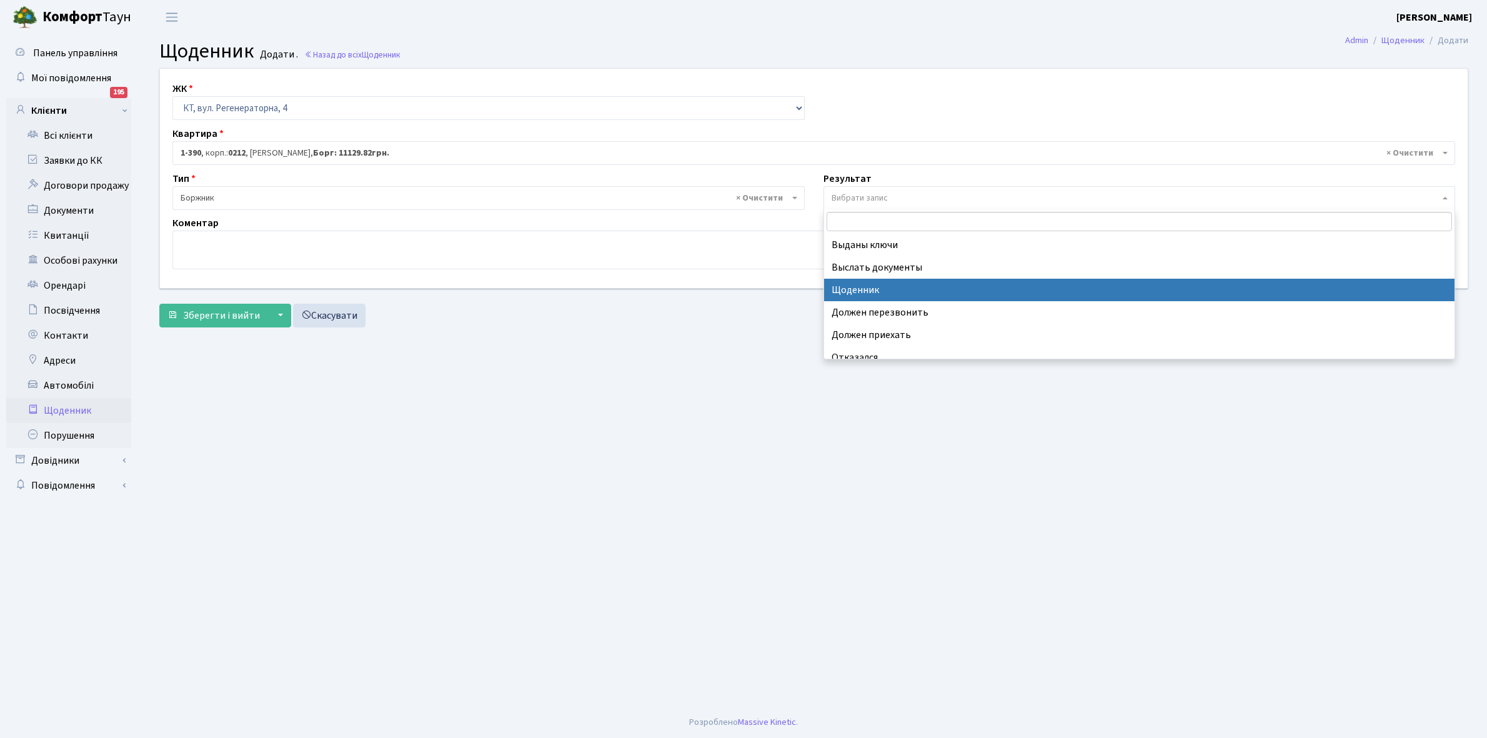
select select "14"
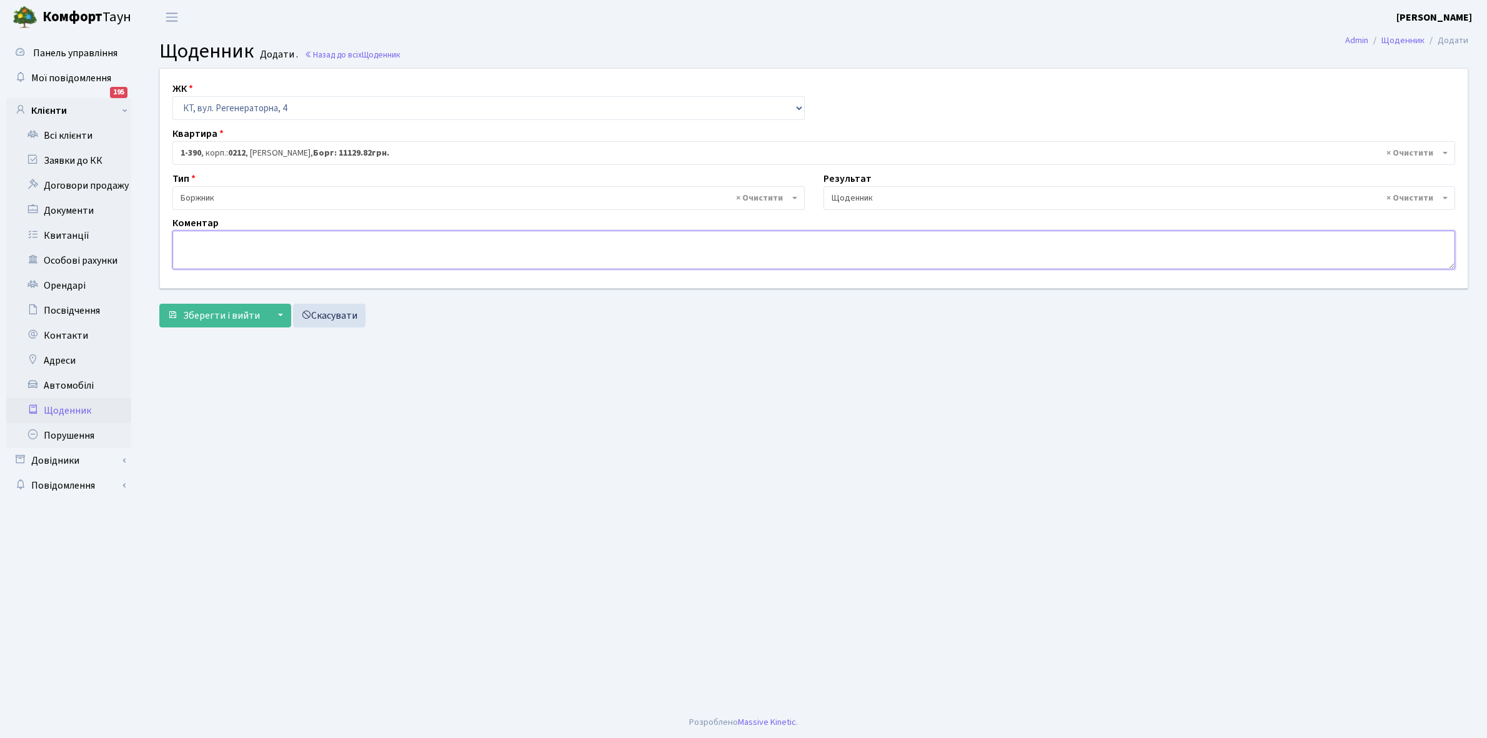
click at [199, 248] on textarea at bounding box center [813, 250] width 1283 height 39
paste textarea "Відкл. ЕЕ (розірвано договір з КК) - 17595 кВт."
click at [350, 237] on textarea "Відкл. ЕЕ (розірвано договір з КК) - 17595 кВт." at bounding box center [813, 250] width 1283 height 39
type textarea "Відкл. ЕЕ (розірвано договір з КК) - 22125 кВт."
click at [224, 316] on span "Зберегти і вийти" at bounding box center [221, 316] width 77 height 14
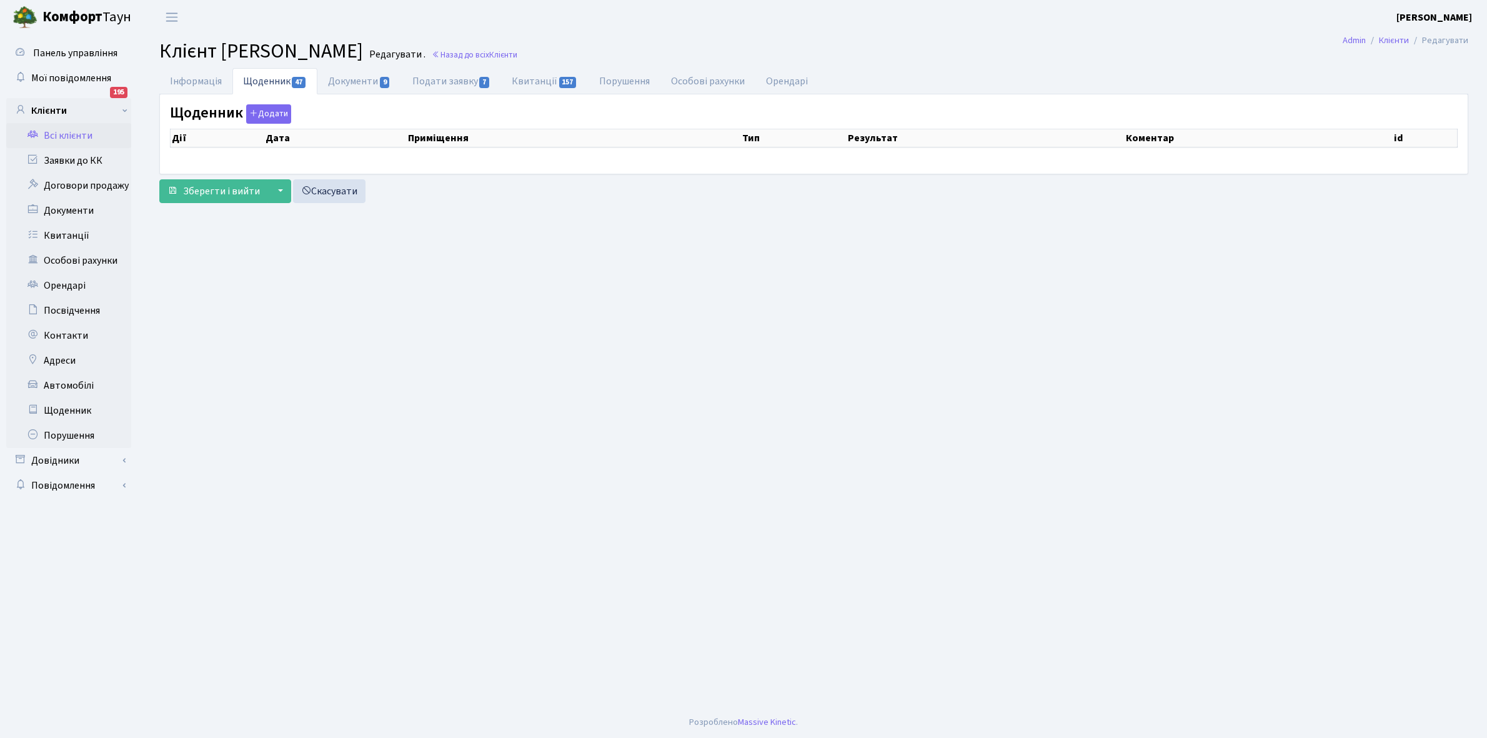
select select "25"
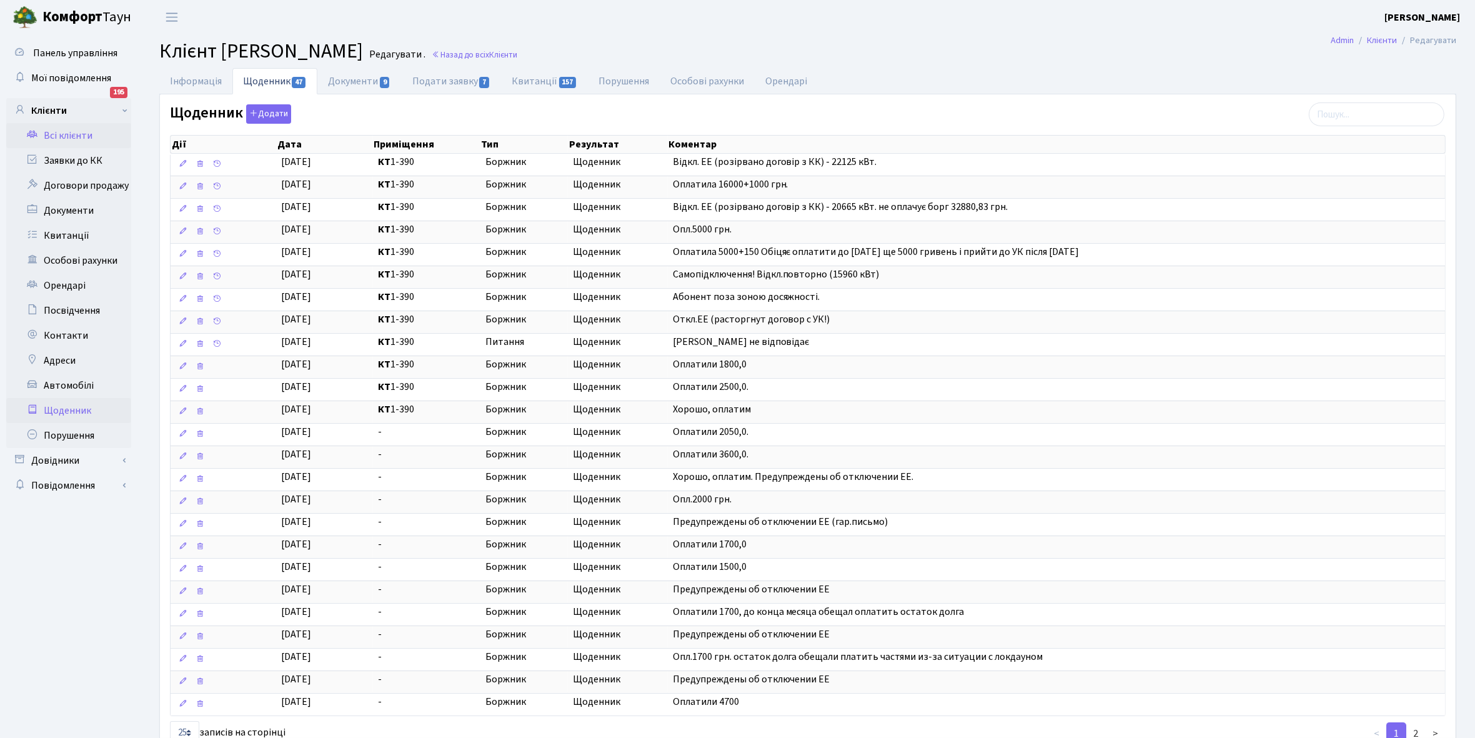
click at [73, 410] on link "Щоденник" at bounding box center [68, 410] width 125 height 25
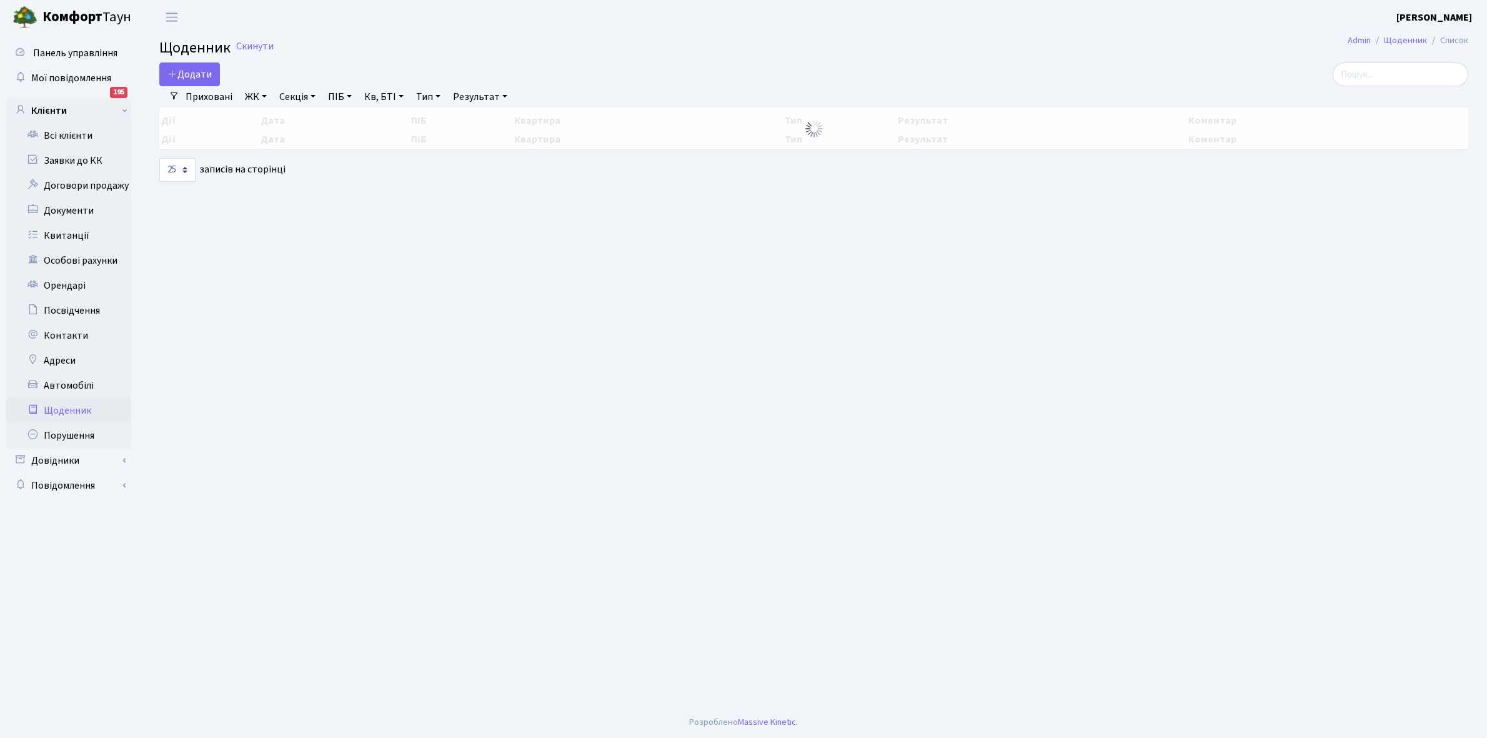
select select "25"
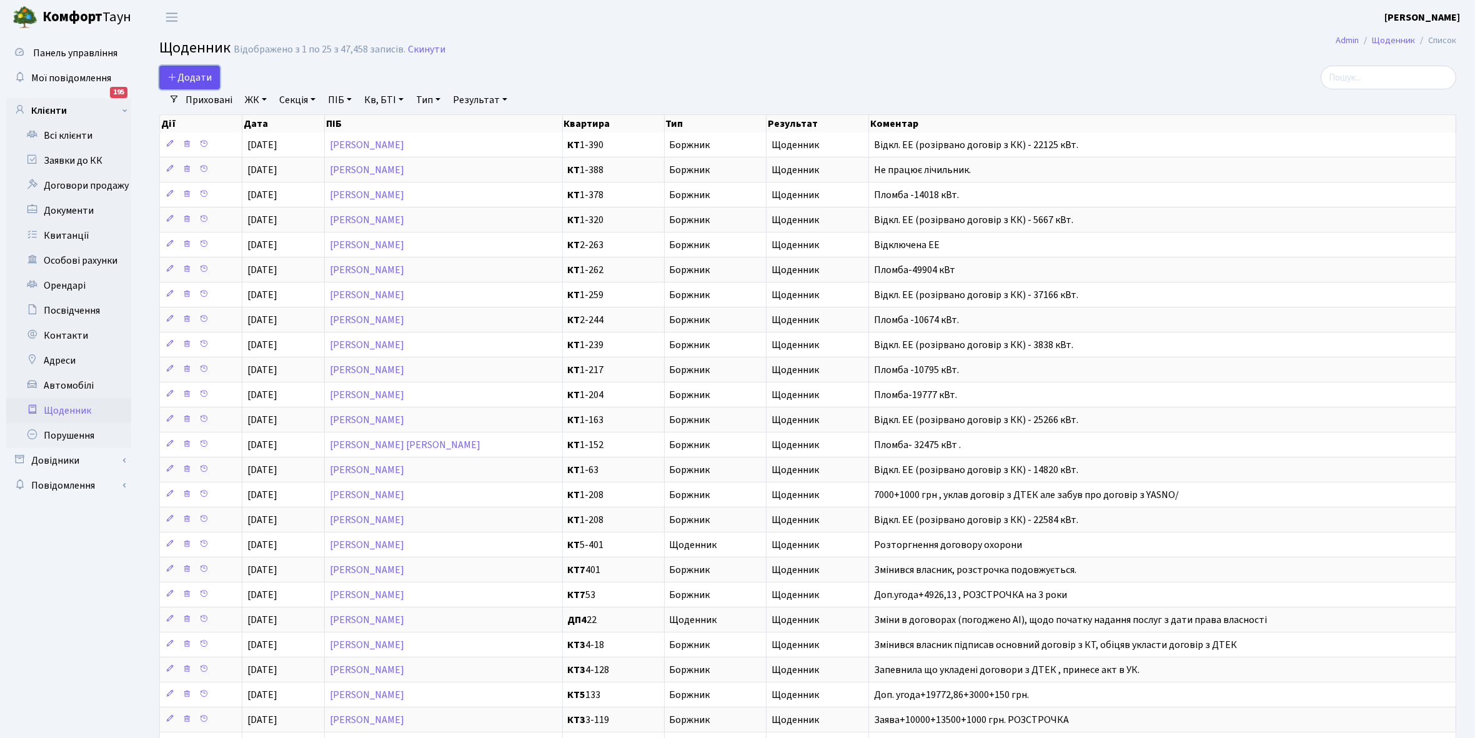
click at [207, 72] on span "Додати" at bounding box center [189, 78] width 44 height 14
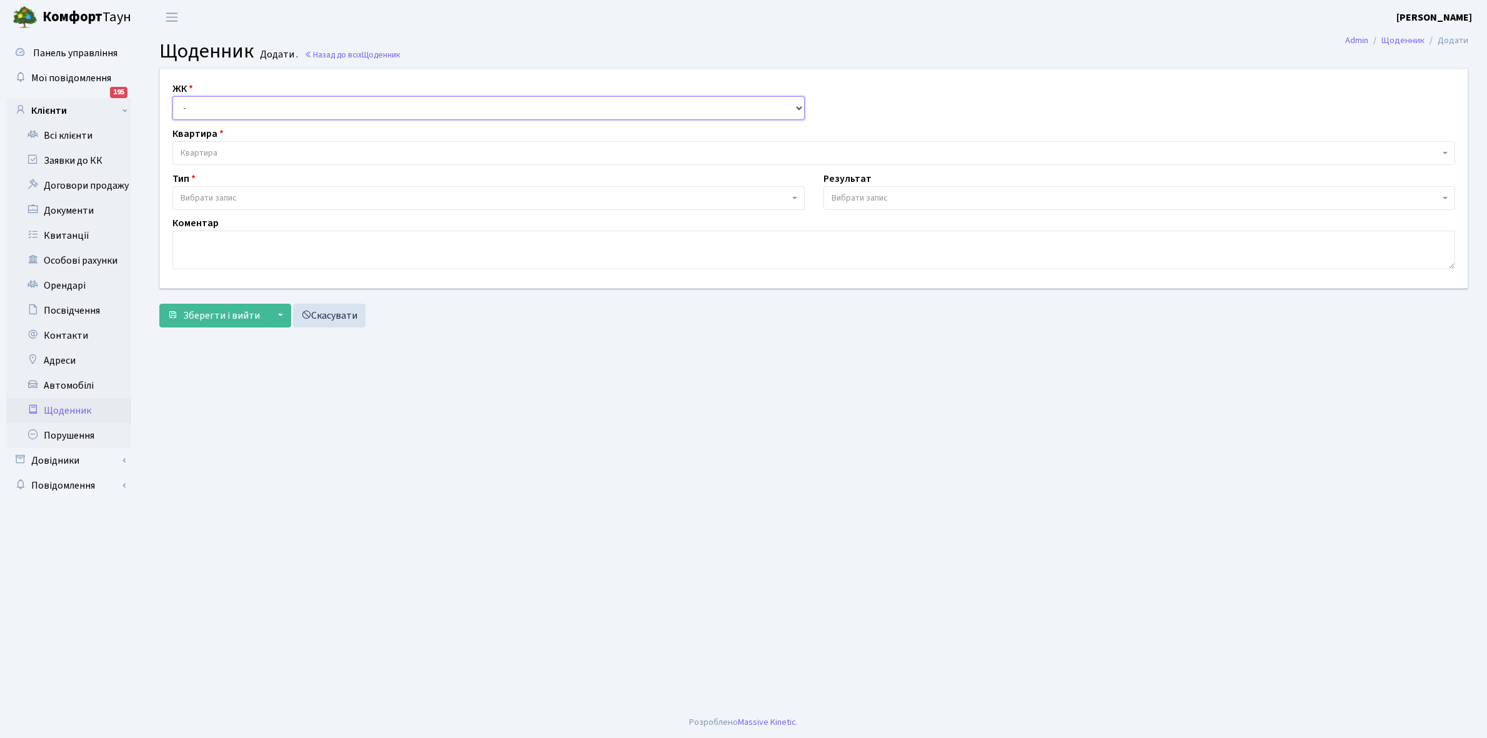
click at [195, 104] on select "- КТ, вул. Регенераторна, 4 КТ2, просп. Соборності, 17 КТ3, вул. Березнева, 16 …" at bounding box center [488, 108] width 632 height 24
select select "271"
click at [172, 96] on select "- КТ, вул. Регенераторна, 4 КТ2, просп. Соборності, 17 КТ3, вул. Березнева, 16 …" at bounding box center [488, 108] width 632 height 24
select select
click at [234, 147] on span "Квартира" at bounding box center [810, 153] width 1259 height 12
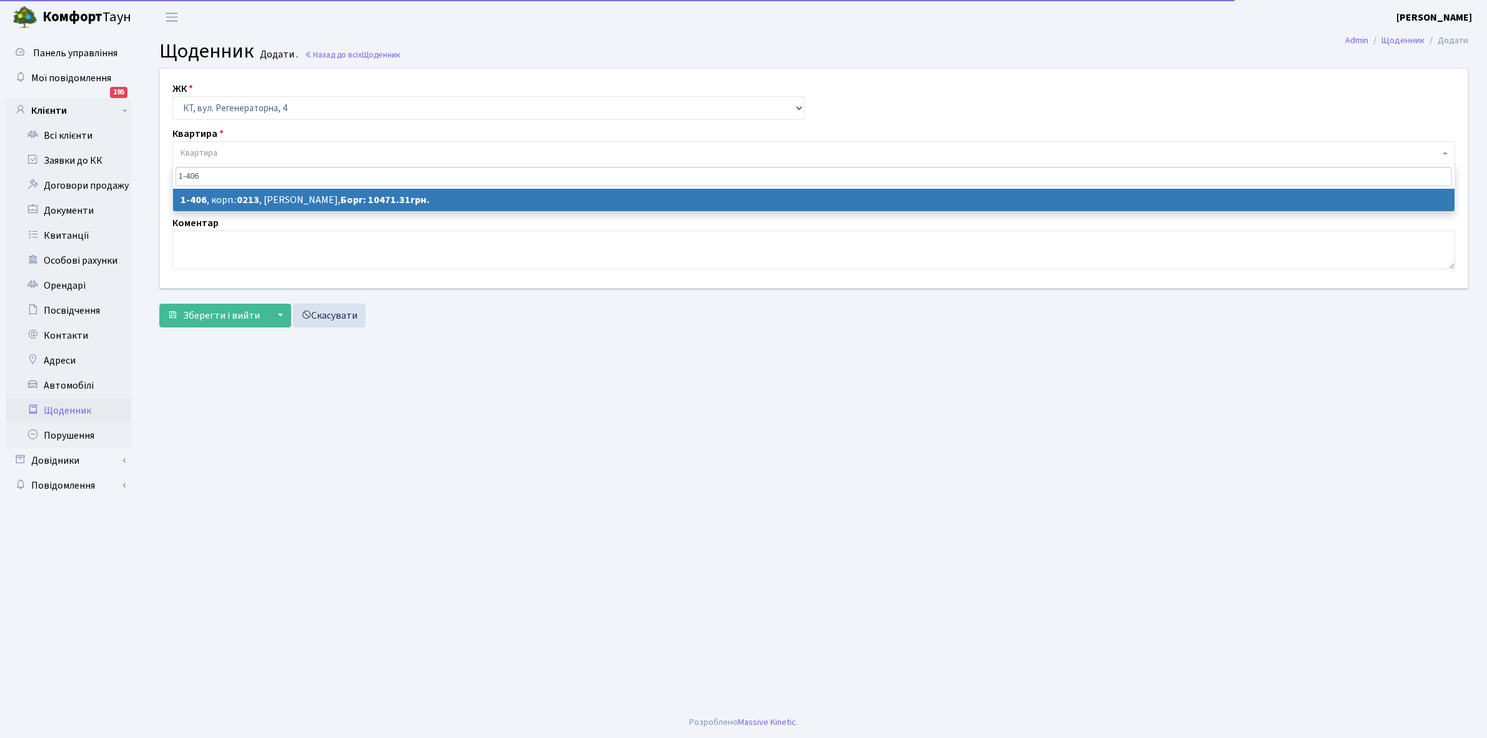
type input "1-406"
select select "457"
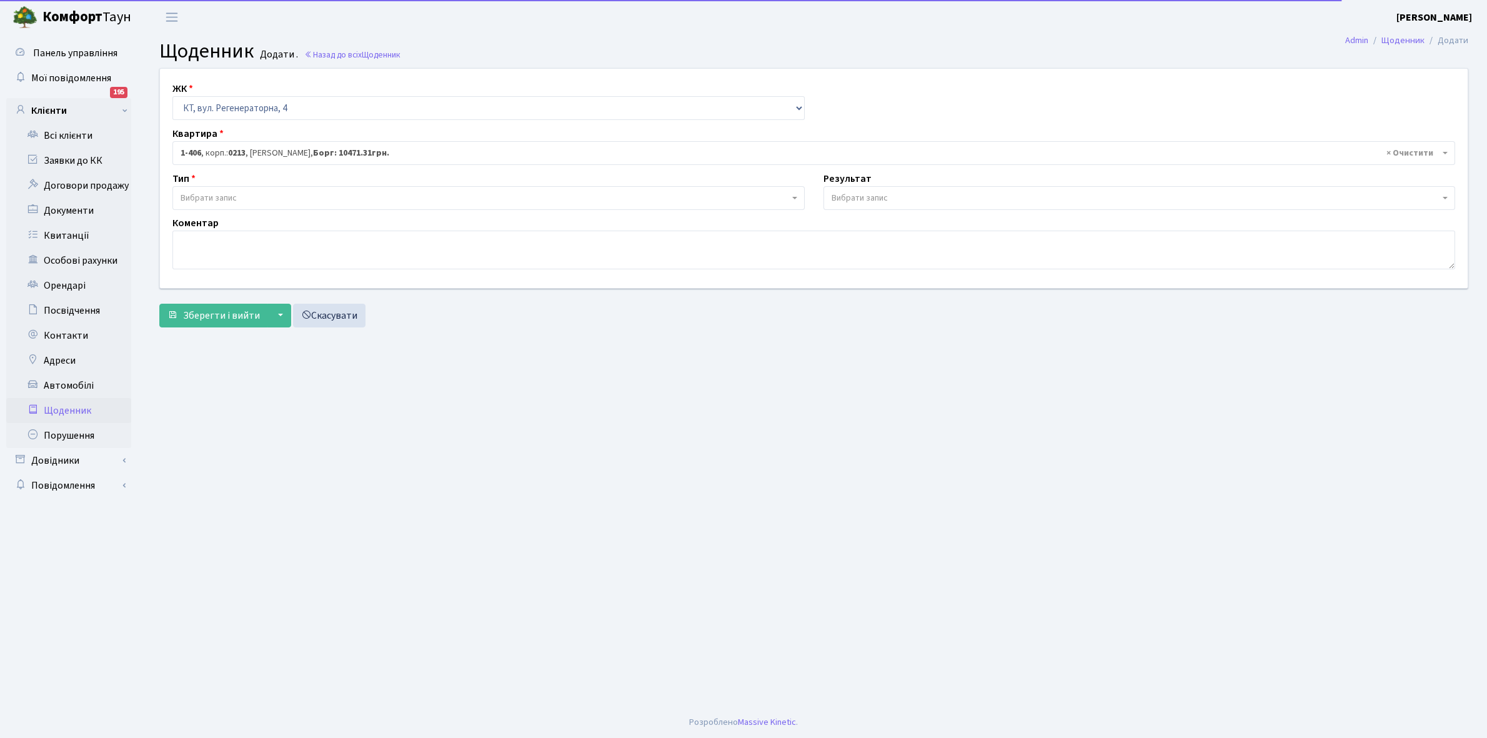
click at [257, 197] on span "Вибрати запис" at bounding box center [485, 198] width 609 height 12
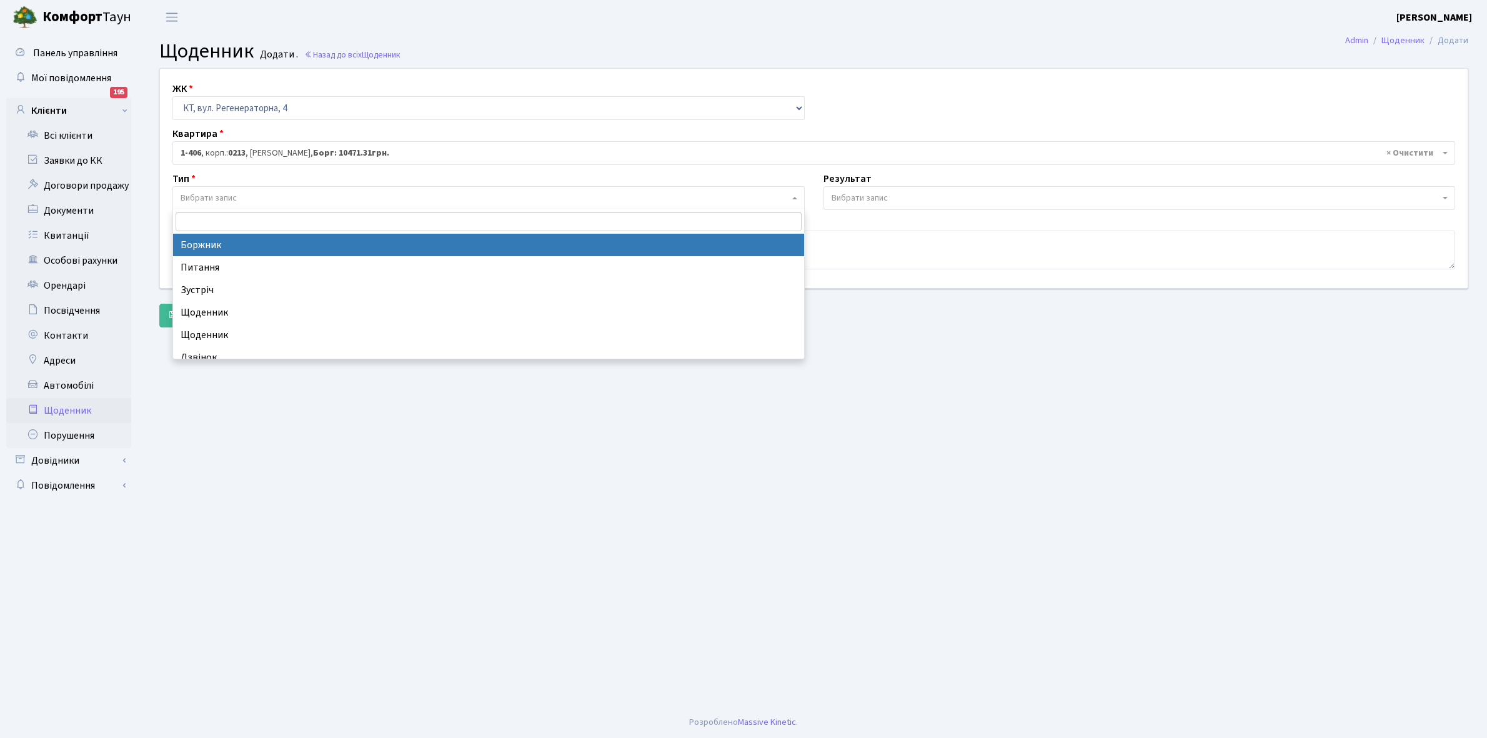
select select "189"
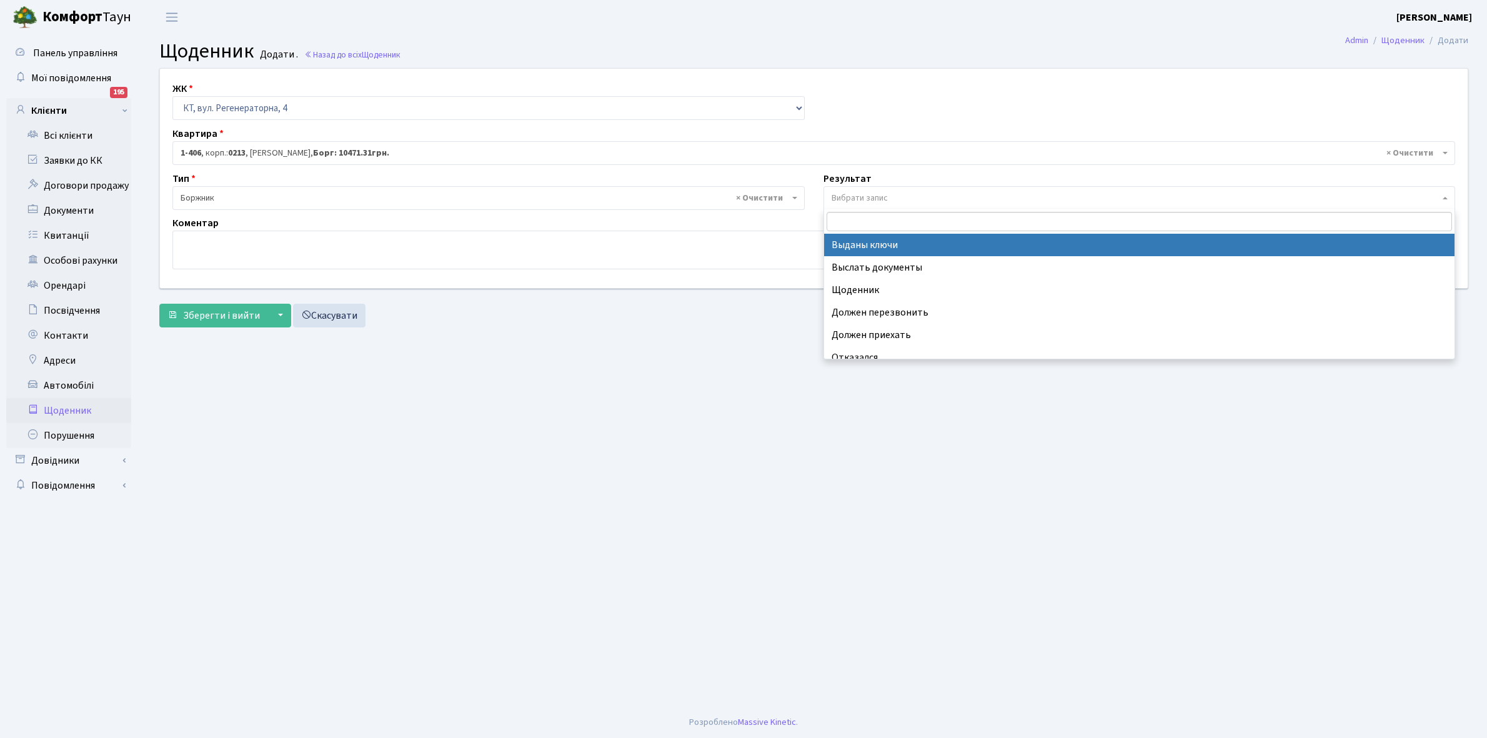
click at [856, 195] on span "Вибрати запис" at bounding box center [860, 198] width 56 height 12
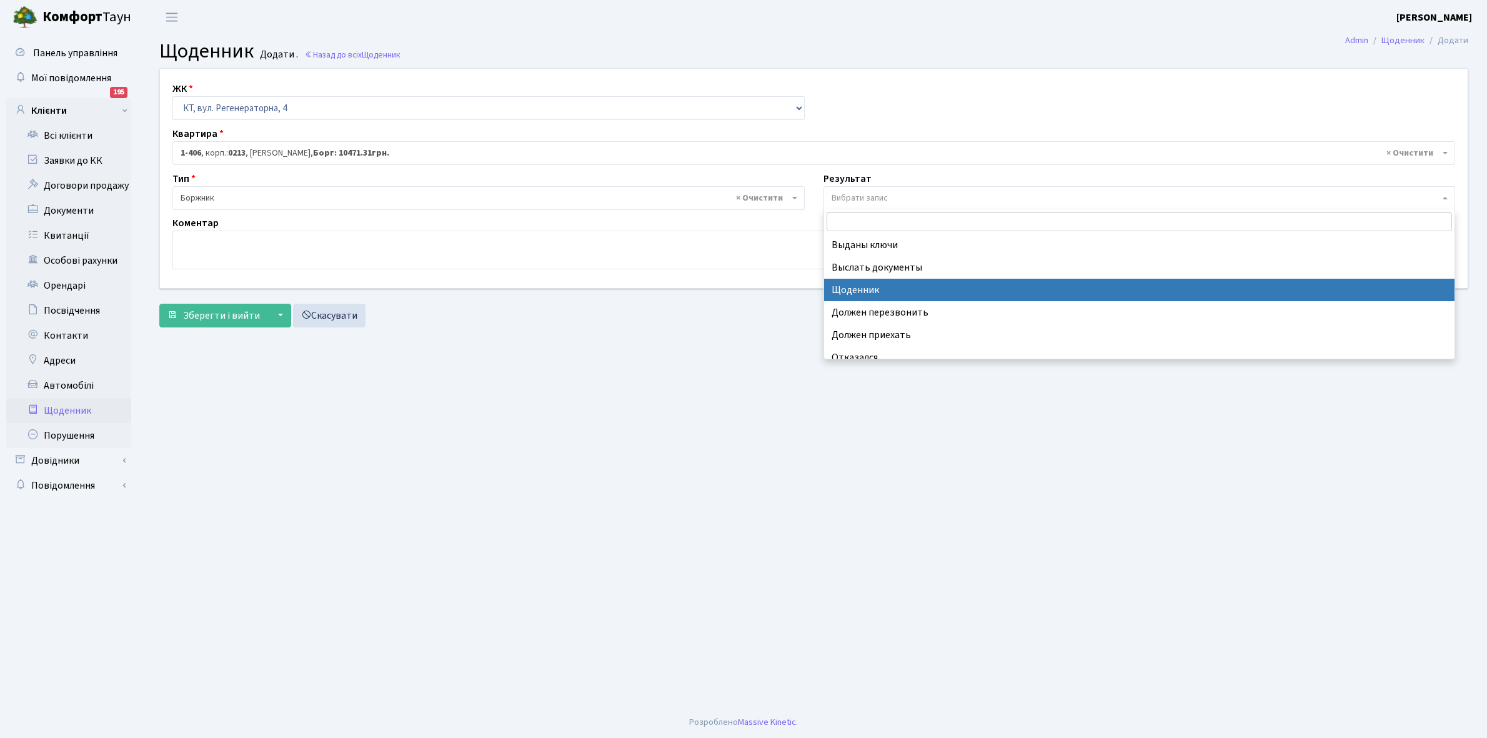
select select "14"
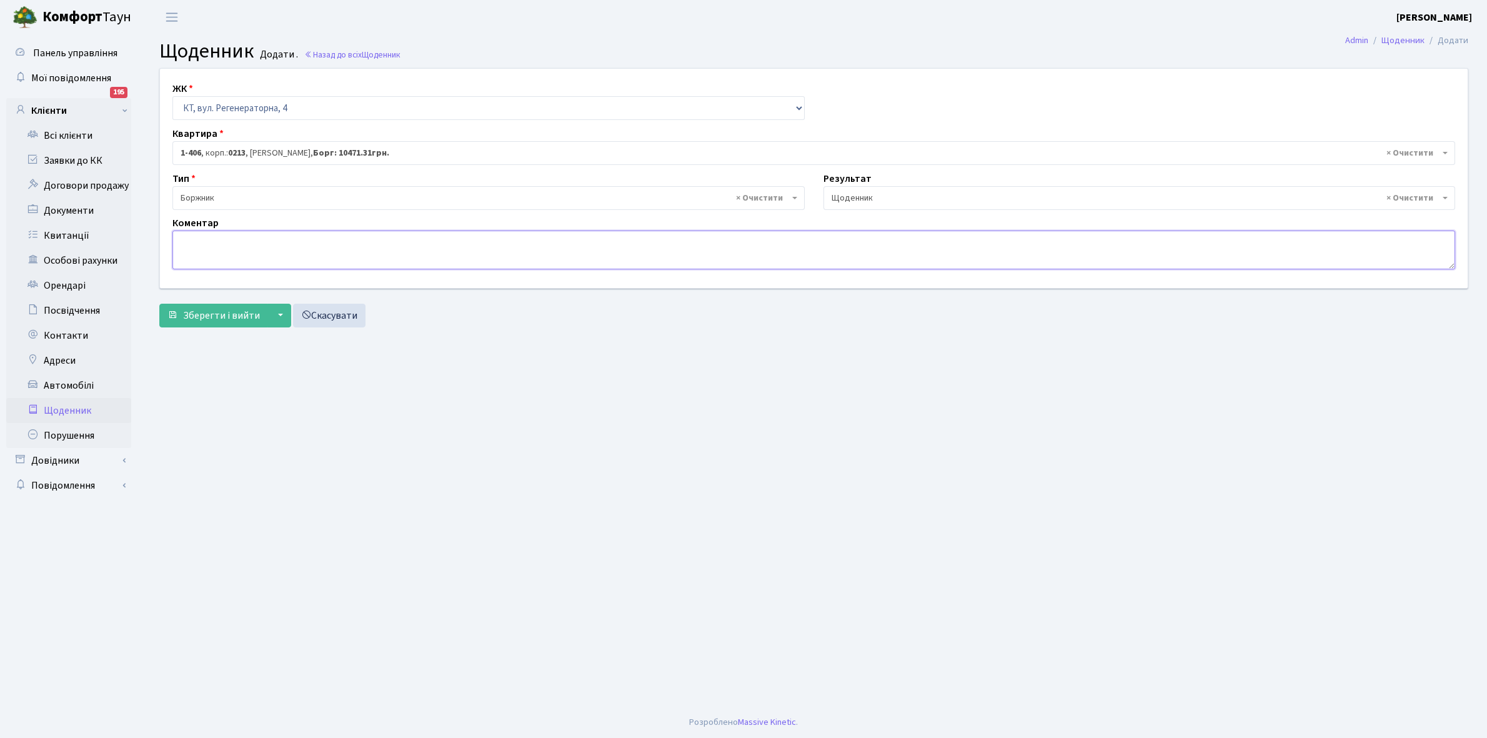
click at [191, 260] on textarea at bounding box center [813, 250] width 1283 height 39
type textarea "Пломба-10167 кВт."
click at [203, 317] on span "Зберегти і вийти" at bounding box center [221, 316] width 77 height 14
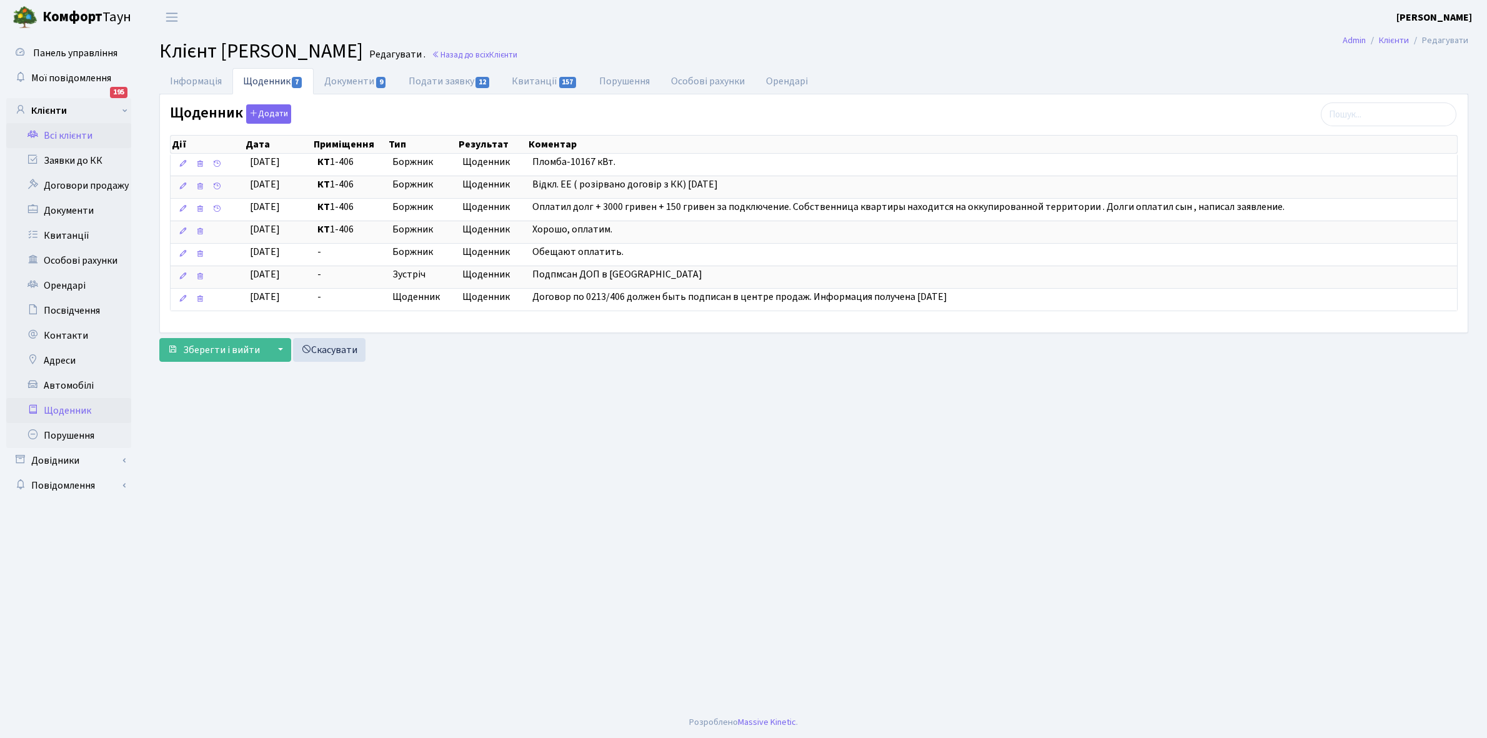
click at [51, 405] on link "Щоденник" at bounding box center [68, 410] width 125 height 25
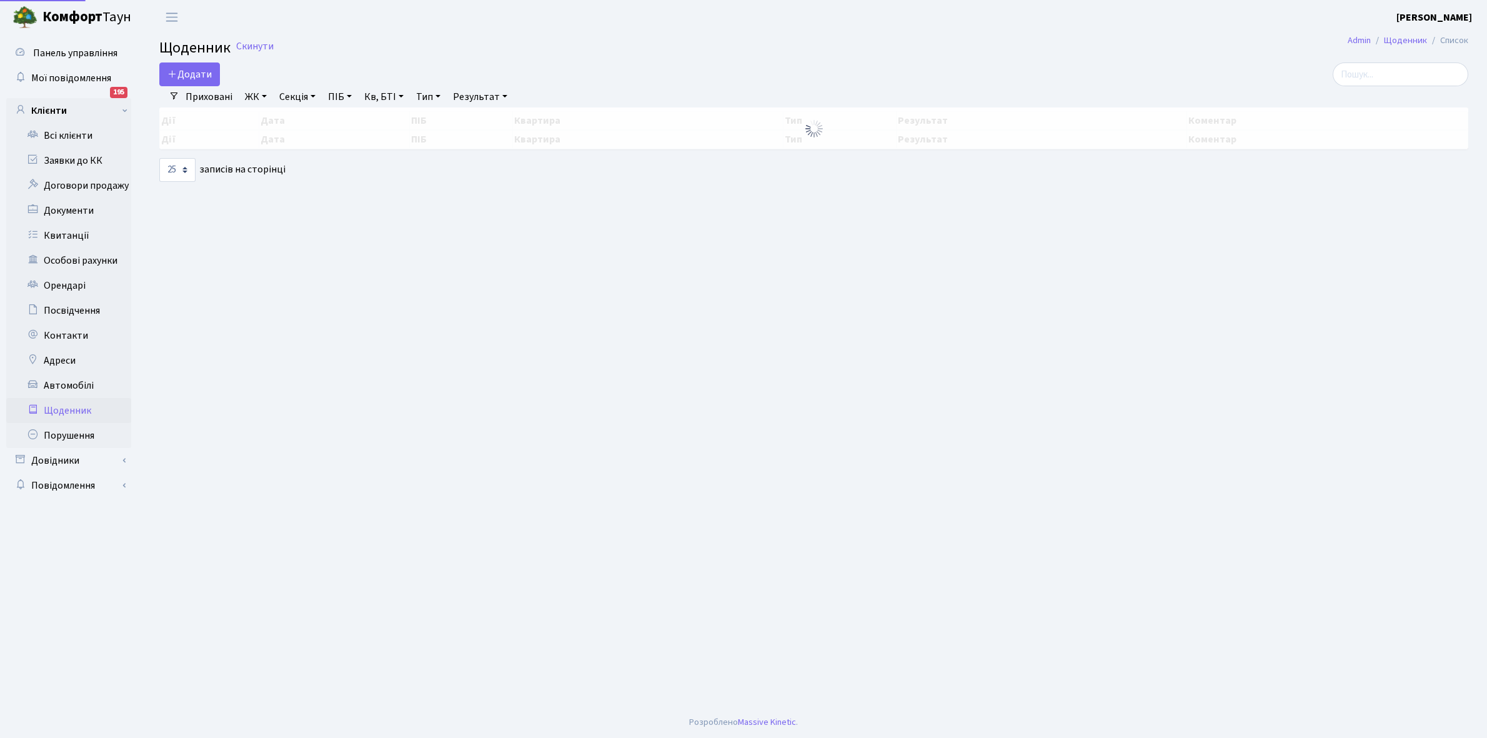
select select "25"
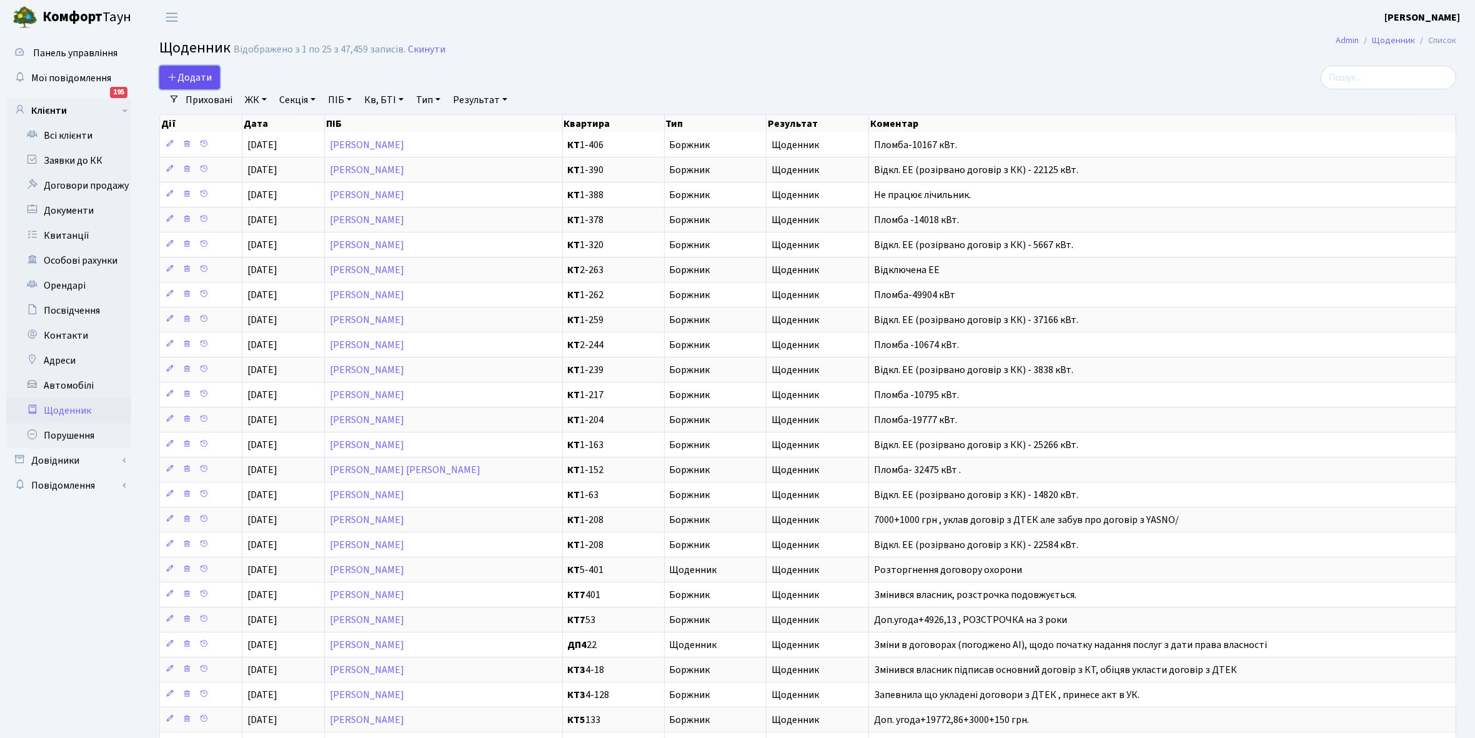
click at [192, 76] on span "Додати" at bounding box center [189, 78] width 44 height 14
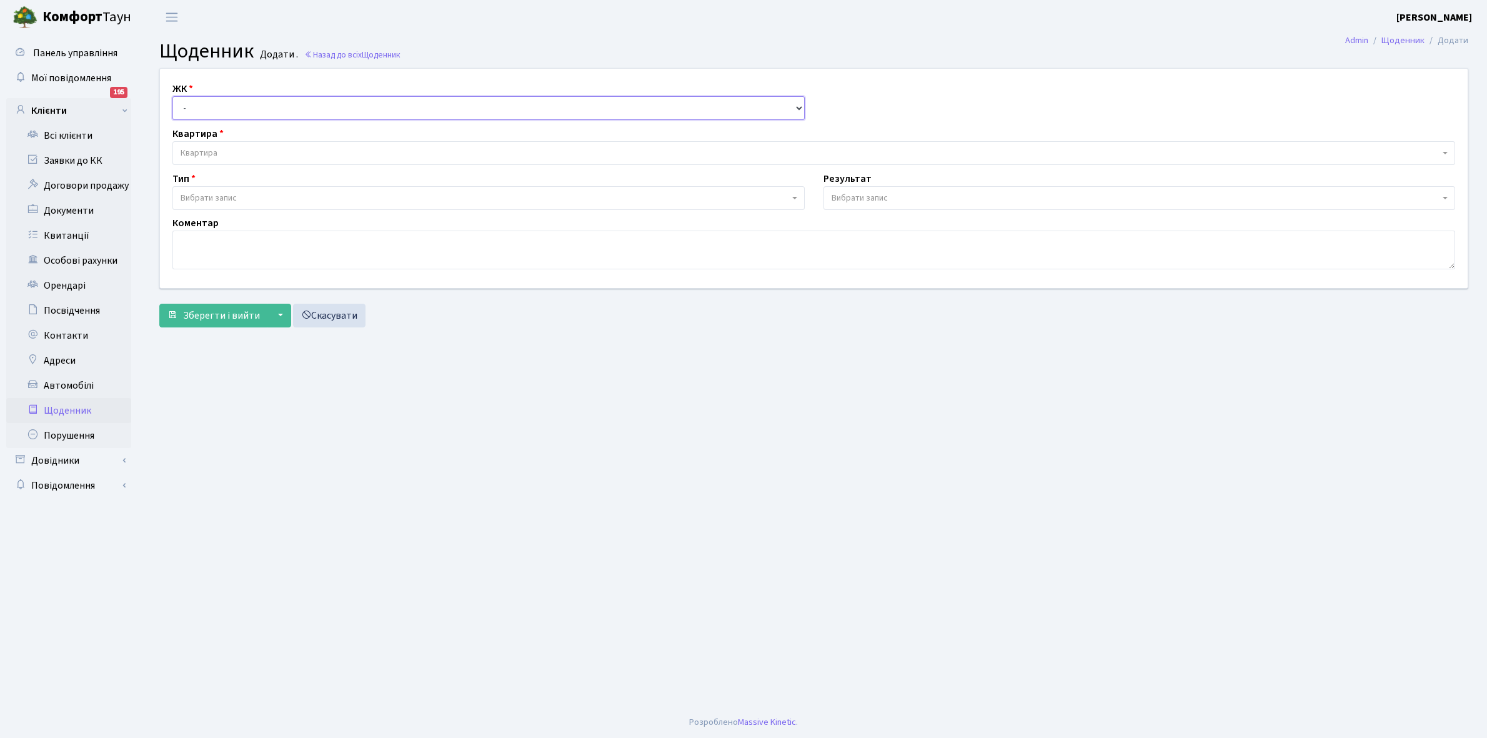
click at [201, 110] on select "- КТ, вул. Регенераторна, 4 КТ2, просп. Соборності, 17 КТ3, вул. Березнева, 16 …" at bounding box center [488, 108] width 632 height 24
select select "271"
click at [172, 96] on select "- КТ, вул. Регенераторна, 4 КТ2, просп. Соборності, 17 КТ3, вул. Березнева, 16 …" at bounding box center [488, 108] width 632 height 24
select select
click at [217, 144] on span "Квартира" at bounding box center [813, 153] width 1283 height 24
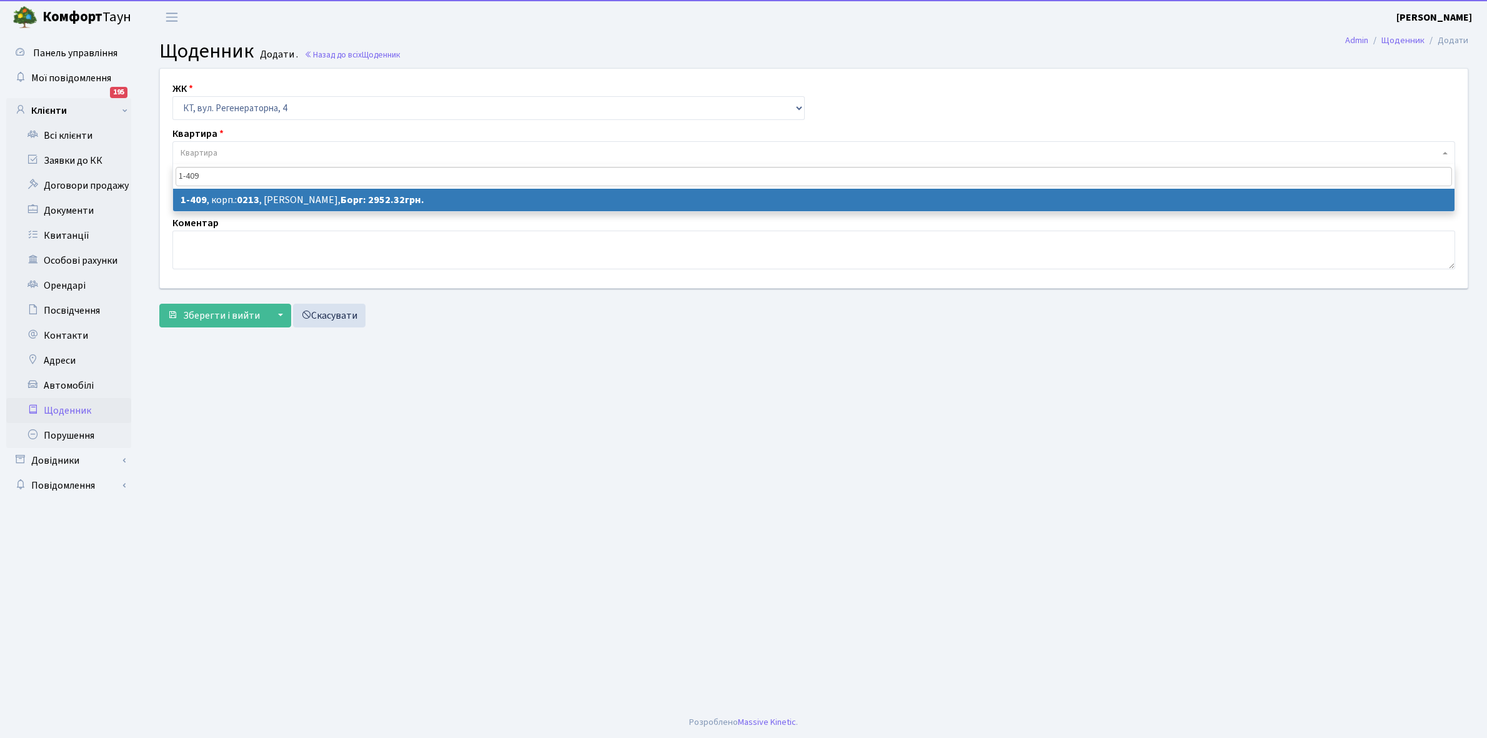
type input "1-409"
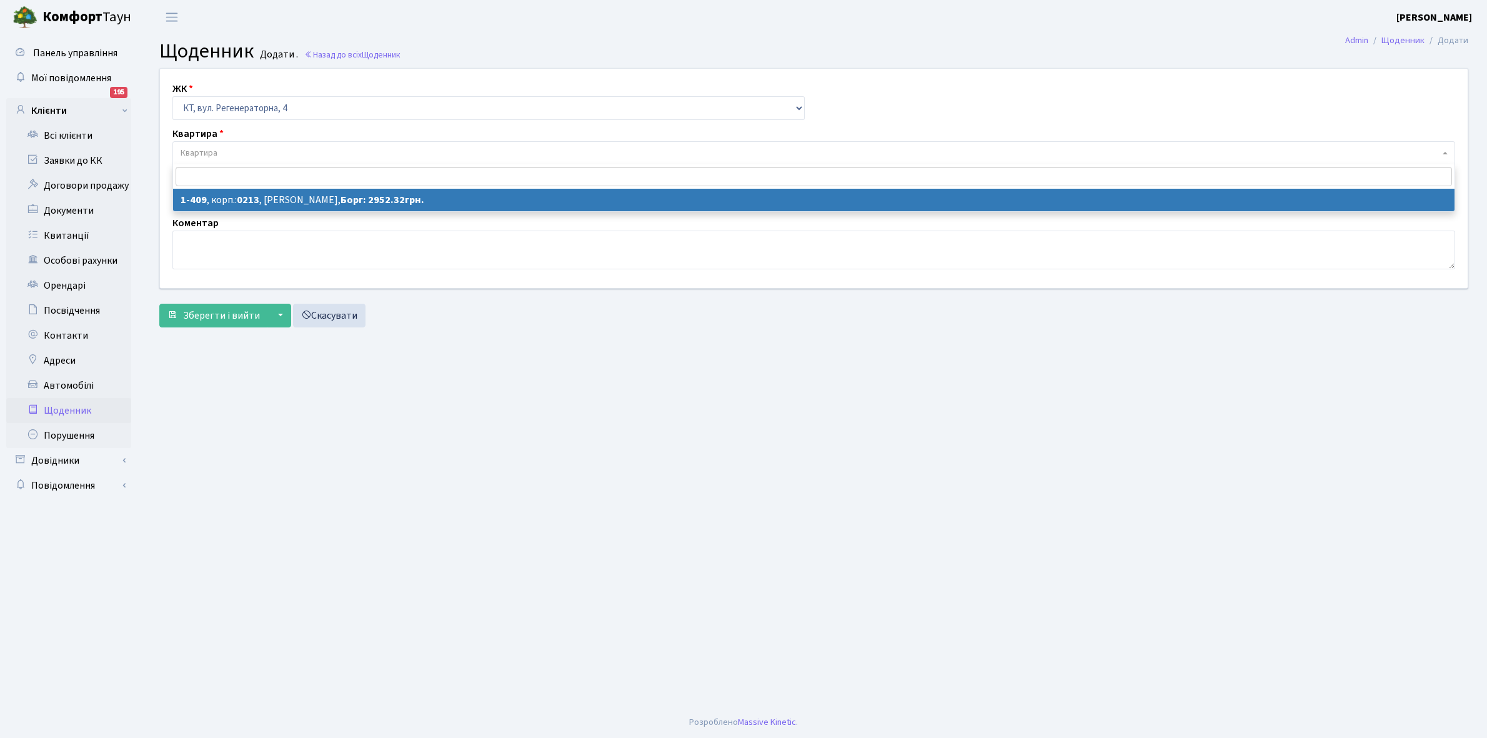
select select "460"
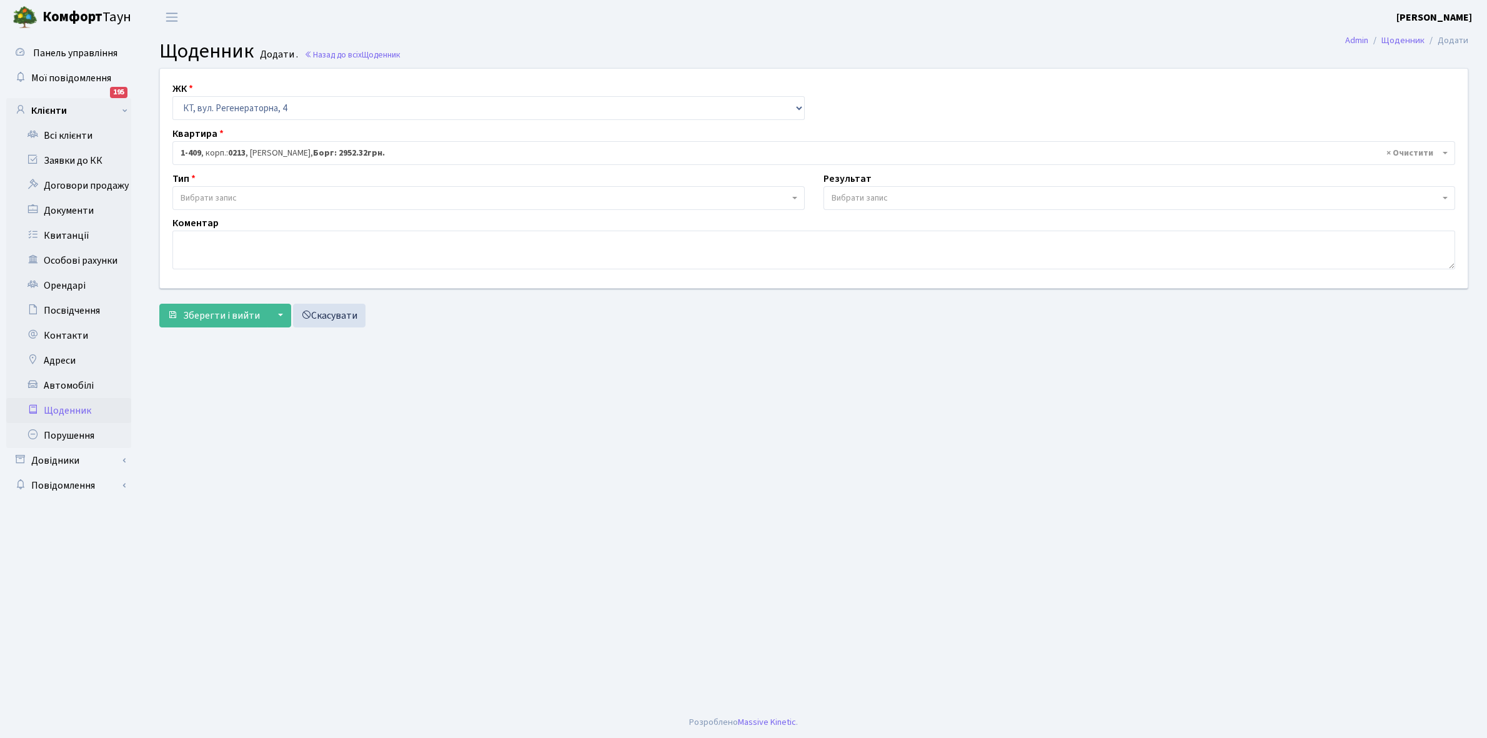
click at [242, 192] on span "Вибрати запис" at bounding box center [485, 198] width 609 height 12
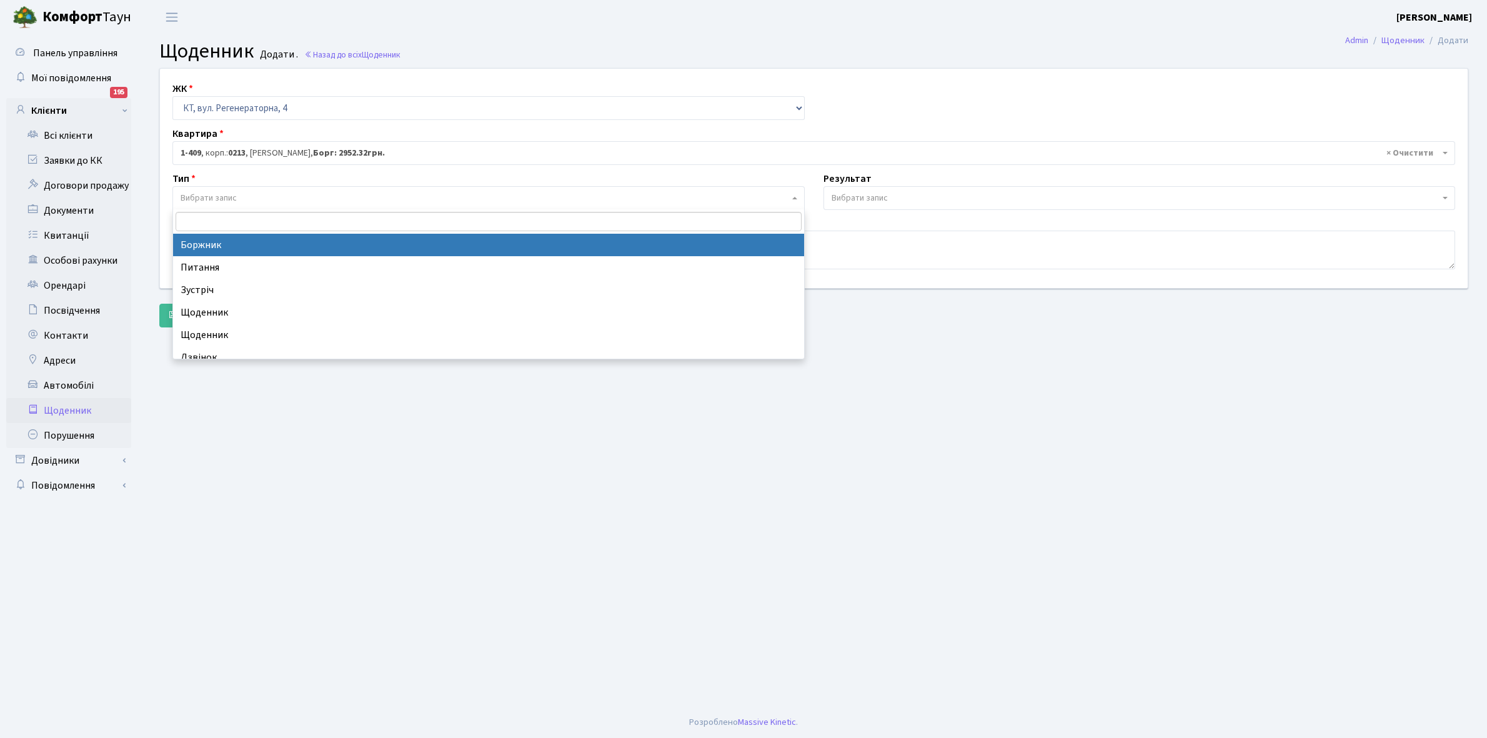
select select "189"
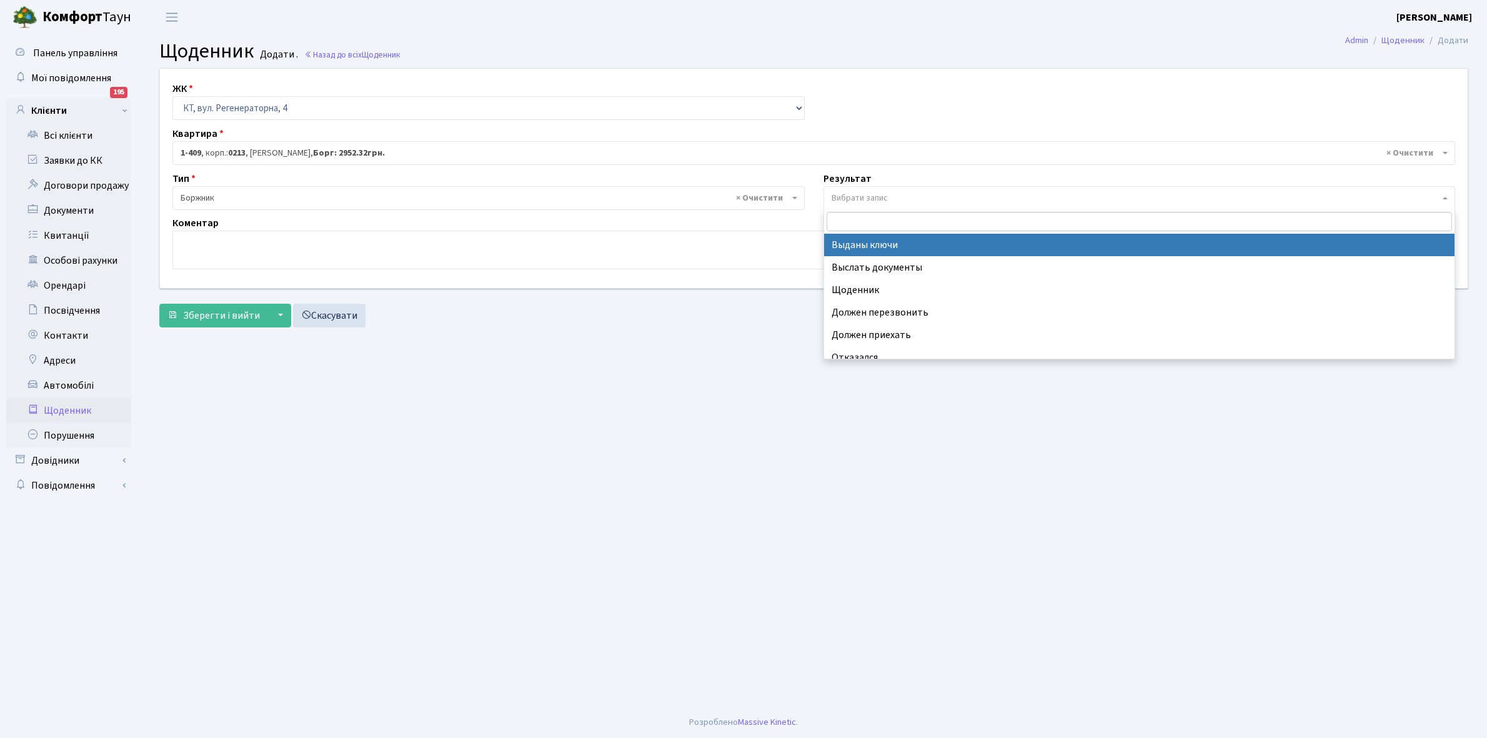
click at [862, 195] on span "Вибрати запис" at bounding box center [860, 198] width 56 height 12
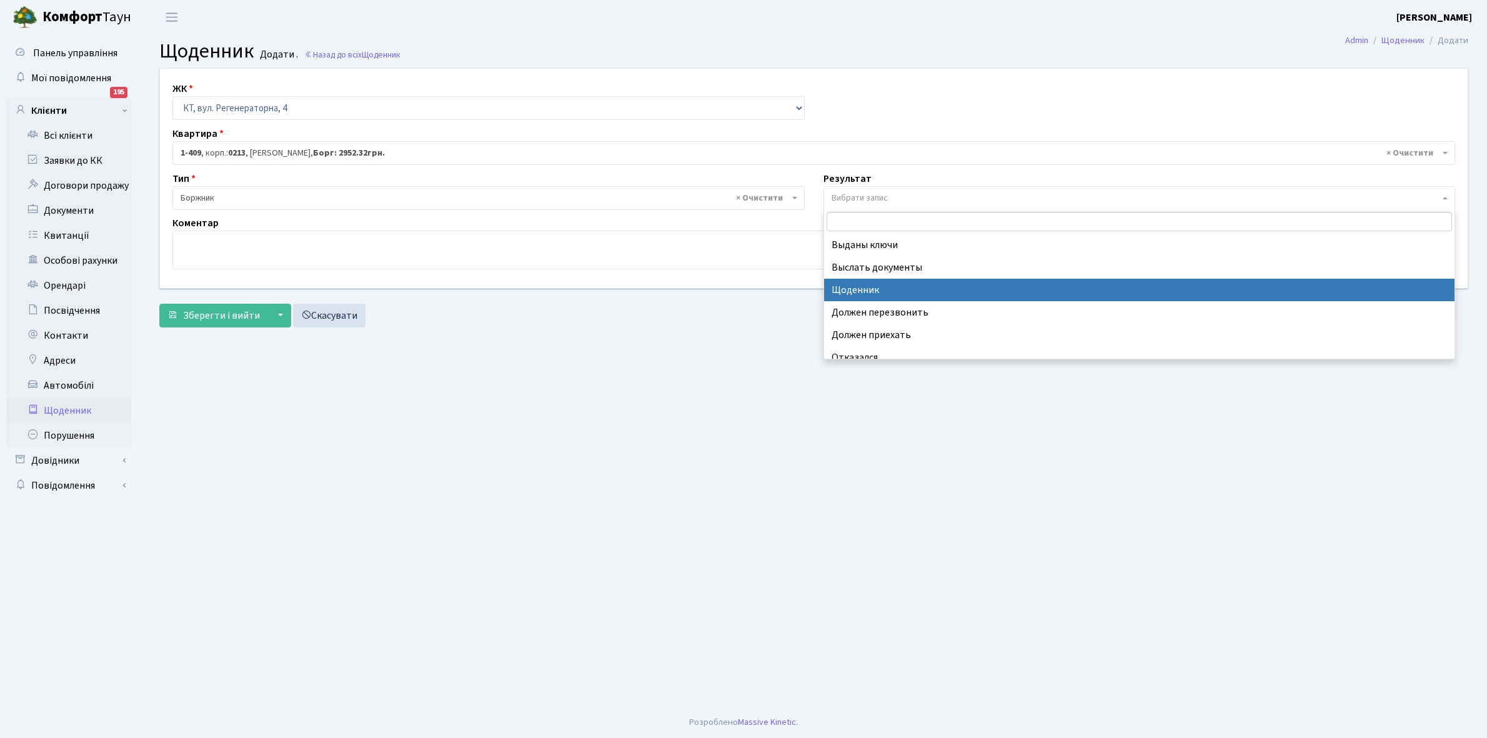
select select "14"
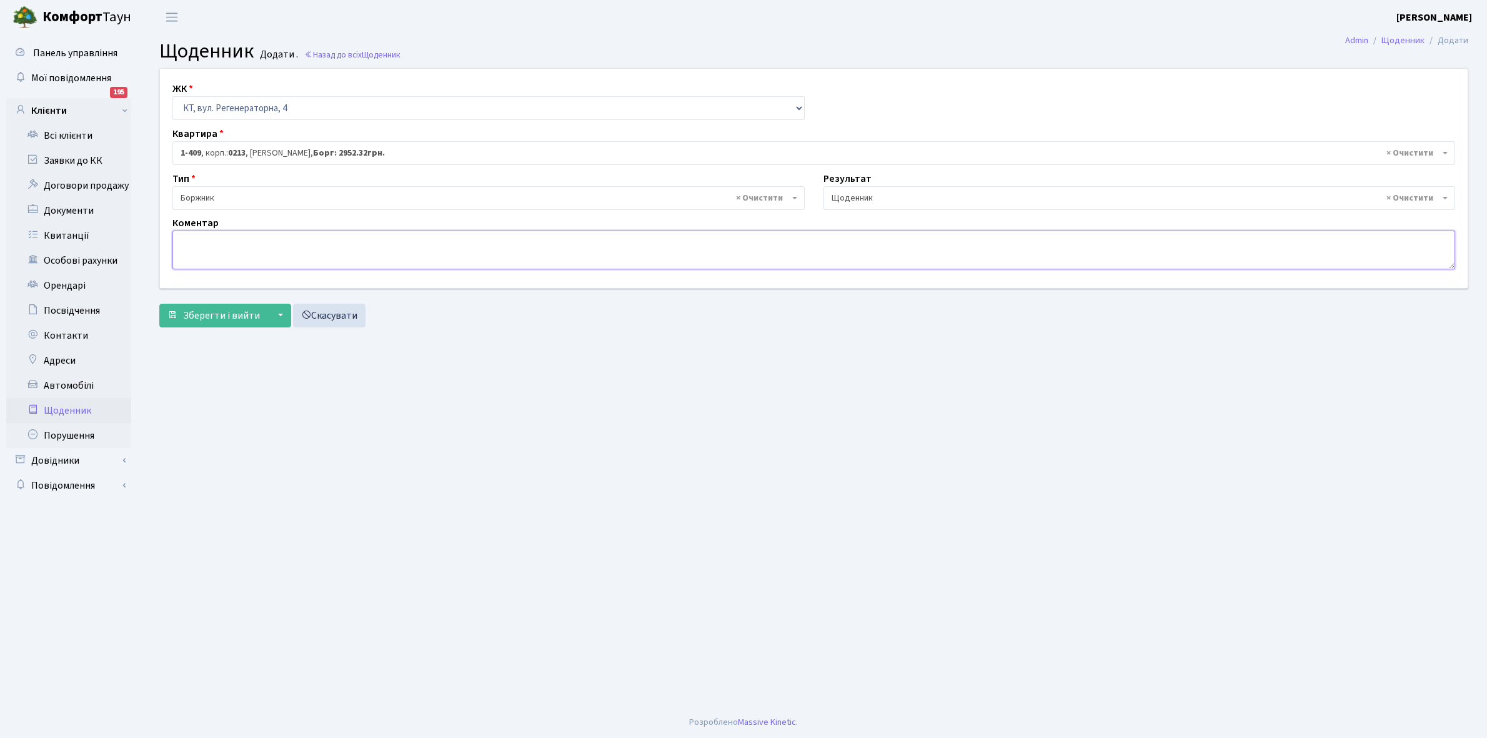
click at [194, 236] on textarea at bounding box center [813, 250] width 1283 height 39
type textarea "Пломба -35280 кВт."
click at [214, 319] on span "Зберегти і вийти" at bounding box center [221, 316] width 77 height 14
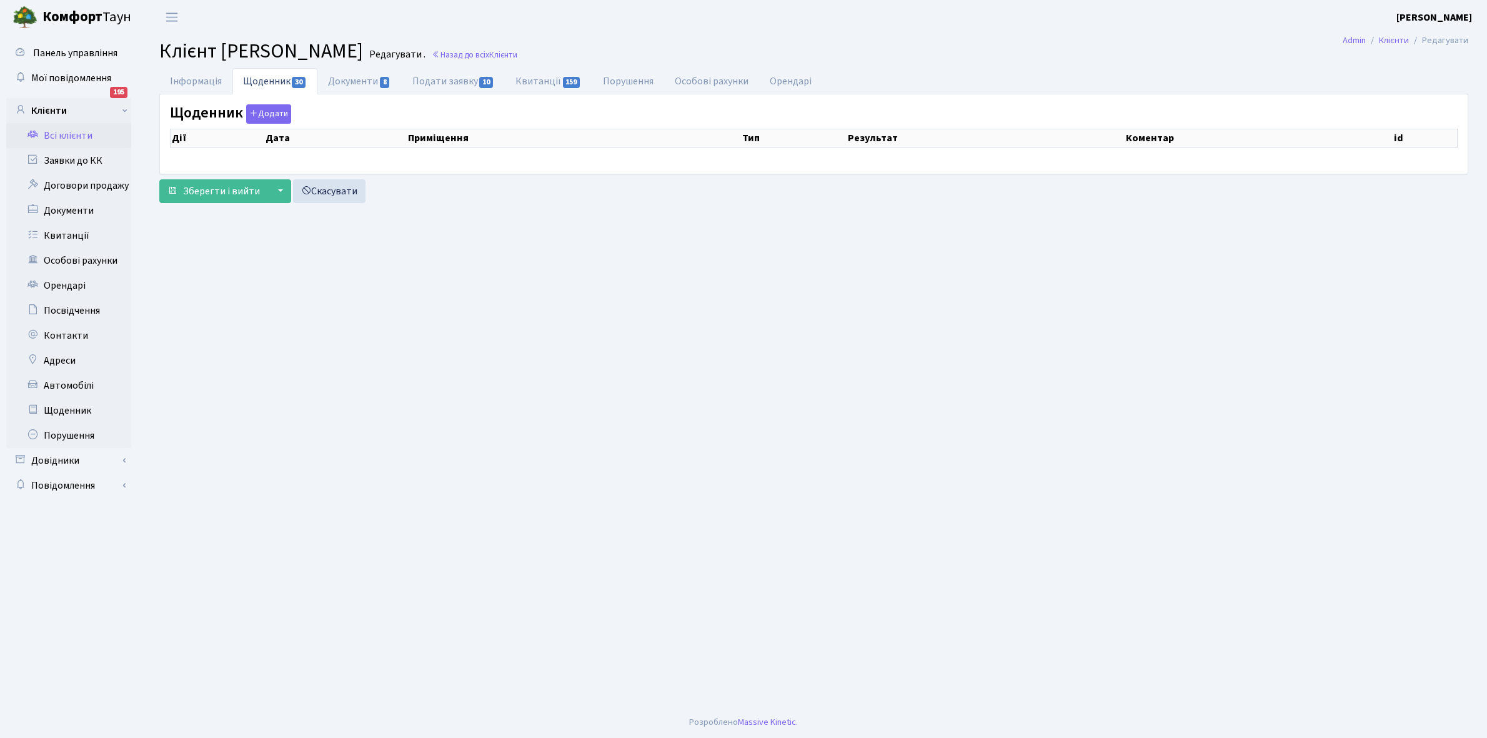
select select "25"
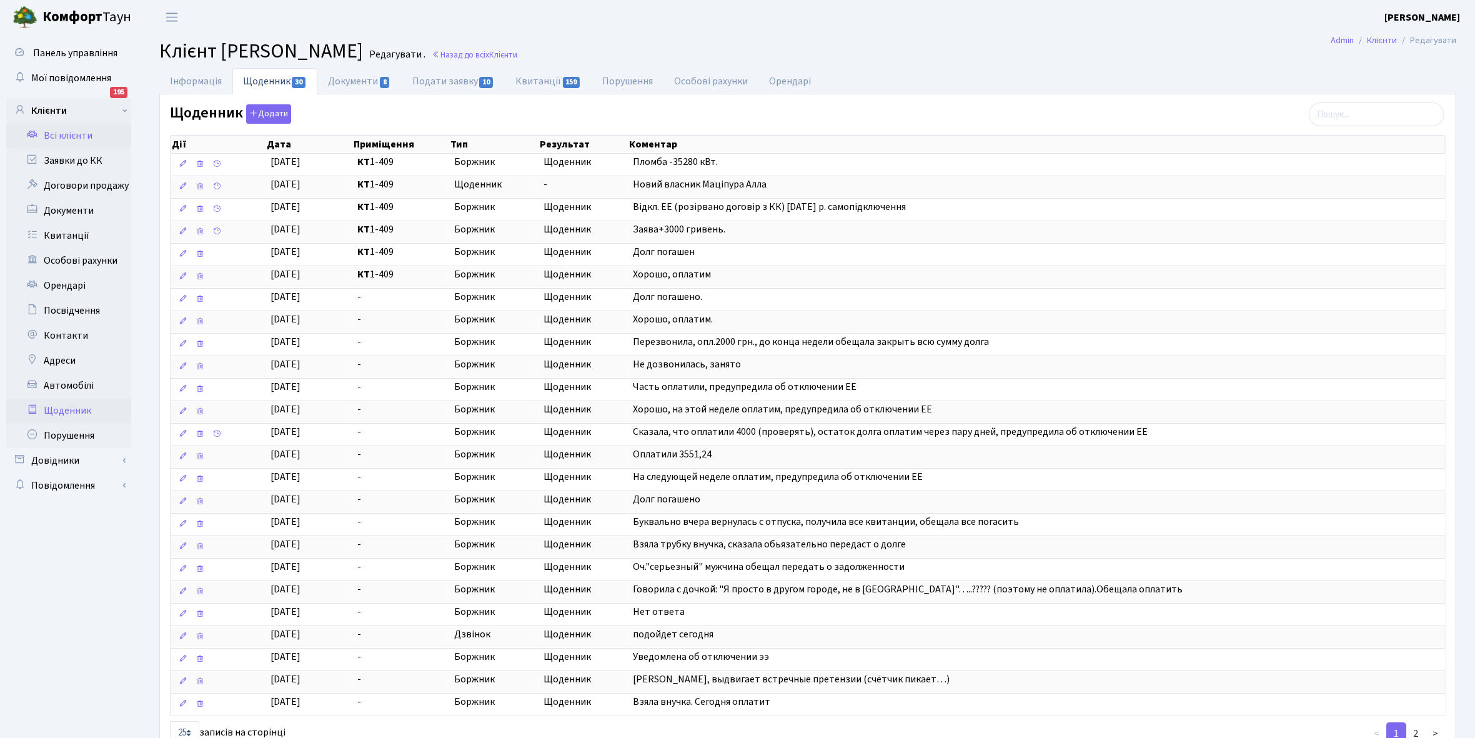
click at [66, 410] on link "Щоденник" at bounding box center [68, 410] width 125 height 25
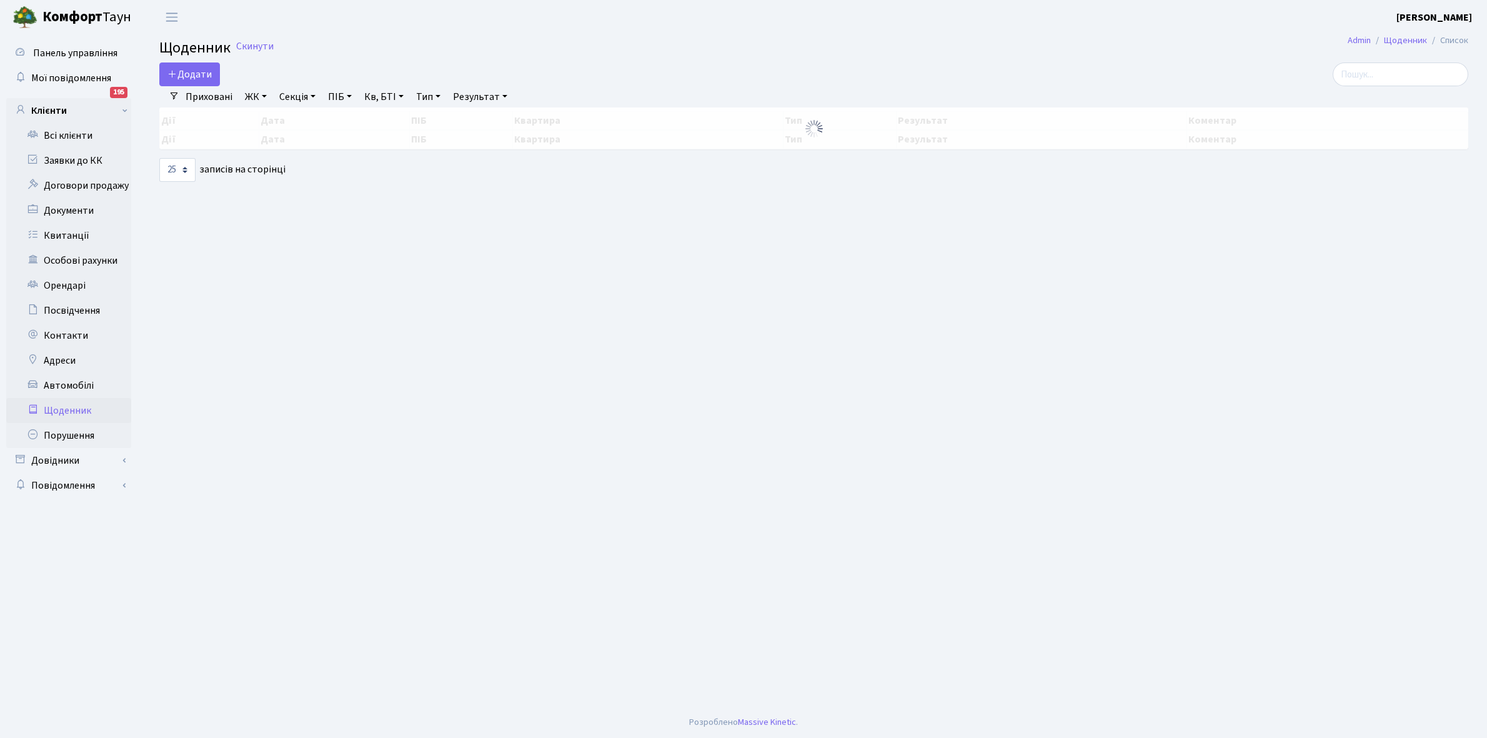
select select "25"
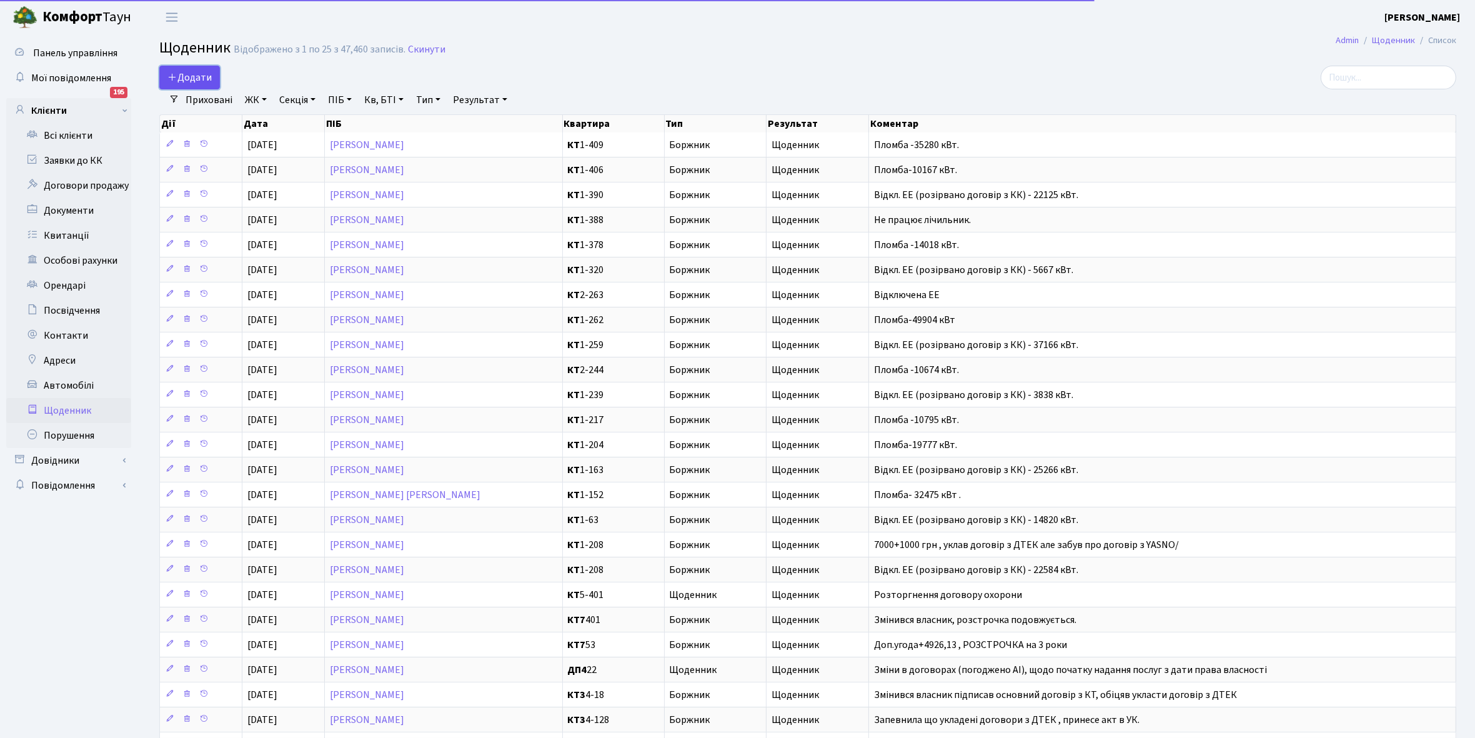
click at [191, 78] on span "Додати" at bounding box center [189, 78] width 44 height 14
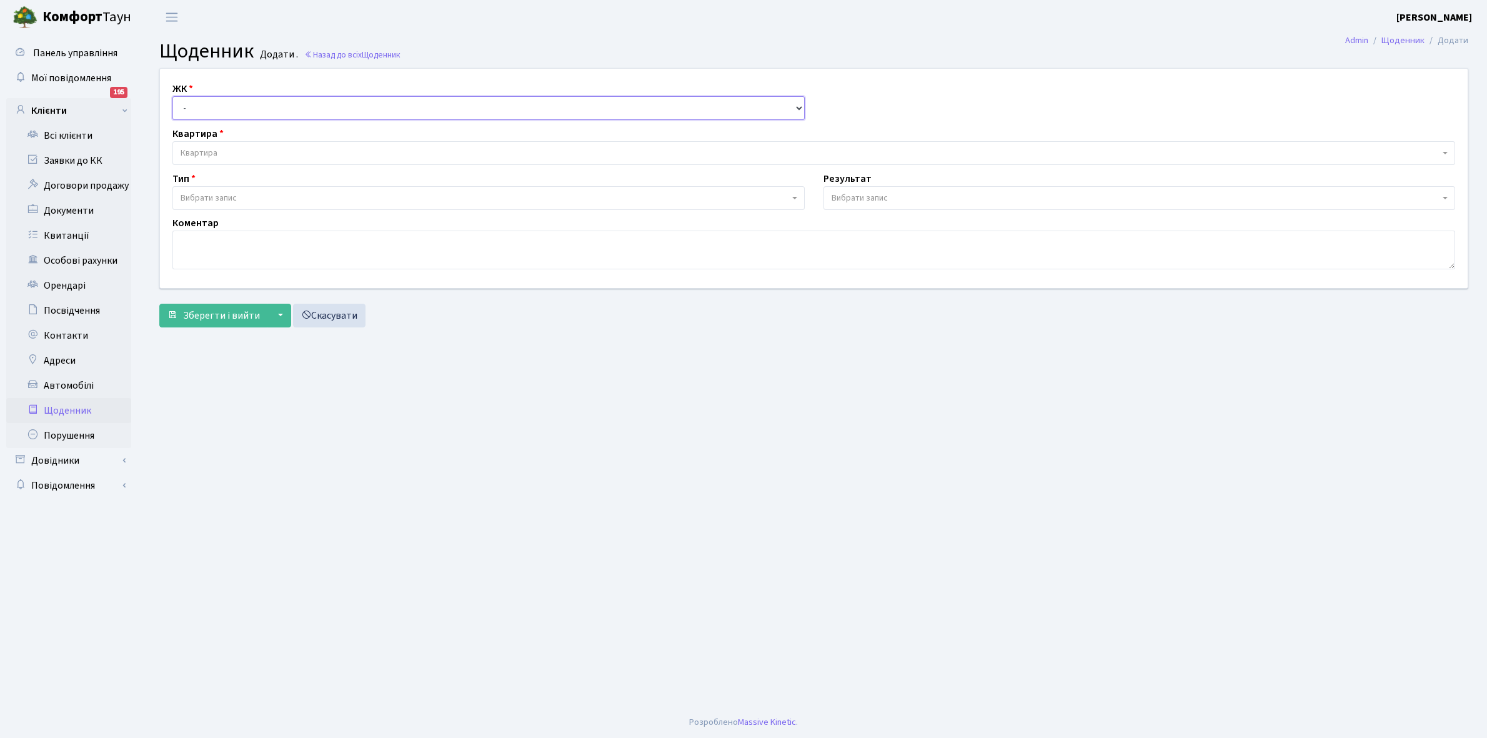
click at [194, 107] on select "- КТ, вул. Регенераторна, 4 КТ2, просп. [STREET_ADDRESS] [STREET_ADDRESS] [PERS…" at bounding box center [488, 108] width 632 height 24
select select "271"
click at [172, 96] on select "- КТ, вул. Регенераторна, 4 КТ2, просп. Соборності, 17 КТ3, вул. Березнева, 16 …" at bounding box center [488, 108] width 632 height 24
select select
click at [226, 151] on span "Квартира" at bounding box center [810, 153] width 1259 height 12
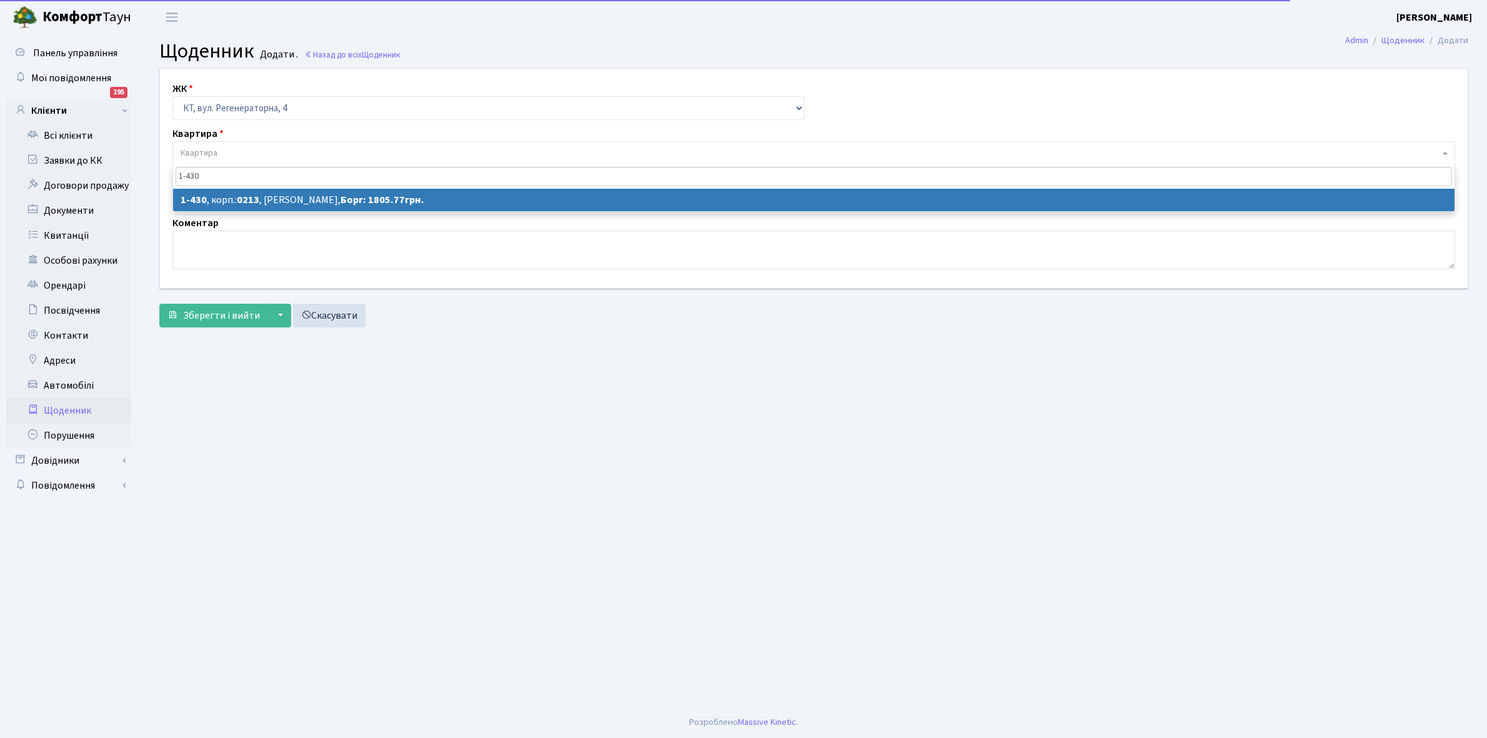
type input "1-430"
select select "481"
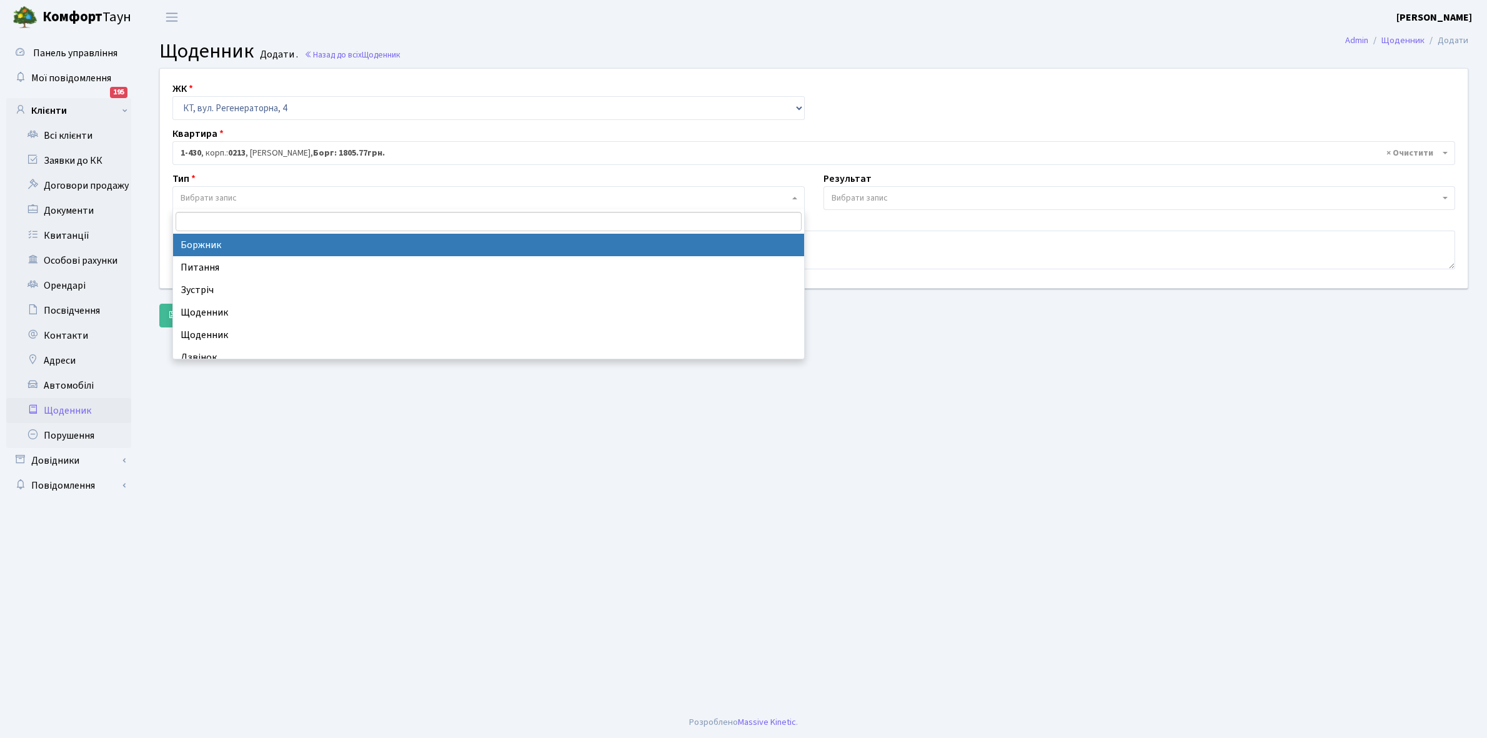
click at [234, 197] on span "Вибрати запис" at bounding box center [209, 198] width 56 height 12
select select "189"
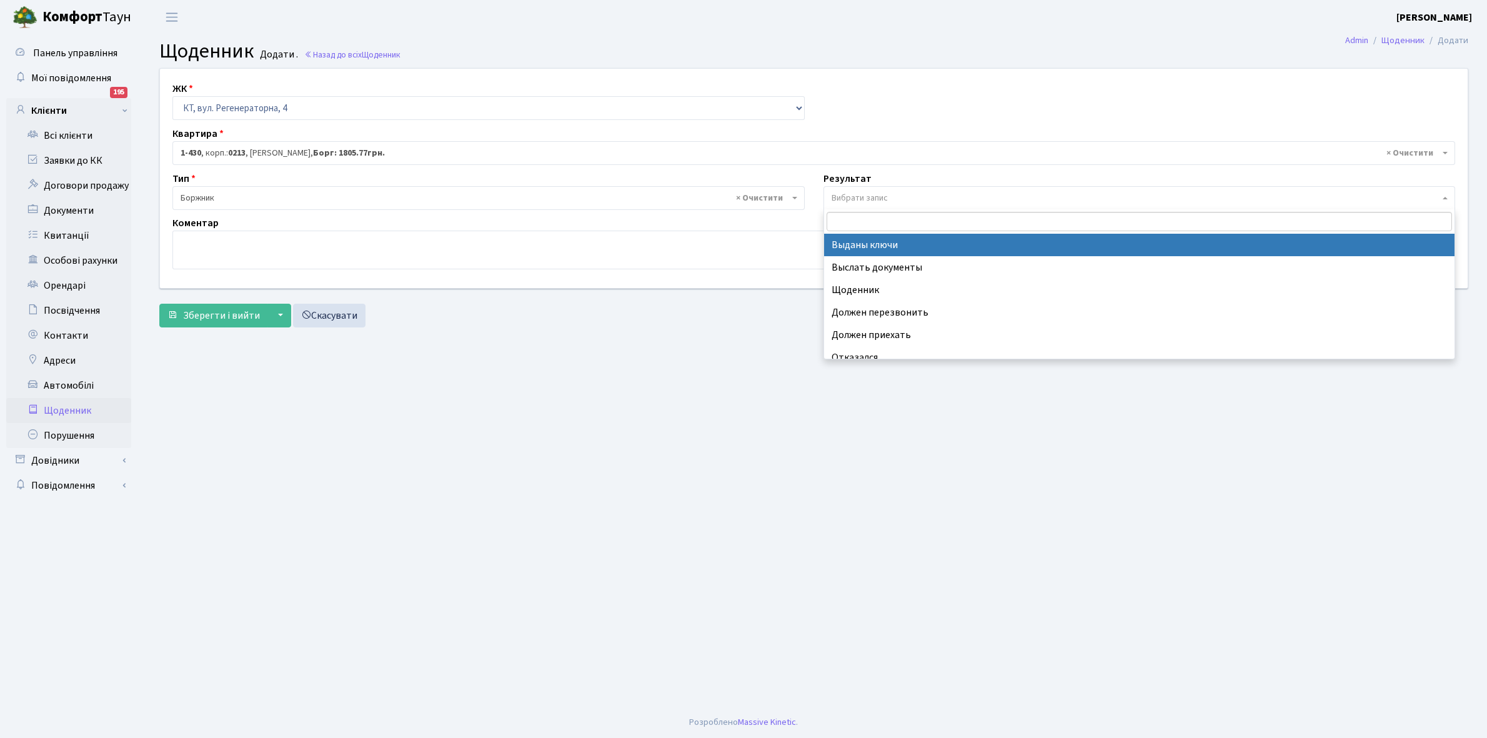
click at [873, 194] on span "Вибрати запис" at bounding box center [860, 198] width 56 height 12
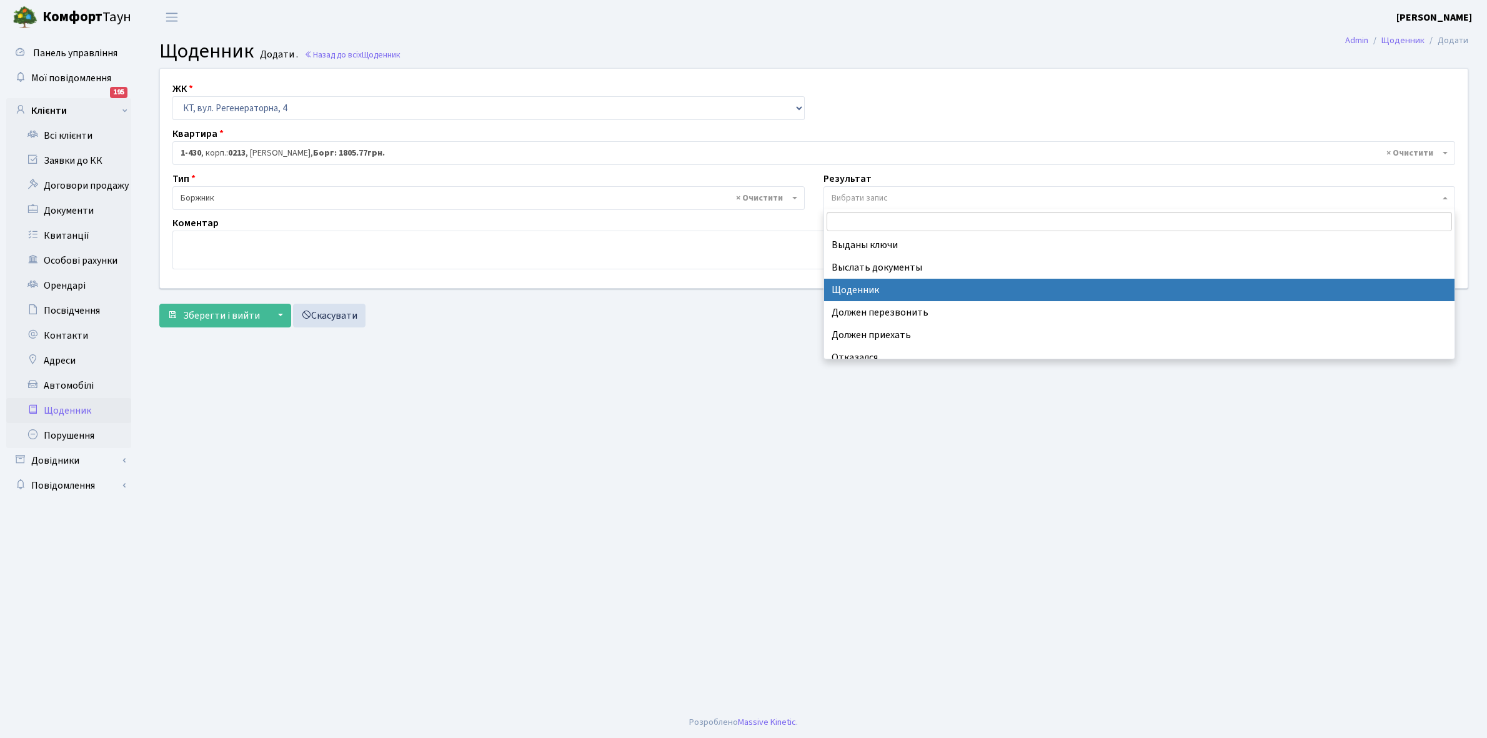
select select "14"
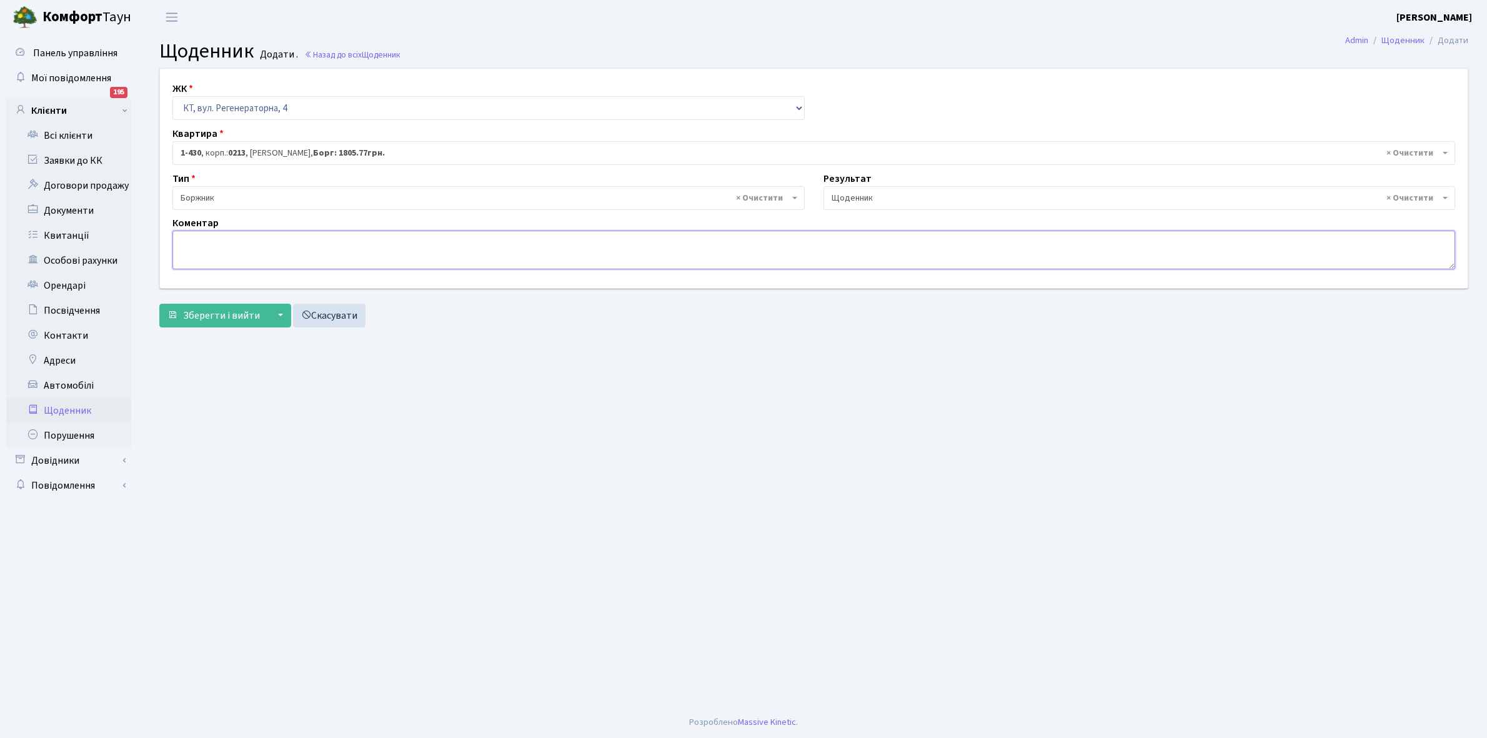
click at [192, 246] on textarea at bounding box center [813, 250] width 1283 height 39
type textarea "Відключена ЕЕ."
click at [234, 325] on button "Зберегти і вийти" at bounding box center [213, 316] width 109 height 24
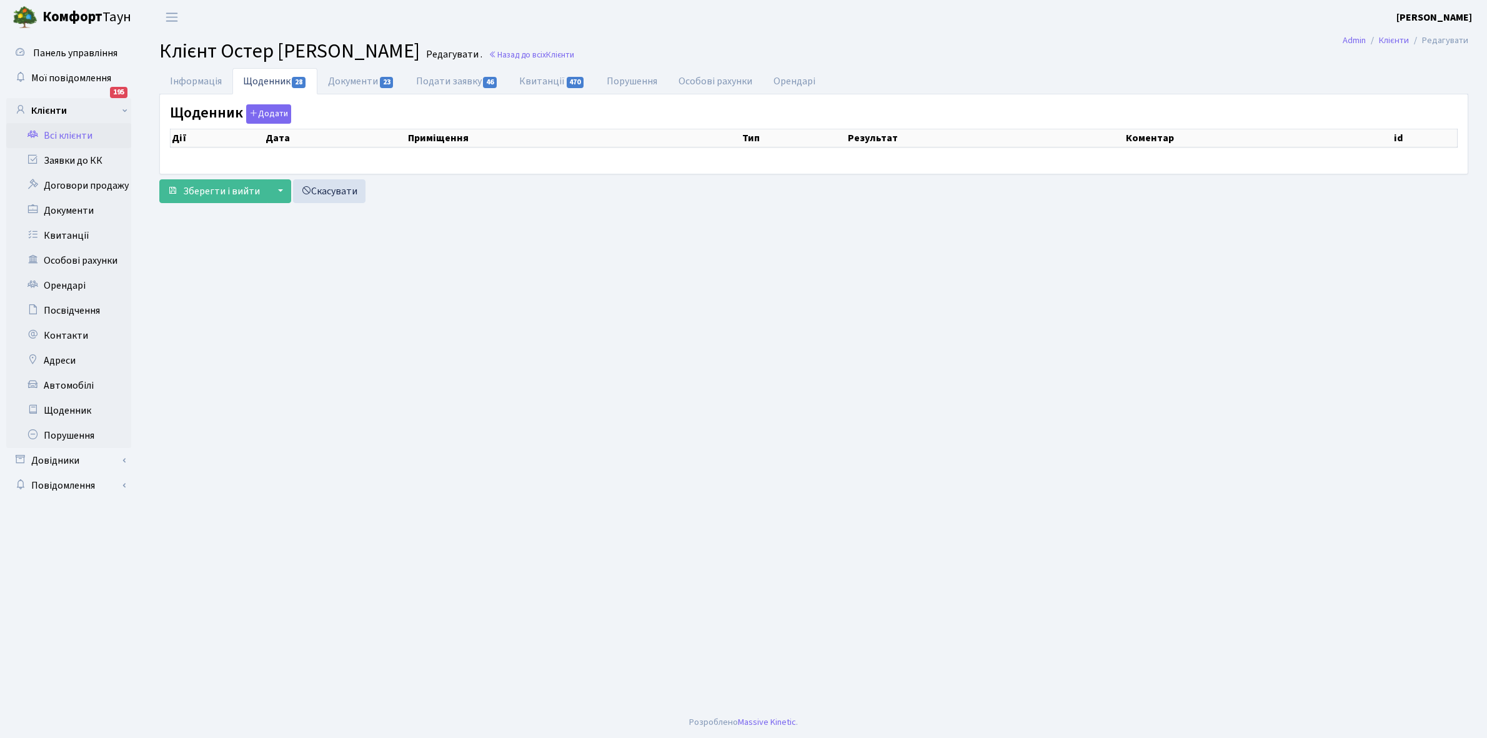
select select "25"
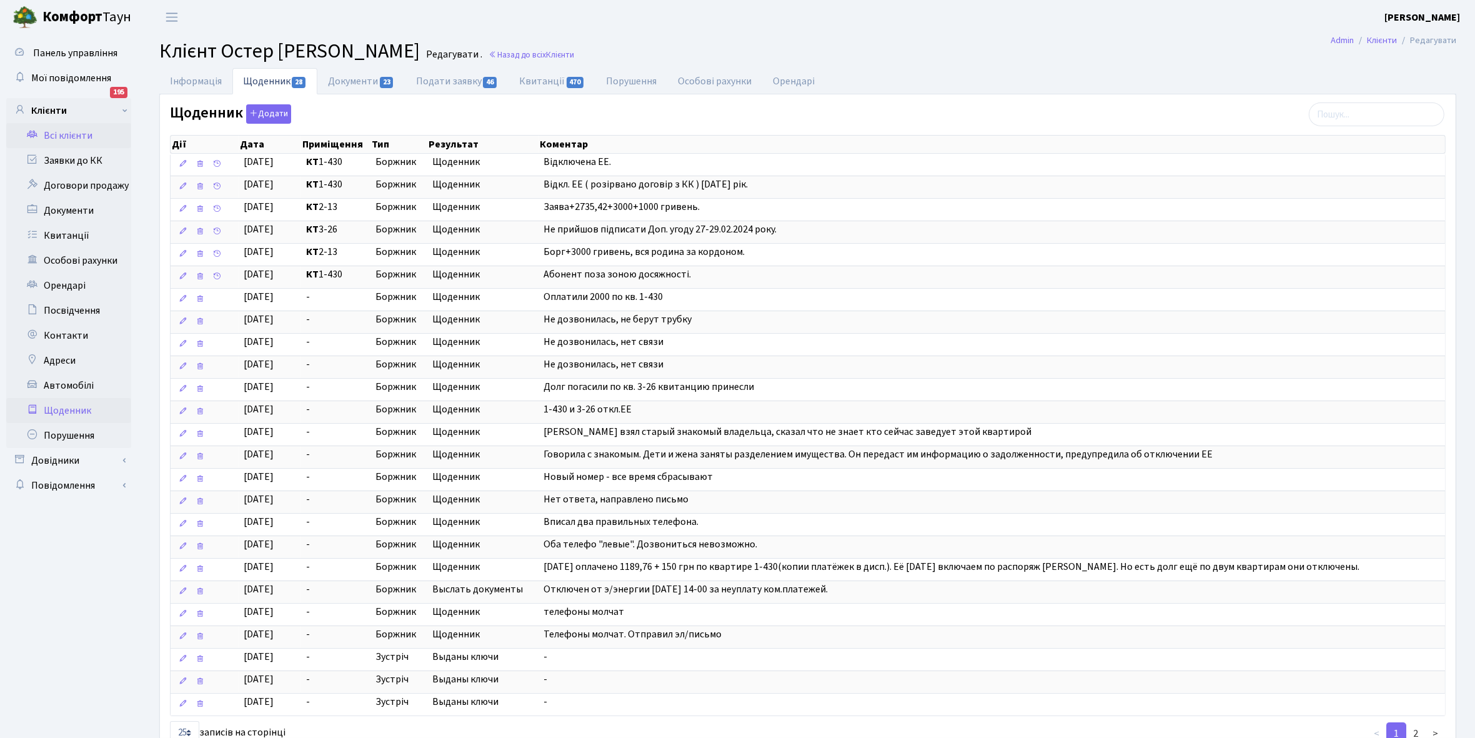
click at [71, 407] on link "Щоденник" at bounding box center [68, 410] width 125 height 25
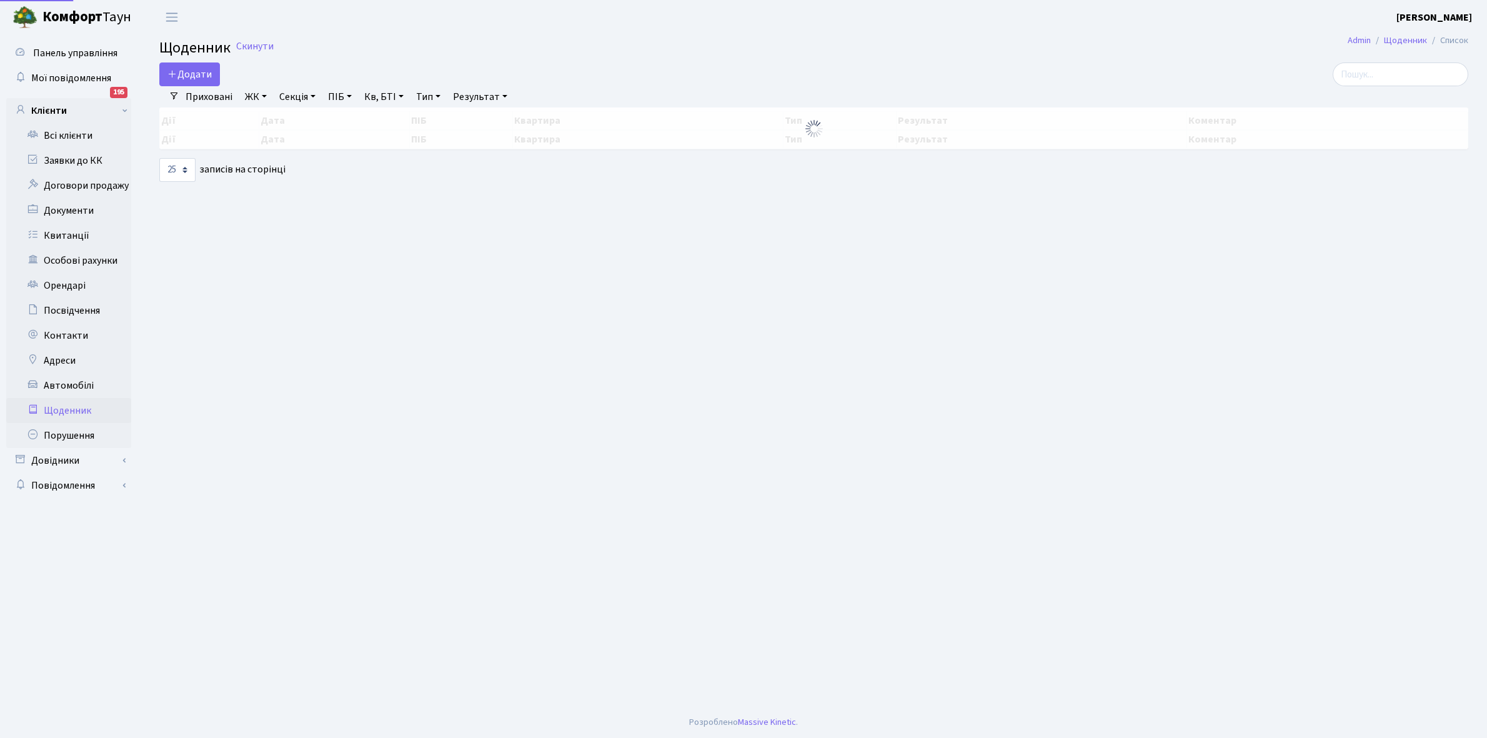
select select "25"
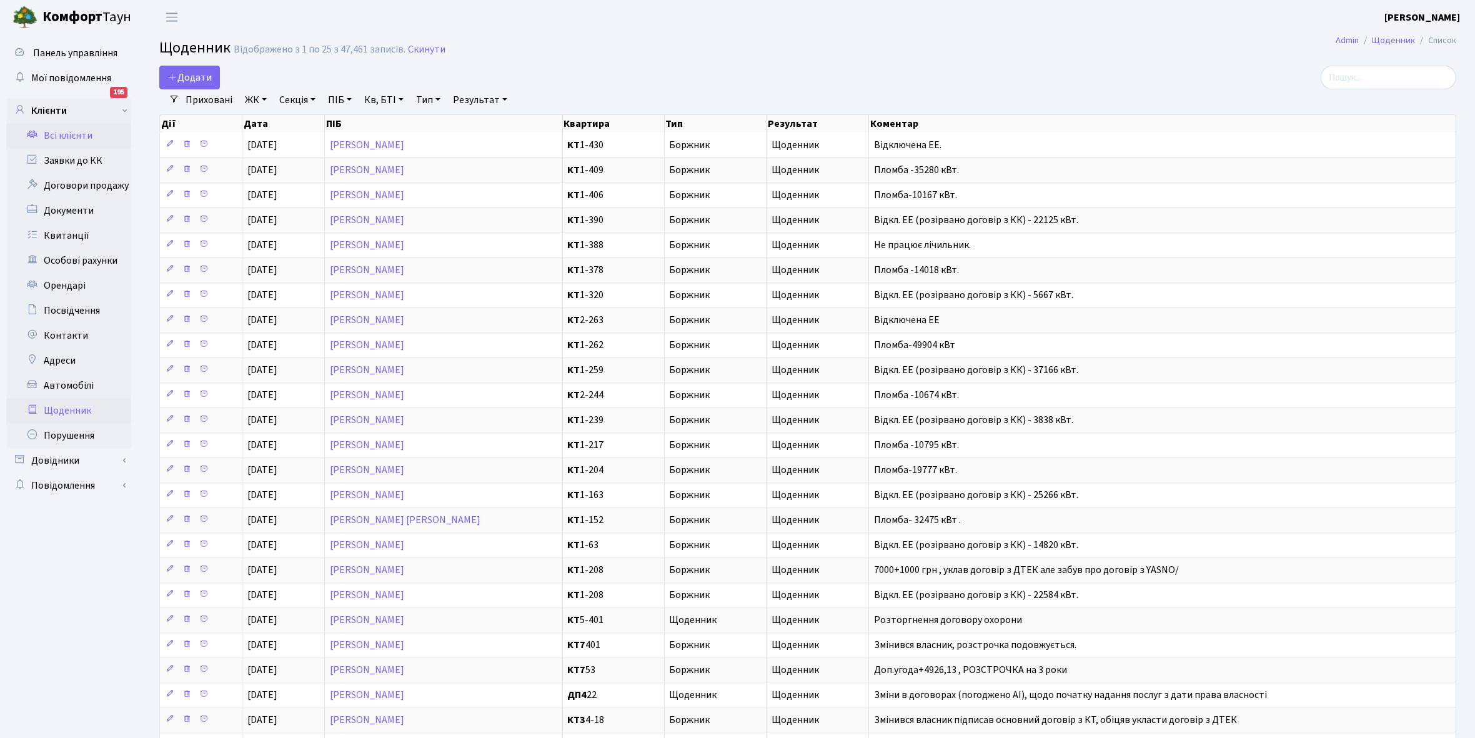
click at [66, 132] on link "Всі клієнти" at bounding box center [68, 135] width 125 height 25
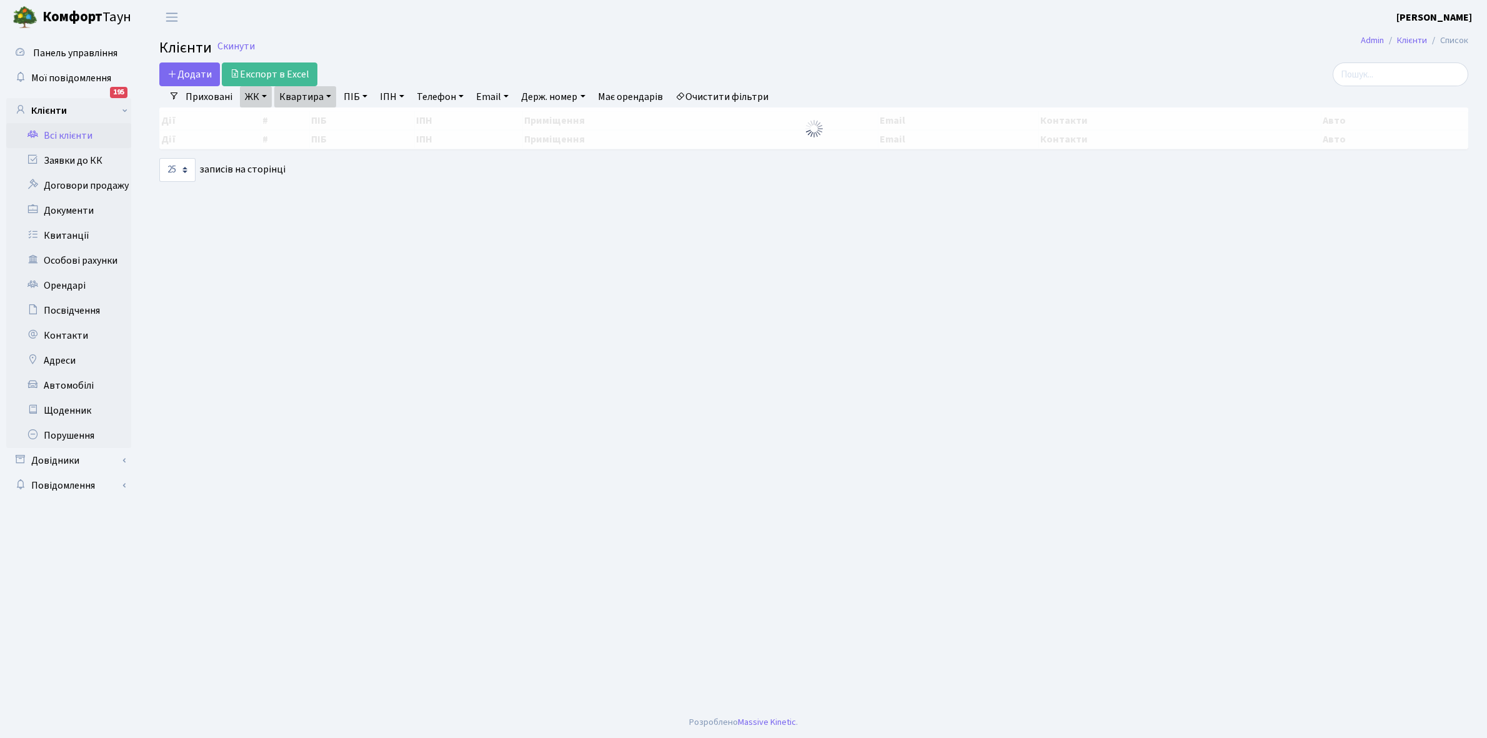
select select "25"
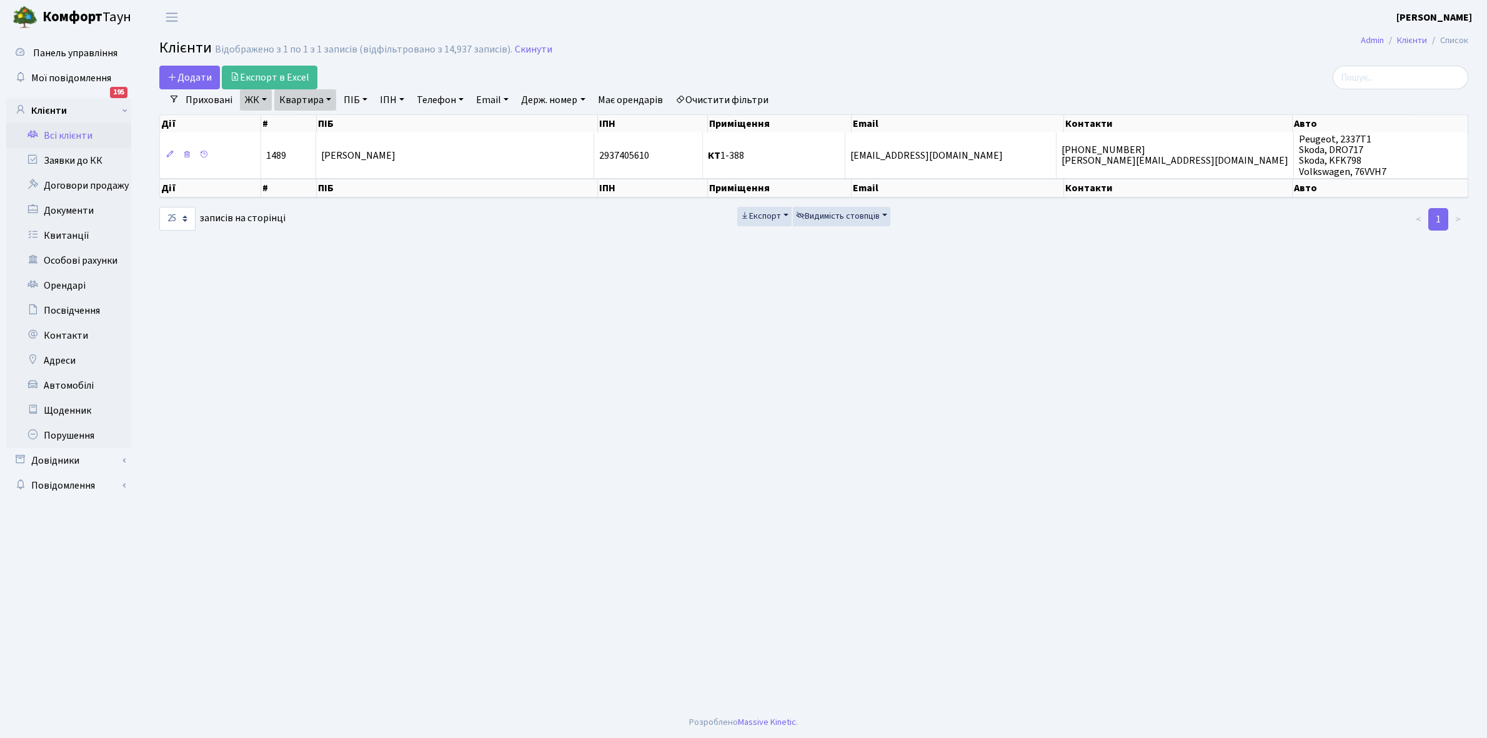
click at [732, 98] on link "Очистити фільтри" at bounding box center [721, 99] width 103 height 21
select select
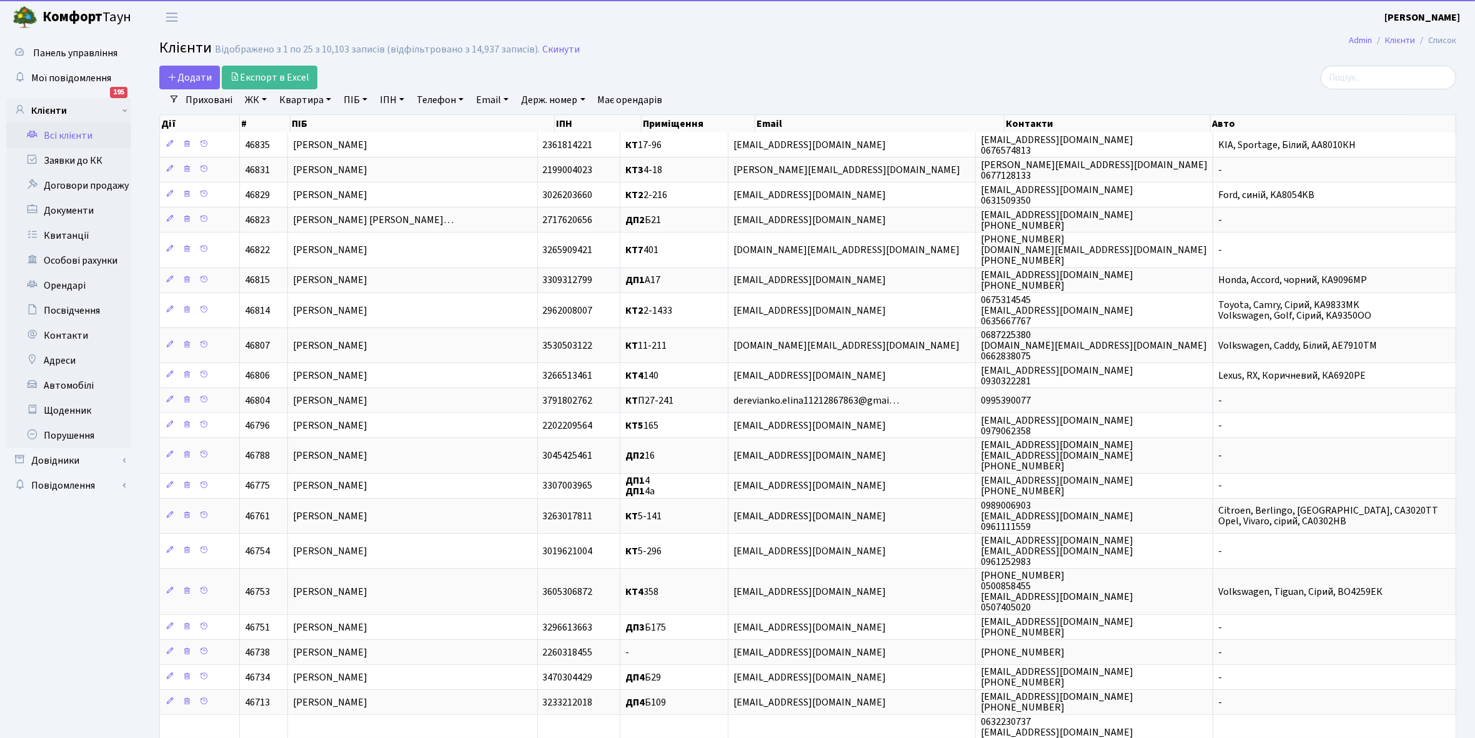
click at [264, 99] on link "ЖК" at bounding box center [256, 99] width 32 height 21
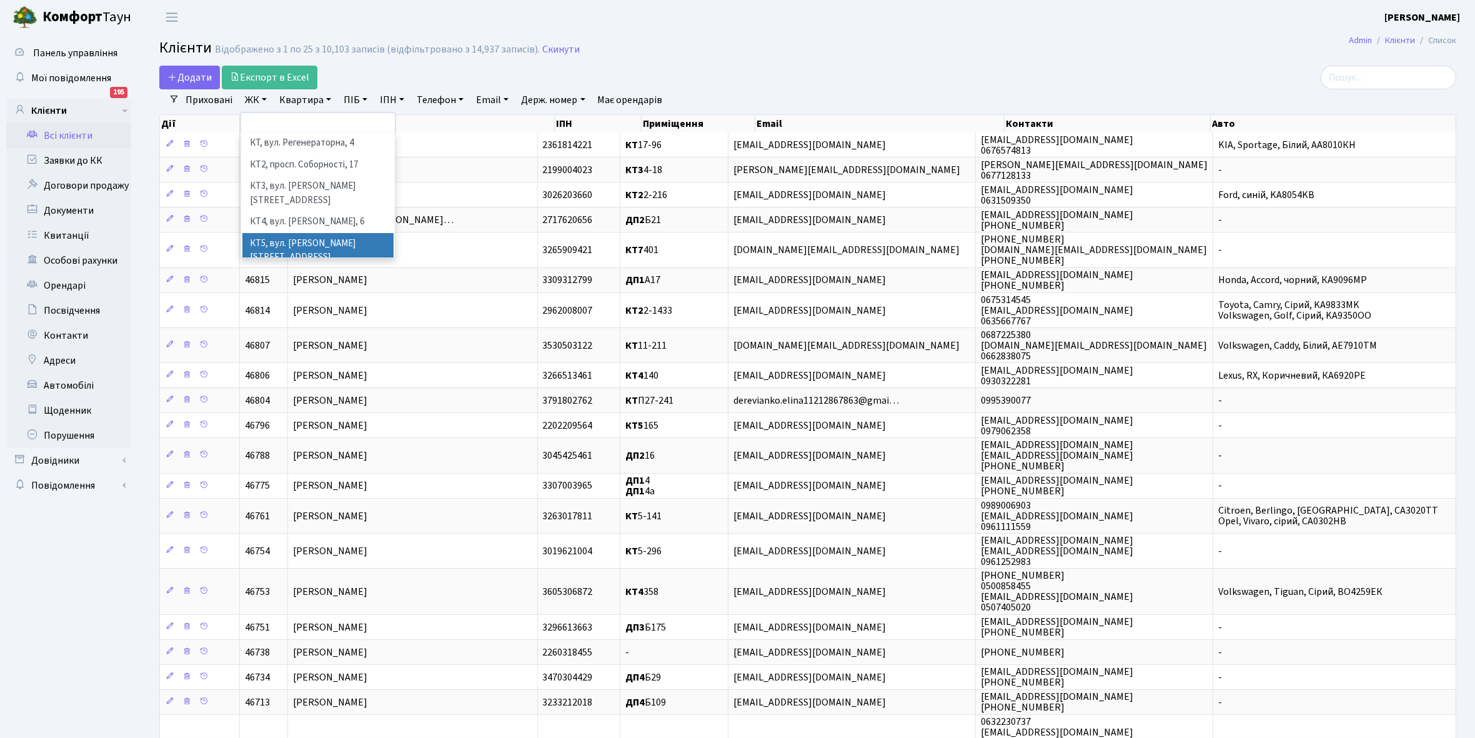
click at [329, 233] on li "КТ5, вул. [PERSON_NAME][STREET_ADDRESS]" at bounding box center [317, 251] width 151 height 36
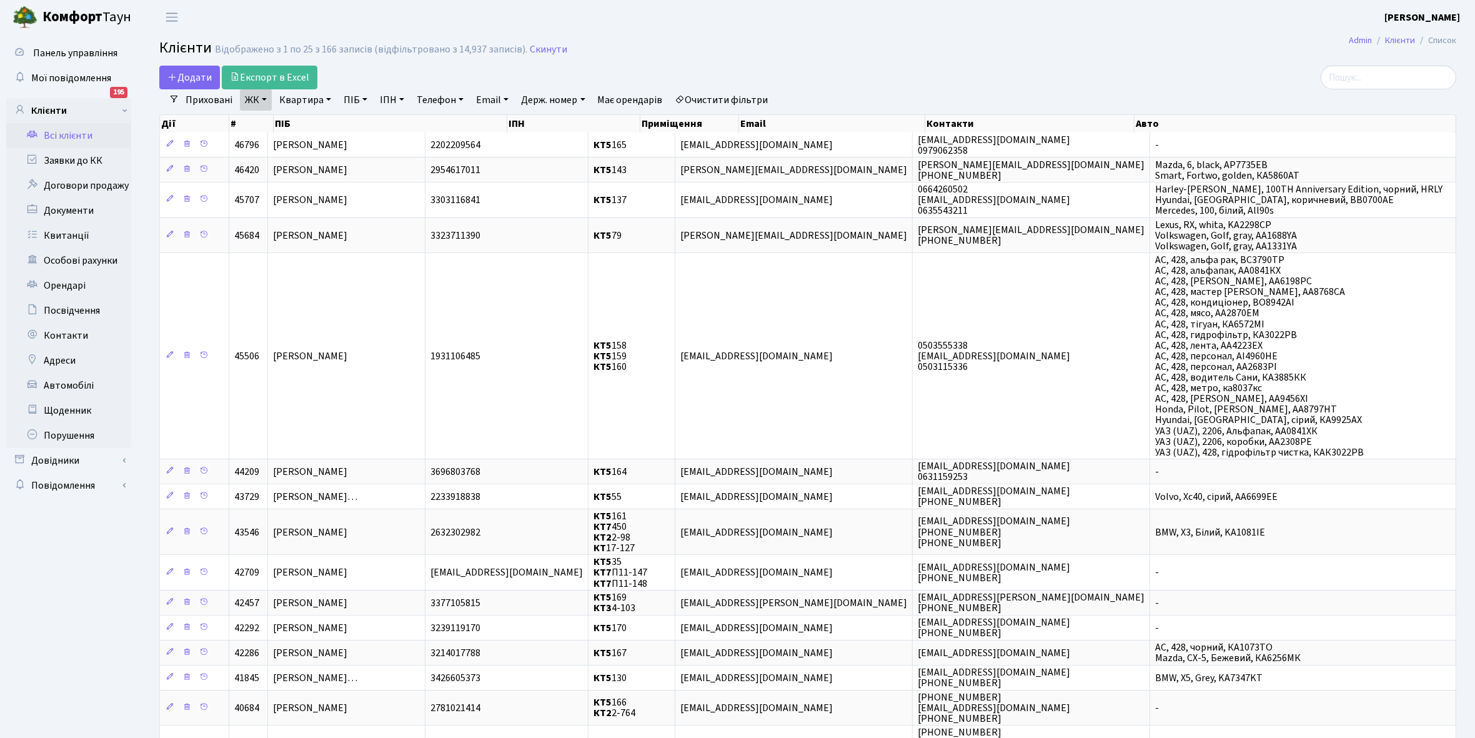
click at [327, 97] on link "Квартира" at bounding box center [305, 99] width 62 height 21
click at [317, 120] on input "text" at bounding box center [311, 124] width 73 height 24
type input "93"
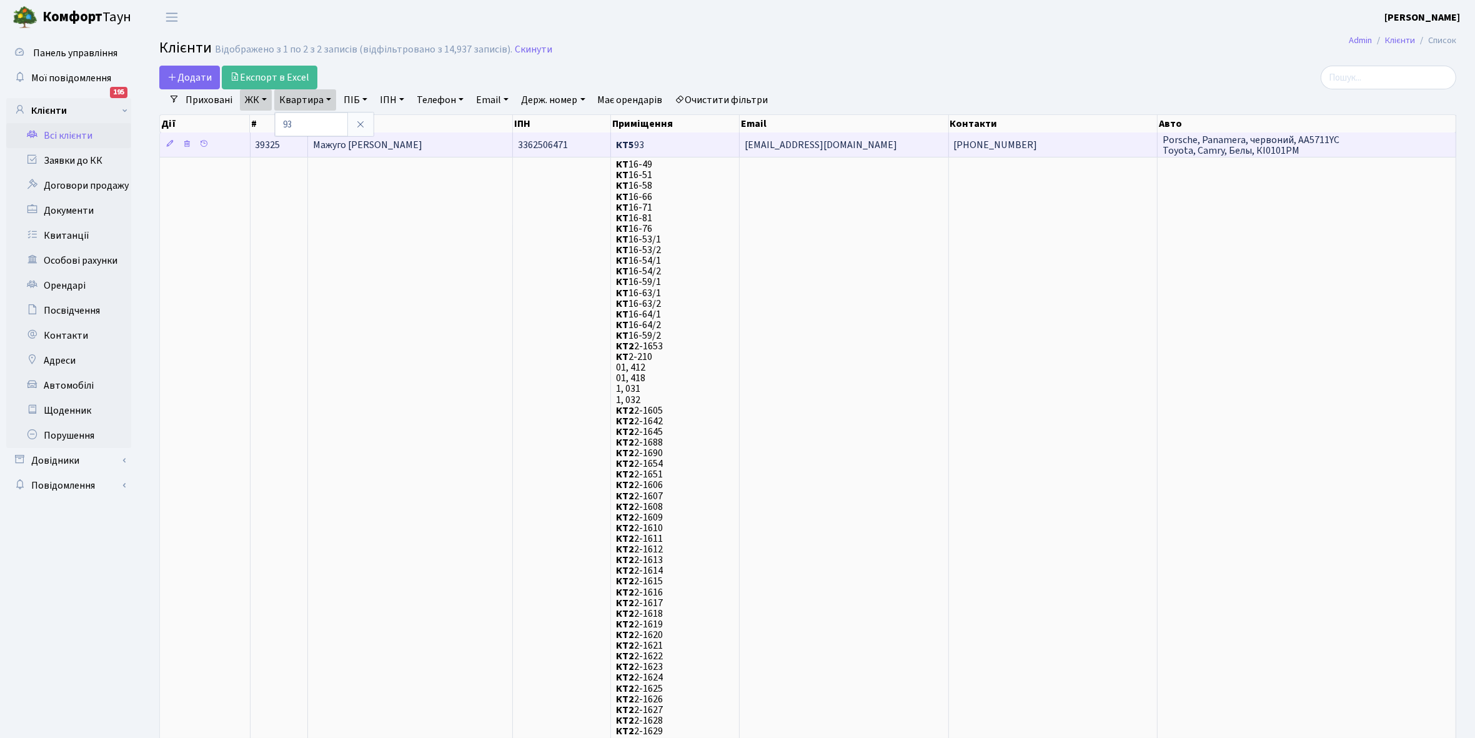
click at [420, 142] on span "Мажуго [PERSON_NAME]" at bounding box center [367, 145] width 109 height 14
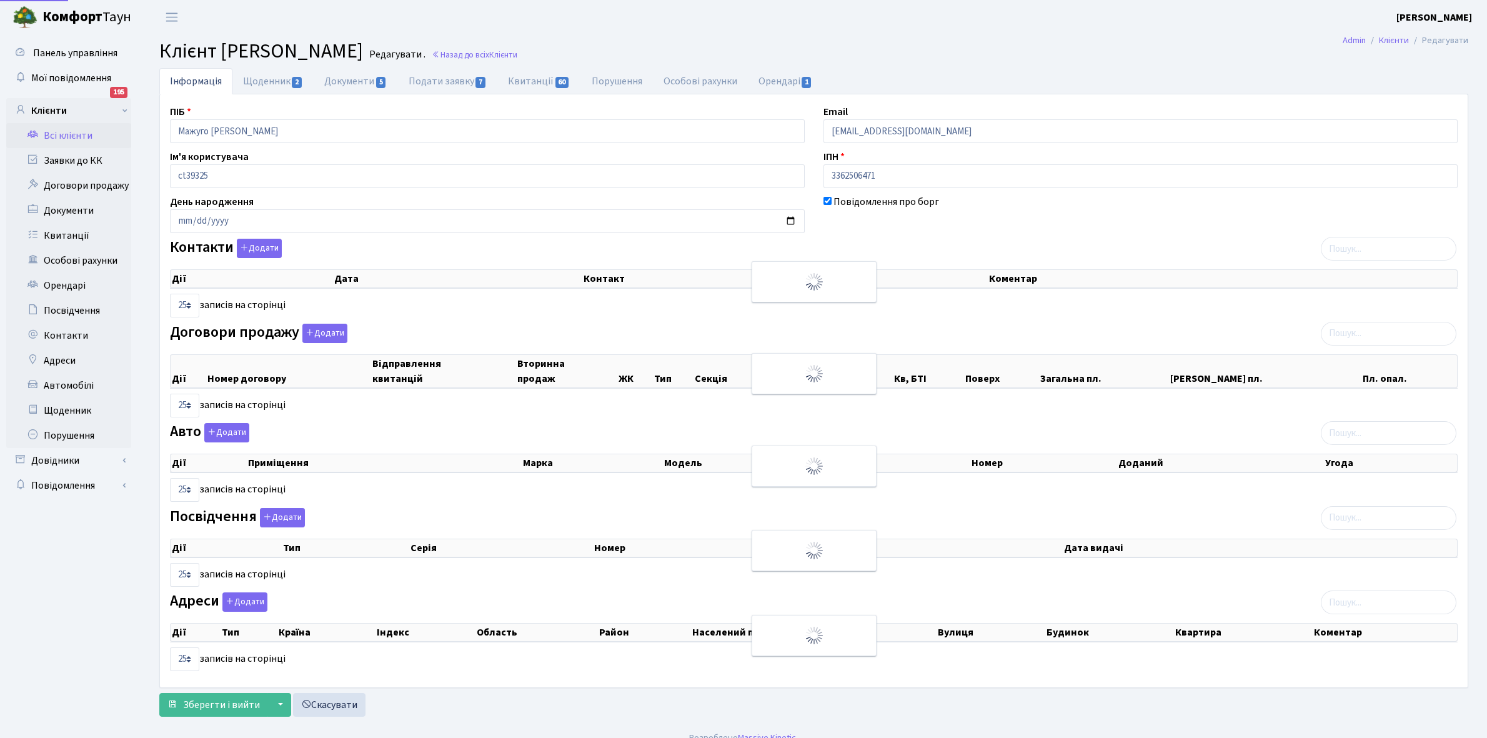
select select "25"
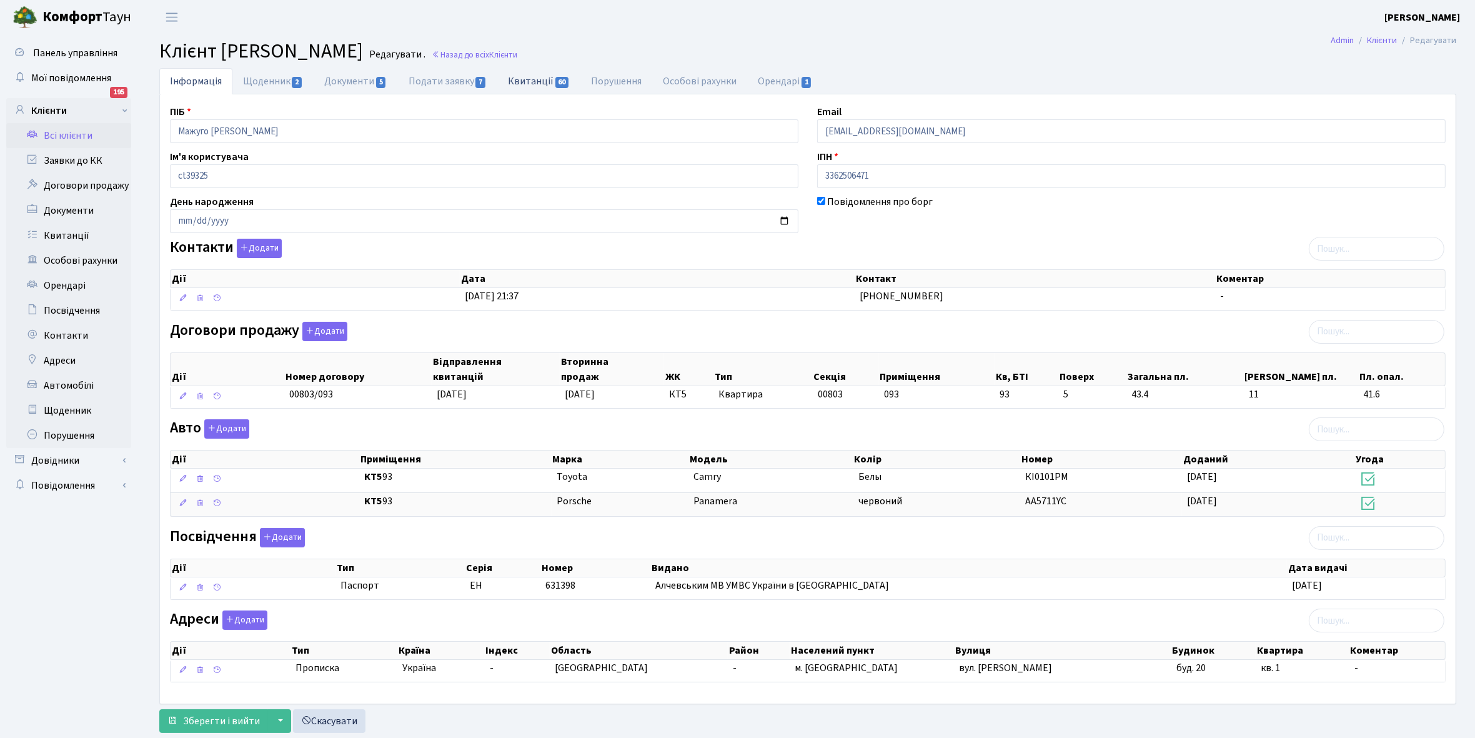
click at [528, 79] on link "Квитанції 60" at bounding box center [538, 81] width 83 height 26
select select "25"
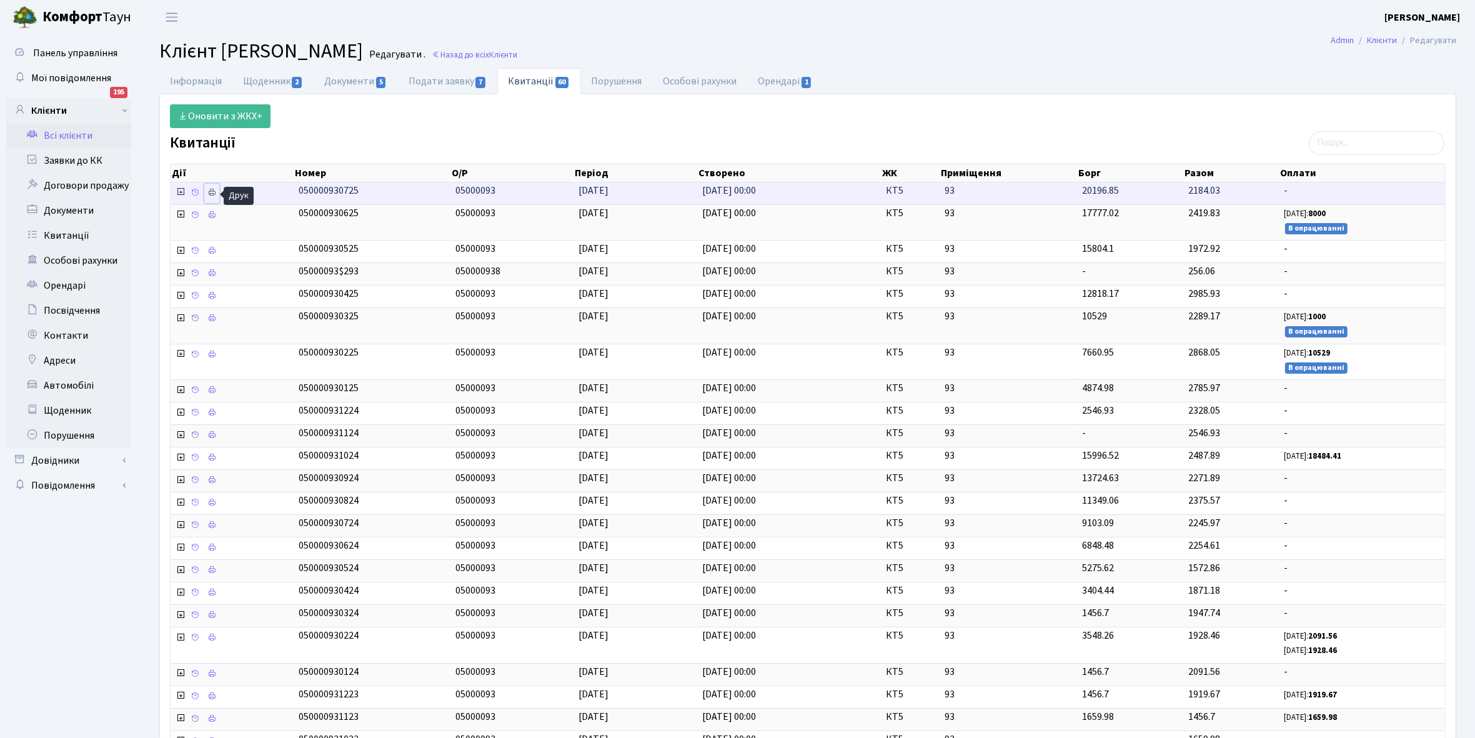
click at [211, 194] on icon at bounding box center [211, 192] width 9 height 9
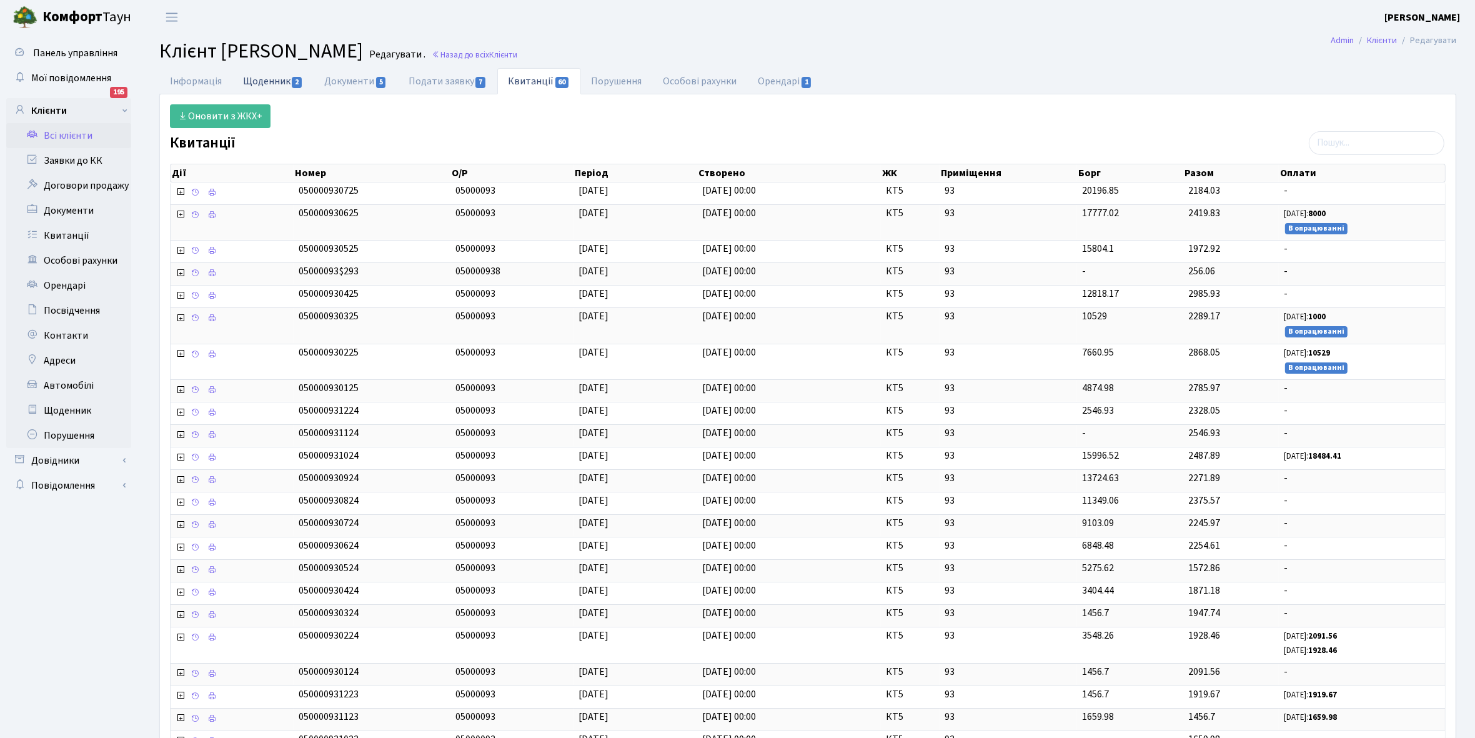
click at [271, 74] on link "Щоденник 2" at bounding box center [272, 81] width 81 height 26
select select "25"
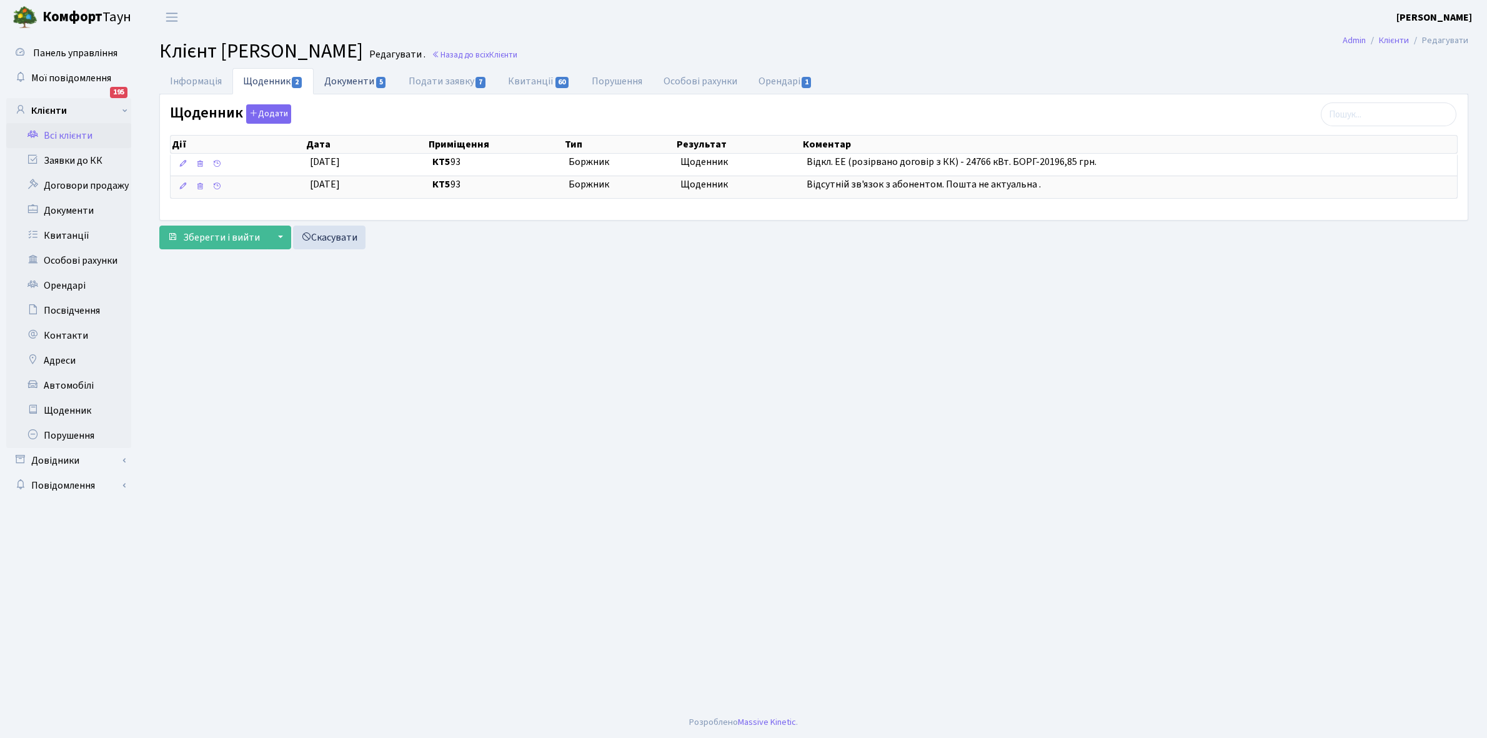
click at [354, 77] on link "Документи 5" at bounding box center [356, 81] width 84 height 26
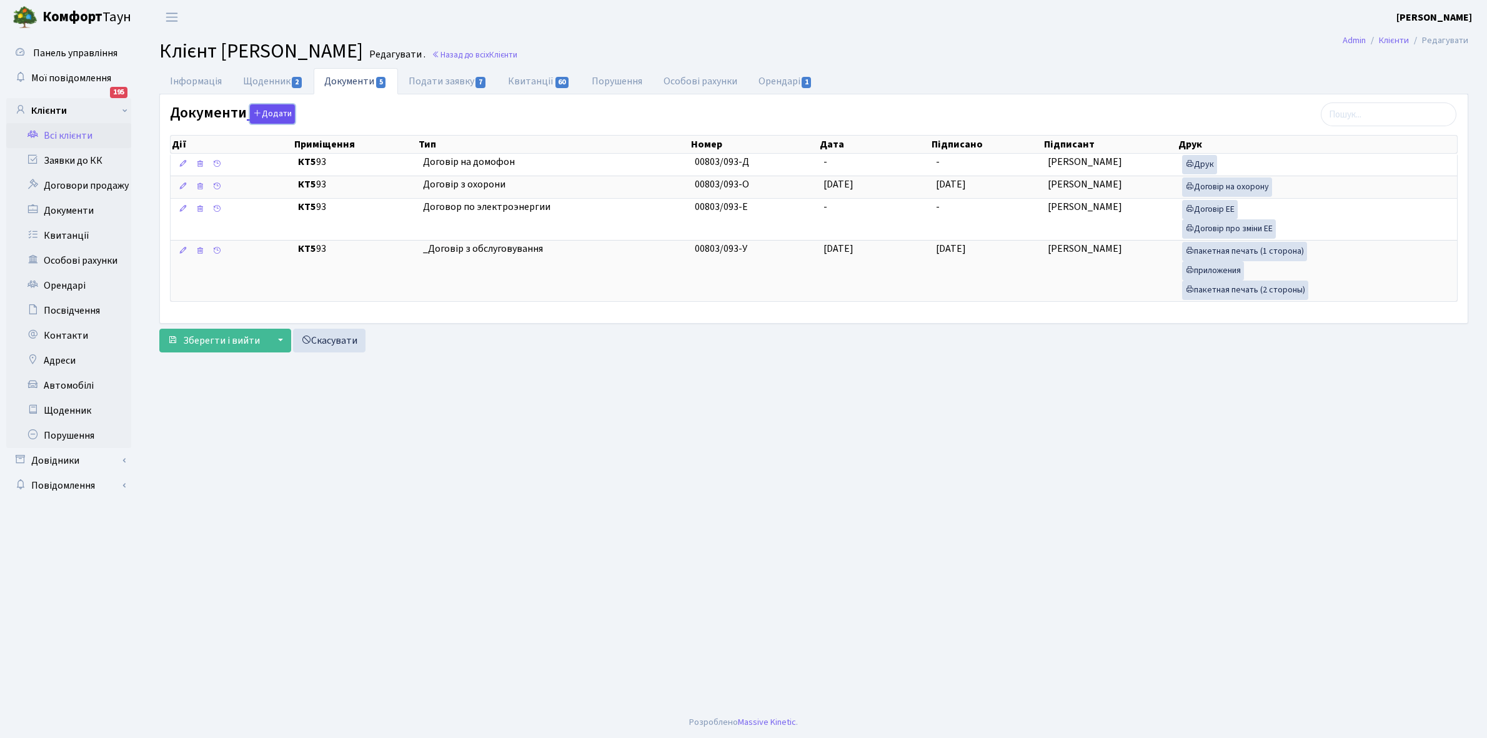
click at [264, 114] on button "Додати" at bounding box center [272, 113] width 45 height 19
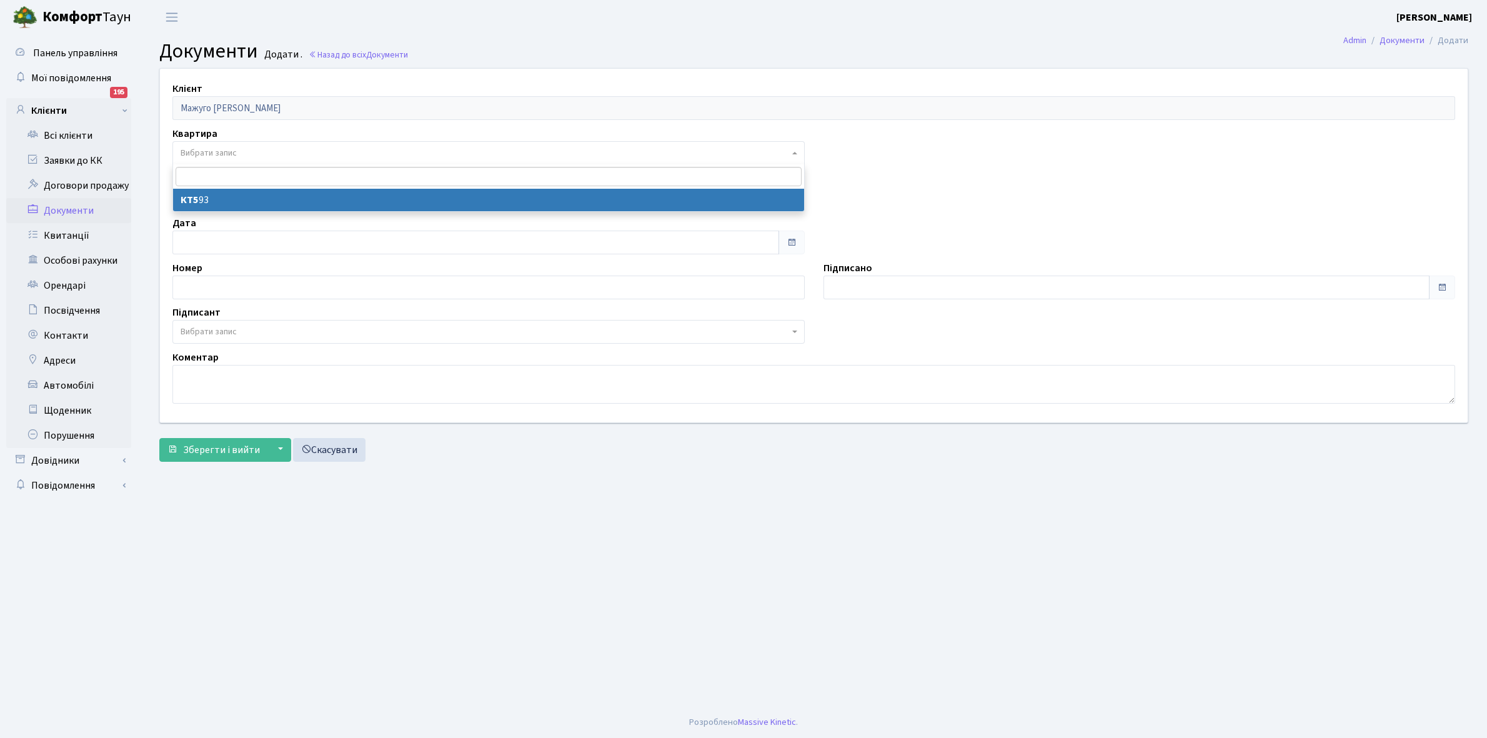
click at [221, 153] on span "Вибрати запис" at bounding box center [209, 153] width 56 height 12
select select "166072"
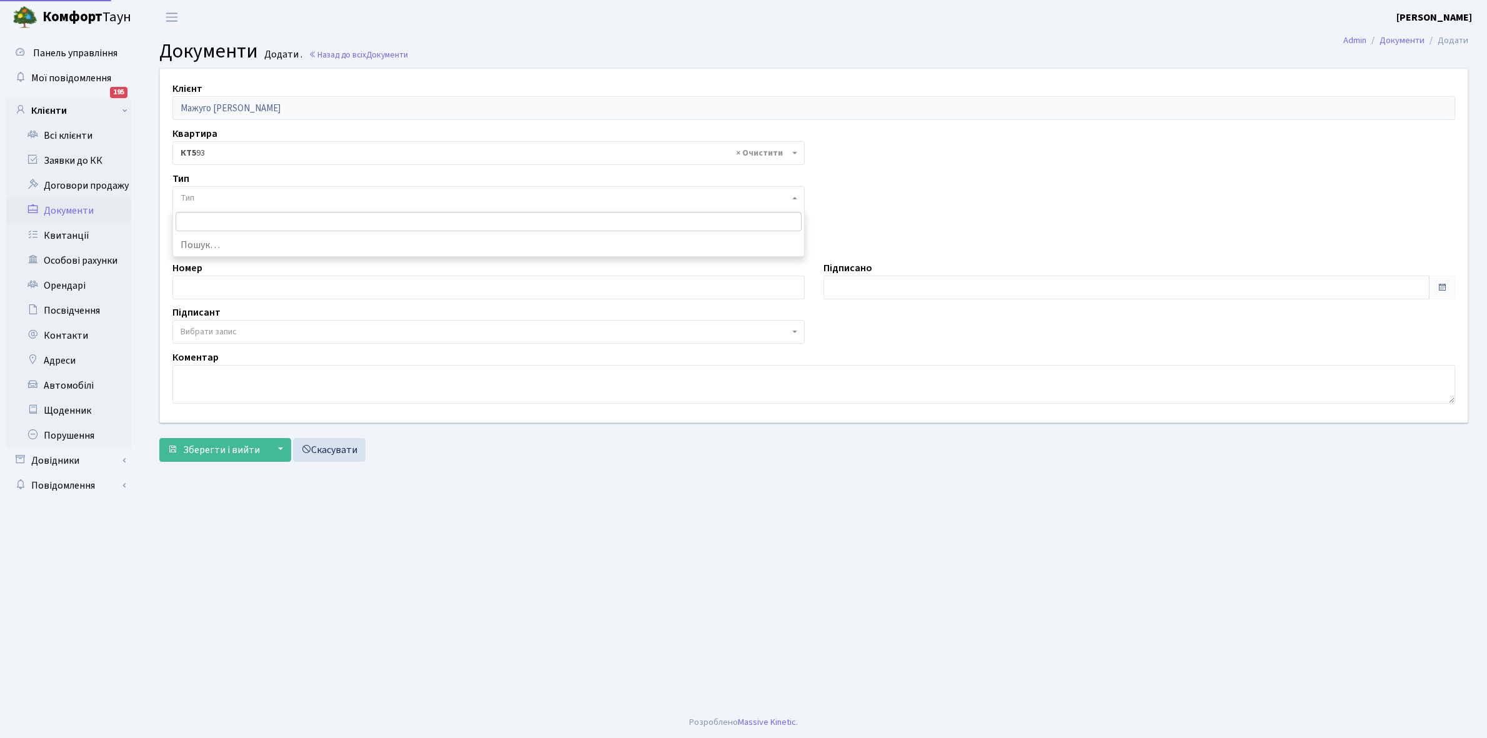
click at [225, 197] on span "Тип" at bounding box center [485, 198] width 609 height 12
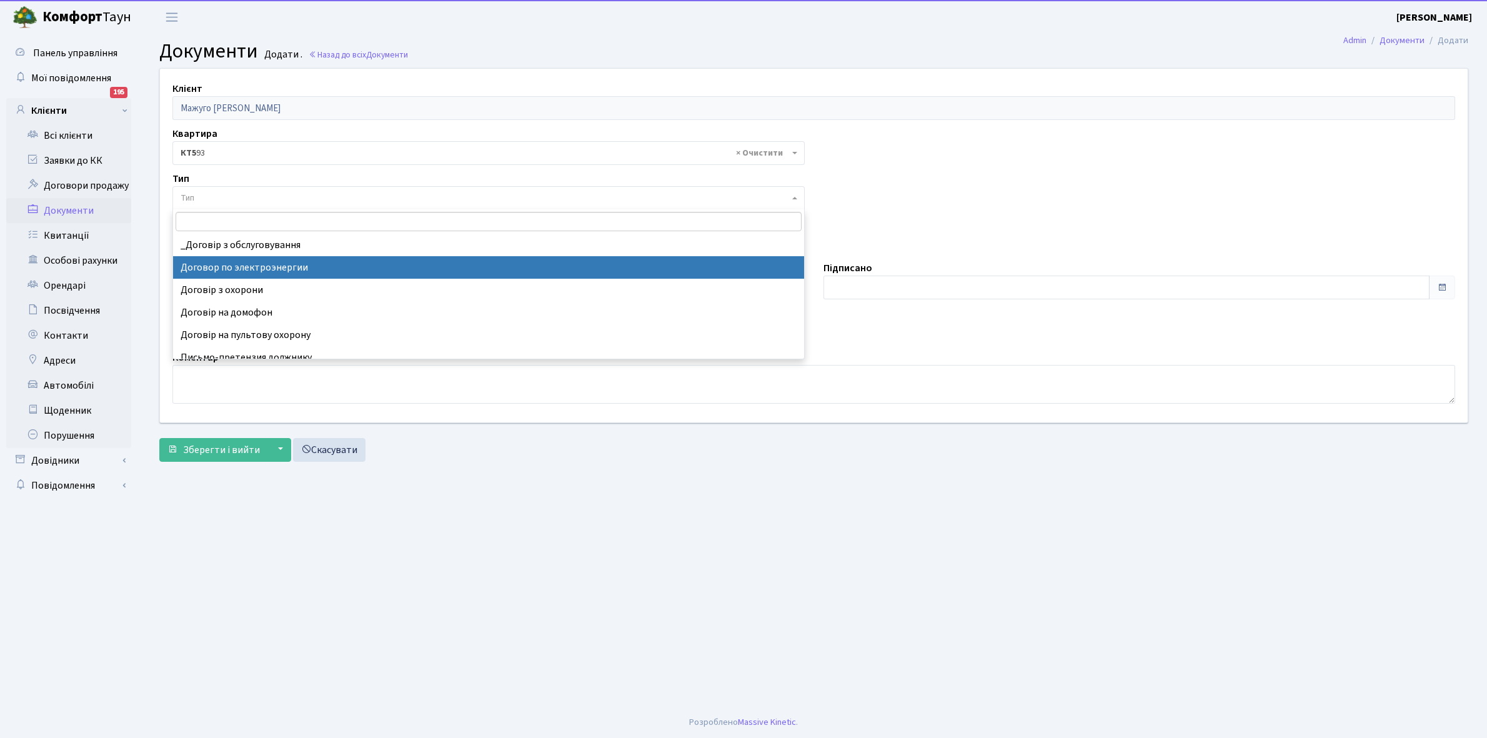
scroll to position [10, 0]
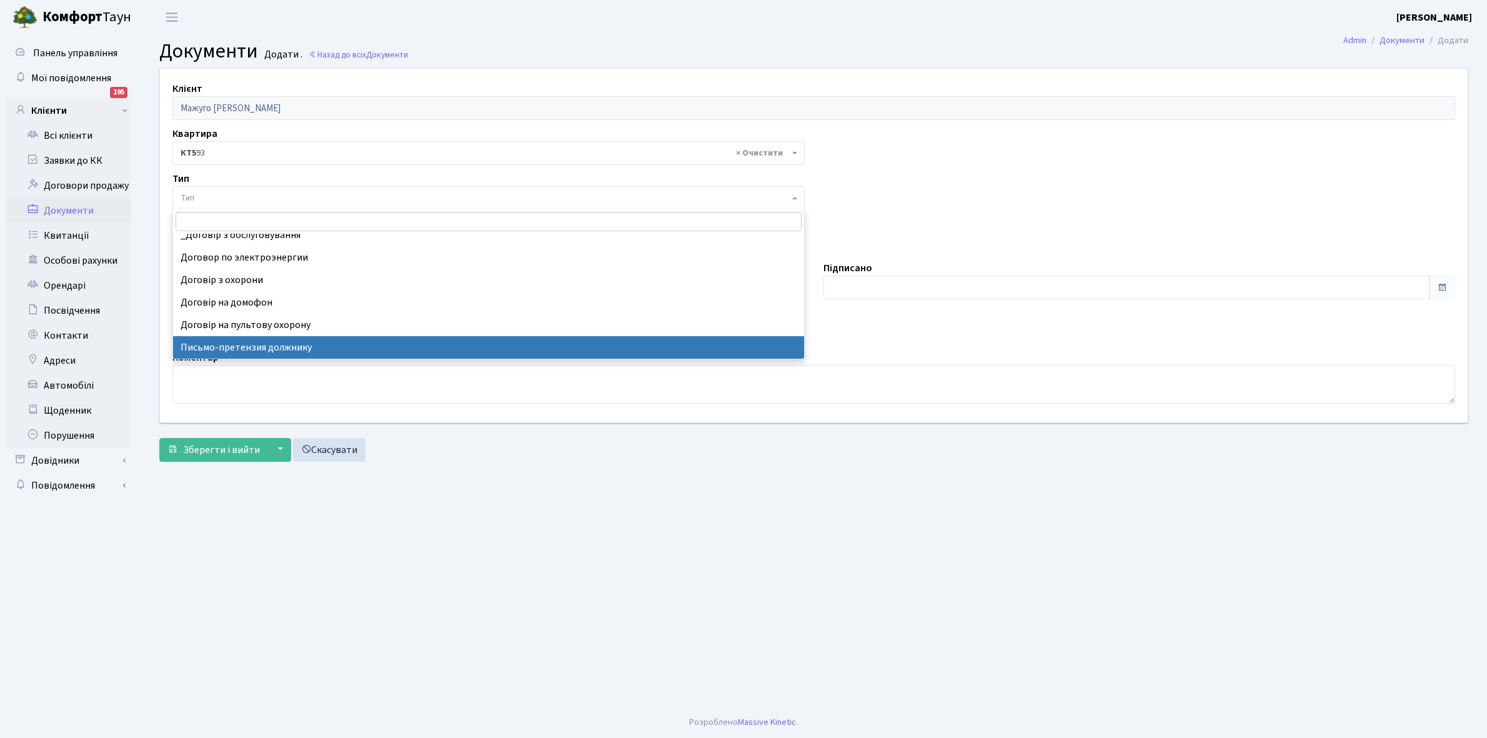
select select "275"
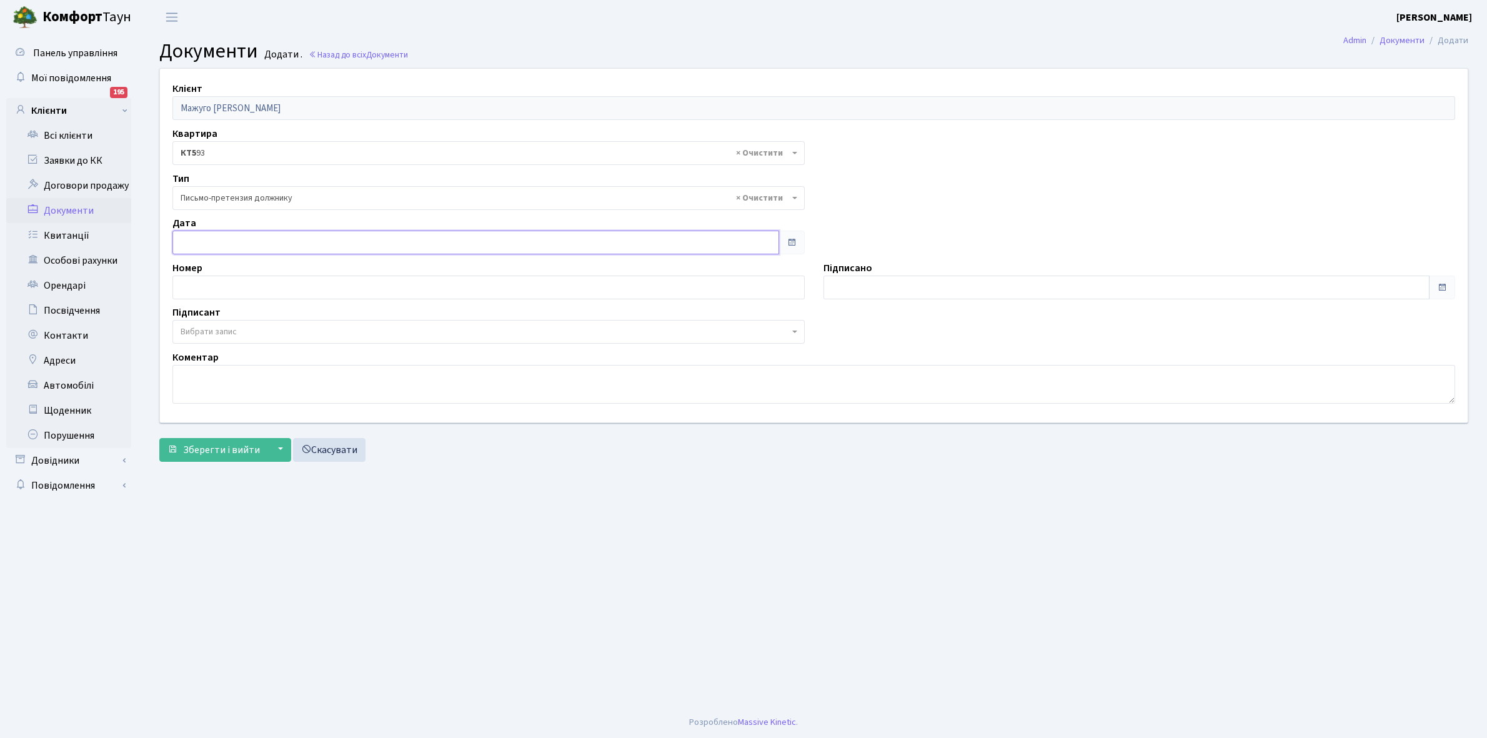
type input "[DATE]"
click at [221, 239] on input "[DATE]" at bounding box center [475, 243] width 607 height 24
click at [238, 357] on td "13" at bounding box center [236, 357] width 24 height 22
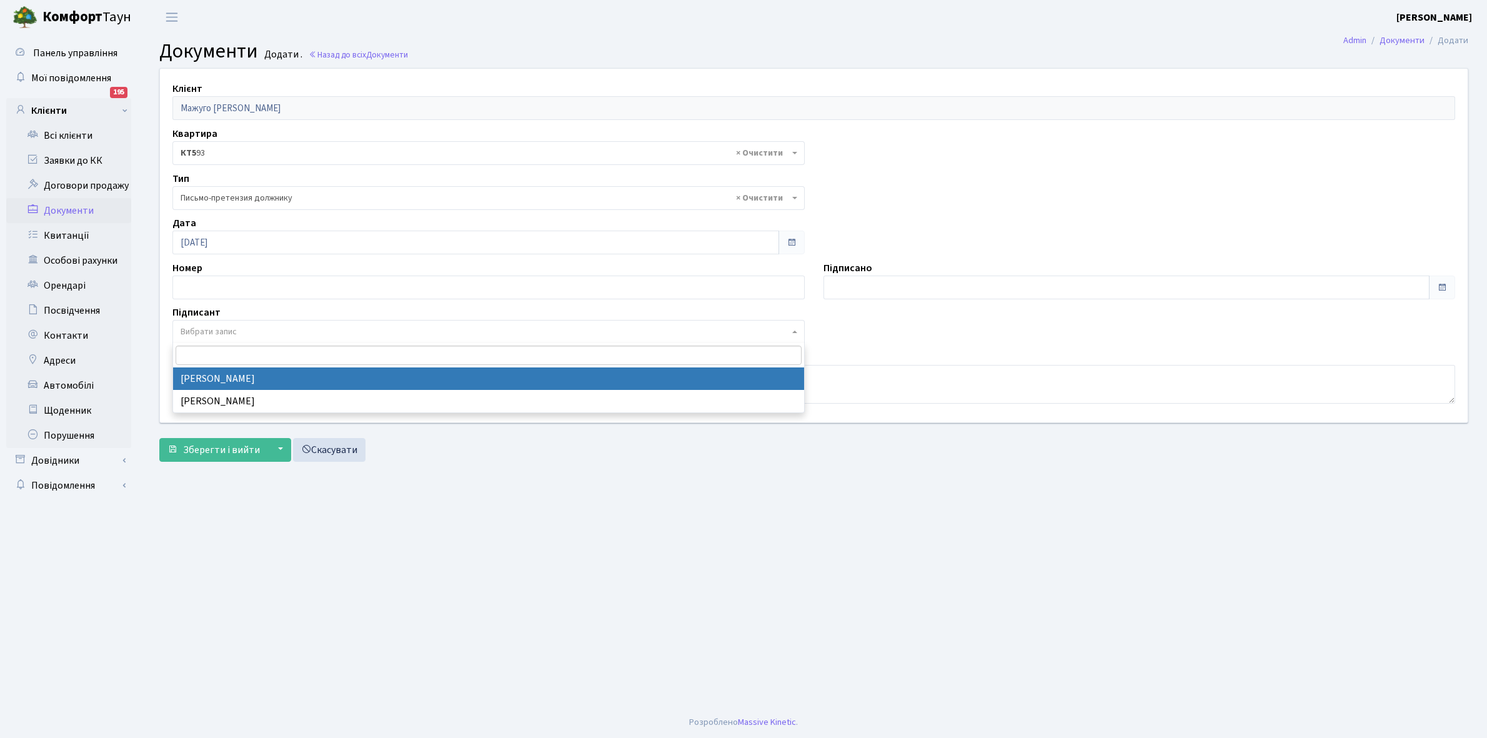
click at [230, 327] on span "Вибрати запис" at bounding box center [209, 331] width 56 height 12
select select "74"
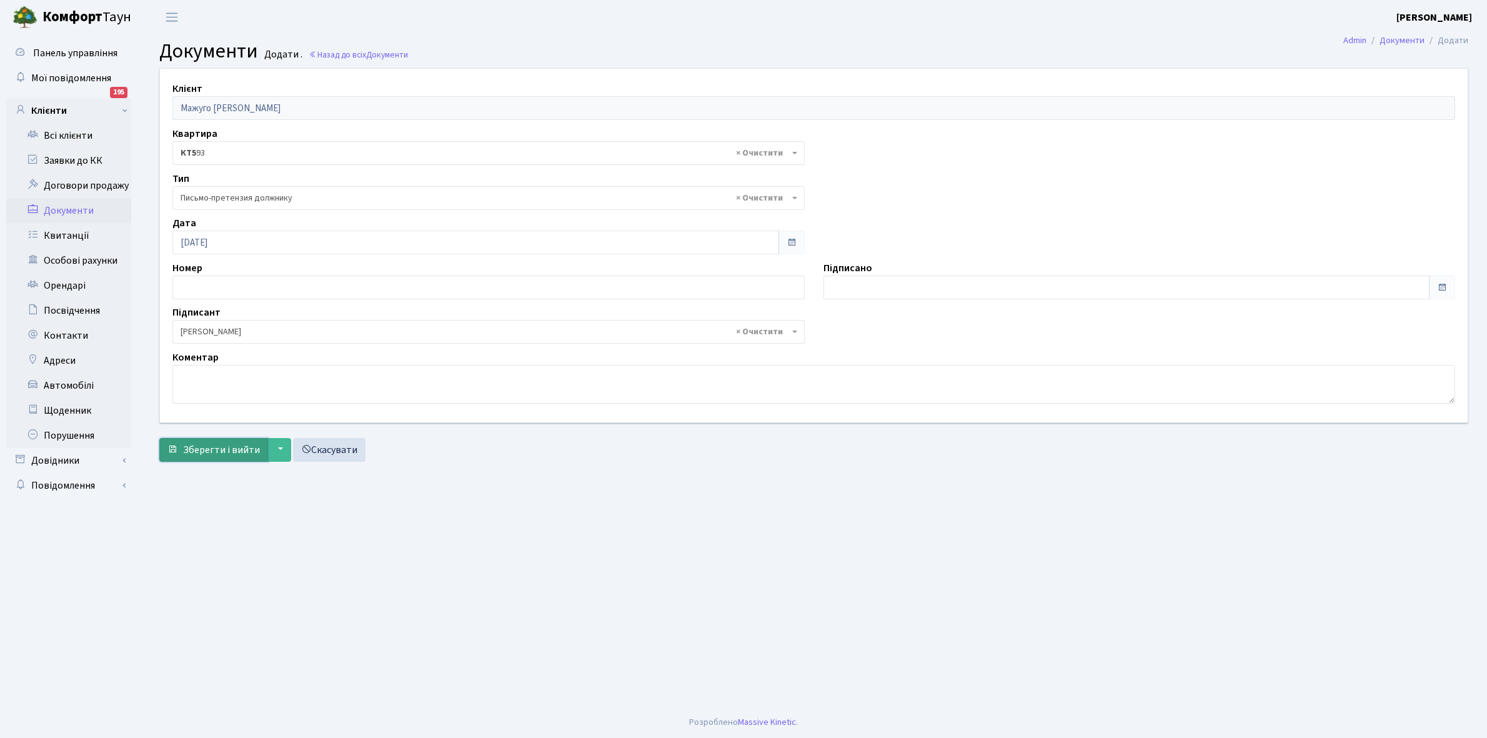
click at [217, 447] on span "Зберегти і вийти" at bounding box center [221, 450] width 77 height 14
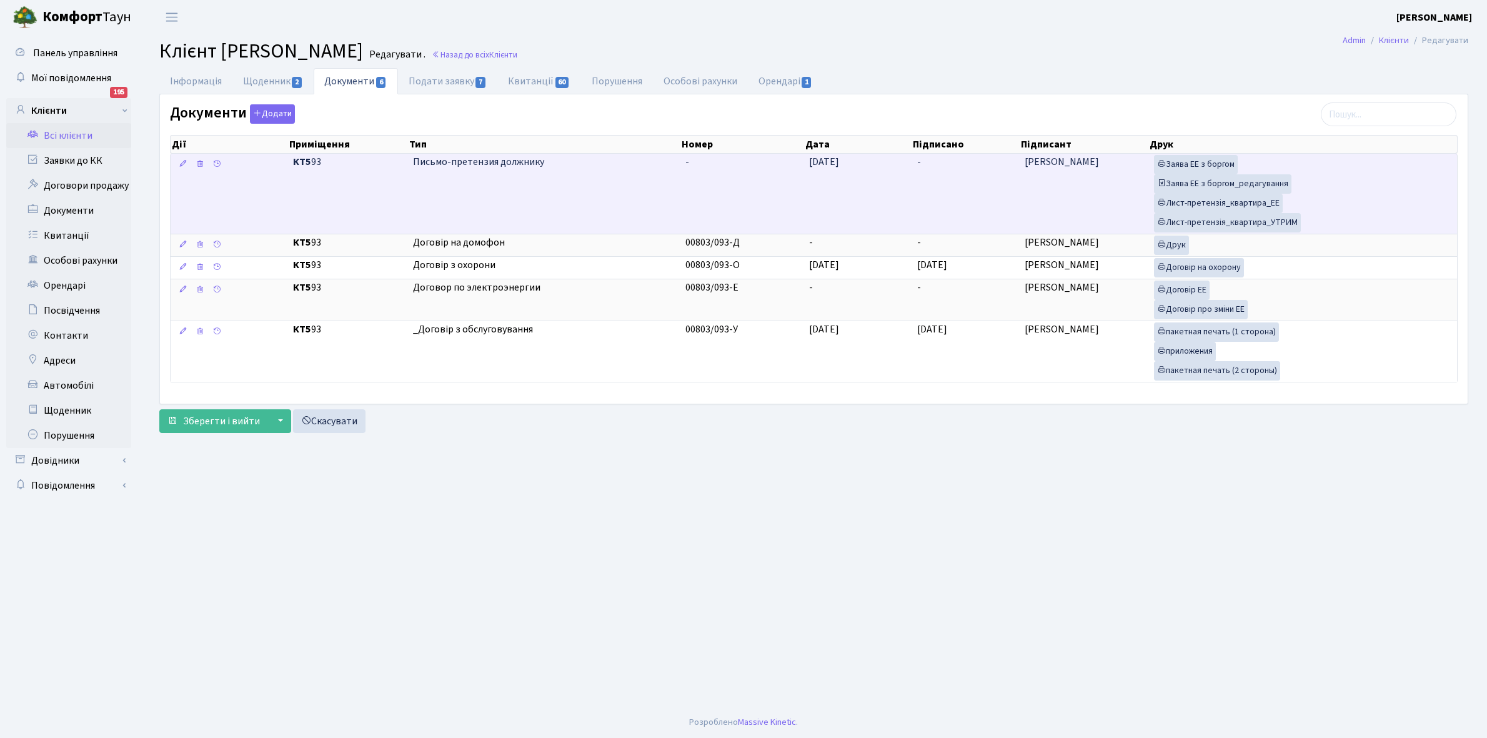
click at [932, 188] on td "-" at bounding box center [965, 194] width 107 height 80
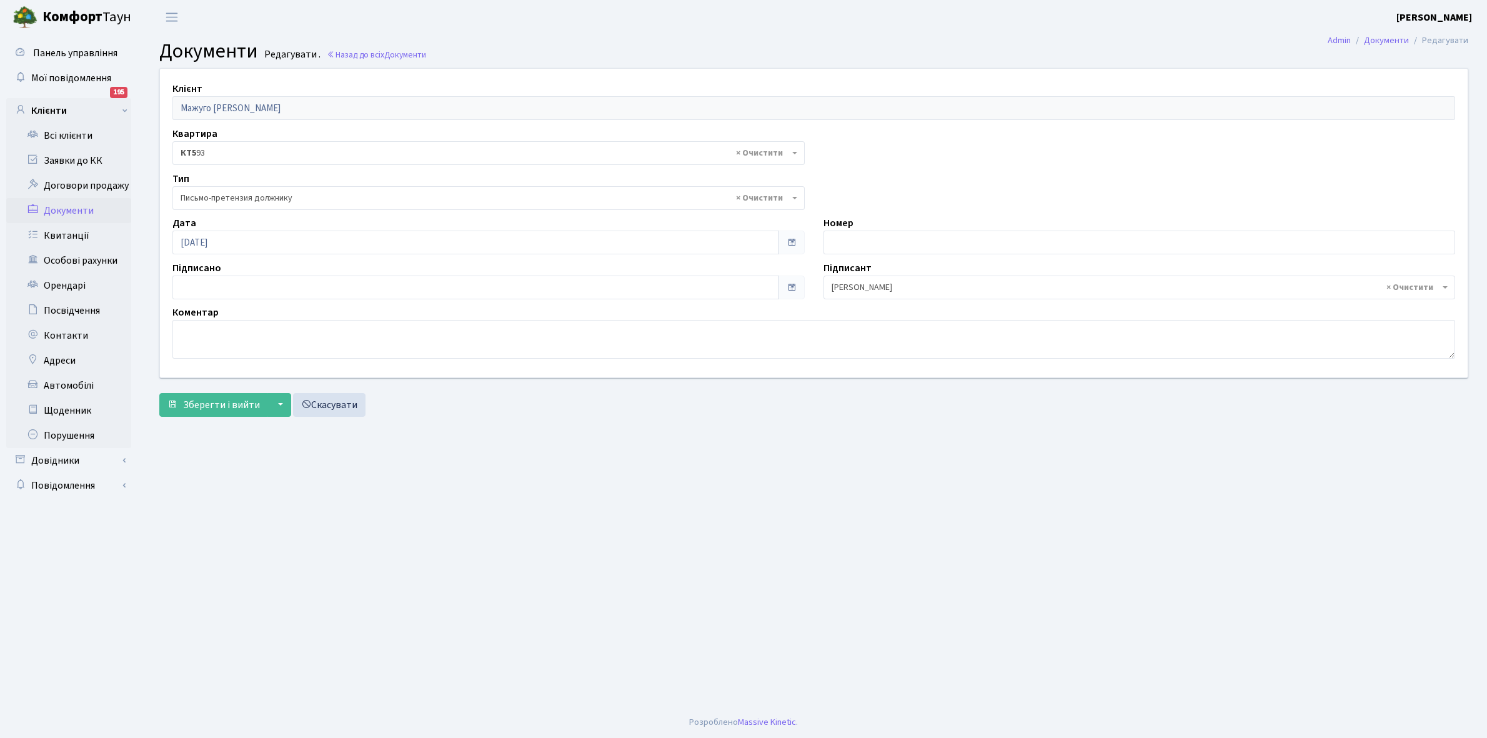
select select "275"
type input "[DATE]"
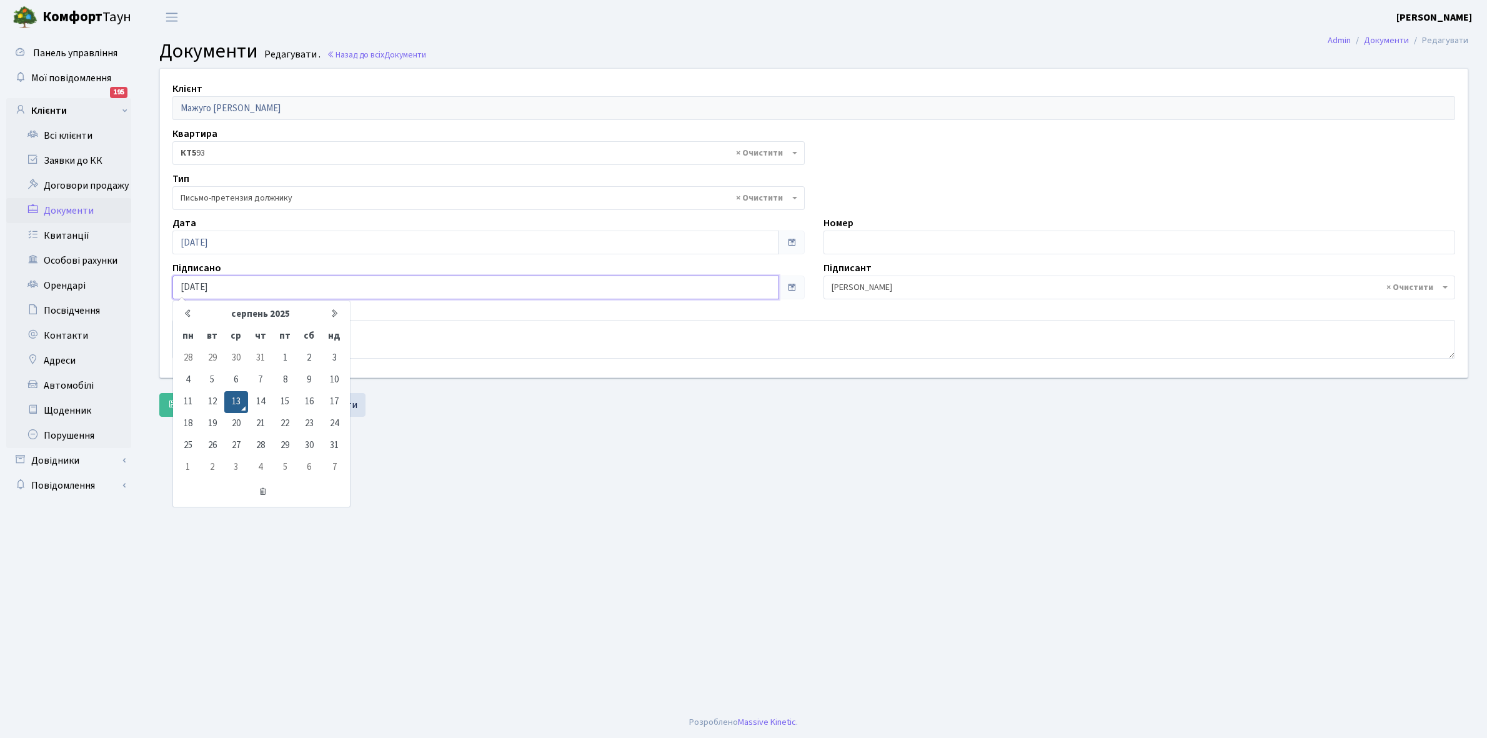
click at [192, 281] on input "[DATE]" at bounding box center [475, 288] width 607 height 24
click at [236, 400] on td "13" at bounding box center [236, 402] width 24 height 22
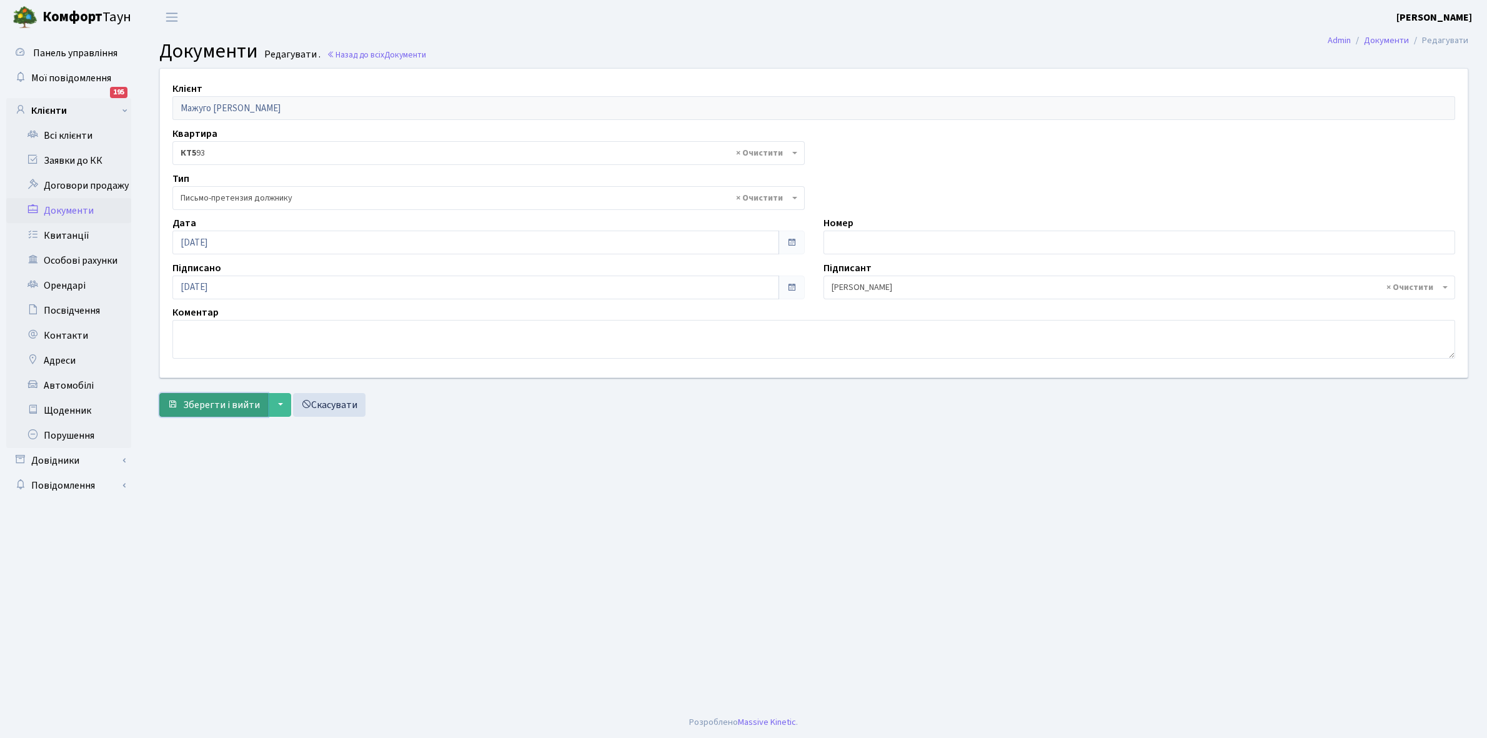
click at [221, 407] on span "Зберегти і вийти" at bounding box center [221, 405] width 77 height 14
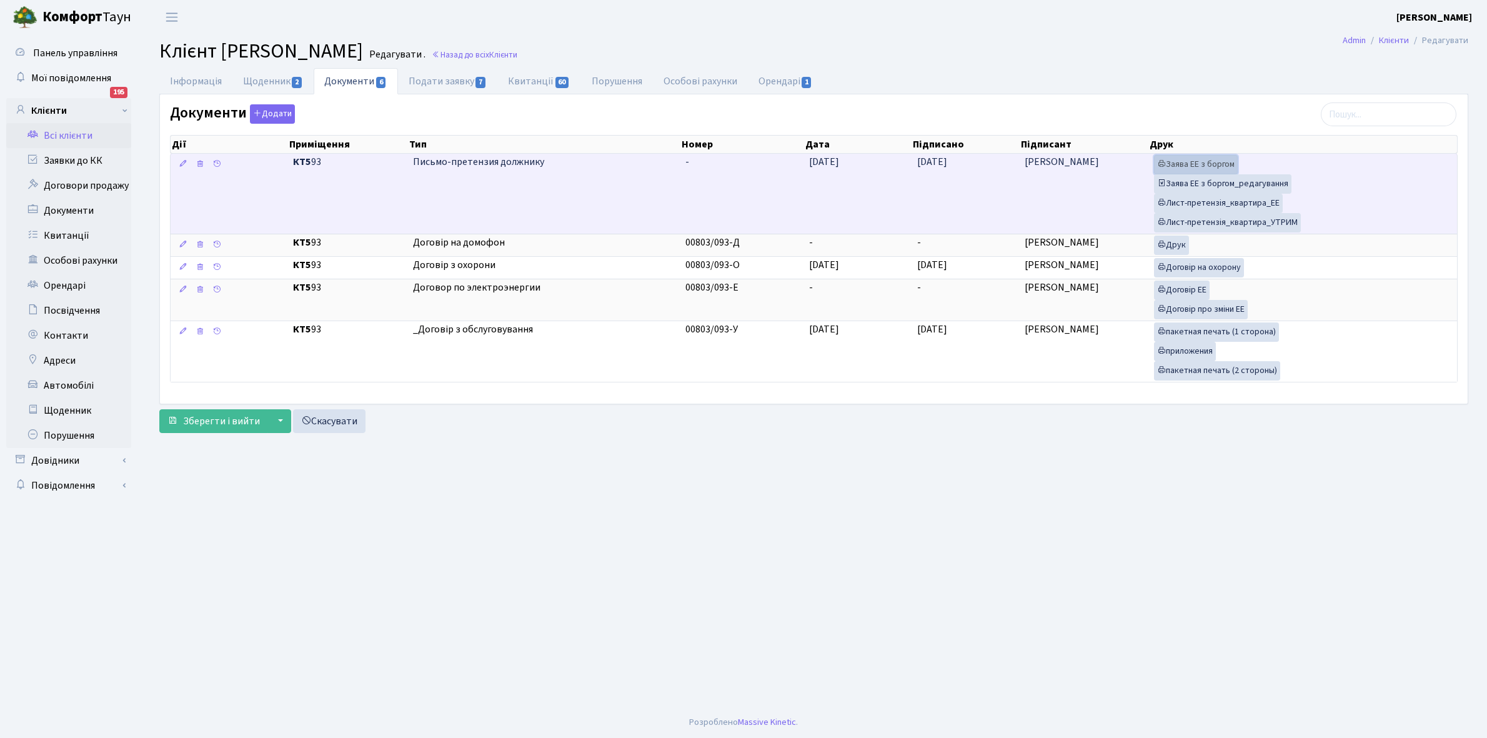
click at [1191, 161] on link "Заява ЕЕ з боргом" at bounding box center [1196, 164] width 84 height 19
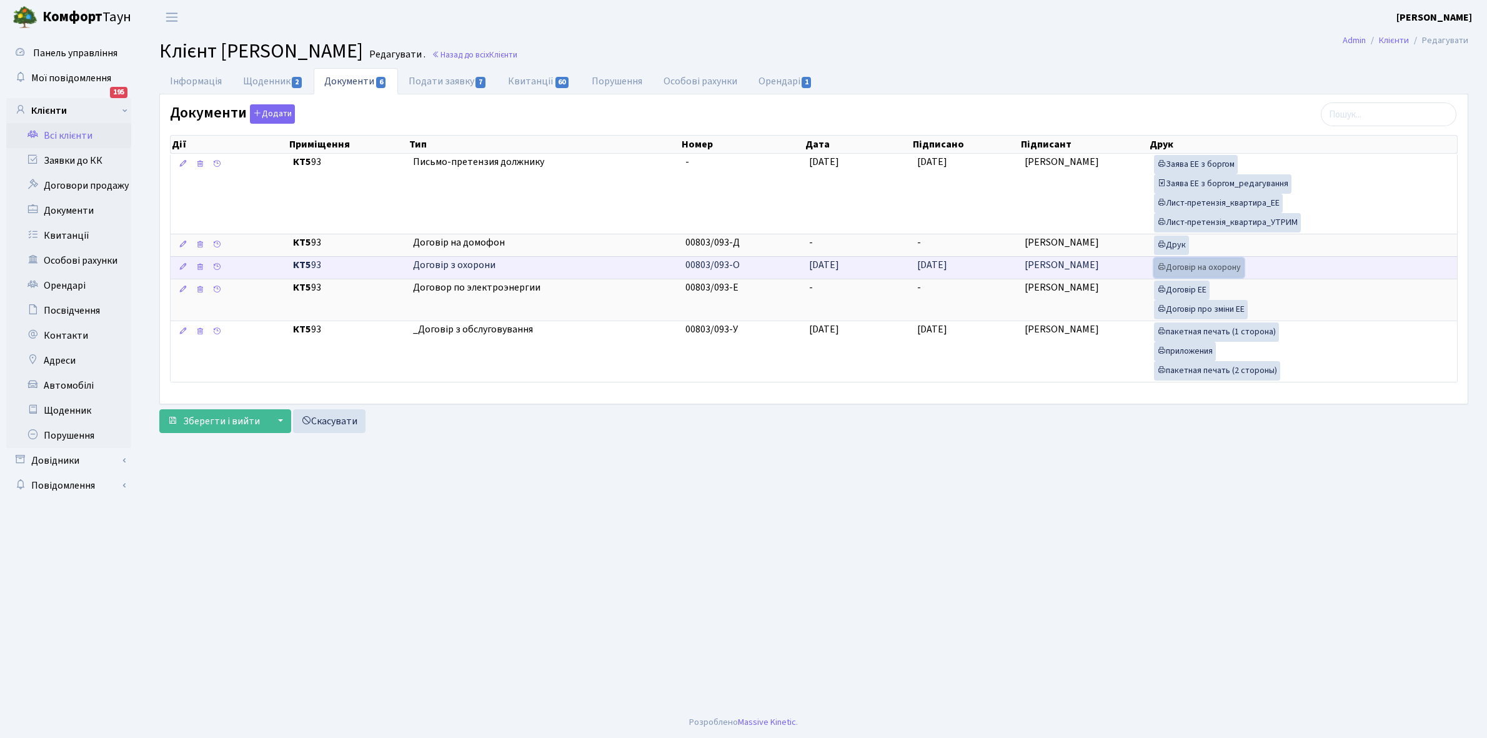
click at [1205, 267] on link "Договір на охорону" at bounding box center [1199, 267] width 90 height 19
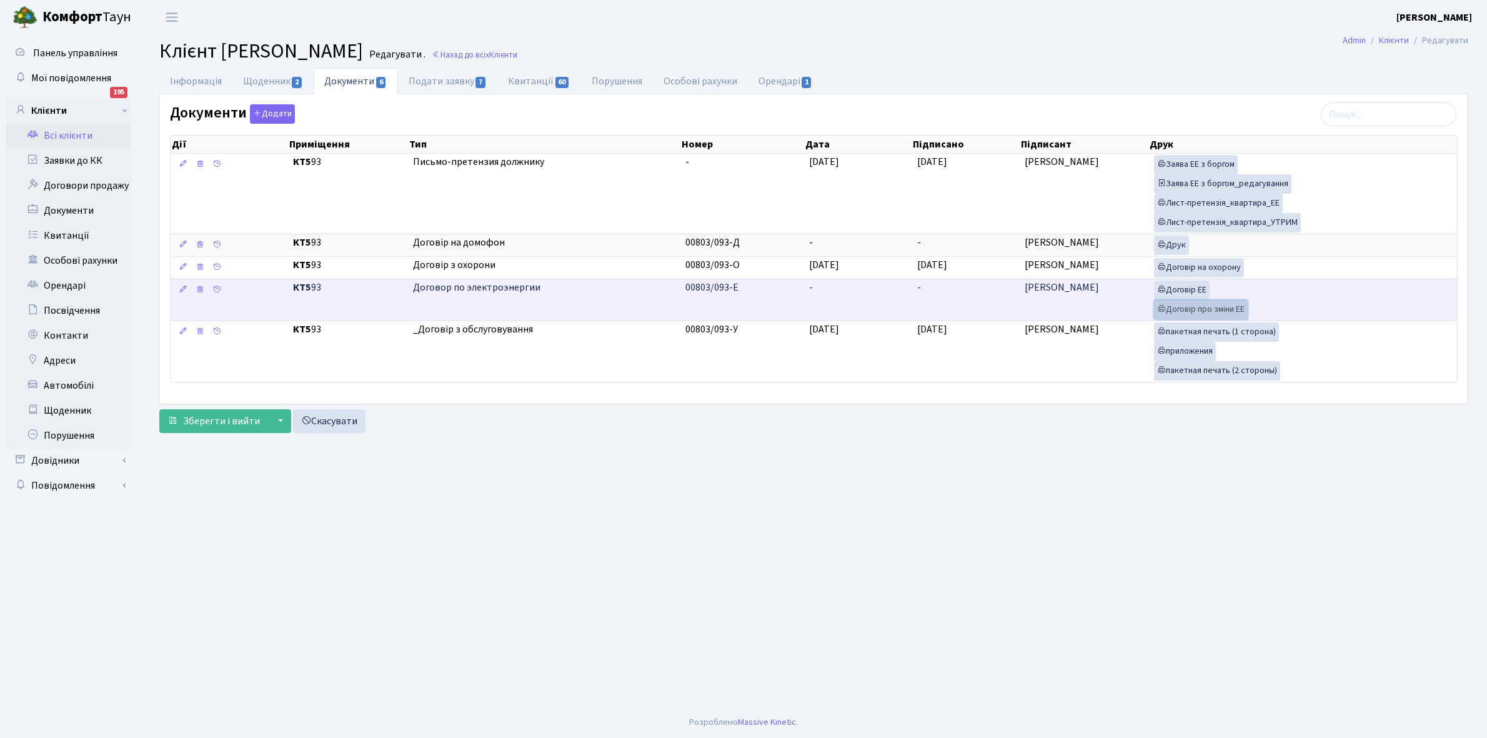
click at [1216, 310] on link "Договір про зміни ЕЕ" at bounding box center [1201, 309] width 94 height 19
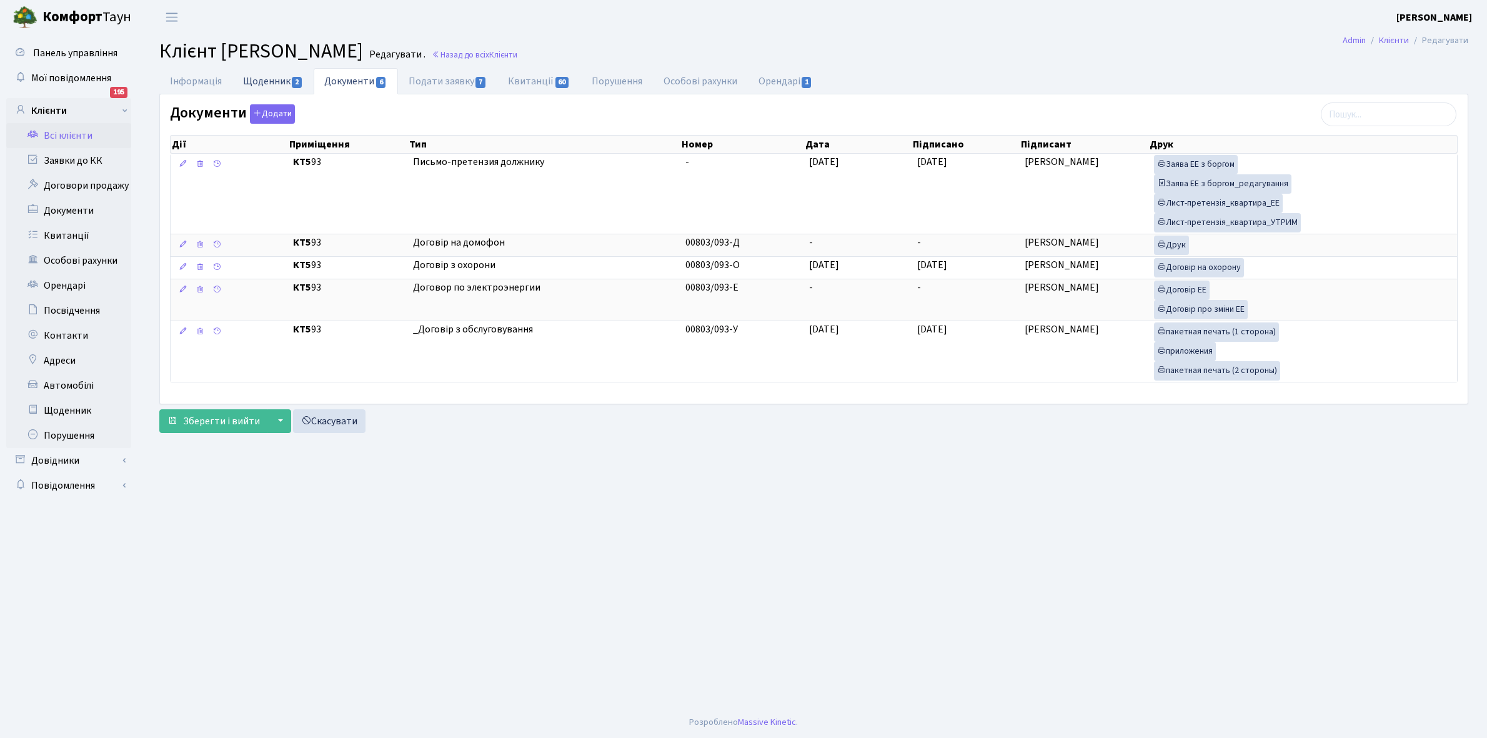
click at [266, 77] on link "Щоденник 2" at bounding box center [272, 81] width 81 height 26
select select "25"
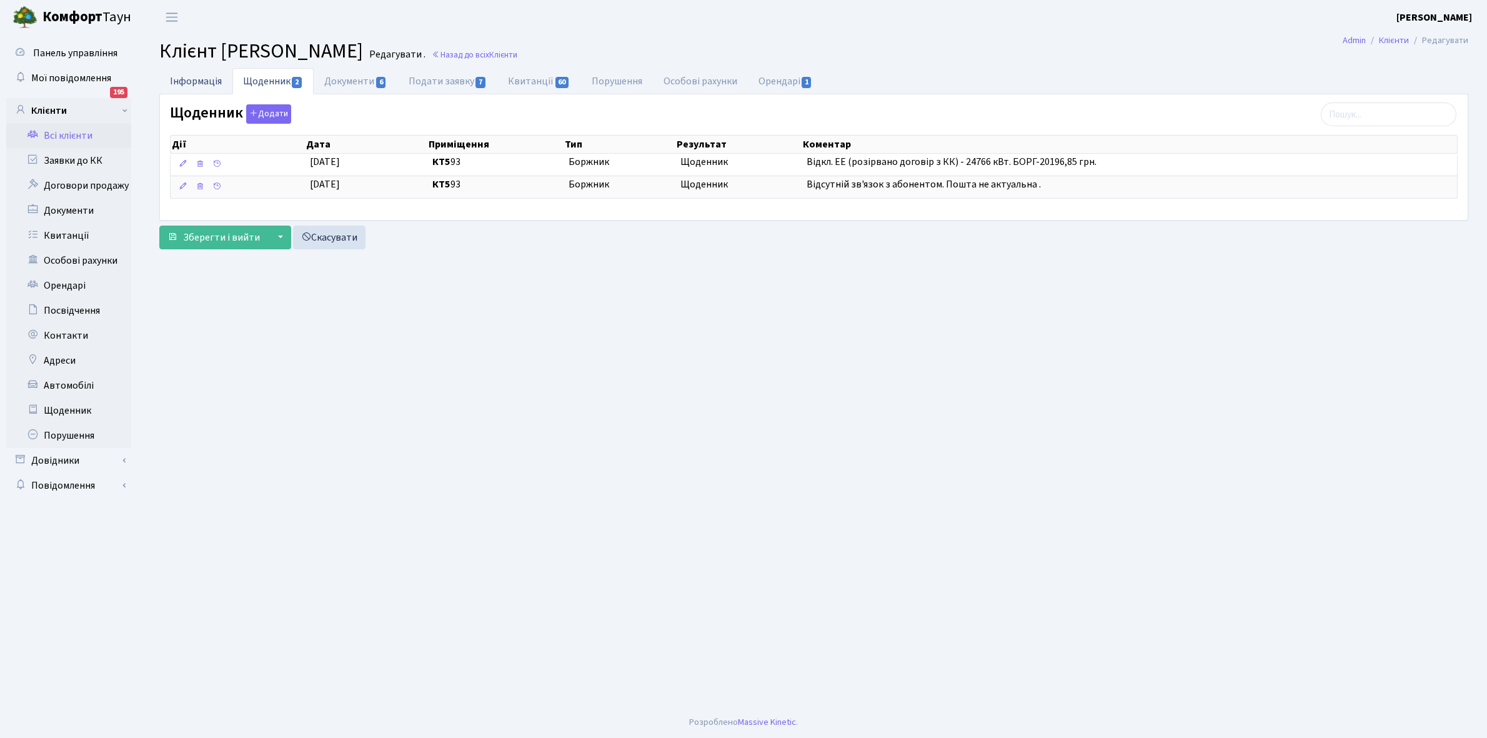
click at [199, 85] on link "Інформація" at bounding box center [195, 81] width 73 height 26
select select "25"
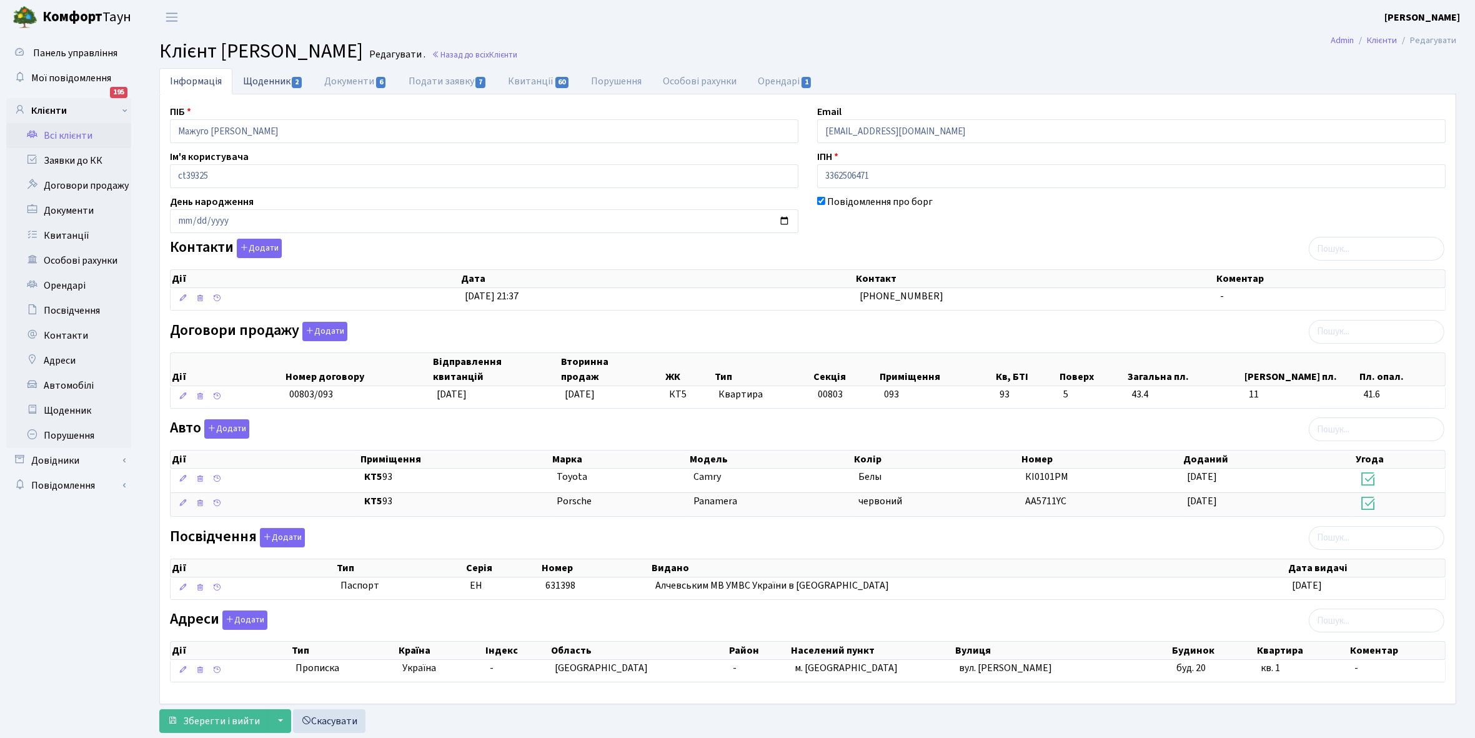
click at [257, 79] on link "Щоденник 2" at bounding box center [272, 81] width 81 height 26
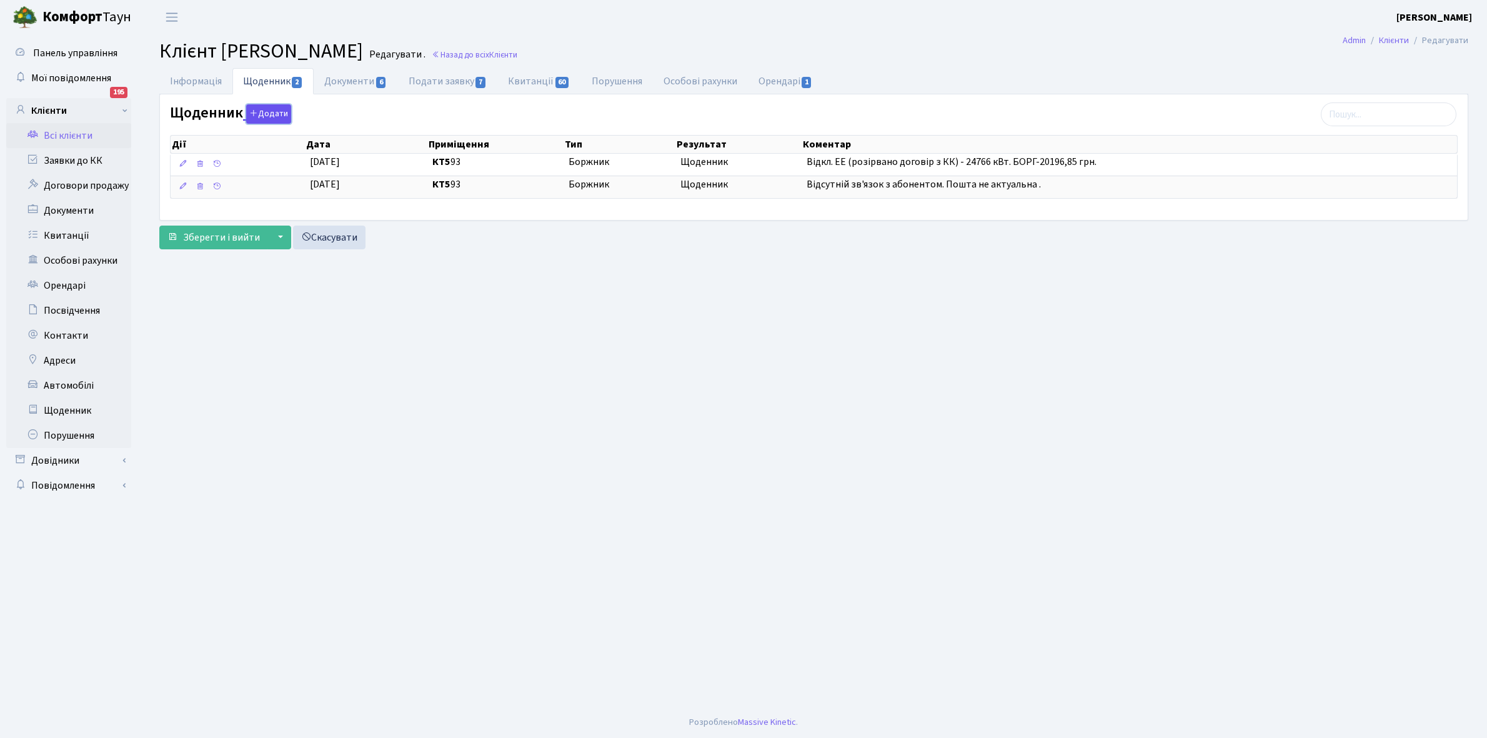
click at [272, 111] on button "Додати" at bounding box center [268, 113] width 45 height 19
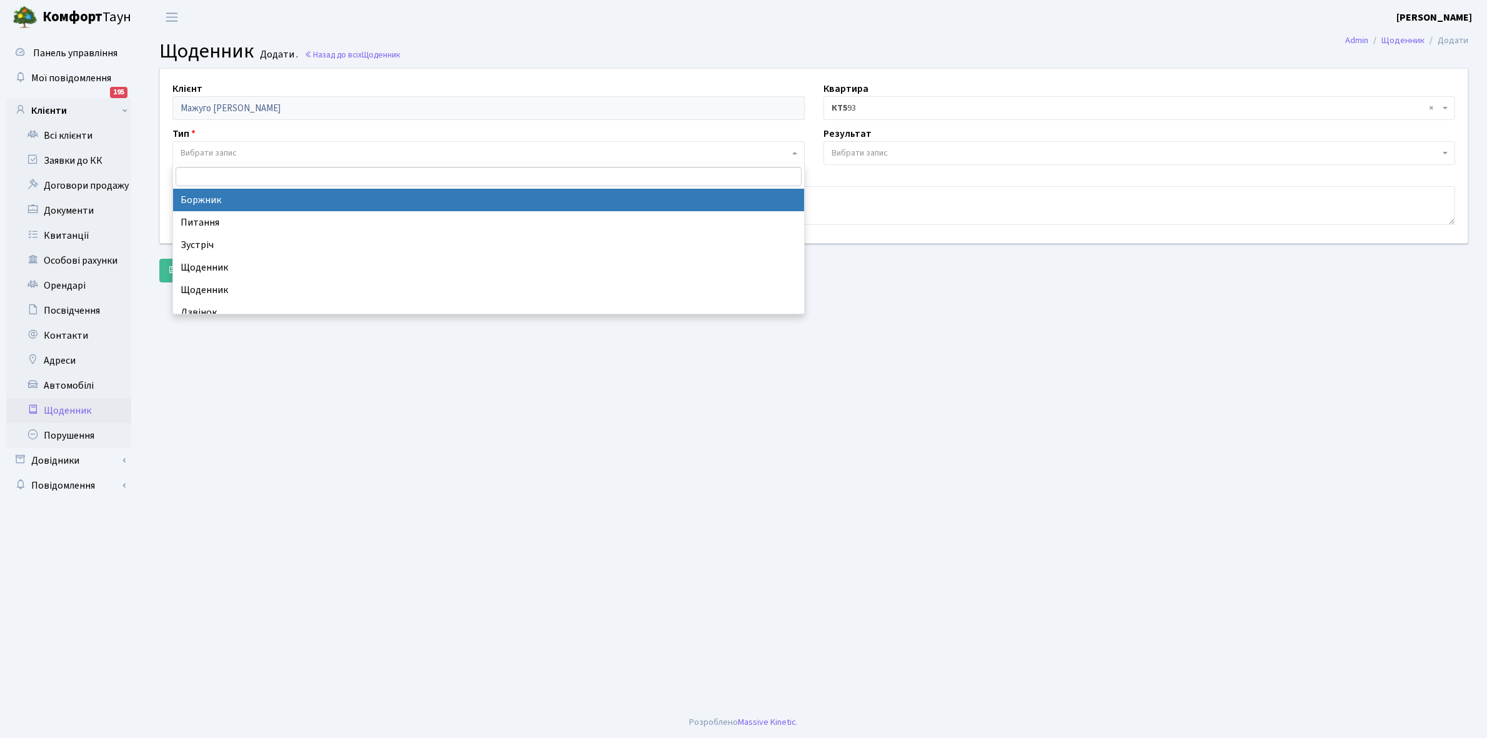
click at [226, 147] on span "Вибрати запис" at bounding box center [209, 153] width 56 height 12
select select "189"
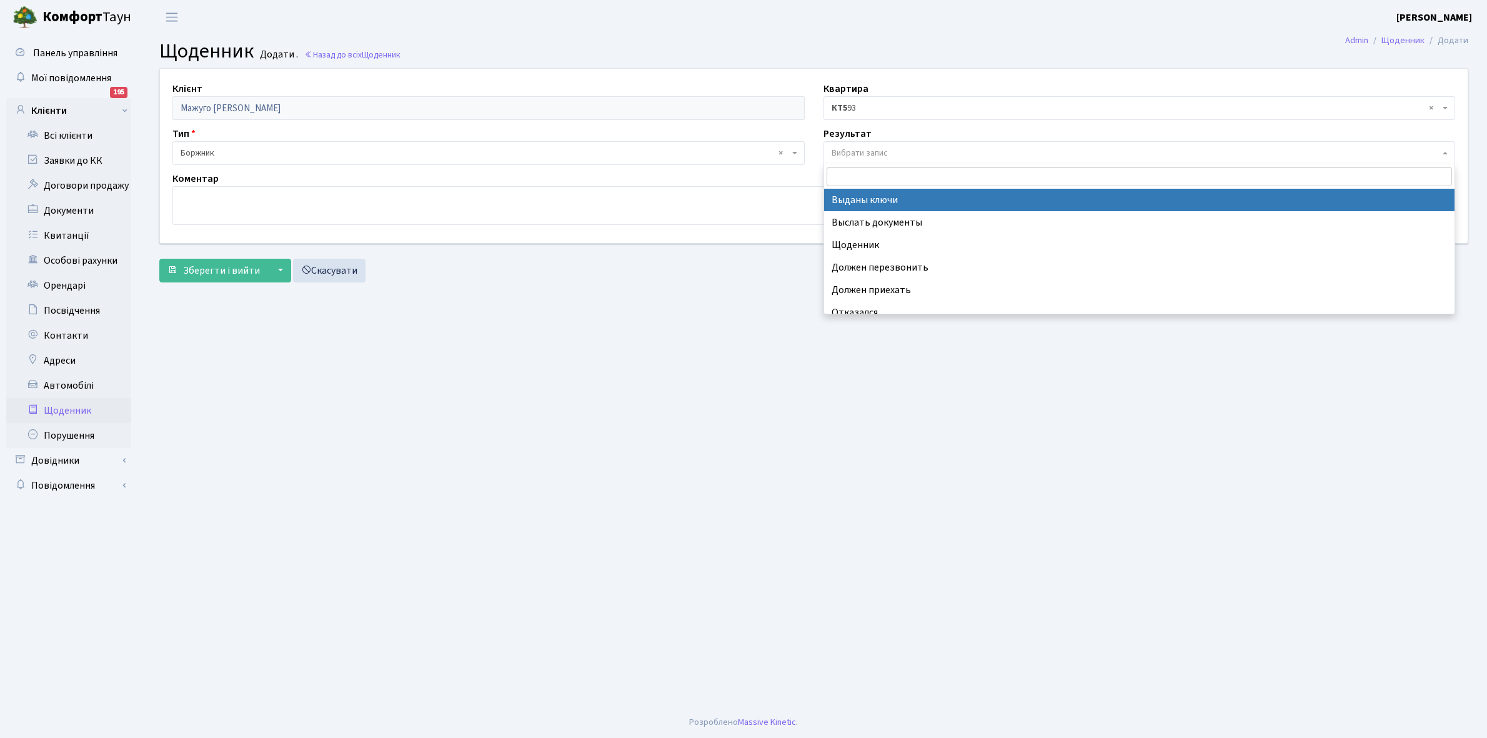
click at [845, 148] on span "Вибрати запис" at bounding box center [860, 153] width 56 height 12
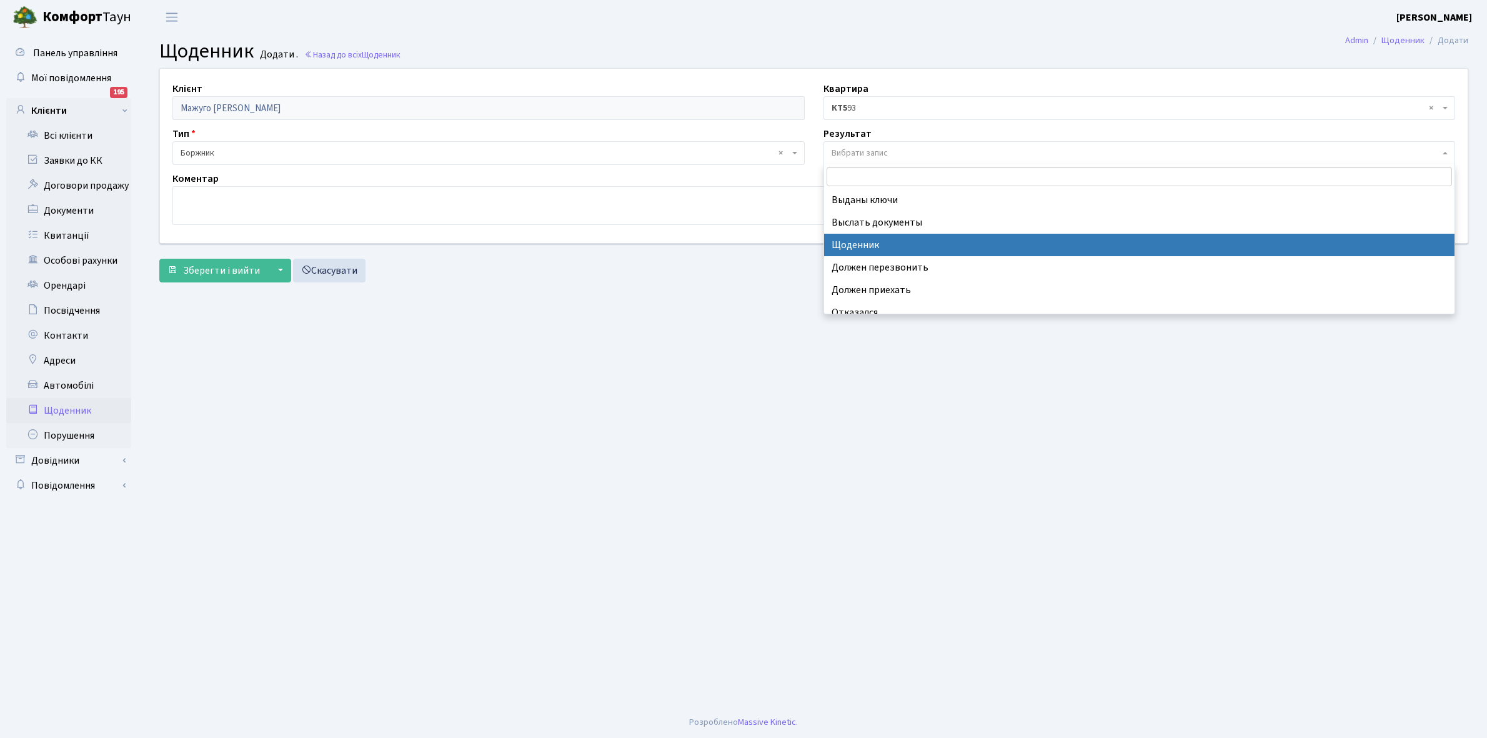
select select "14"
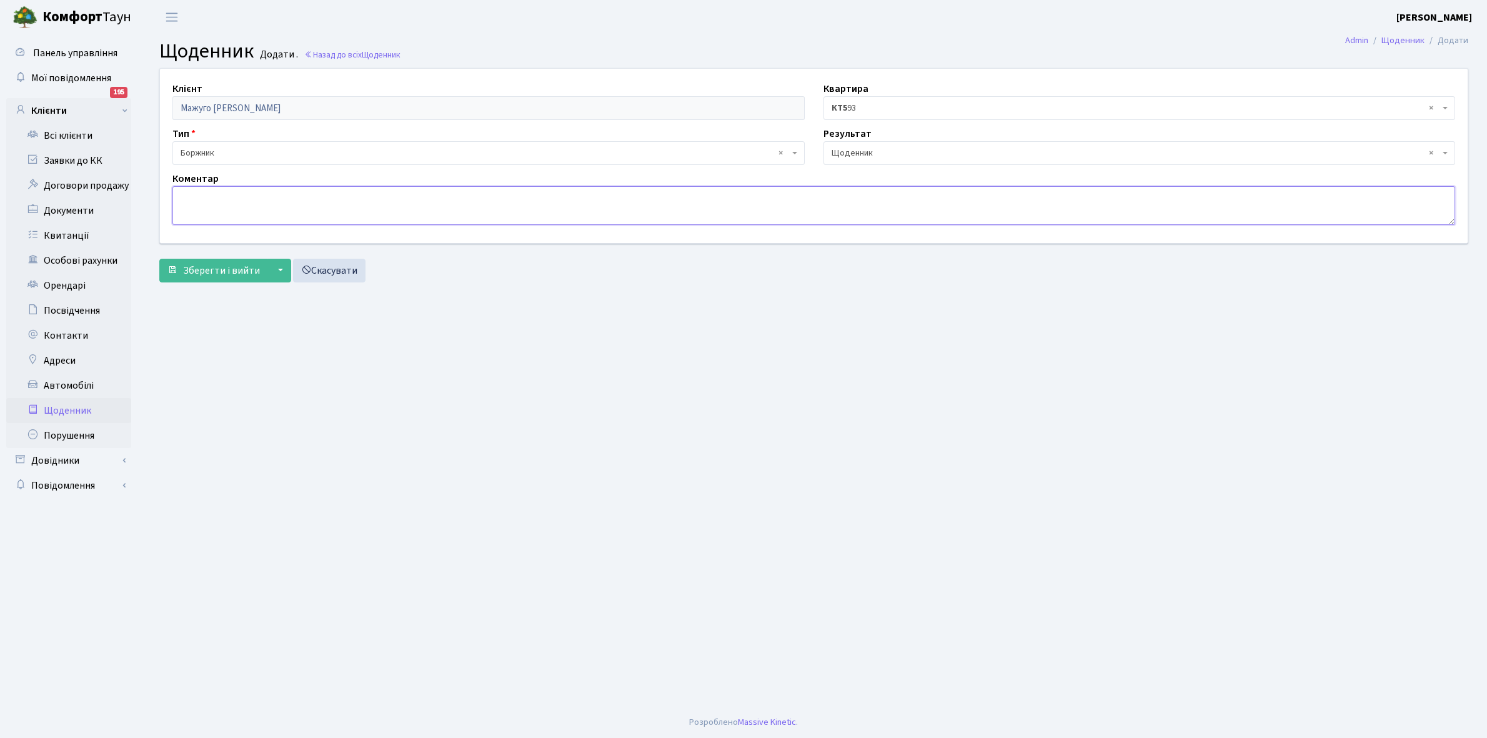
click at [202, 205] on textarea at bounding box center [813, 205] width 1283 height 39
type textarea "Доп. угода 19529+5851+150 грн. Не надав номер телефона і електронну пошту ."
click at [213, 269] on span "Зберегти і вийти" at bounding box center [221, 271] width 77 height 14
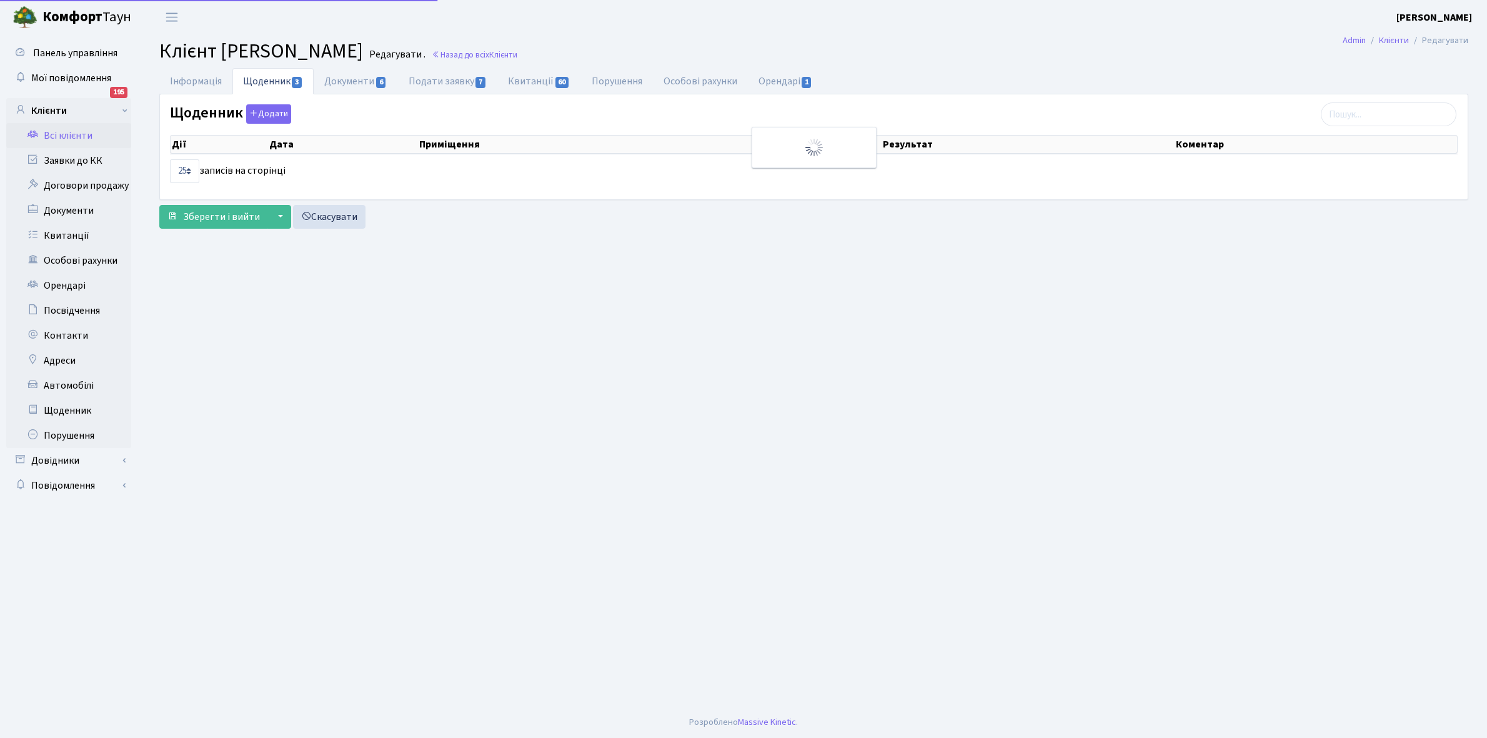
select select "25"
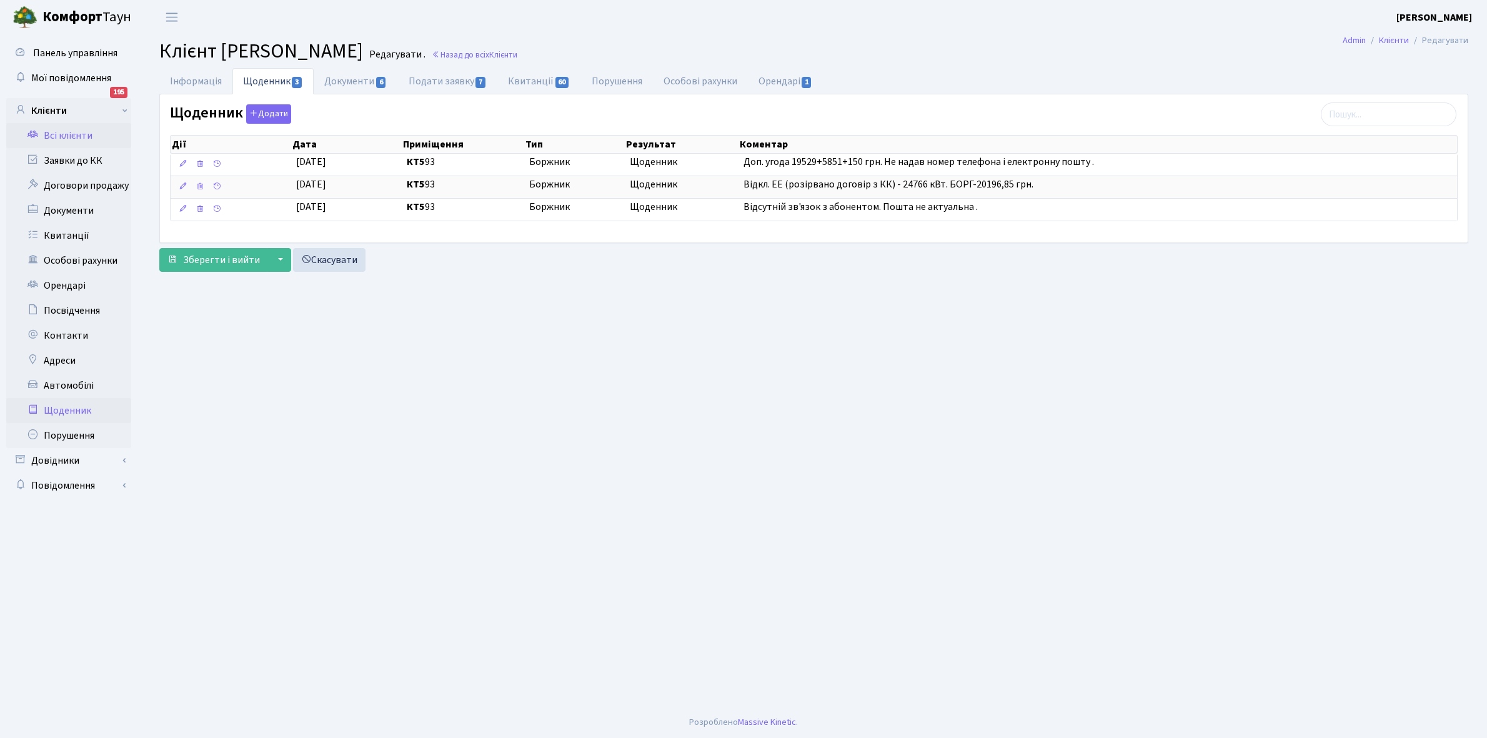
click at [66, 410] on link "Щоденник" at bounding box center [68, 410] width 125 height 25
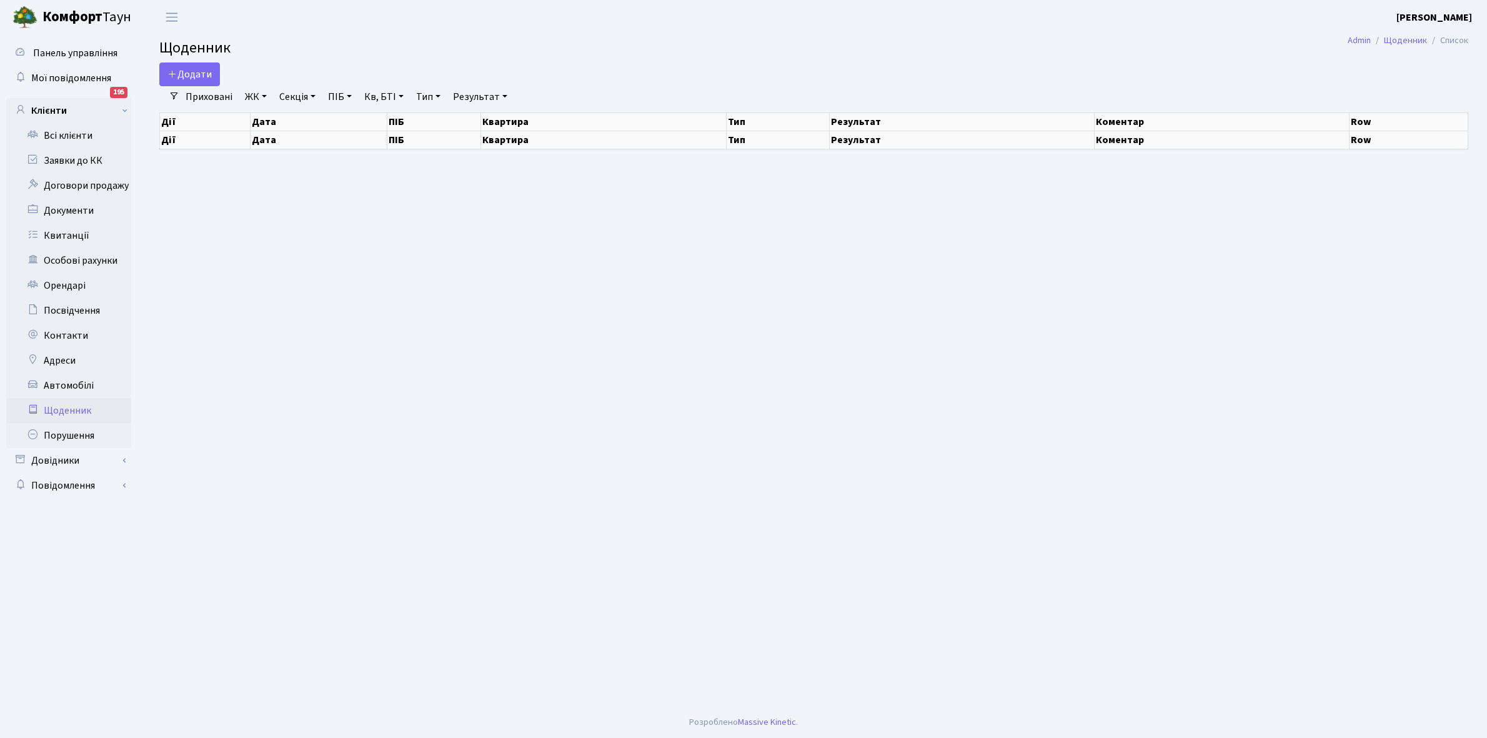
select select "25"
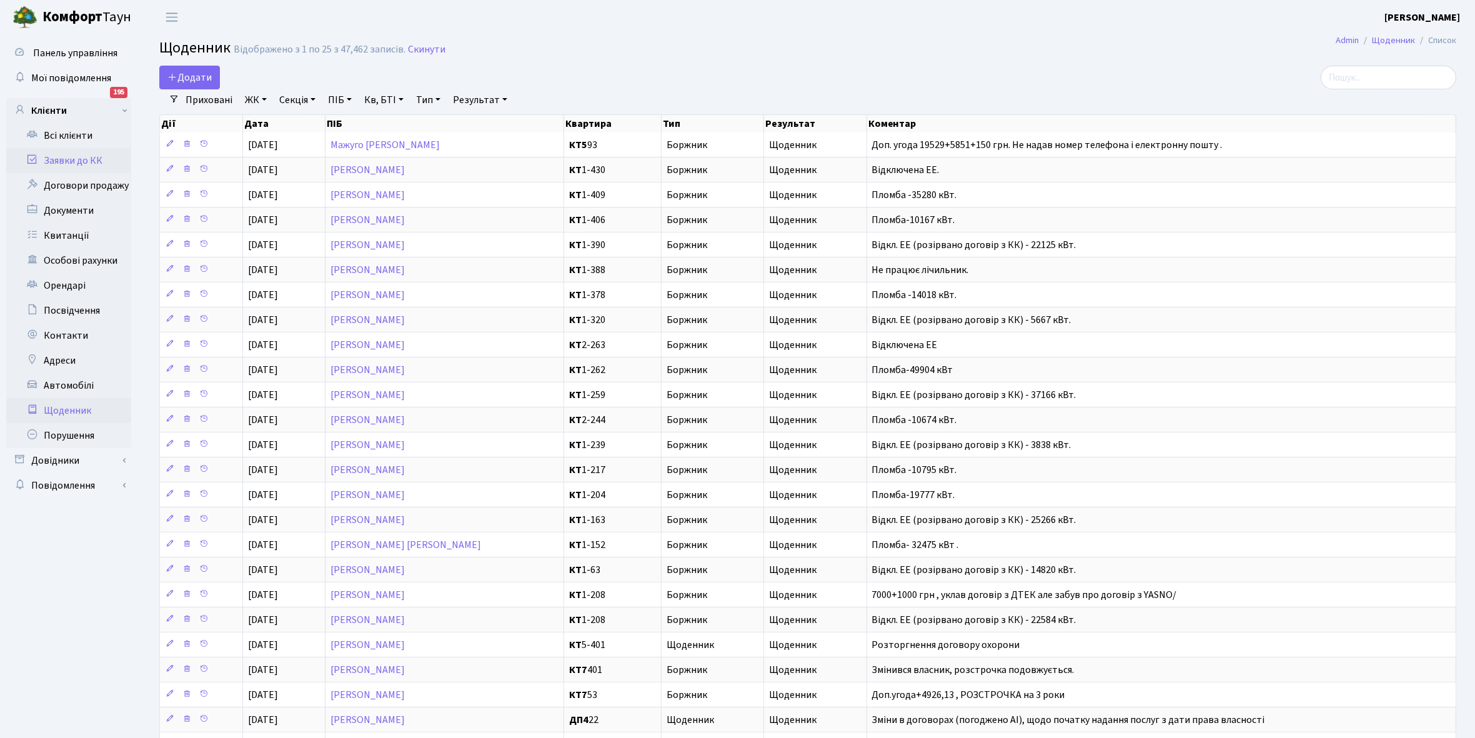
click at [60, 162] on link "Заявки до КК" at bounding box center [68, 160] width 125 height 25
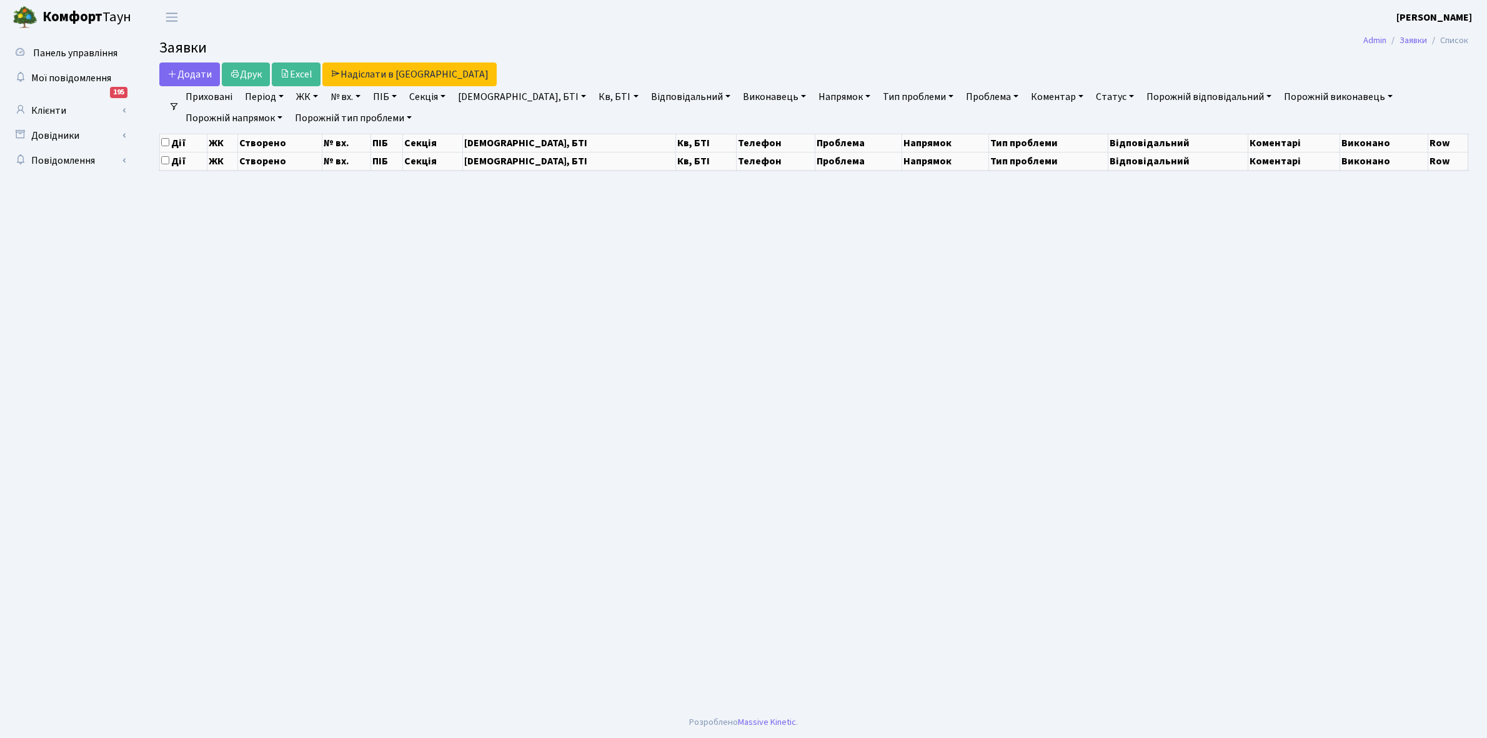
select select "25"
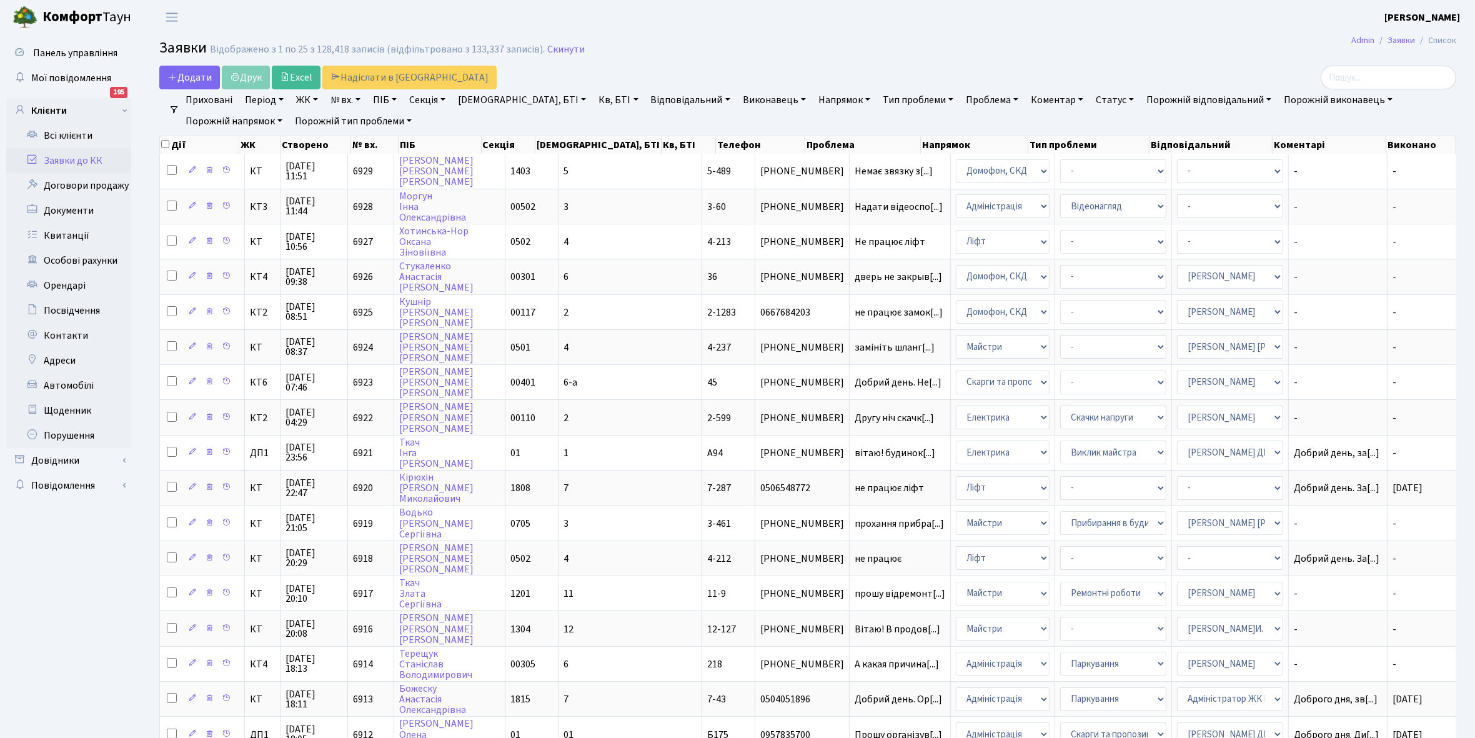
click at [738, 98] on link "Виконавець" at bounding box center [774, 99] width 73 height 21
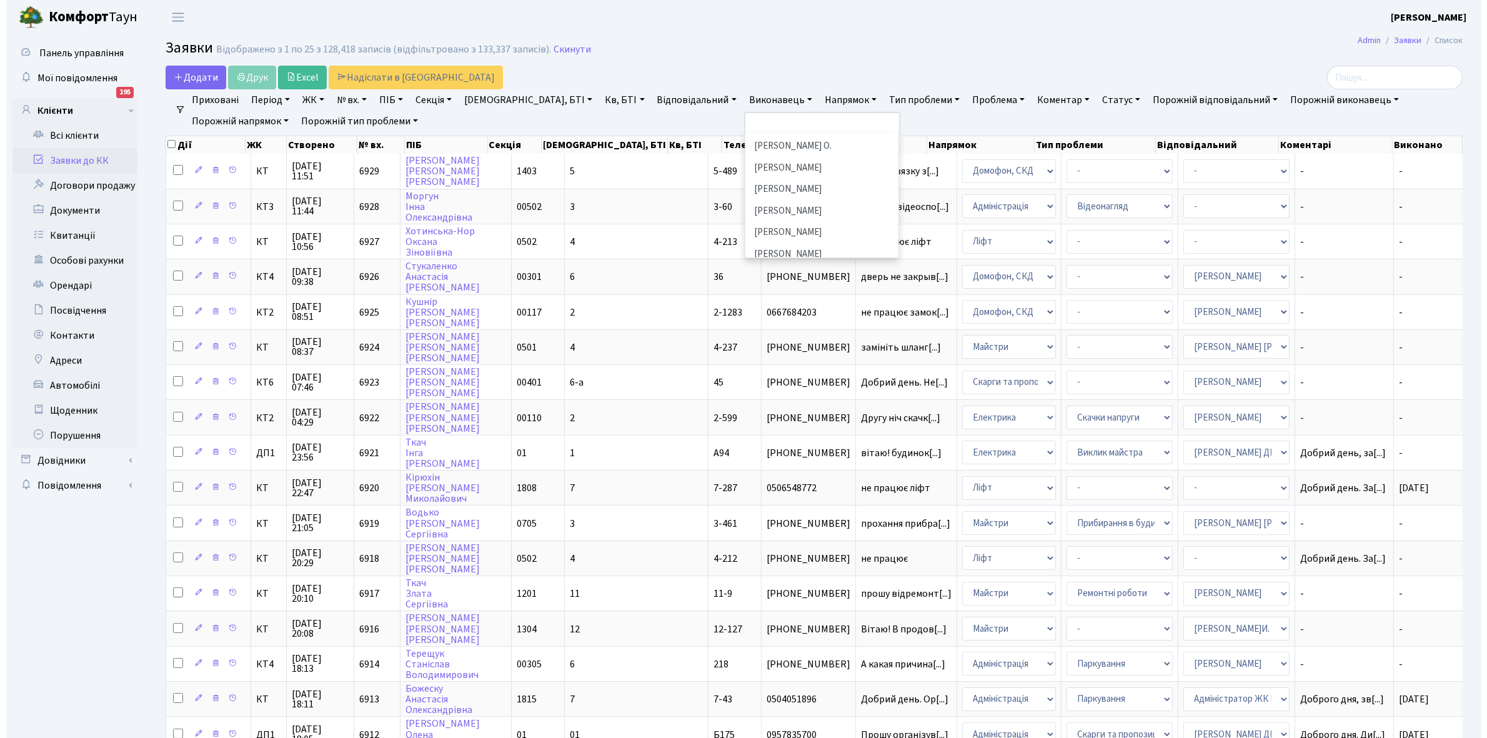
scroll to position [156, 0]
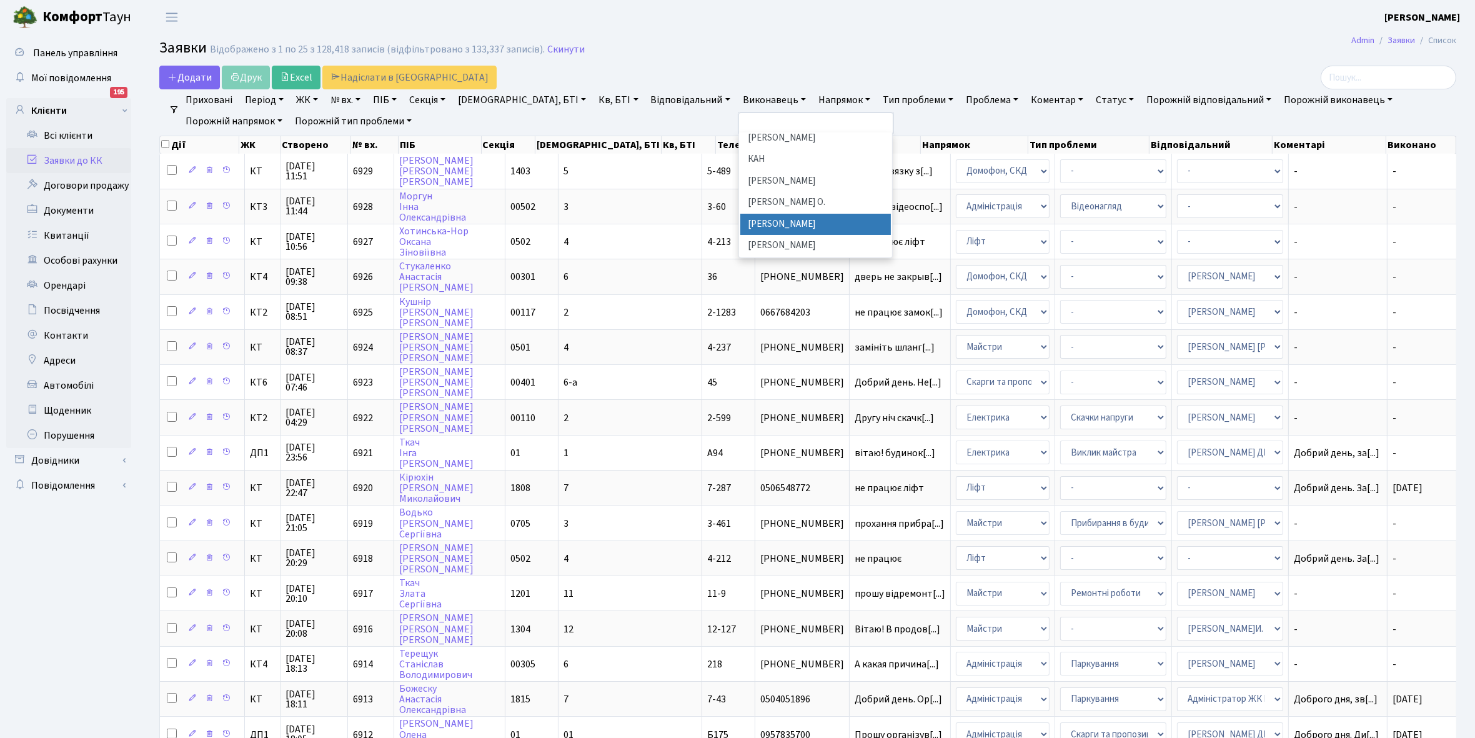
click at [740, 226] on li "Кладко Т. М." at bounding box center [815, 225] width 151 height 22
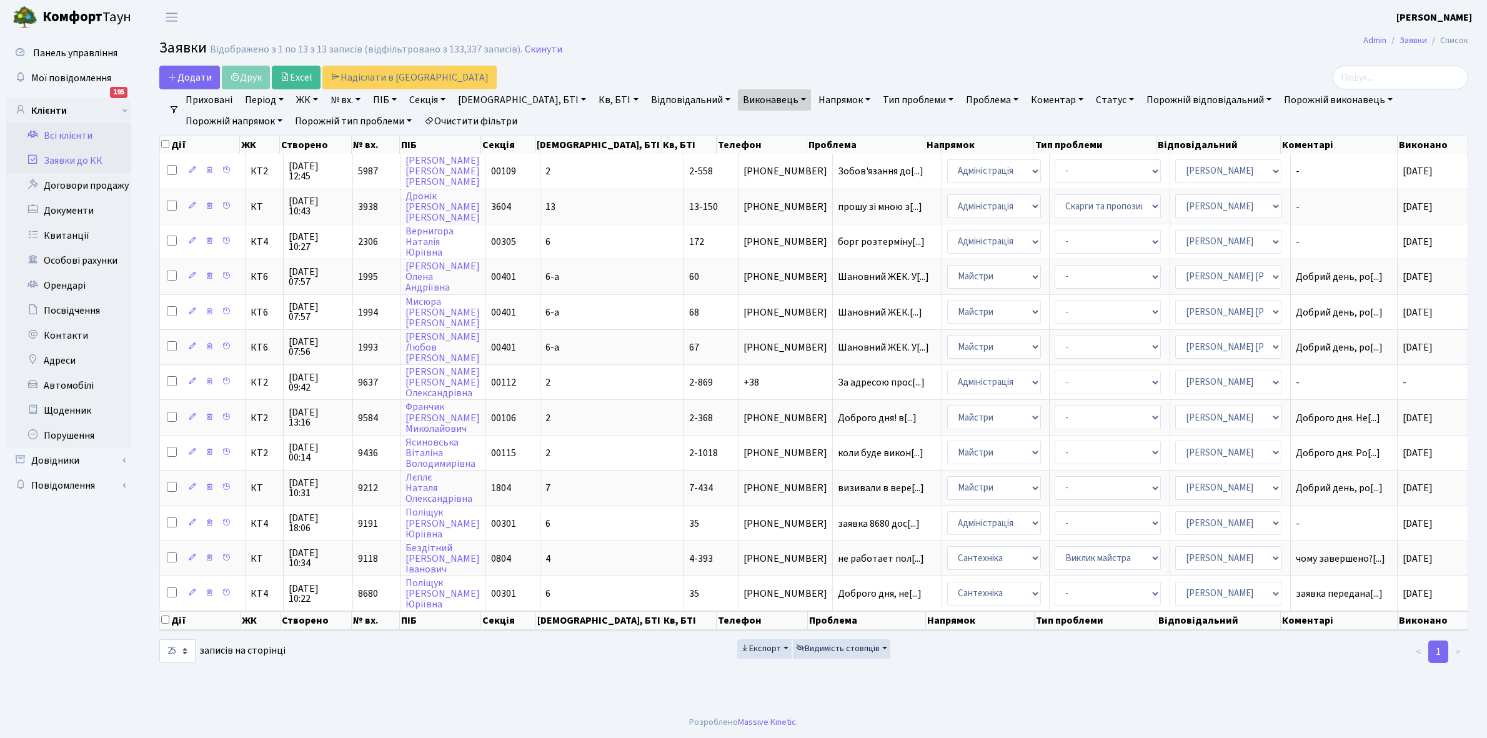
click at [67, 133] on link "Всі клієнти" at bounding box center [68, 135] width 125 height 25
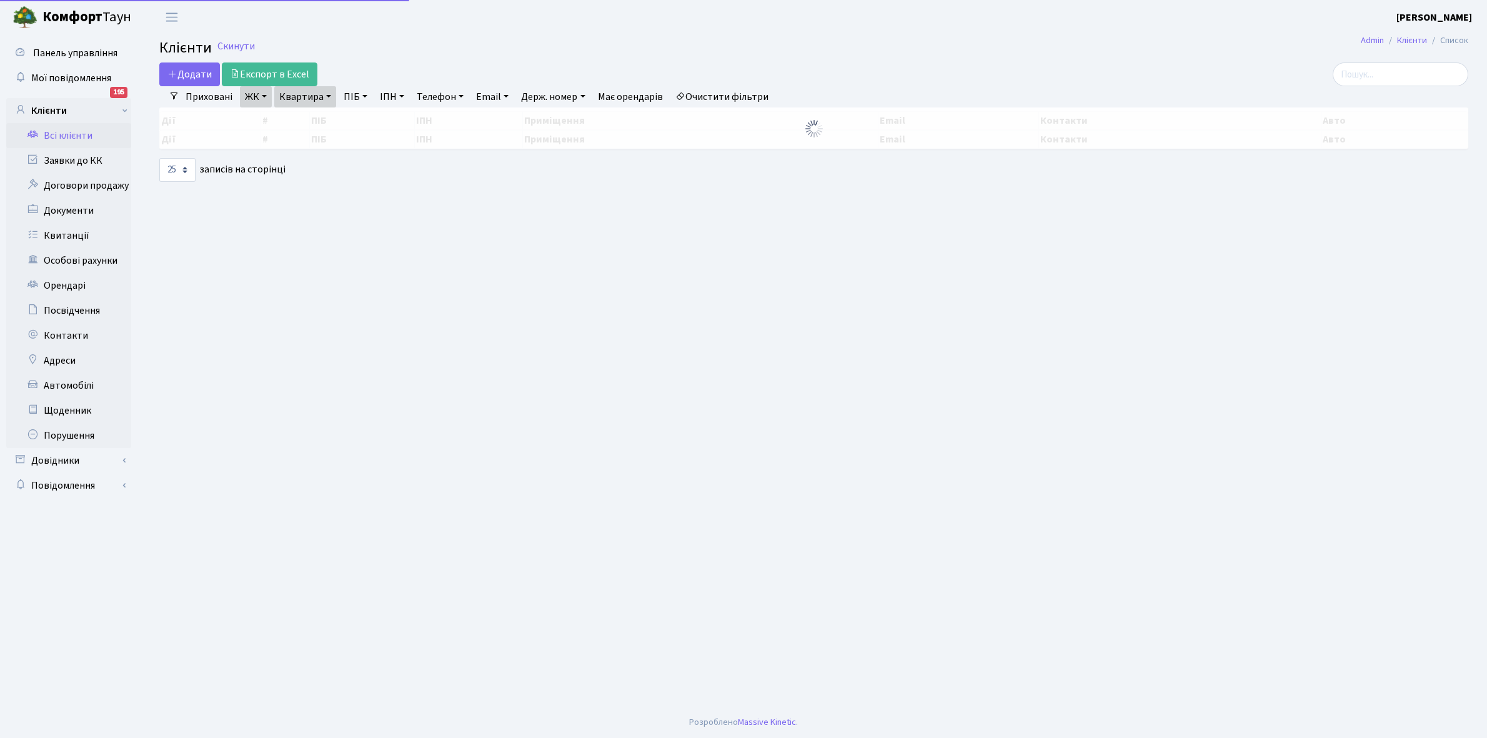
select select "25"
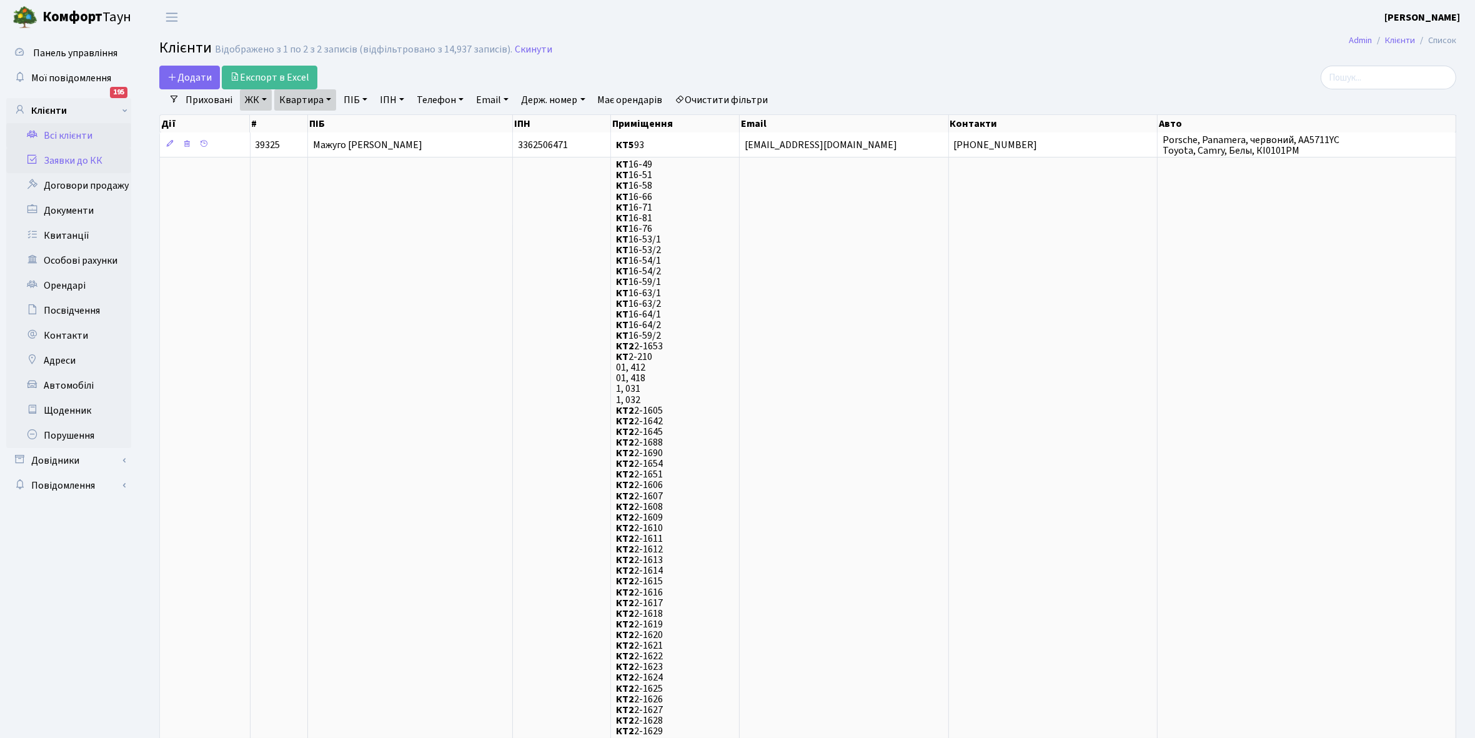
click at [57, 157] on link "Заявки до КК" at bounding box center [68, 160] width 125 height 25
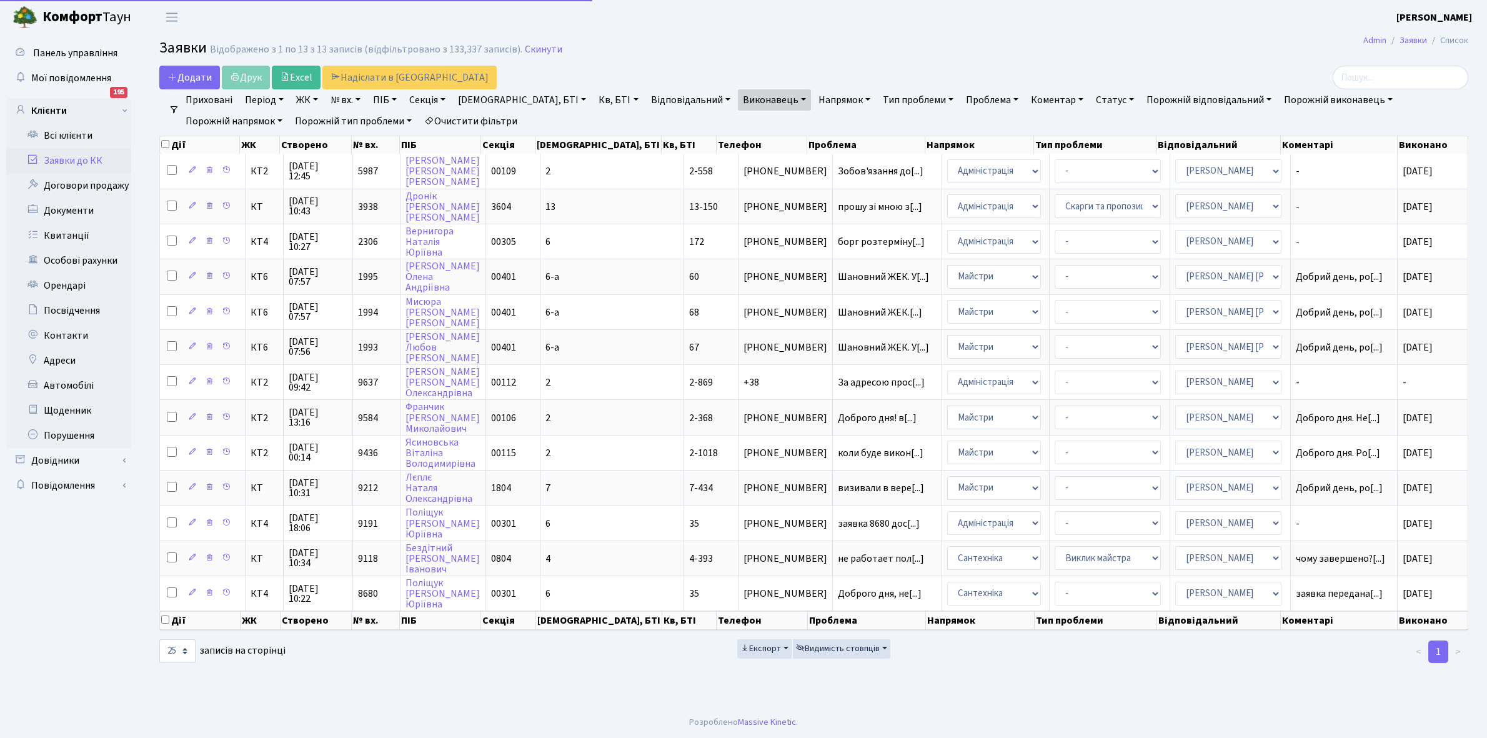
select select "25"
click at [419, 124] on link "Очистити фільтри" at bounding box center [470, 121] width 103 height 21
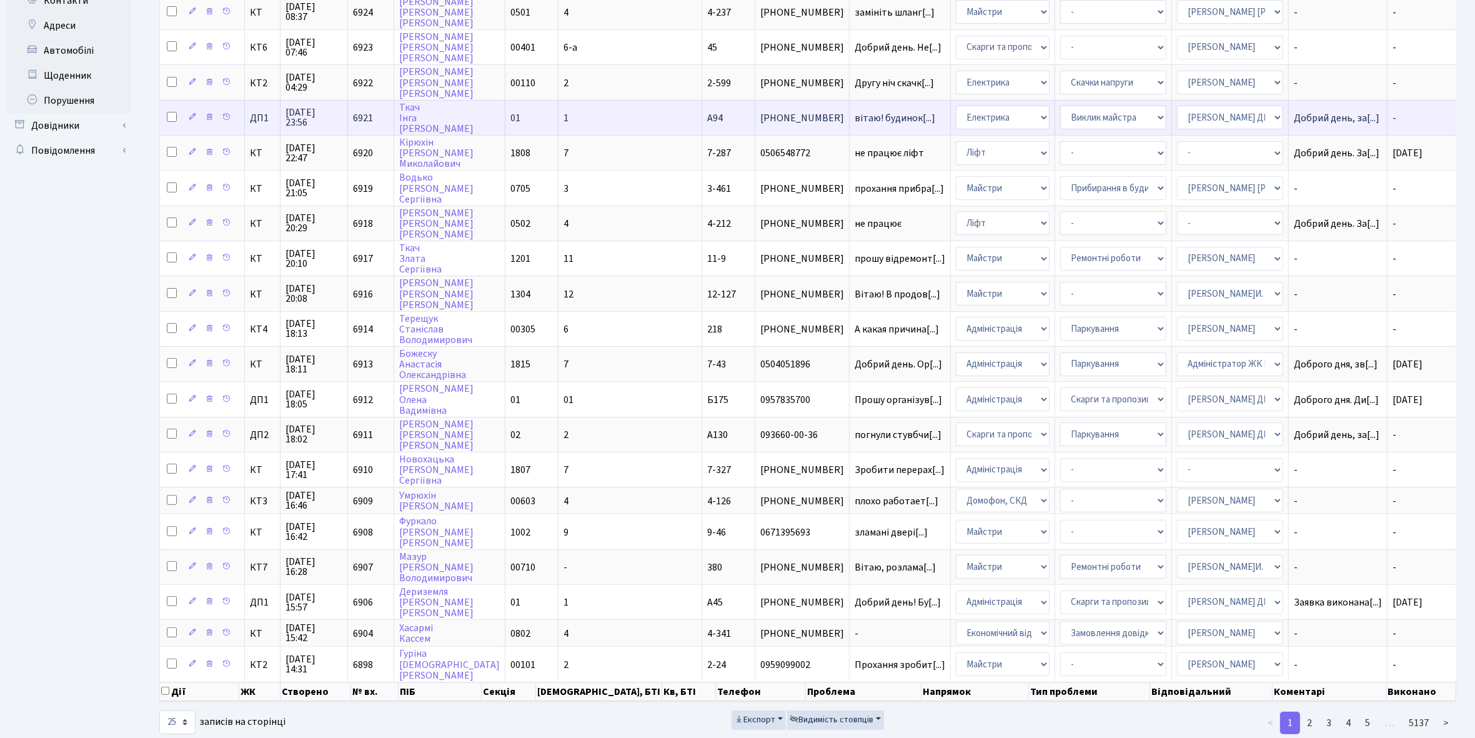
scroll to position [345, 0]
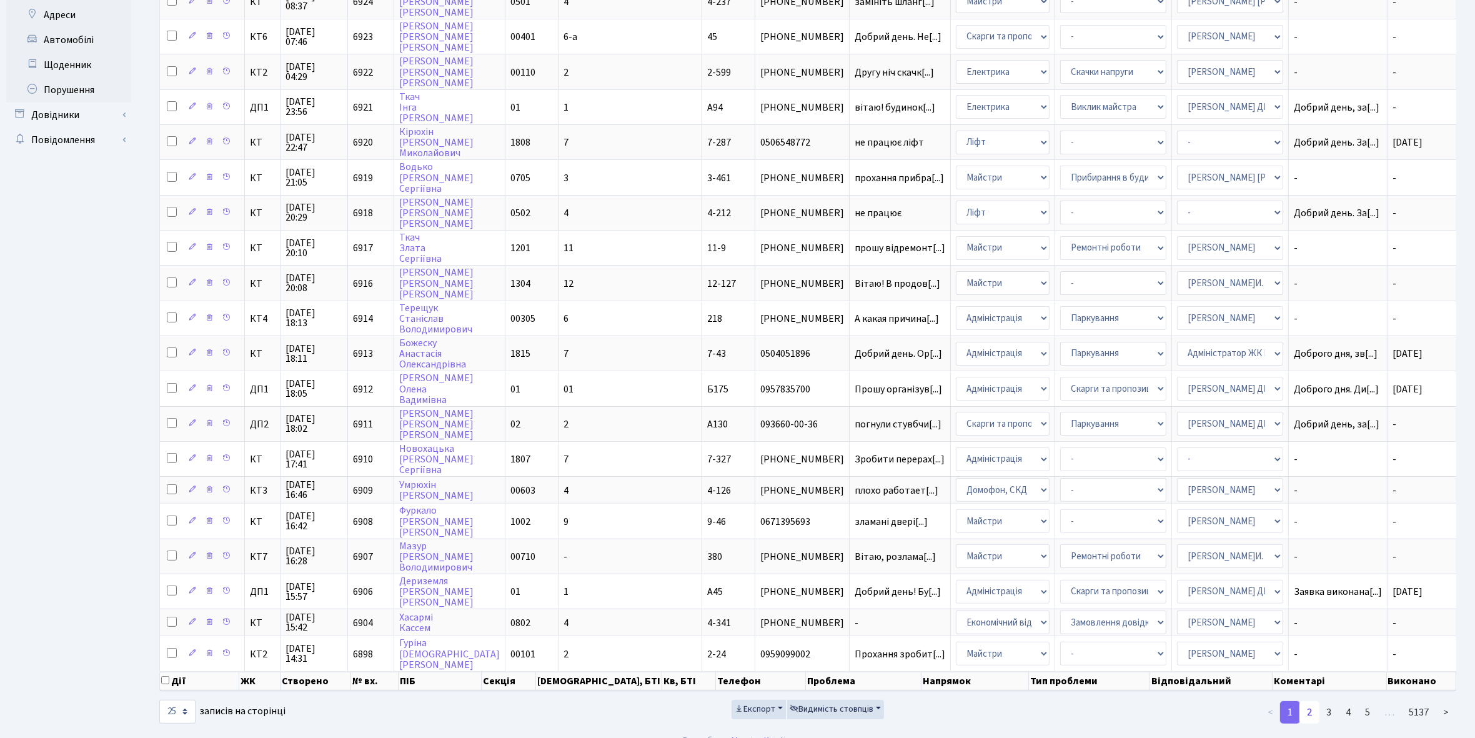
click at [1311, 701] on link "2" at bounding box center [1310, 712] width 20 height 22
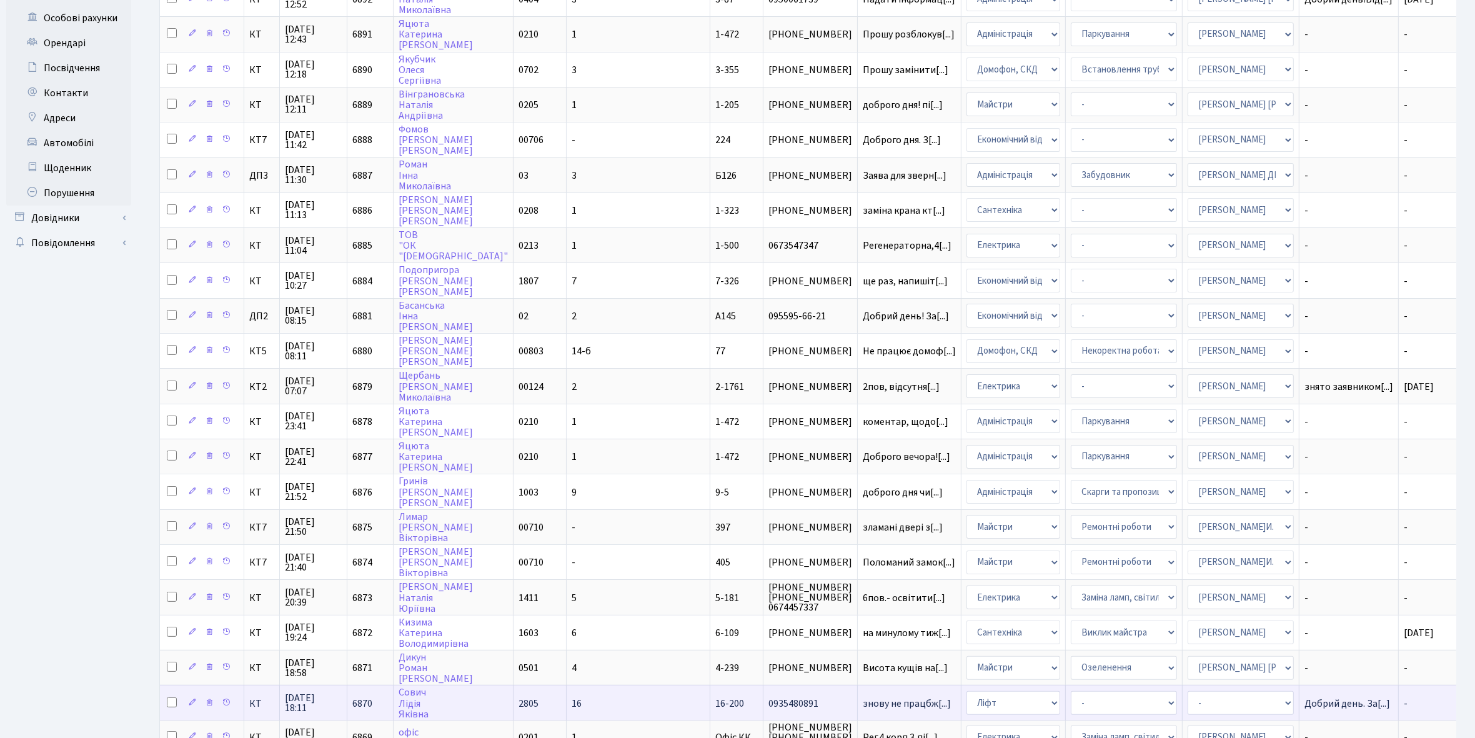
scroll to position [360, 0]
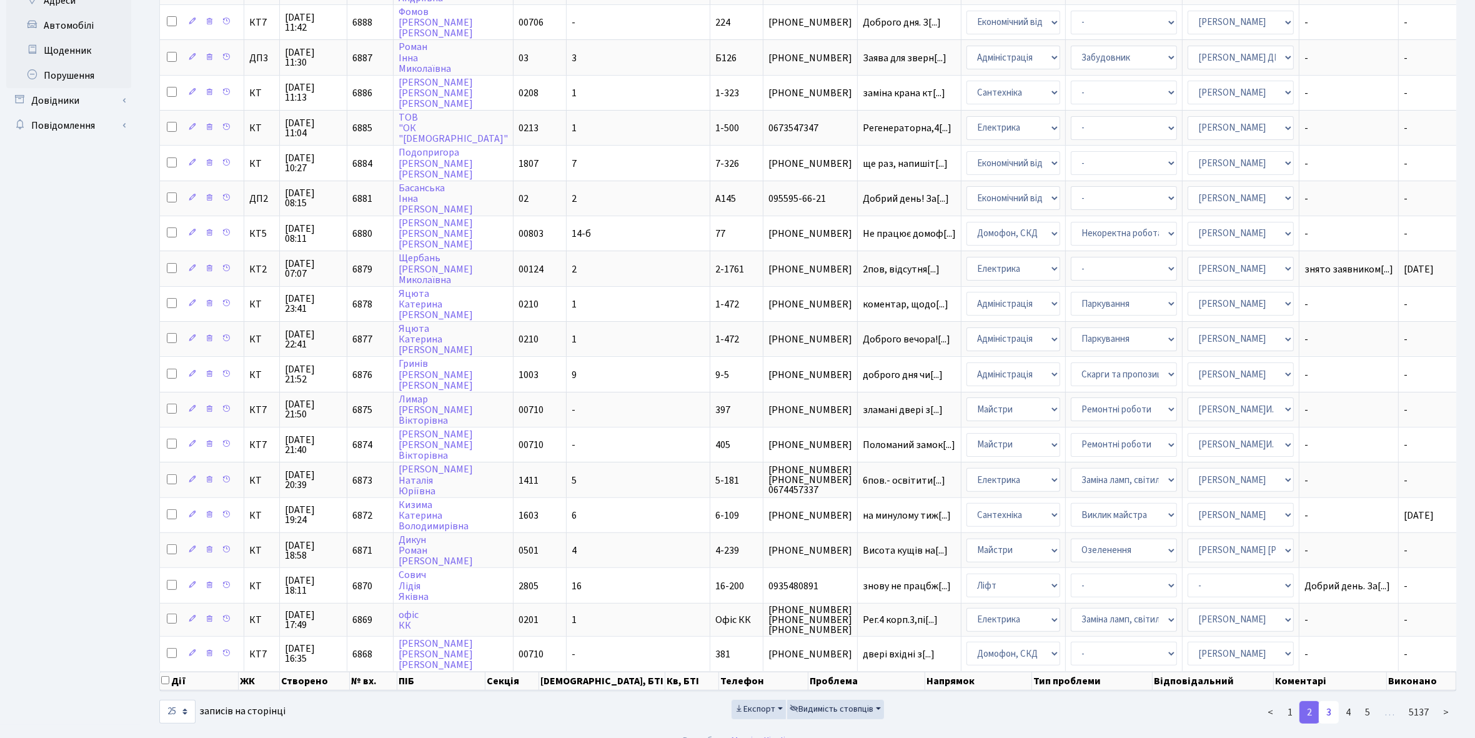
click at [1329, 701] on link "3" at bounding box center [1329, 712] width 20 height 22
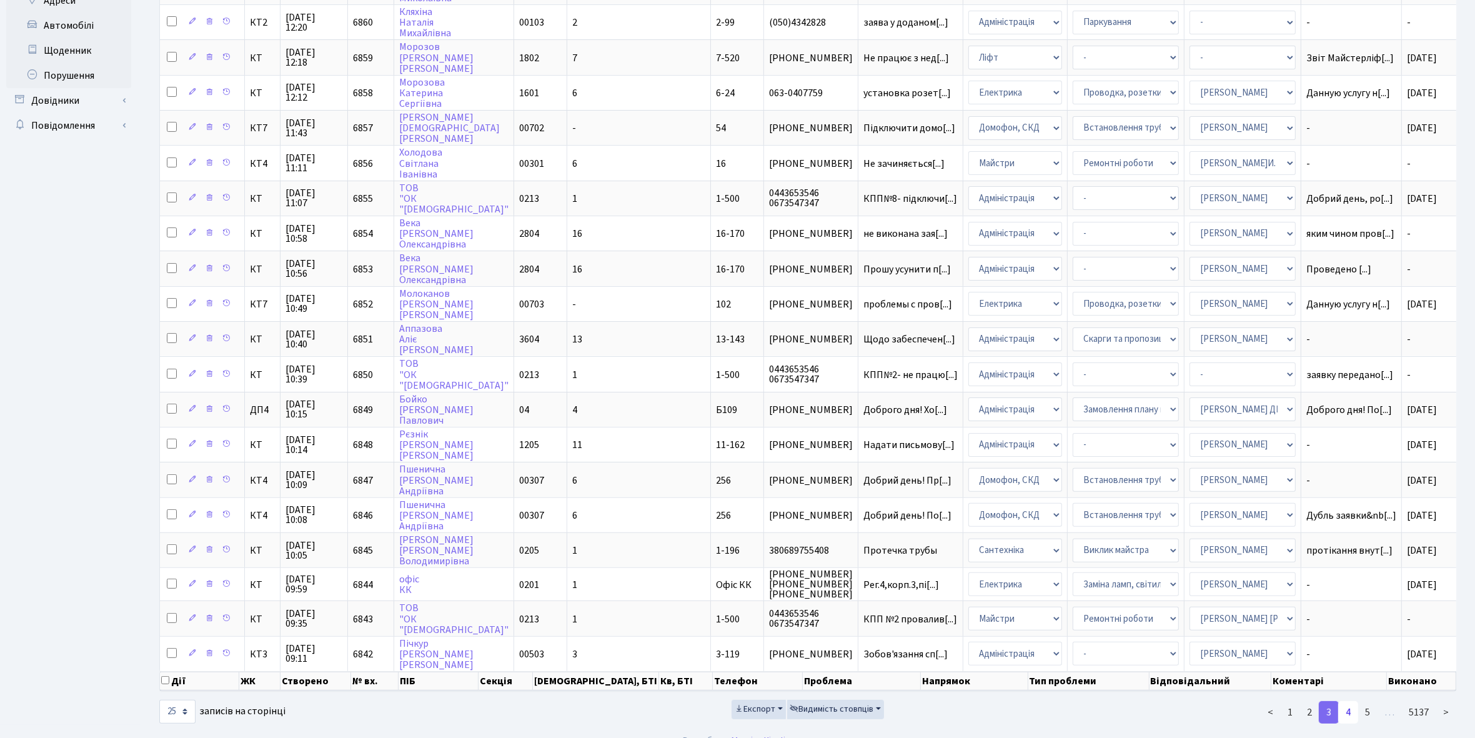
click at [1350, 701] on link "4" at bounding box center [1348, 712] width 20 height 22
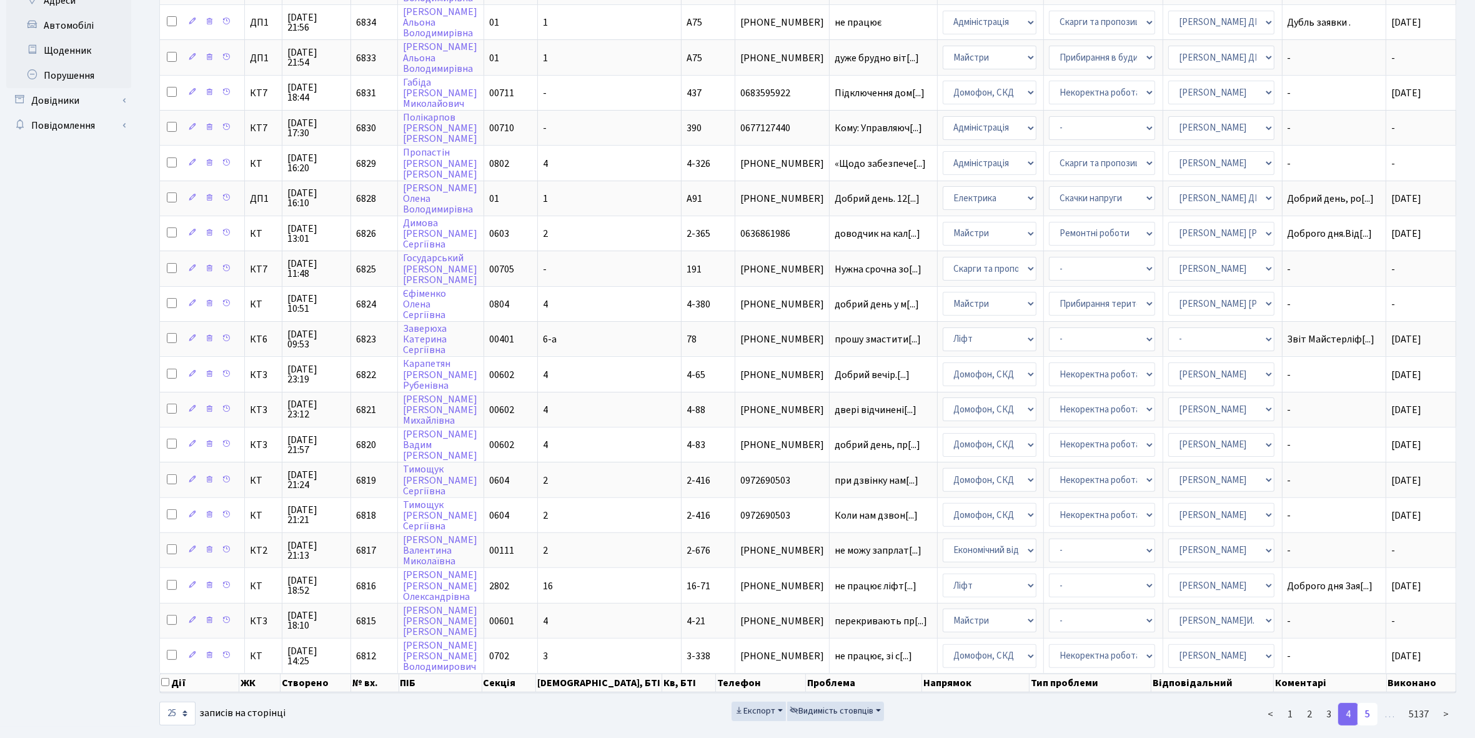
click at [1369, 703] on link "5" at bounding box center [1368, 714] width 20 height 22
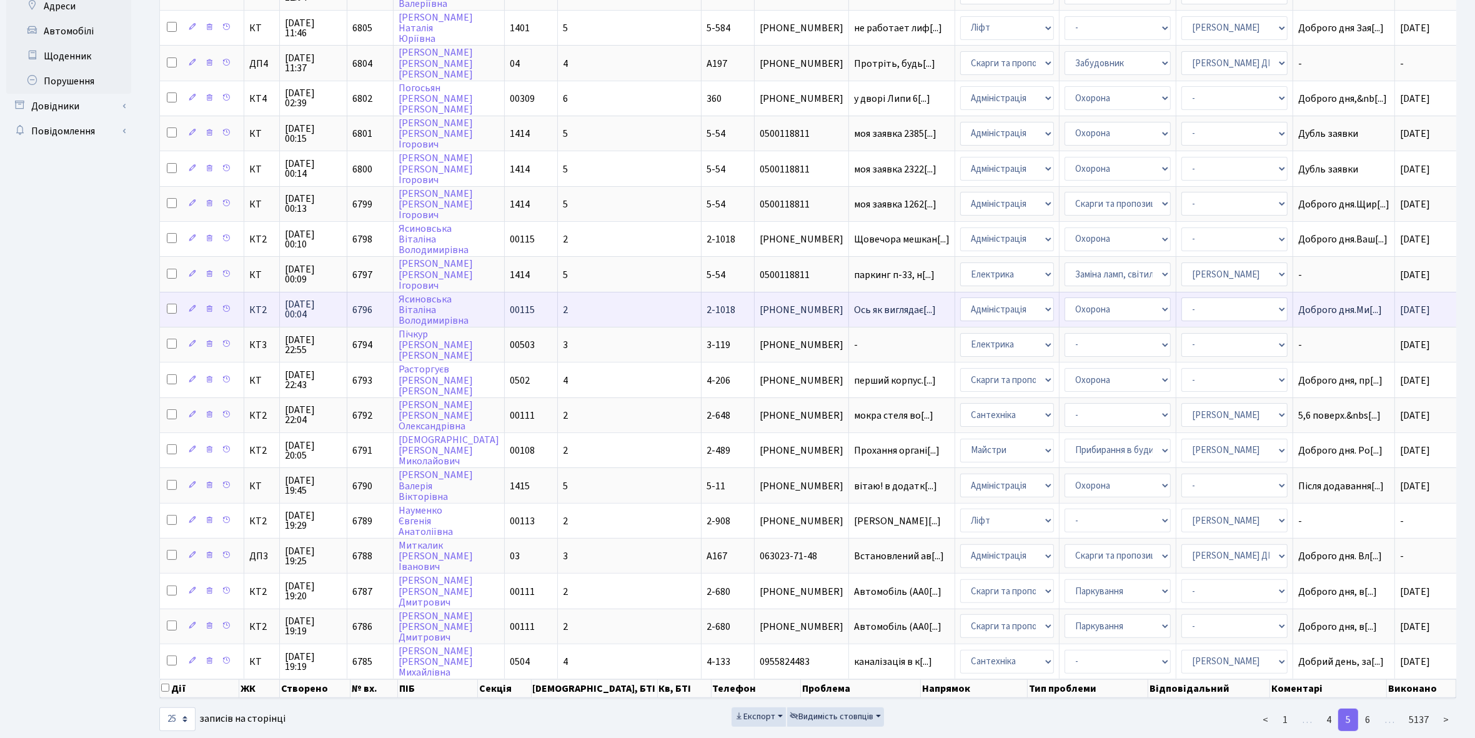
scroll to position [360, 0]
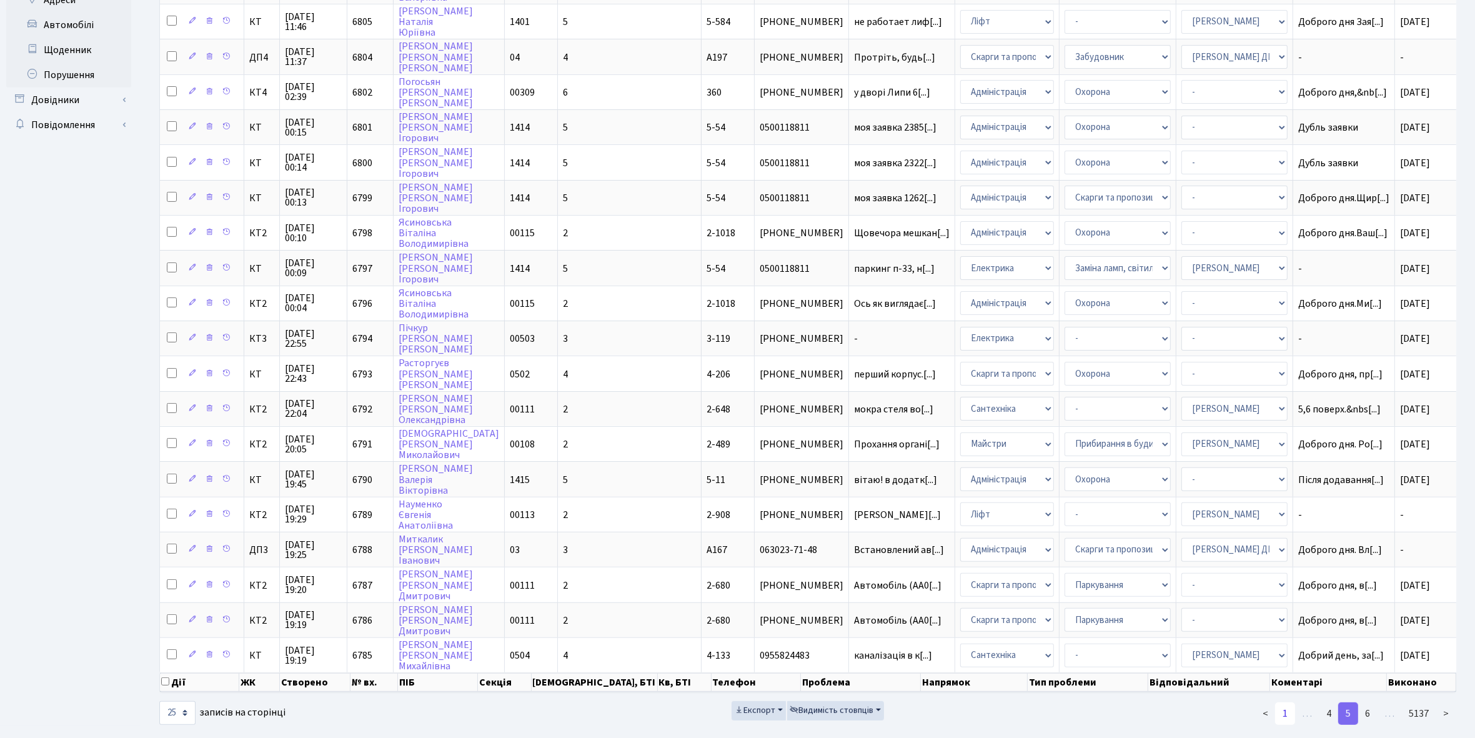
click at [1288, 702] on link "1" at bounding box center [1285, 713] width 20 height 22
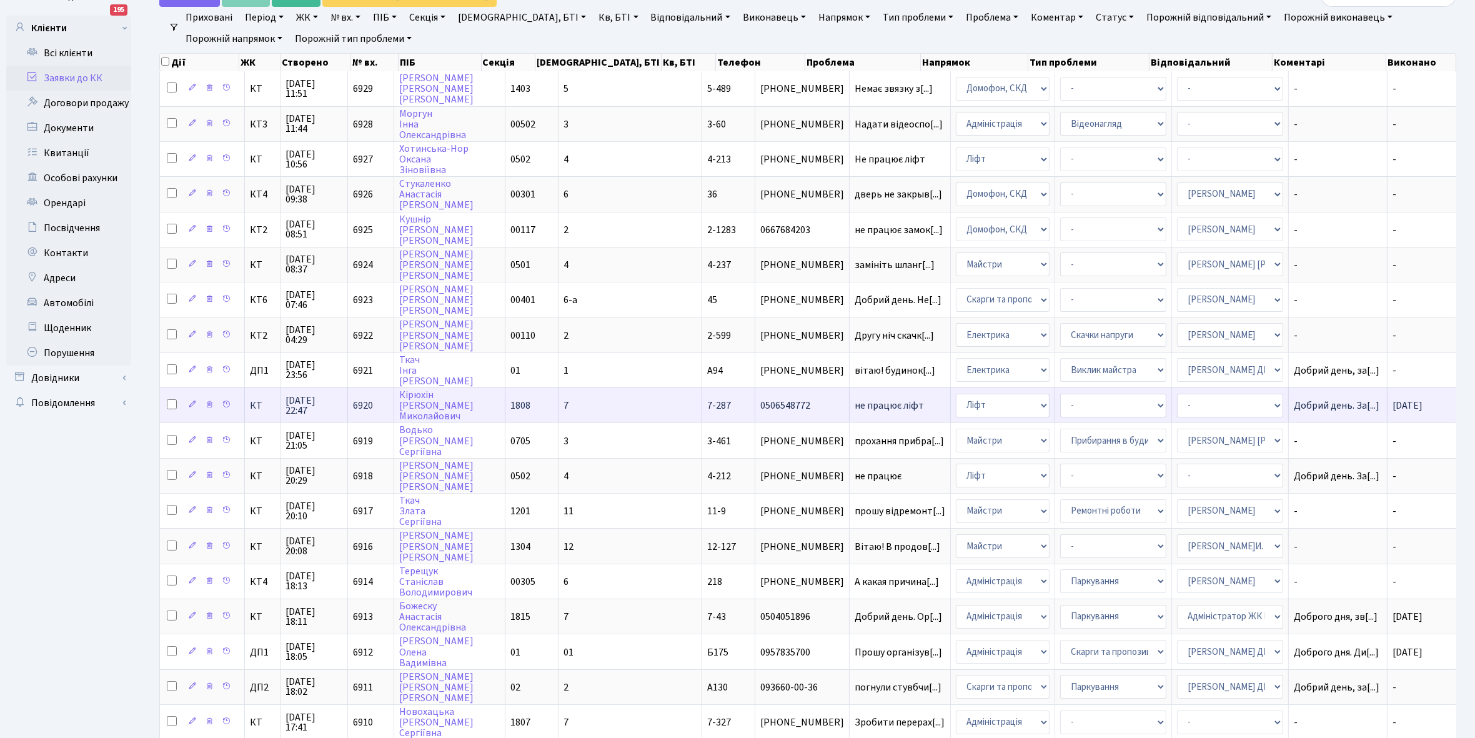
scroll to position [78, 0]
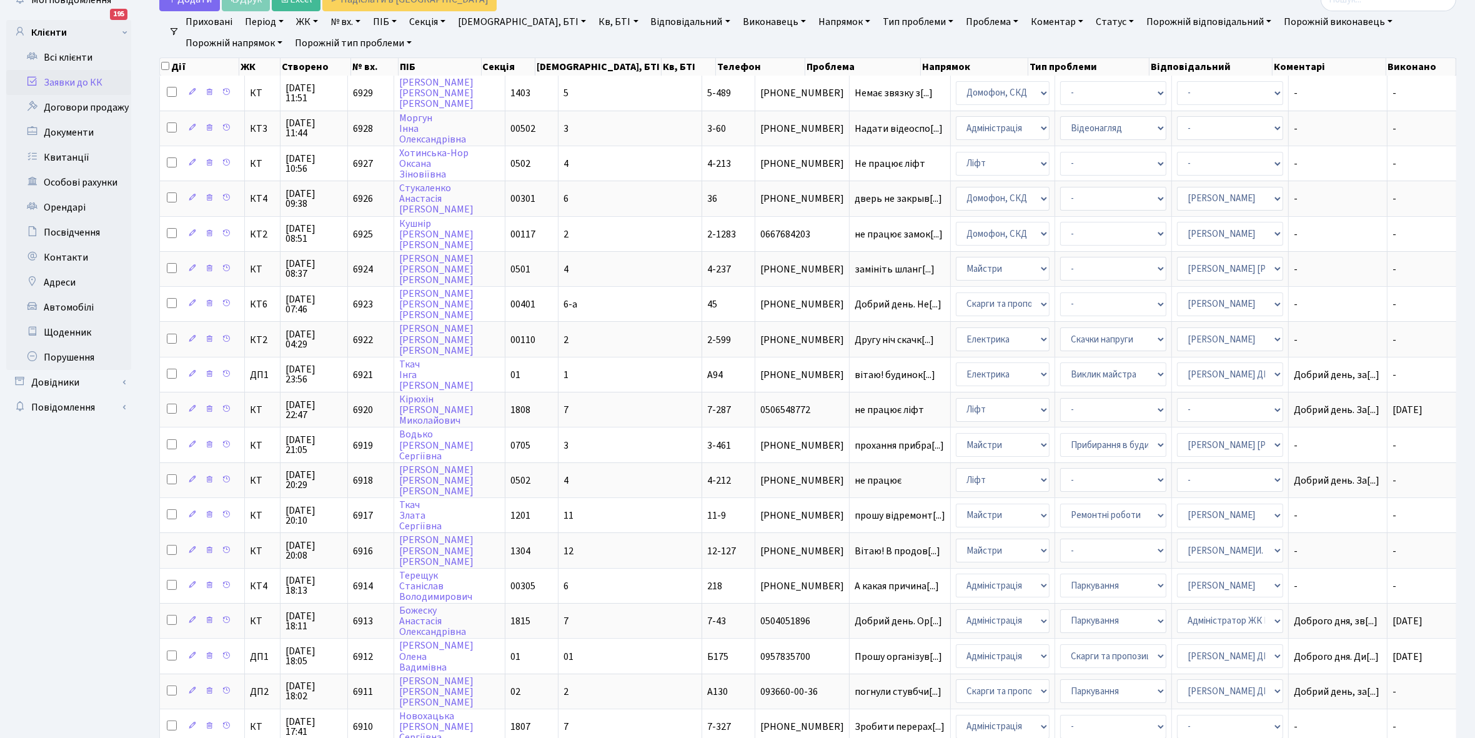
click at [650, 22] on link "Відповідальний" at bounding box center [690, 21] width 89 height 21
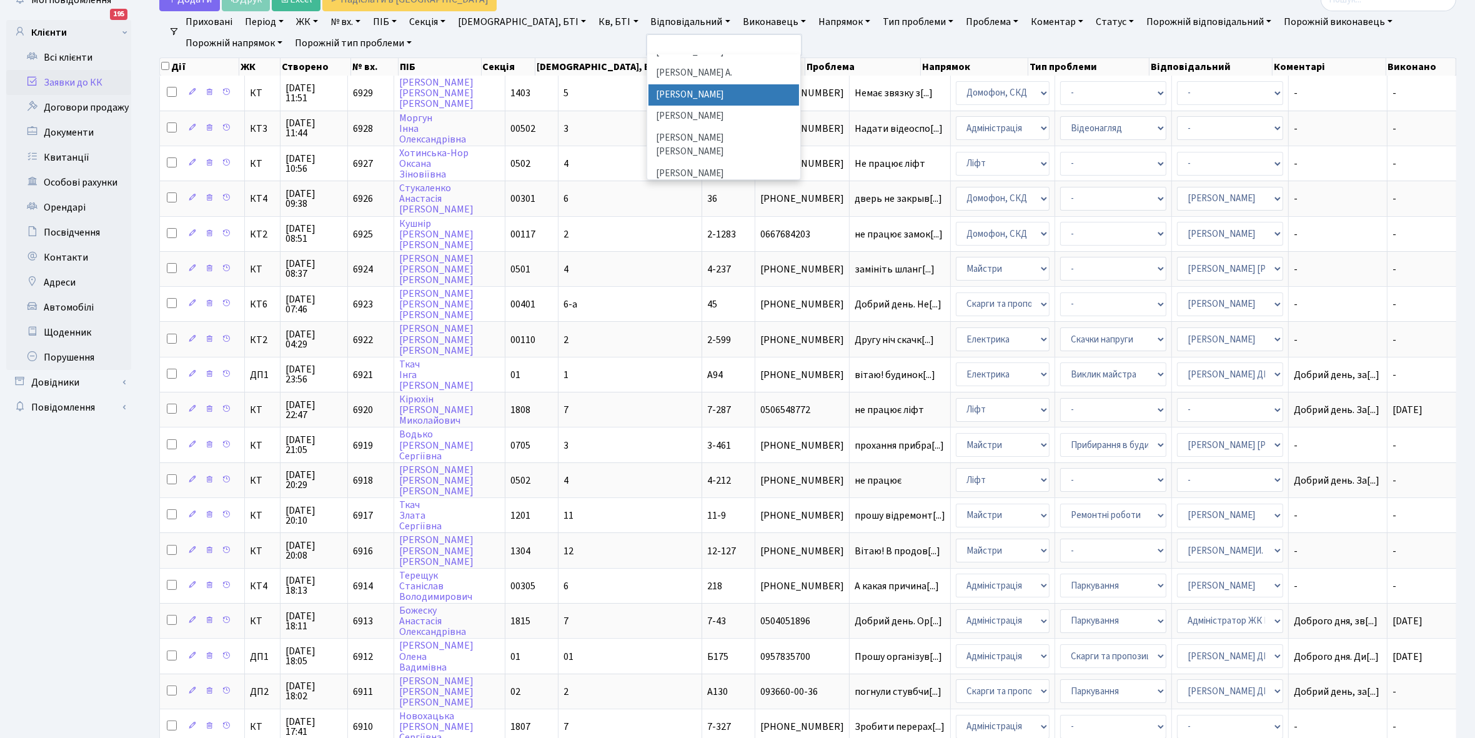
click at [649, 95] on li "[PERSON_NAME]" at bounding box center [724, 95] width 151 height 22
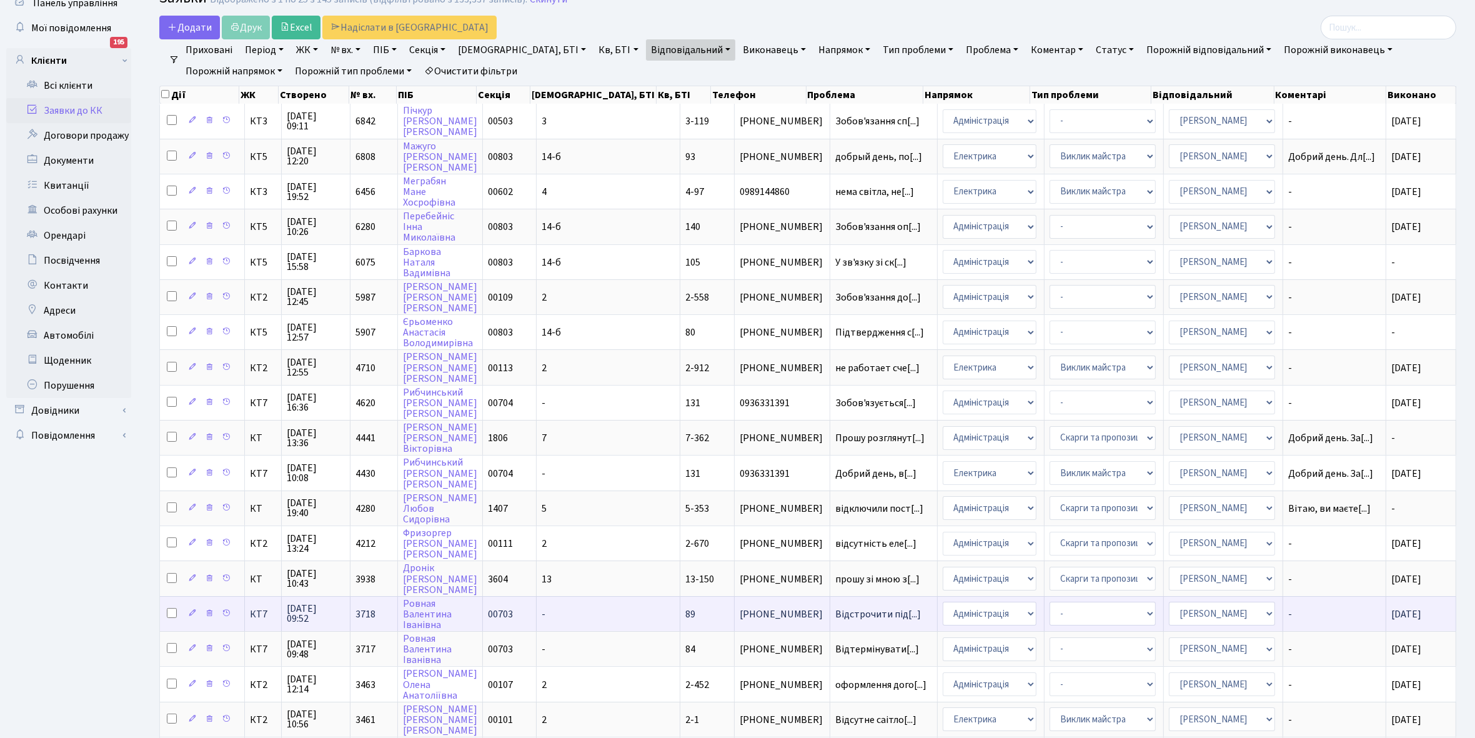
scroll to position [48, 0]
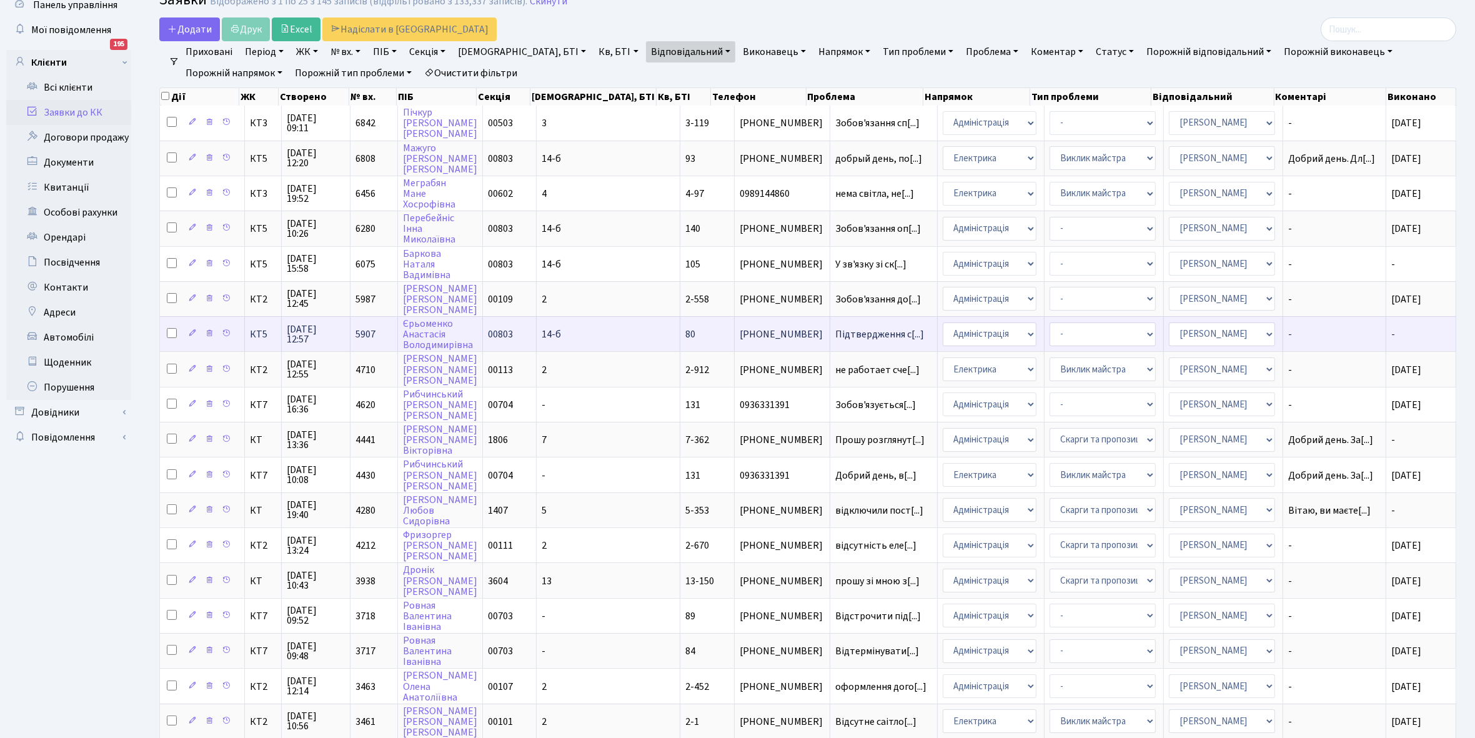
click at [1329, 329] on span "-" at bounding box center [1334, 334] width 92 height 10
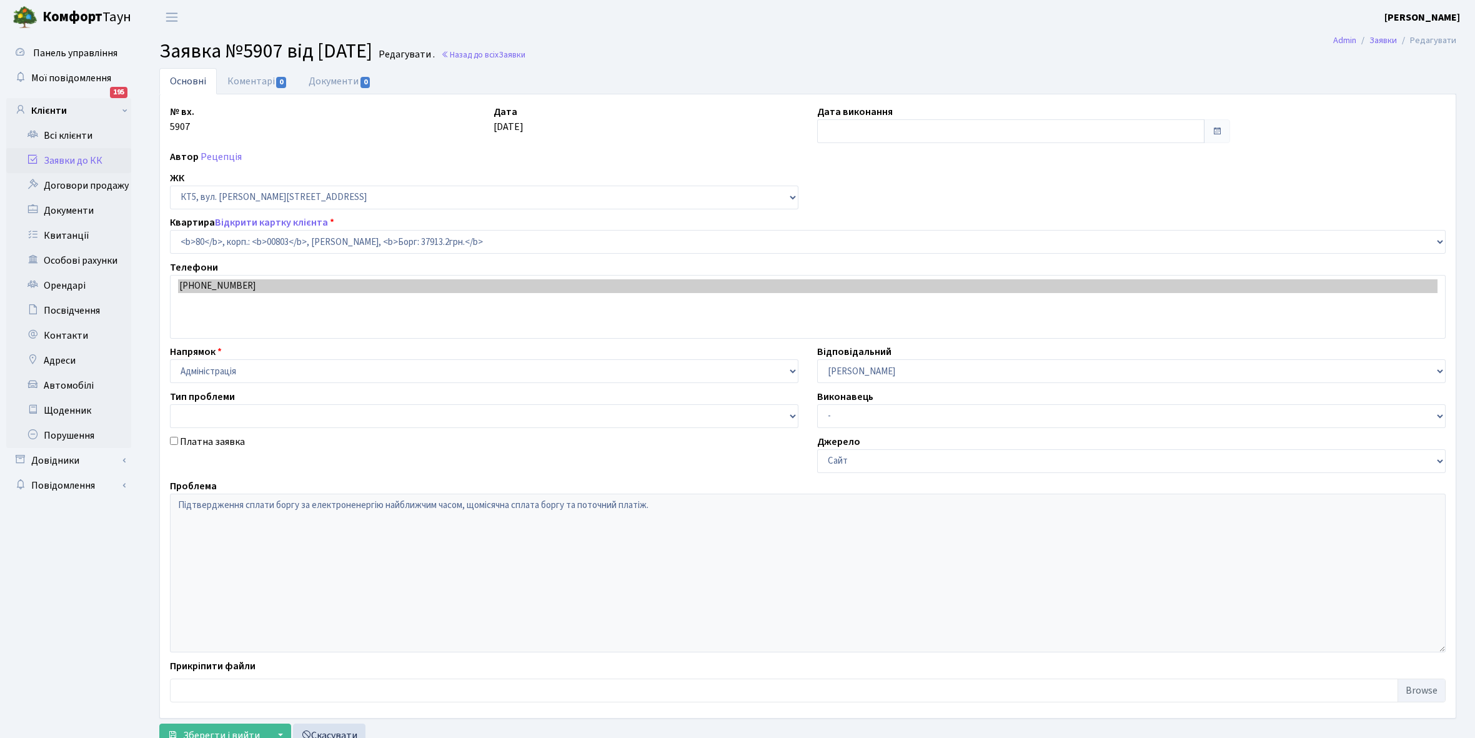
select select "17610"
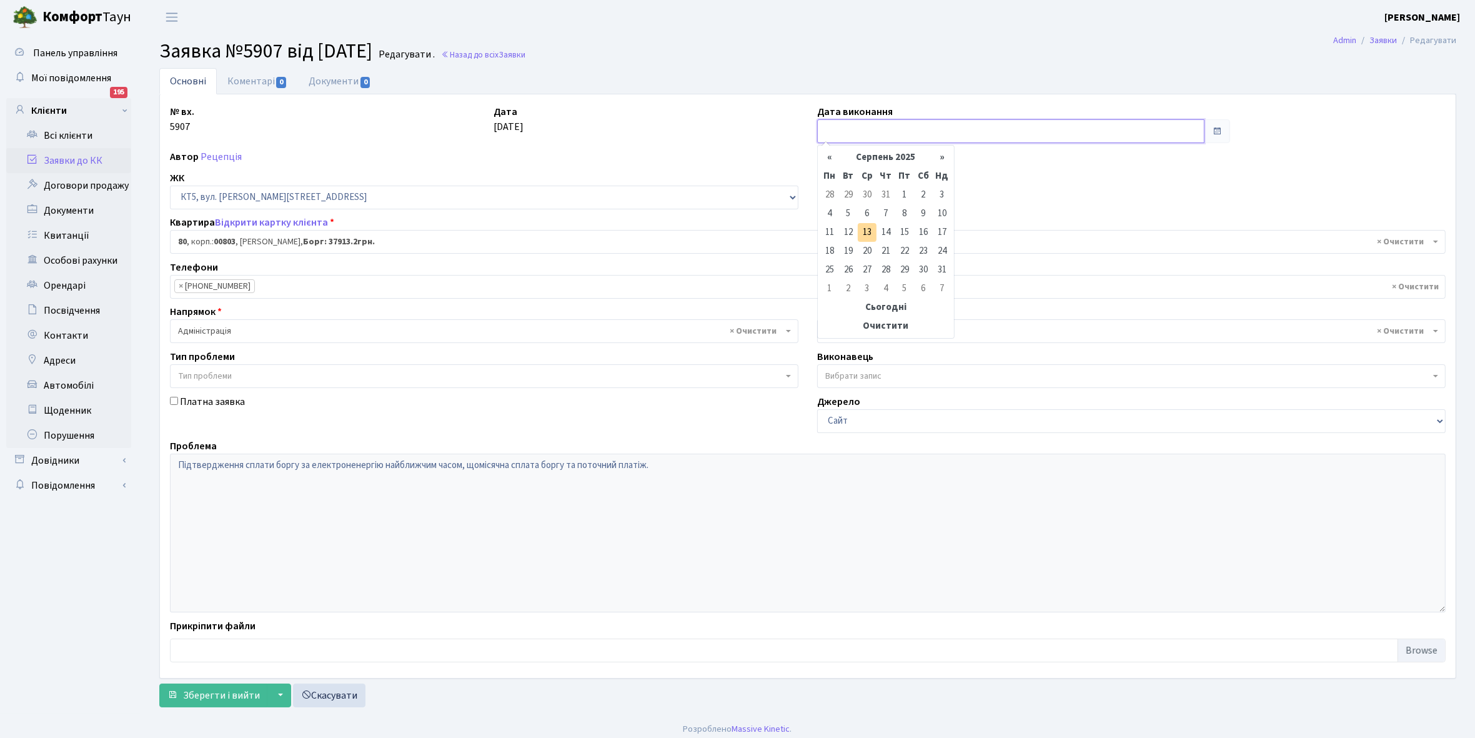
click at [838, 126] on input "text" at bounding box center [1010, 131] width 387 height 24
click at [832, 157] on th "«" at bounding box center [829, 157] width 19 height 19
click at [947, 155] on th "»" at bounding box center [942, 157] width 19 height 19
click at [834, 161] on th "«" at bounding box center [829, 157] width 19 height 19
click at [903, 232] on td "18" at bounding box center [904, 232] width 19 height 19
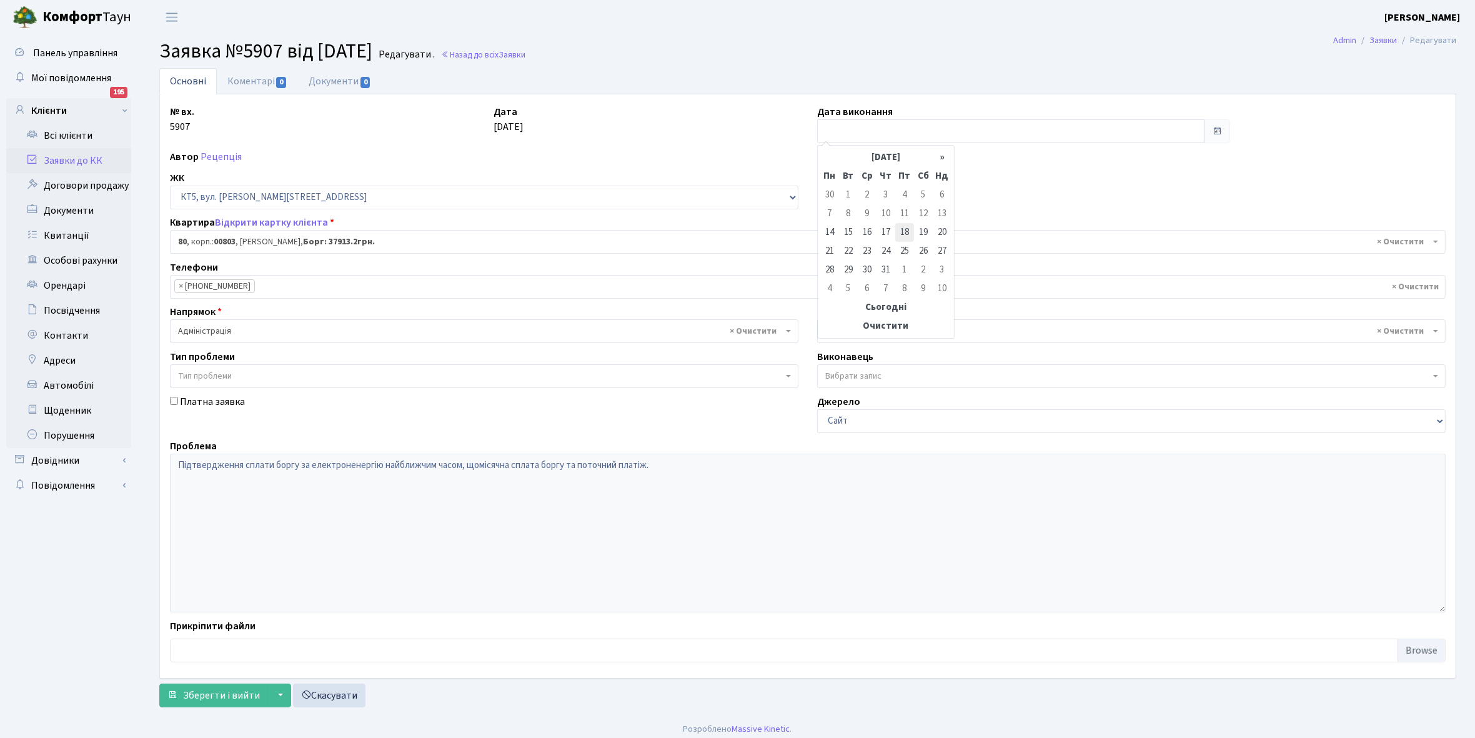
type input "18.07.2025"
click at [217, 698] on span "Зберегти і вийти" at bounding box center [221, 695] width 77 height 14
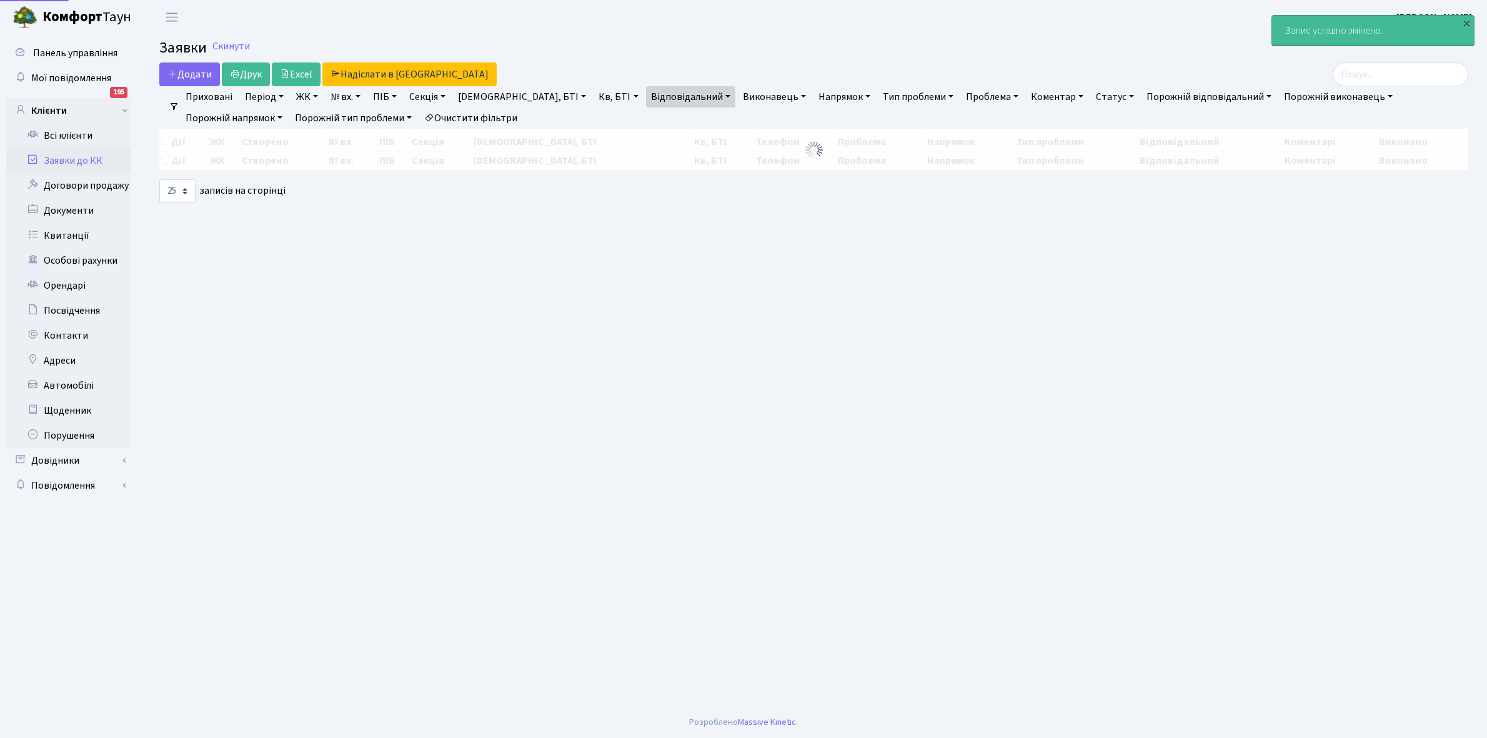
select select "25"
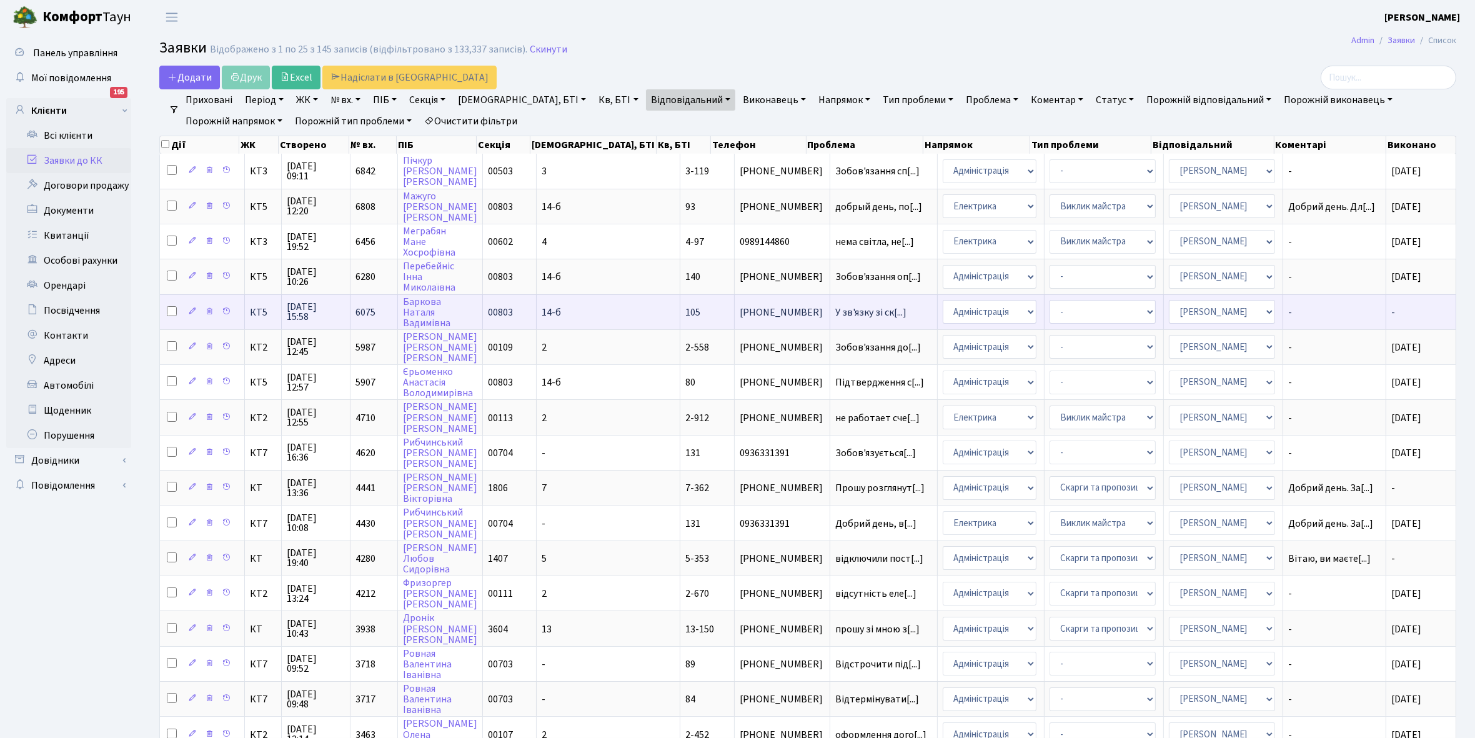
click at [1317, 311] on span "-" at bounding box center [1334, 312] width 92 height 10
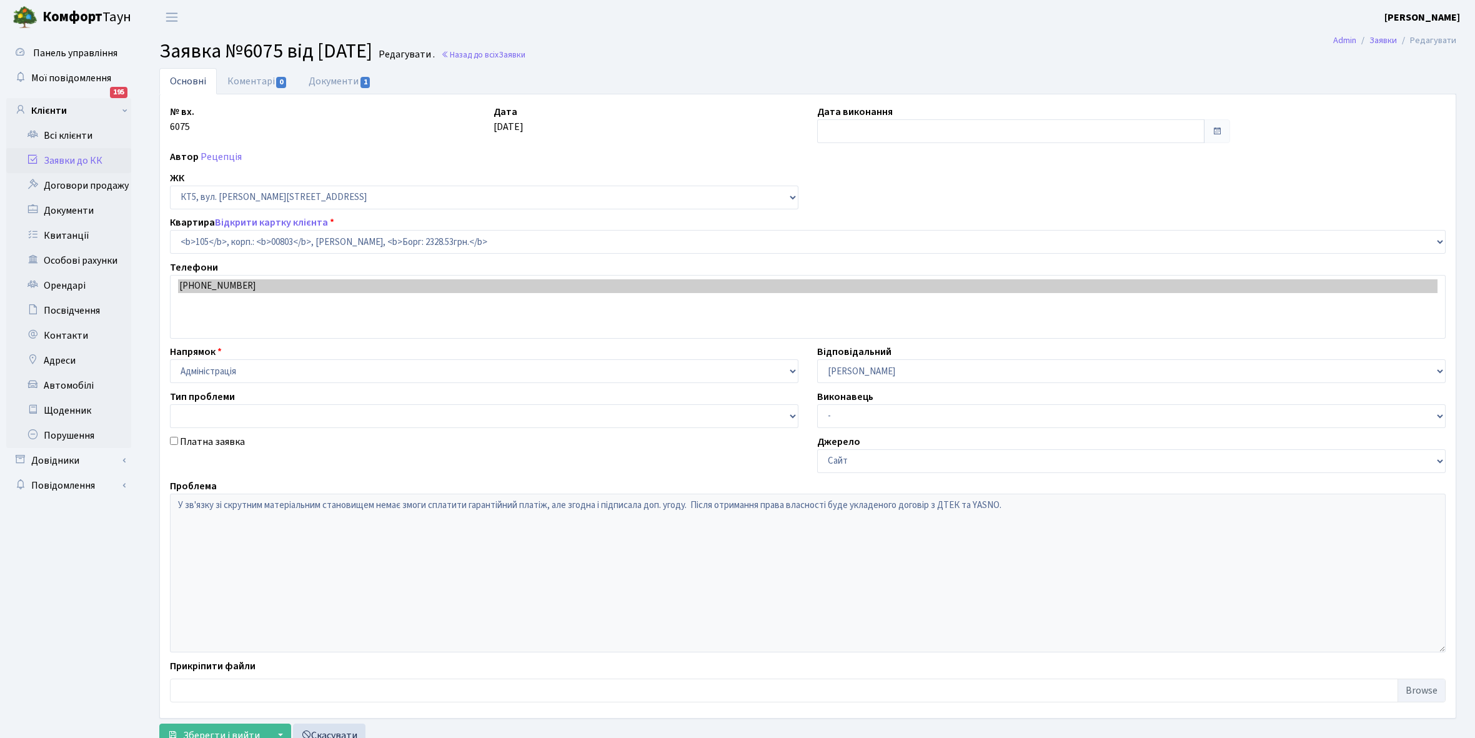
select select "17635"
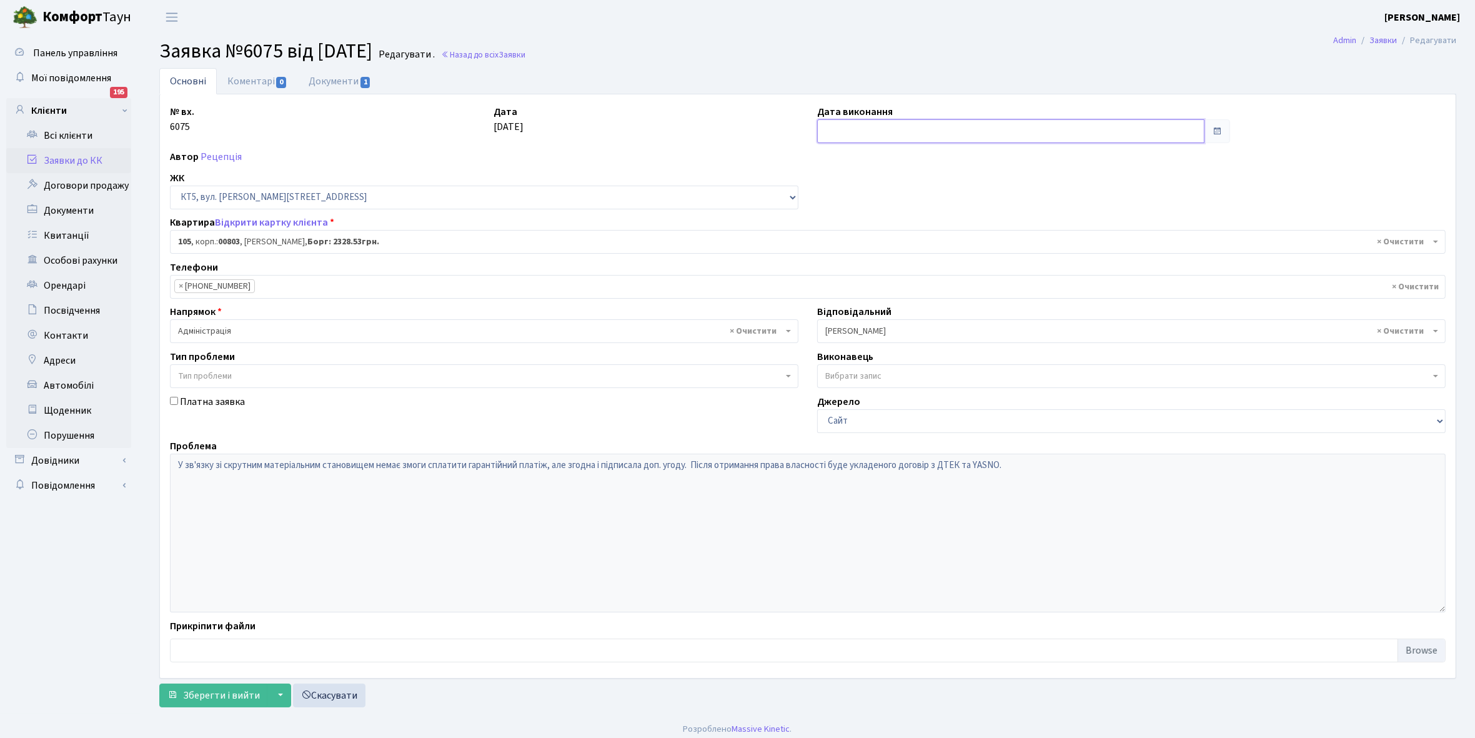
click at [870, 125] on input "text" at bounding box center [1010, 131] width 387 height 24
click at [825, 156] on th "«" at bounding box center [829, 157] width 19 height 19
click at [904, 248] on td "25" at bounding box center [904, 251] width 19 height 19
type input "25.07.2025"
click at [234, 697] on span "Зберегти і вийти" at bounding box center [221, 695] width 77 height 14
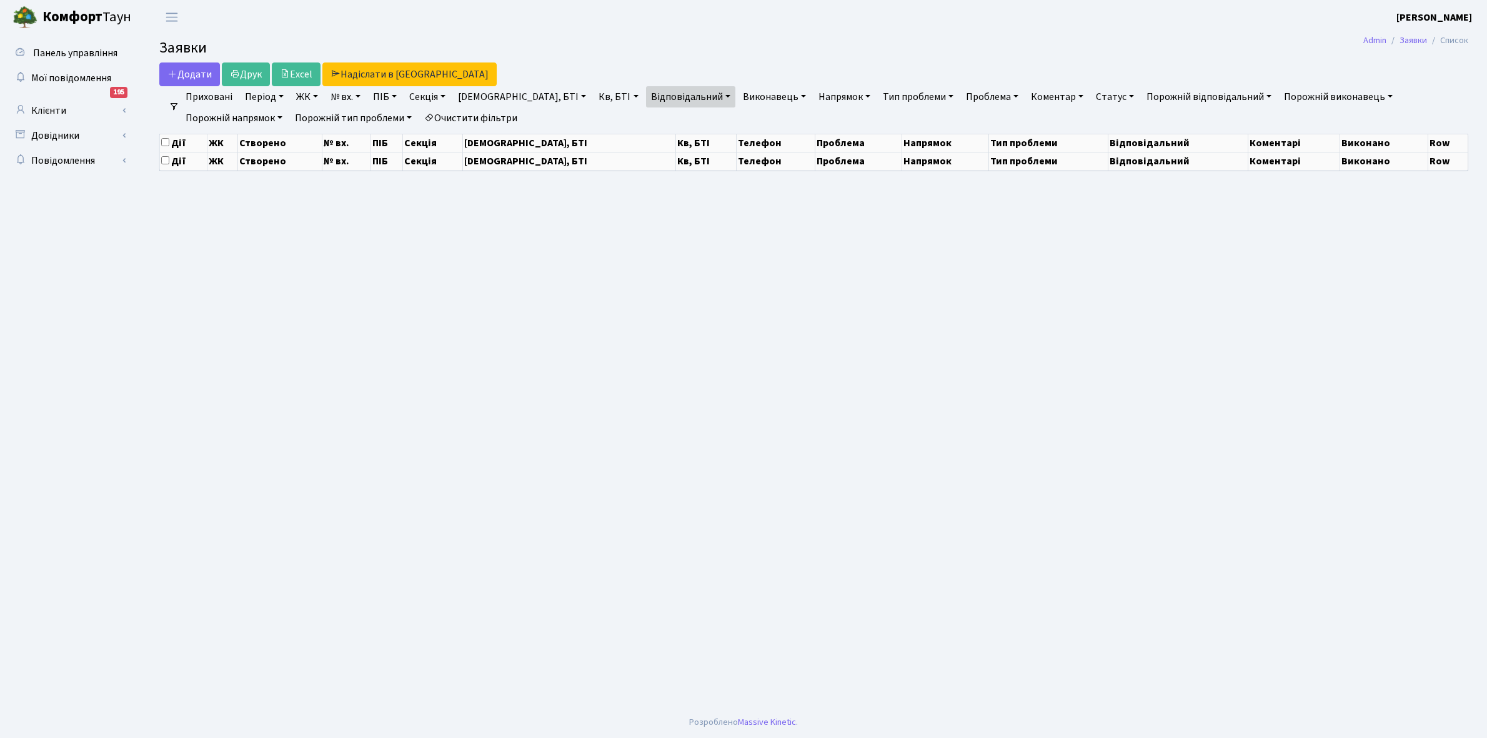
select select "25"
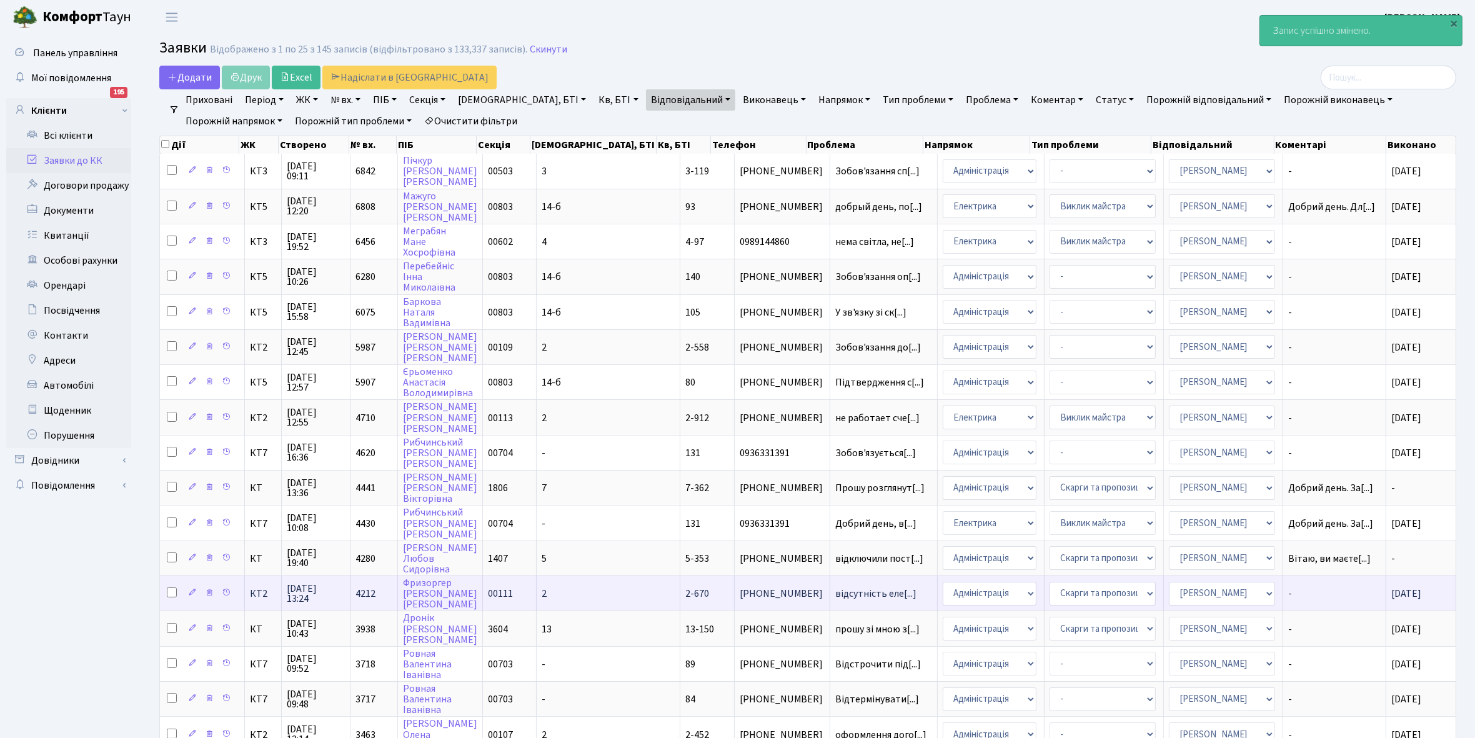
scroll to position [78, 0]
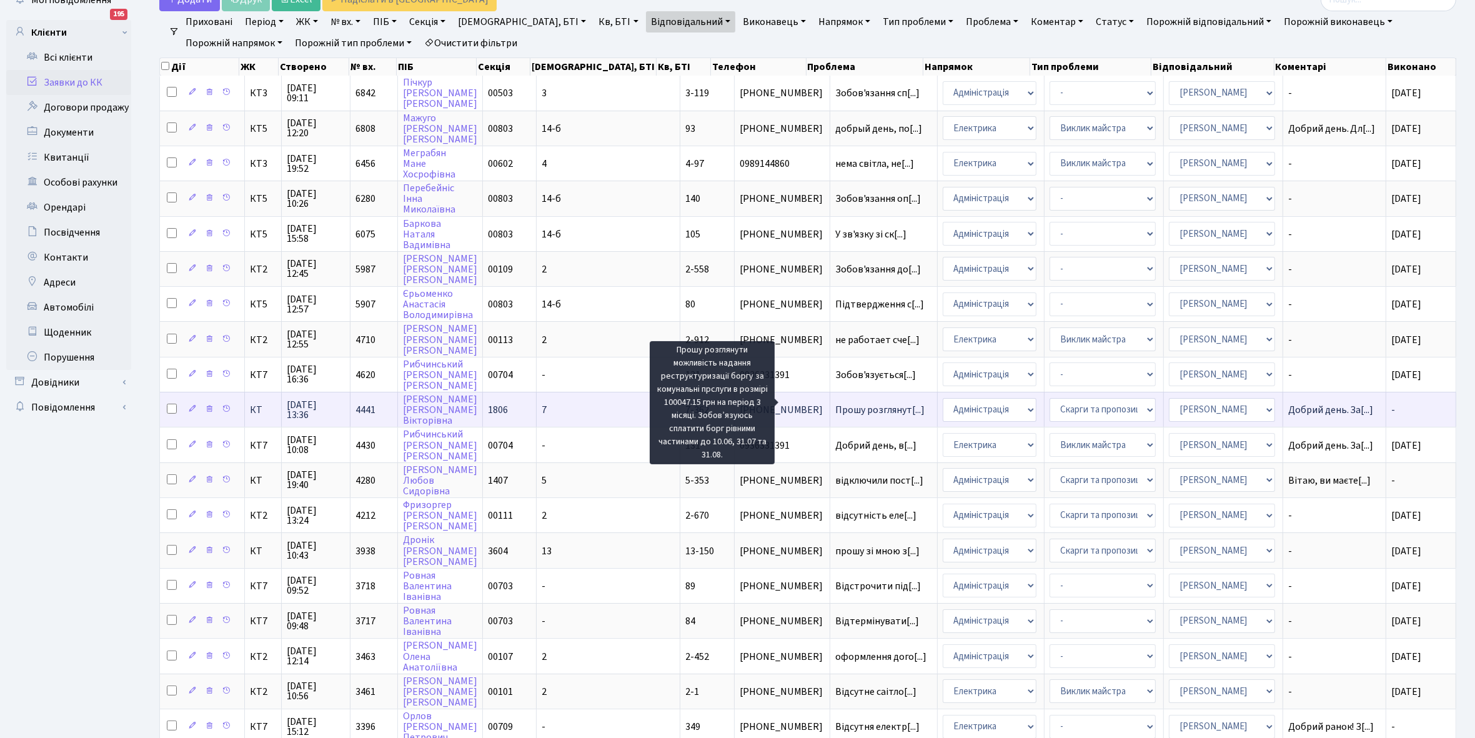
click at [835, 403] on span "Прошу розглянут[...]" at bounding box center [879, 410] width 89 height 14
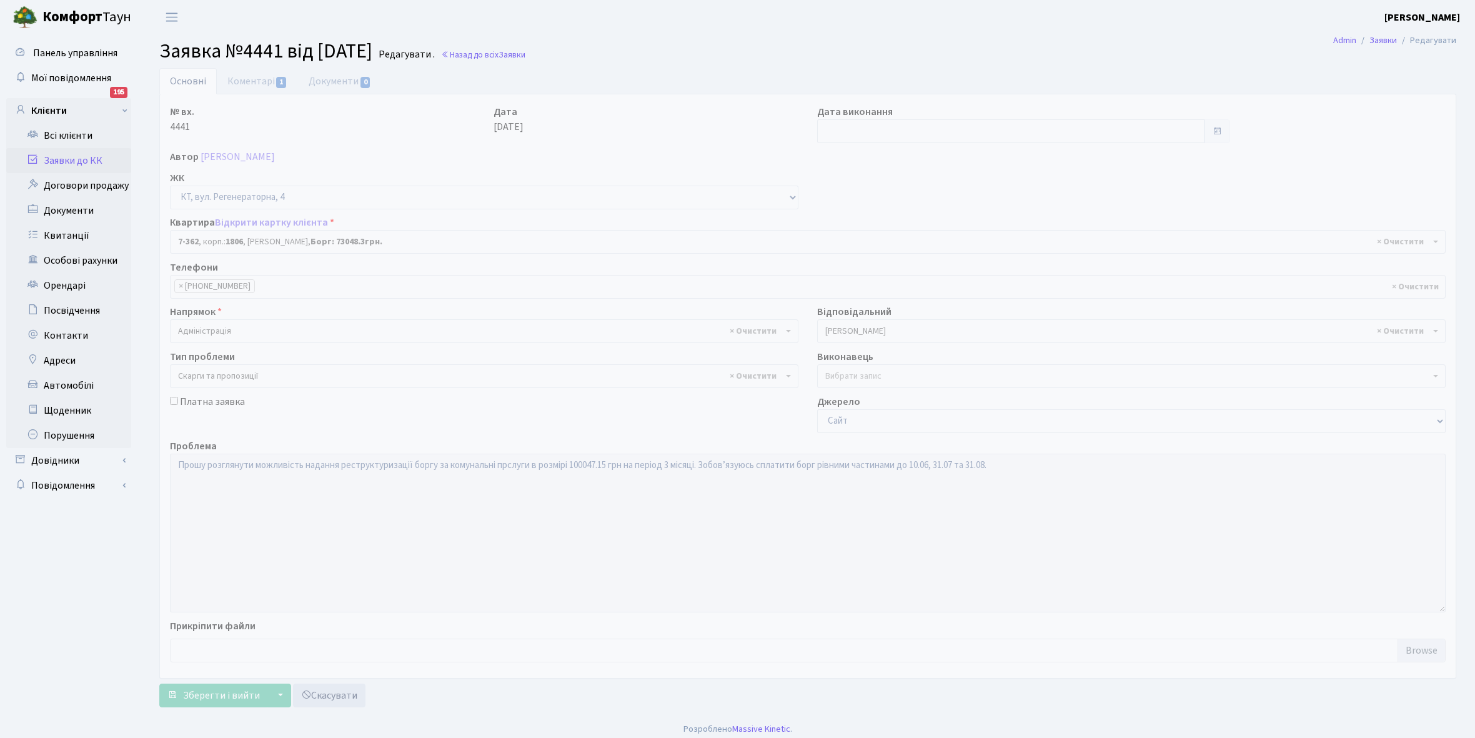
select select "4805"
select select "55"
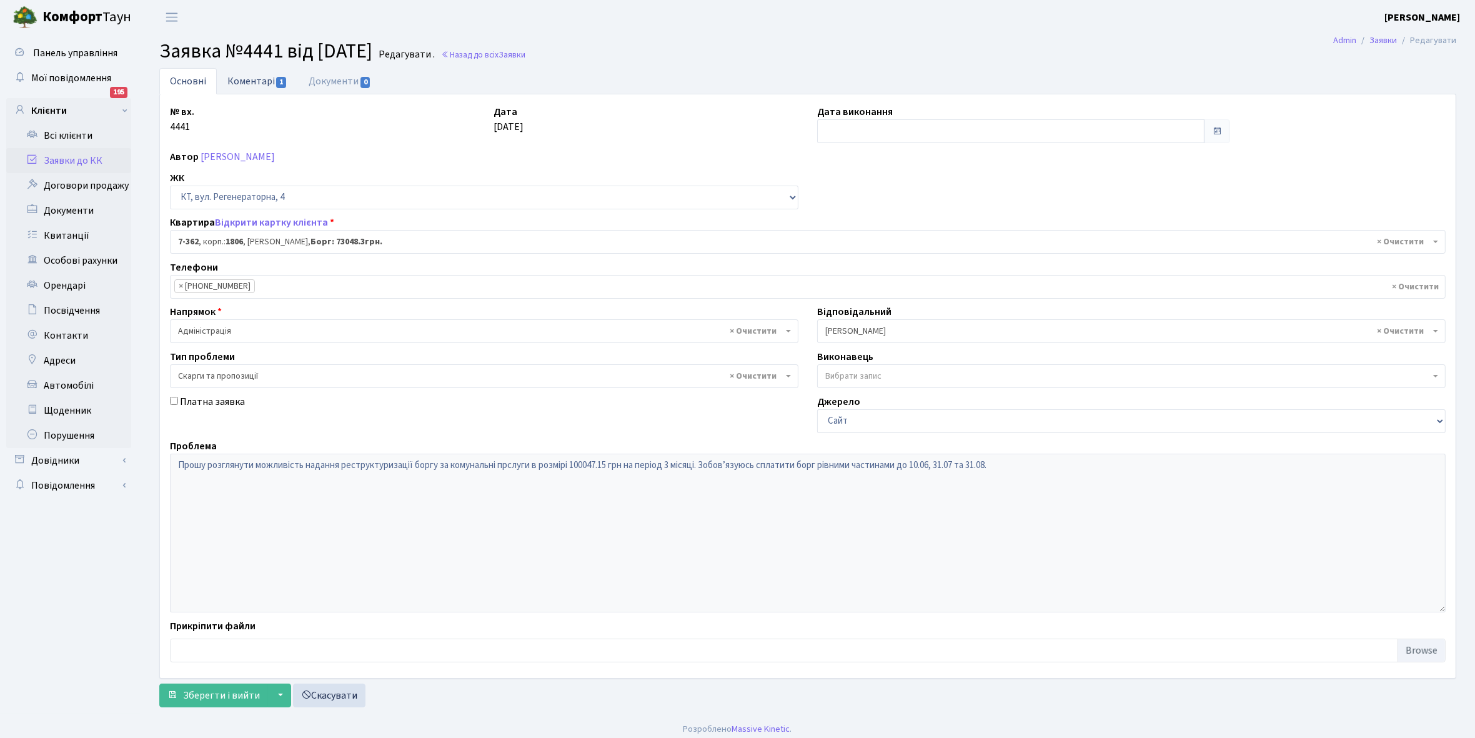
click at [242, 78] on link "Коментарі 1" at bounding box center [257, 81] width 81 height 26
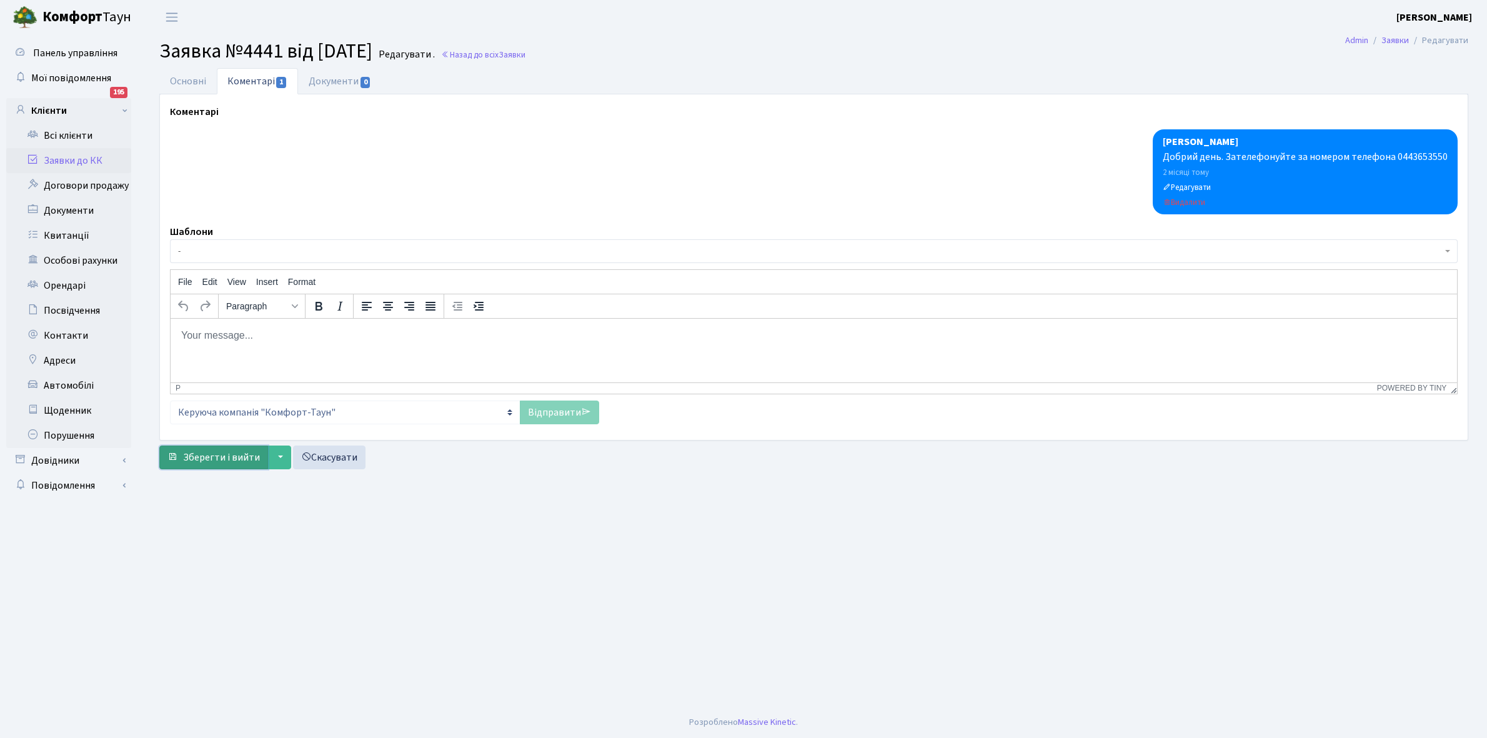
click at [234, 460] on span "Зберегти і вийти" at bounding box center [221, 457] width 77 height 14
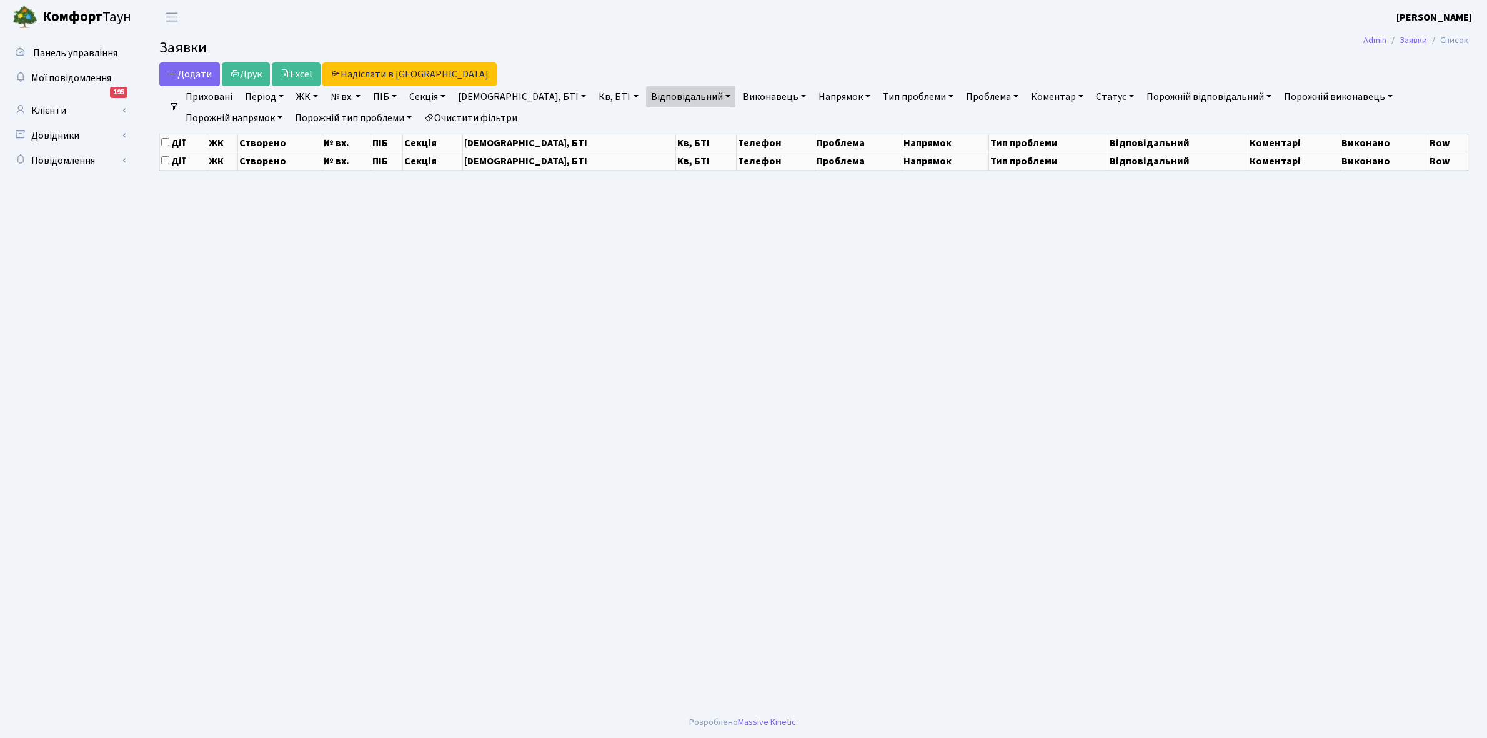
select select "25"
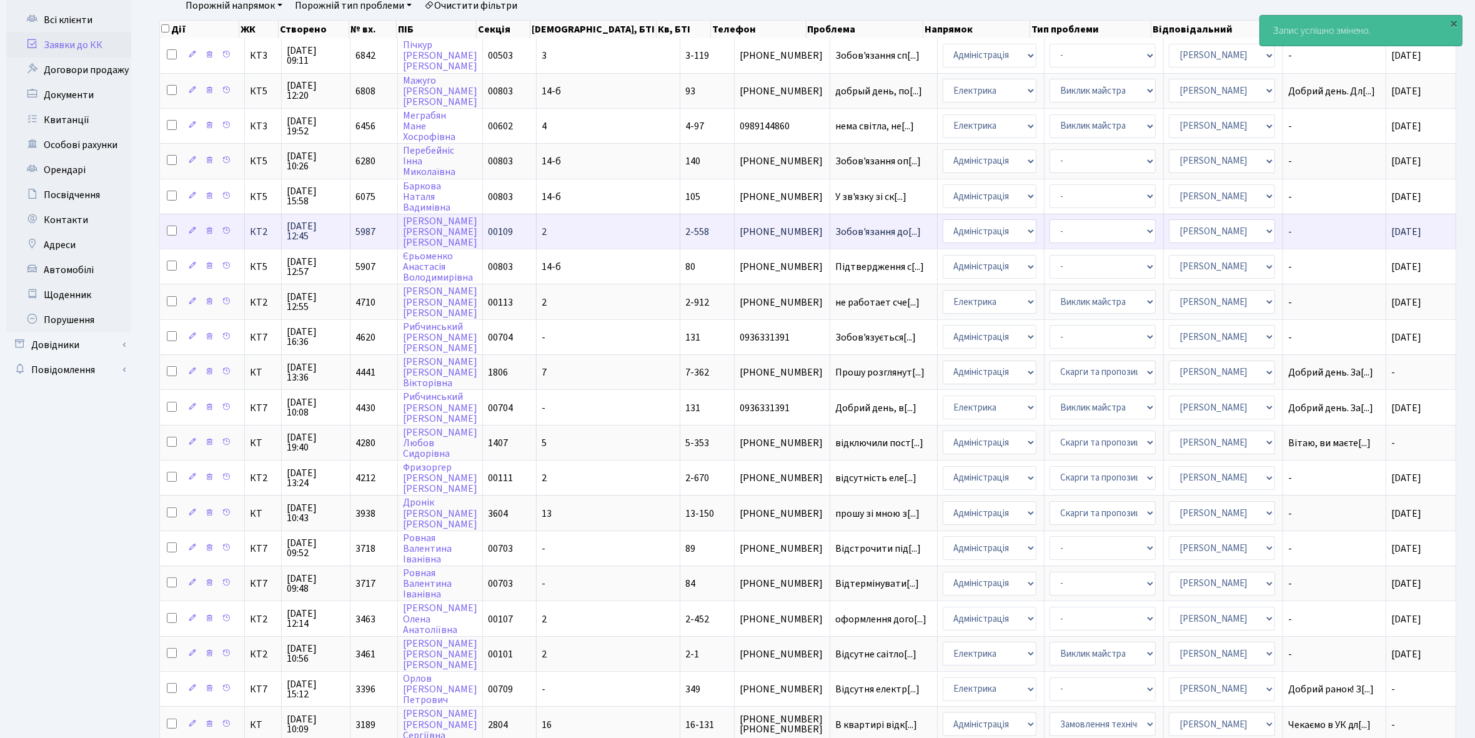
scroll to position [156, 0]
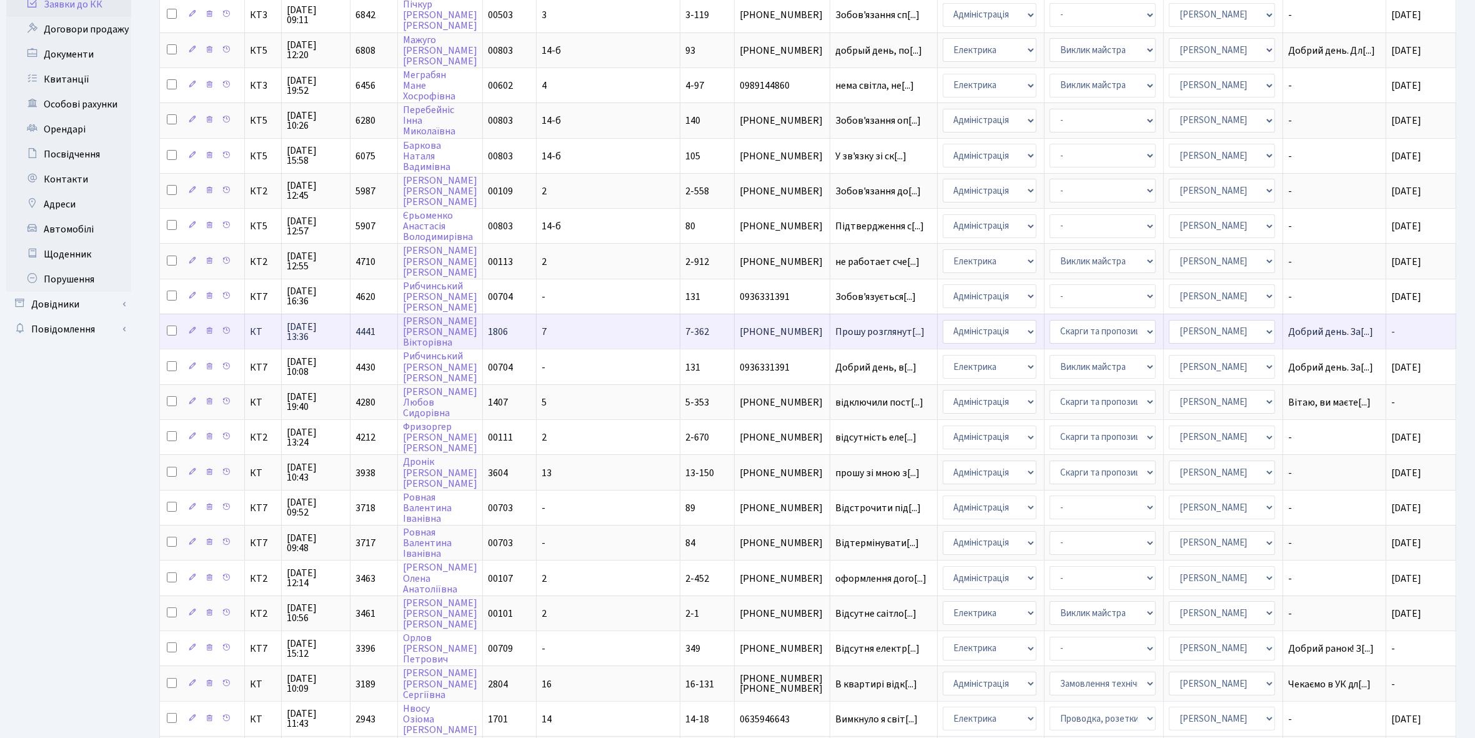
click at [1310, 334] on td "Добрий день. За[...]" at bounding box center [1334, 331] width 103 height 35
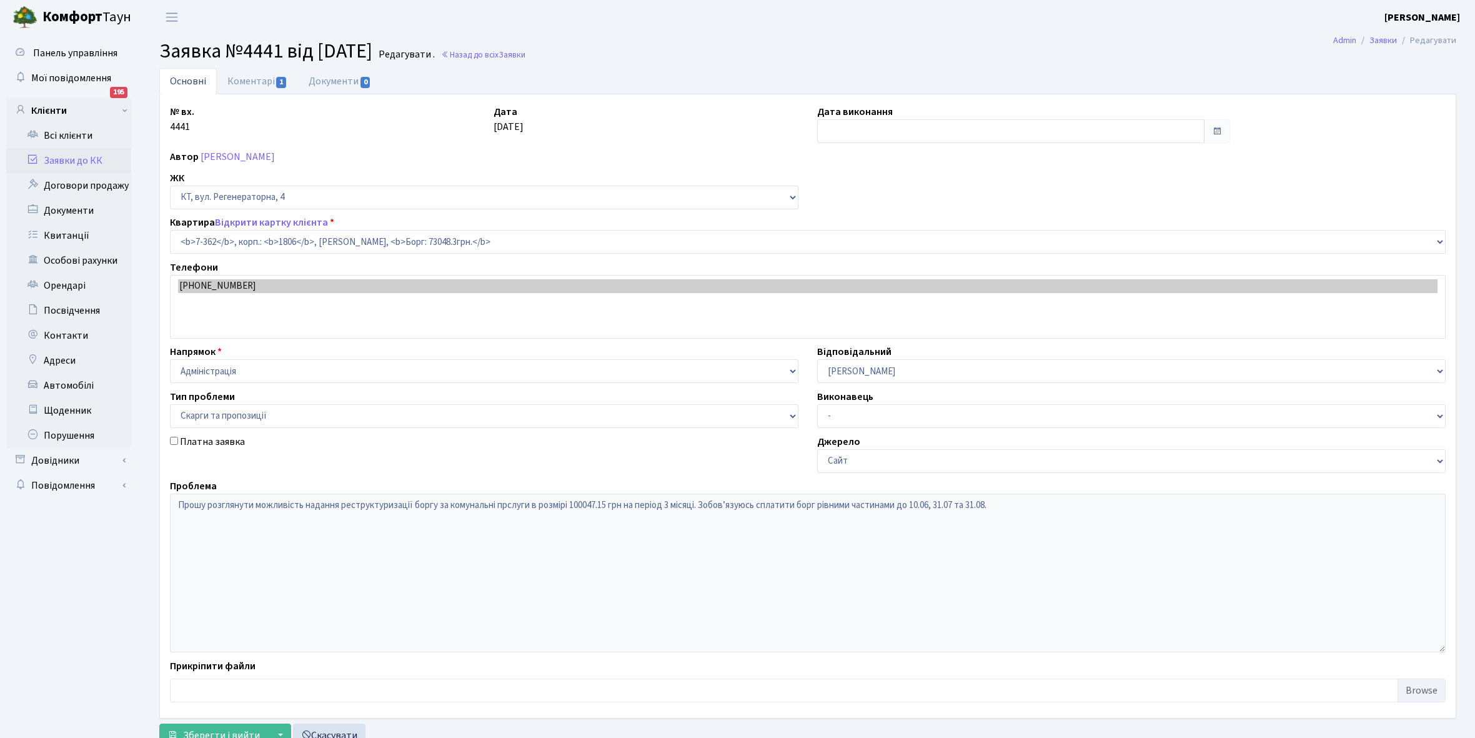
select select "4805"
select select "55"
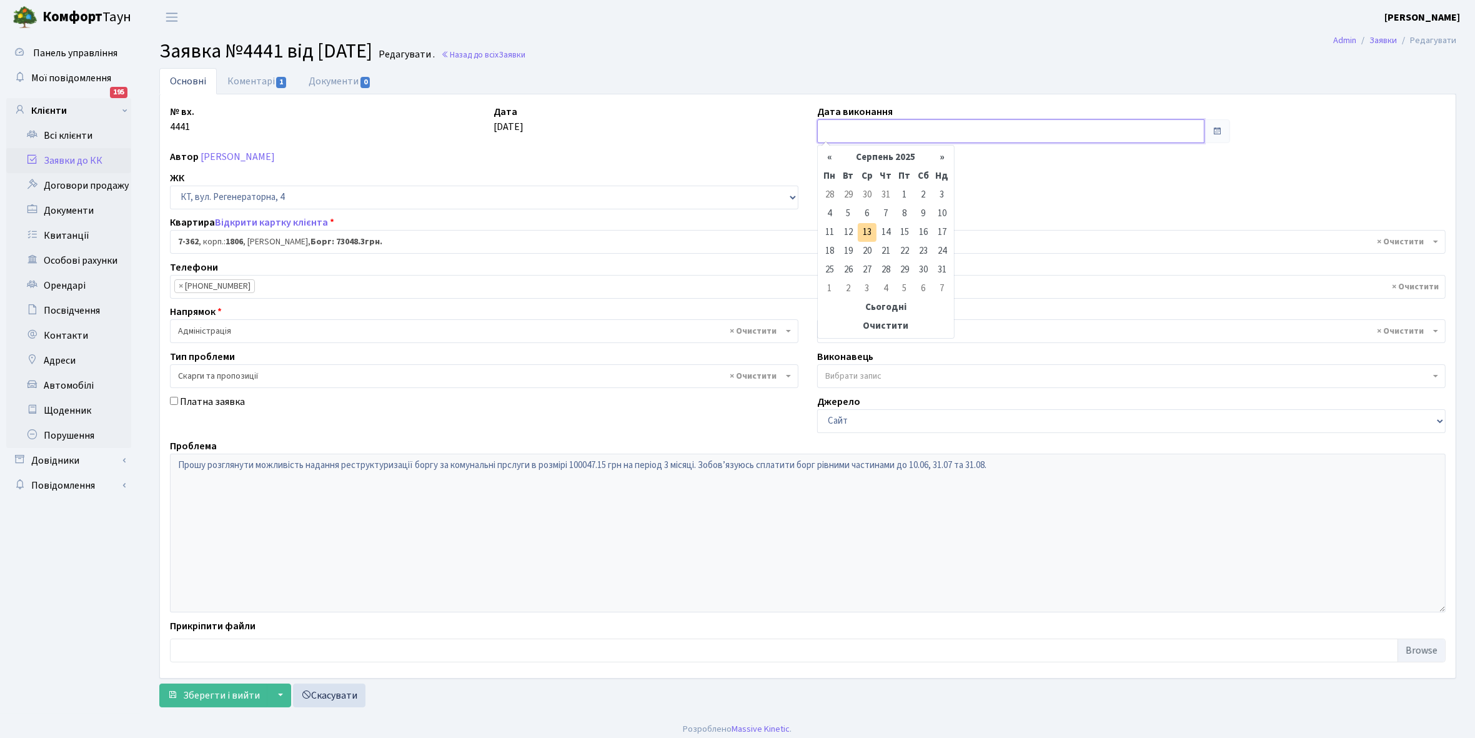
click at [860, 130] on input "text" at bounding box center [1010, 131] width 387 height 24
click at [827, 157] on th "«" at bounding box center [829, 157] width 19 height 19
click at [904, 233] on td "13" at bounding box center [904, 232] width 19 height 19
type input "13.06.2025"
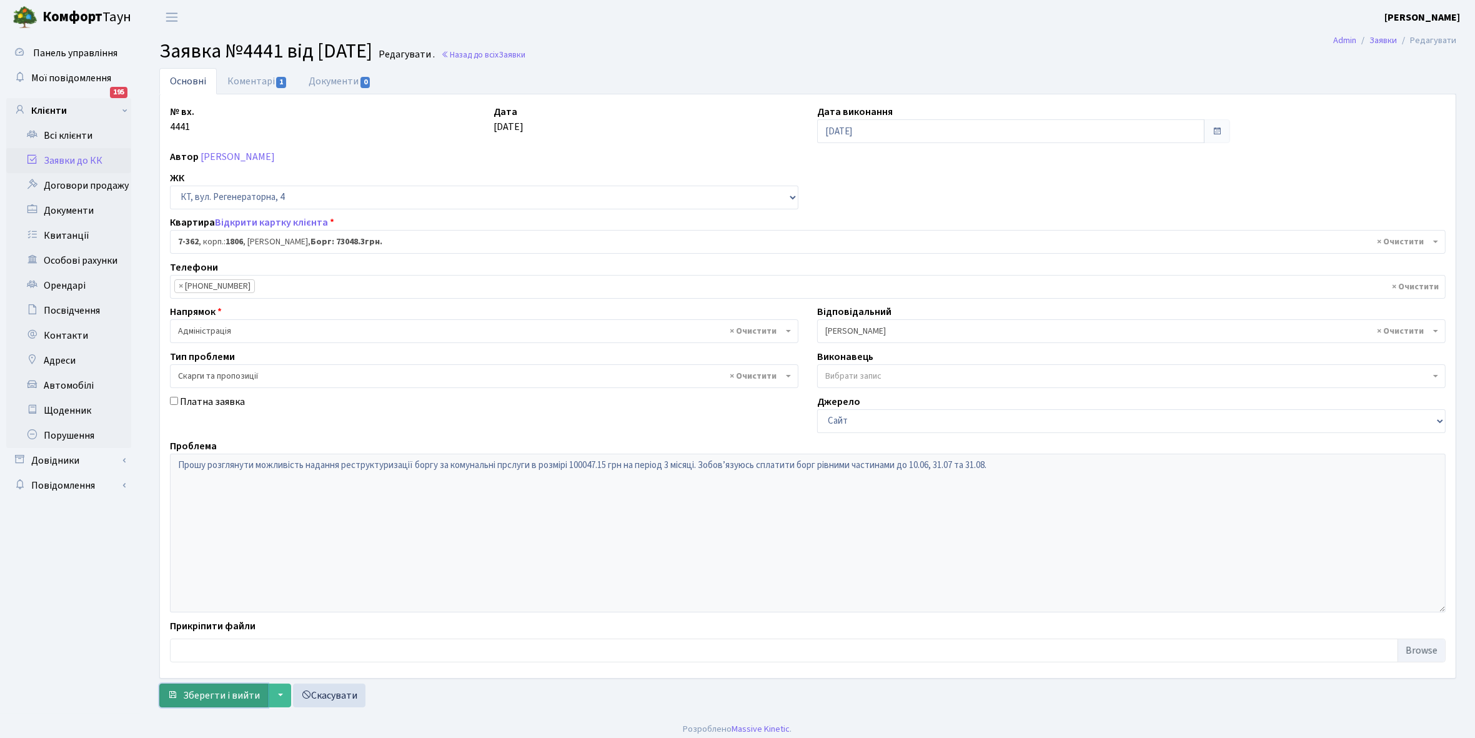
click at [225, 707] on button "Зберегти і вийти" at bounding box center [213, 695] width 109 height 24
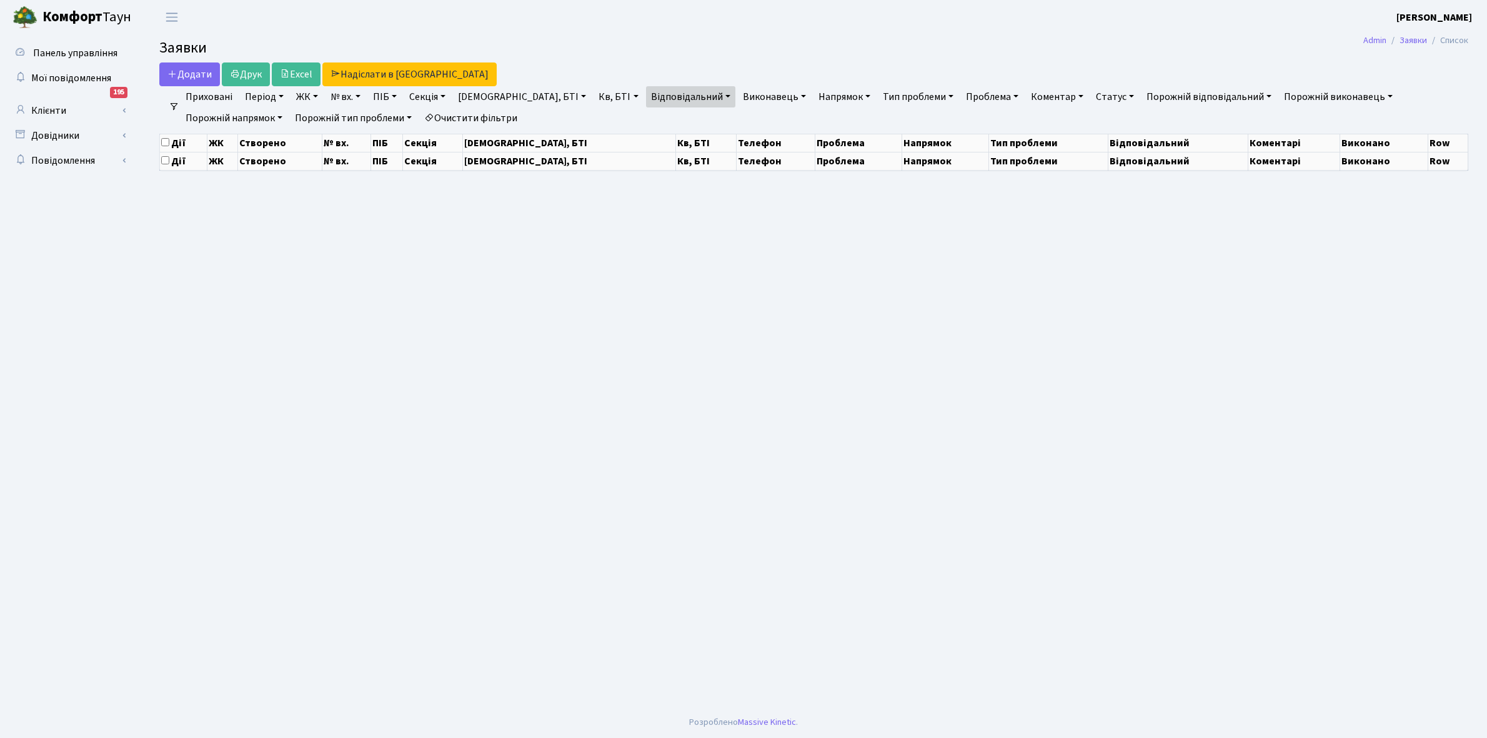
select select "25"
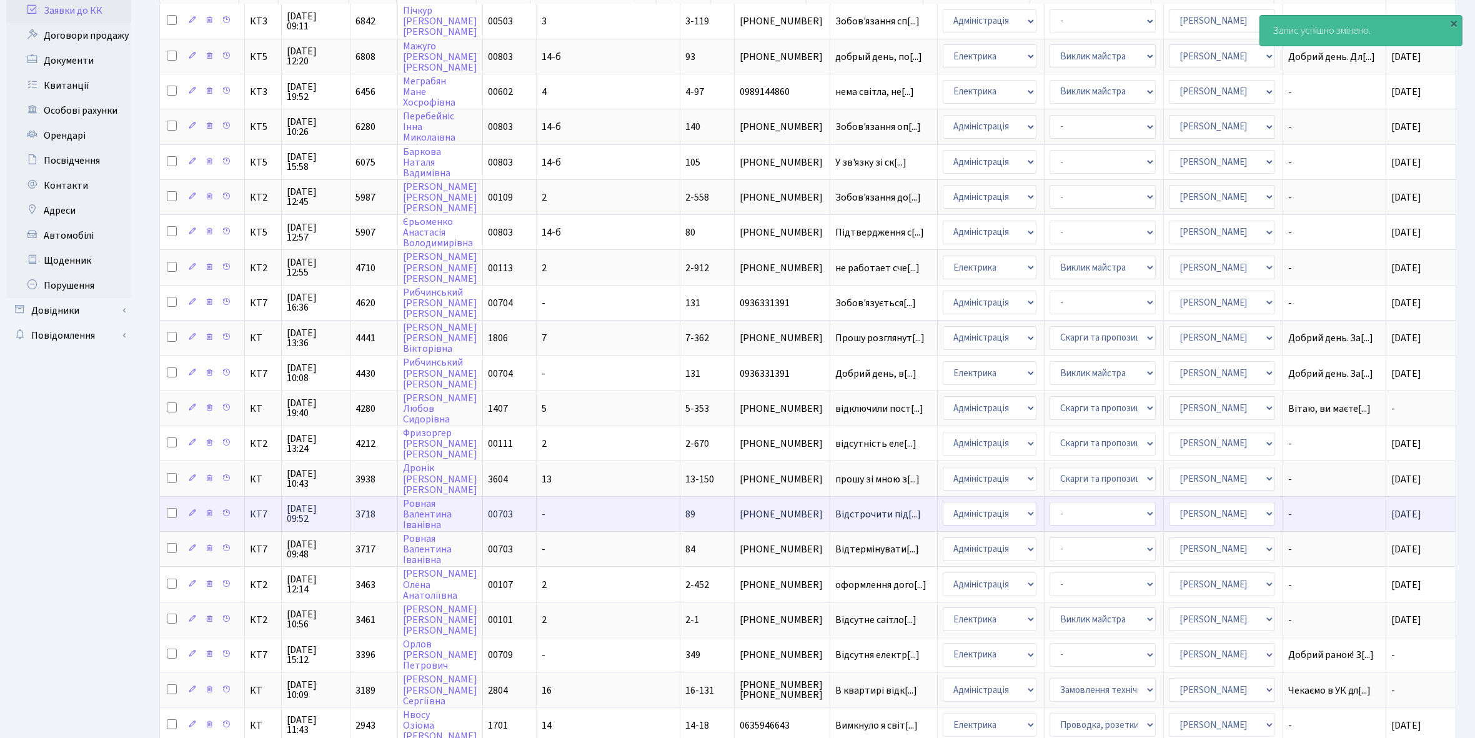
scroll to position [156, 0]
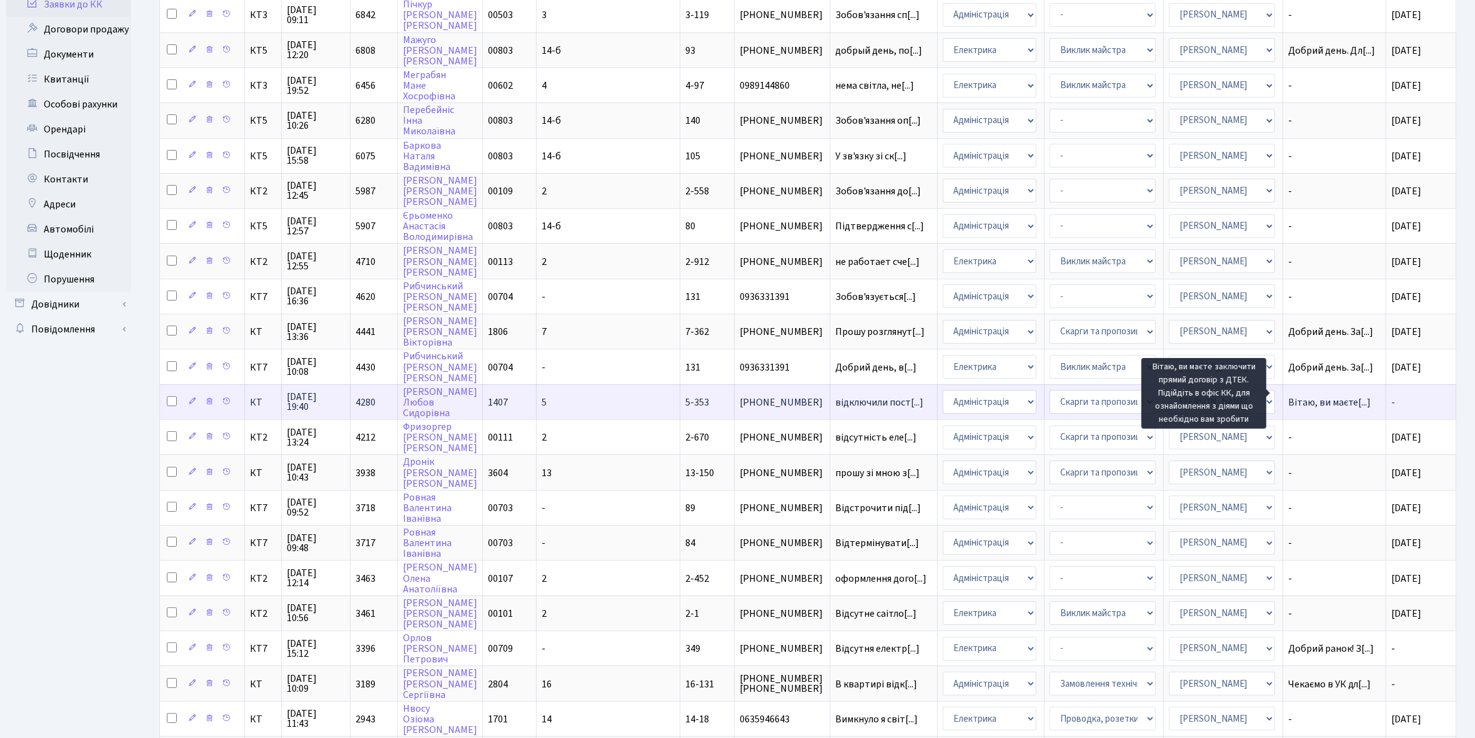
click at [1318, 395] on span "Вітаю, ви маєте[...]" at bounding box center [1329, 402] width 83 height 14
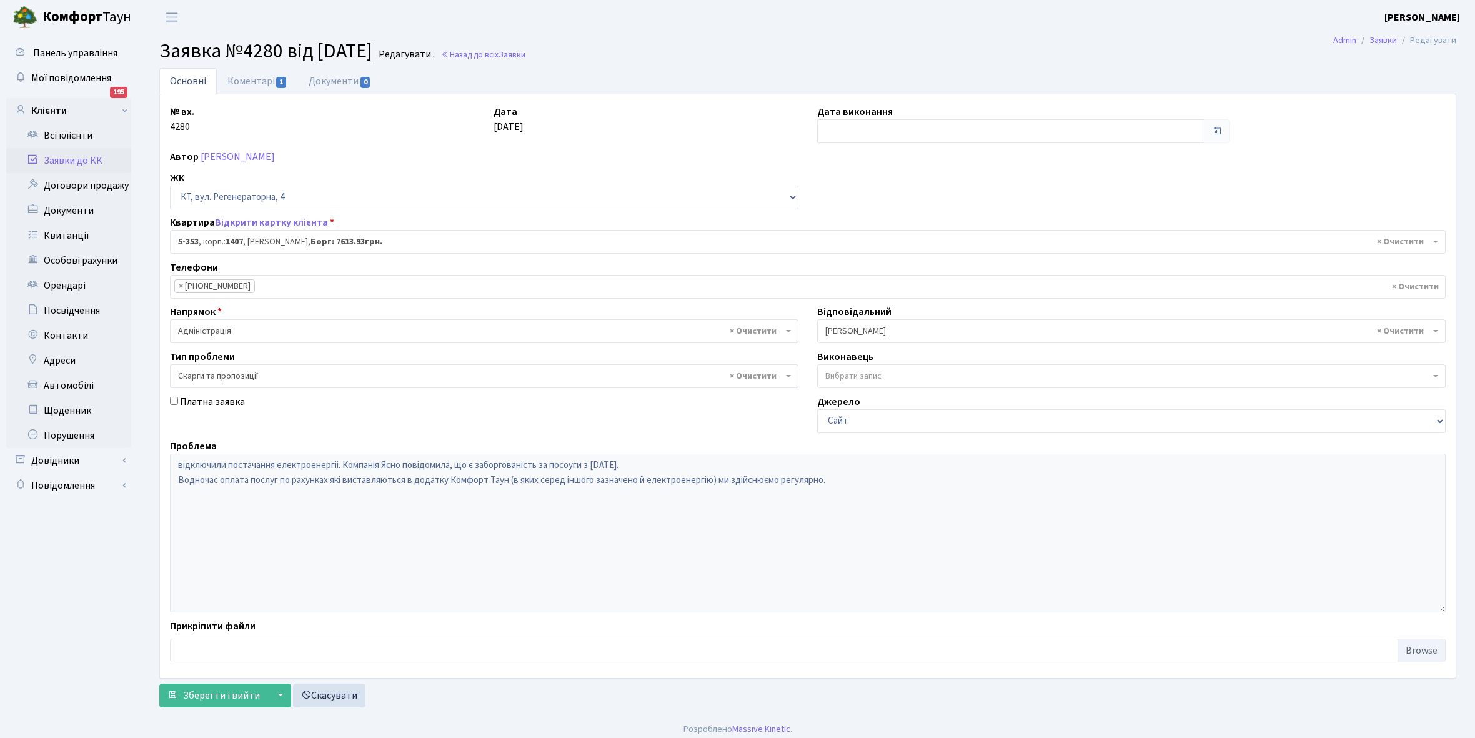
select select "2188"
select select "55"
click at [855, 131] on input "text" at bounding box center [1010, 131] width 387 height 24
click at [832, 157] on th "«" at bounding box center [829, 157] width 19 height 19
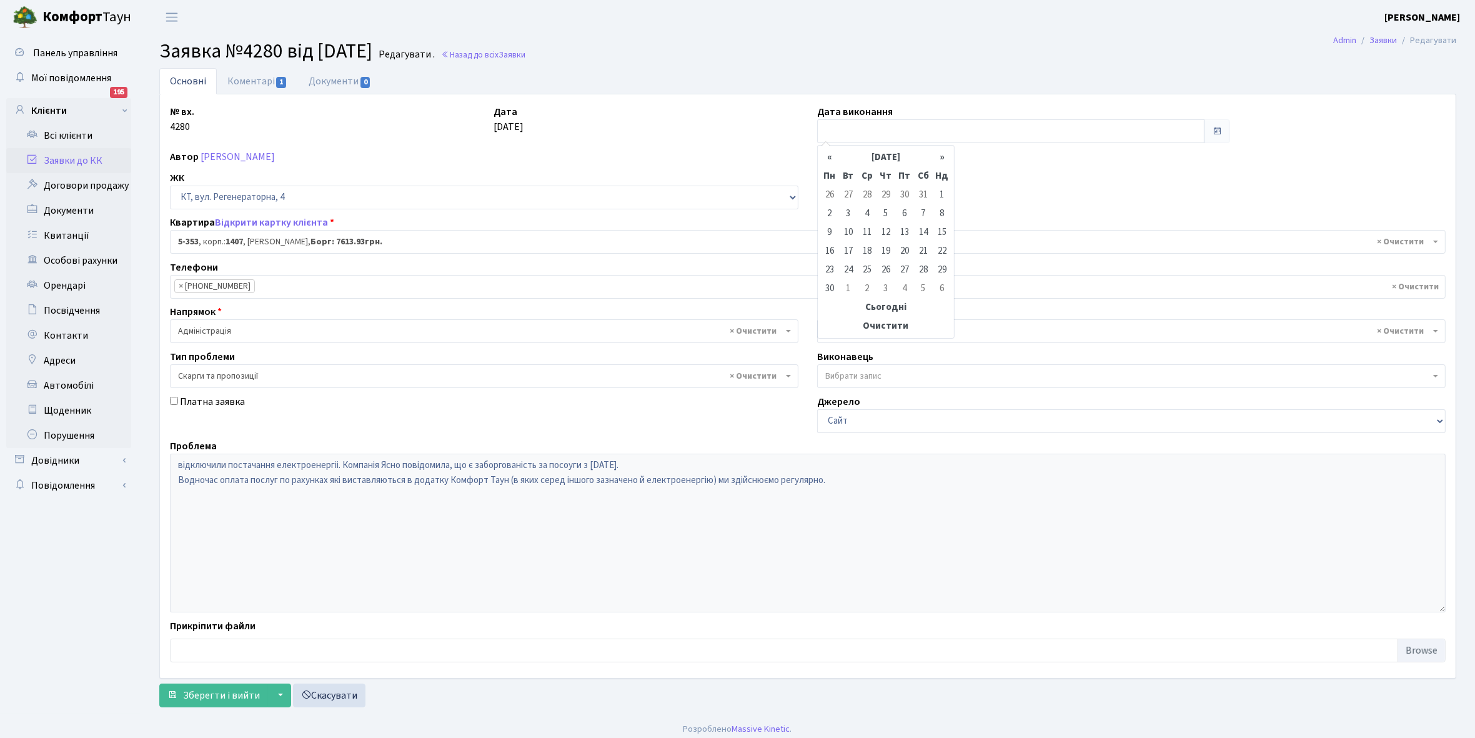
click at [832, 157] on th "«" at bounding box center [829, 157] width 19 height 19
click at [830, 291] on td "2" at bounding box center [829, 288] width 19 height 19
type input "02.06.2025"
click at [216, 692] on span "Зберегти і вийти" at bounding box center [221, 695] width 77 height 14
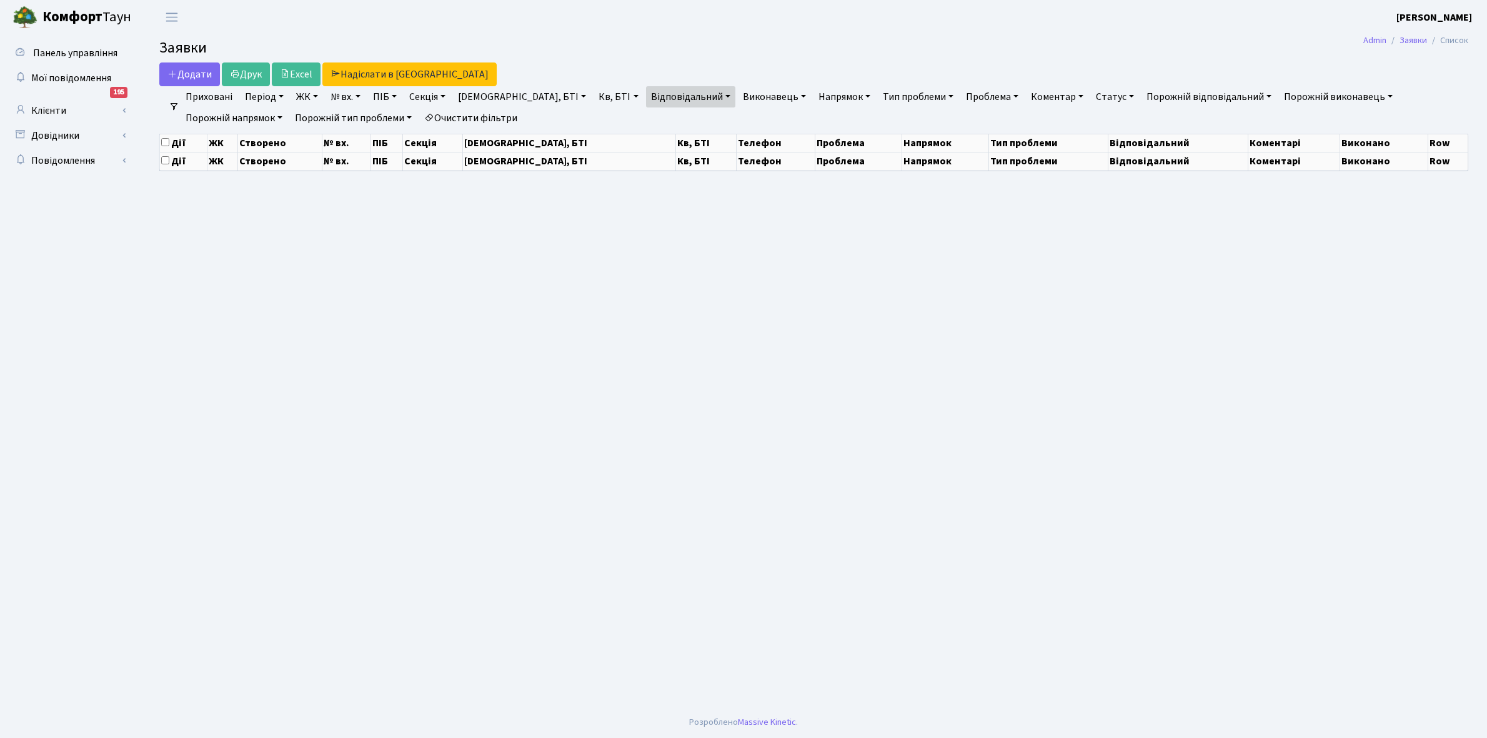
select select "25"
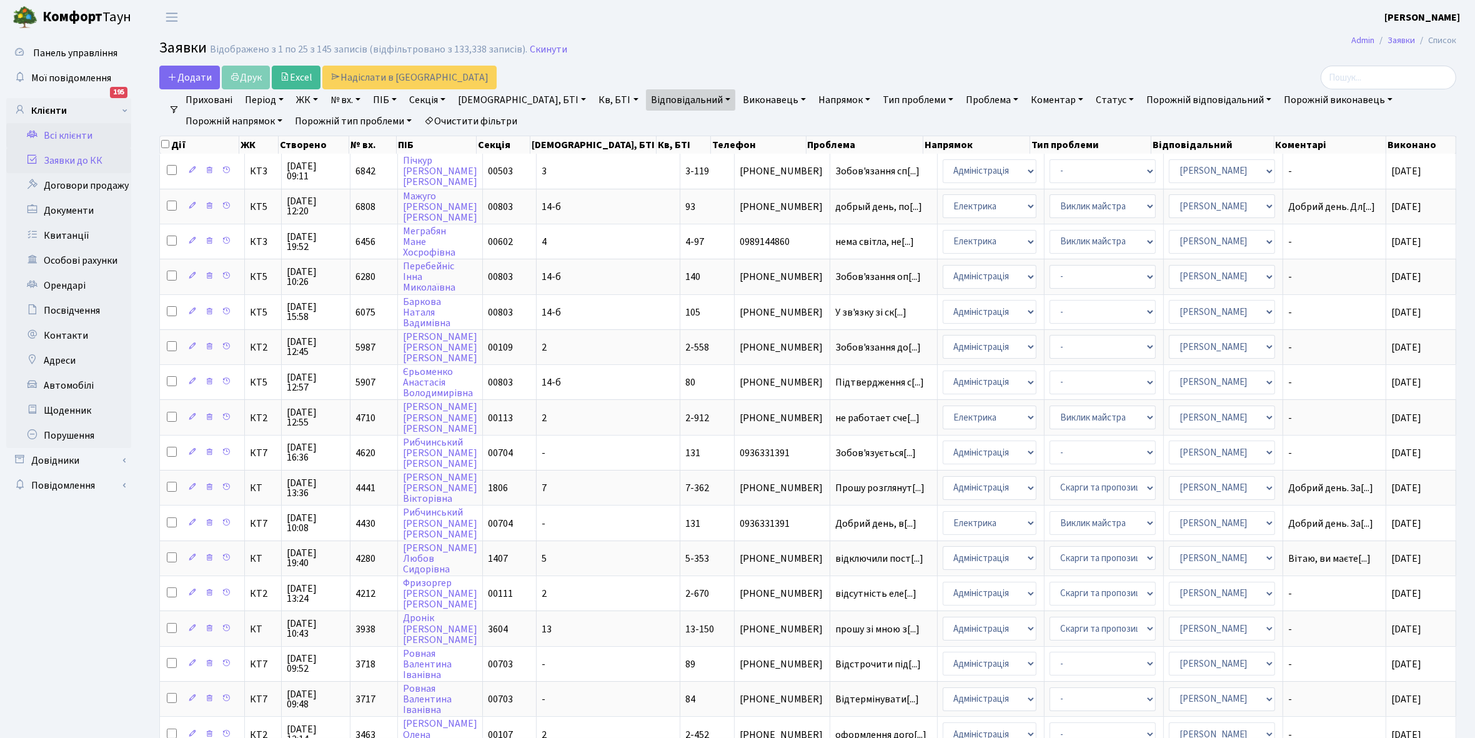
click at [83, 132] on link "Всі клієнти" at bounding box center [68, 135] width 125 height 25
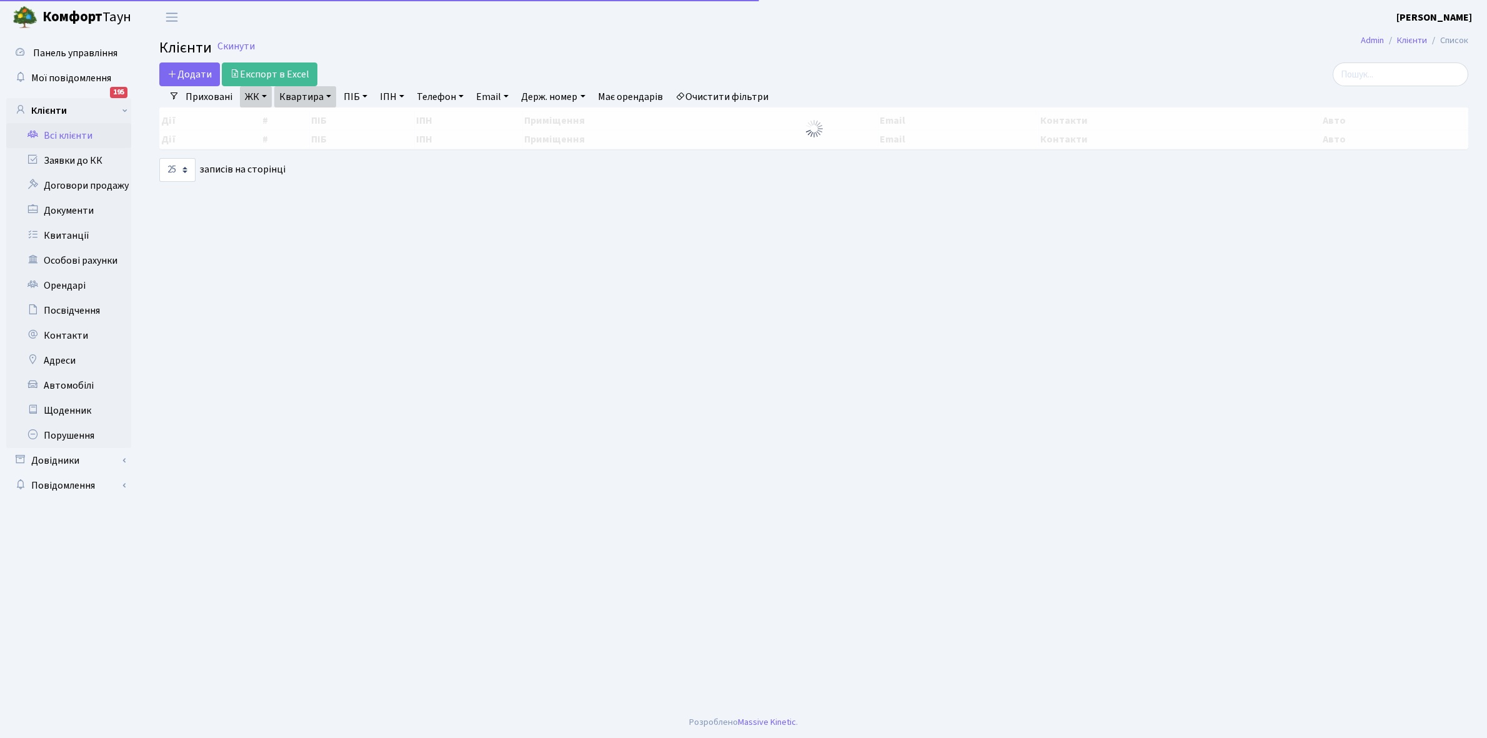
select select "25"
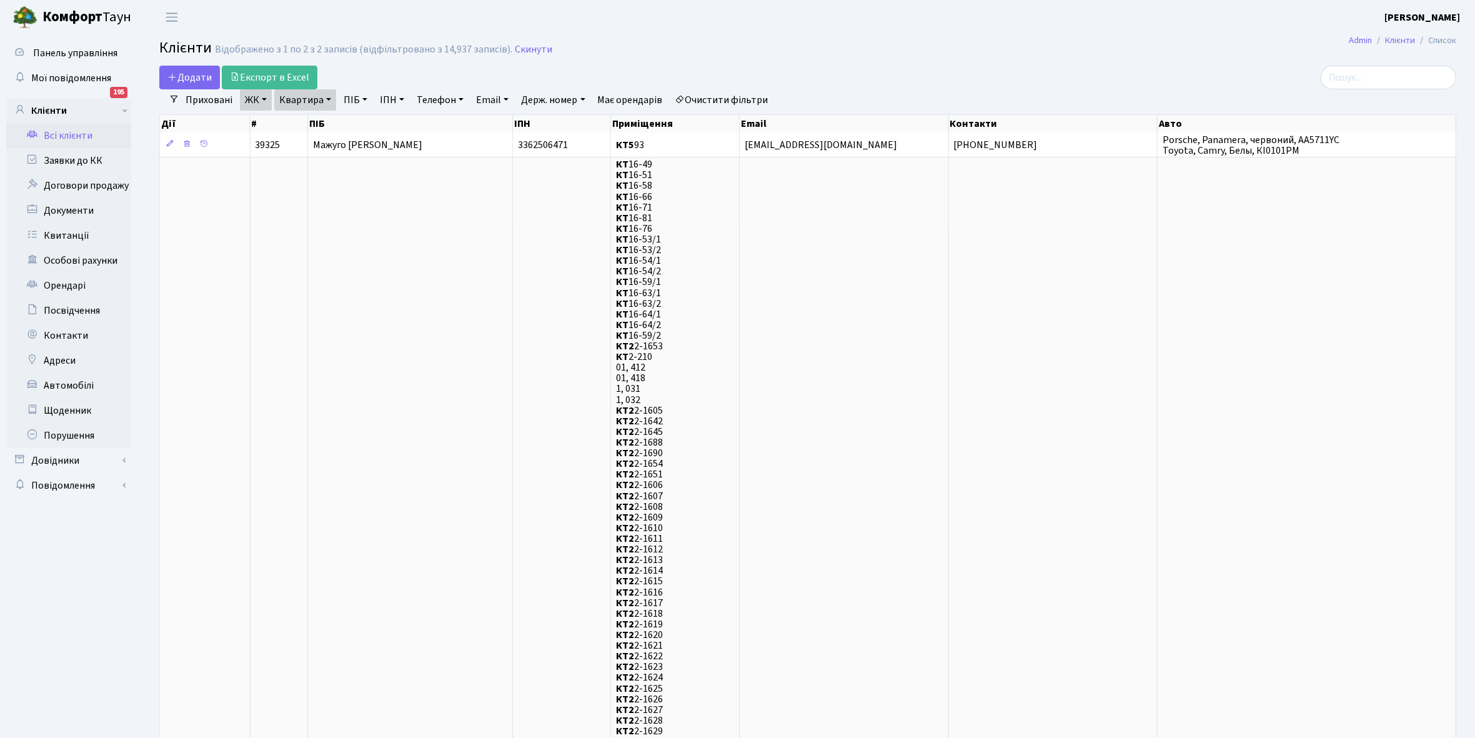
click at [720, 104] on link "Очистити фільтри" at bounding box center [721, 99] width 103 height 21
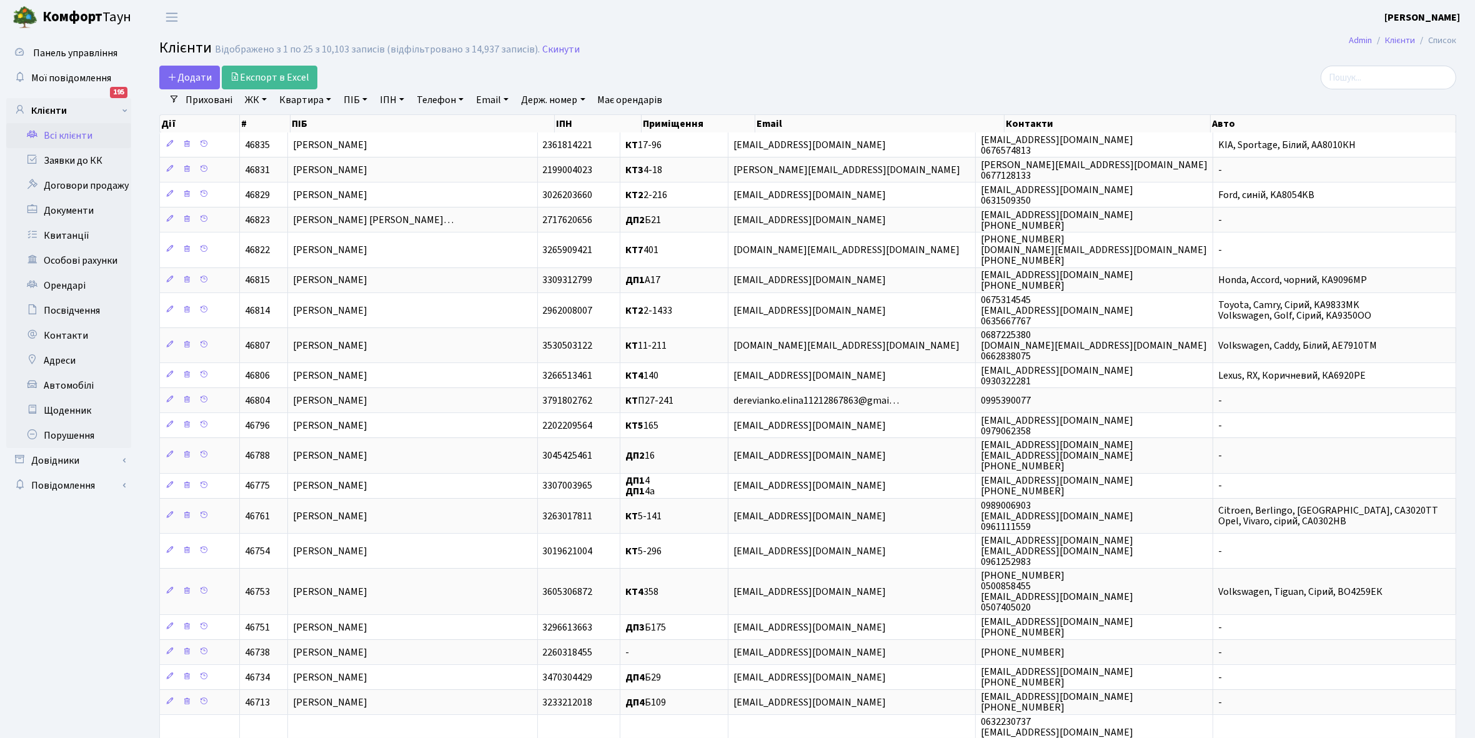
click at [263, 98] on link "ЖК" at bounding box center [256, 99] width 32 height 21
click at [292, 145] on li "КТ, вул. Регенераторна, 4" at bounding box center [317, 143] width 151 height 22
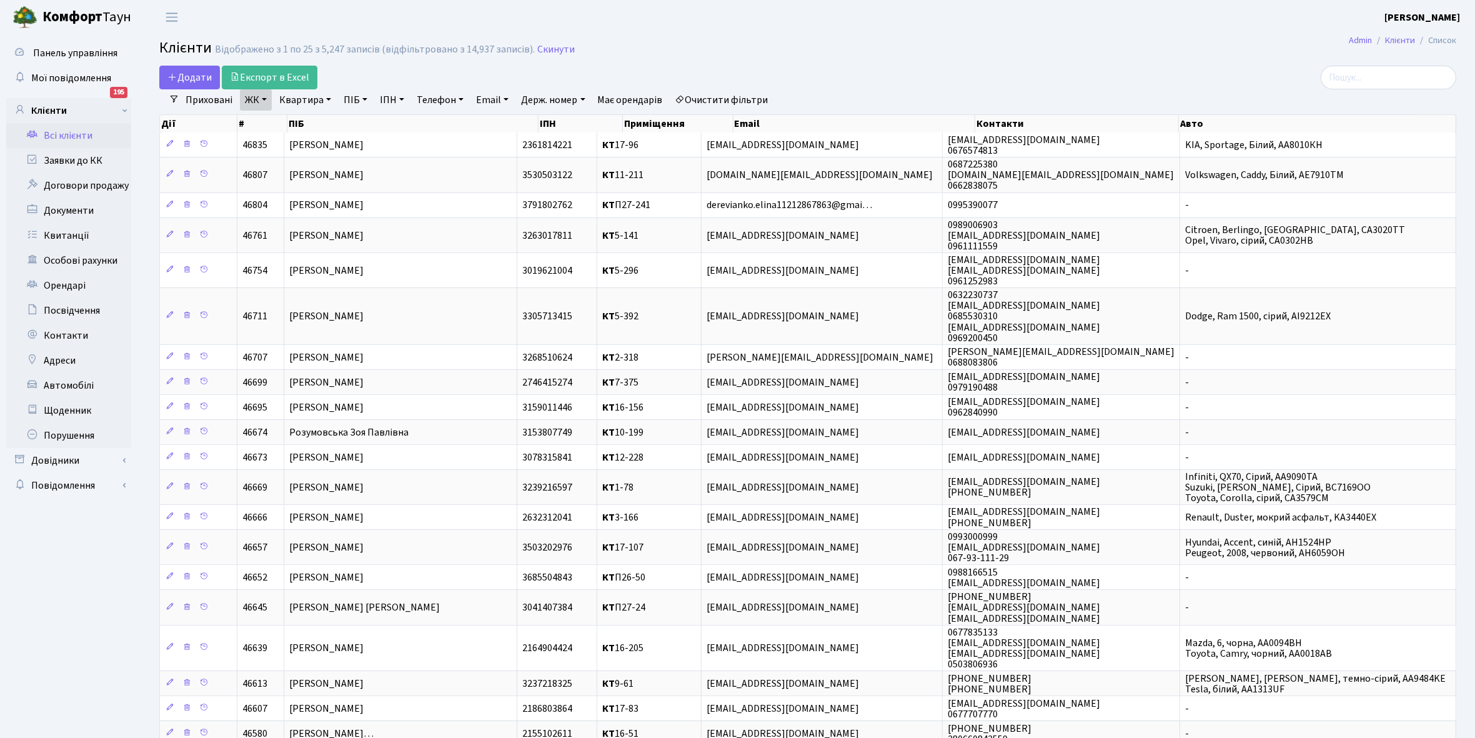
click at [331, 97] on link "Квартира" at bounding box center [305, 99] width 62 height 21
click at [304, 123] on input "text" at bounding box center [311, 124] width 73 height 24
type input "1-388"
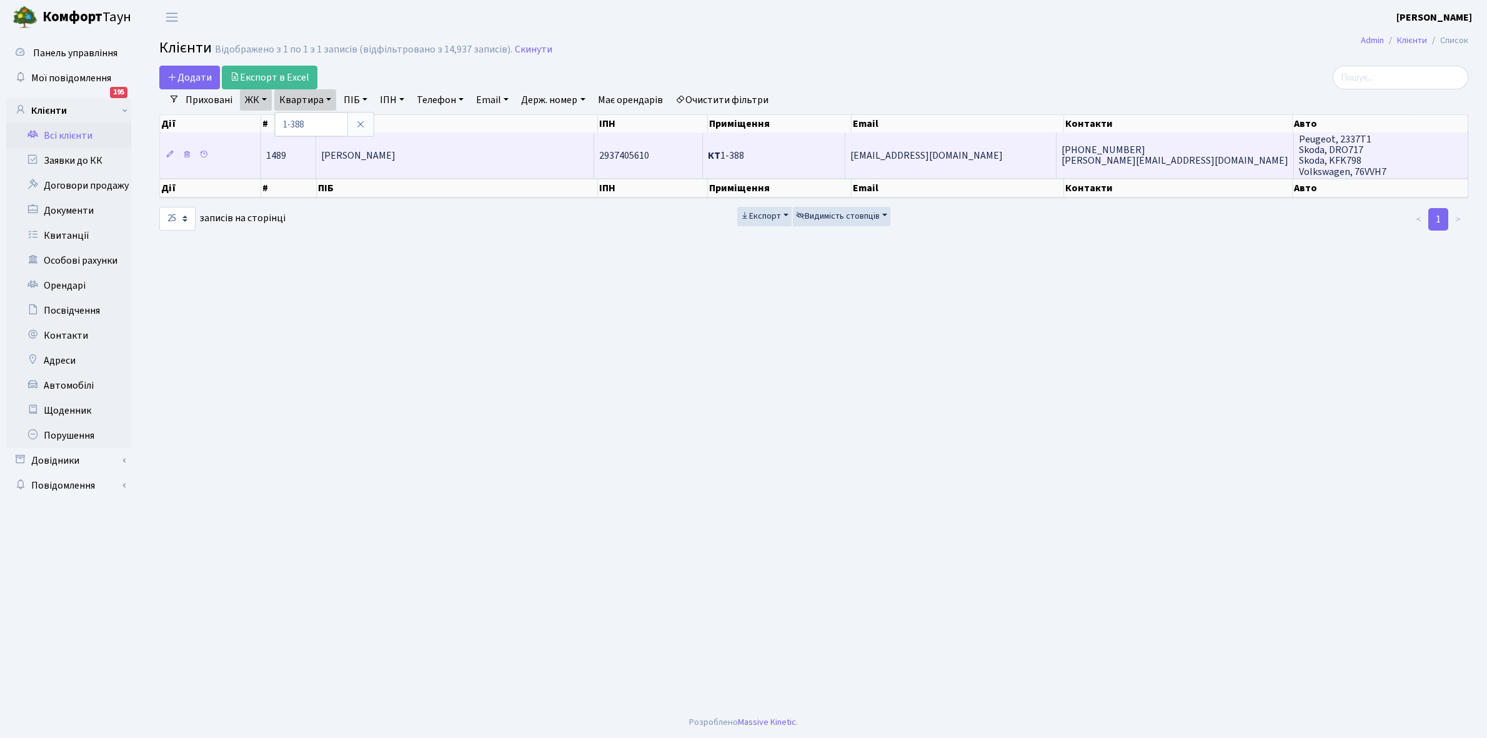
click at [395, 156] on span "[PERSON_NAME] [PERSON_NAME]" at bounding box center [358, 156] width 74 height 14
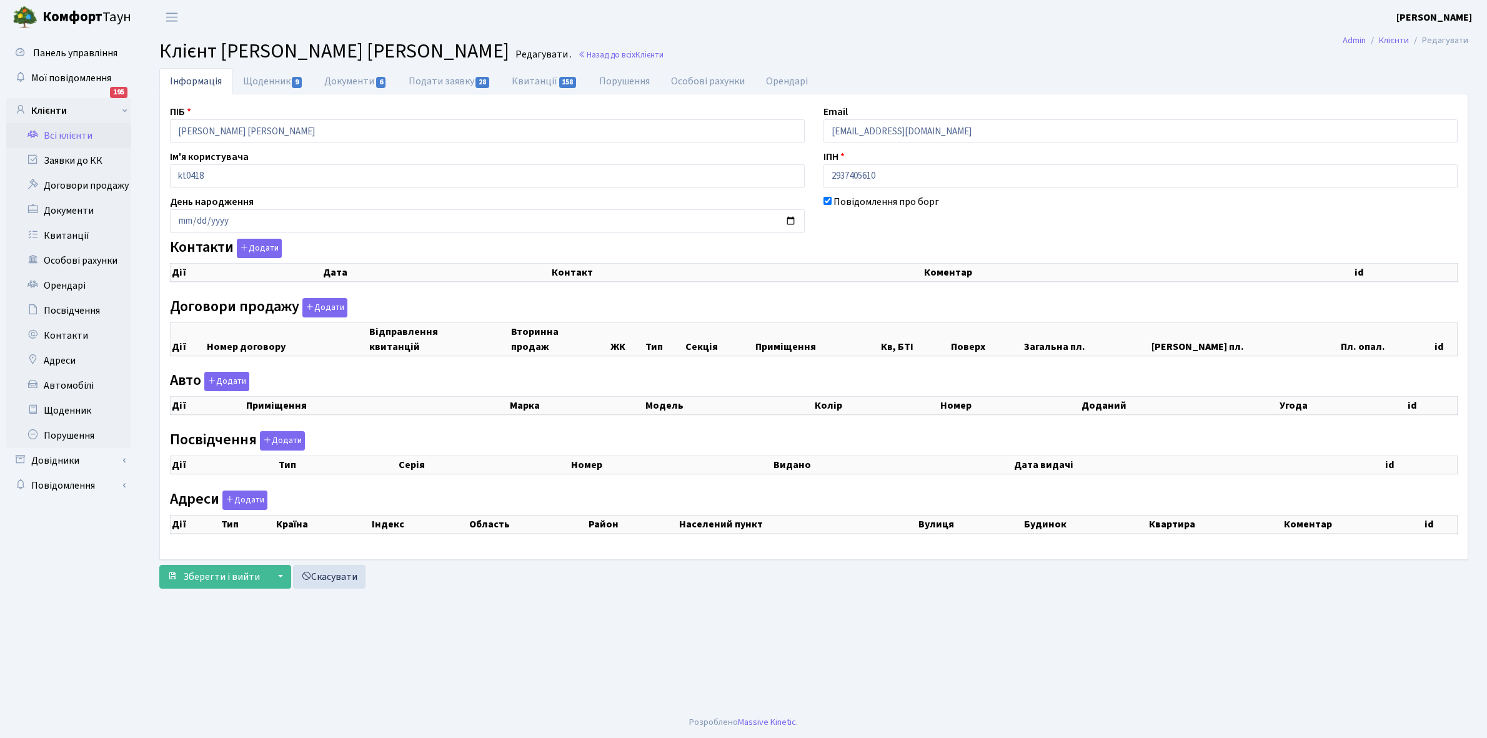
checkbox input "true"
select select "25"
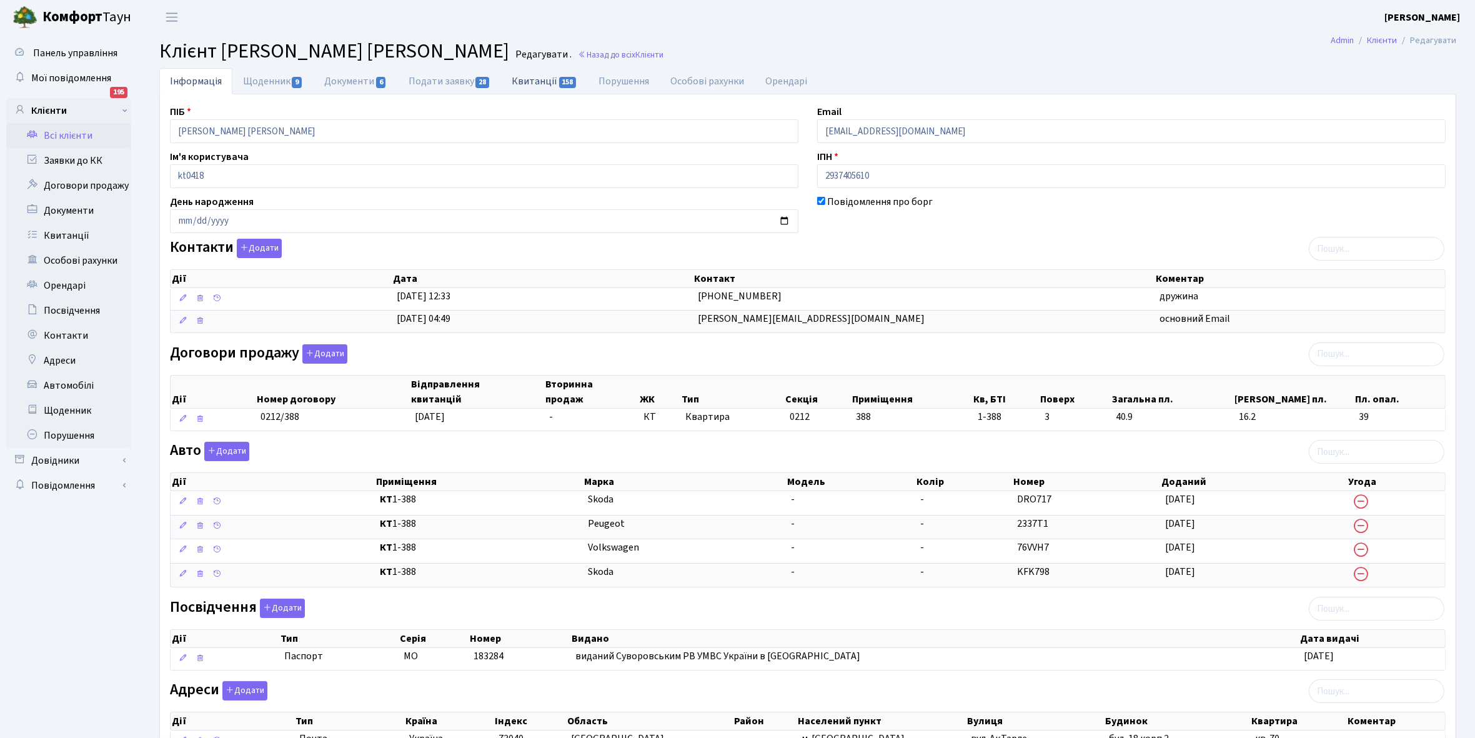
click at [535, 79] on link "Квитанції 158" at bounding box center [544, 81] width 87 height 26
select select "25"
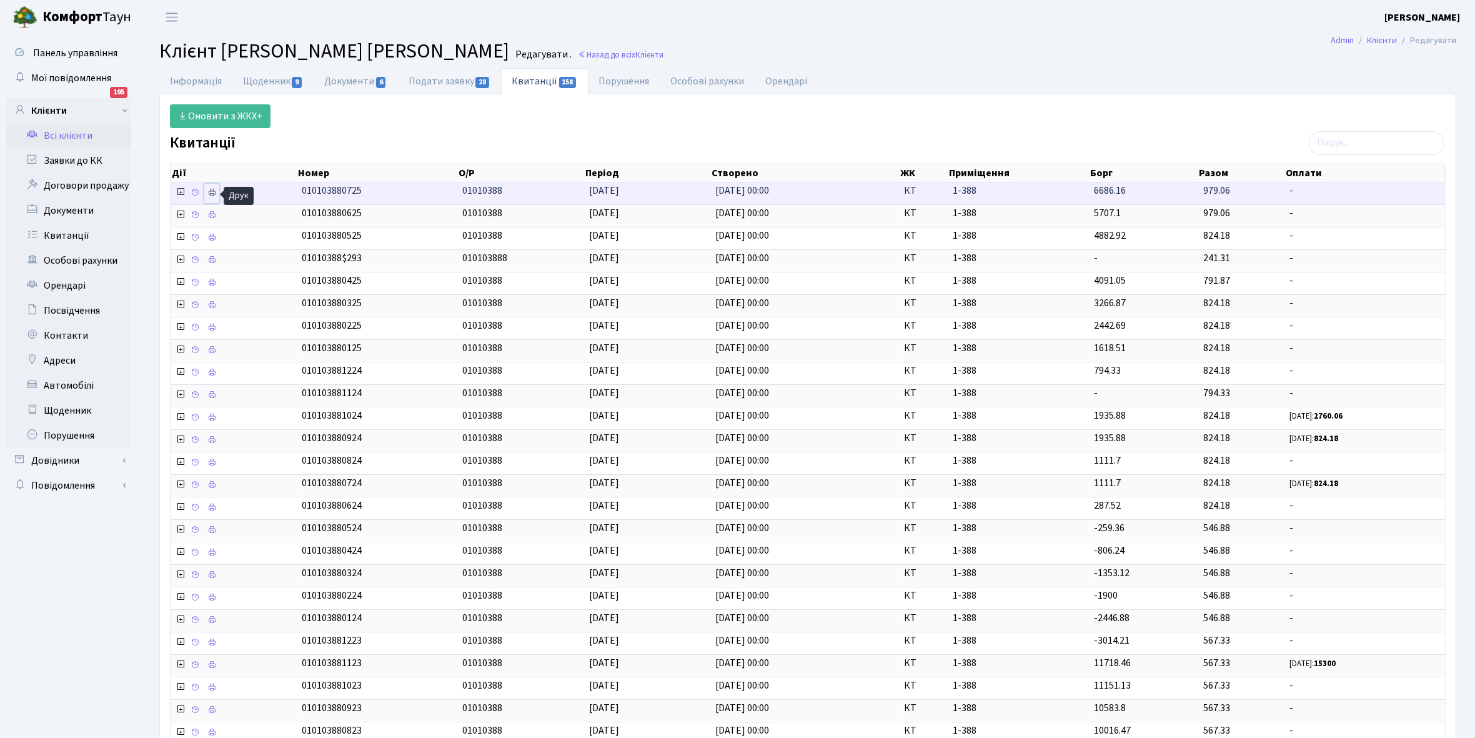
click at [212, 194] on icon at bounding box center [211, 192] width 9 height 9
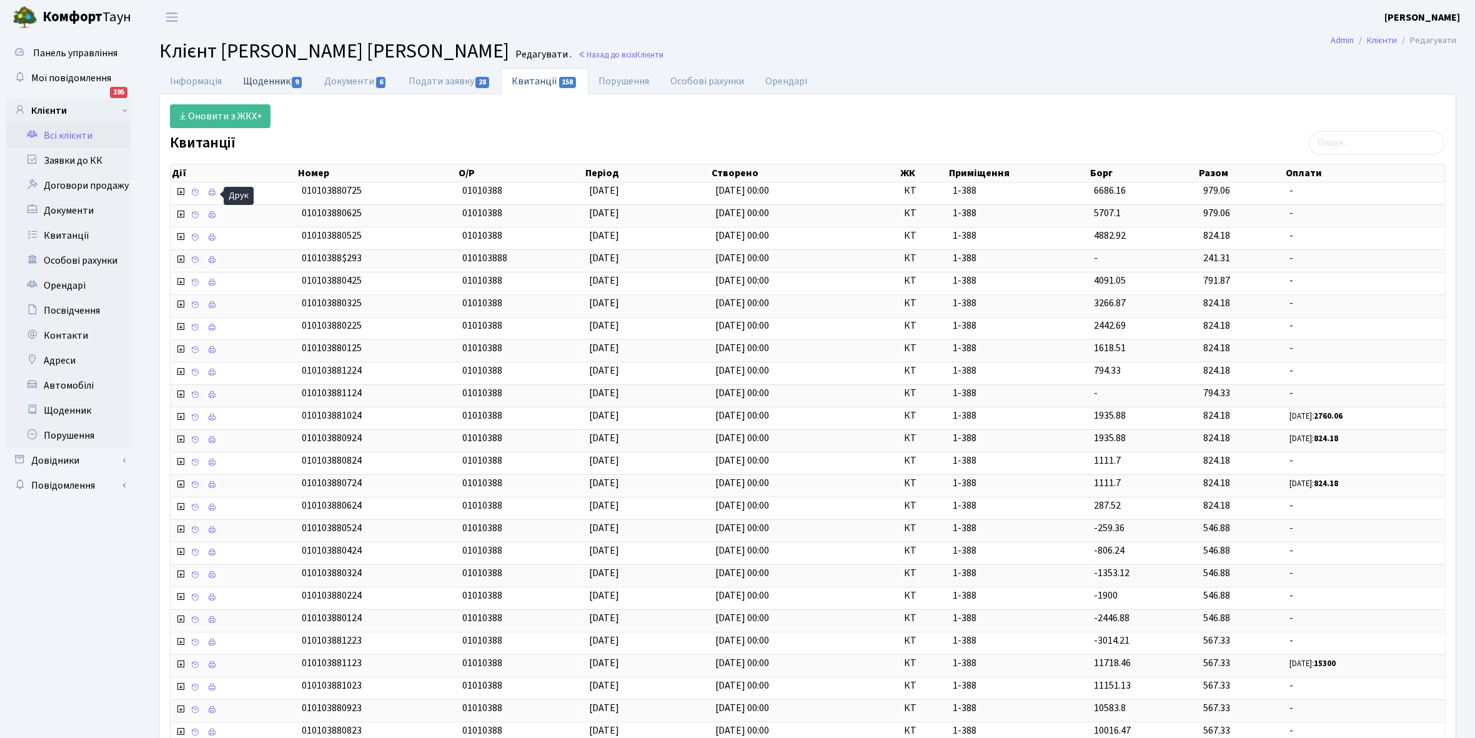
click at [261, 80] on link "Щоденник 9" at bounding box center [272, 81] width 81 height 26
select select "25"
